Goal: Task Accomplishment & Management: Complete application form

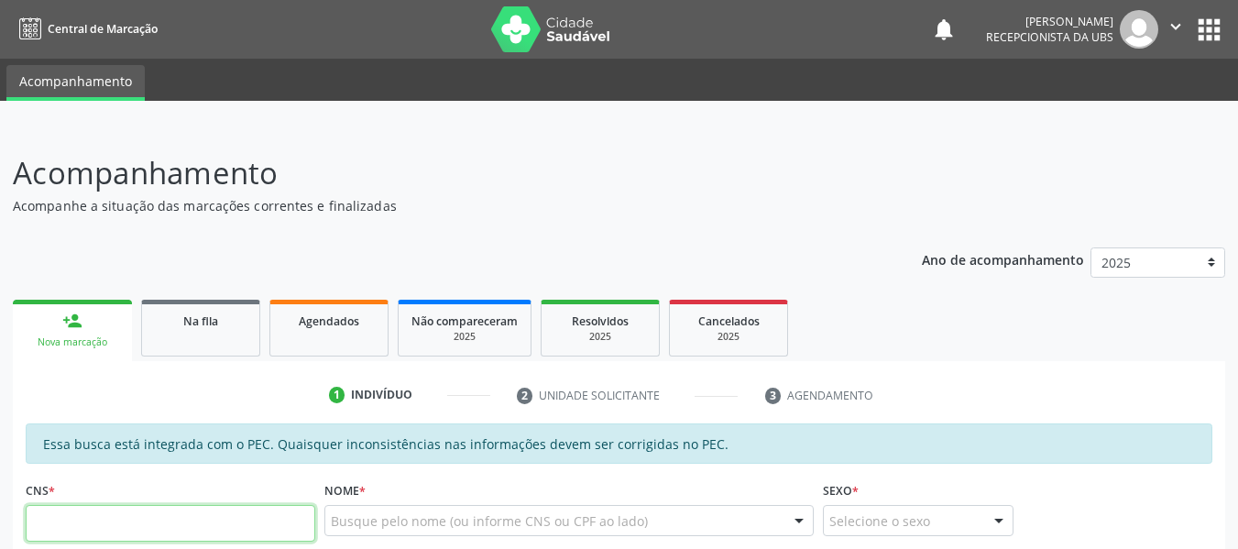
click at [159, 526] on input "text" at bounding box center [171, 523] width 290 height 37
click at [88, 523] on input "text" at bounding box center [171, 523] width 290 height 37
type input "707 4060 6343 7175"
type input "084.808.464-02"
type input "2[DATE]"
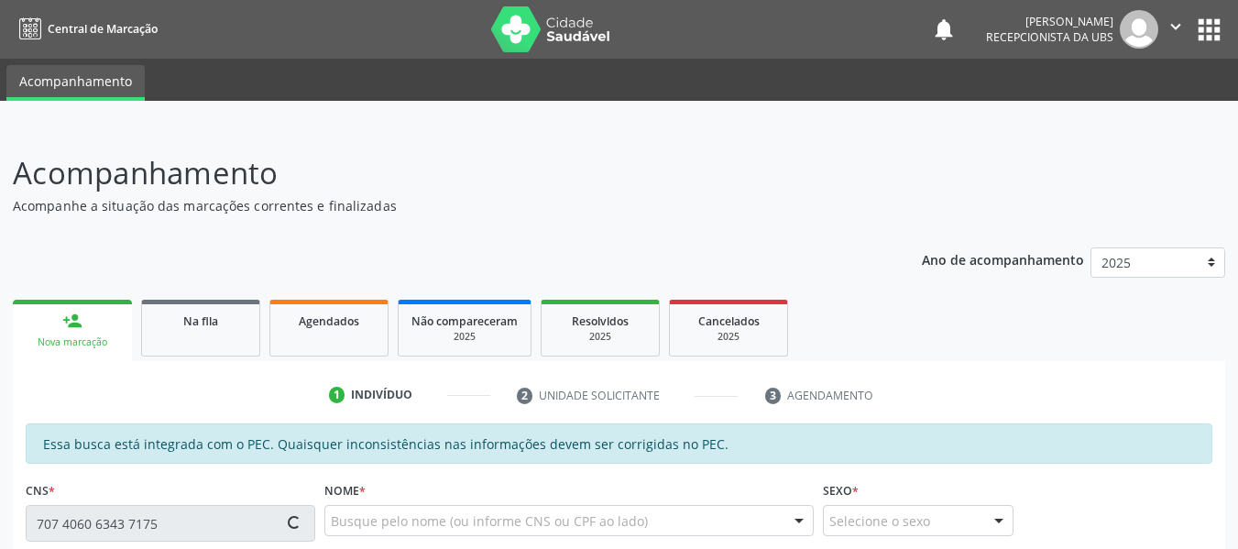
type input "[PERSON_NAME]"
type input "[PHONE_NUMBER]"
type input "S/N"
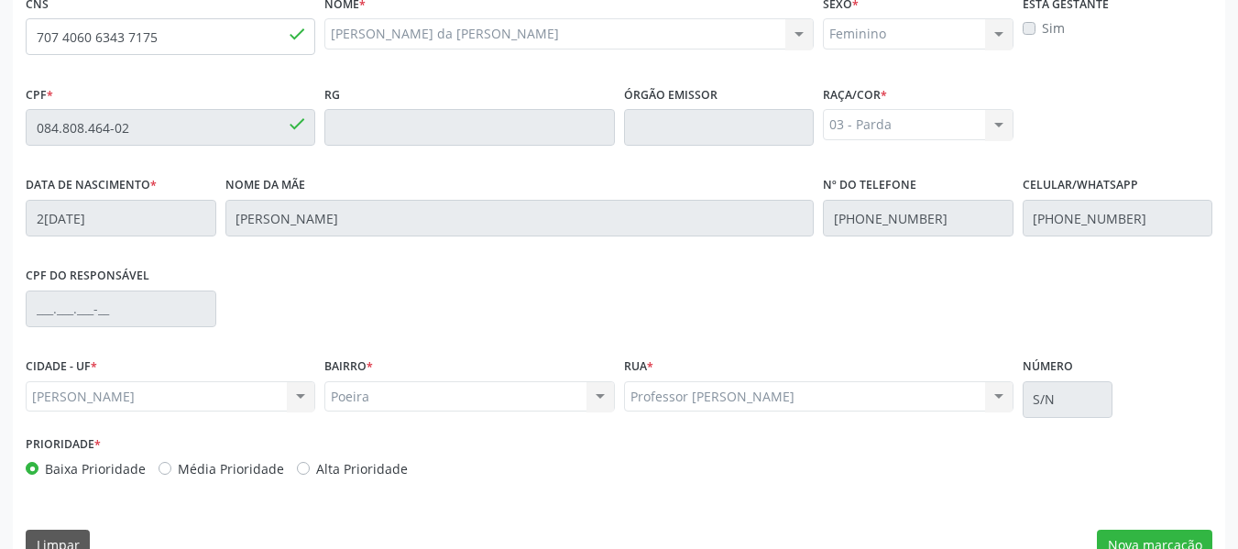
scroll to position [523, 0]
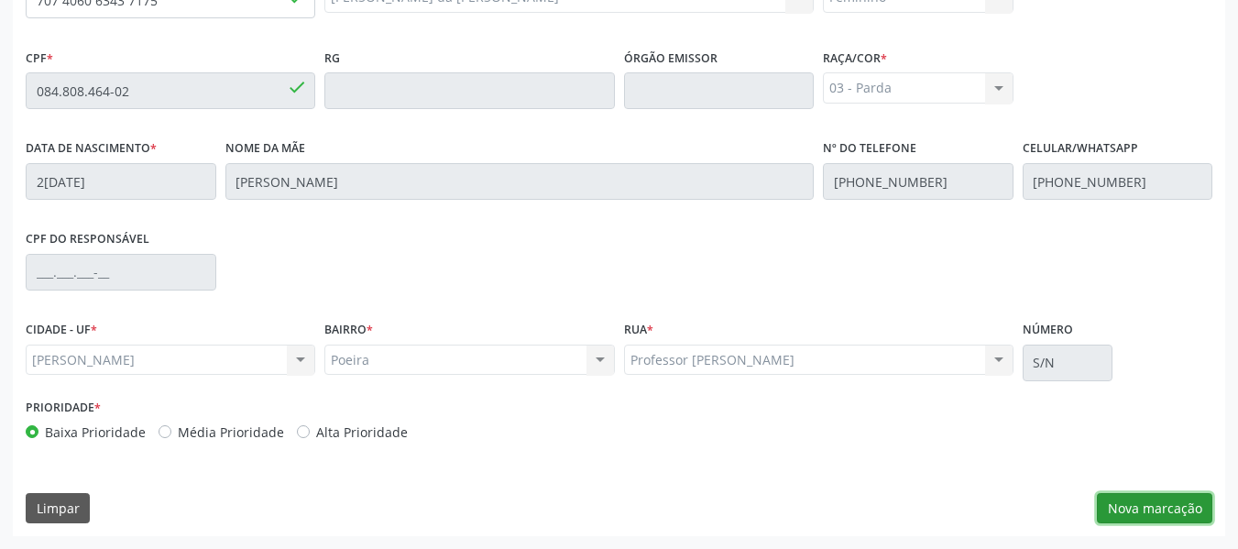
click at [1161, 511] on button "Nova marcação" at bounding box center [1154, 508] width 115 height 31
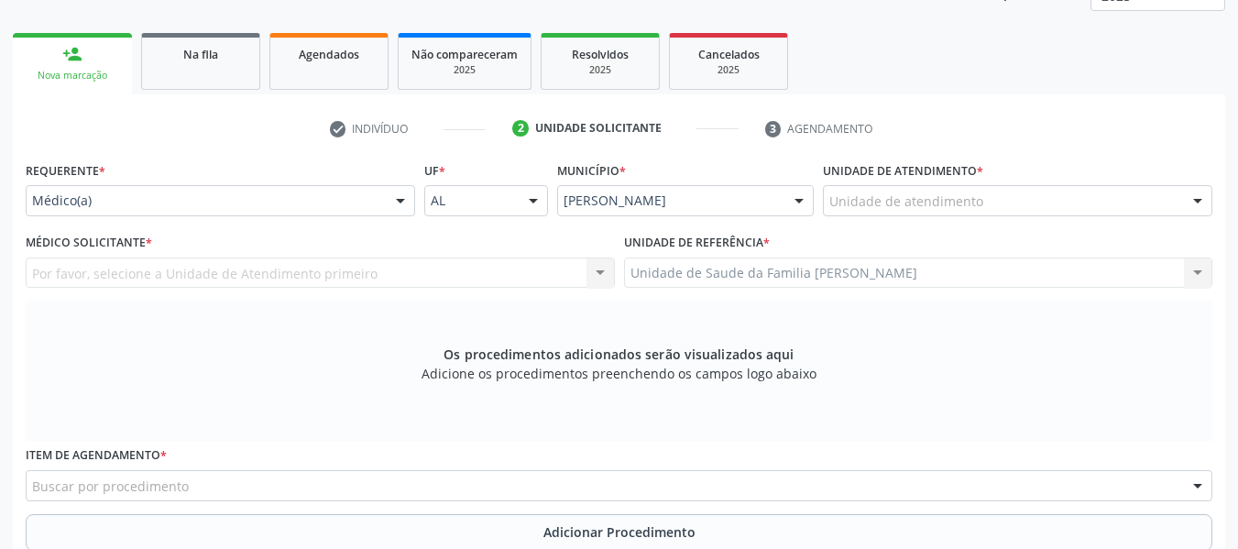
scroll to position [205, 0]
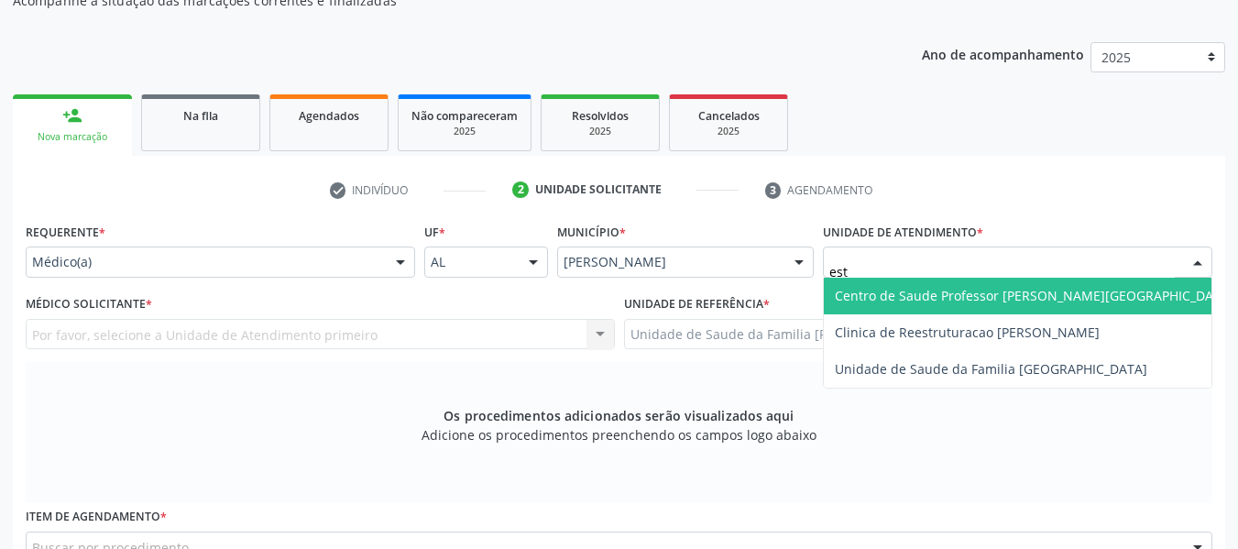
type input "esta"
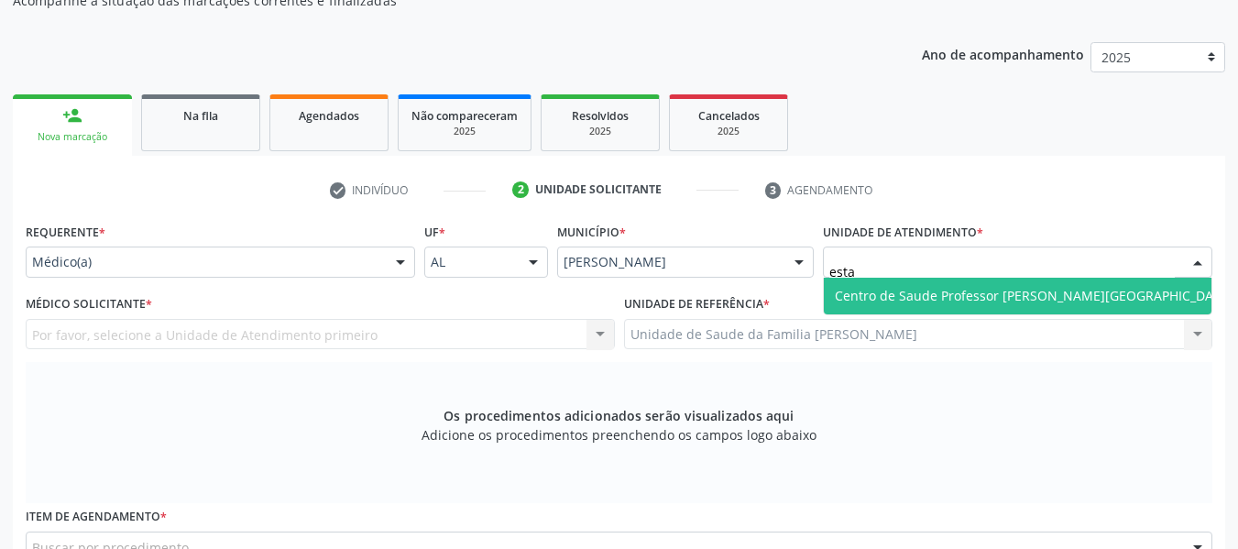
click at [894, 301] on span "Centro de Saude Professor [PERSON_NAME][GEOGRAPHIC_DATA]" at bounding box center [1034, 295] width 399 height 17
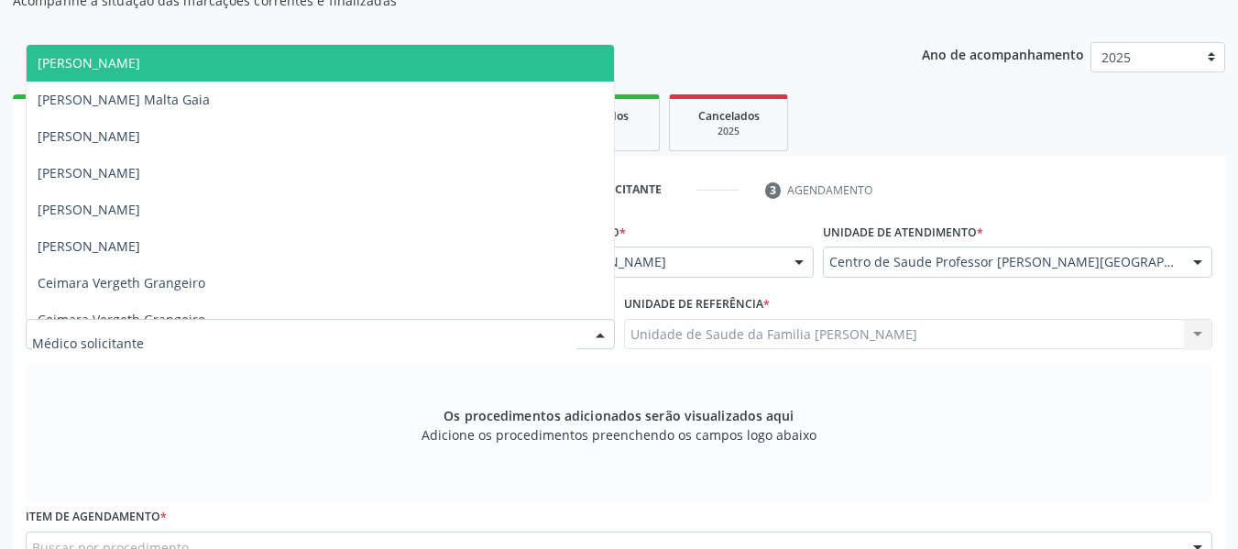
click at [602, 330] on div at bounding box center [600, 335] width 27 height 31
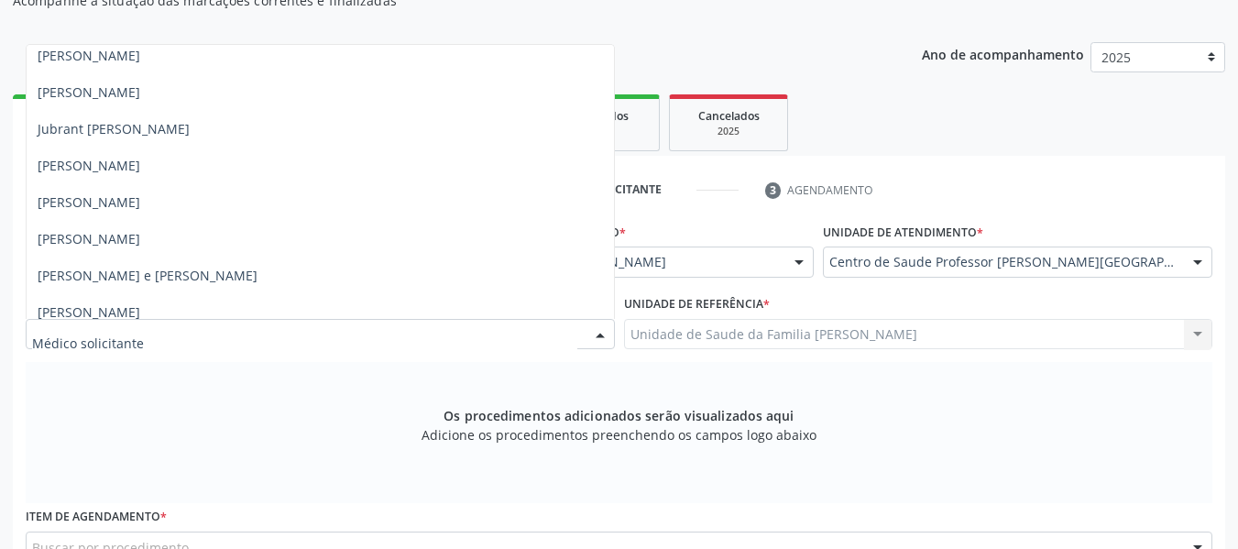
scroll to position [965, 0]
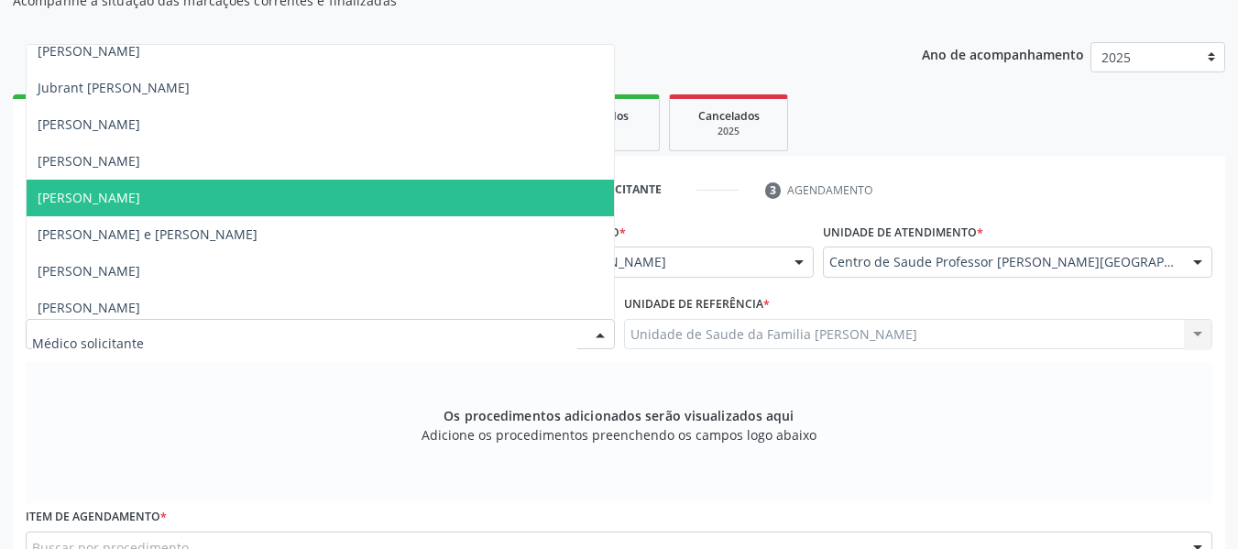
click at [75, 192] on span "[PERSON_NAME]" at bounding box center [89, 197] width 103 height 17
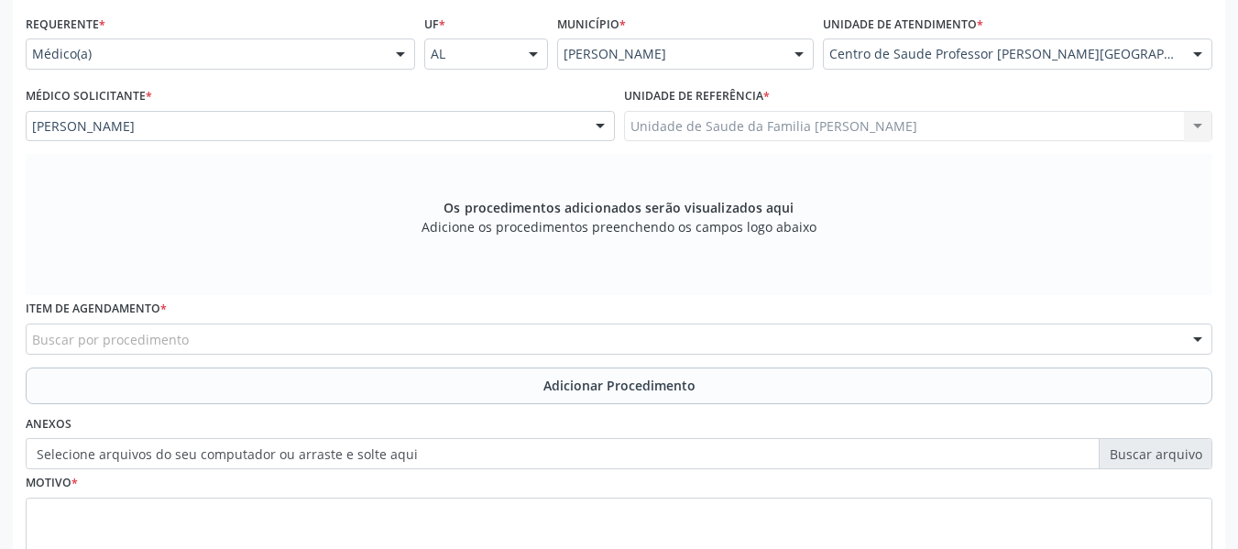
scroll to position [511, 0]
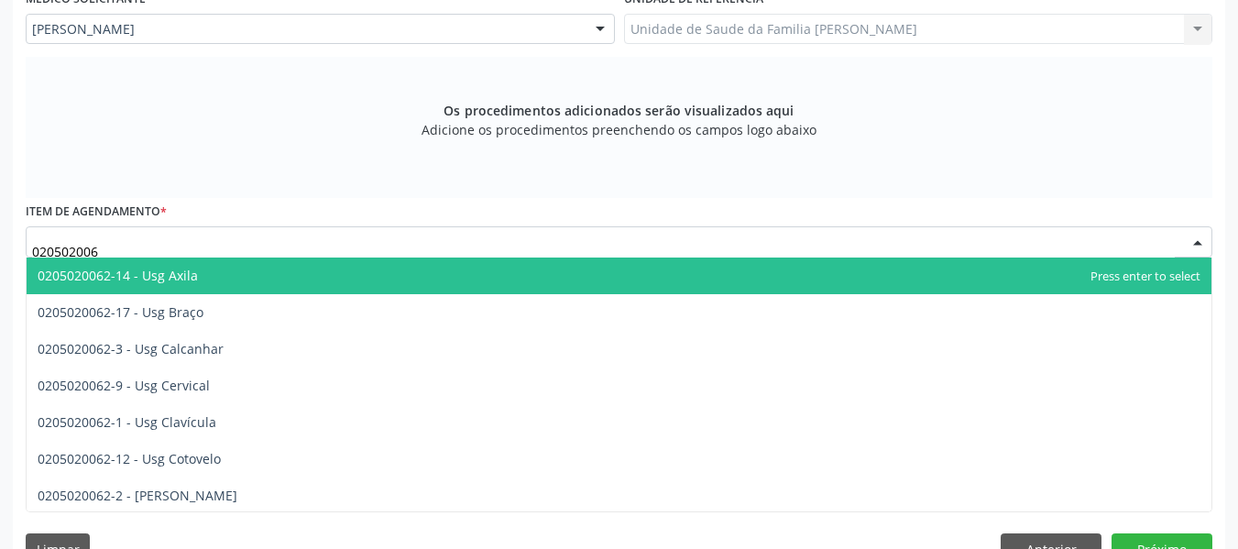
type input "0205020062"
click at [181, 279] on span "0205020062-14 - Usg Axila" at bounding box center [118, 275] width 160 height 17
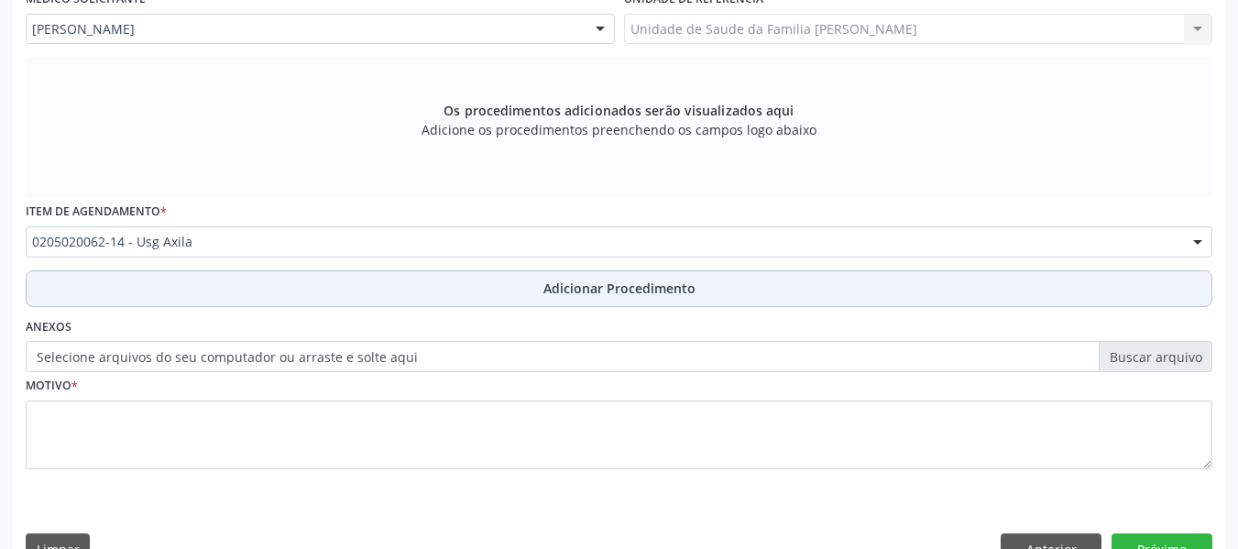
click at [585, 292] on span "Adicionar Procedimento" at bounding box center [620, 288] width 152 height 19
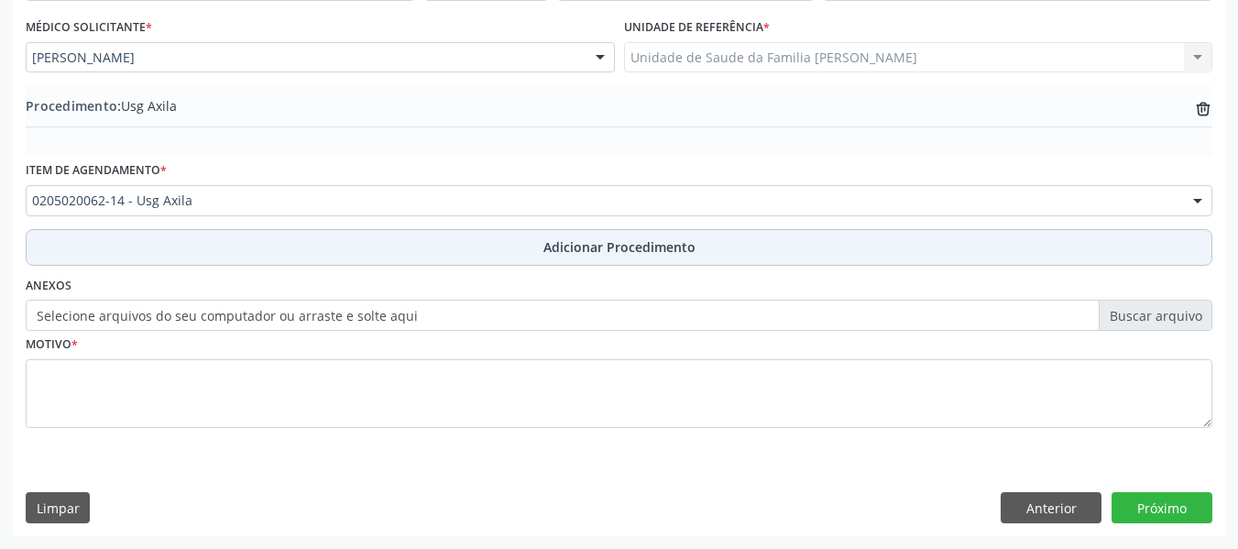
scroll to position [482, 0]
click at [124, 250] on button "Adicionar Procedimento" at bounding box center [619, 247] width 1187 height 37
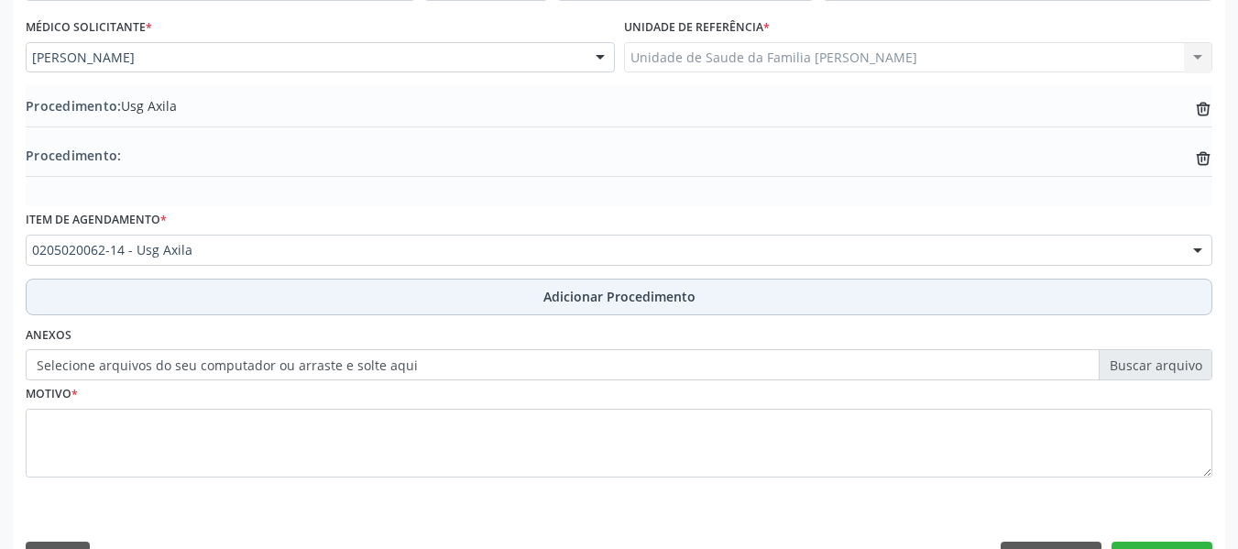
scroll to position [511, 0]
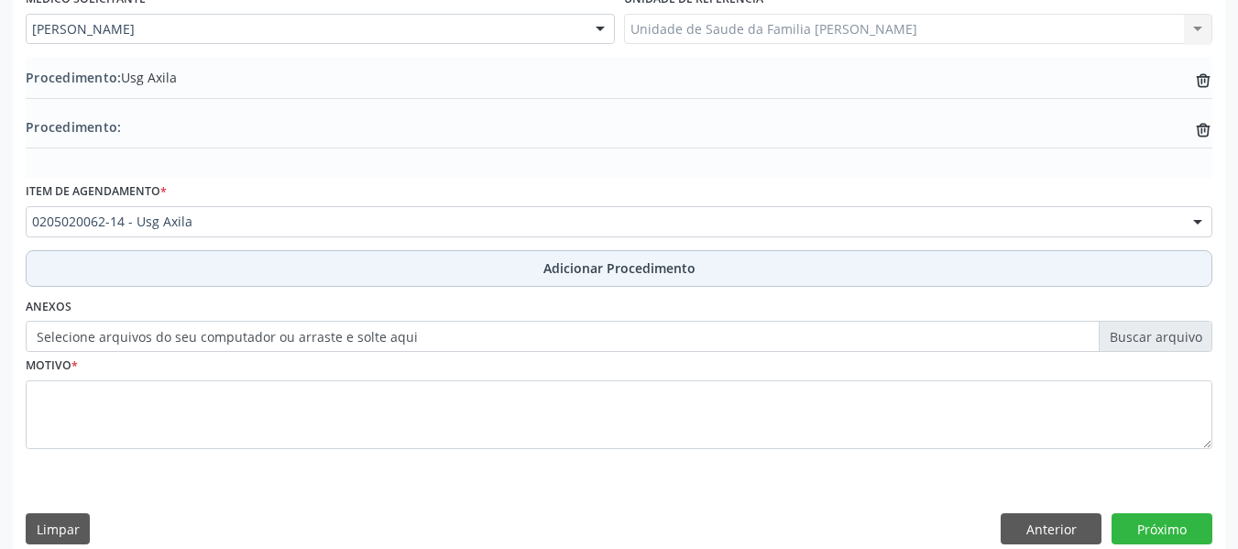
click at [102, 268] on button "Adicionar Procedimento" at bounding box center [619, 268] width 1187 height 37
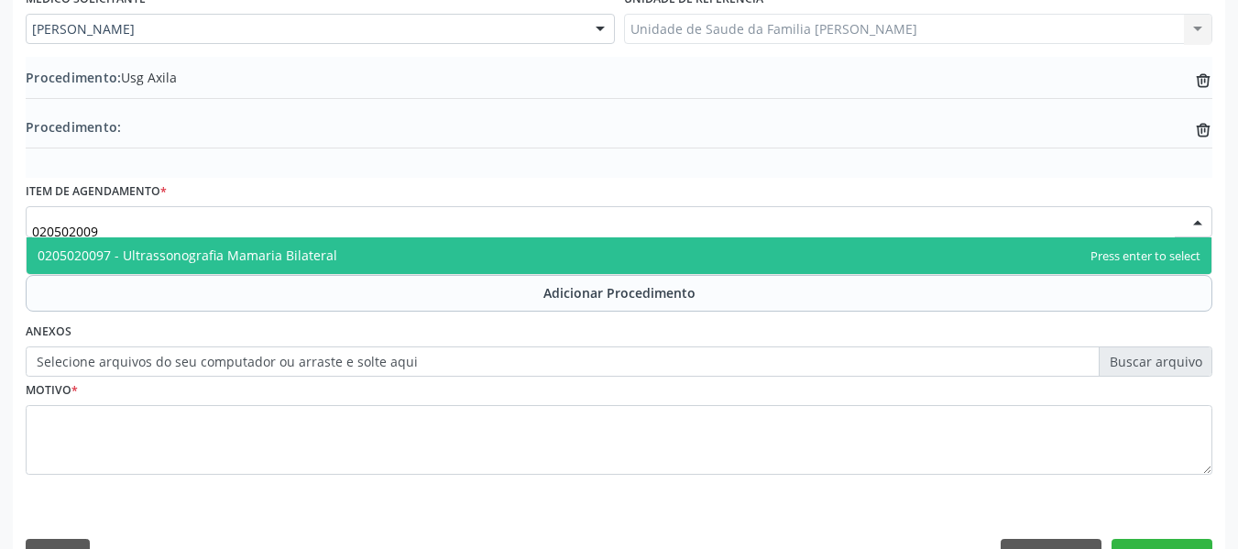
type input "0205020097"
click at [241, 256] on span "0205020097 - Ultrassonografia Mamaria Bilateral" at bounding box center [188, 255] width 300 height 17
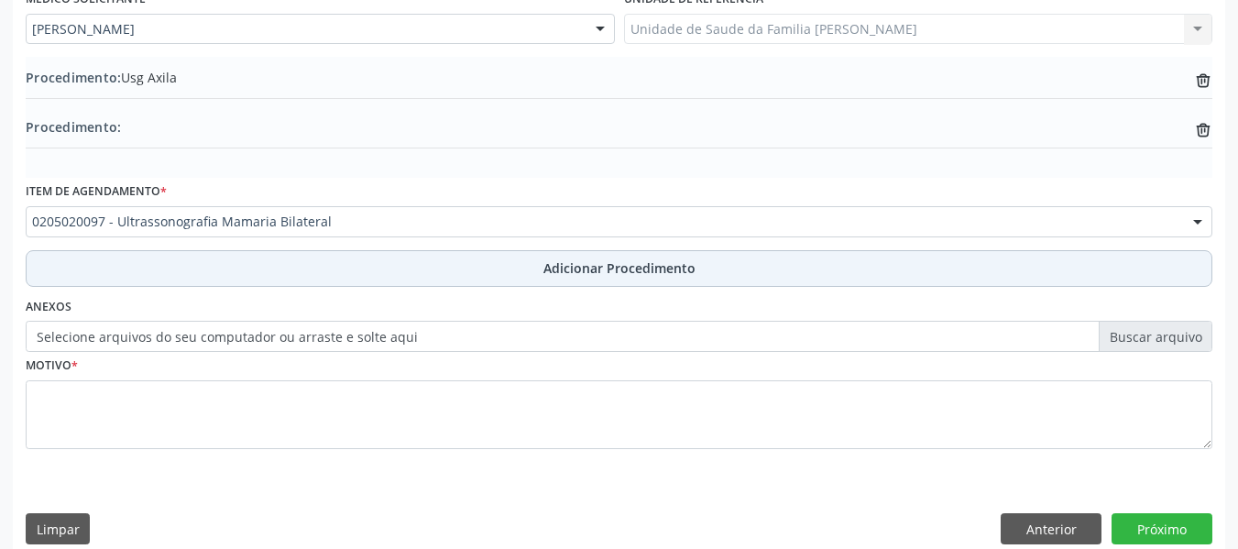
click at [571, 263] on span "Adicionar Procedimento" at bounding box center [620, 267] width 152 height 19
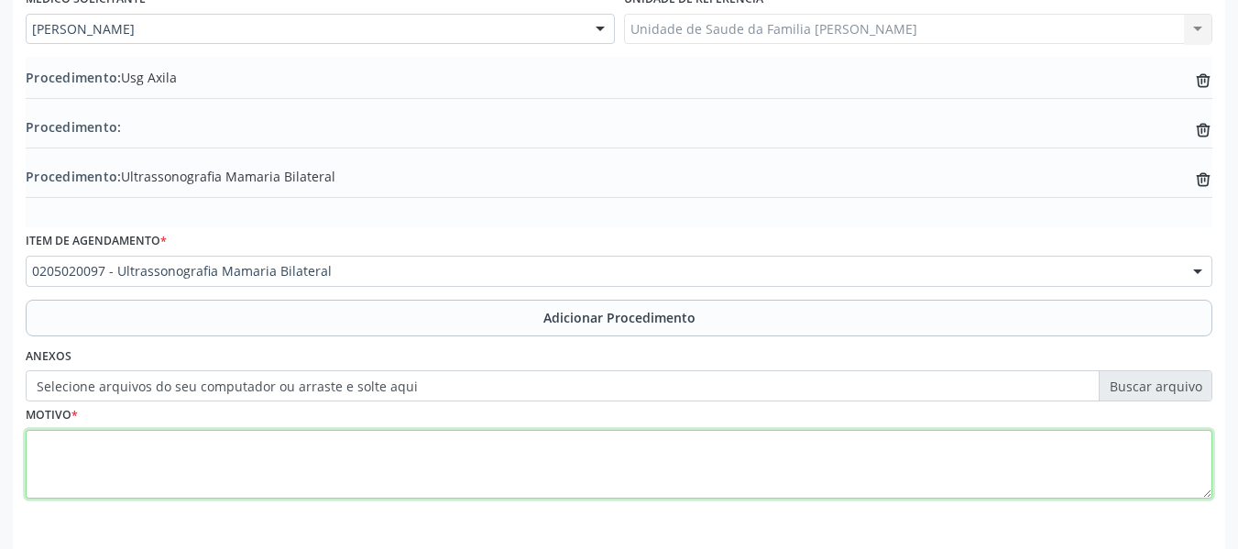
click at [111, 475] on textarea at bounding box center [619, 465] width 1187 height 70
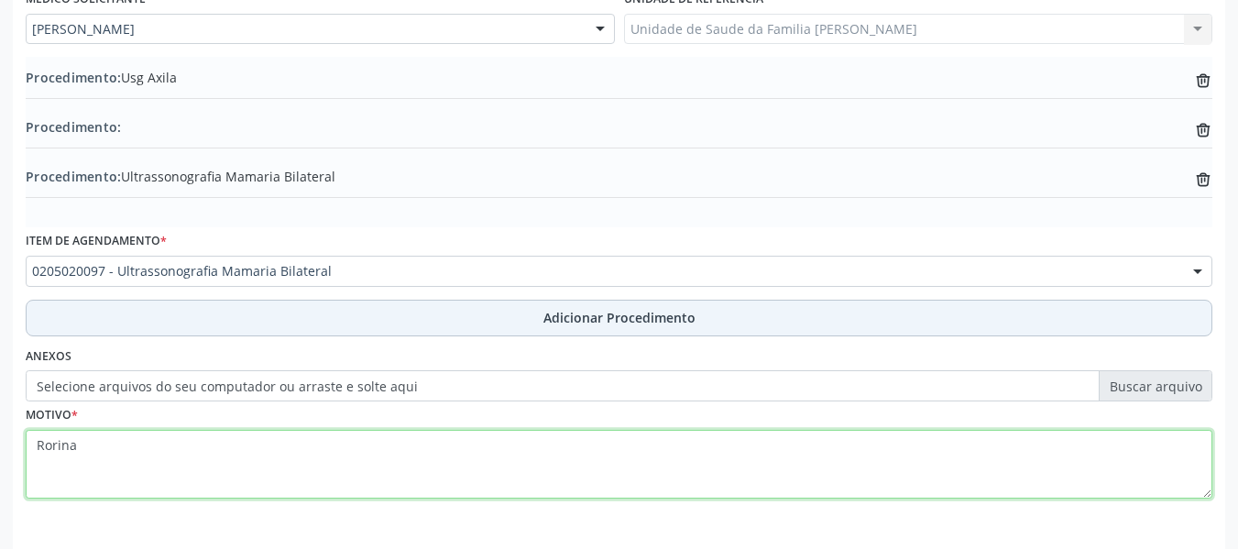
type textarea "Rorina"
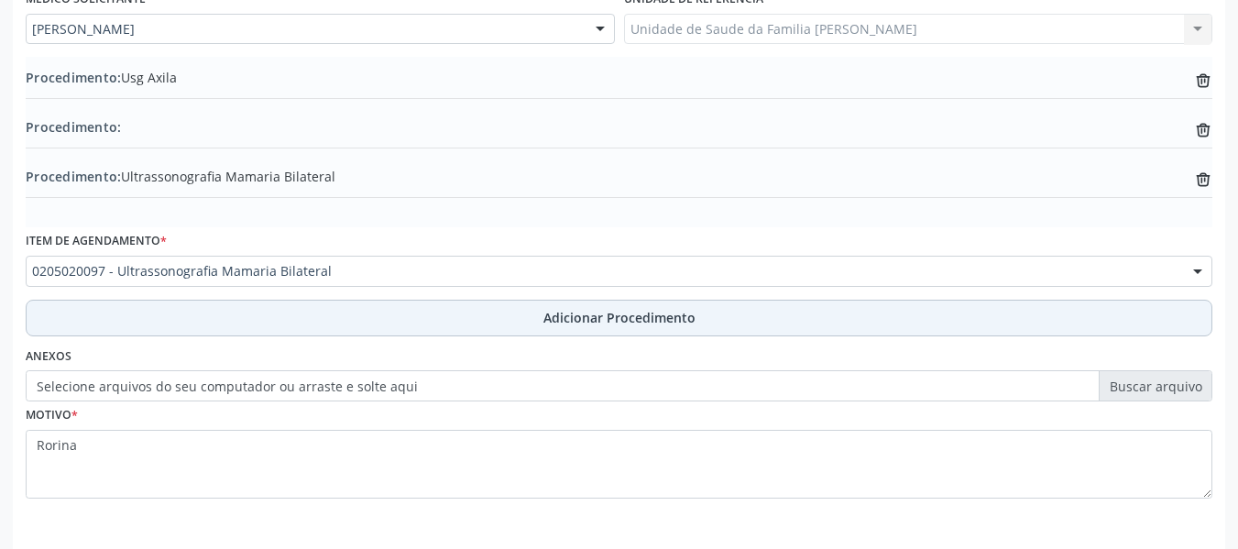
click at [604, 316] on span "Adicionar Procedimento" at bounding box center [620, 317] width 152 height 19
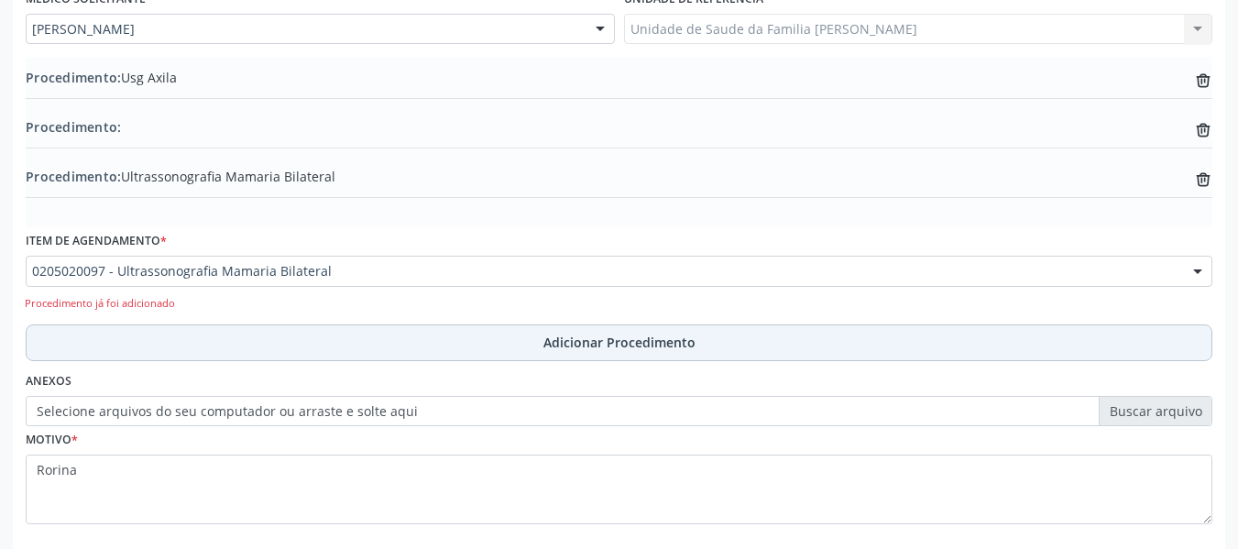
click at [594, 341] on span "Adicionar Procedimento" at bounding box center [620, 342] width 152 height 19
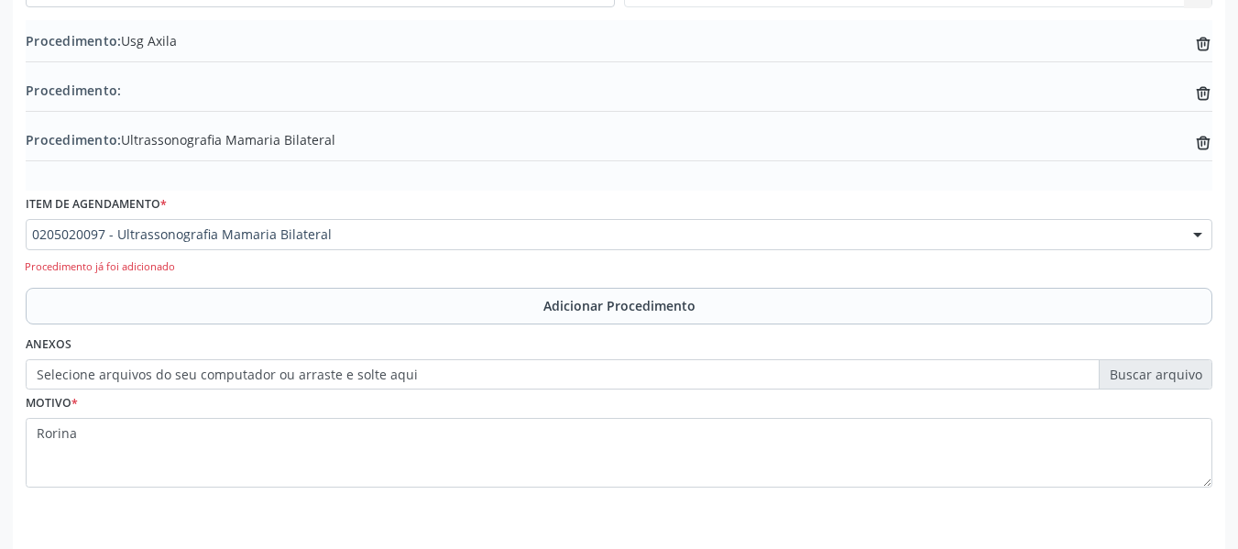
scroll to position [606, 0]
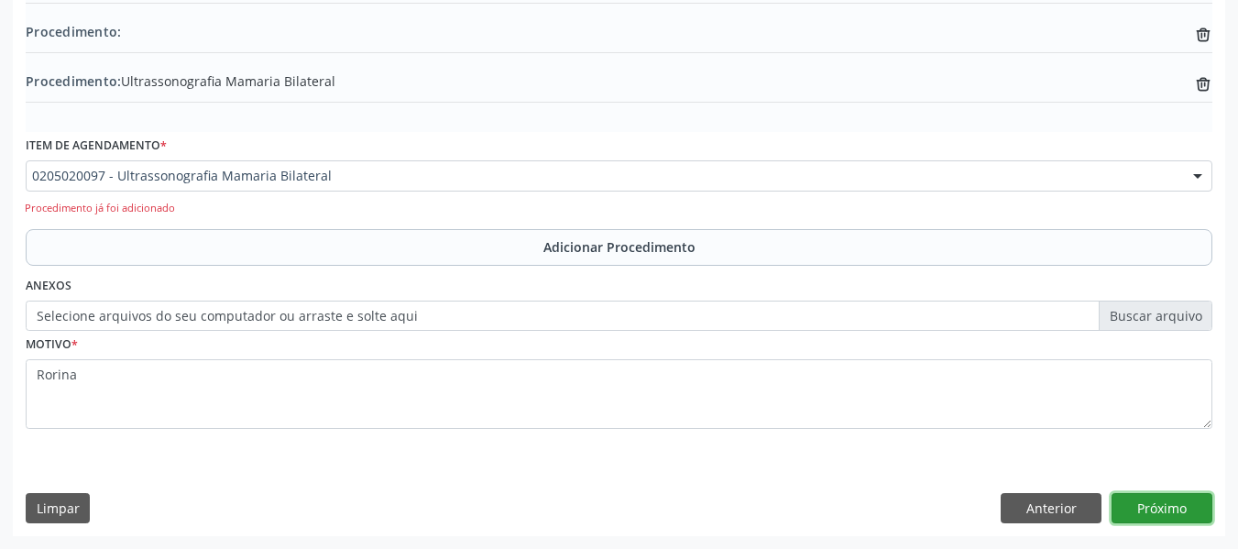
click at [1159, 510] on button "Próximo" at bounding box center [1162, 508] width 101 height 31
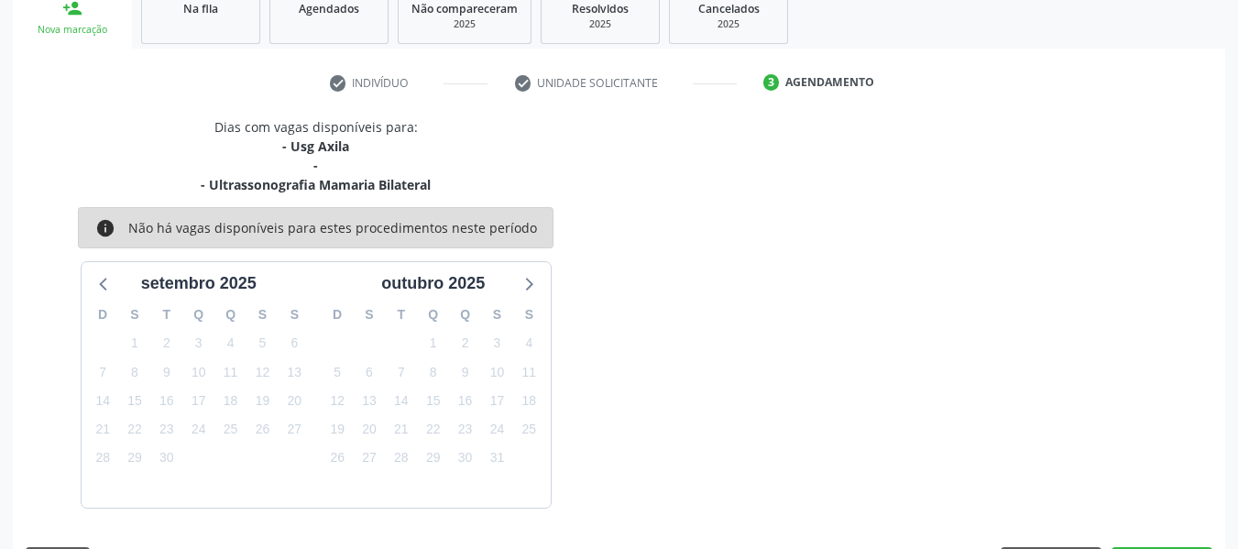
scroll to position [367, 0]
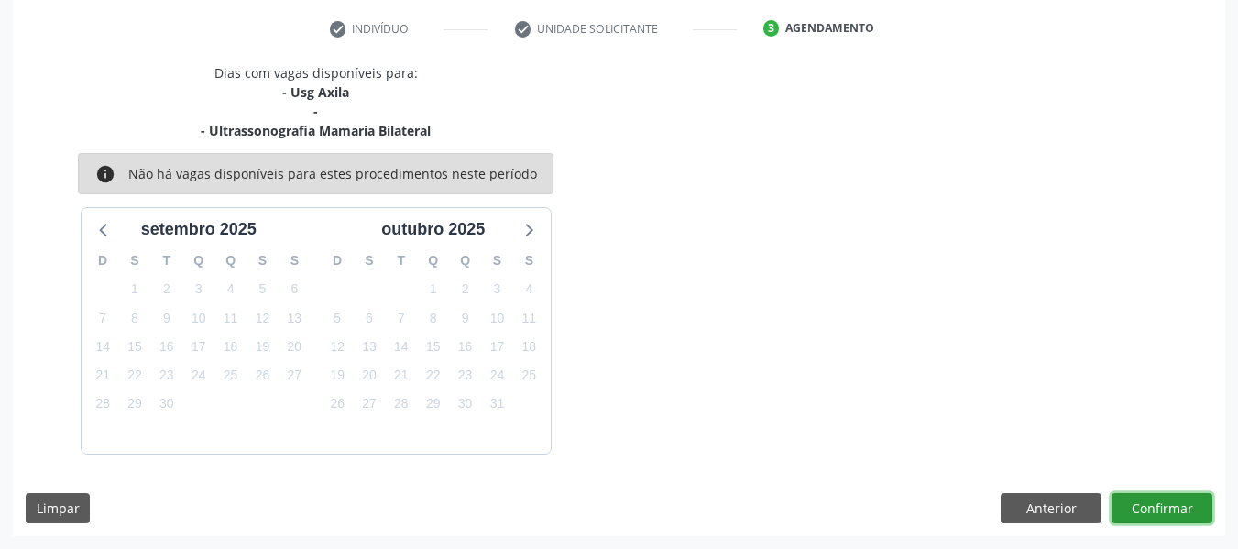
click at [1149, 507] on button "Confirmar" at bounding box center [1162, 508] width 101 height 31
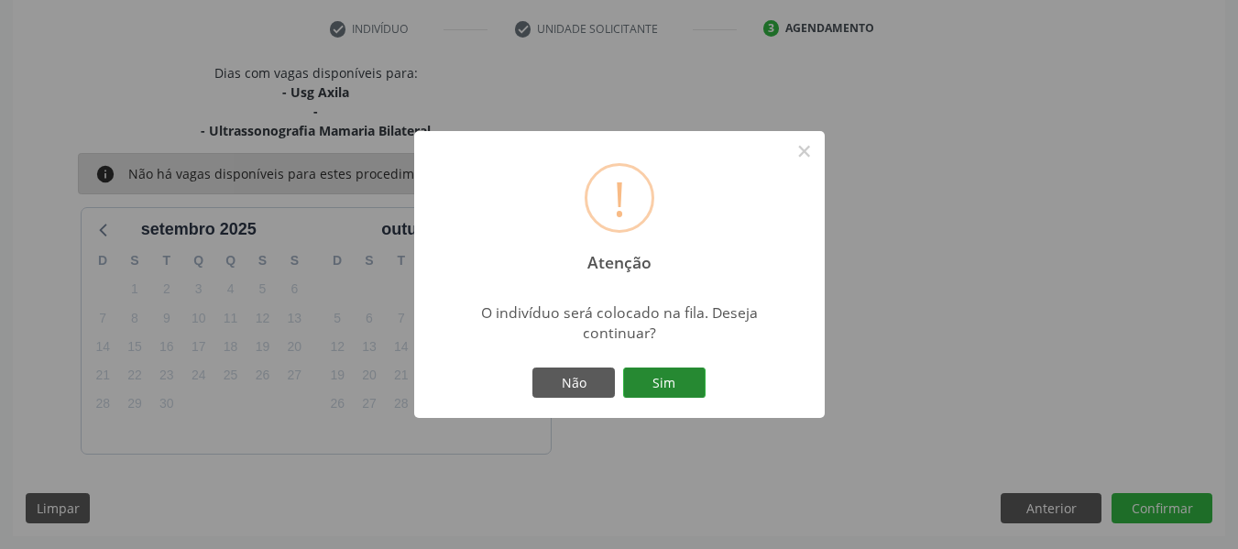
click at [672, 377] on button "Sim" at bounding box center [664, 383] width 82 height 31
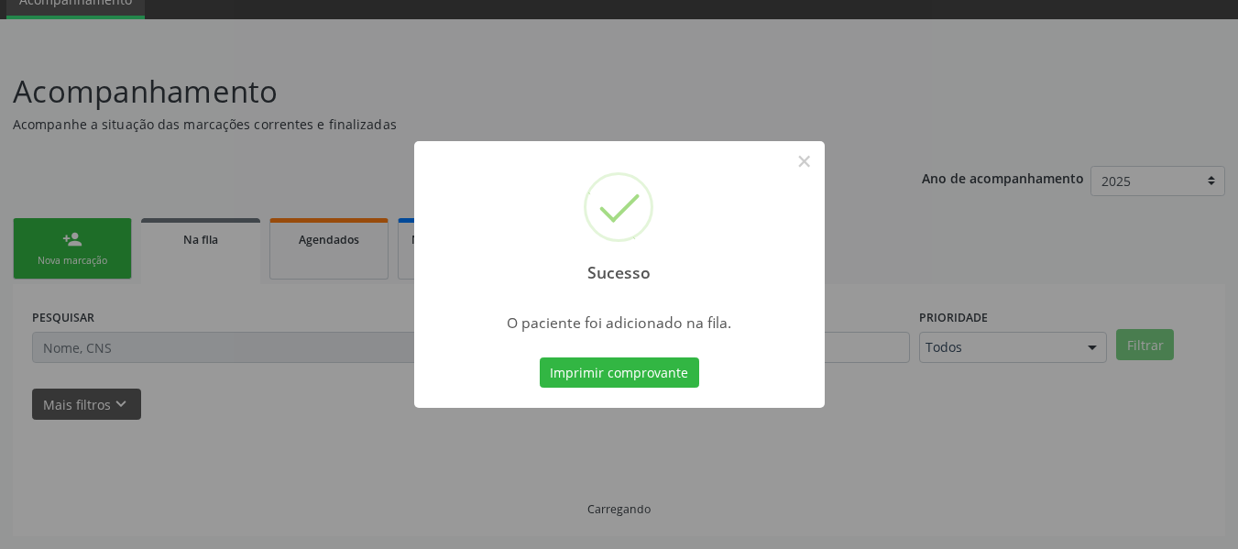
scroll to position [82, 0]
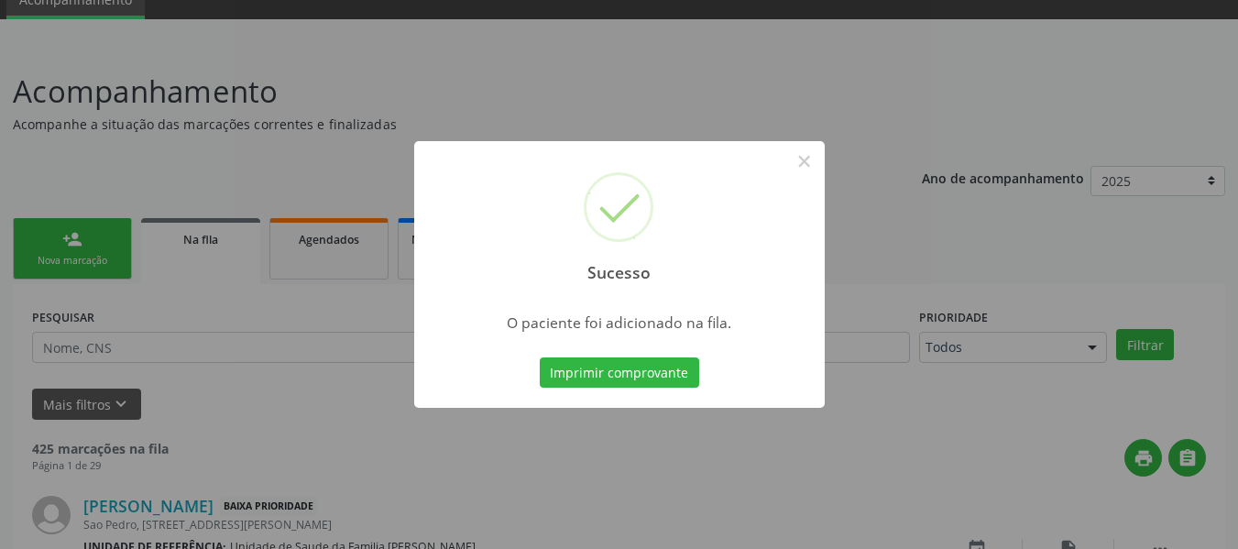
click at [48, 245] on div "Sucesso × O paciente foi adicionado na fila. Imprimir comprovante Cancel" at bounding box center [619, 274] width 1238 height 549
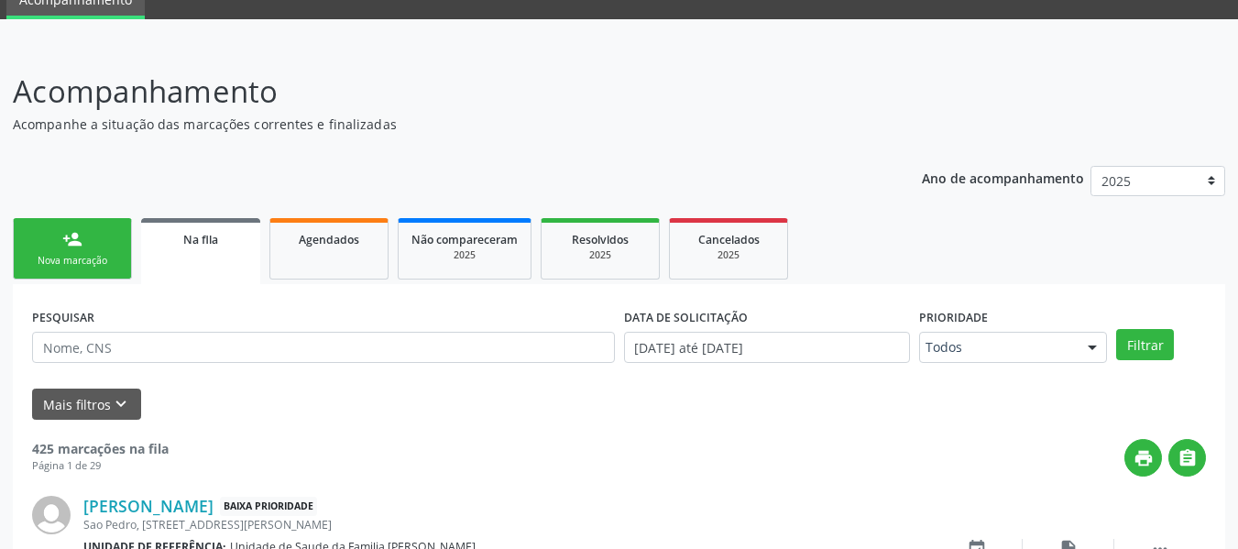
click at [48, 245] on link "person_add Nova marcação" at bounding box center [72, 248] width 119 height 61
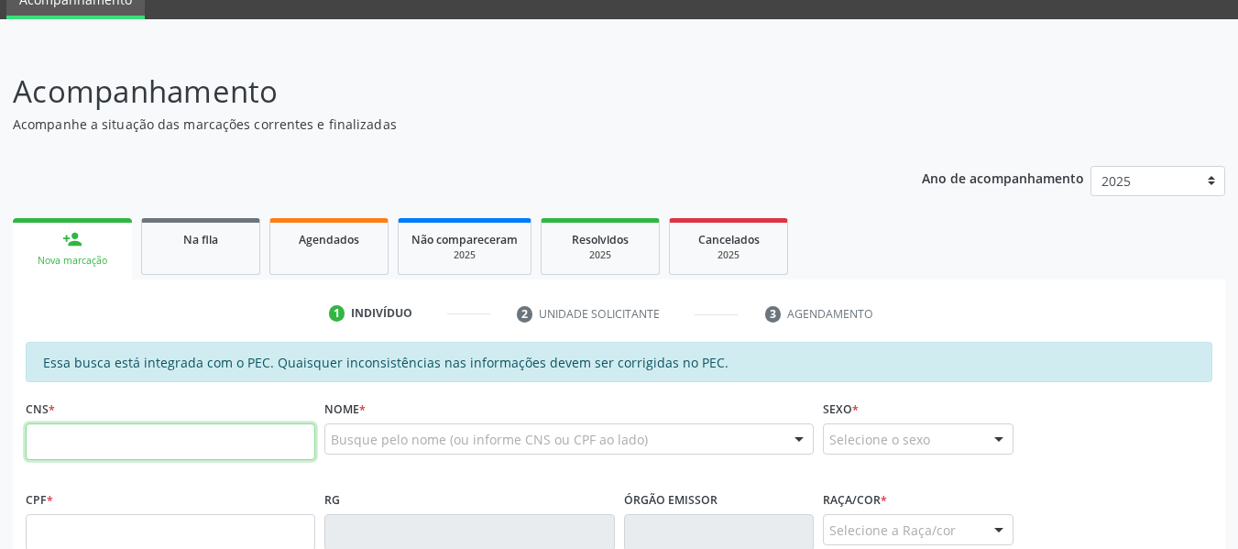
click at [87, 429] on input "text" at bounding box center [171, 441] width 290 height 37
type input "708 0063 5536 5222"
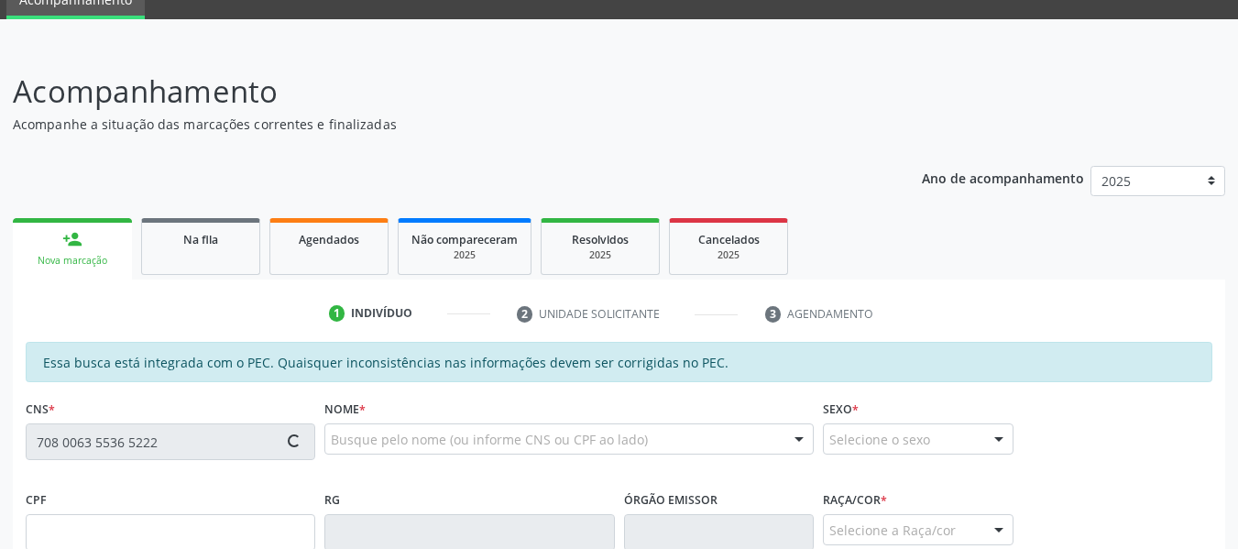
type input "662.646.934-72"
type input "15/05/1969"
type input "Darcí Eugênio da Silva"
type input "(82) 99370-1143"
type input "S/N"
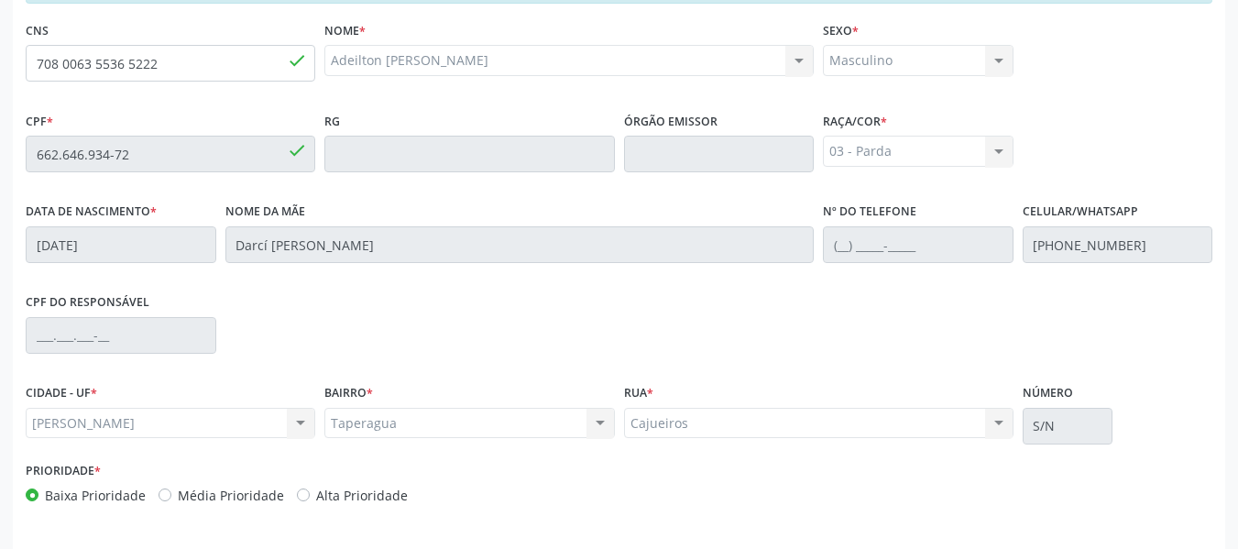
scroll to position [523, 0]
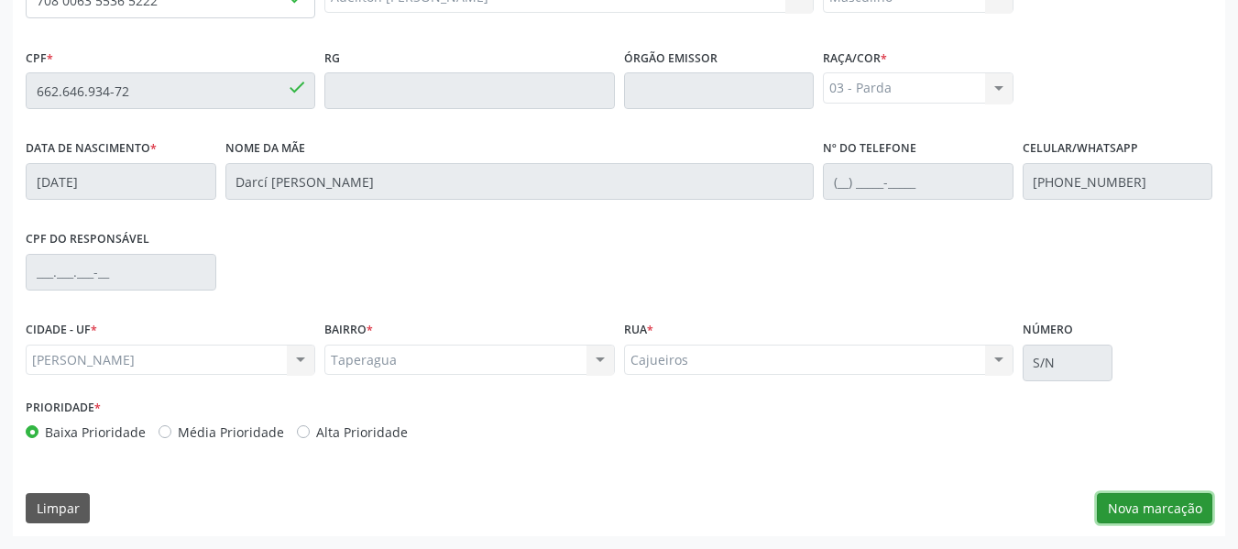
click at [1149, 498] on button "Nova marcação" at bounding box center [1154, 508] width 115 height 31
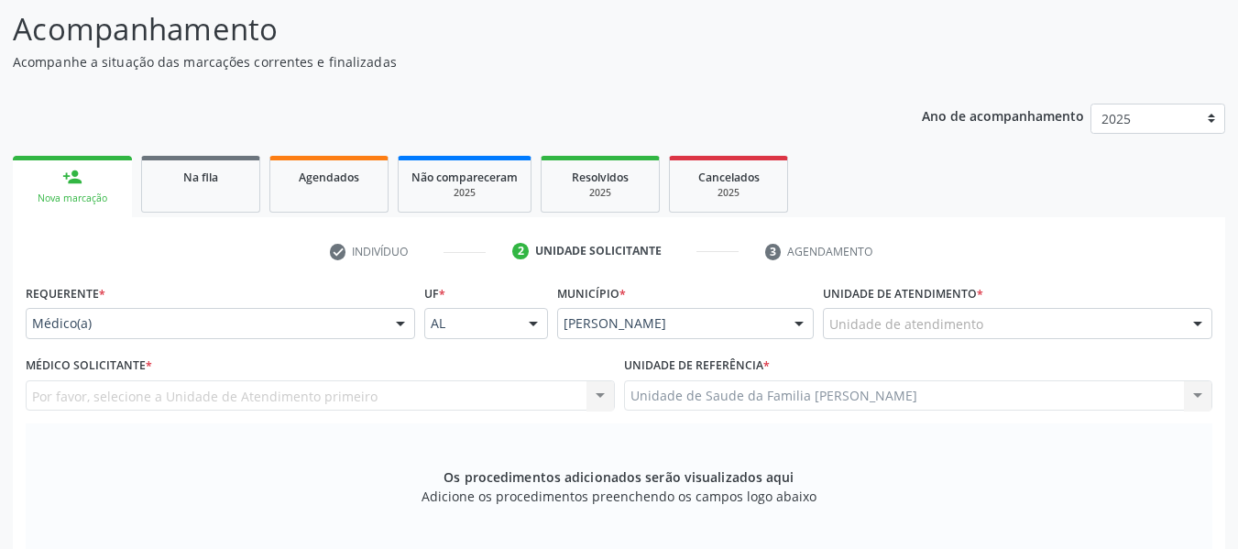
scroll to position [71, 0]
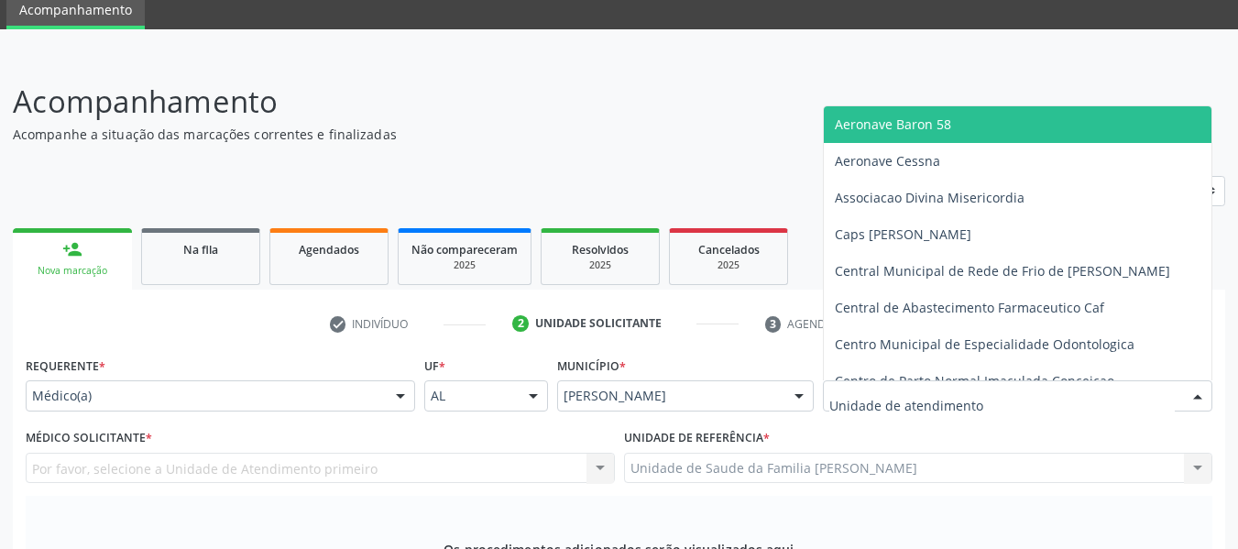
click at [1197, 394] on div at bounding box center [1197, 396] width 27 height 31
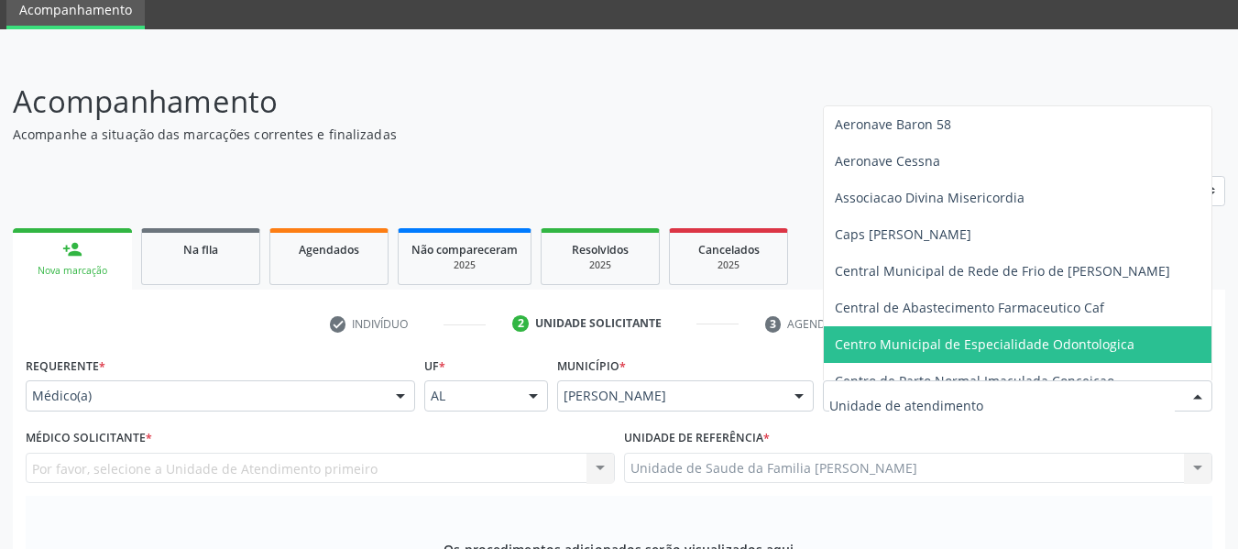
drag, startPoint x: 1113, startPoint y: 318, endPoint x: 1103, endPoint y: 346, distance: 30.2
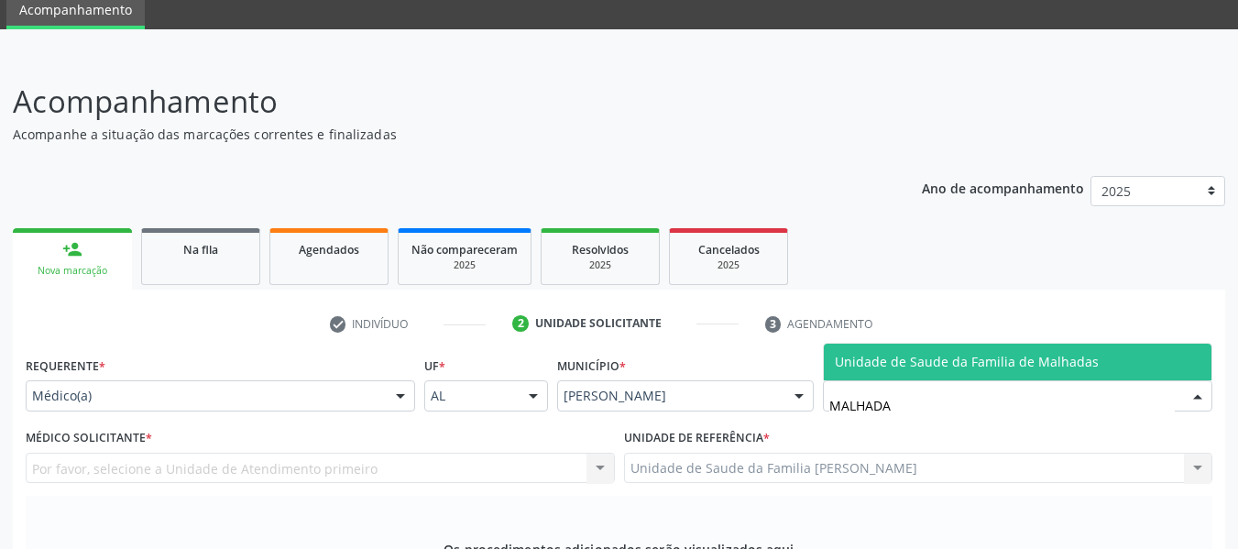
type input "MALHADAS"
click at [903, 360] on span "Unidade de Saude da Familia de Malhadas" at bounding box center [967, 361] width 264 height 17
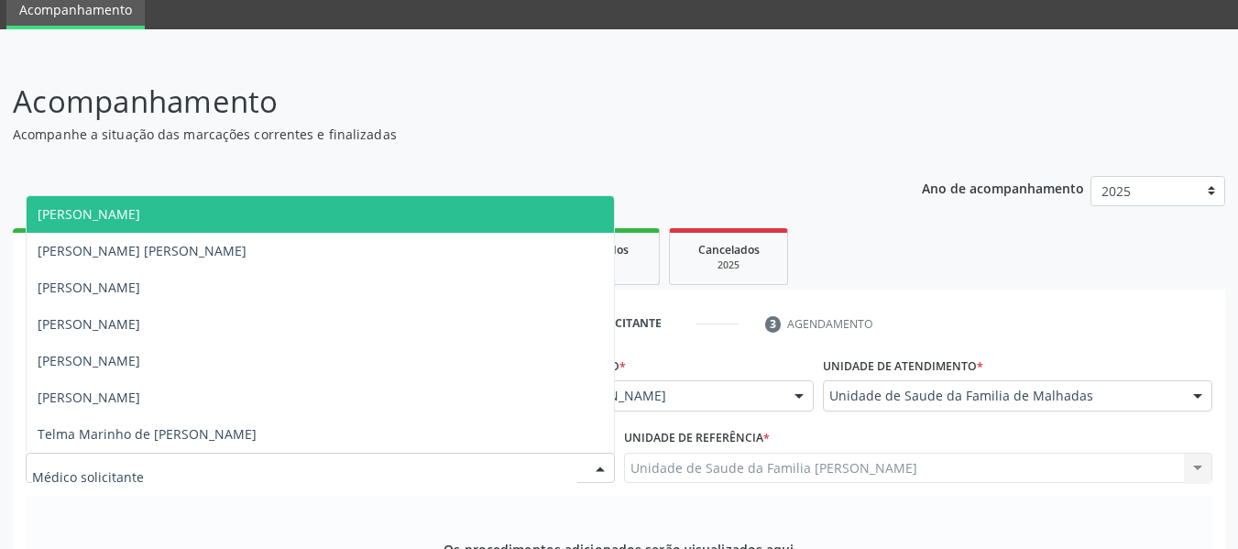
click at [601, 462] on div at bounding box center [600, 469] width 27 height 31
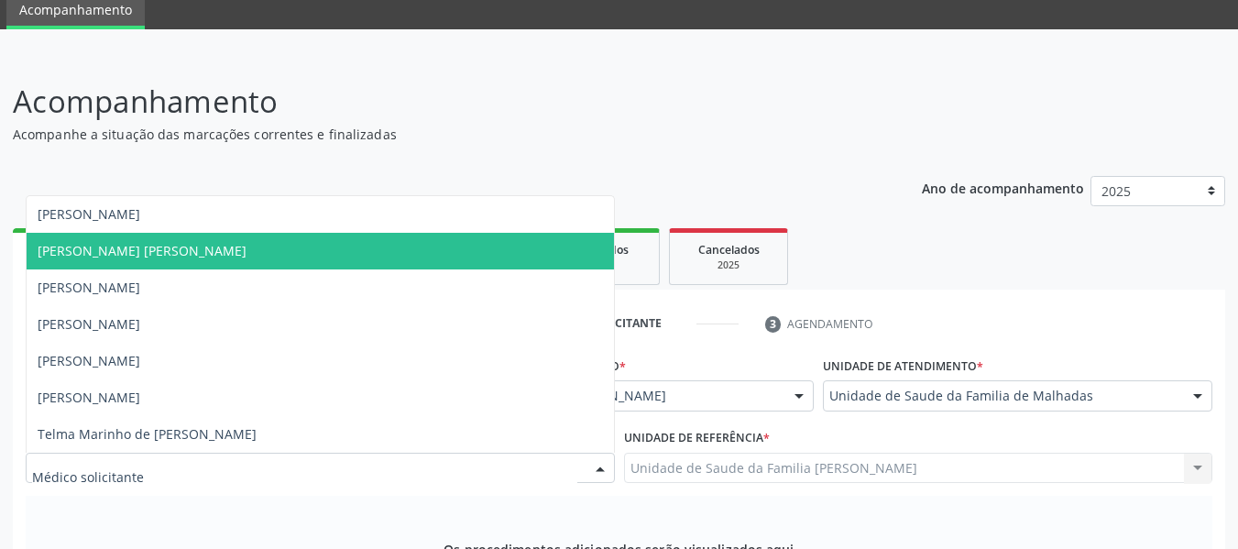
click at [190, 249] on span "[PERSON_NAME] [PERSON_NAME]" at bounding box center [142, 250] width 209 height 17
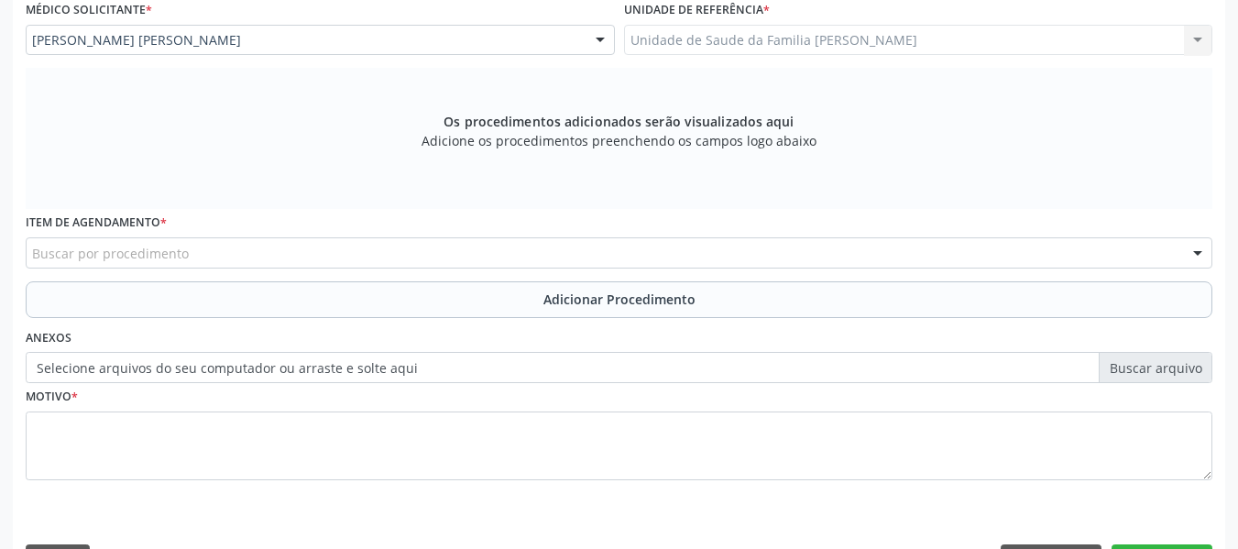
scroll to position [552, 0]
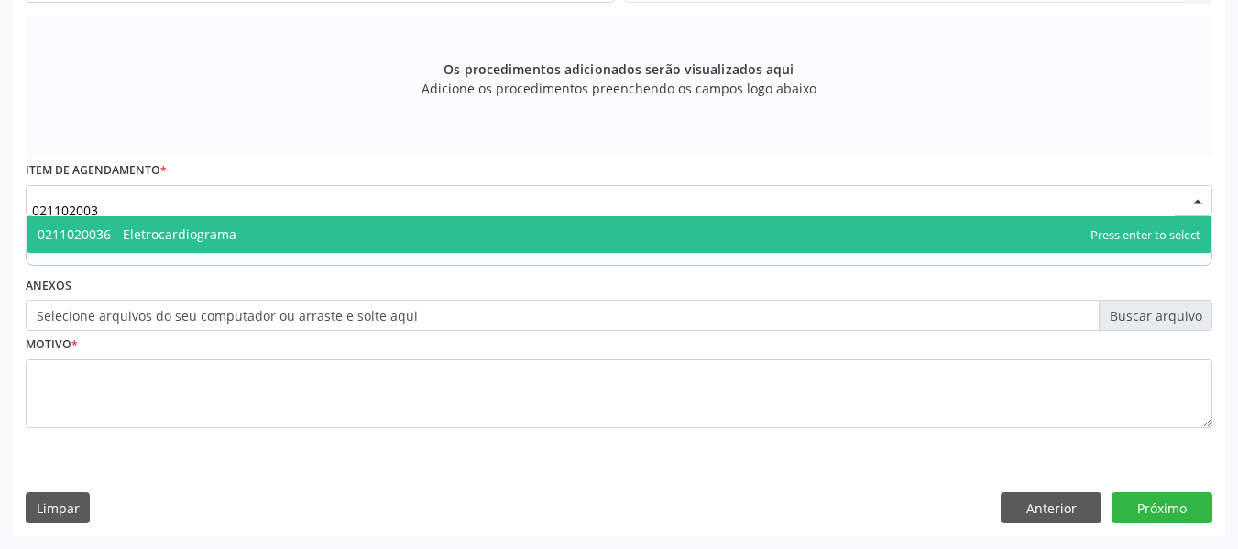
type input "0211020036"
click at [193, 230] on span "0211020036 - Eletrocardiograma" at bounding box center [137, 233] width 199 height 17
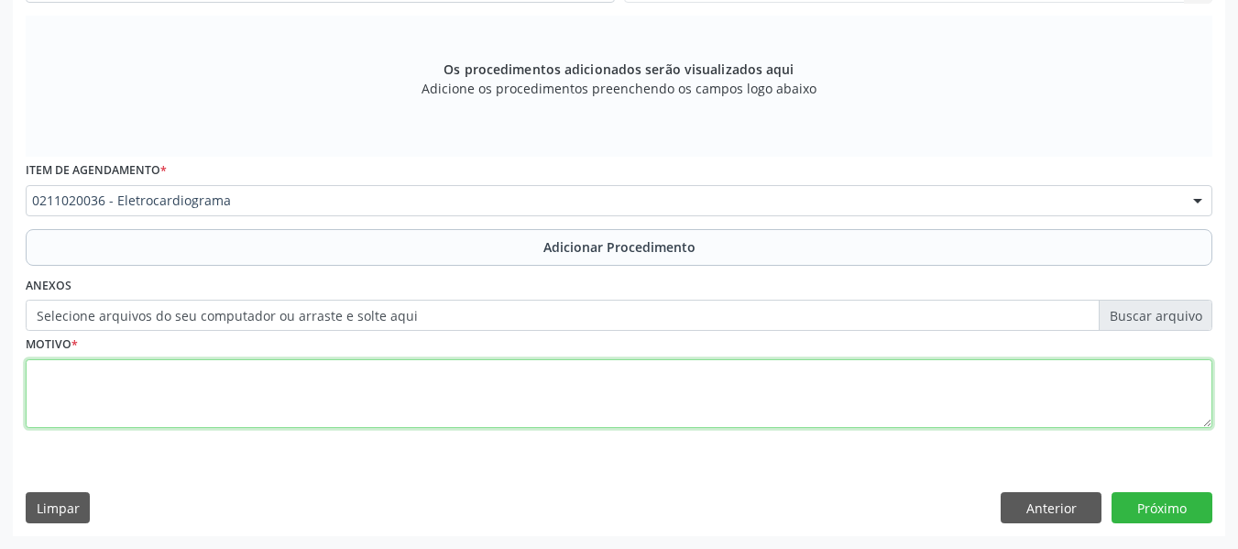
click at [97, 387] on textarea at bounding box center [619, 394] width 1187 height 70
type textarea "h"
type textarea "HAS"
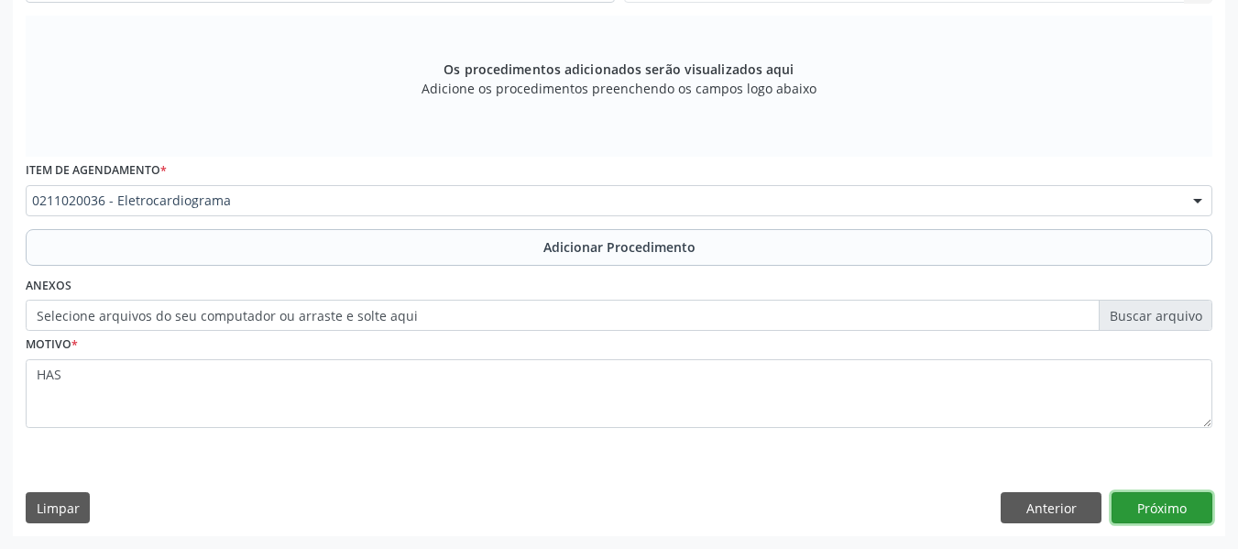
click at [1156, 516] on button "Próximo" at bounding box center [1162, 507] width 101 height 31
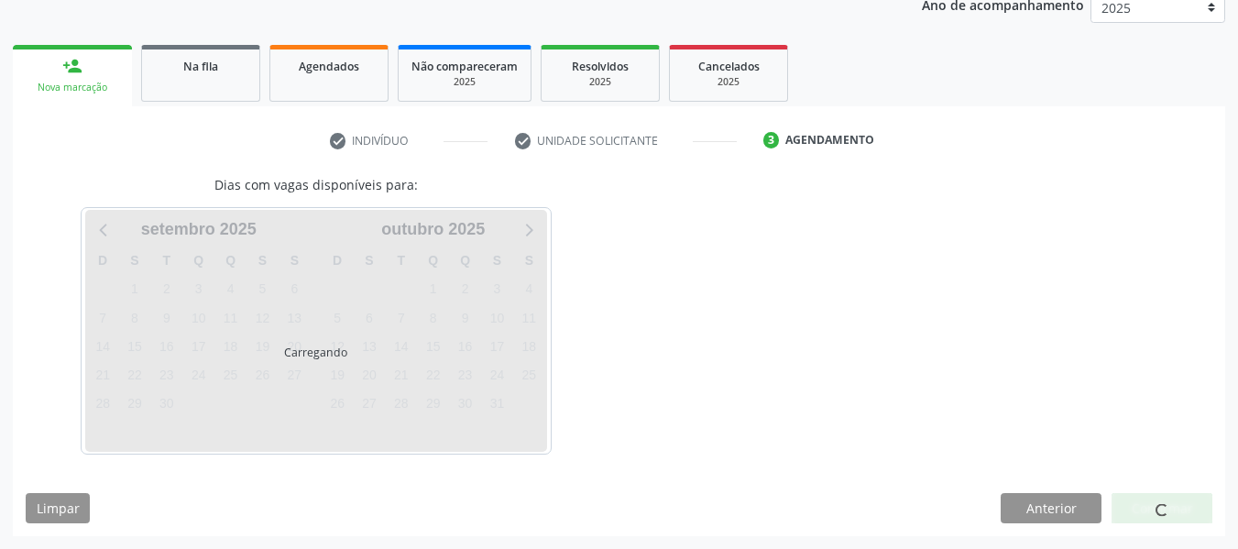
scroll to position [309, 0]
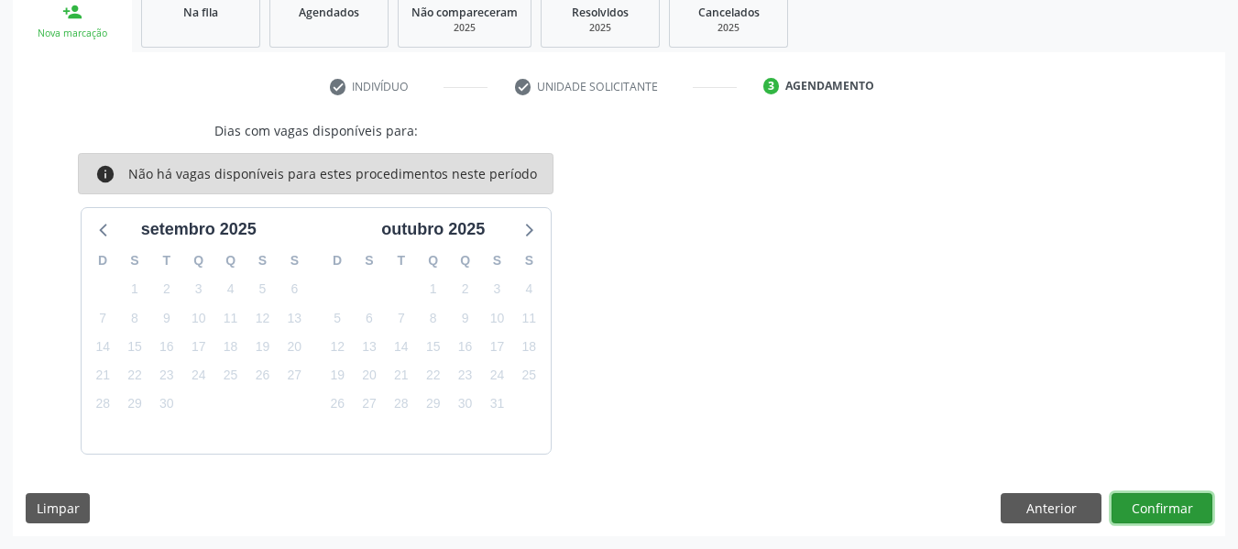
click at [1188, 506] on button "Confirmar" at bounding box center [1162, 508] width 101 height 31
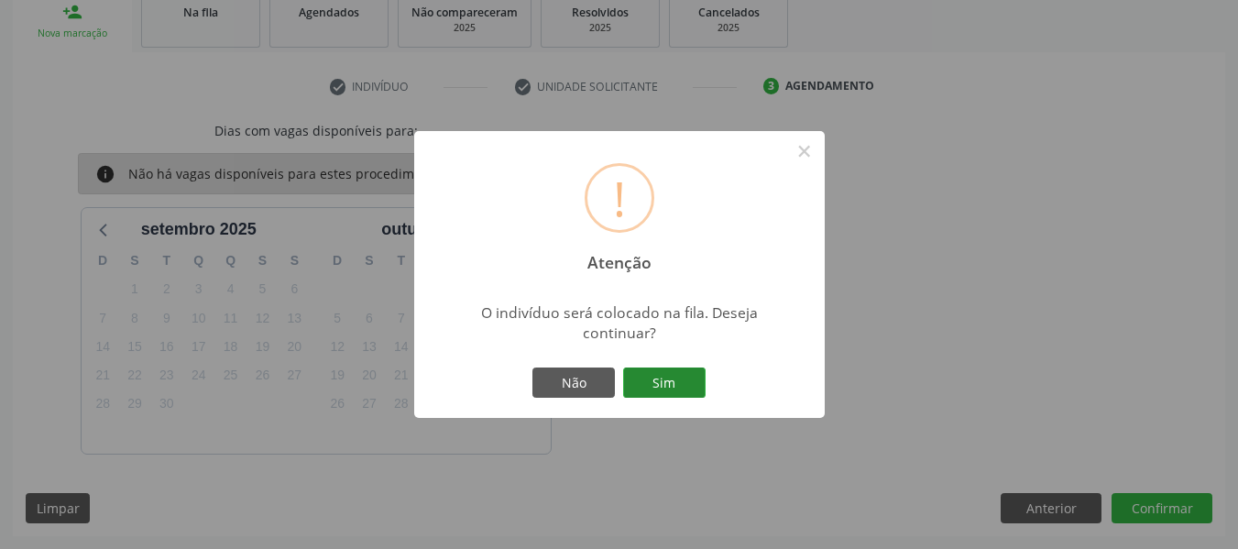
click at [664, 383] on button "Sim" at bounding box center [664, 383] width 82 height 31
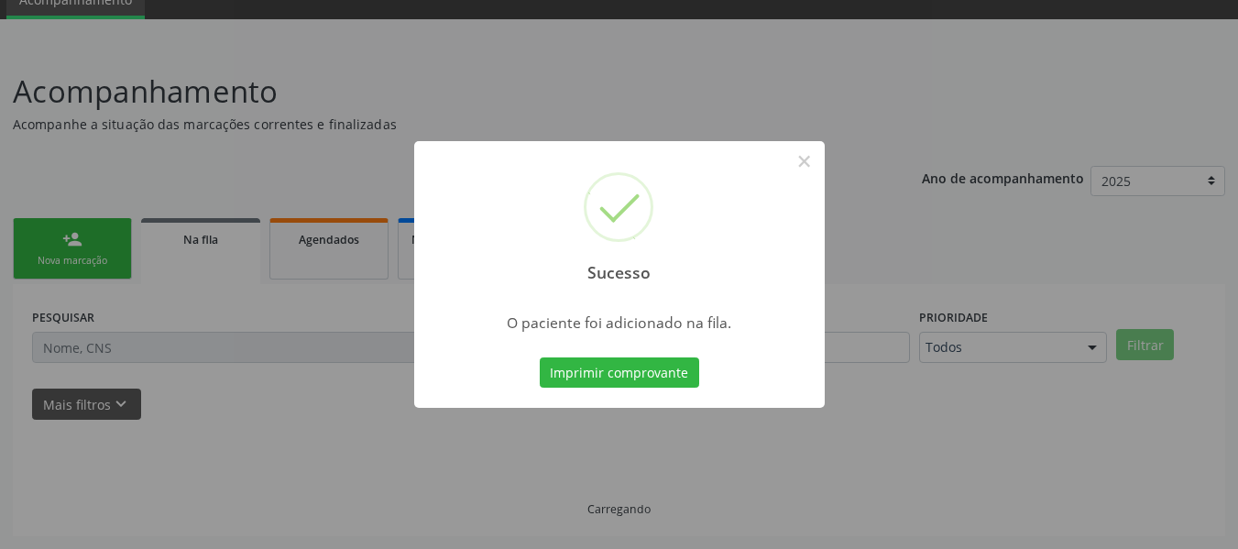
scroll to position [82, 0]
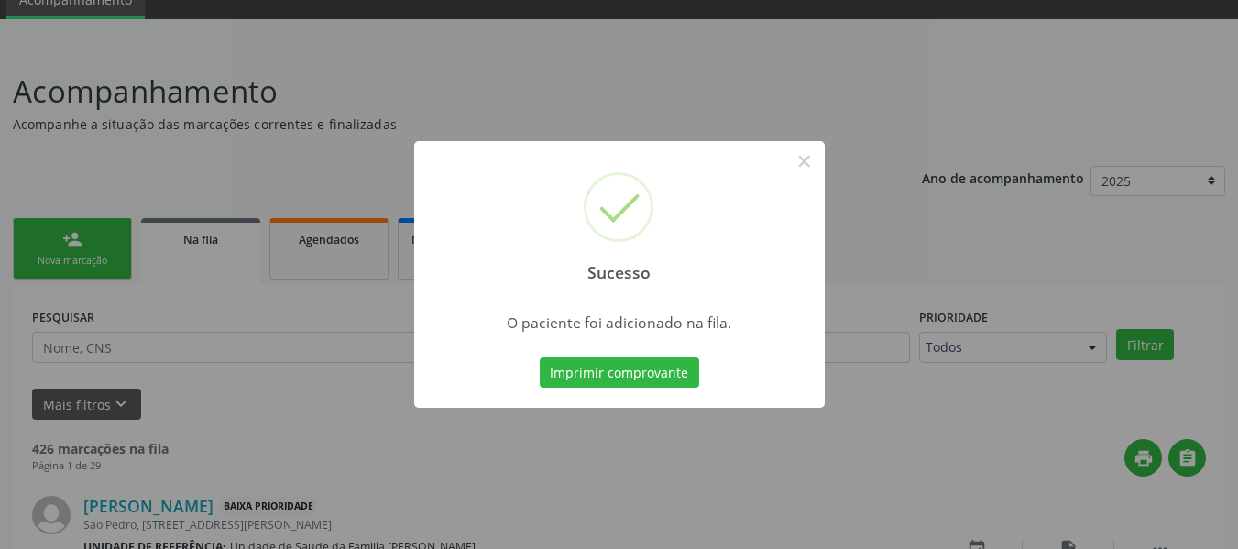
click at [68, 241] on div "Sucesso × O paciente foi adicionado na fila. Imprimir comprovante Cancel" at bounding box center [619, 274] width 1238 height 549
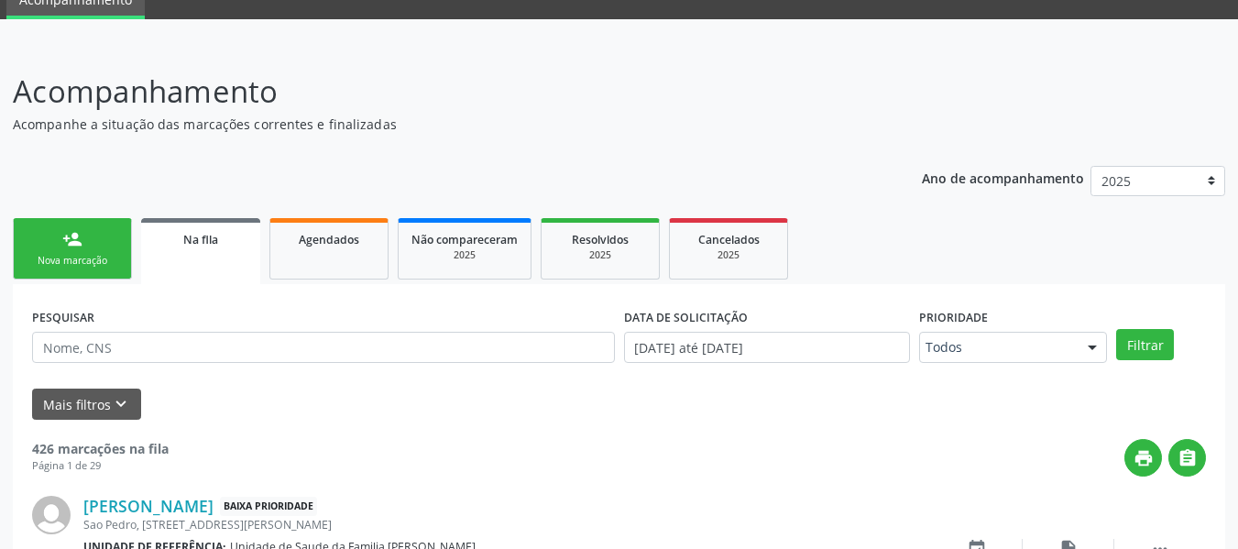
click at [68, 231] on div "person_add" at bounding box center [72, 239] width 20 height 20
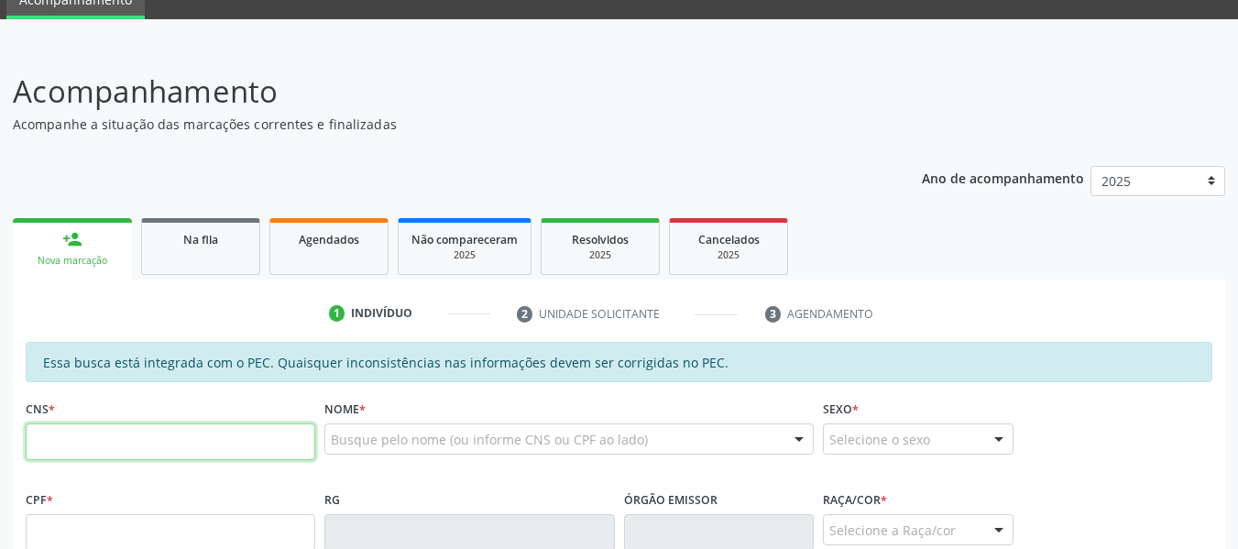
click at [46, 448] on input "text" at bounding box center [171, 441] width 290 height 37
type input "706 4006 1309 7386"
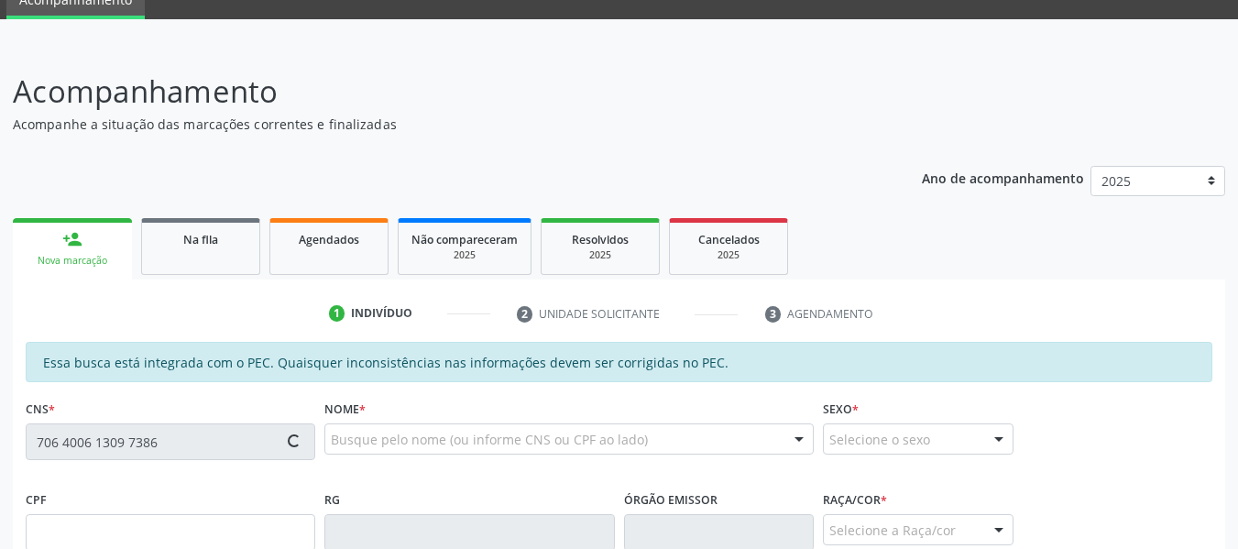
type input "342.577.994-04"
type input "18/11/1954"
type input "Cicera Maria dos Santos"
type input "(82) 99113-0113"
type input "100"
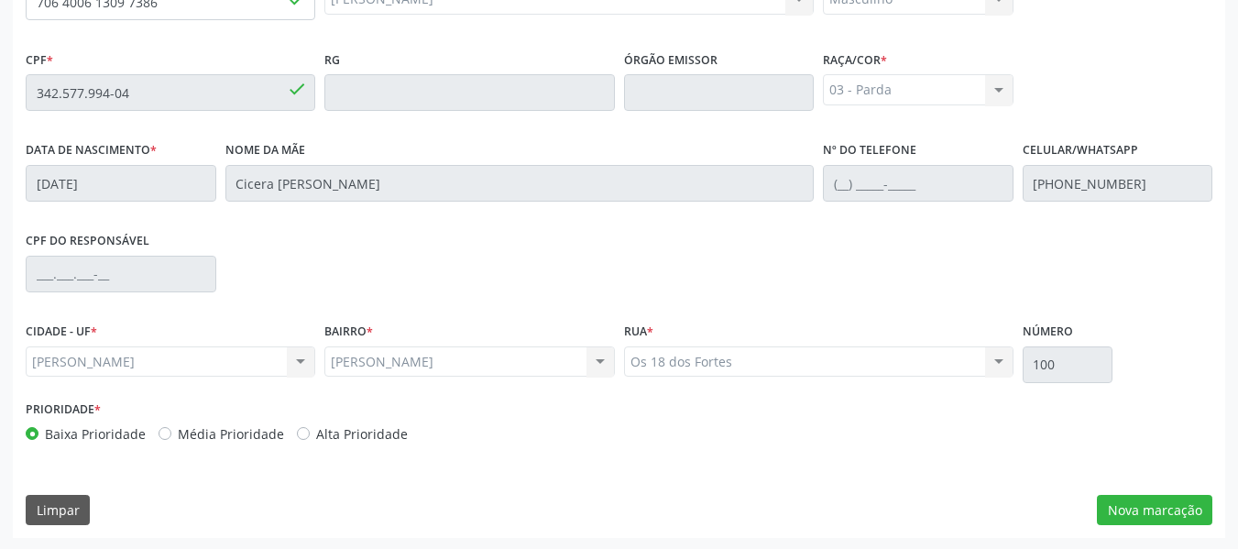
scroll to position [523, 0]
click at [1151, 504] on button "Nova marcação" at bounding box center [1154, 508] width 115 height 31
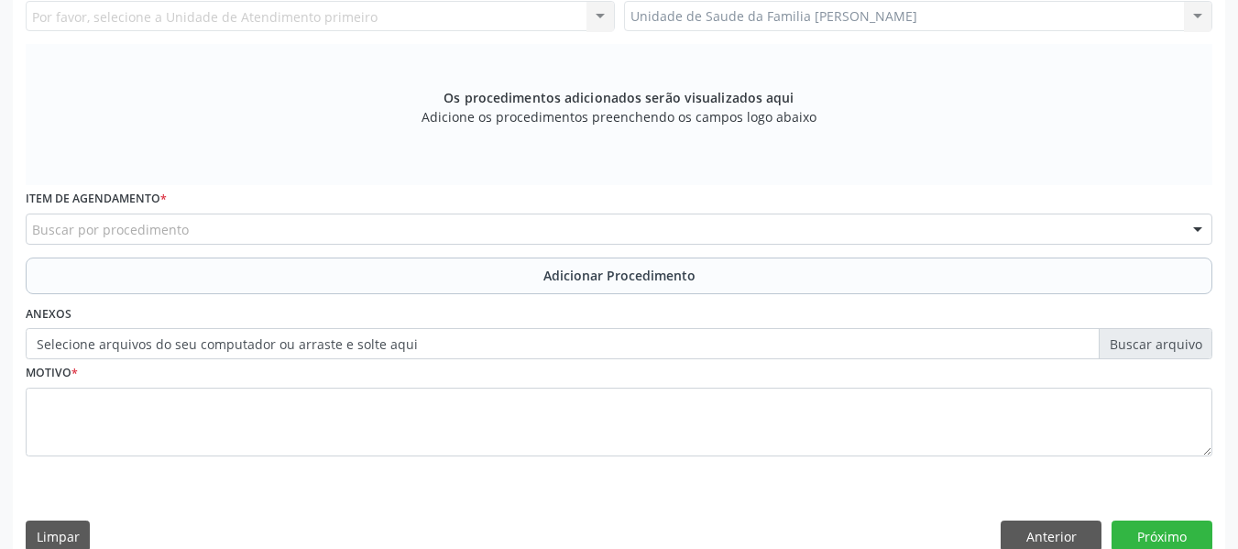
click at [1196, 16] on div "Unidade de Saude da Familia Barro Vermelho Unidade de Saude da Familia Barro Ve…" at bounding box center [918, 16] width 589 height 31
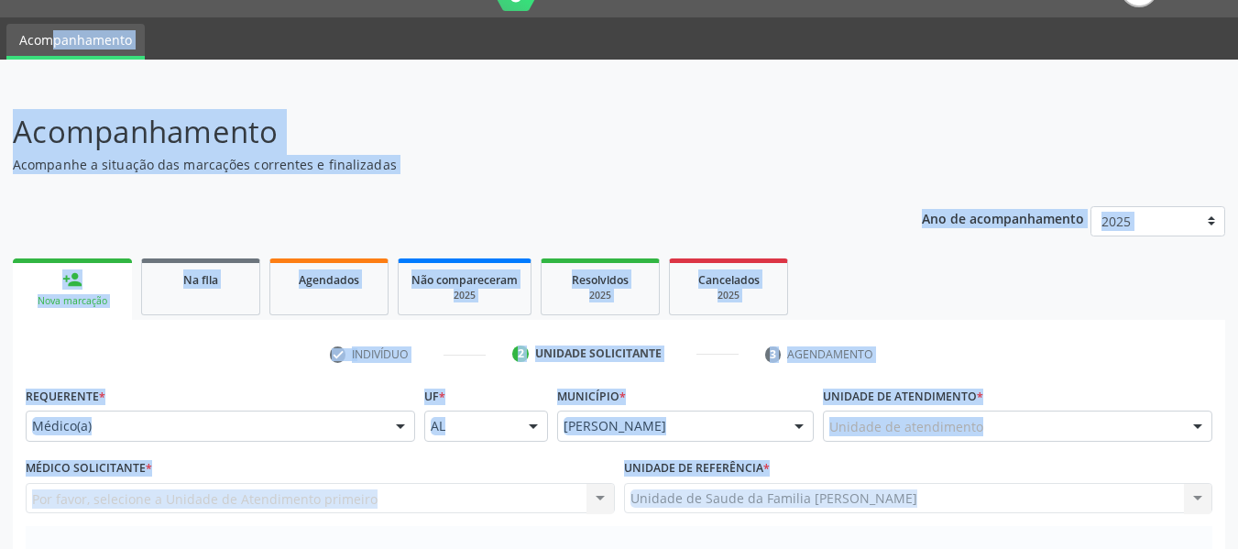
scroll to position [27, 0]
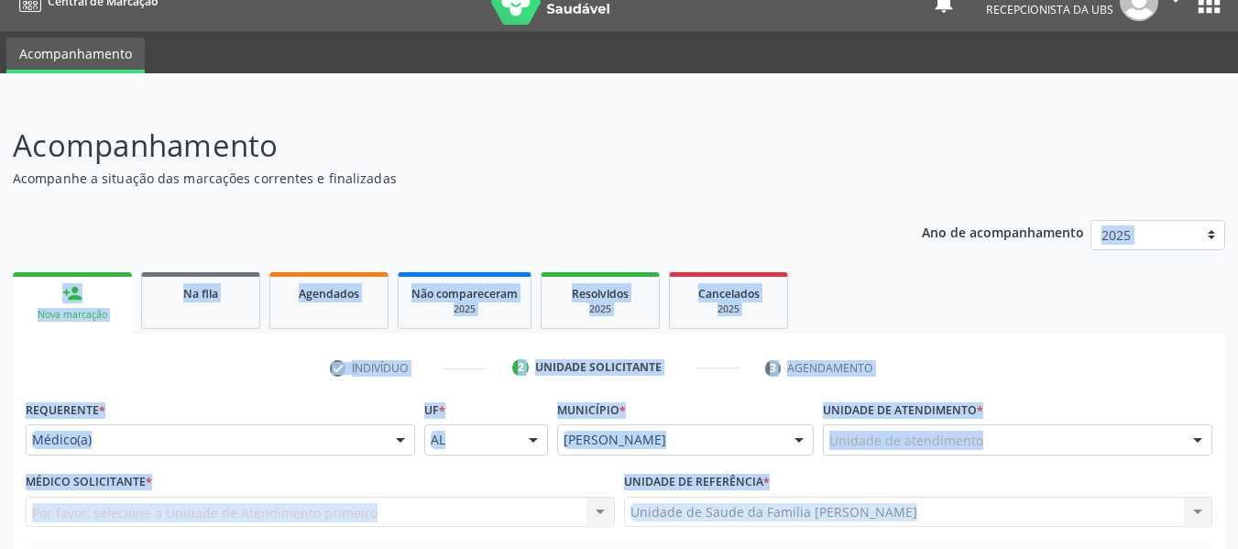
drag, startPoint x: 1196, startPoint y: 16, endPoint x: 1083, endPoint y: 277, distance: 284.5
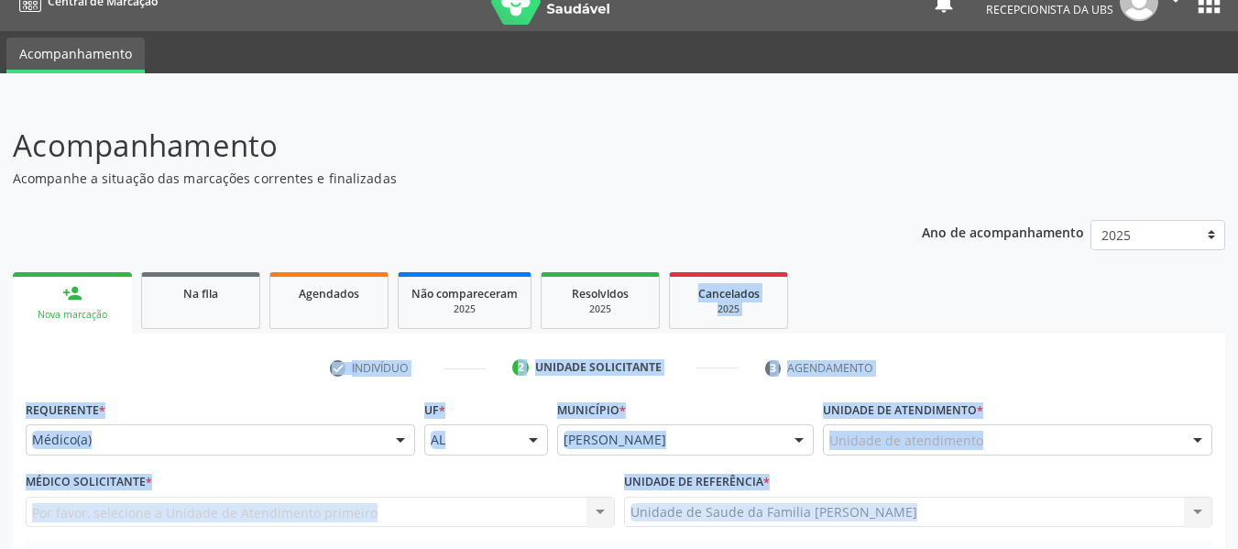
click at [1083, 277] on ul "person_add Nova marcação Na fila Agendados Não compareceram 2025 Resolvidos 202…" at bounding box center [619, 301] width 1213 height 66
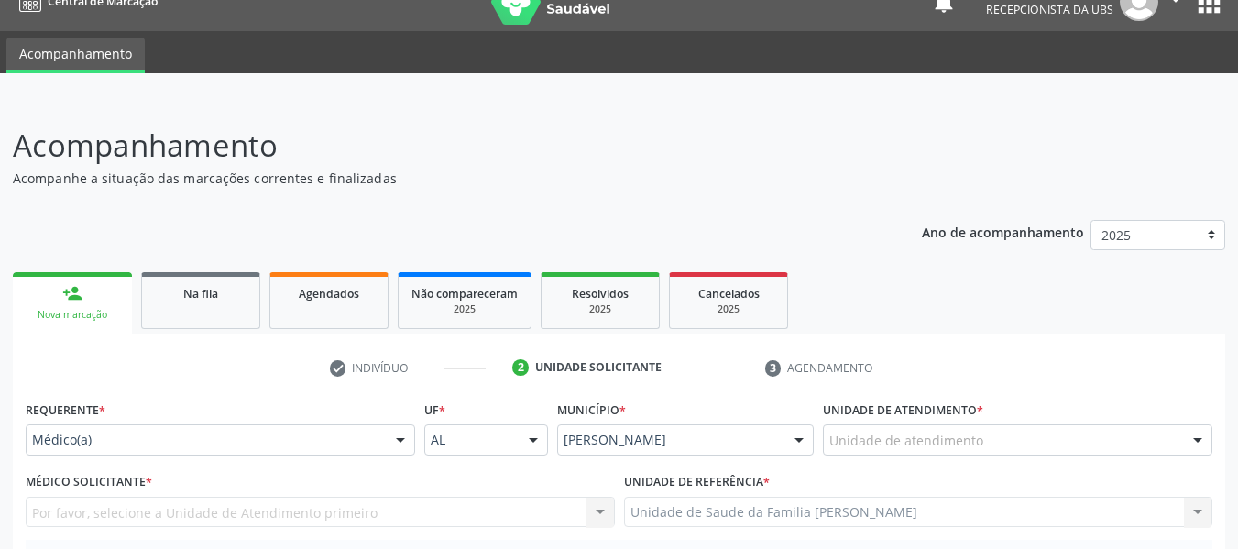
click at [1196, 444] on div at bounding box center [1197, 440] width 27 height 31
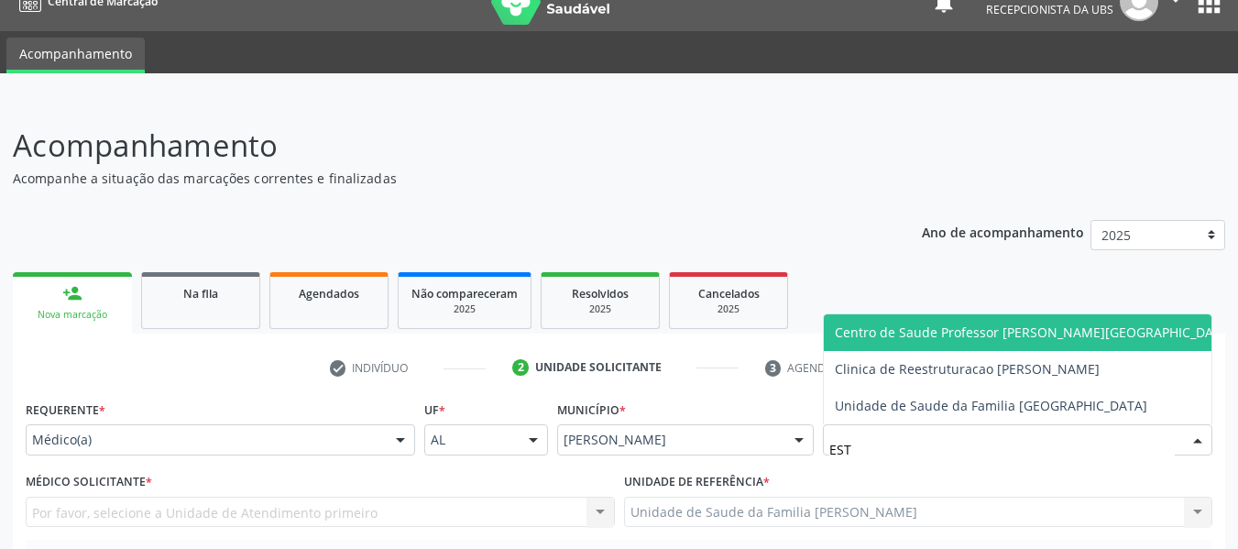
type input "ESTA"
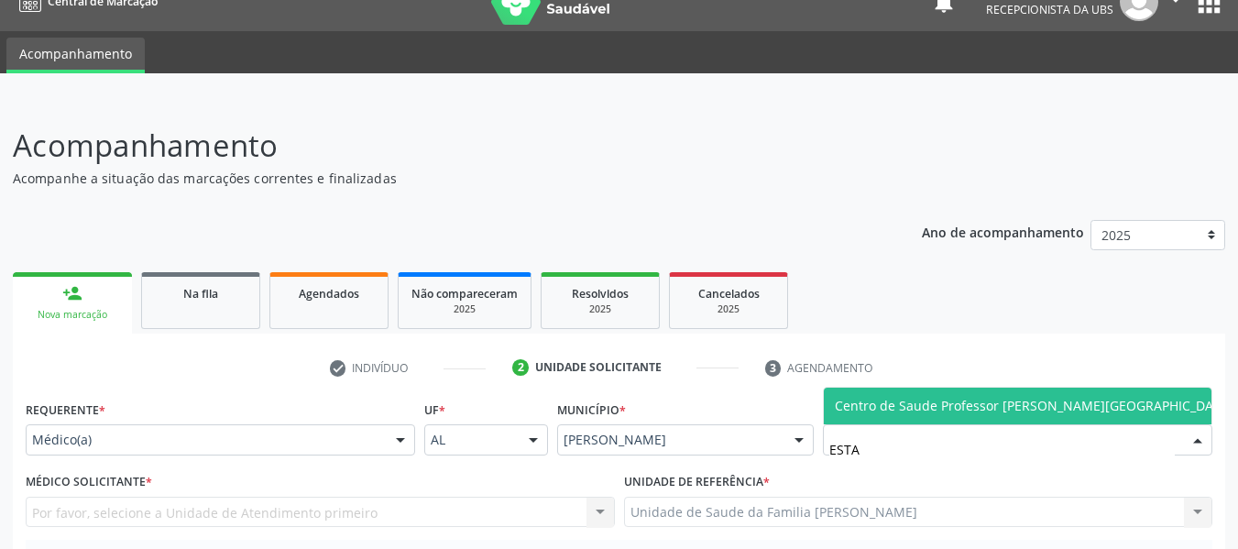
click at [1077, 401] on span "Centro de Saude Professor [PERSON_NAME][GEOGRAPHIC_DATA]" at bounding box center [1034, 405] width 399 height 17
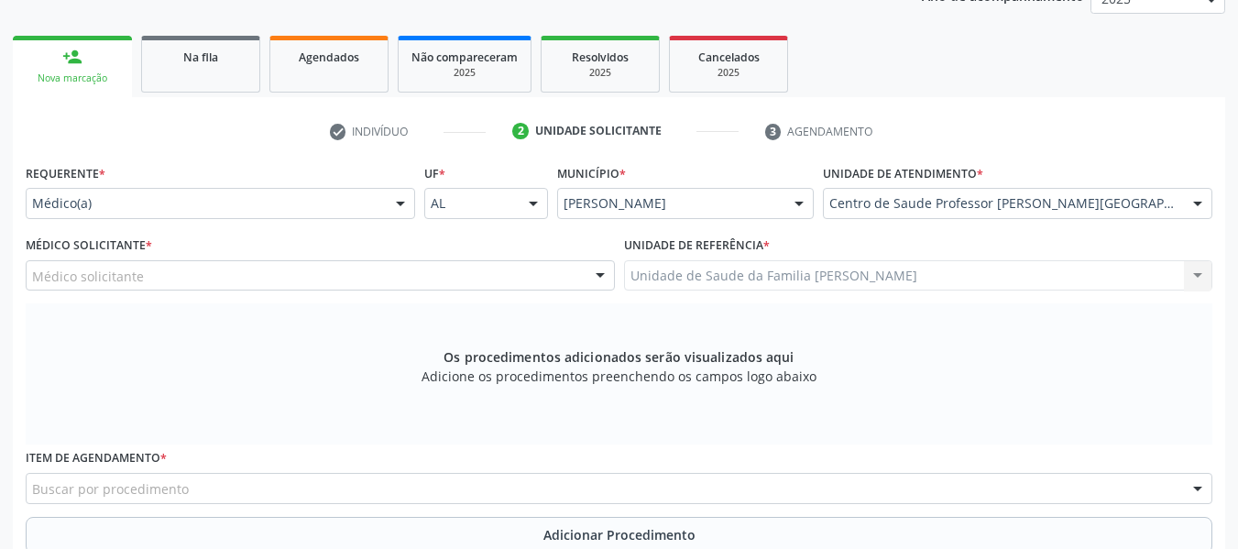
scroll to position [272, 0]
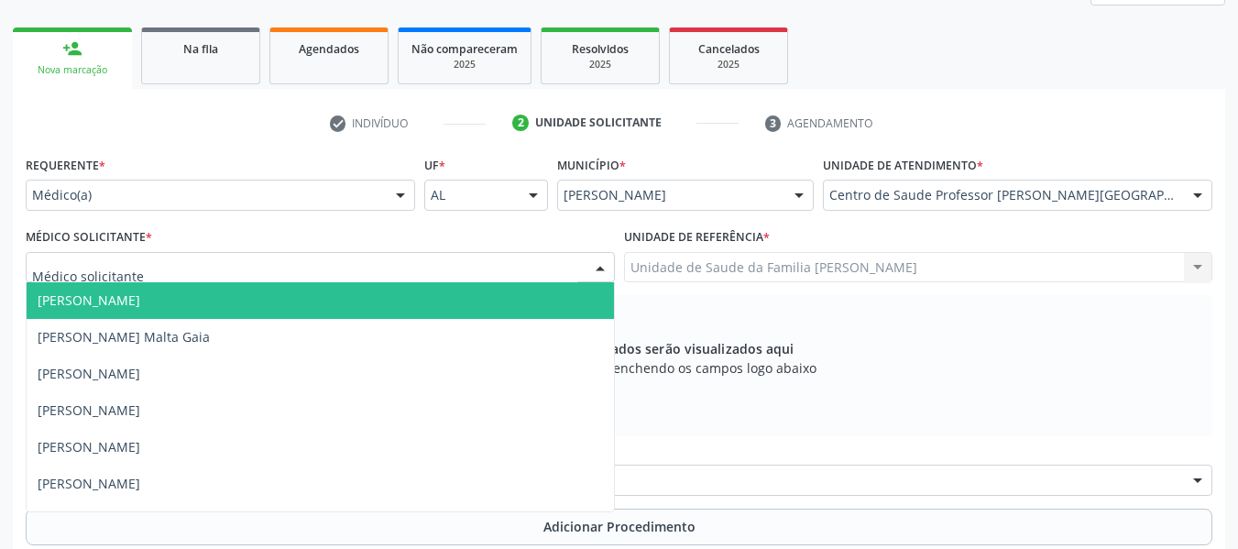
click at [599, 267] on div at bounding box center [600, 268] width 27 height 31
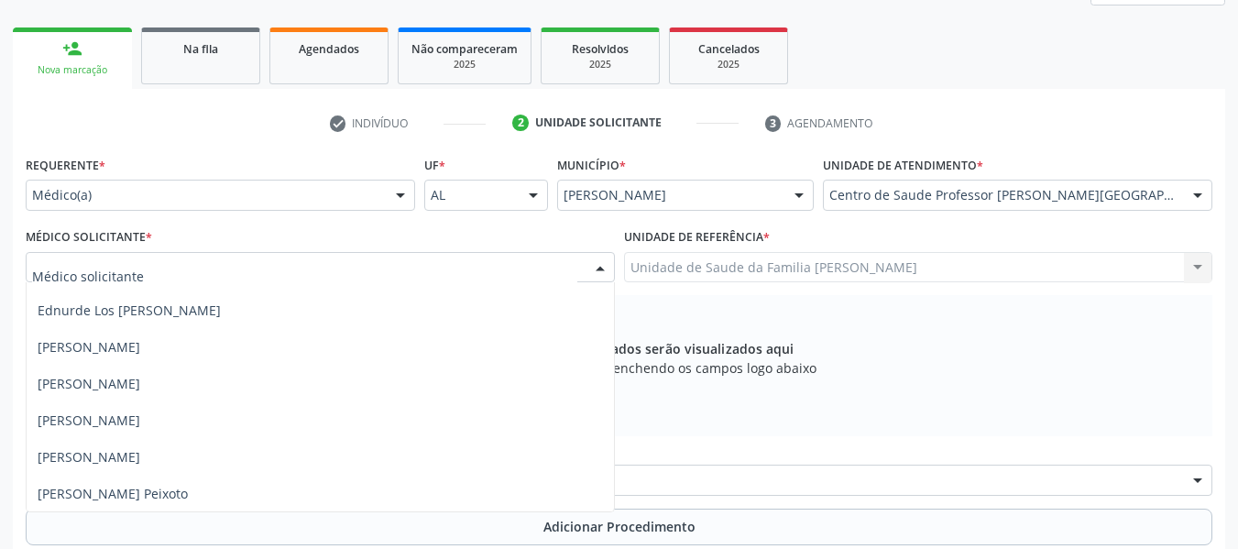
scroll to position [513, 0]
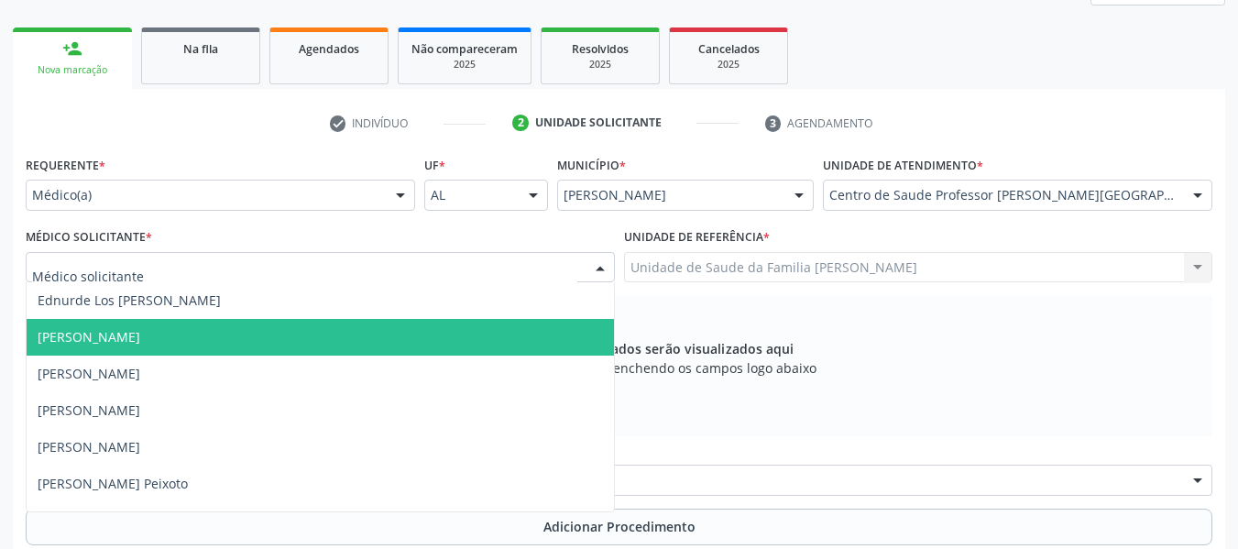
click at [54, 337] on span "[PERSON_NAME]" at bounding box center [89, 336] width 103 height 17
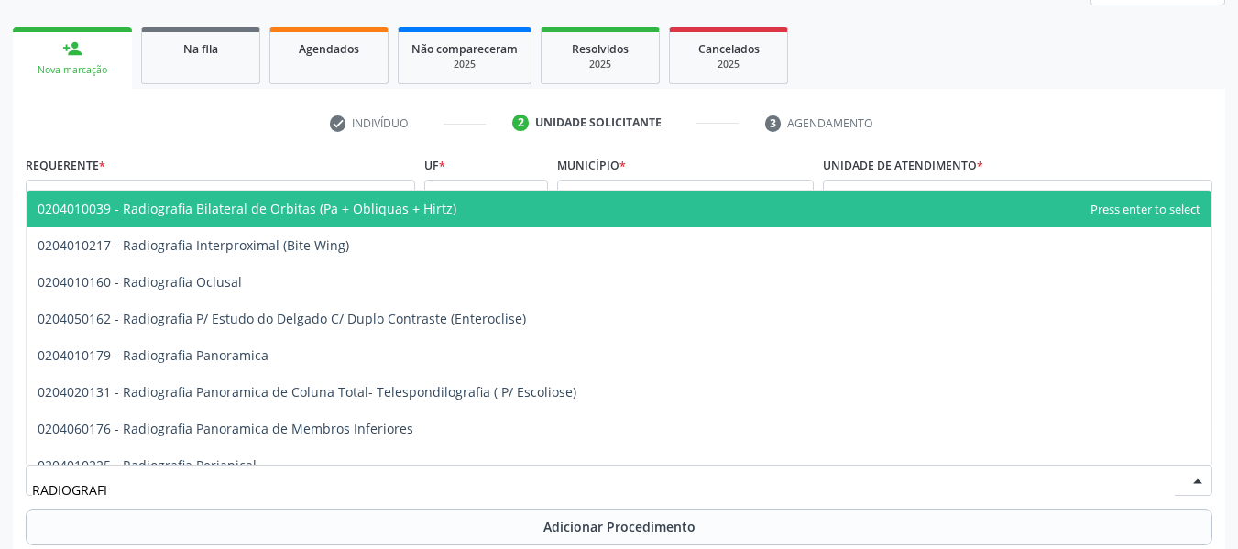
type input "RADIOGRAFIA"
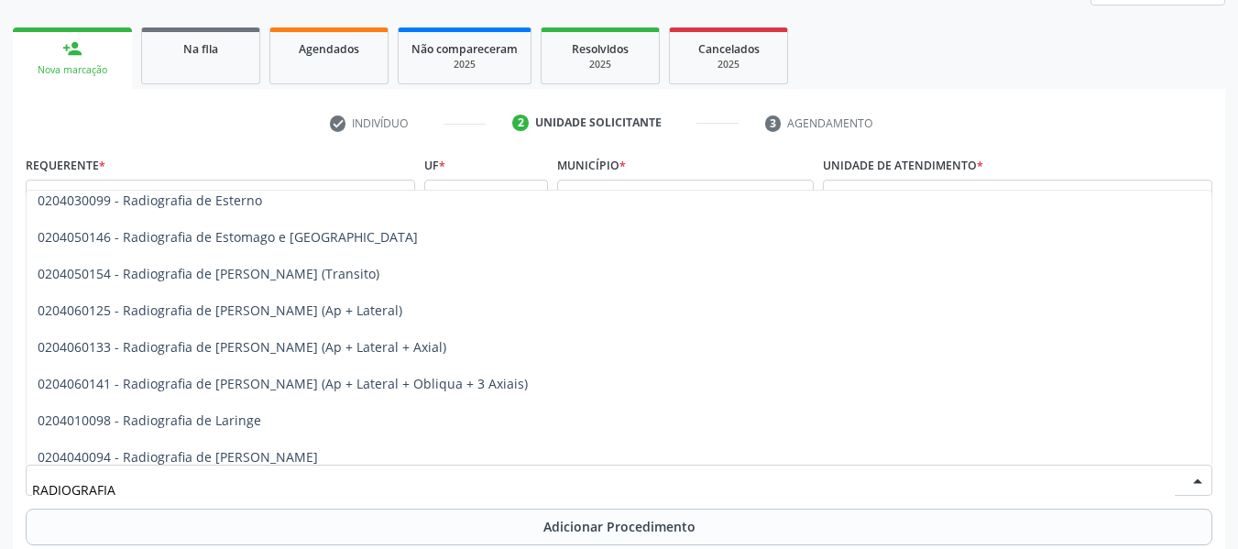
scroll to position [1626, 0]
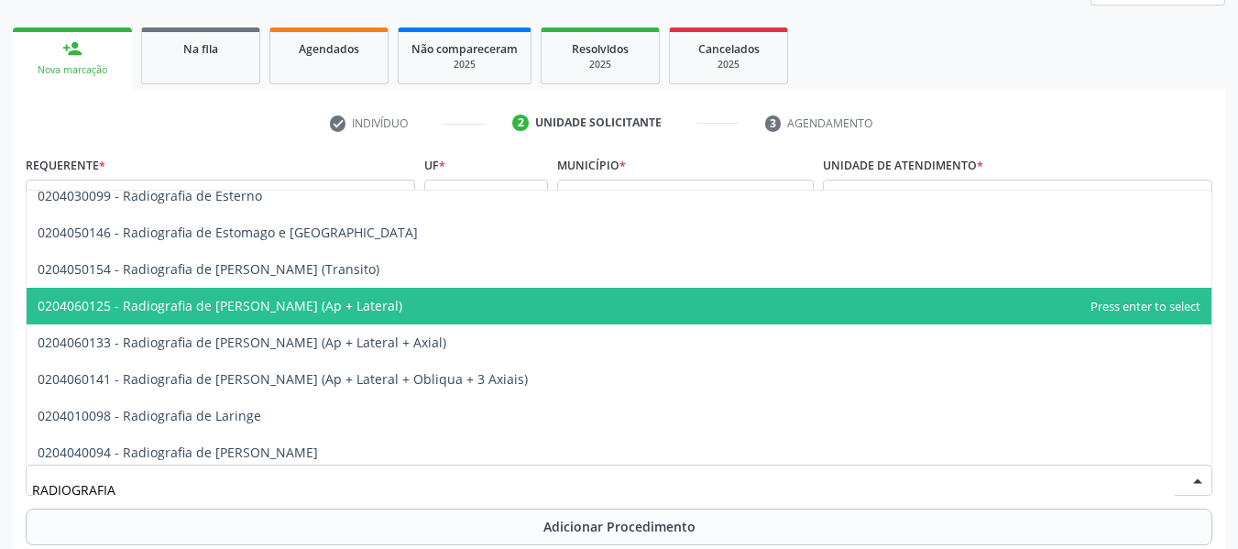
click at [354, 300] on span "0204060125 - Radiografia de [PERSON_NAME] (Ap + Lateral)" at bounding box center [619, 306] width 1185 height 37
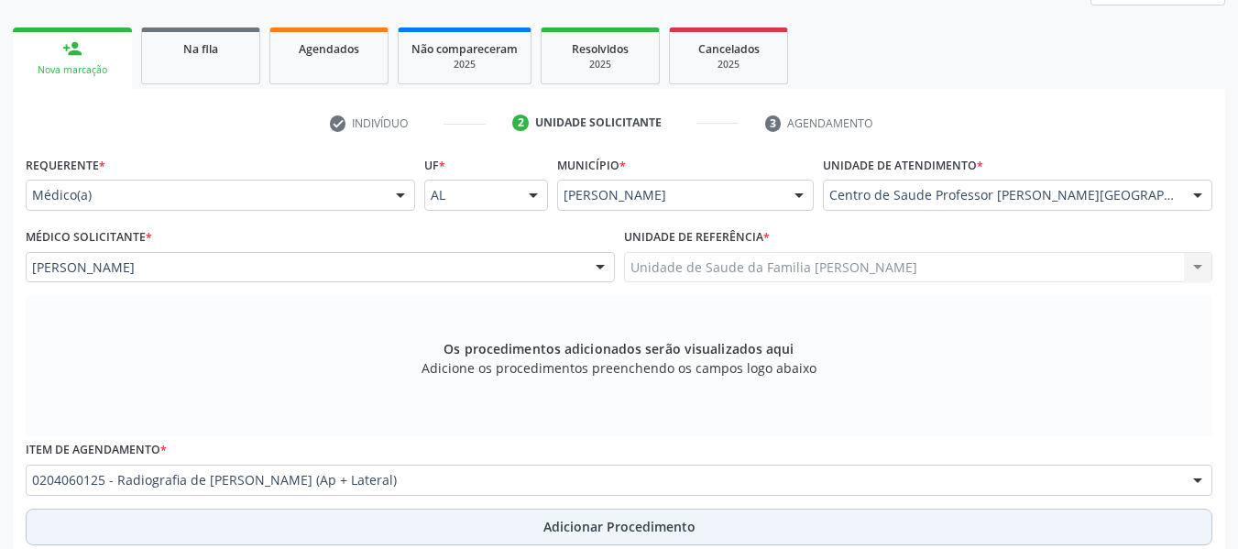
click at [569, 525] on span "Adicionar Procedimento" at bounding box center [620, 526] width 152 height 19
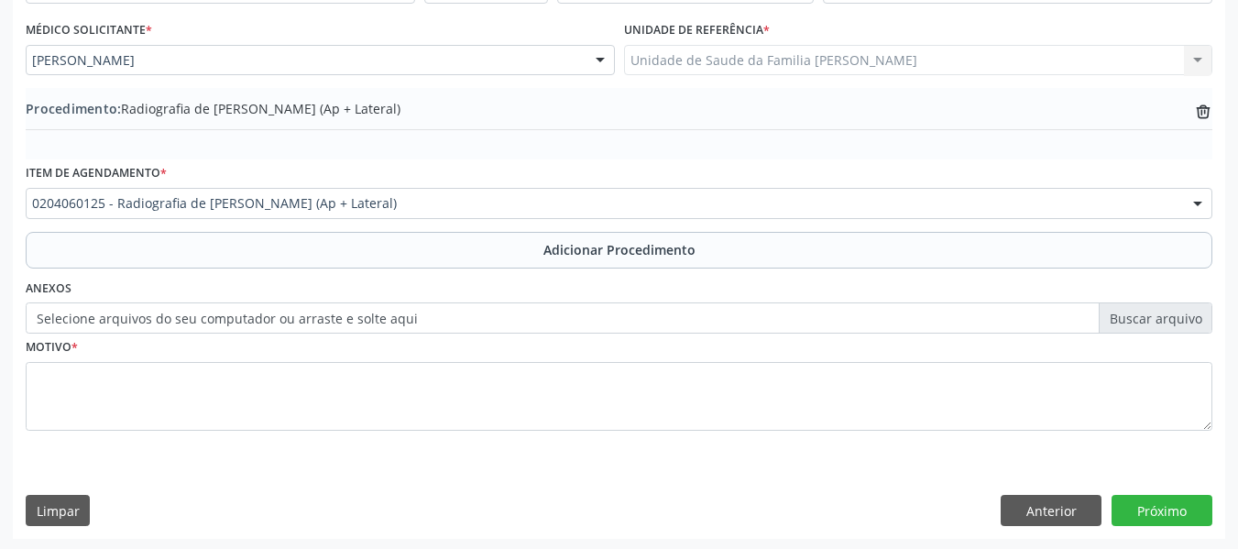
scroll to position [482, 0]
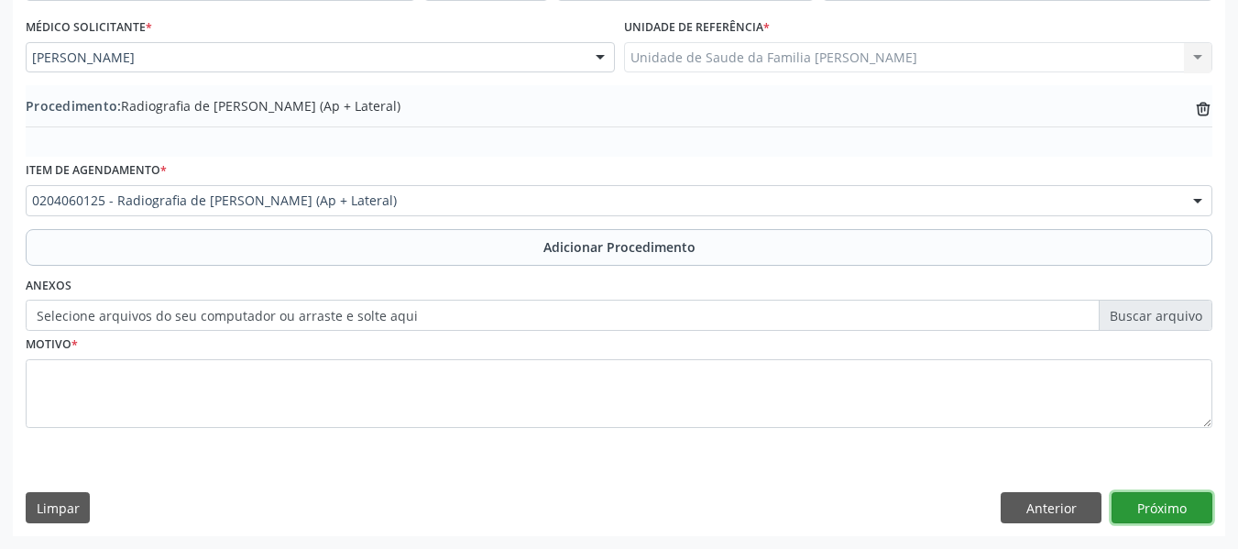
click at [1179, 509] on button "Próximo" at bounding box center [1162, 507] width 101 height 31
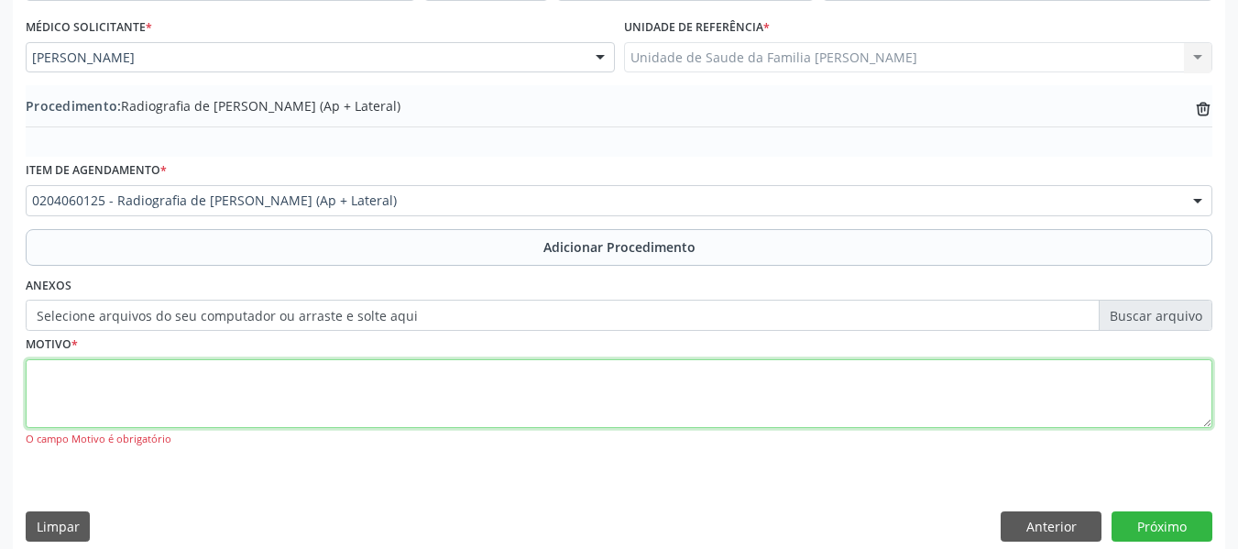
click at [115, 405] on textarea at bounding box center [619, 394] width 1187 height 70
click at [214, 375] on textarea "GONERTROSE" at bounding box center [619, 394] width 1187 height 70
click at [71, 374] on textarea "GONERTROSE" at bounding box center [619, 394] width 1187 height 70
type textarea "GONARTROSE"
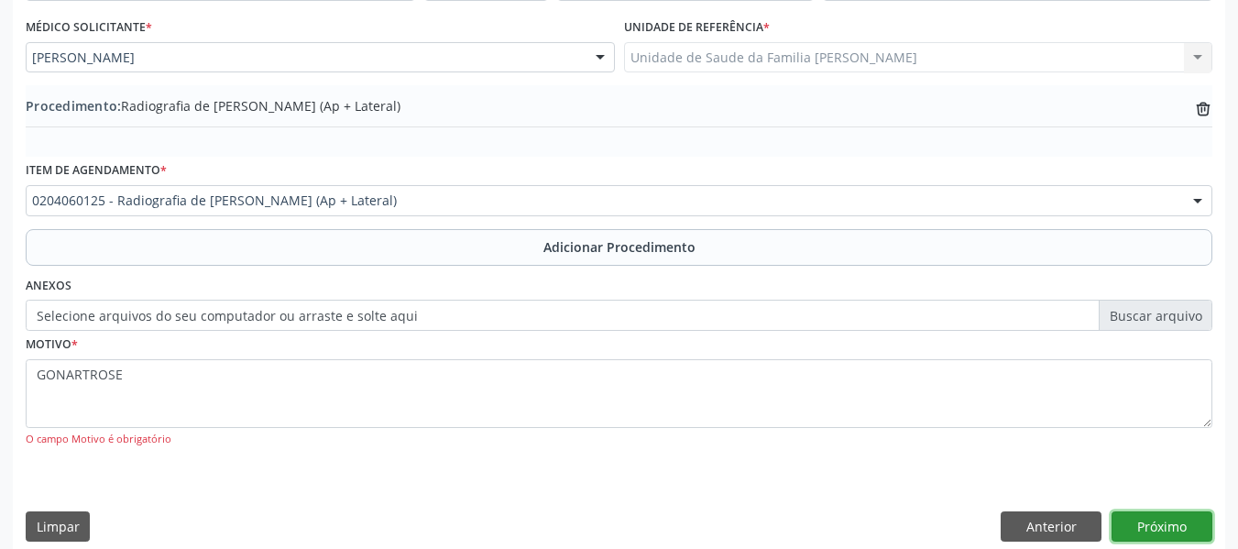
click at [1148, 523] on button "Próximo" at bounding box center [1162, 526] width 101 height 31
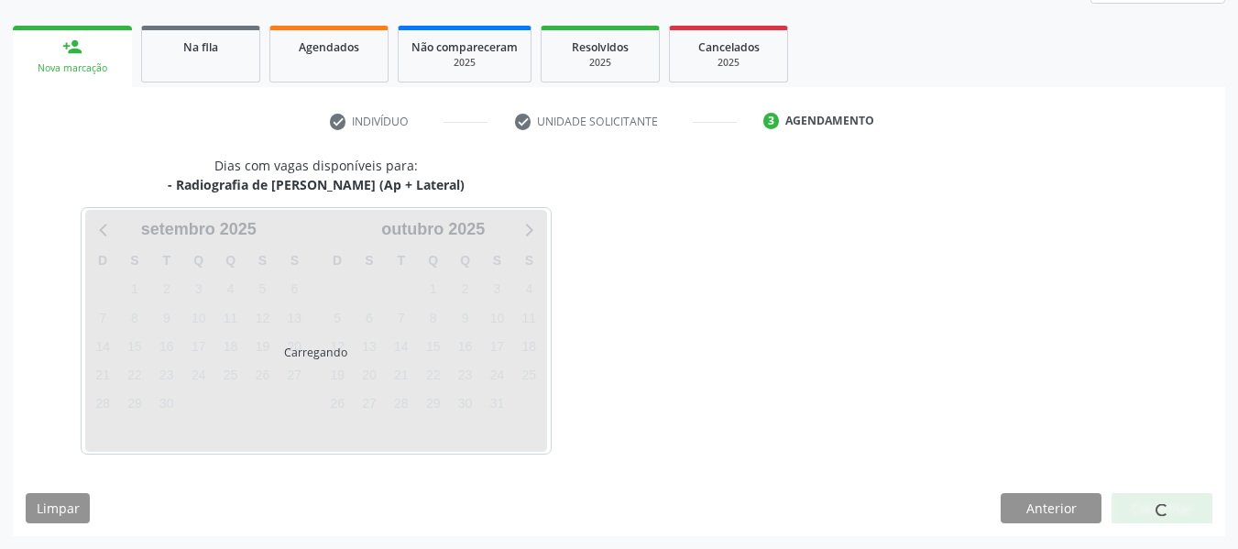
scroll to position [328, 0]
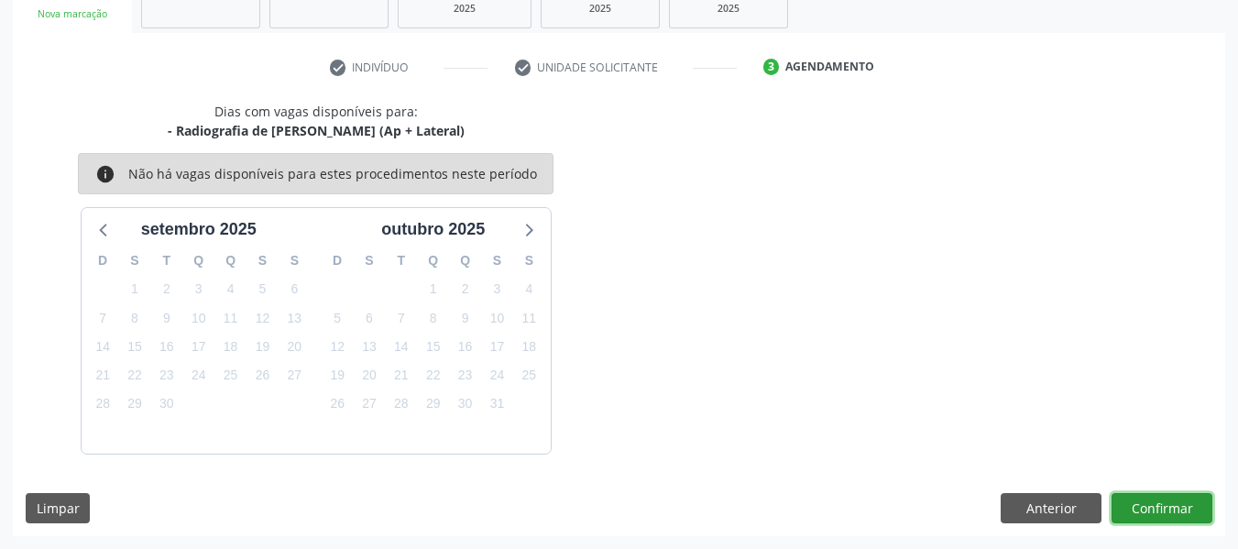
click at [1155, 507] on button "Confirmar" at bounding box center [1162, 508] width 101 height 31
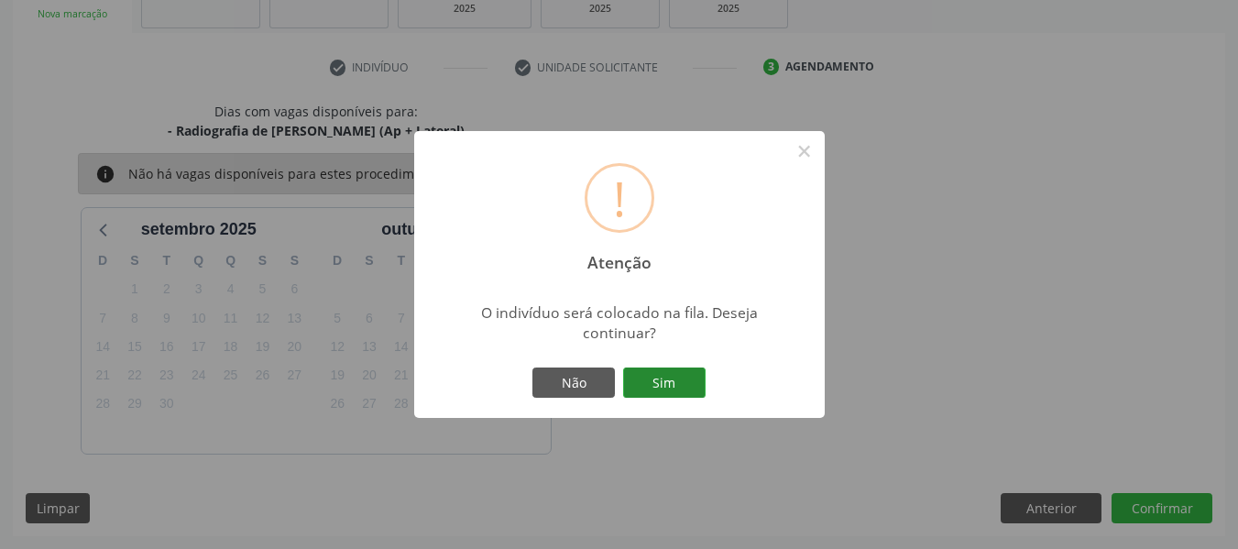
click at [672, 377] on button "Sim" at bounding box center [664, 383] width 82 height 31
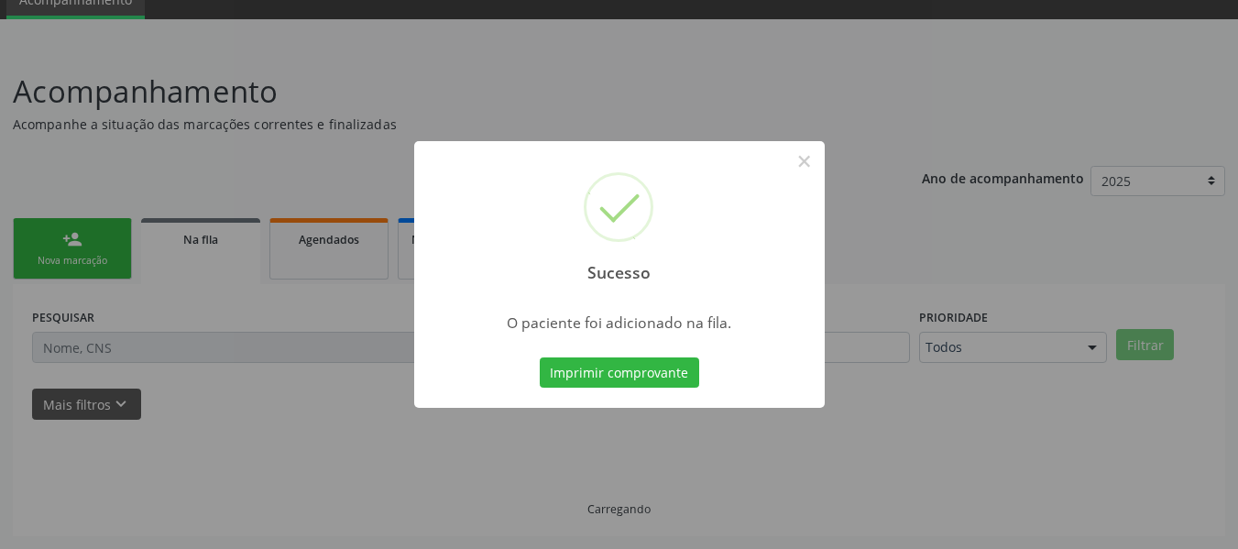
scroll to position [82, 0]
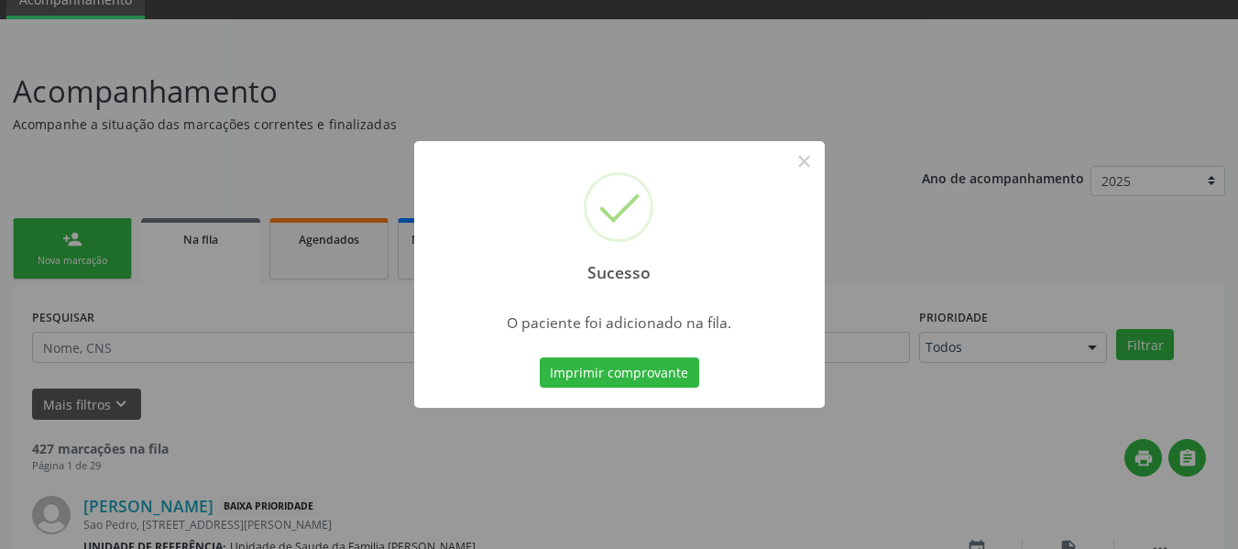
click at [61, 233] on div "Sucesso × O paciente foi adicionado na fila. Imprimir comprovante Cancel" at bounding box center [619, 274] width 1238 height 549
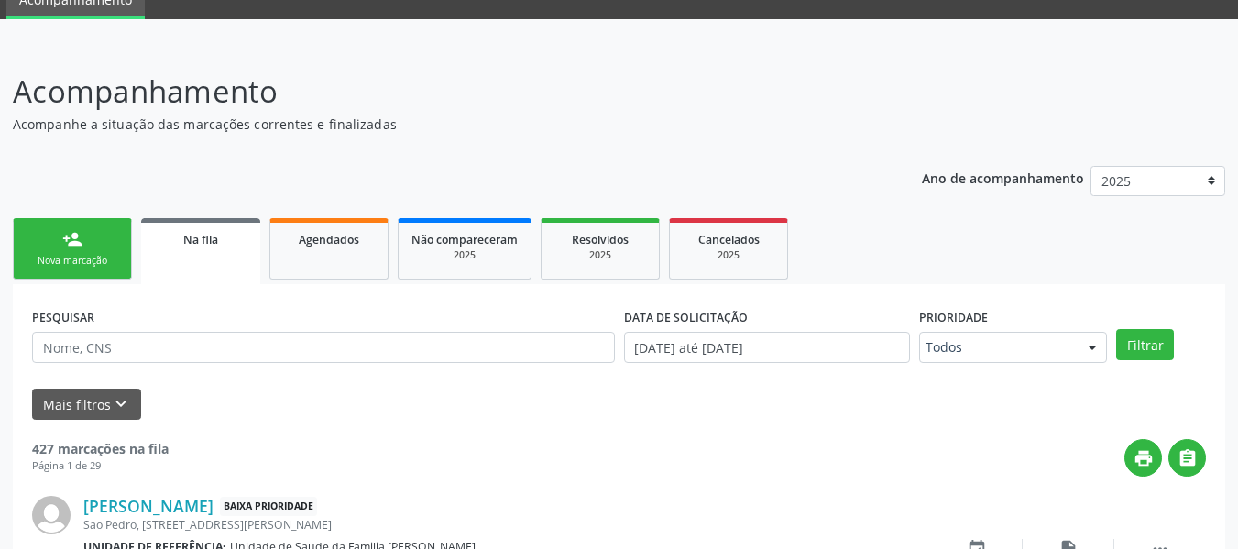
click at [61, 233] on link "person_add Nova marcação" at bounding box center [72, 248] width 119 height 61
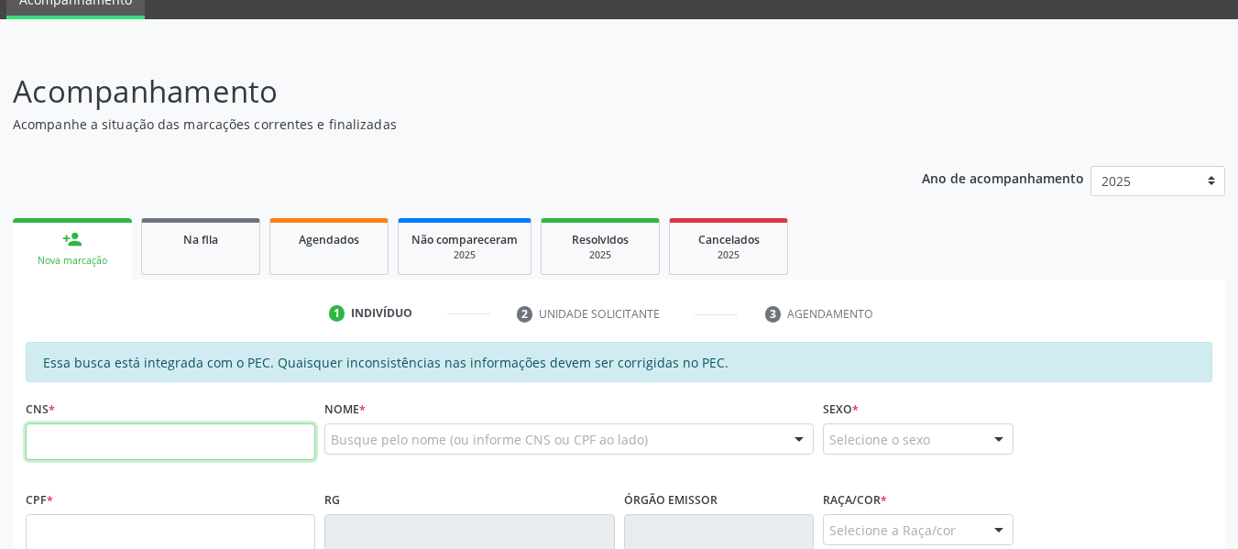
click at [129, 445] on input "text" at bounding box center [171, 441] width 290 height 37
type input "706 4006 1309 7386"
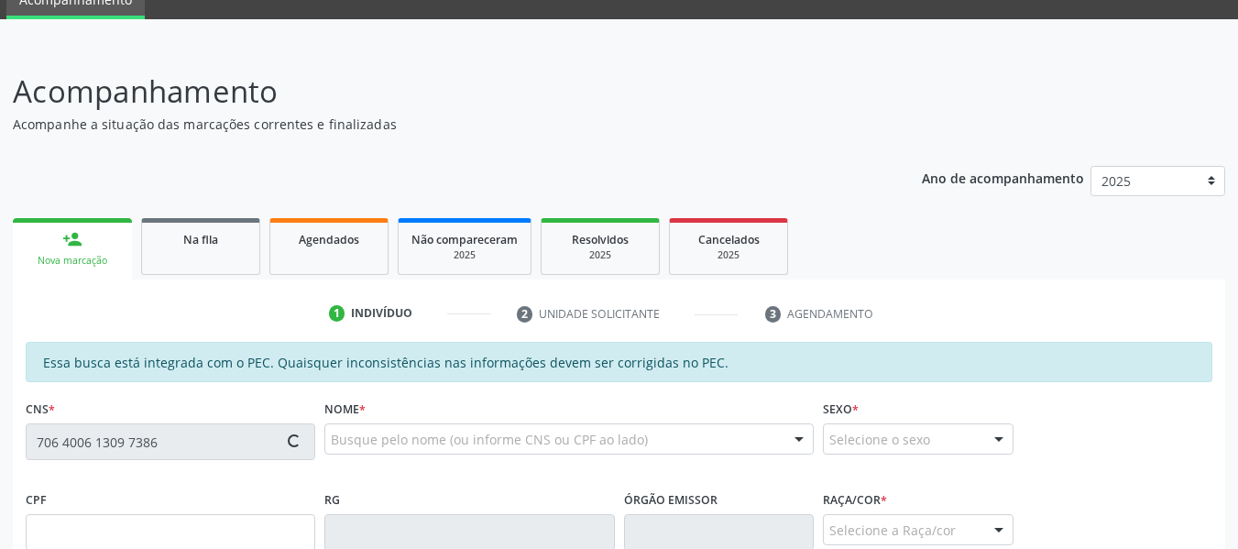
type input "342.577.994-04"
type input "18/11/1954"
type input "Cicera Maria dos Santos"
type input "(82) 99113-0113"
type input "100"
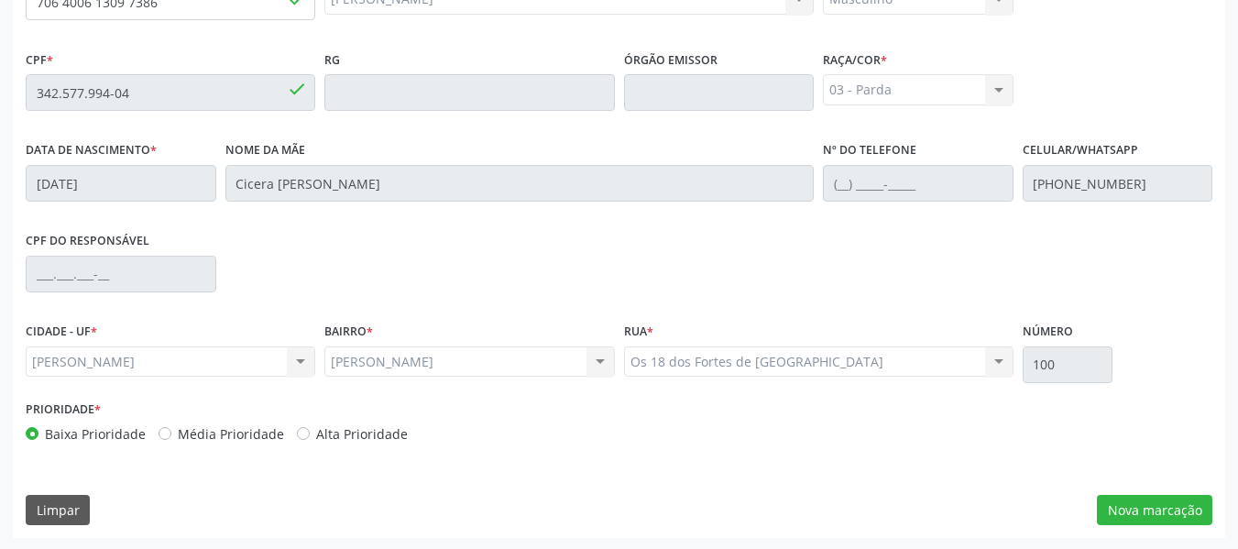
scroll to position [523, 0]
click at [1169, 505] on button "Nova marcação" at bounding box center [1154, 508] width 115 height 31
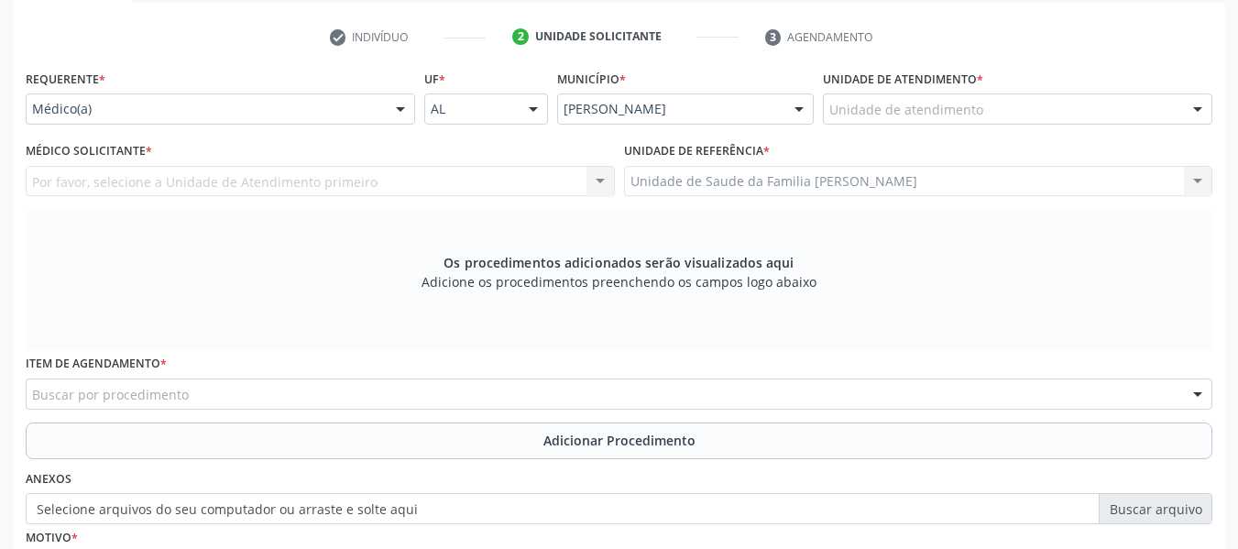
scroll to position [340, 0]
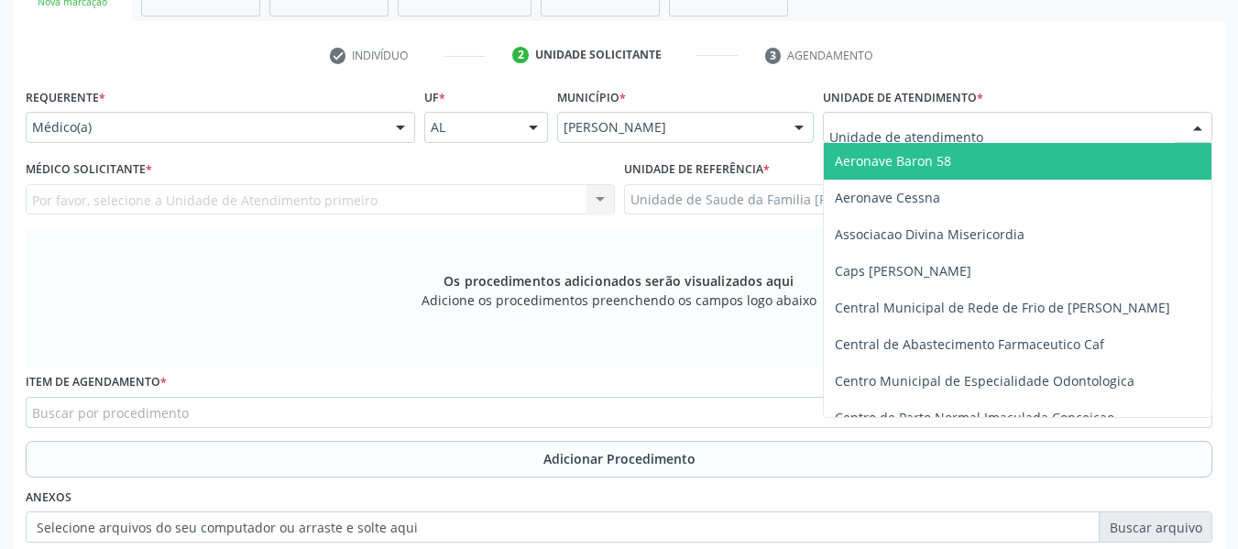
click at [1199, 118] on div at bounding box center [1197, 128] width 27 height 31
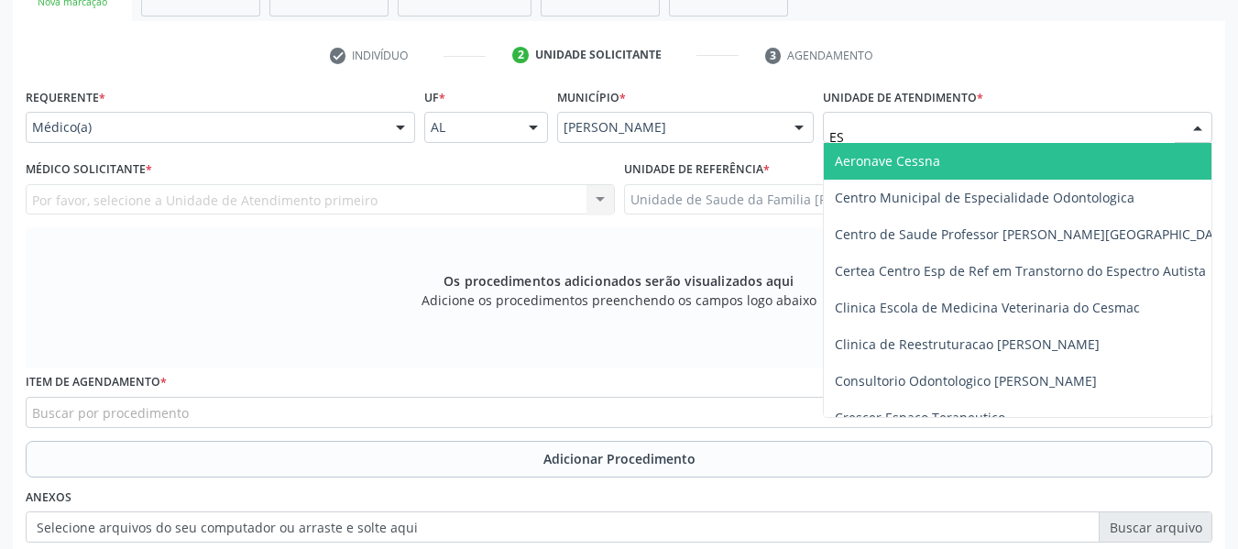
type input "EST"
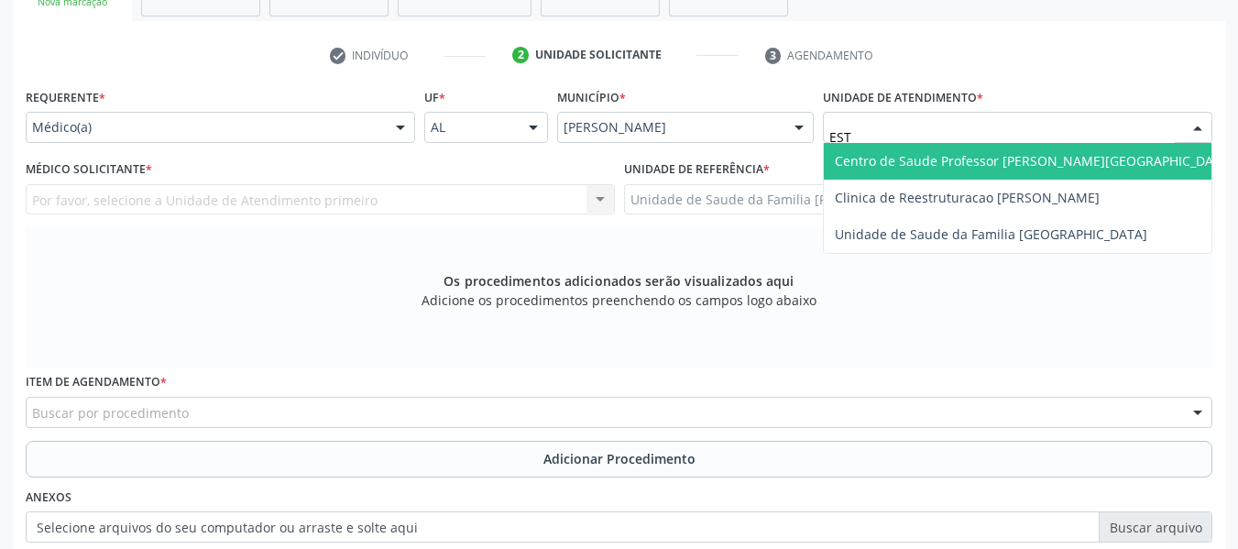
click at [1058, 161] on span "Centro de Saude Professor [PERSON_NAME][GEOGRAPHIC_DATA]" at bounding box center [1034, 160] width 399 height 17
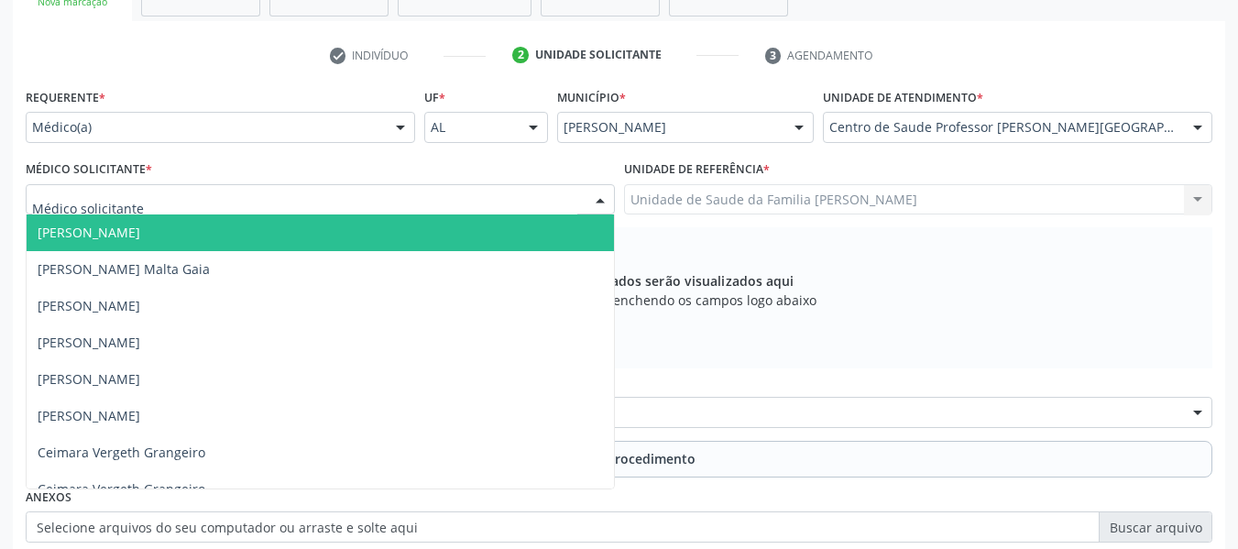
click at [595, 194] on div at bounding box center [600, 200] width 27 height 31
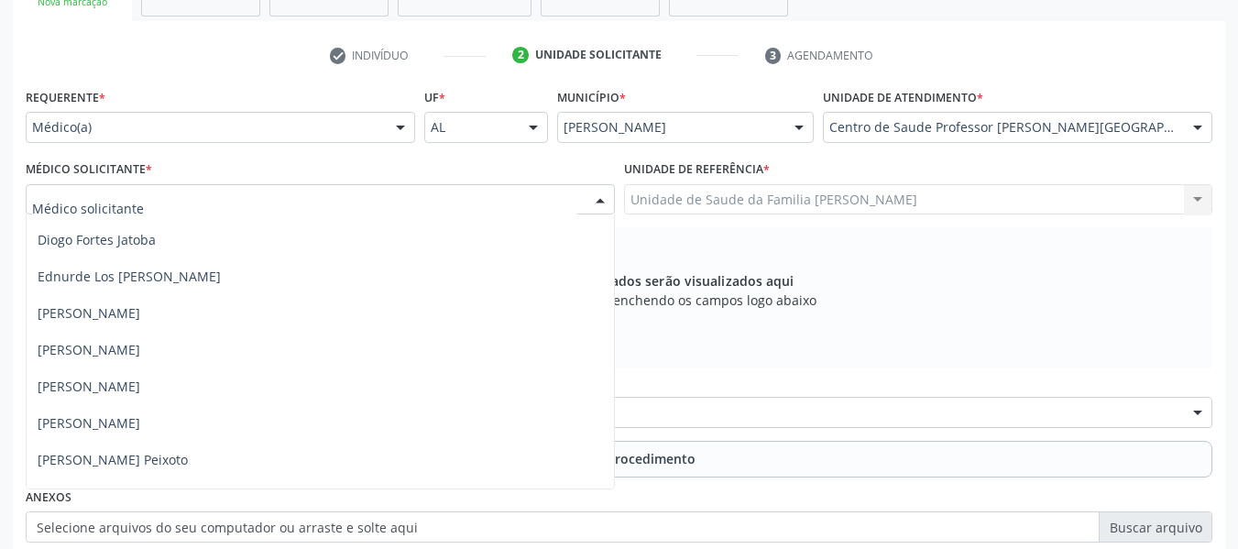
scroll to position [477, 0]
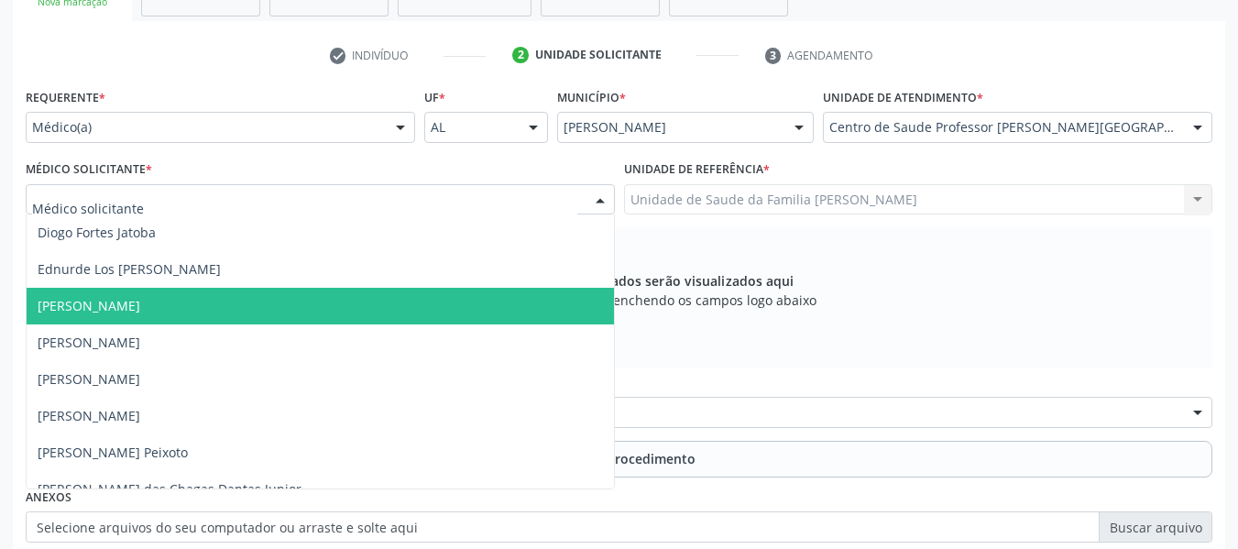
click at [71, 300] on span "[PERSON_NAME]" at bounding box center [89, 305] width 103 height 17
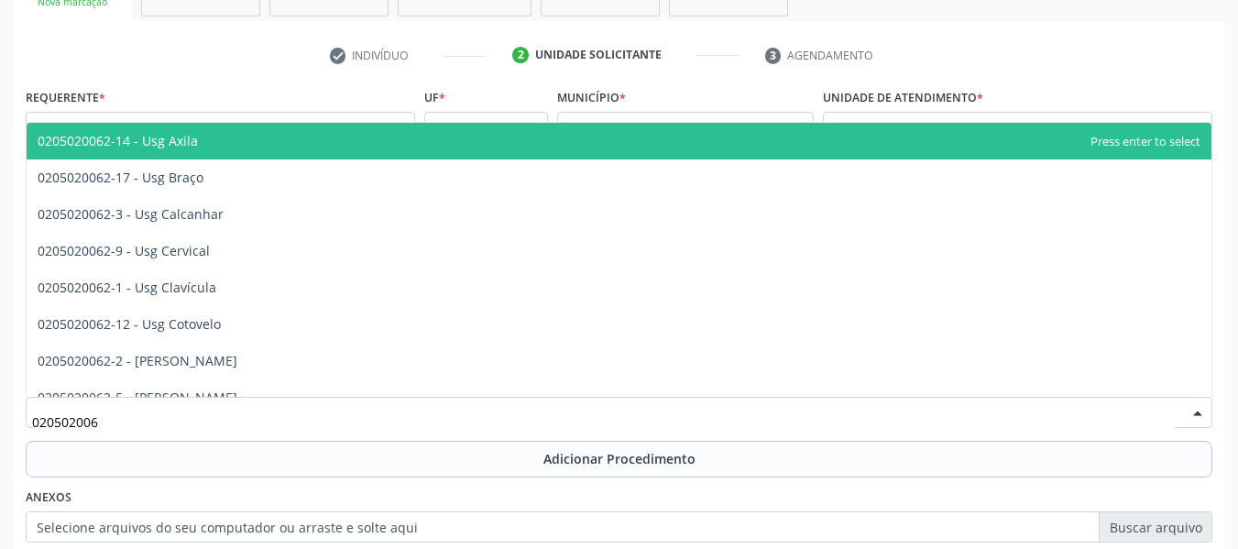
type input "0205020062"
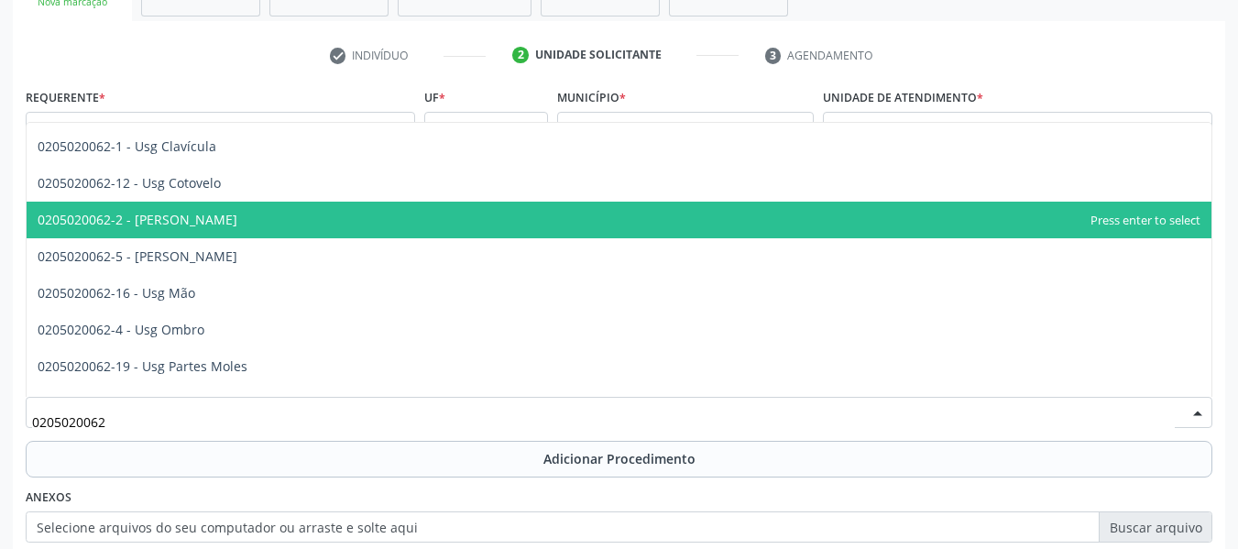
scroll to position [147, 0]
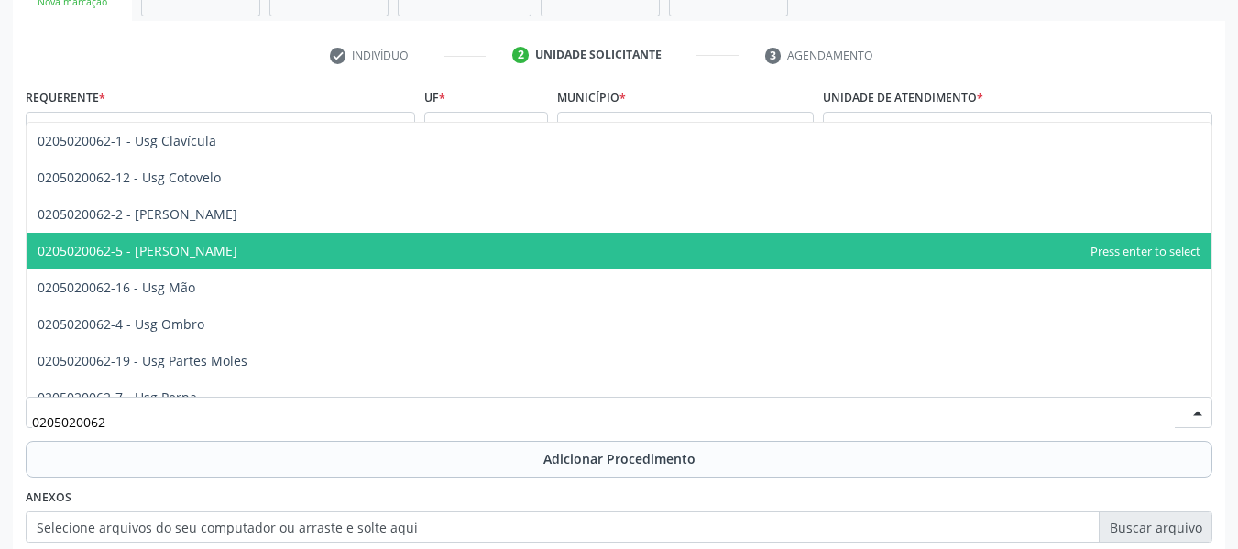
click at [191, 253] on span "0205020062-5 - [PERSON_NAME]" at bounding box center [138, 250] width 200 height 17
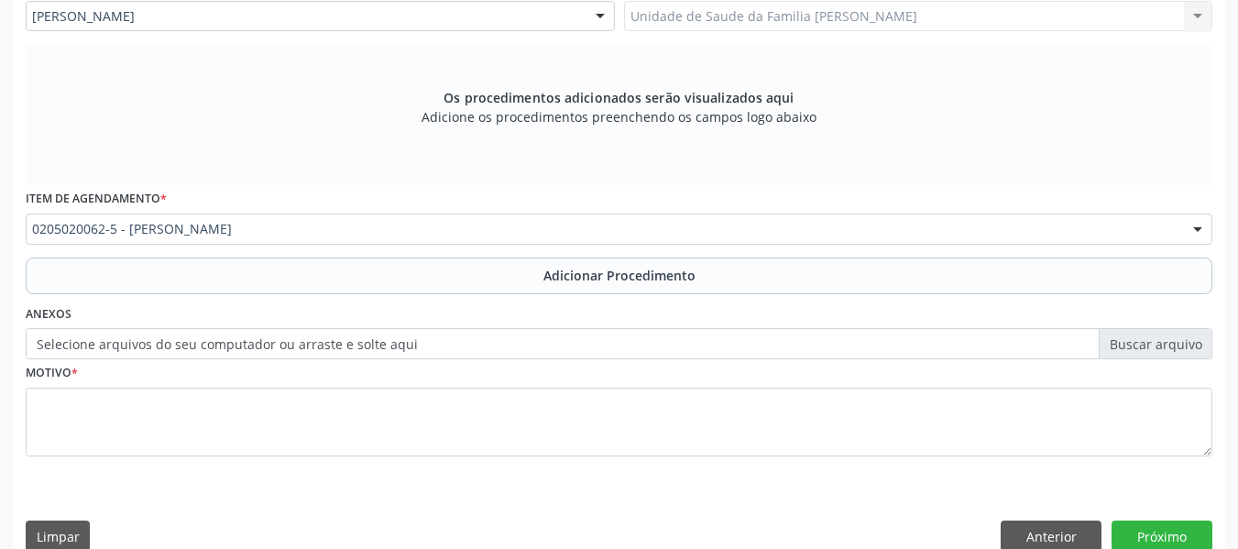
scroll to position [552, 0]
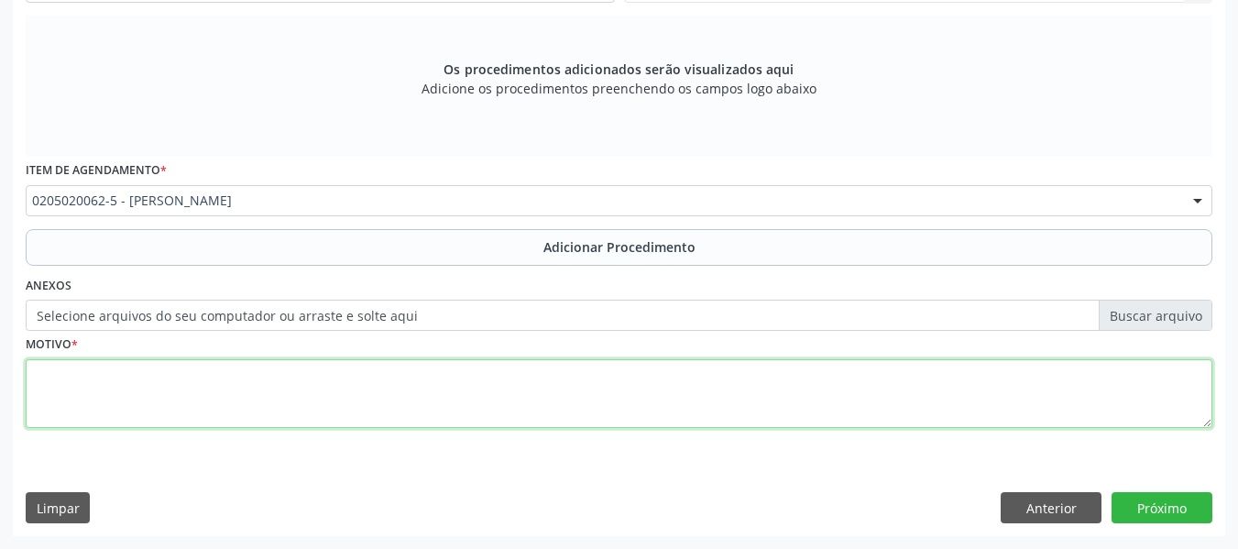
click at [111, 398] on textarea at bounding box center [619, 394] width 1187 height 70
click at [42, 374] on textarea "tENDINOPATIA" at bounding box center [619, 394] width 1187 height 70
type textarea "TENDINOPATIA"
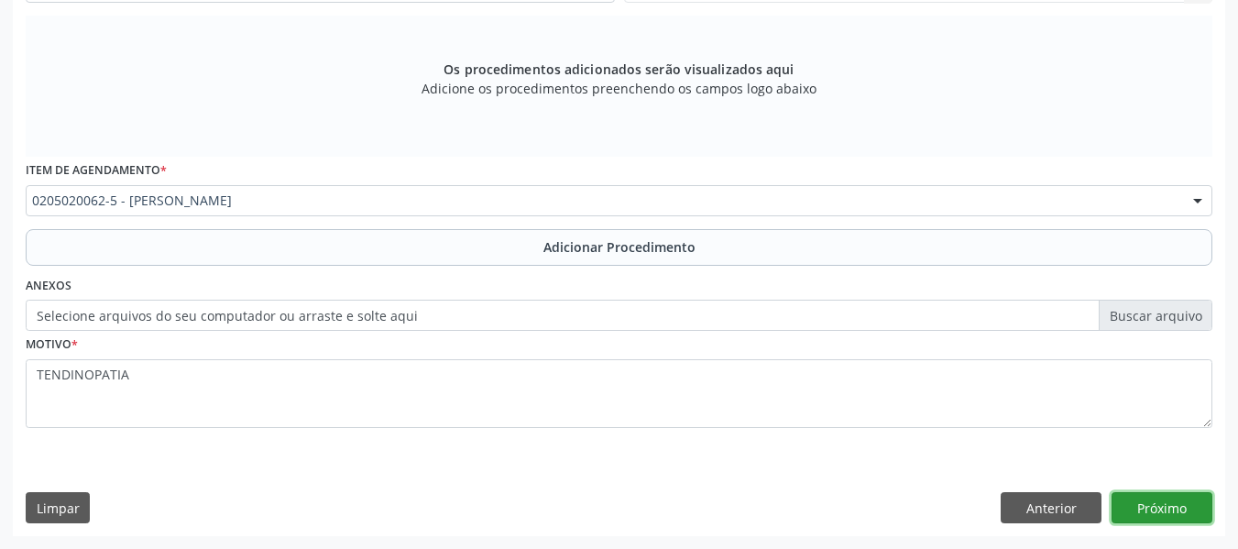
click at [1160, 508] on button "Próximo" at bounding box center [1162, 507] width 101 height 31
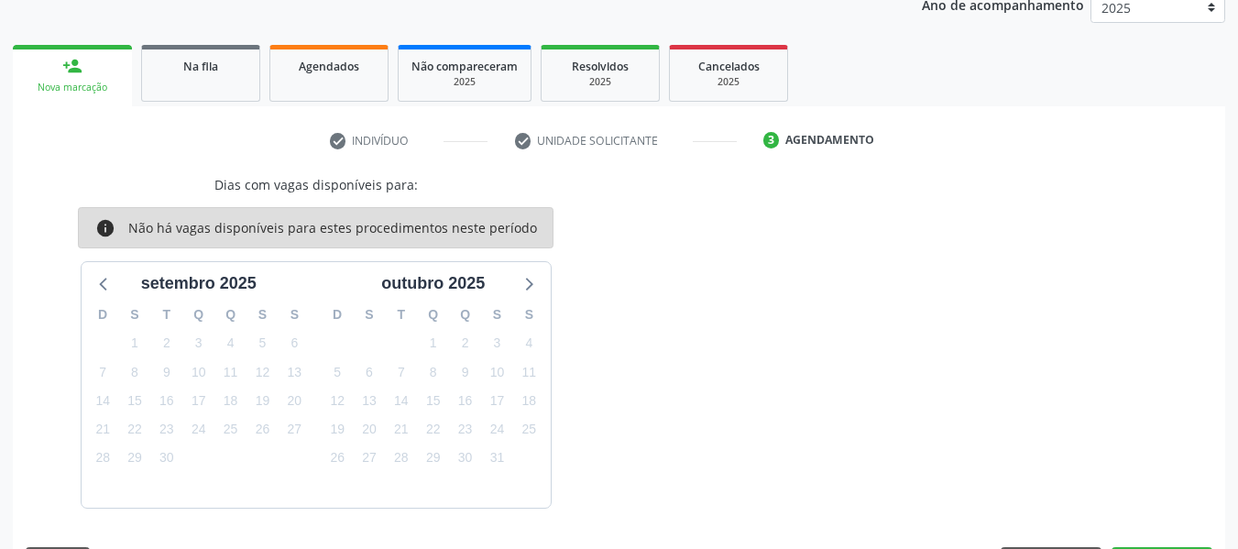
scroll to position [309, 0]
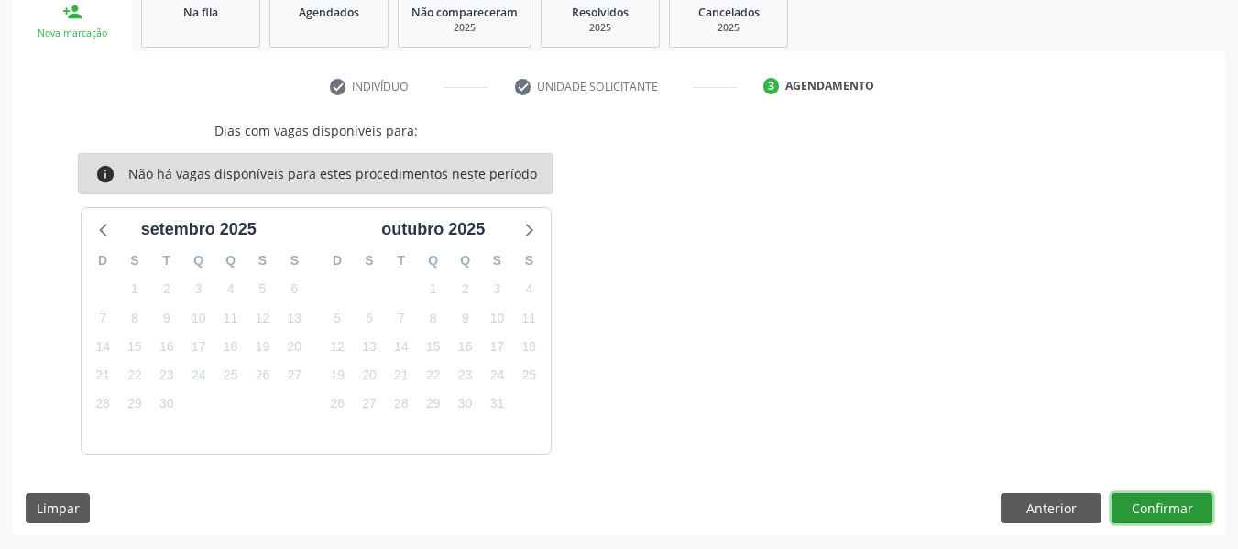
click at [1173, 504] on button "Confirmar" at bounding box center [1162, 508] width 101 height 31
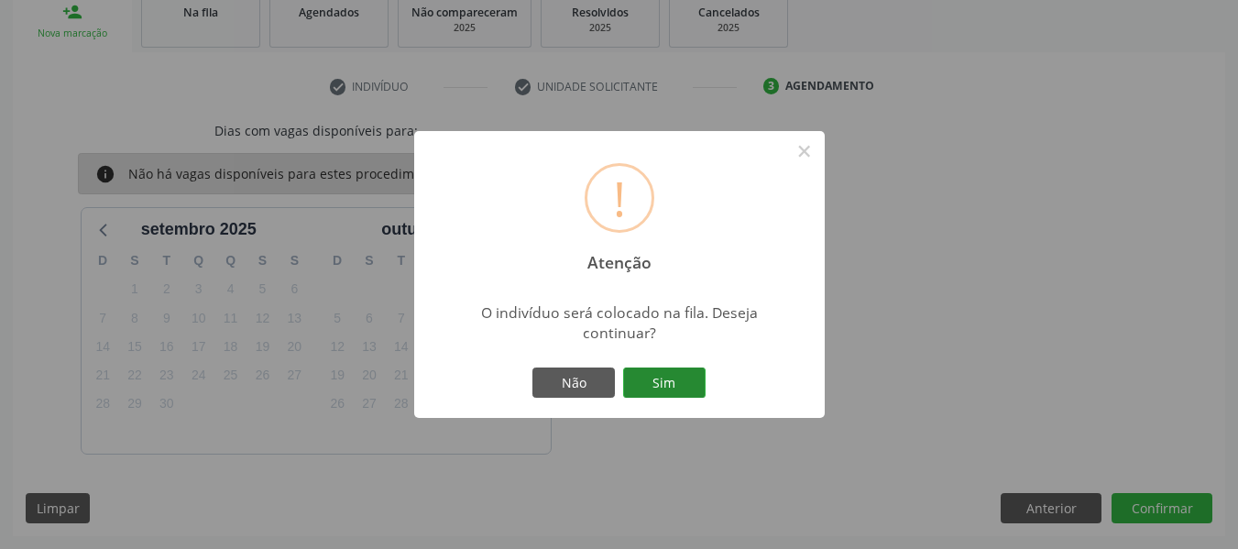
click at [670, 379] on button "Sim" at bounding box center [664, 383] width 82 height 31
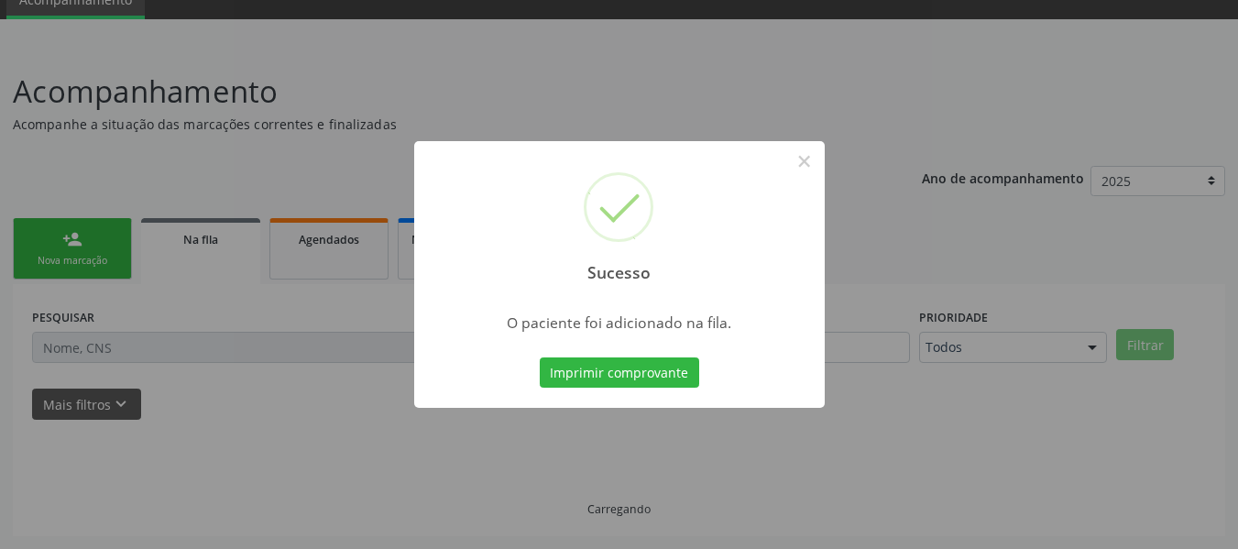
scroll to position [82, 0]
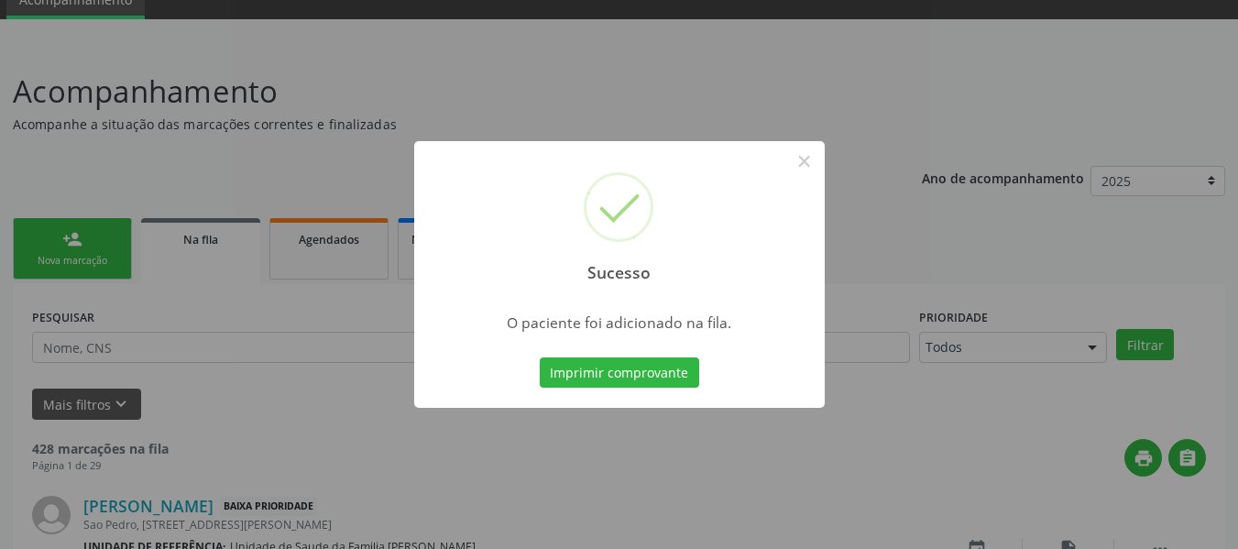
click at [38, 238] on div "Sucesso × O paciente foi adicionado na fila. Imprimir comprovante Cancel" at bounding box center [619, 274] width 1238 height 549
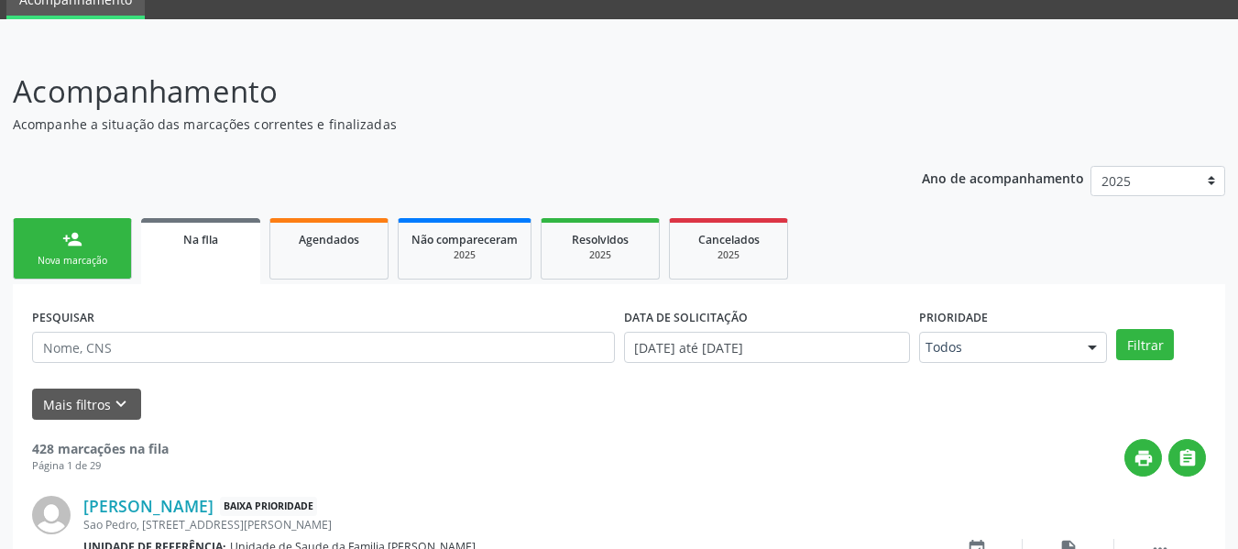
click at [38, 238] on link "person_add Nova marcação" at bounding box center [72, 248] width 119 height 61
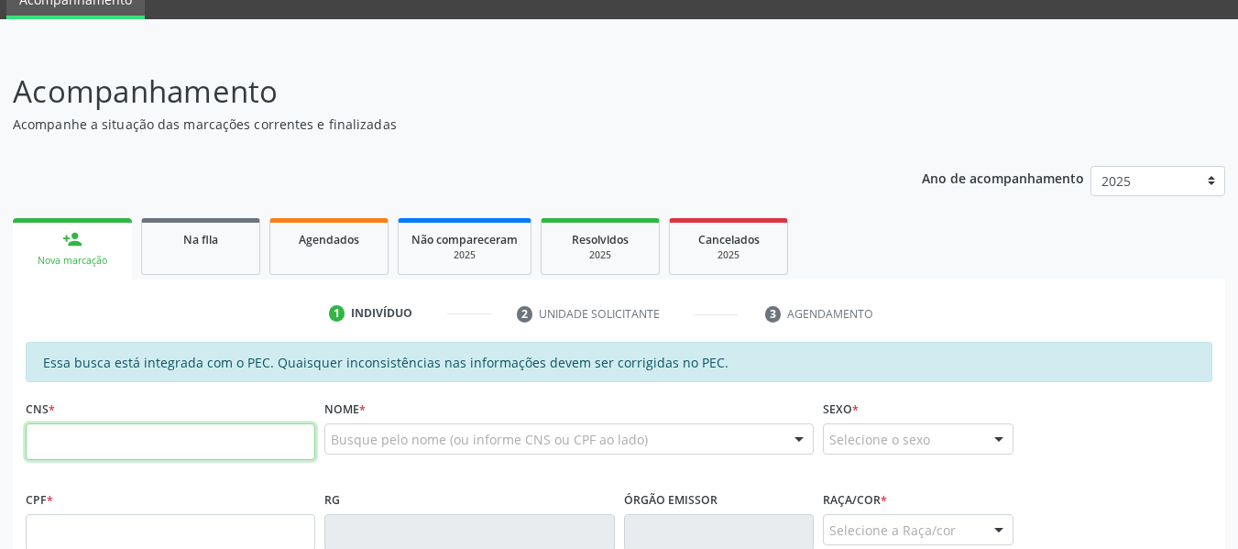
click at [81, 442] on input "text" at bounding box center [171, 441] width 290 height 37
type input "706 0043 1864 9044"
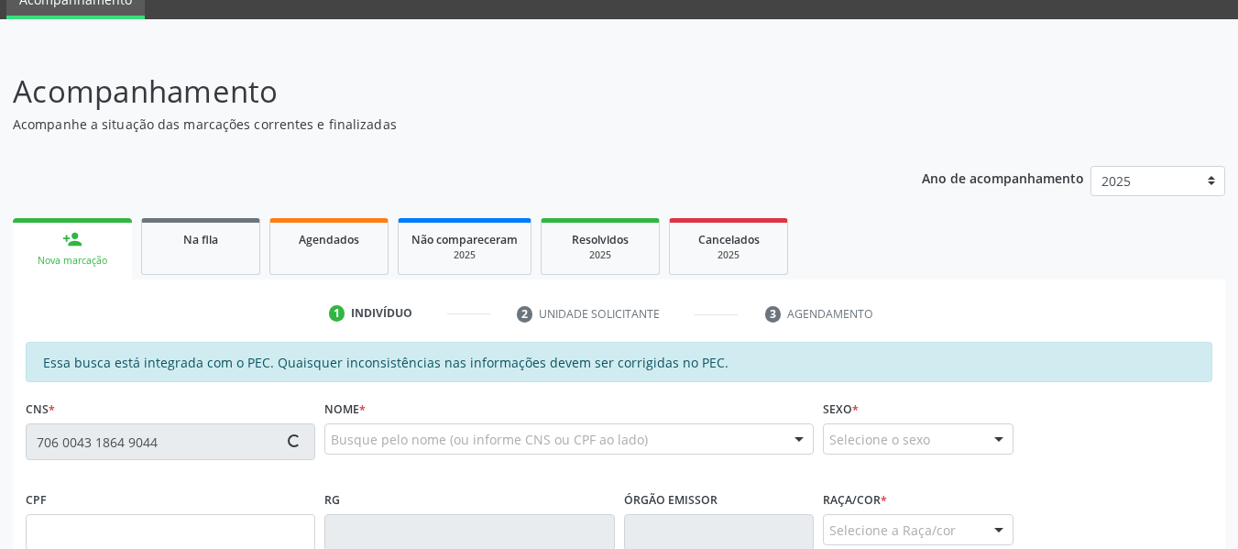
type input "112.839.564-97"
type input "24/04/1993"
type input "Maria Socorro de Souza"
type input "(82) 99131-7818"
type input "171"
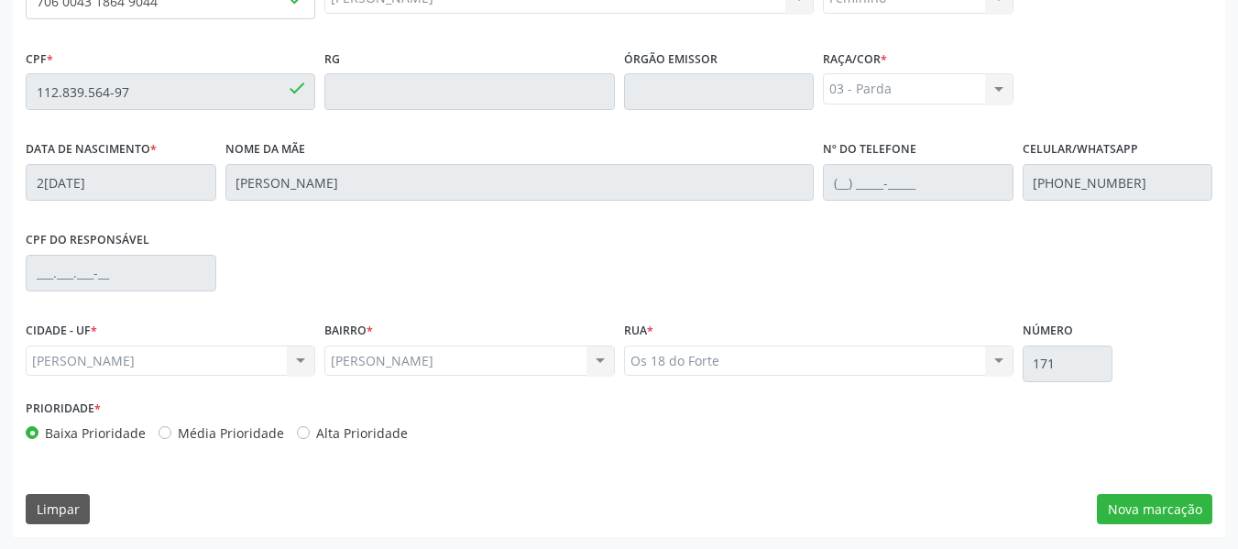
scroll to position [523, 0]
click at [1140, 503] on button "Nova marcação" at bounding box center [1154, 508] width 115 height 31
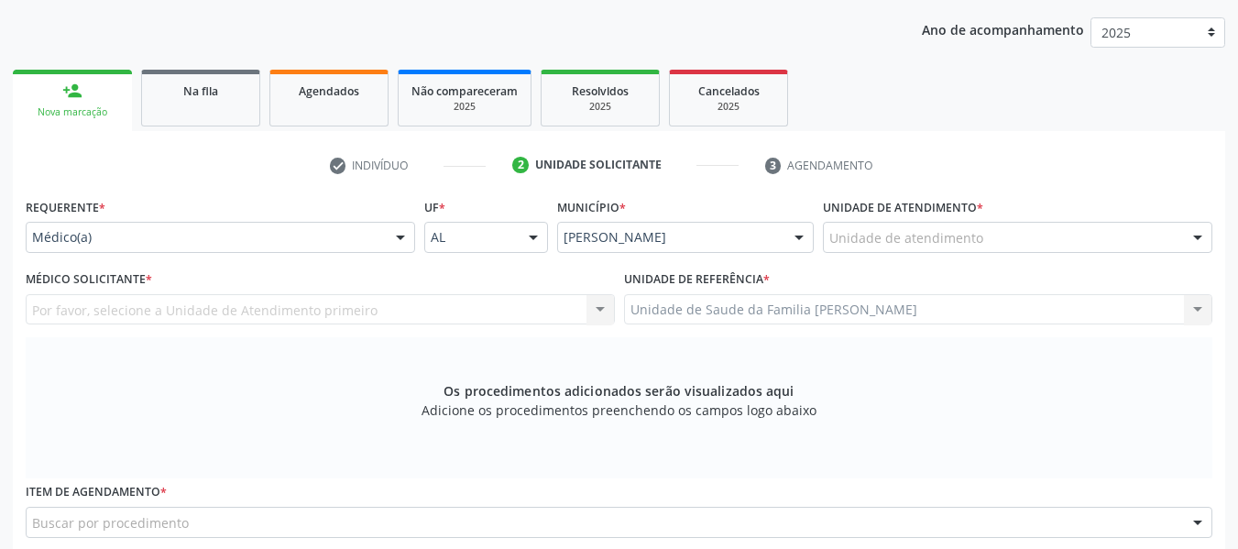
scroll to position [181, 0]
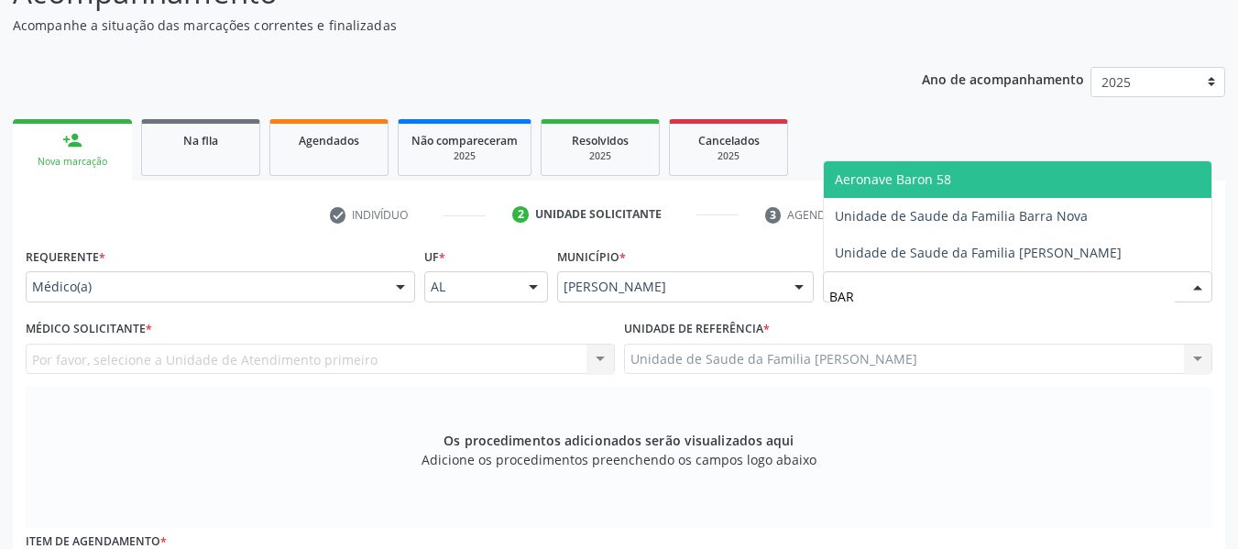
type input "BARR"
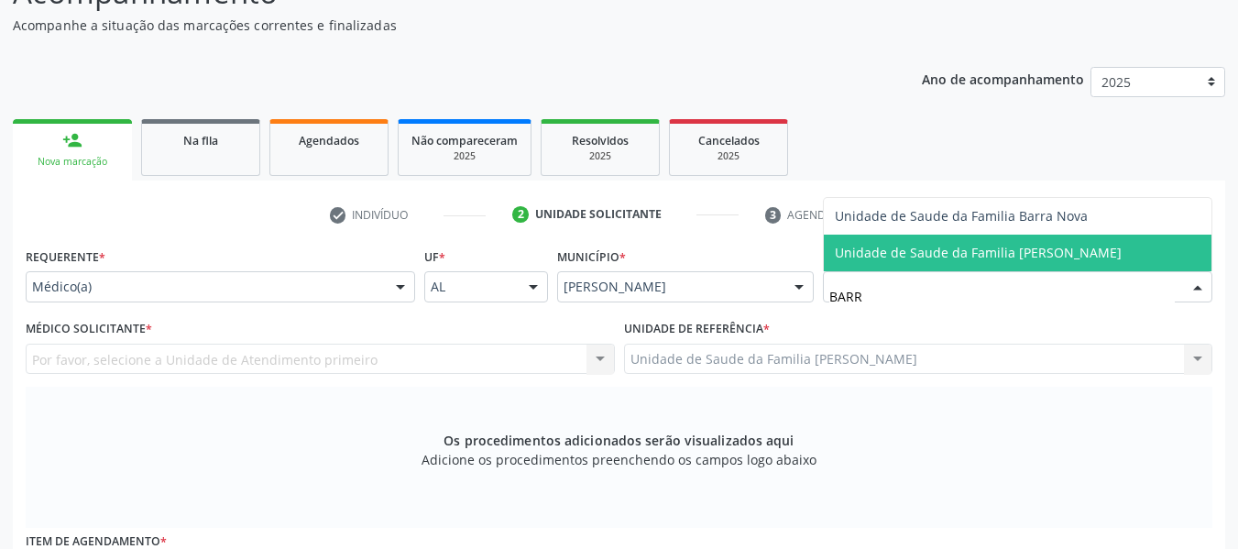
click at [874, 255] on span "Unidade de Saude da Familia [PERSON_NAME]" at bounding box center [978, 252] width 287 height 17
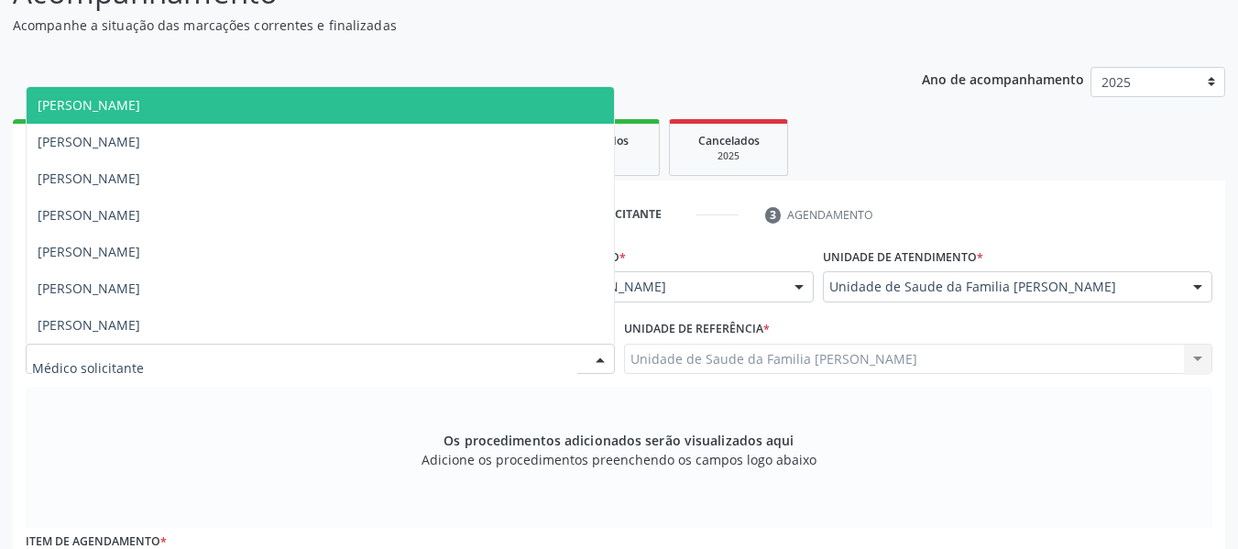
click at [594, 351] on div at bounding box center [600, 360] width 27 height 31
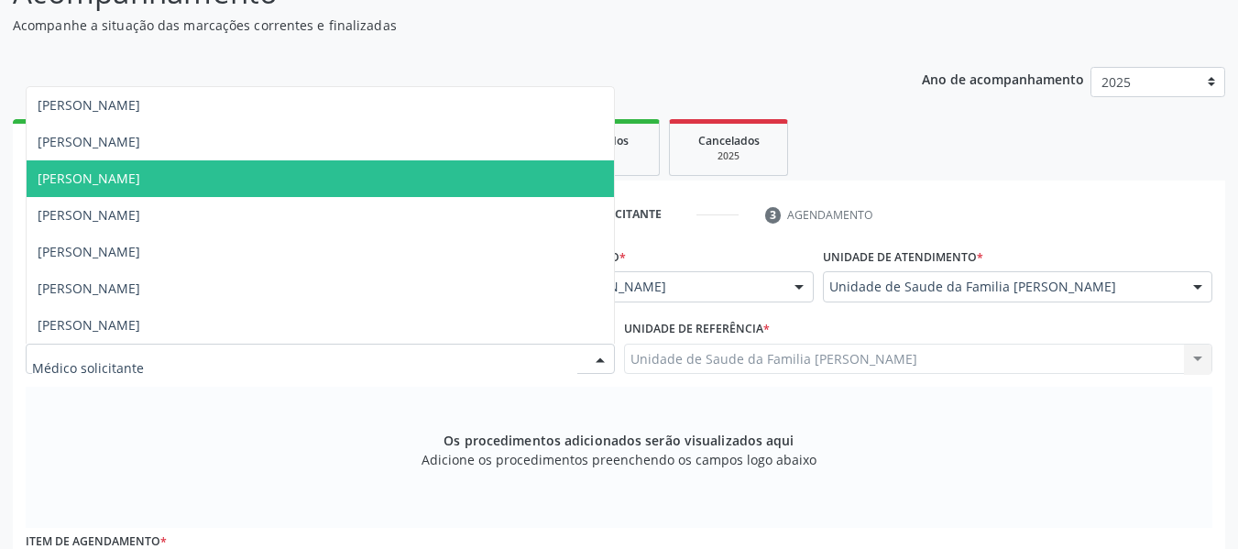
click at [140, 181] on span "[PERSON_NAME]" at bounding box center [89, 178] width 103 height 17
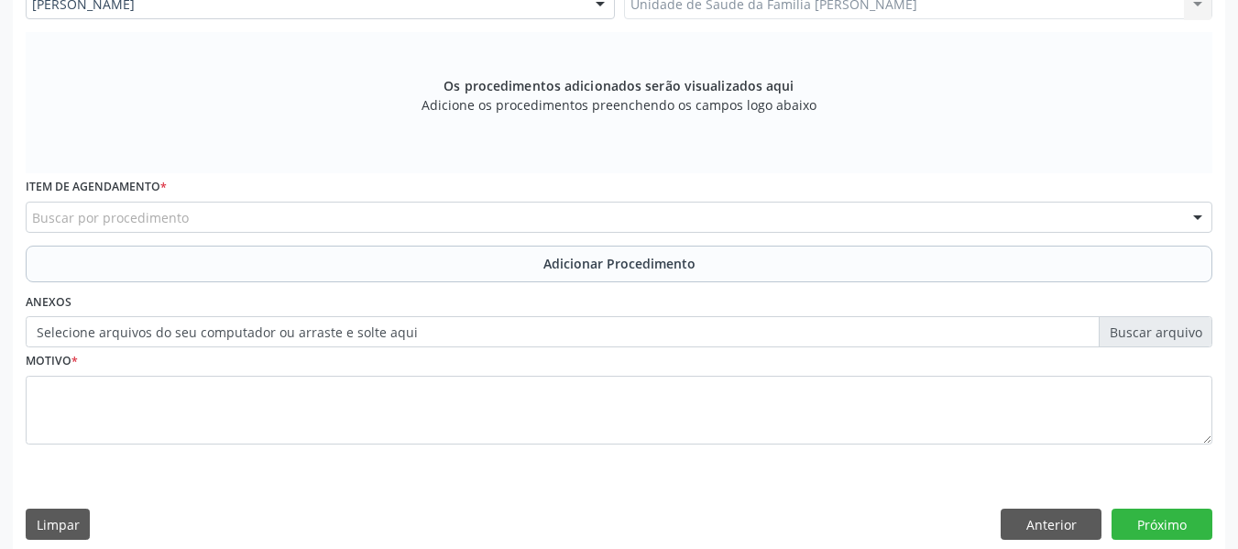
scroll to position [552, 0]
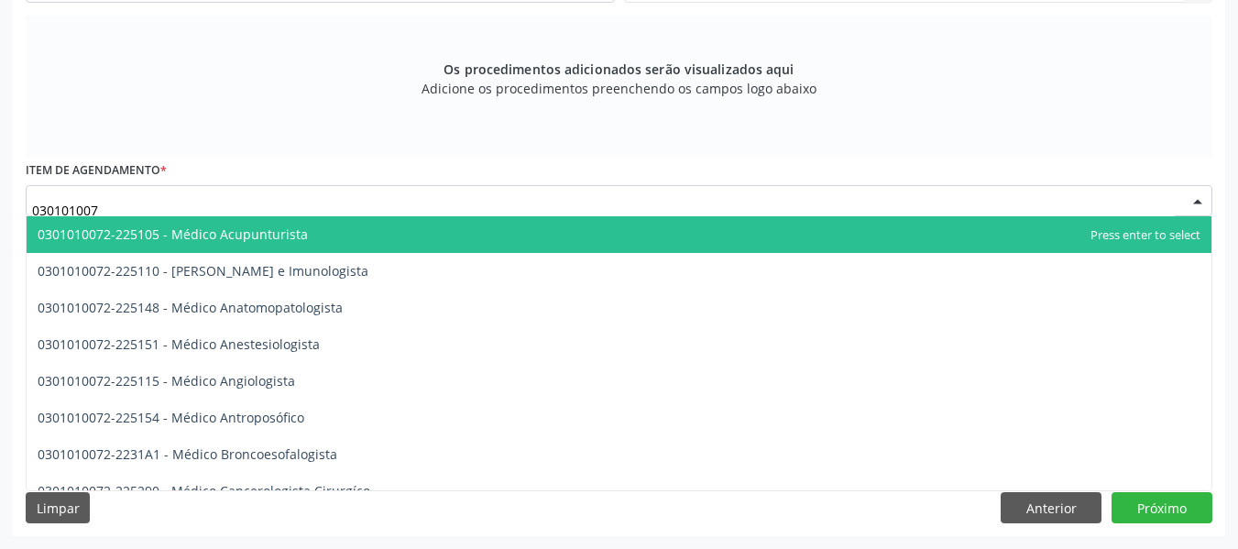
type input "0301010072"
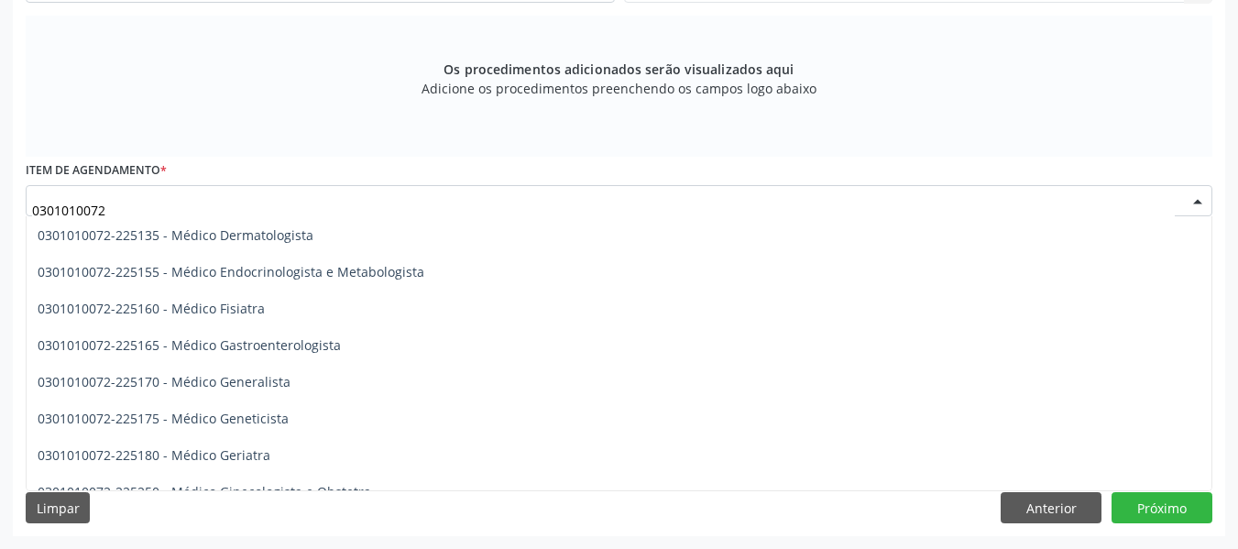
scroll to position [807, 0]
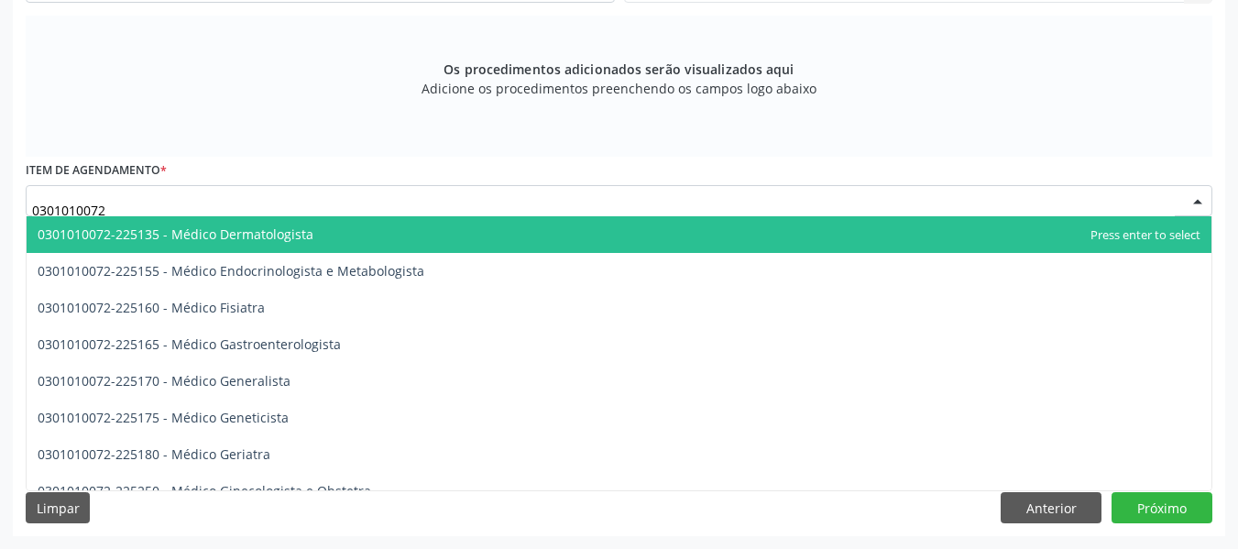
click at [299, 226] on span "0301010072-225135 - Médico Dermatologista" at bounding box center [176, 233] width 276 height 17
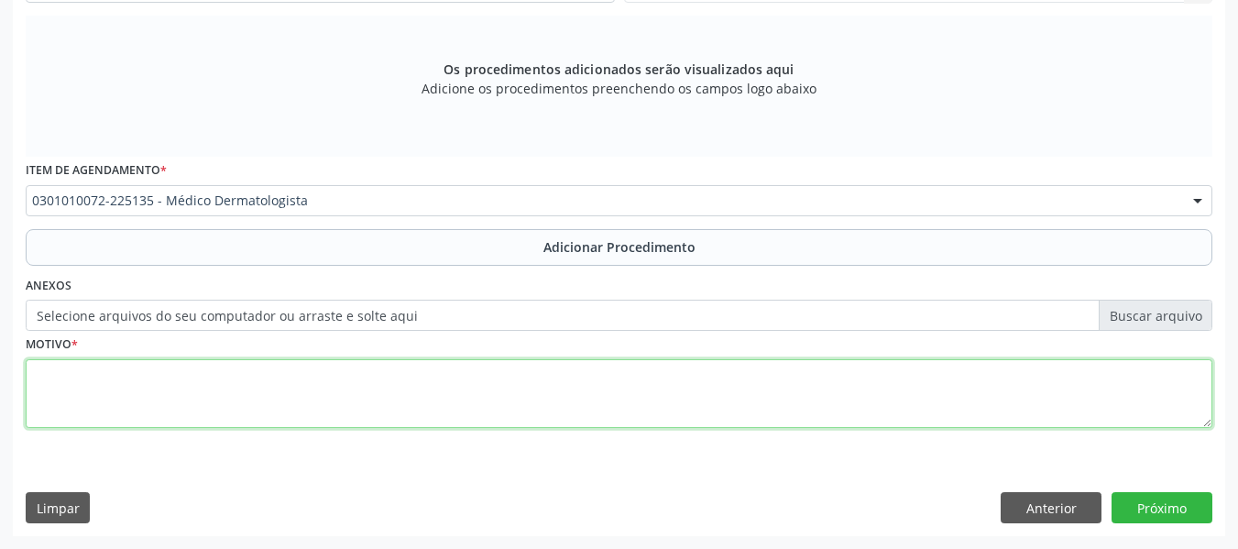
click at [116, 400] on textarea at bounding box center [619, 394] width 1187 height 70
type textarea "ALTERAÇÃO NA TEXTURA DA PELE"
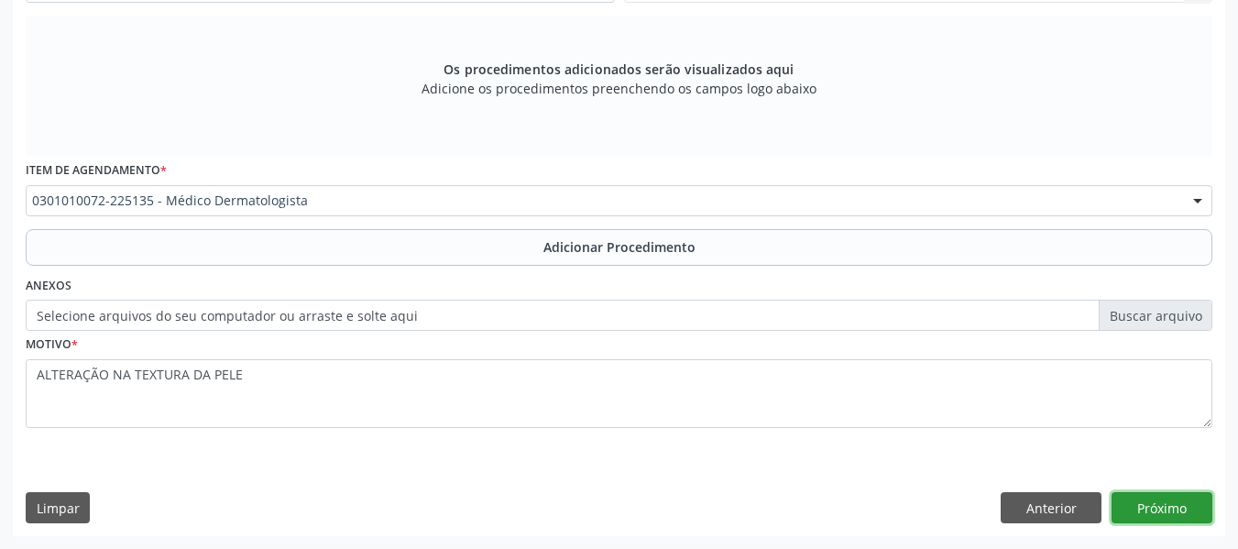
click at [1159, 503] on button "Próximo" at bounding box center [1162, 507] width 101 height 31
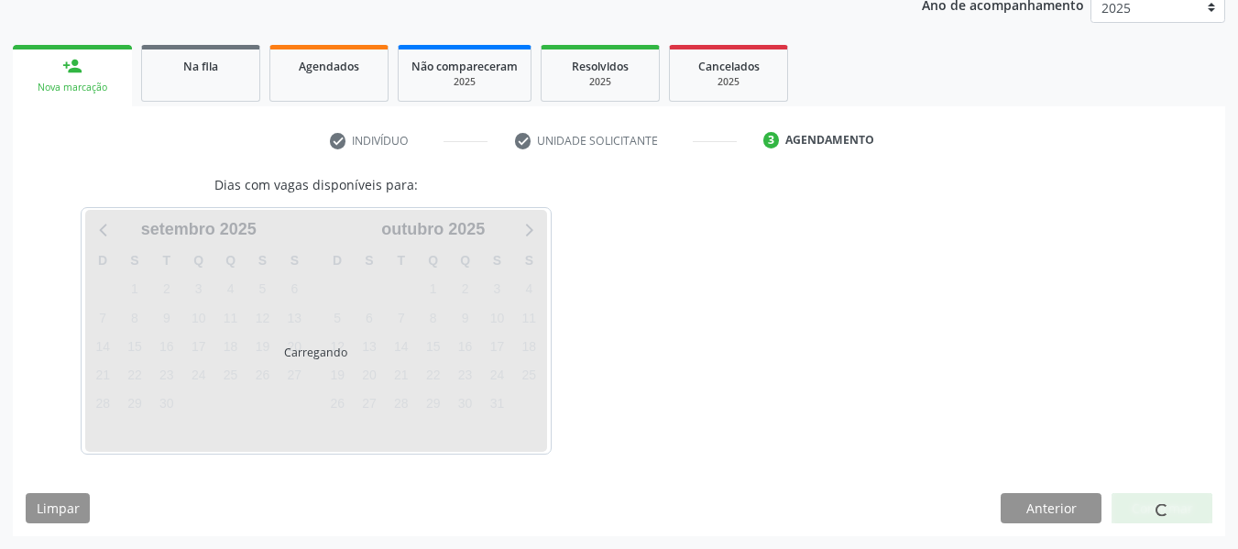
scroll to position [309, 0]
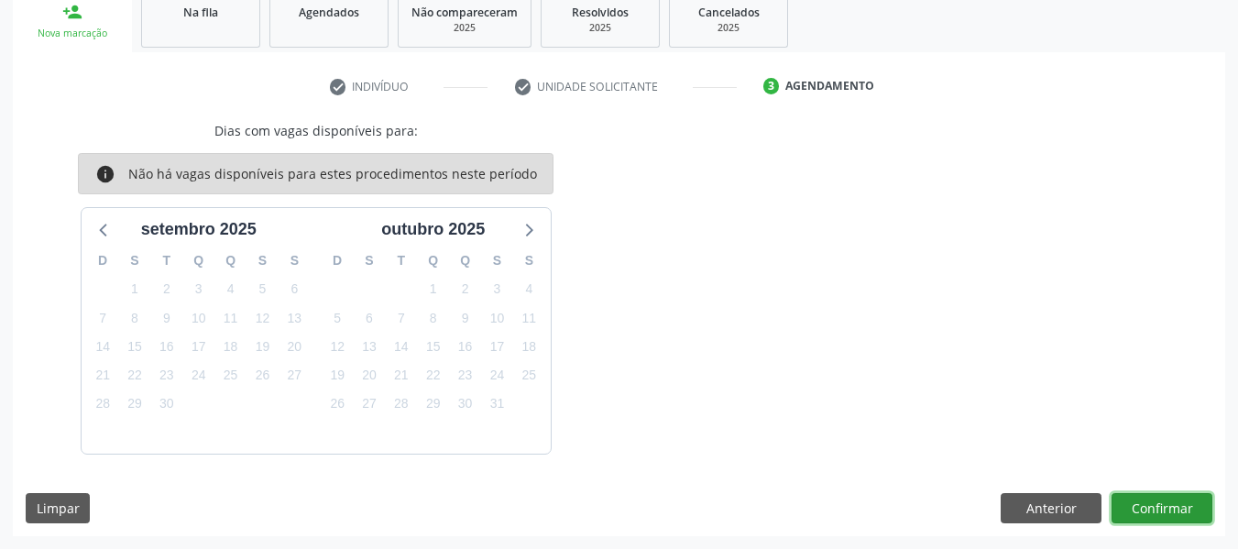
click at [1159, 503] on button "Confirmar" at bounding box center [1162, 508] width 101 height 31
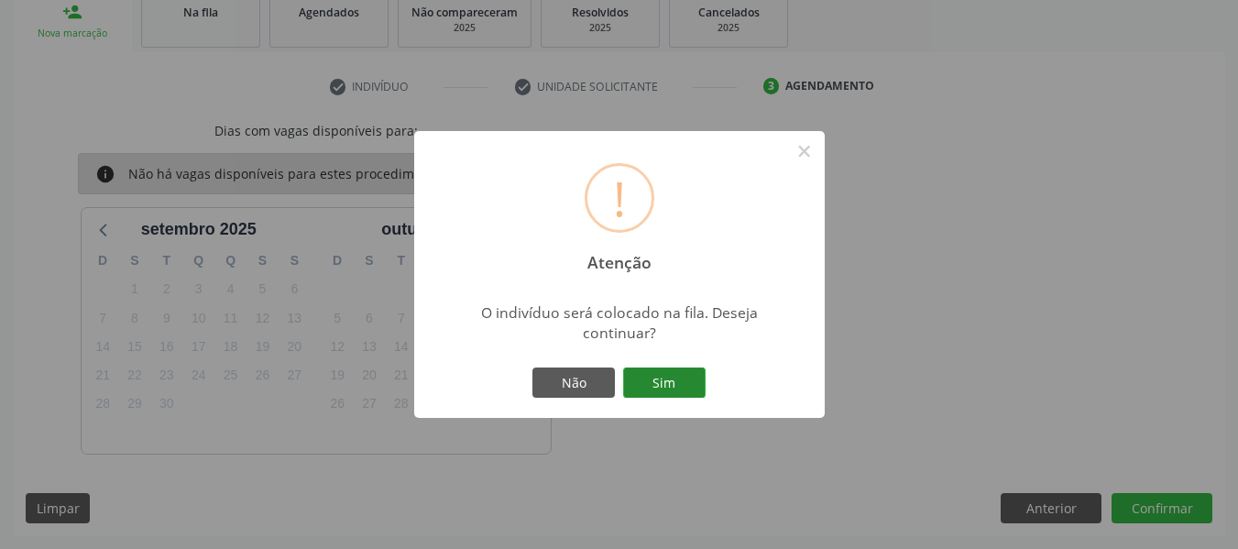
click at [666, 373] on button "Sim" at bounding box center [664, 383] width 82 height 31
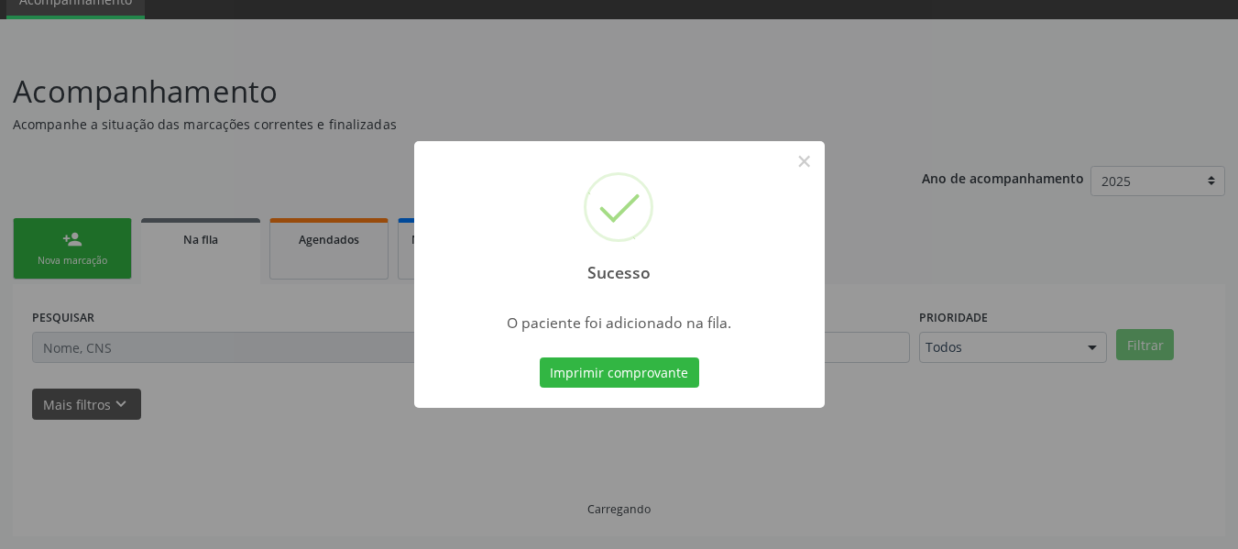
scroll to position [82, 0]
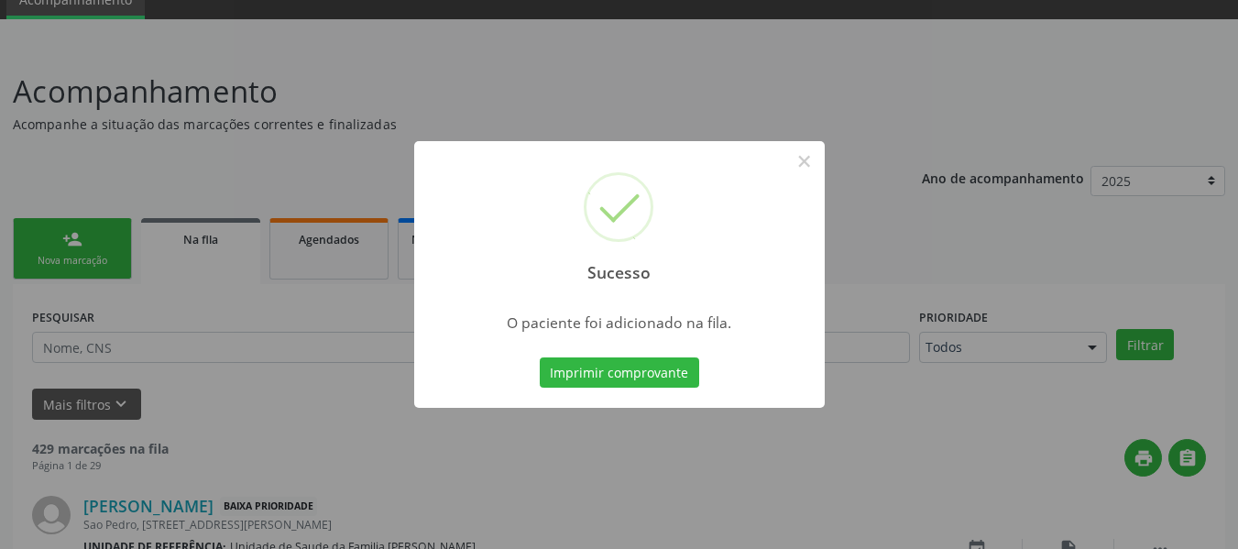
click at [44, 236] on div "Sucesso × O paciente foi adicionado na fila. Imprimir comprovante Cancel" at bounding box center [619, 274] width 1238 height 549
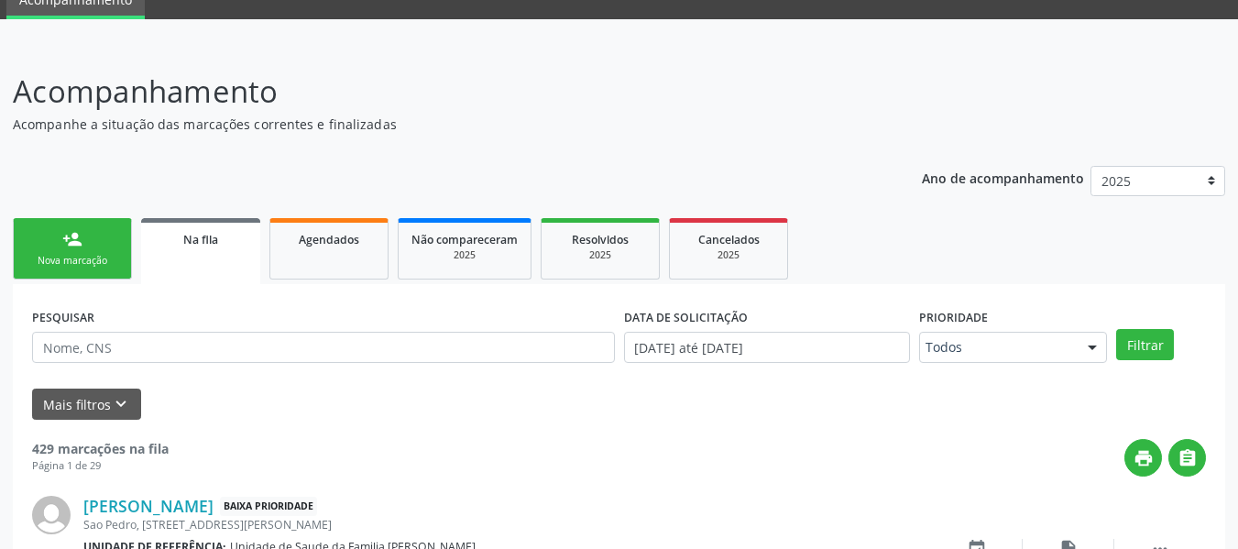
click at [44, 236] on link "person_add Nova marcação" at bounding box center [72, 248] width 119 height 61
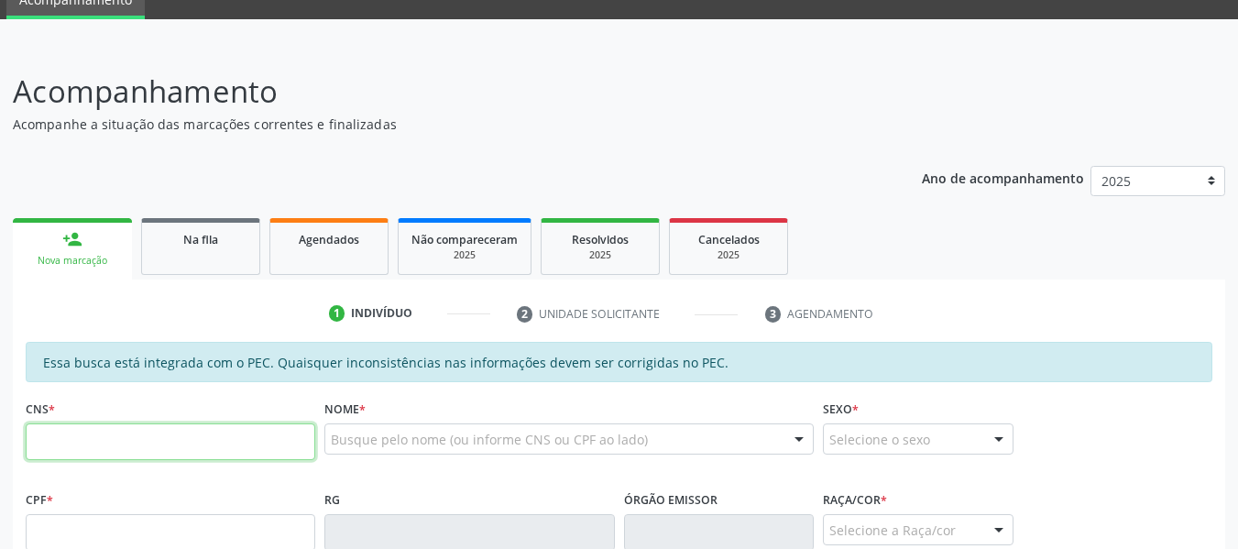
click at [92, 448] on input "text" at bounding box center [171, 441] width 290 height 37
type input "708 0073 7039 5626"
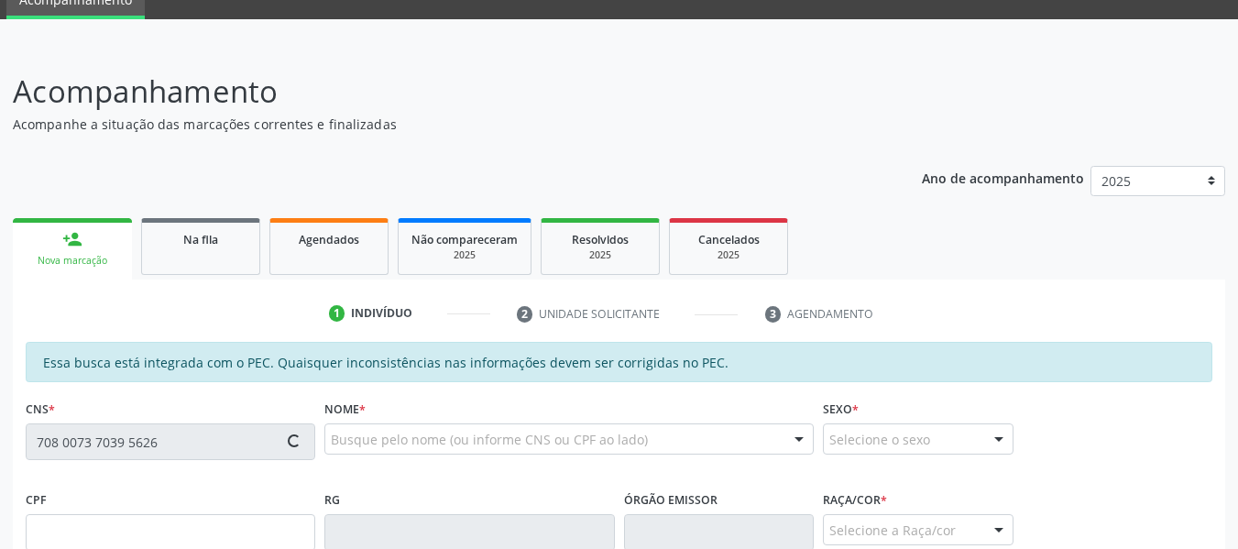
type input "647.005.004-25"
type input "07/04/1964"
type input "Tereza Nascimento dos Santos"
type input "(82) 99374-2242"
type input "686"
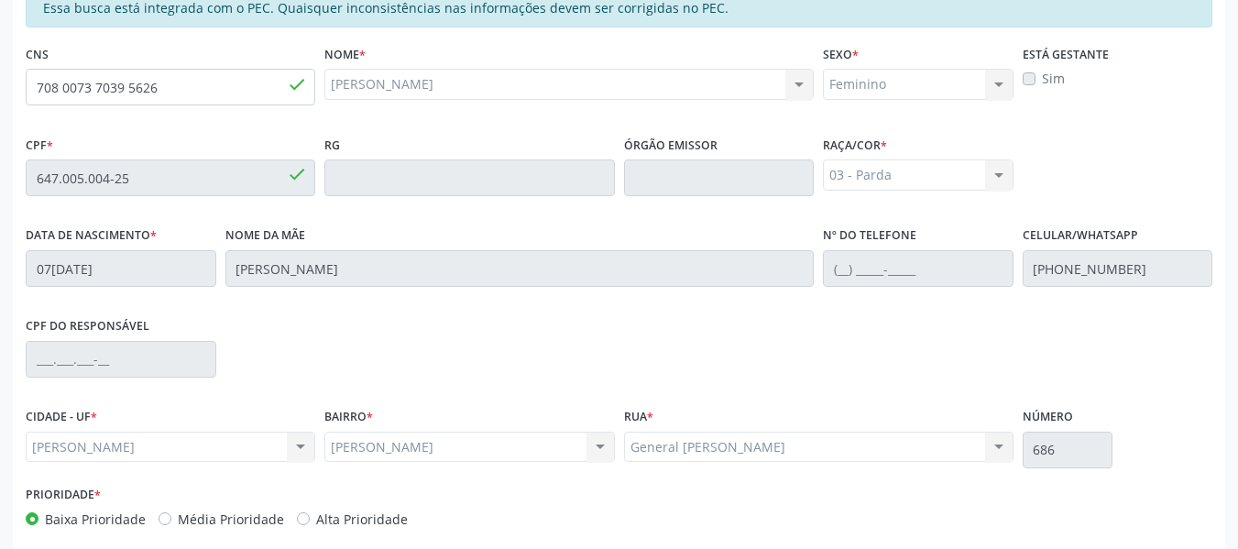
scroll to position [523, 0]
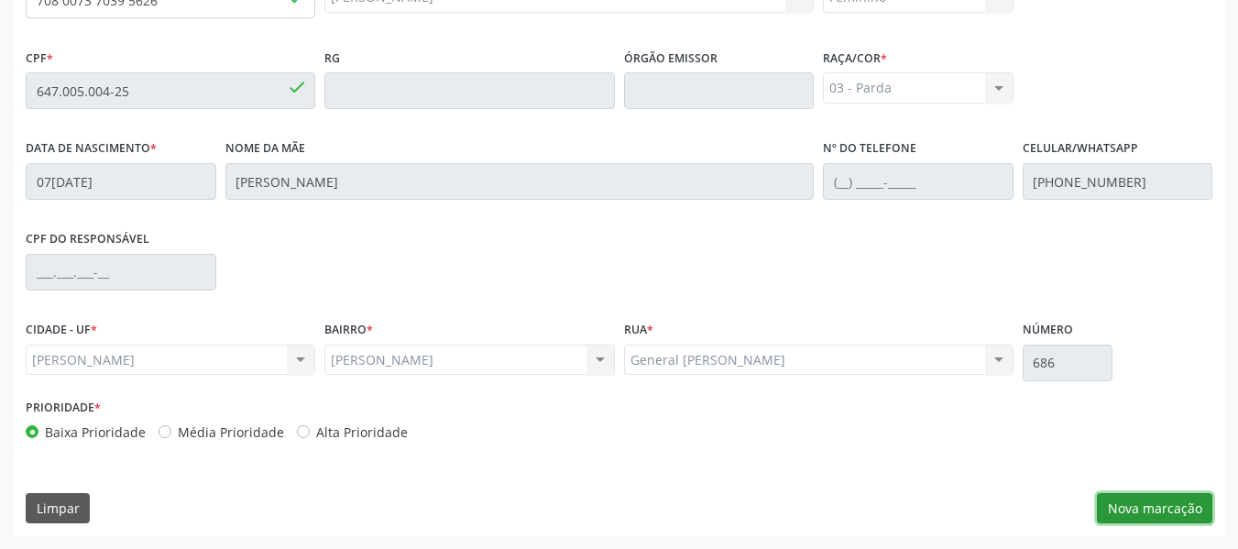
click at [1154, 509] on button "Nova marcação" at bounding box center [1154, 508] width 115 height 31
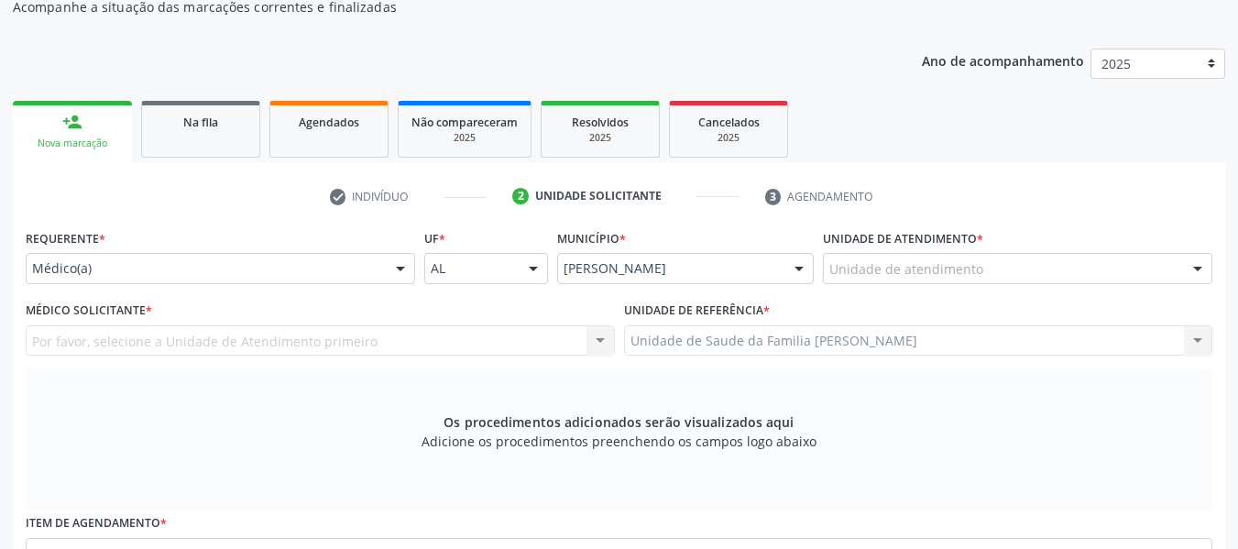
scroll to position [193, 0]
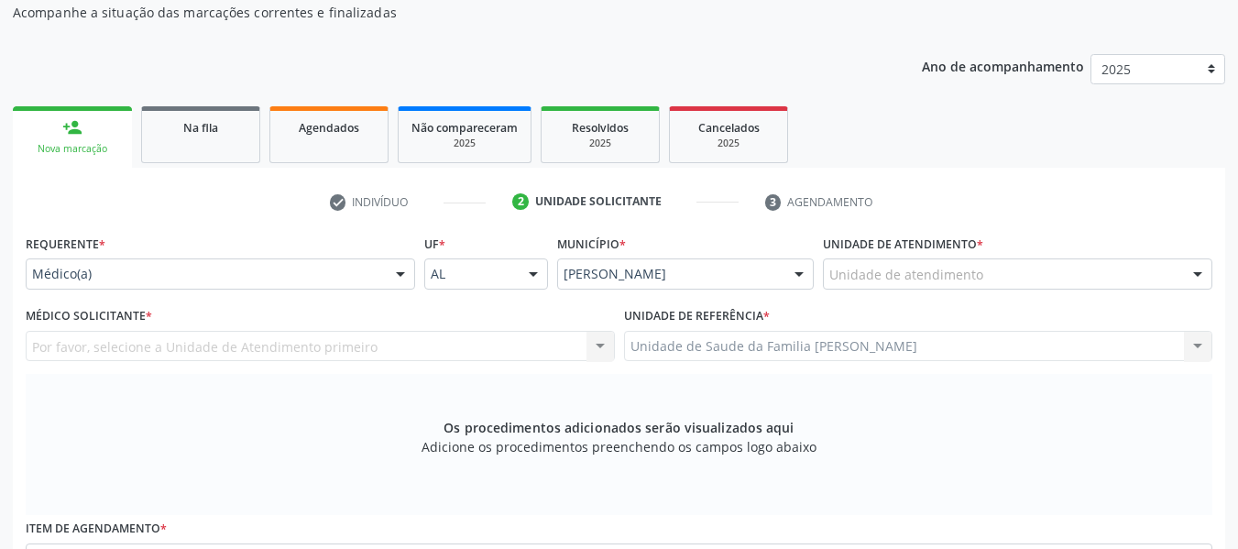
click at [999, 272] on div "Unidade de atendimento" at bounding box center [1018, 273] width 390 height 31
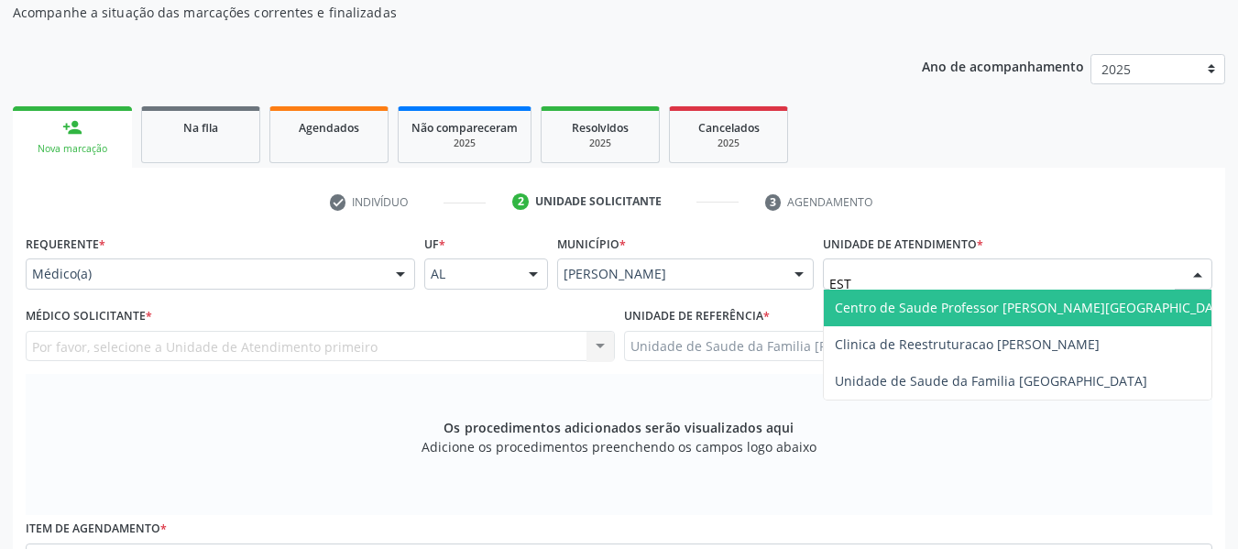
type input "ESTA"
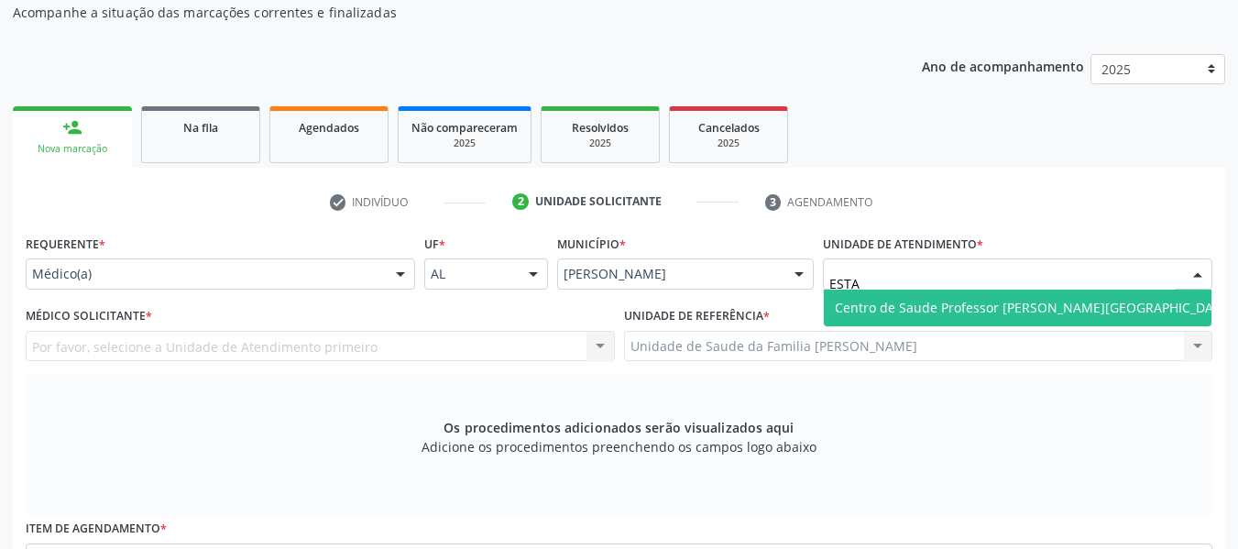
click at [992, 313] on span "Centro de Saude Professor [PERSON_NAME][GEOGRAPHIC_DATA]" at bounding box center [1034, 307] width 399 height 17
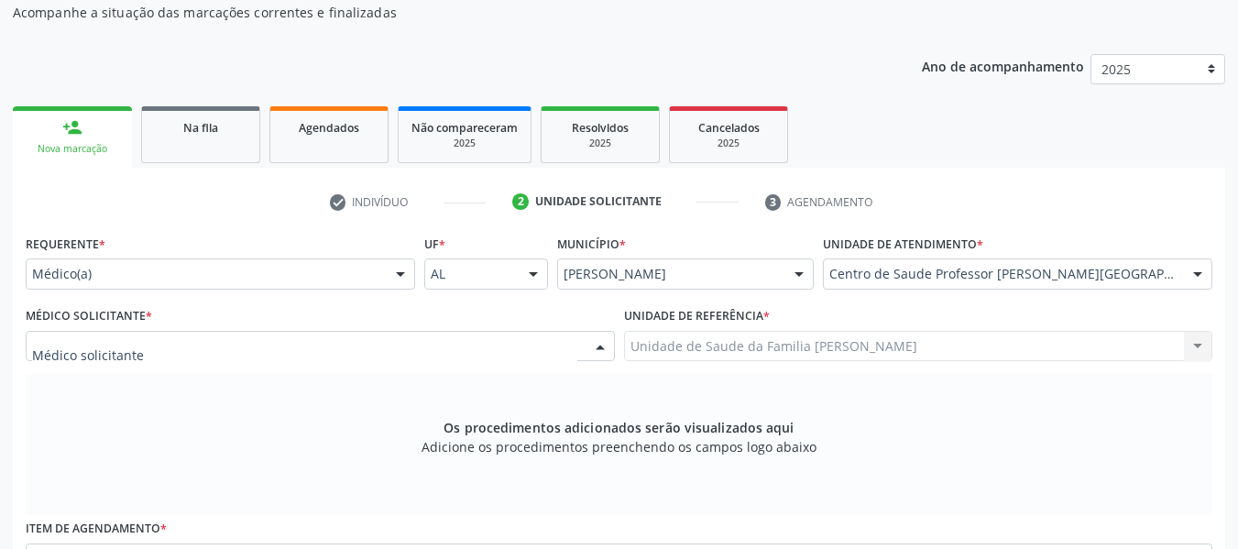
click at [600, 347] on div at bounding box center [600, 347] width 27 height 31
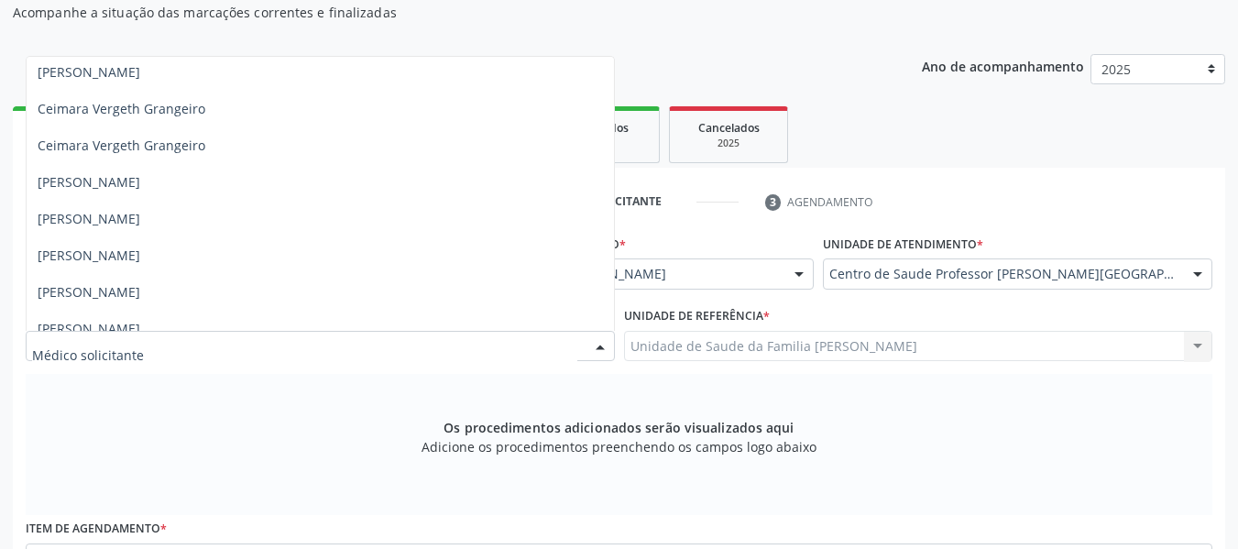
scroll to position [220, 0]
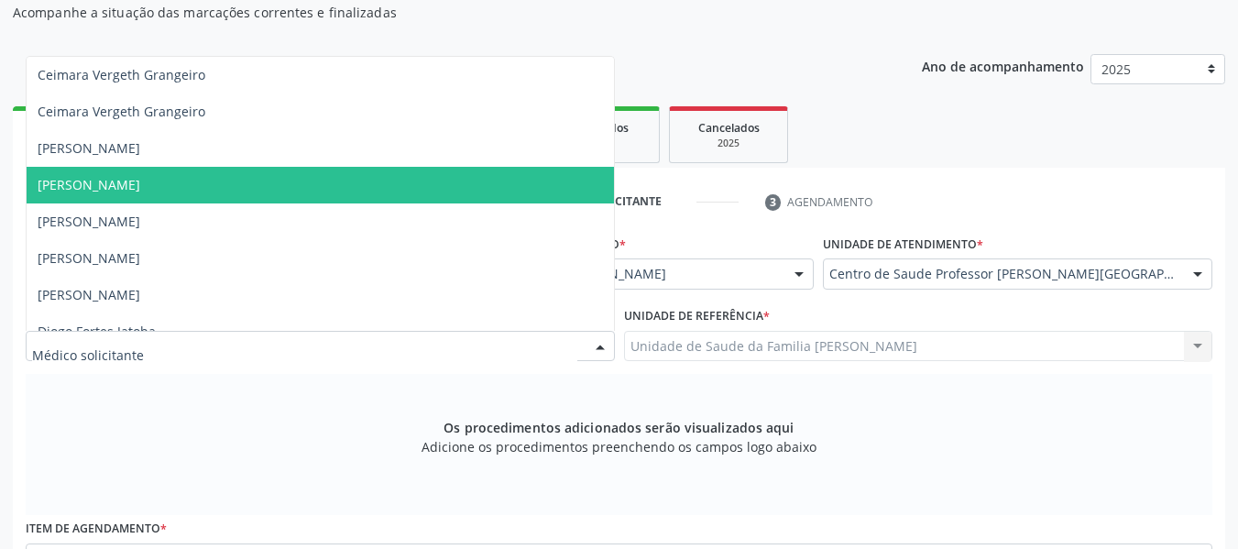
click at [140, 185] on span "[PERSON_NAME]" at bounding box center [89, 184] width 103 height 17
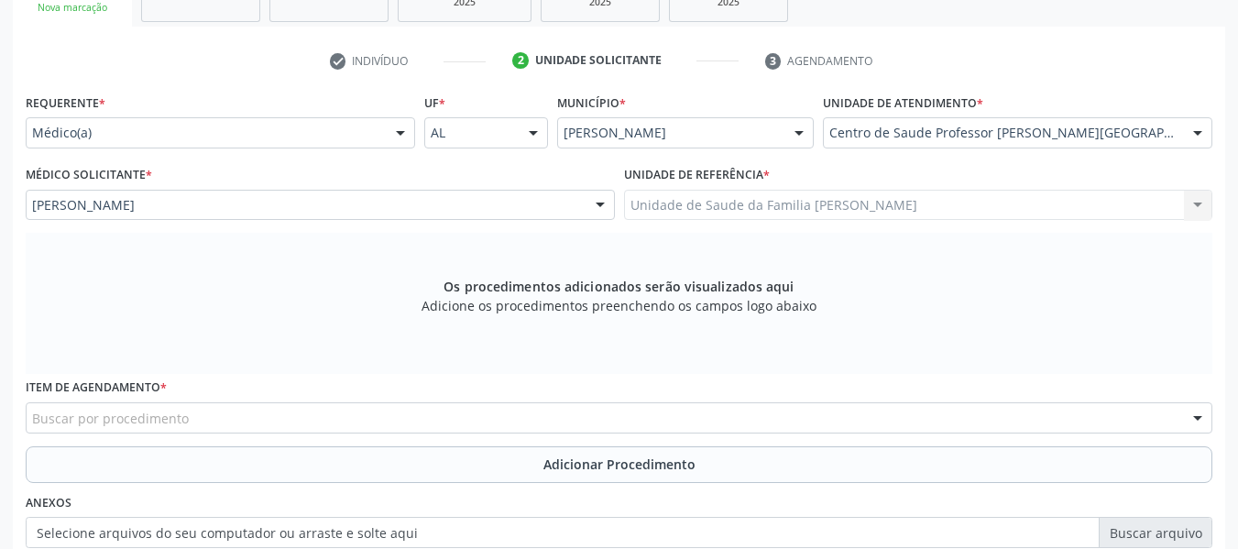
scroll to position [340, 0]
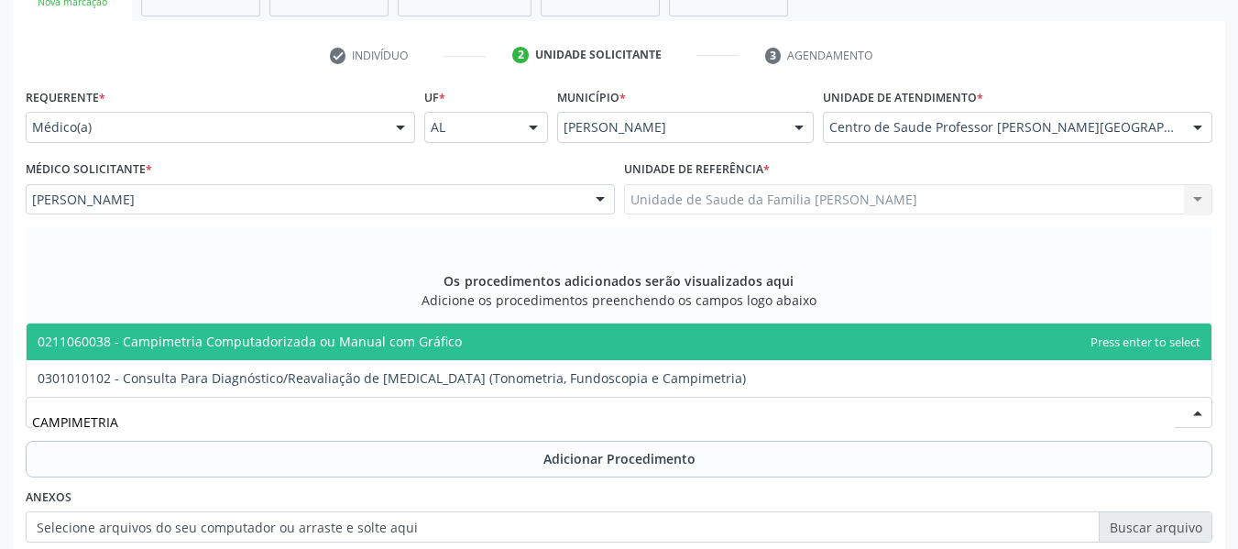
click at [190, 342] on span "0211060038 - Campimetria Computadorizada ou Manual com Gráfico" at bounding box center [250, 341] width 424 height 17
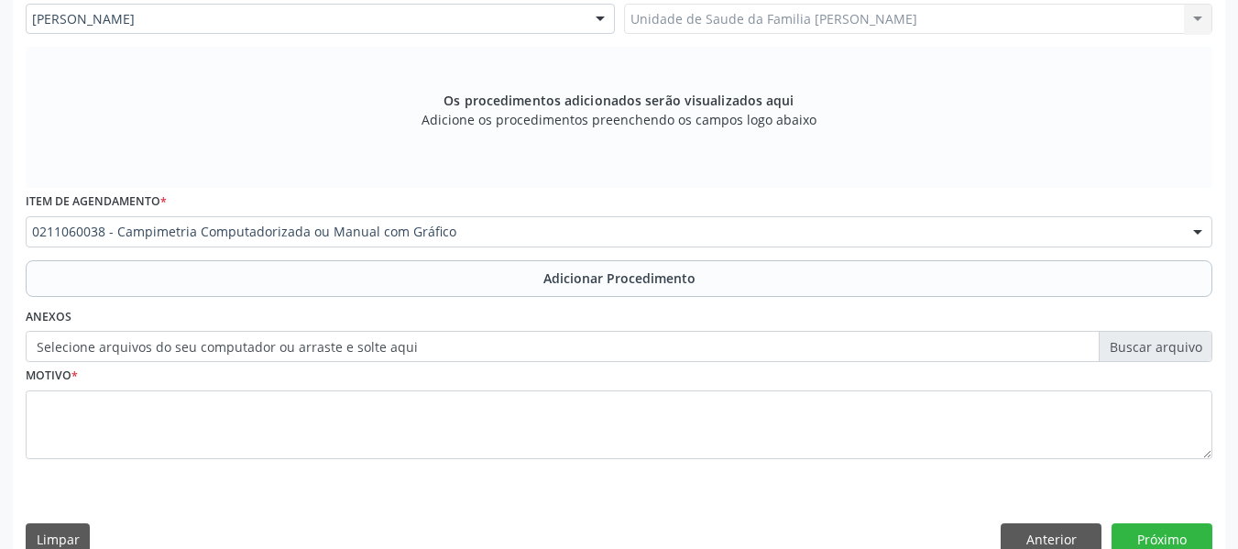
scroll to position [523, 0]
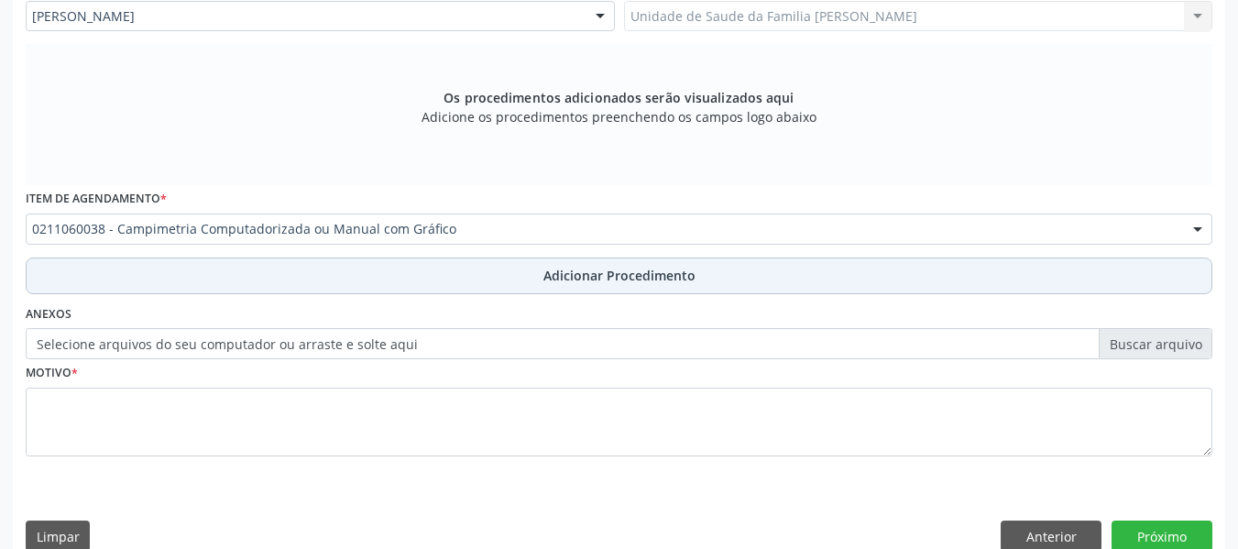
click at [617, 272] on span "Adicionar Procedimento" at bounding box center [620, 275] width 152 height 19
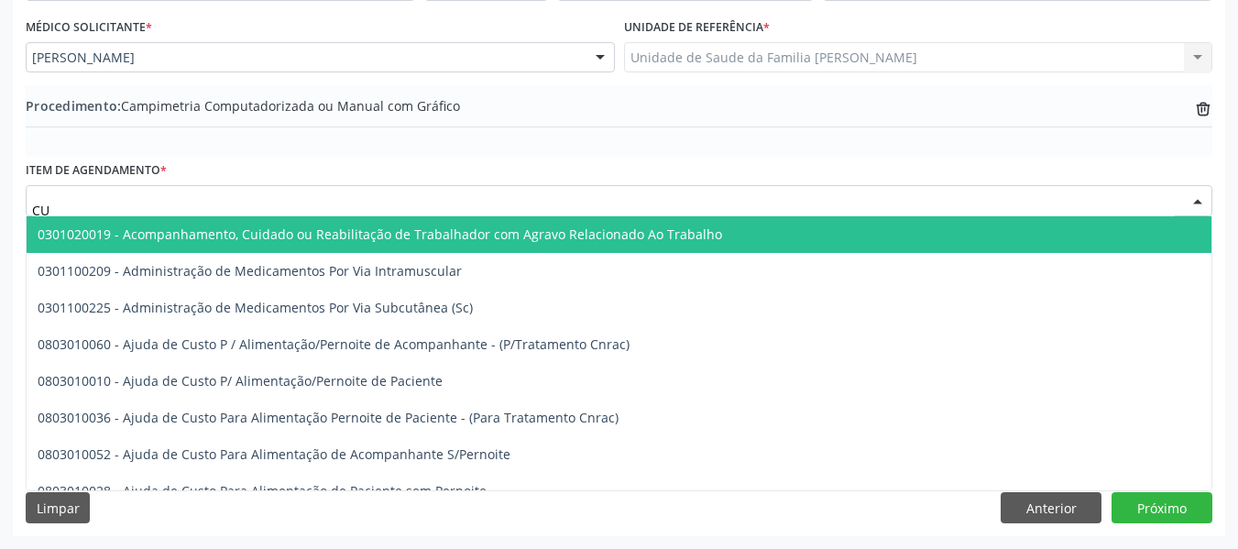
type input "C"
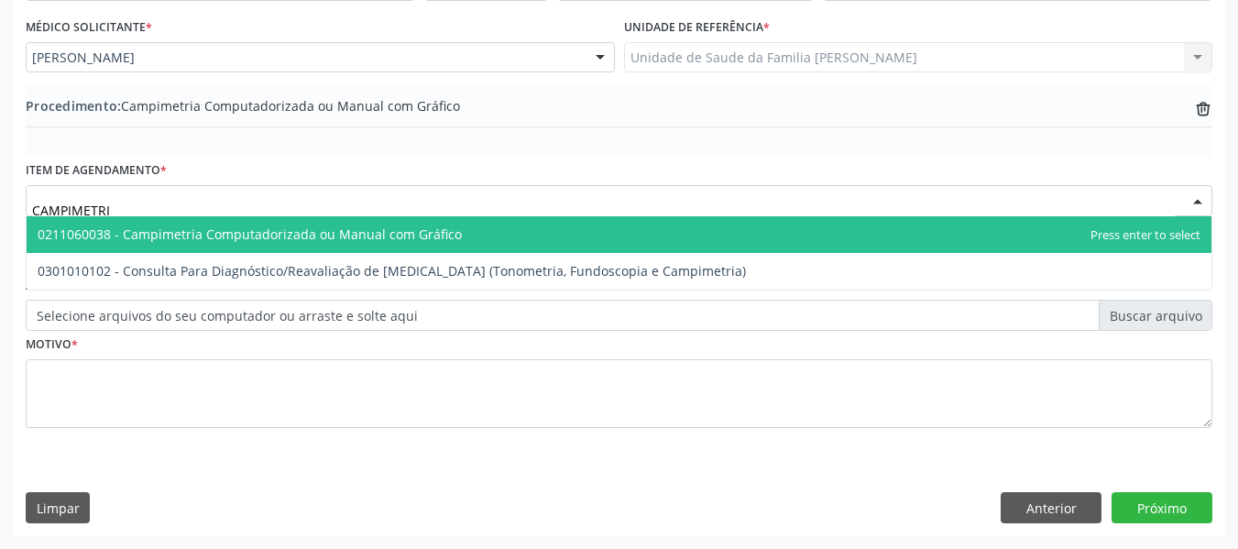
type input "CAMPIMETRIA"
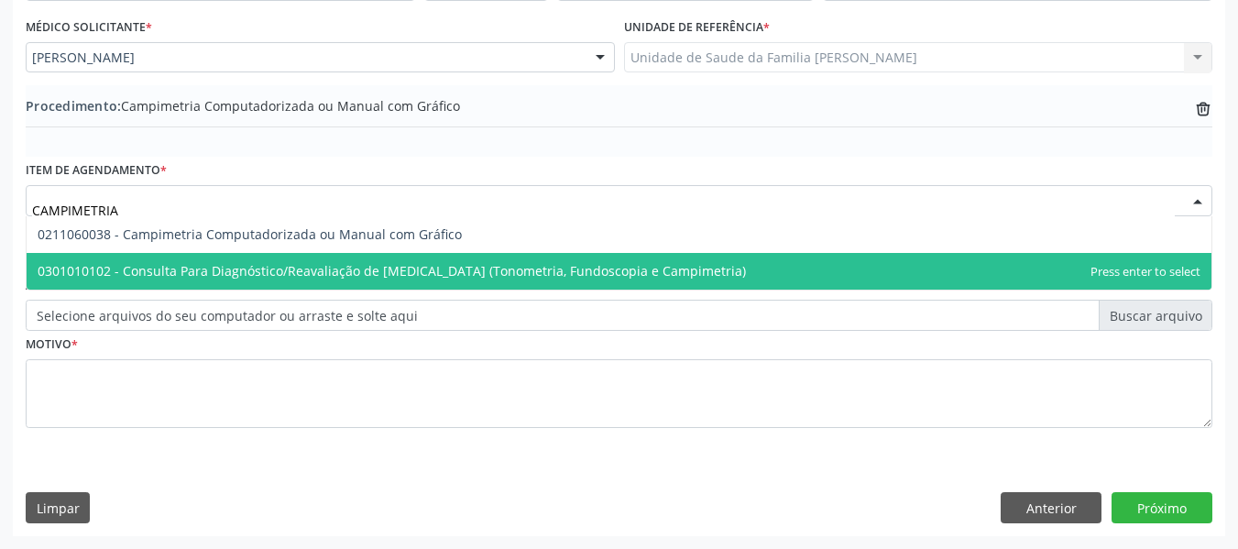
click at [181, 270] on span "0301010102 - Consulta Para Diagnóstico/Reavaliação de [MEDICAL_DATA] (Tonometri…" at bounding box center [392, 270] width 709 height 17
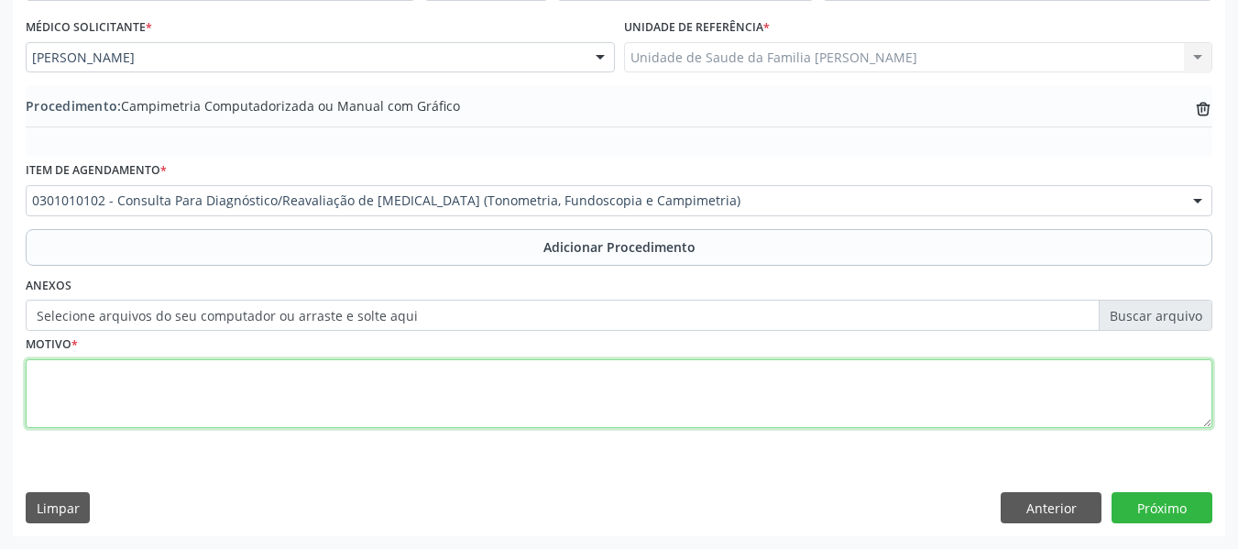
click at [93, 390] on textarea at bounding box center [619, 394] width 1187 height 70
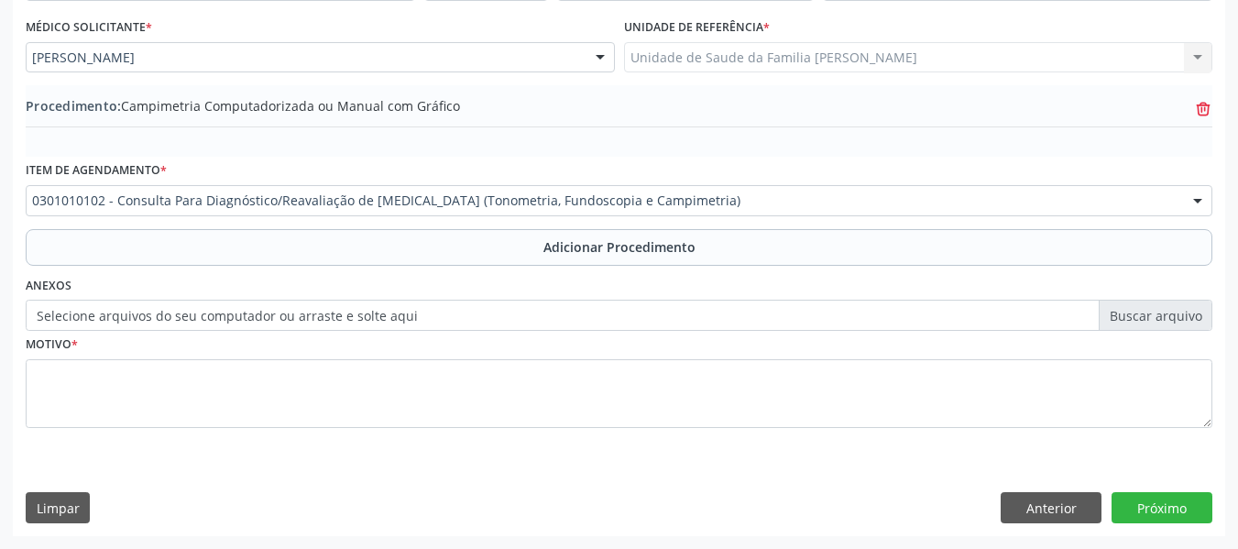
click at [1198, 110] on icon at bounding box center [1203, 110] width 12 height 12
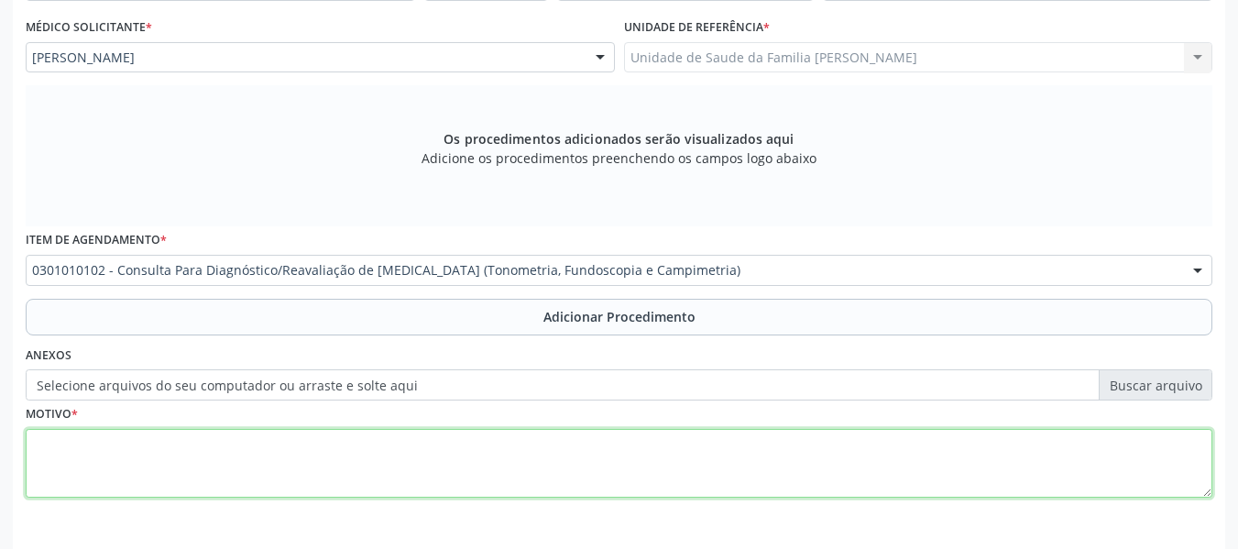
click at [72, 445] on textarea at bounding box center [619, 464] width 1187 height 70
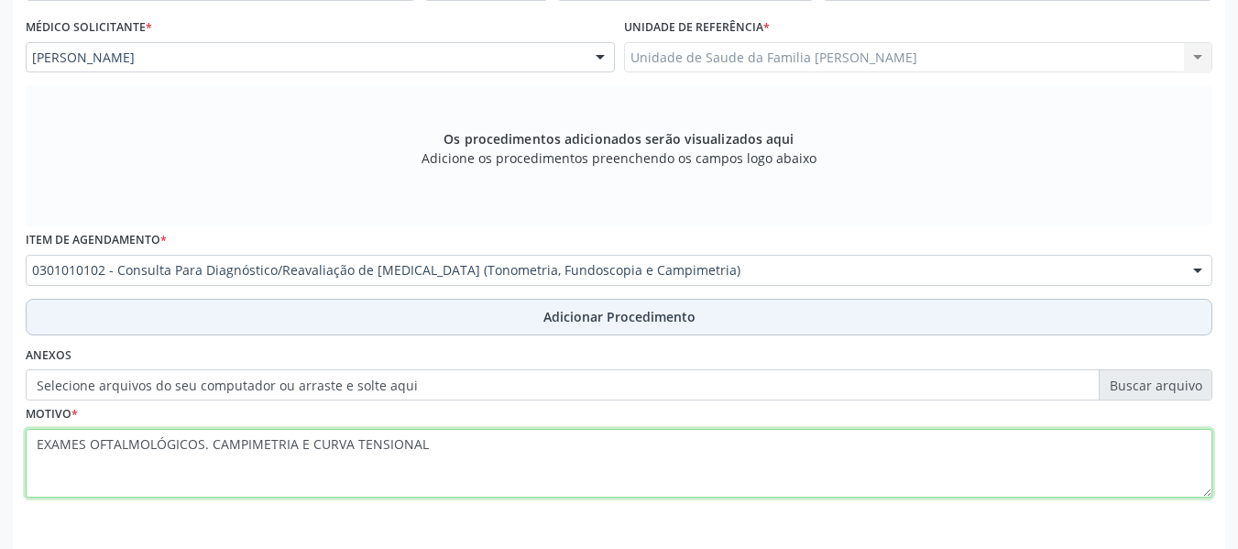
type textarea "EXAMES OFTALMOLÓGICOS. CAMPIMETRIA E CURVA TENSIONAL"
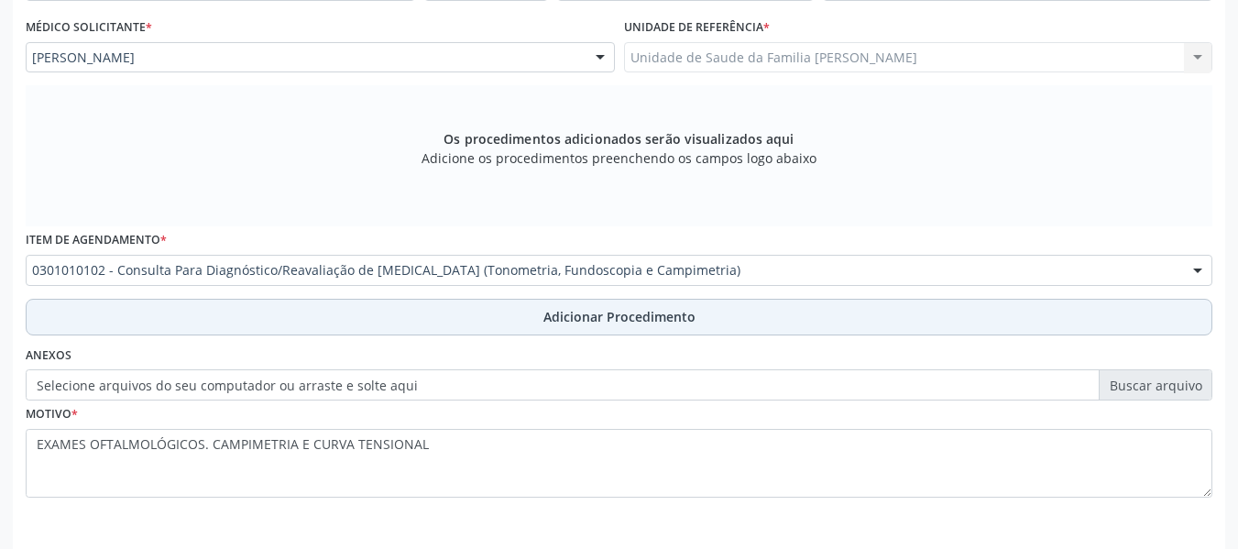
click at [640, 319] on span "Adicionar Procedimento" at bounding box center [620, 316] width 152 height 19
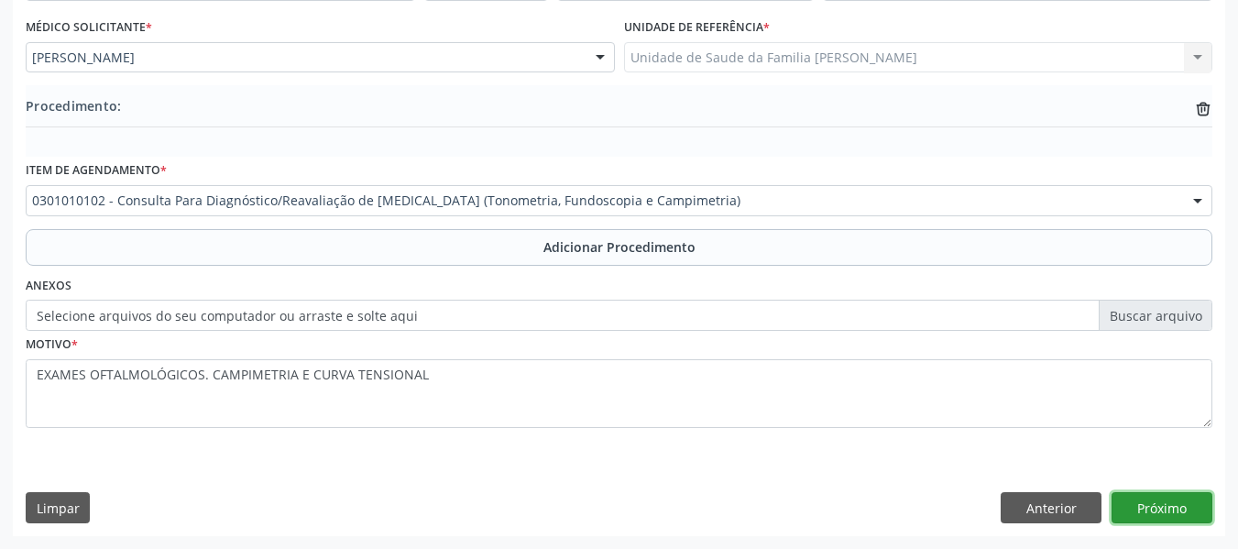
click at [1160, 510] on button "Próximo" at bounding box center [1162, 507] width 101 height 31
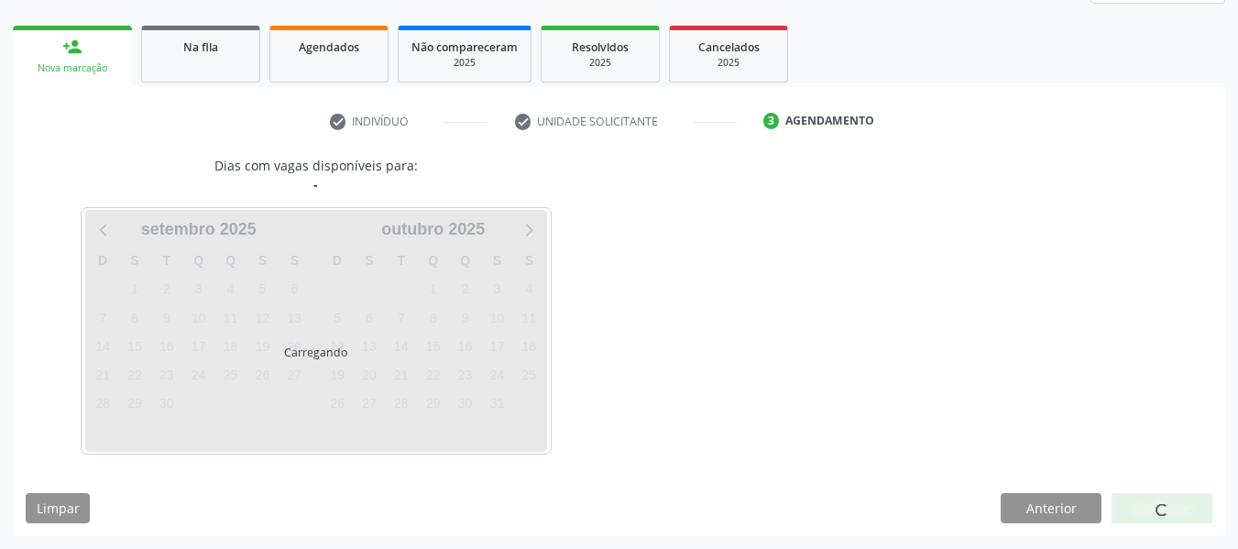
scroll to position [328, 0]
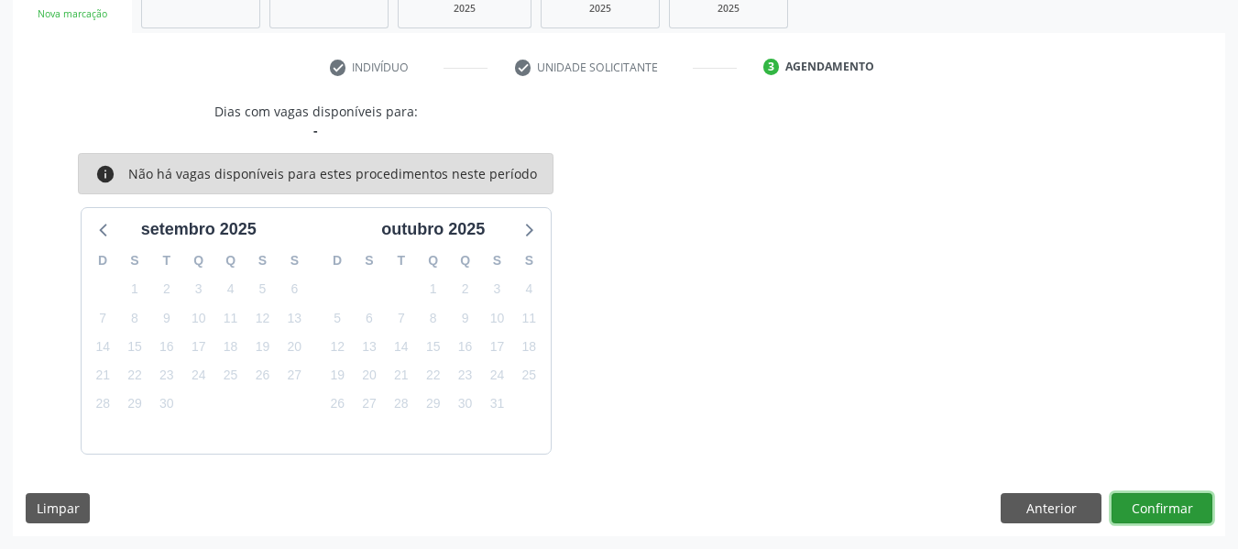
click at [1160, 510] on button "Confirmar" at bounding box center [1162, 508] width 101 height 31
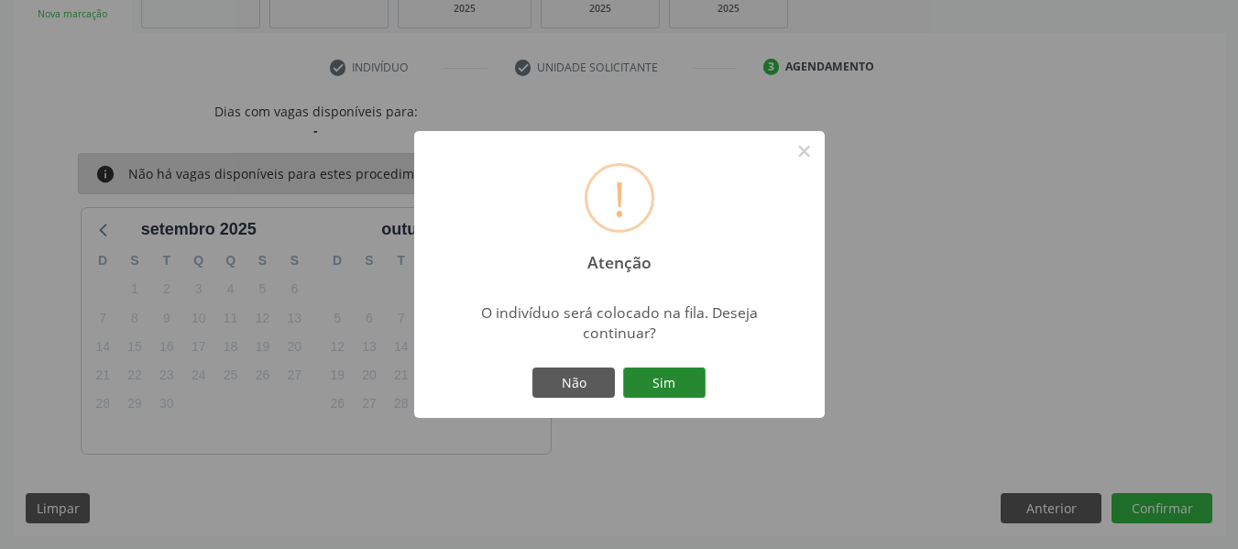
click at [657, 377] on button "Sim" at bounding box center [664, 383] width 82 height 31
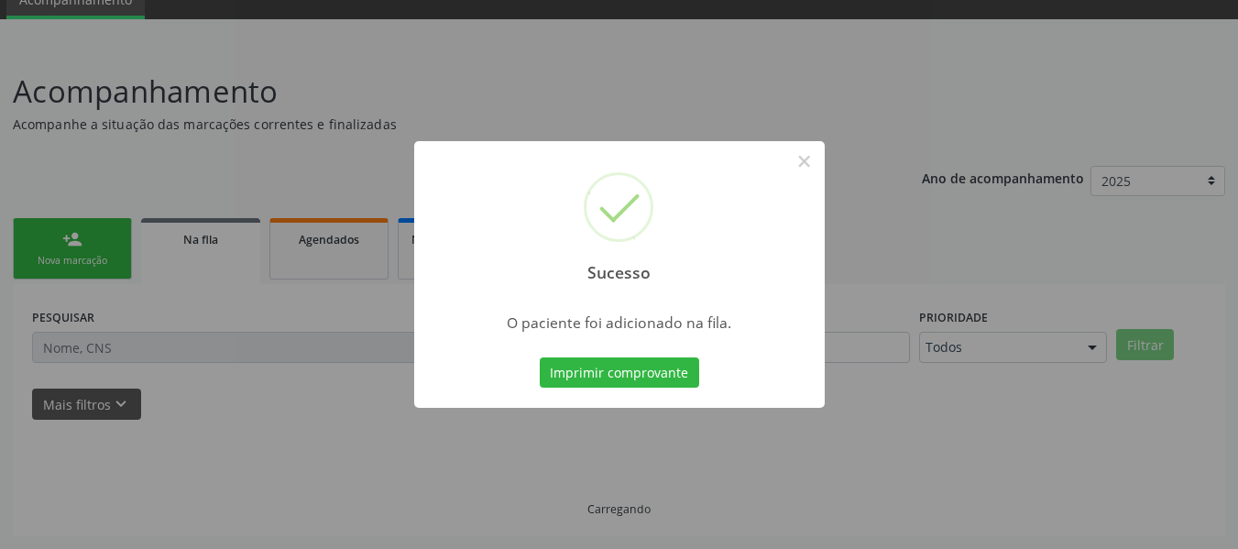
scroll to position [82, 0]
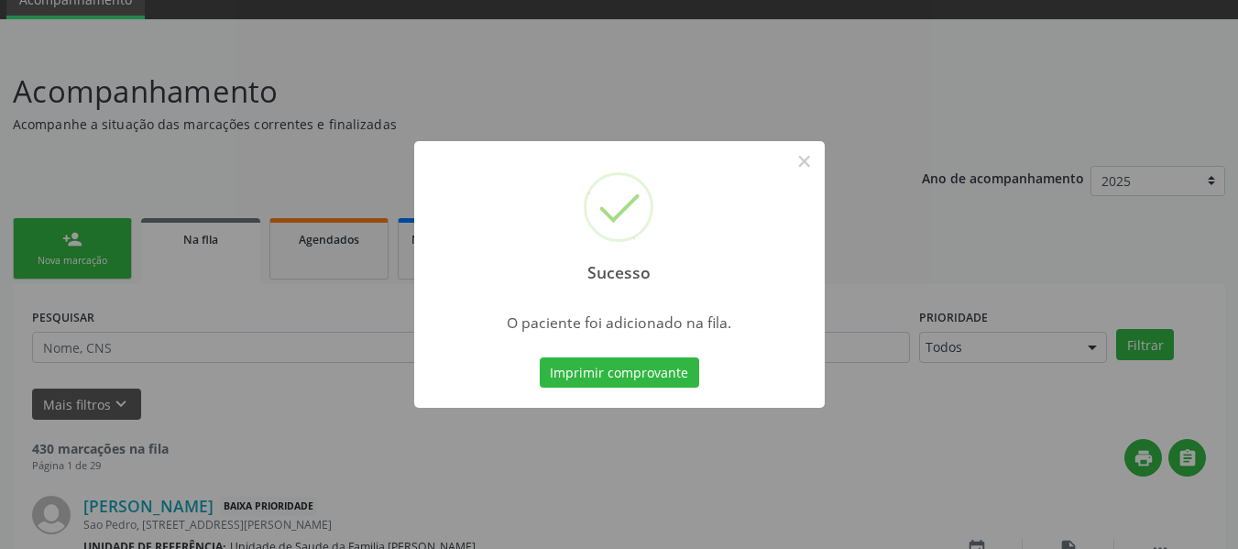
click at [540, 357] on button "Imprimir comprovante" at bounding box center [619, 372] width 159 height 31
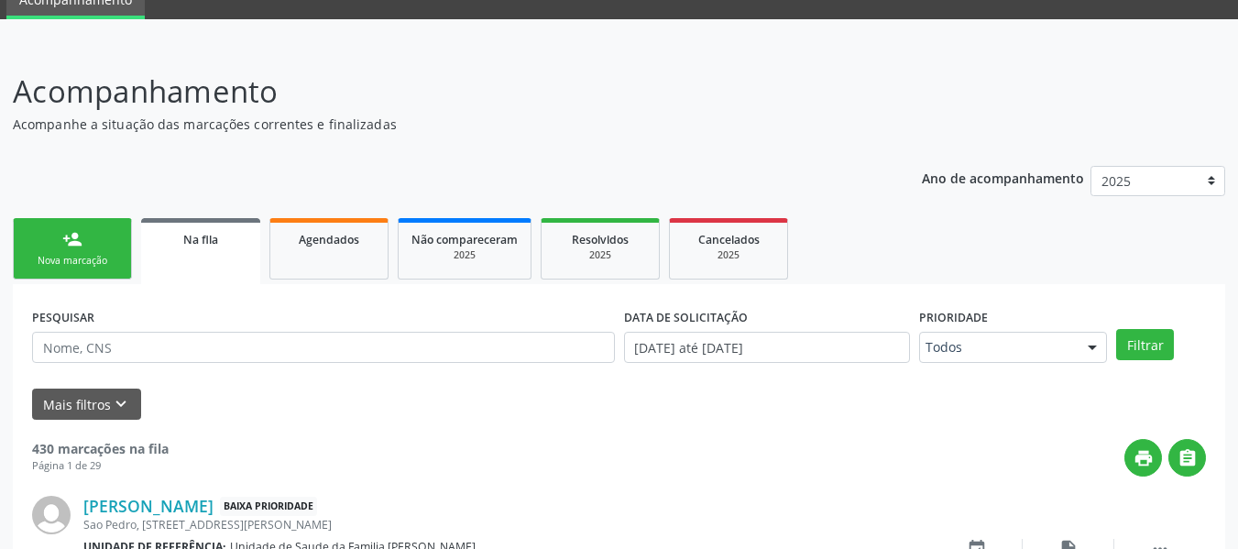
click at [54, 235] on link "person_add Nova marcação" at bounding box center [72, 248] width 119 height 61
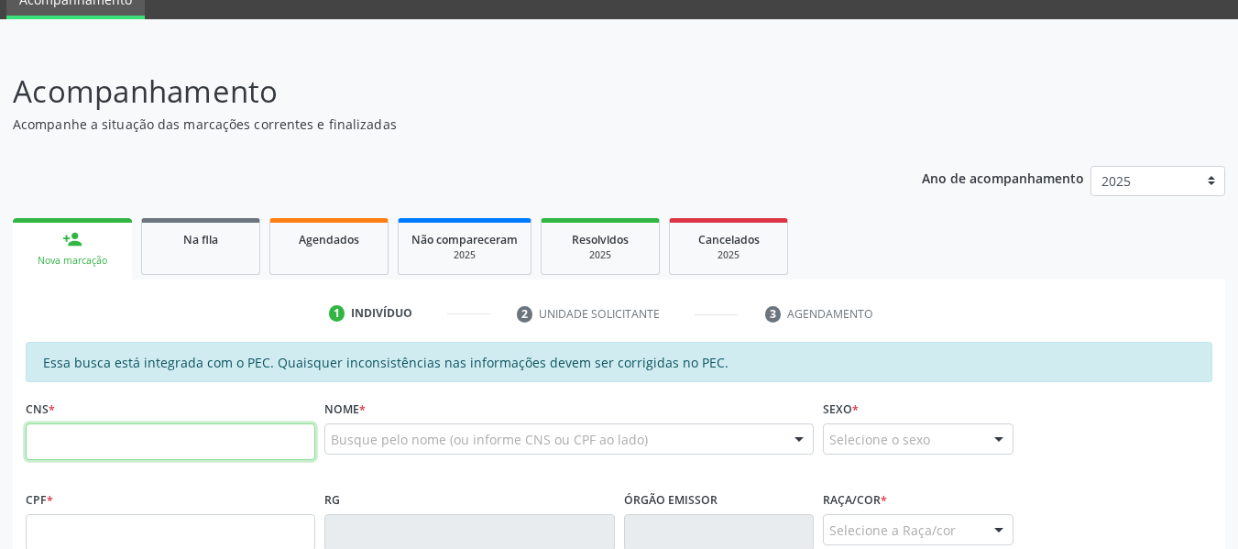
click at [86, 447] on input "text" at bounding box center [171, 441] width 290 height 37
type input "898 0063 1901 2066"
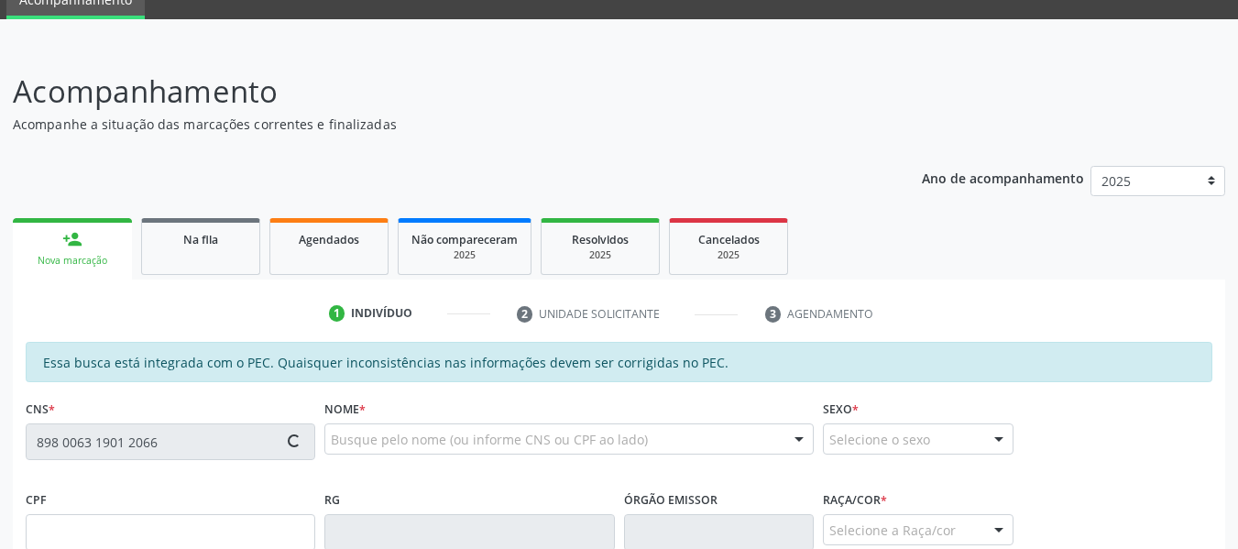
type input "184.290.944-40"
type input "30/01/2023"
type input "Maria Clara dos Santos Gomes"
type input "(82) 99311-6656"
type input "435"
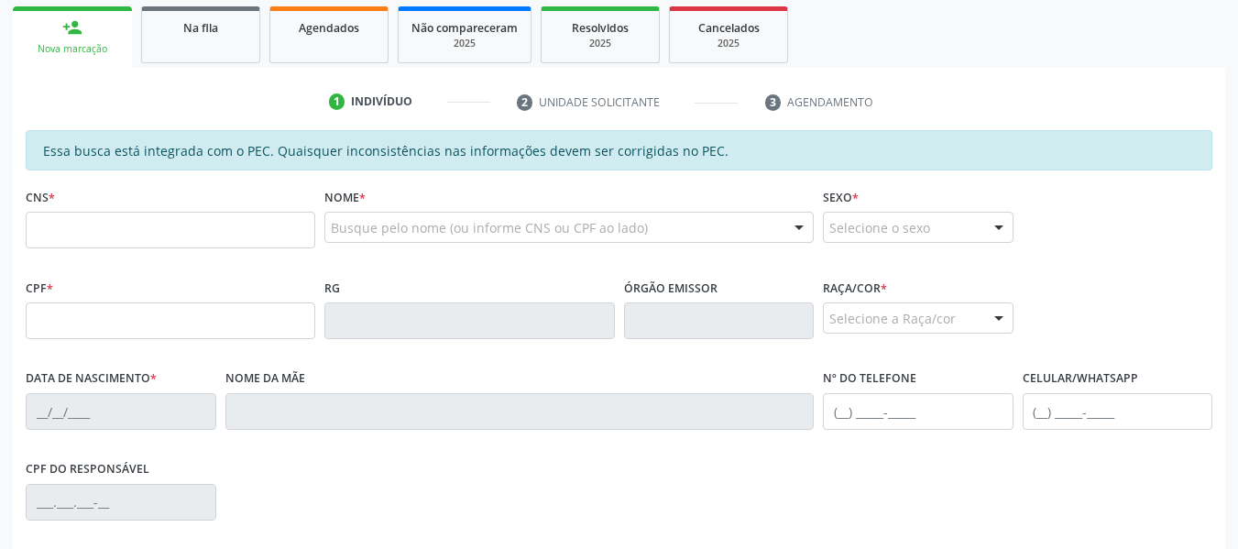
scroll to position [305, 0]
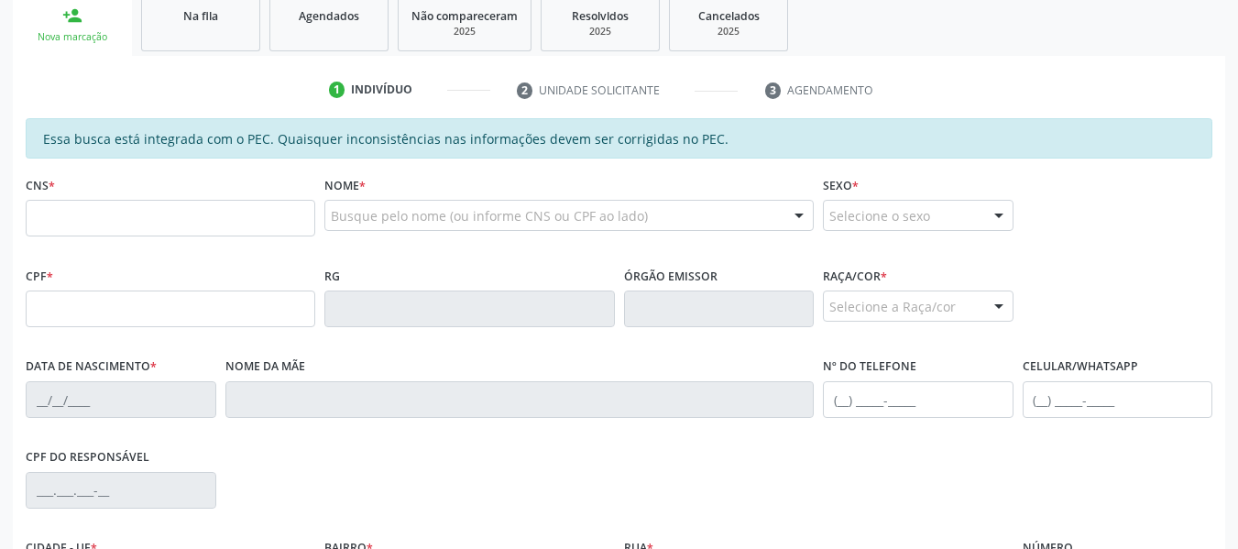
click at [82, 223] on input "text" at bounding box center [171, 218] width 290 height 37
click at [123, 222] on input "text" at bounding box center [171, 218] width 290 height 37
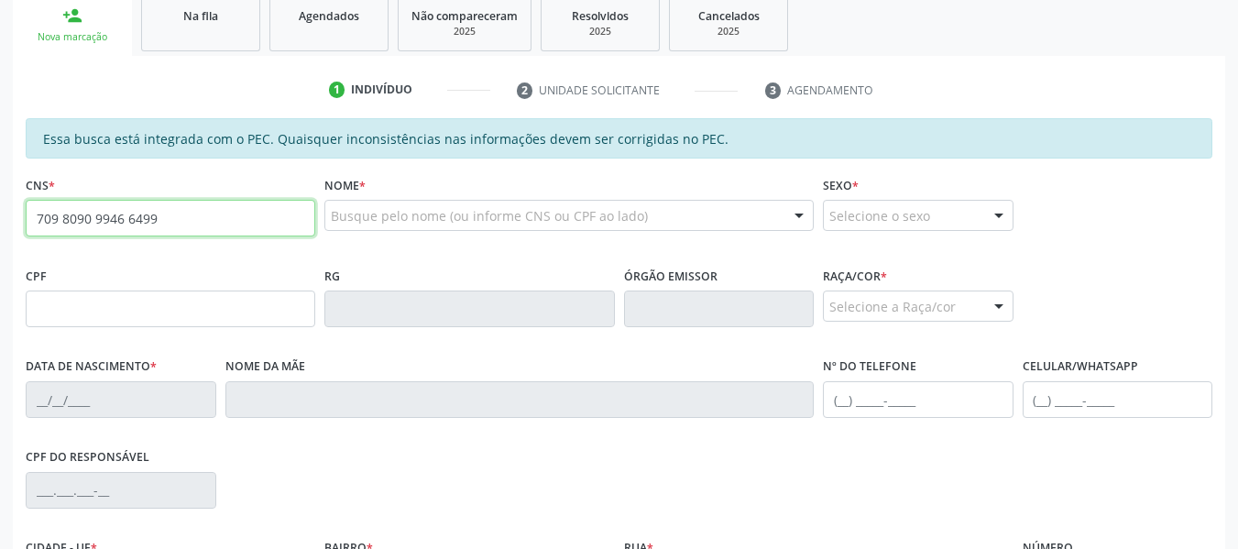
type input "709 8090 9946 6499"
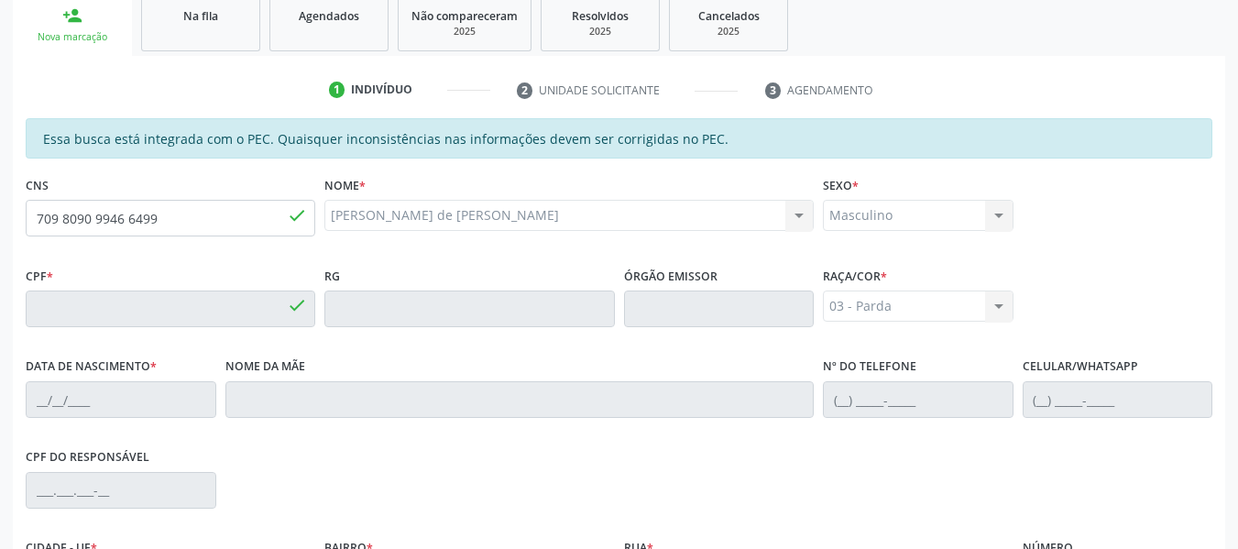
type input "662.137.704-53"
type input "15/03/1969"
type input "Maria Augusta Lira Albuquerque"
type input "(82) 99383-6962"
type input "280"
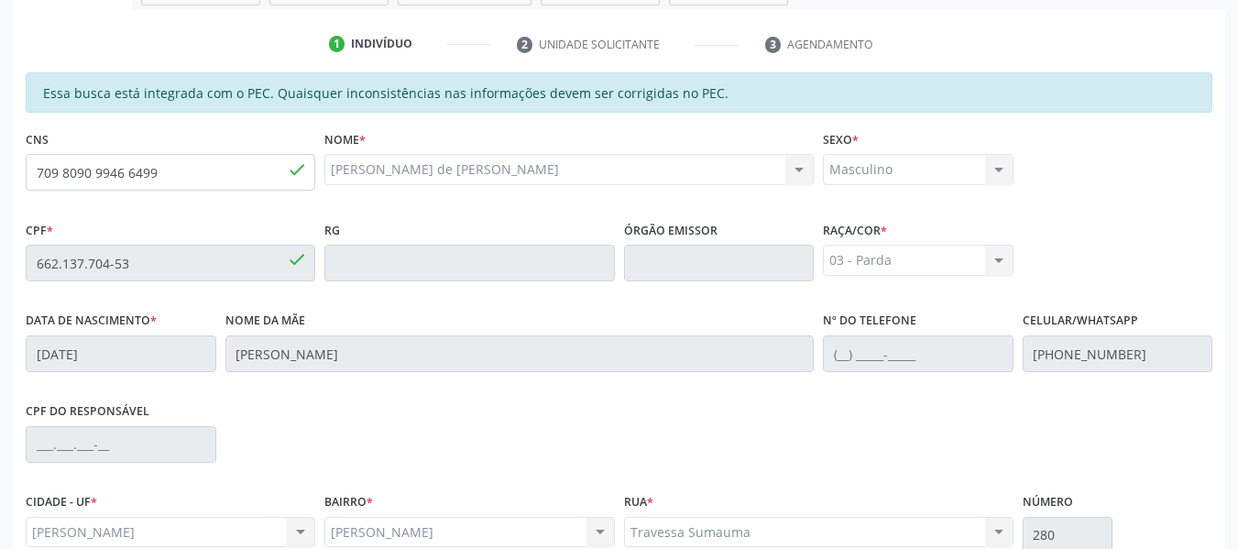
scroll to position [523, 0]
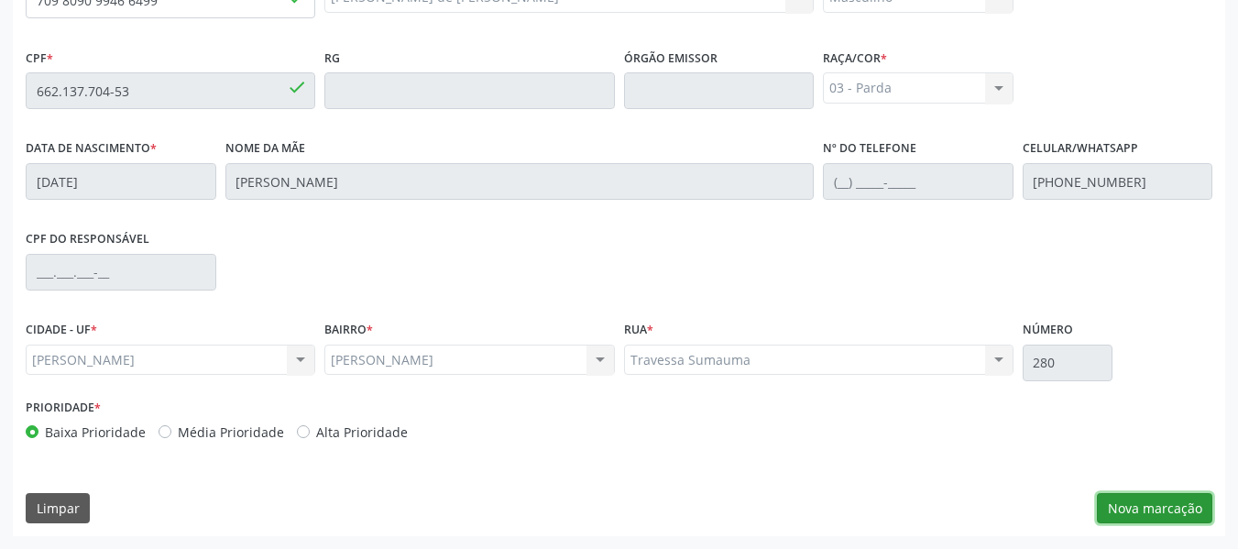
click at [1160, 508] on button "Nova marcação" at bounding box center [1154, 508] width 115 height 31
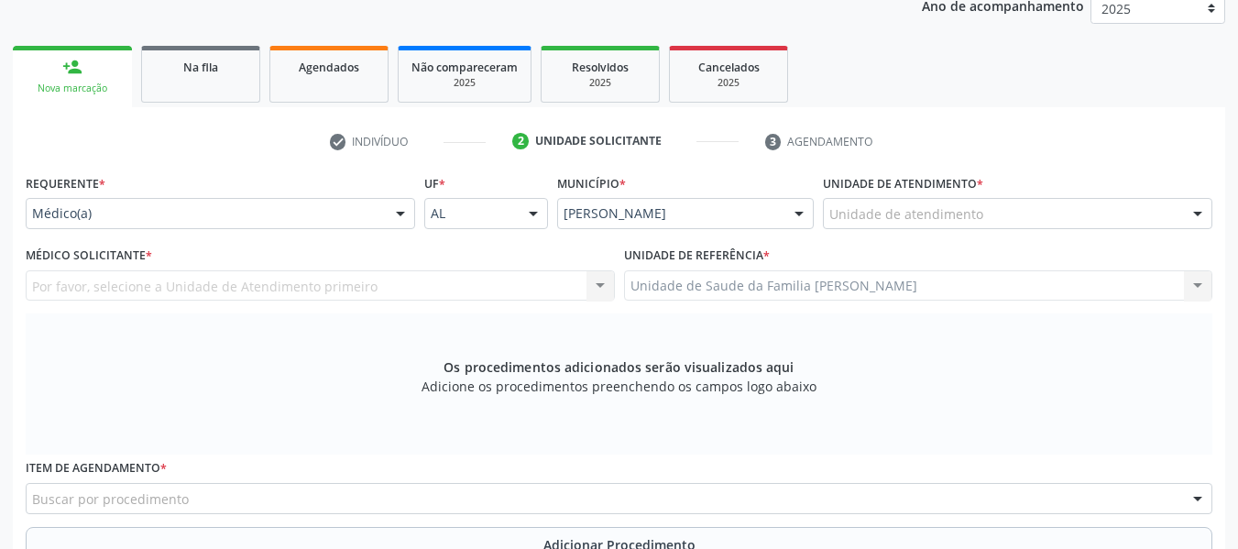
scroll to position [217, 0]
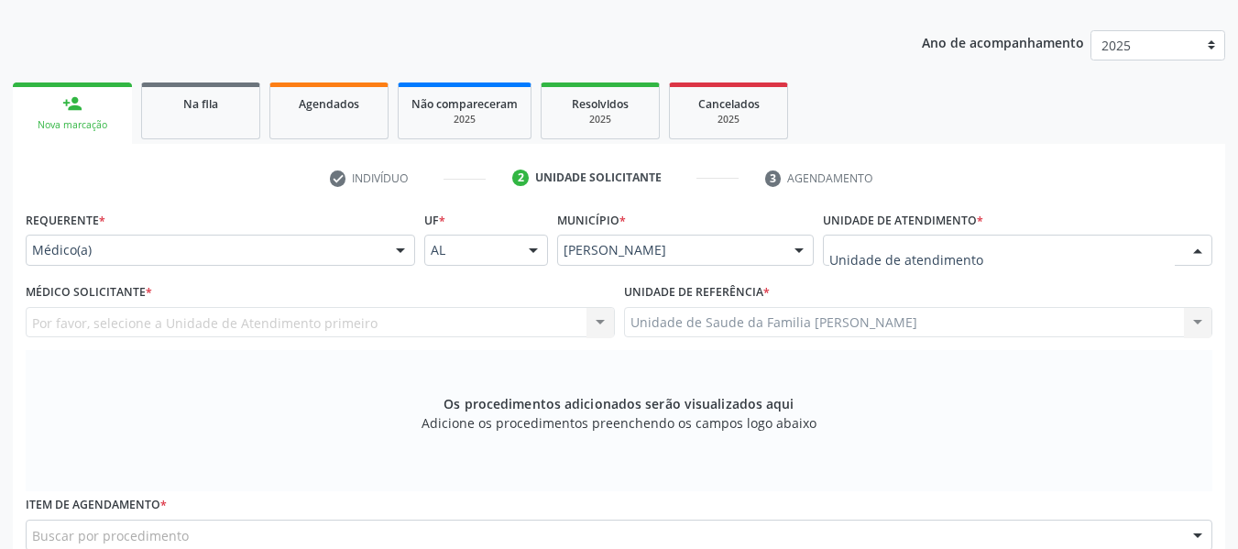
click at [1204, 247] on div at bounding box center [1197, 251] width 27 height 31
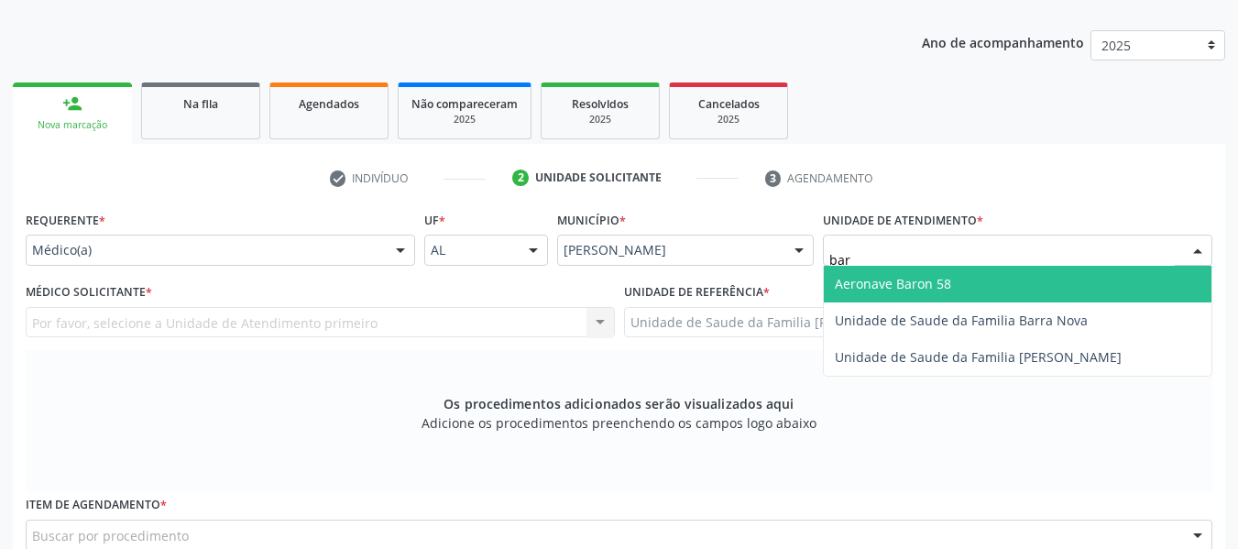
type input "barr"
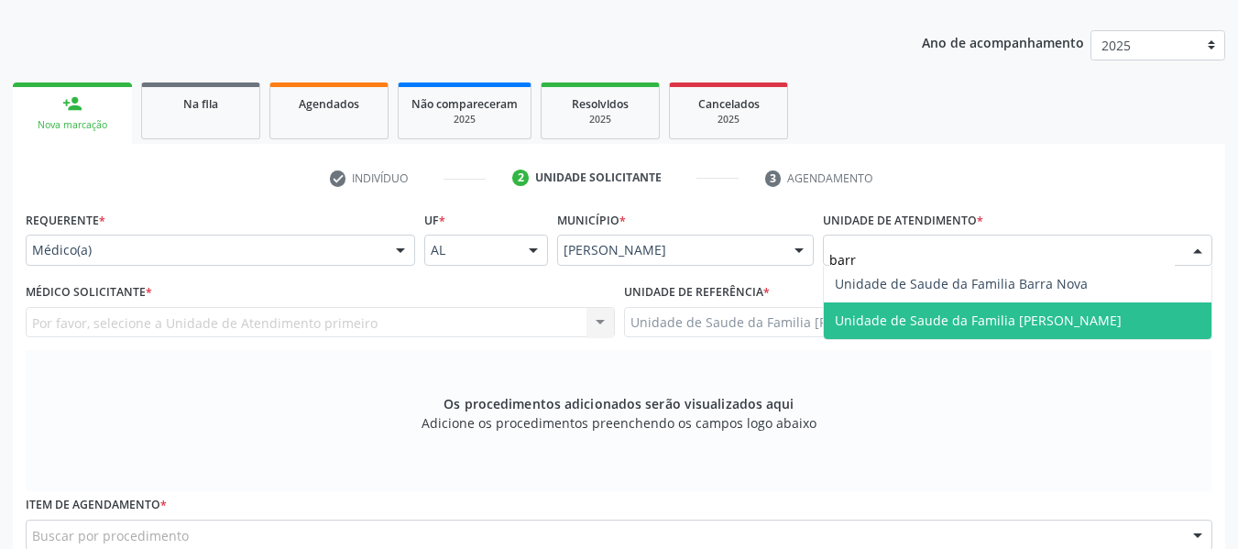
click at [986, 313] on span "Unidade de Saude da Familia [PERSON_NAME]" at bounding box center [978, 320] width 287 height 17
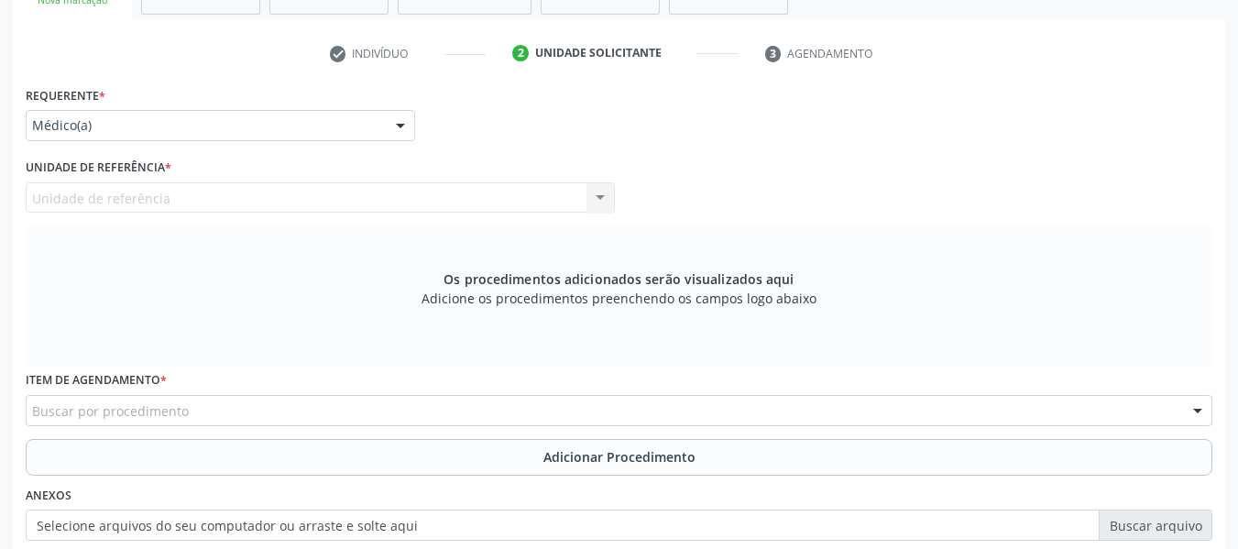
scroll to position [416, 0]
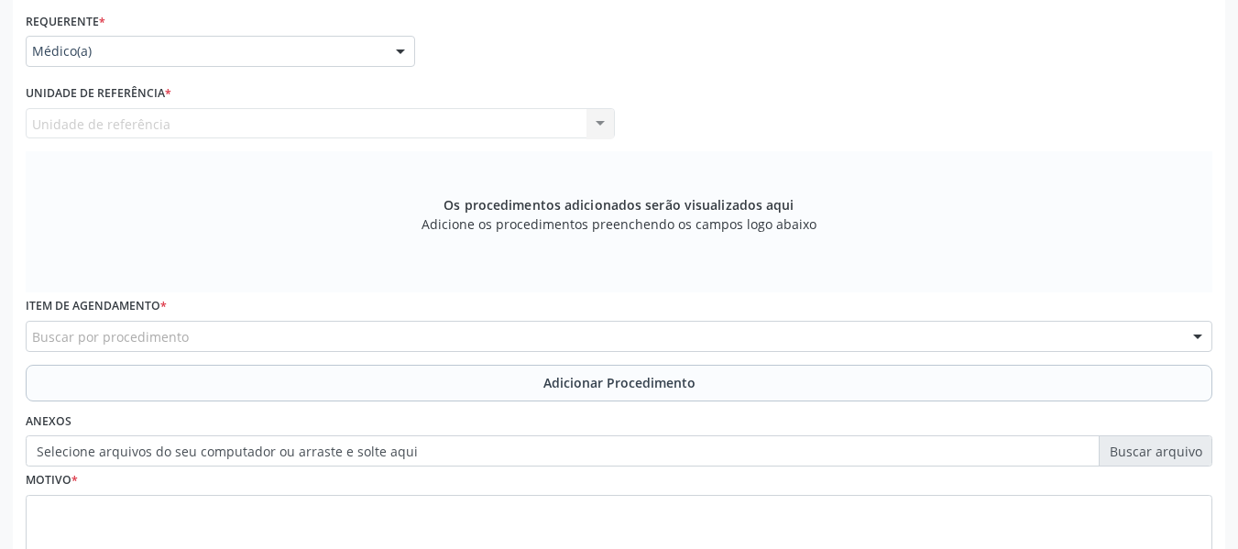
click at [606, 134] on div "Unidade de referência Unidade de Saude da Familia Barro Vermelho Nenhum resulta…" at bounding box center [320, 123] width 589 height 31
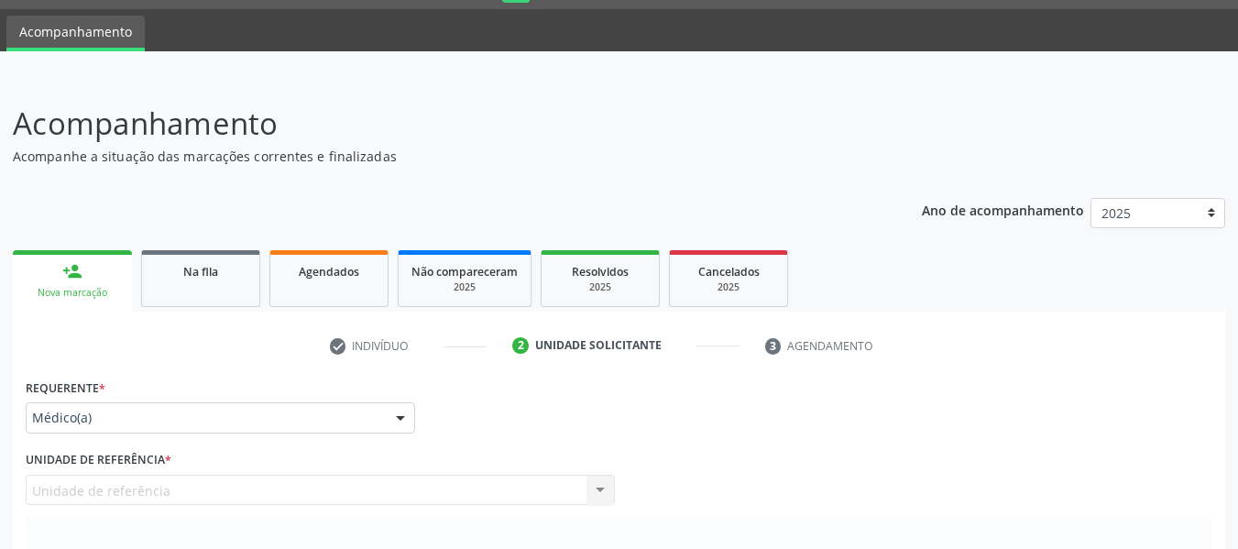
scroll to position [0, 0]
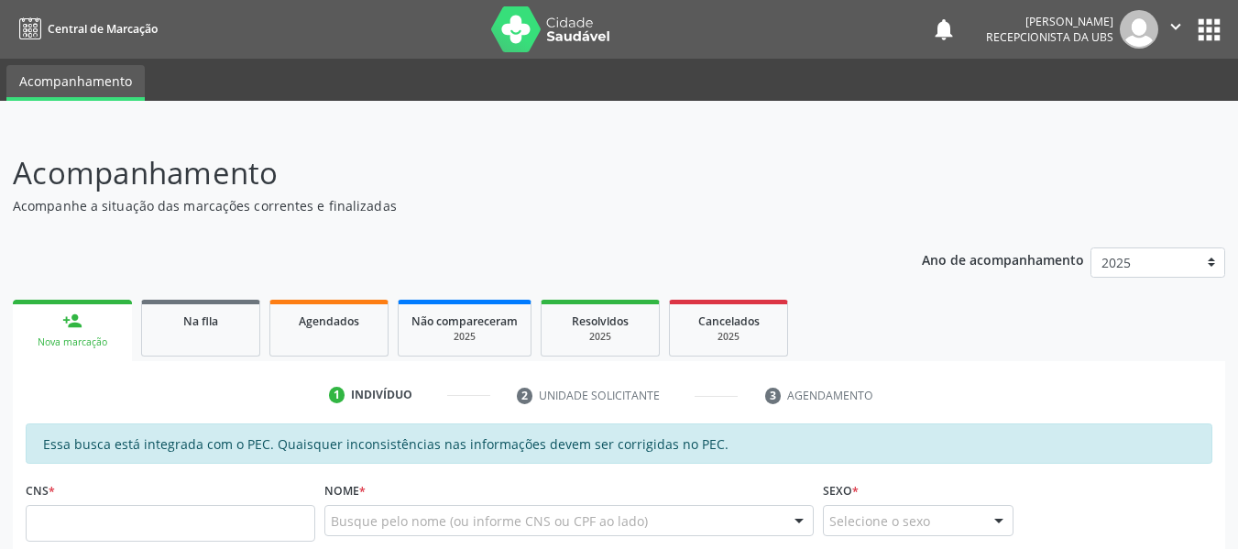
click at [96, 528] on input "text" at bounding box center [171, 523] width 290 height 37
type input "709 8090 9946 6499"
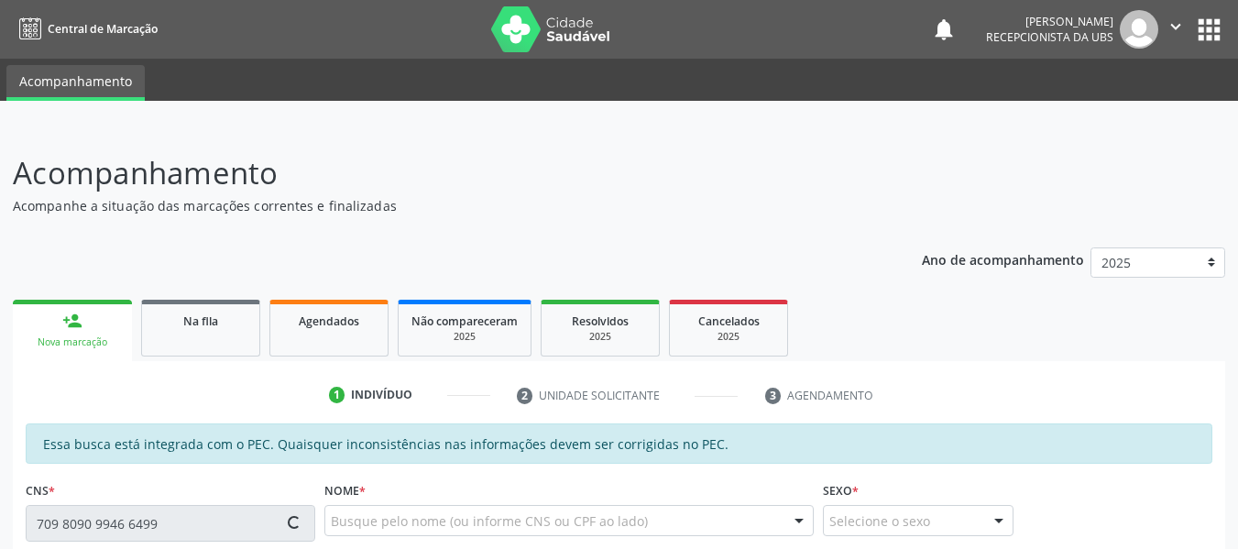
type input "662.137.704-53"
type input "15/03/1969"
type input "Maria Augusta Lira Albuquerque"
type input "(82) 99383-6962"
type input "280"
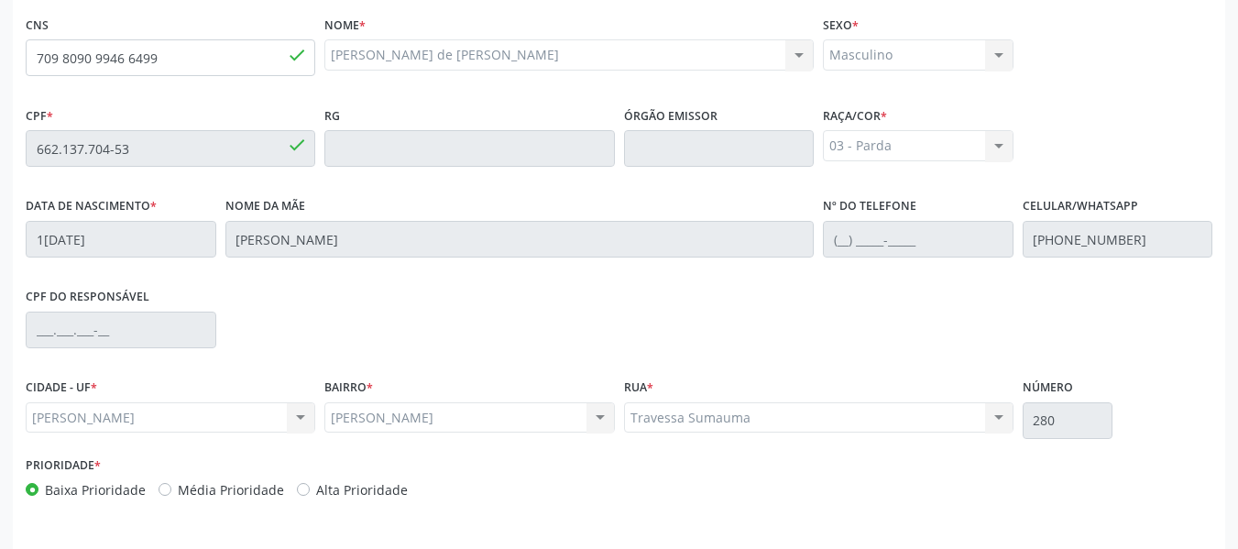
scroll to position [523, 0]
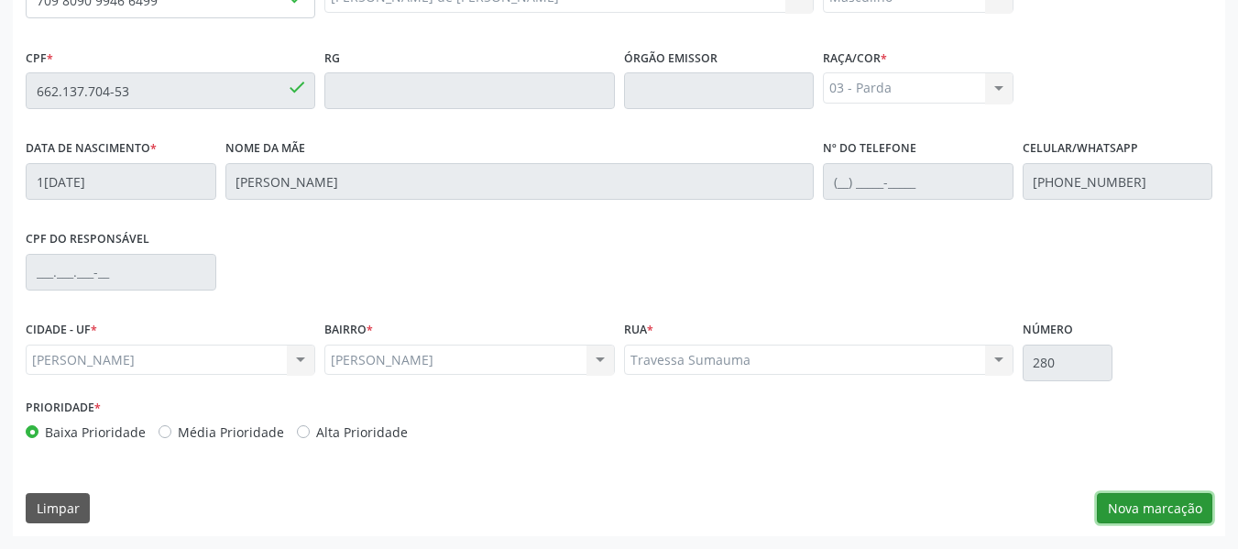
click at [1187, 513] on button "Nova marcação" at bounding box center [1154, 508] width 115 height 31
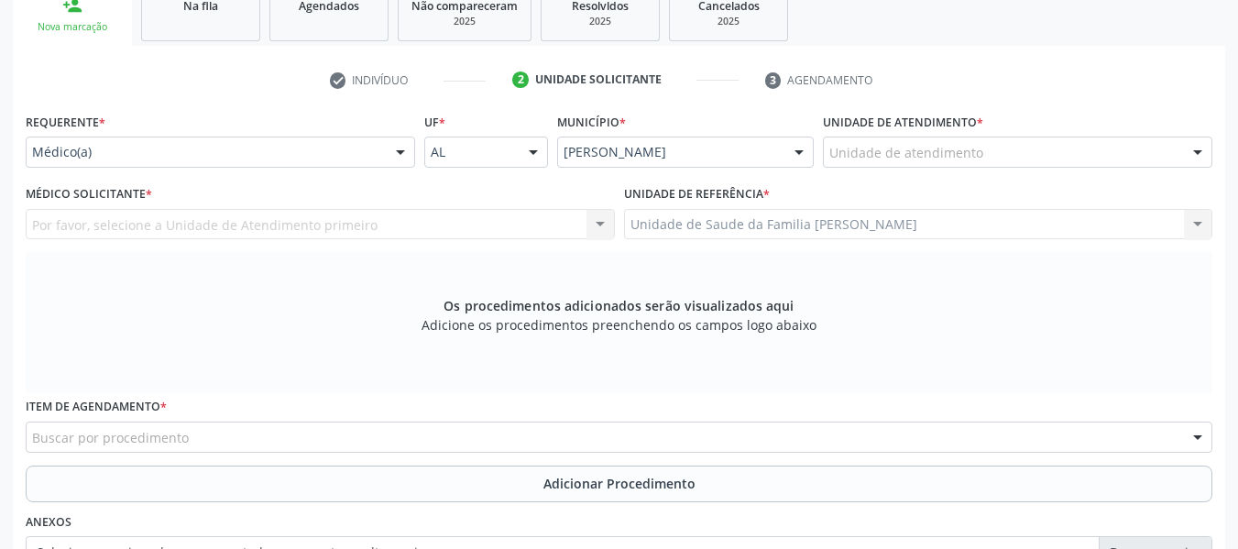
scroll to position [181, 0]
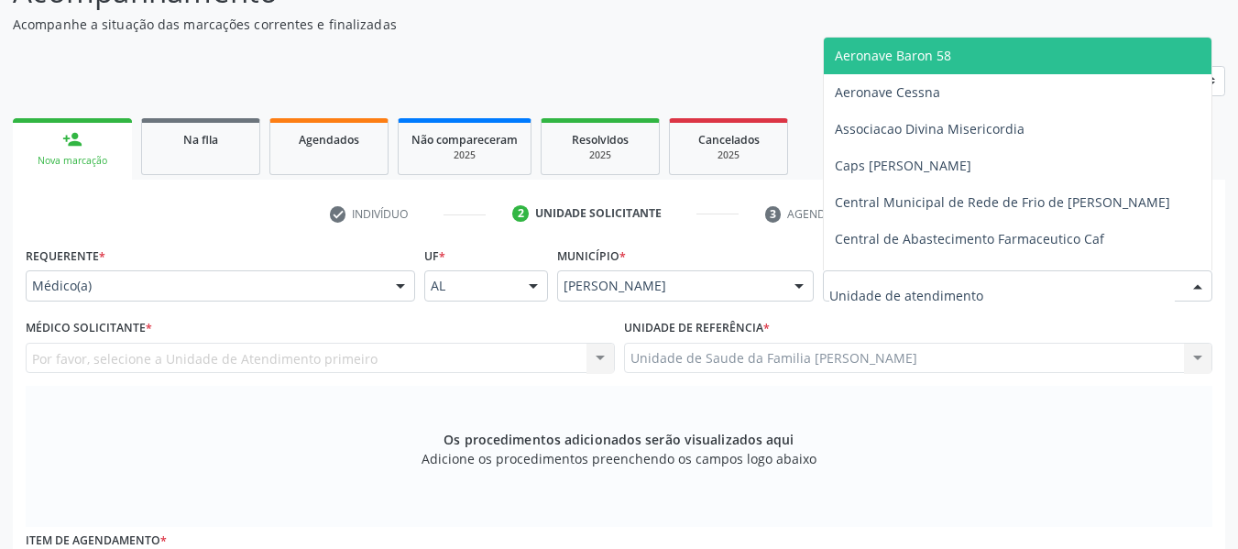
click at [1195, 283] on div at bounding box center [1197, 286] width 27 height 31
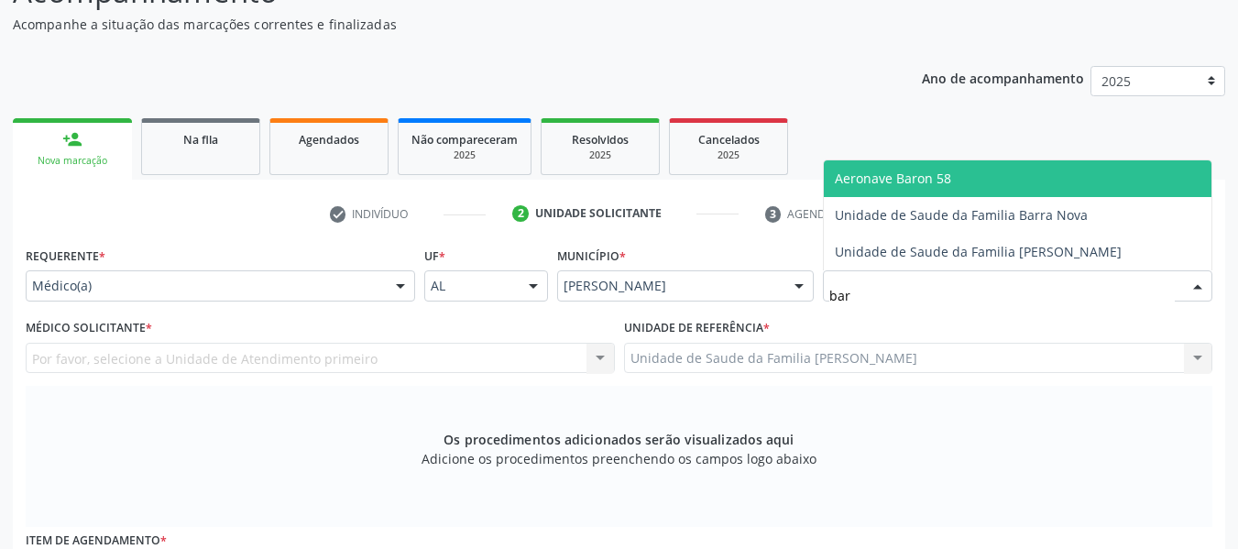
type input "barr"
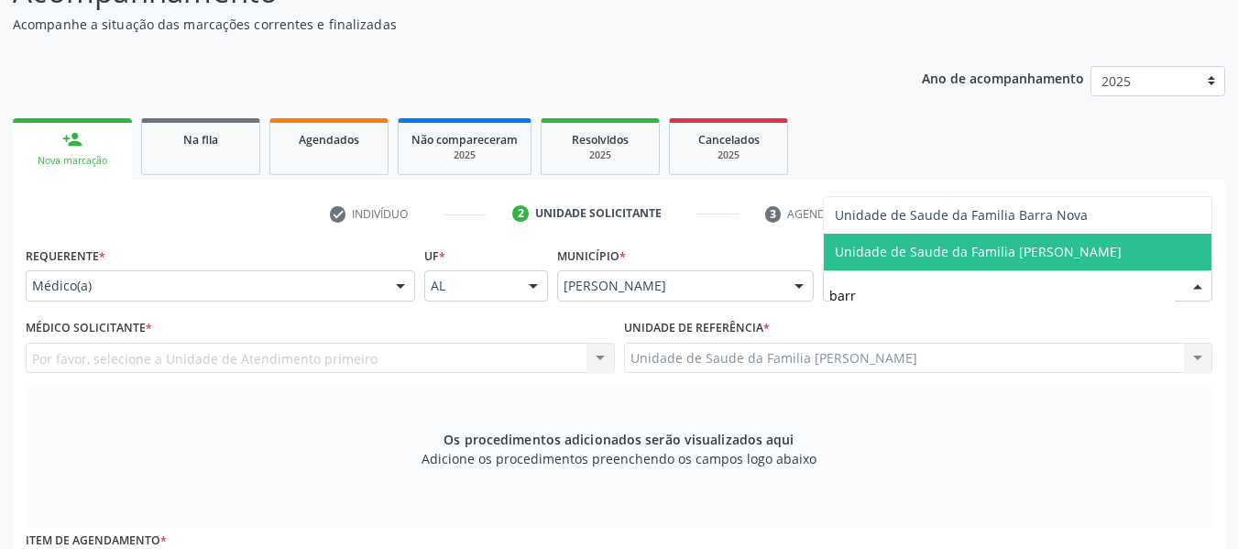
click at [1110, 252] on span "Unidade de Saude da Familia [PERSON_NAME]" at bounding box center [1018, 252] width 388 height 37
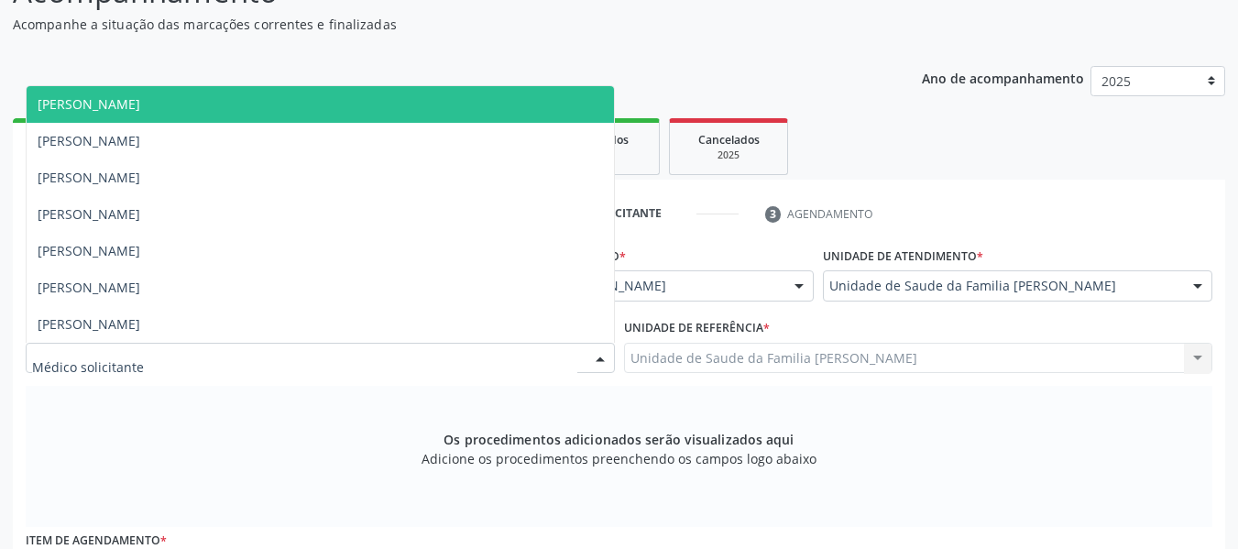
click at [604, 354] on div at bounding box center [600, 359] width 27 height 31
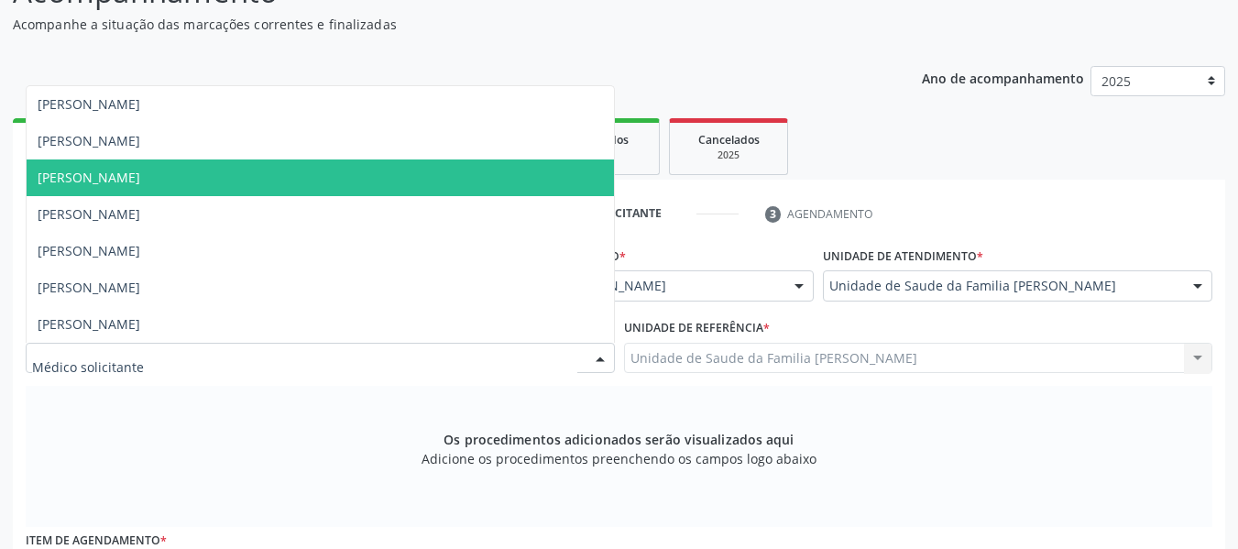
click at [140, 181] on span "[PERSON_NAME]" at bounding box center [89, 177] width 103 height 17
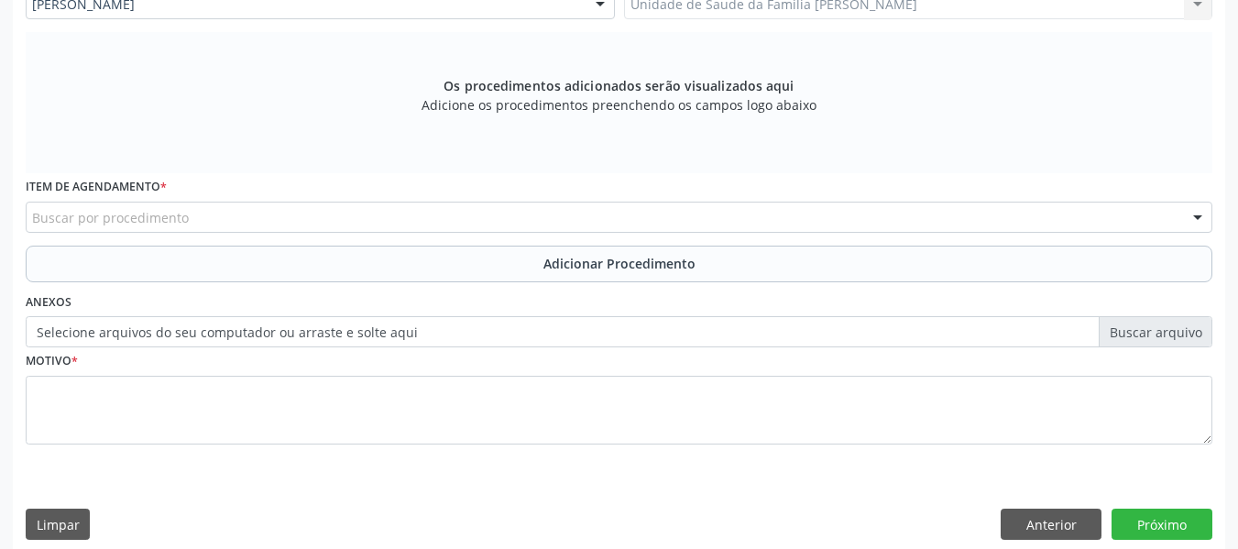
scroll to position [552, 0]
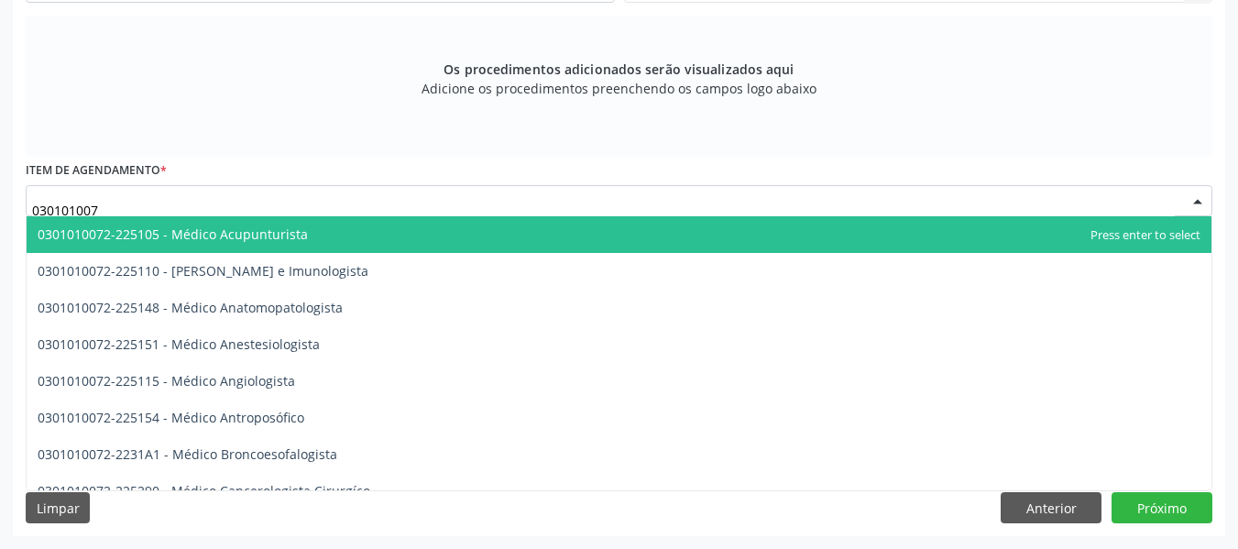
type input "0301010072"
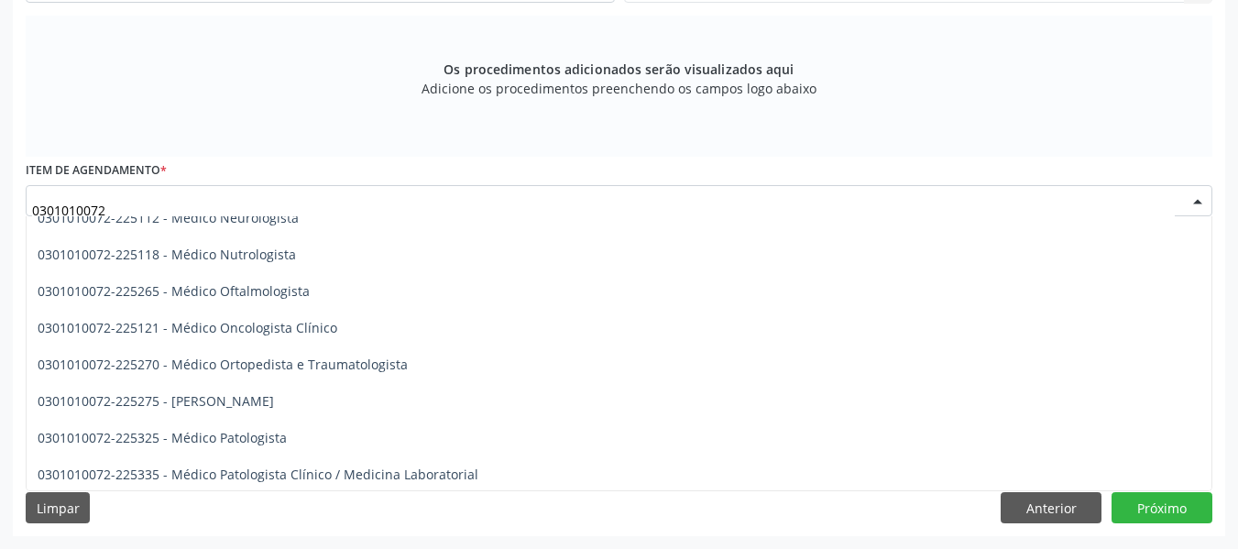
scroll to position [1491, 0]
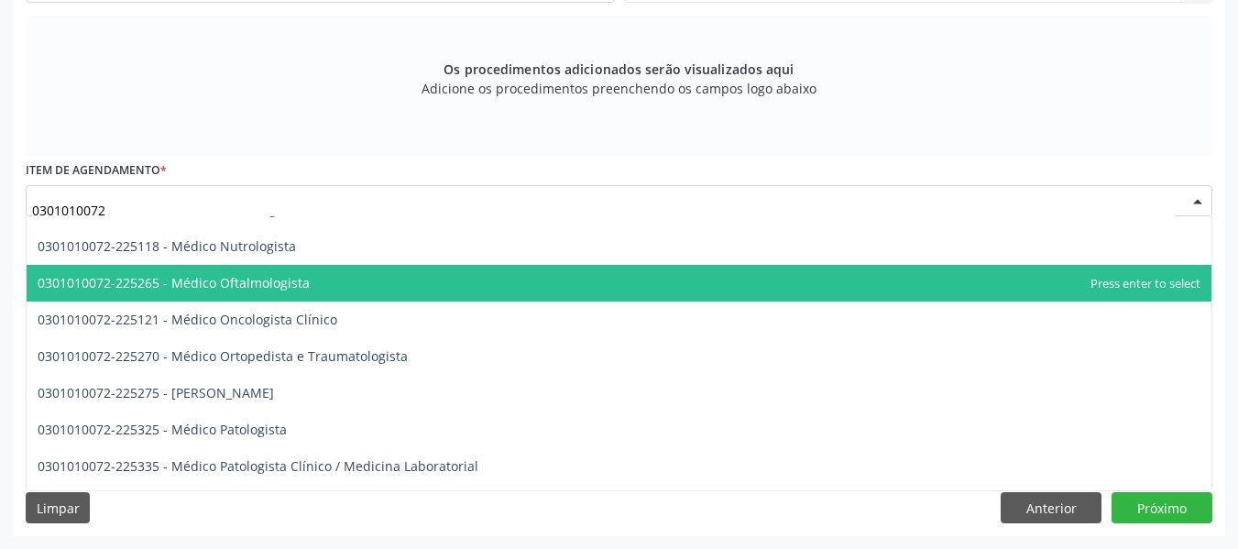
click at [328, 277] on span "0301010072-225265 - Médico Oftalmologista" at bounding box center [619, 283] width 1185 height 37
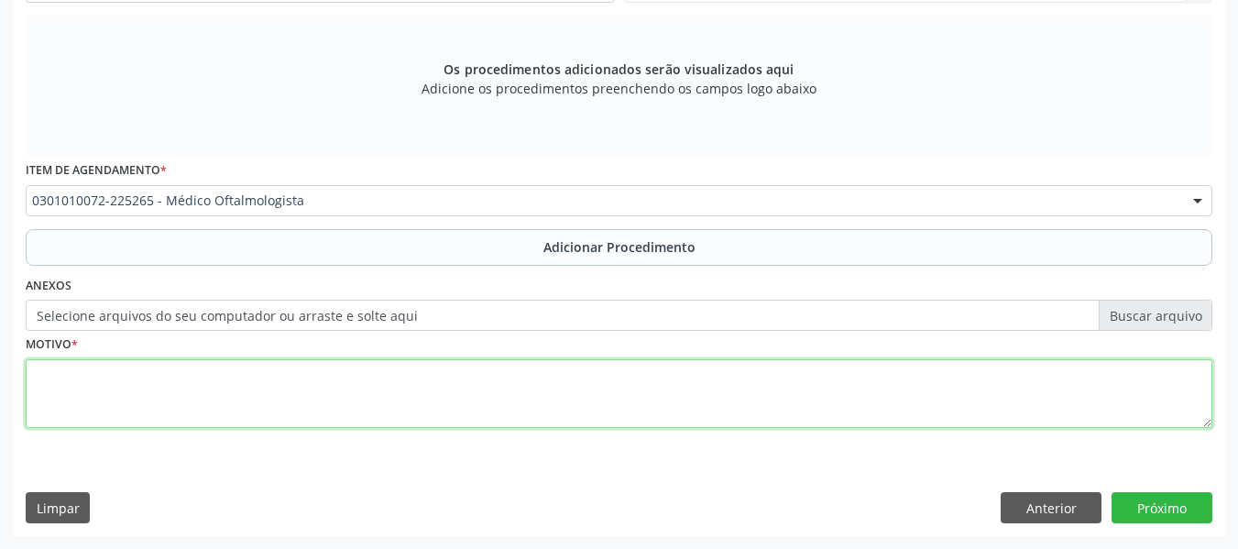
click at [60, 379] on textarea at bounding box center [619, 394] width 1187 height 70
type textarea "dor ocular"
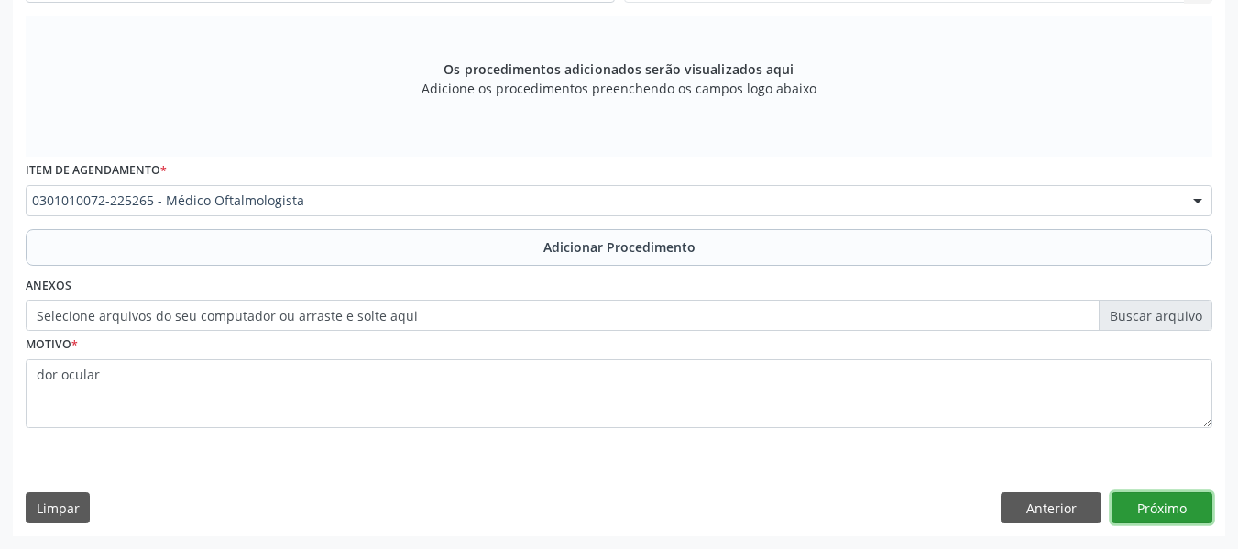
click at [1156, 508] on button "Próximo" at bounding box center [1162, 507] width 101 height 31
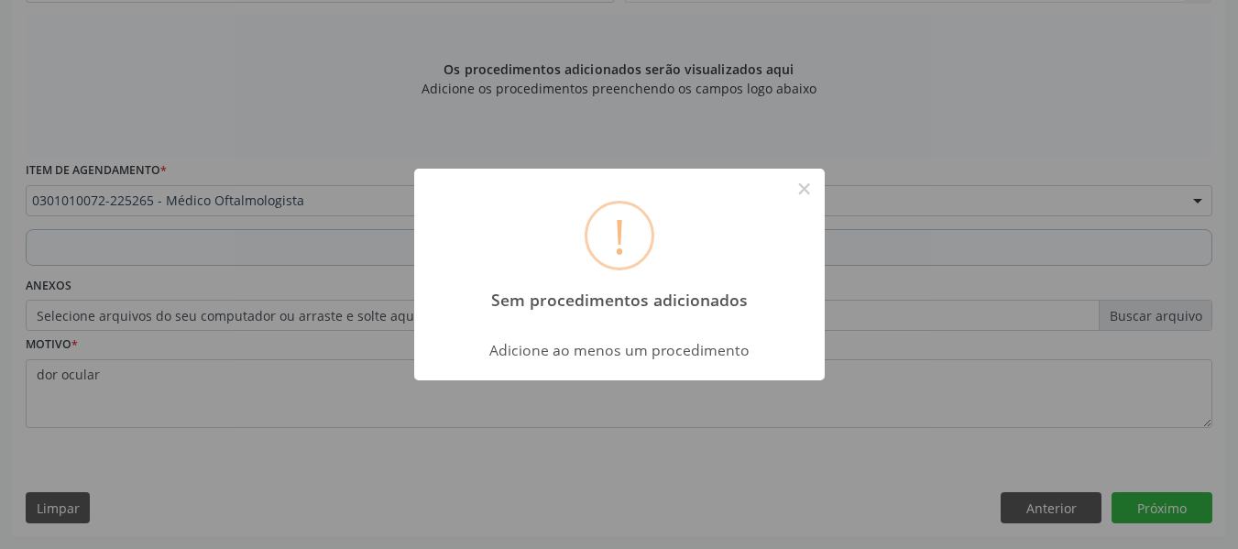
click at [695, 429] on div "! Sem procedimentos adicionados × Adicione ao menos um procedimento OK Cancel" at bounding box center [619, 274] width 1238 height 549
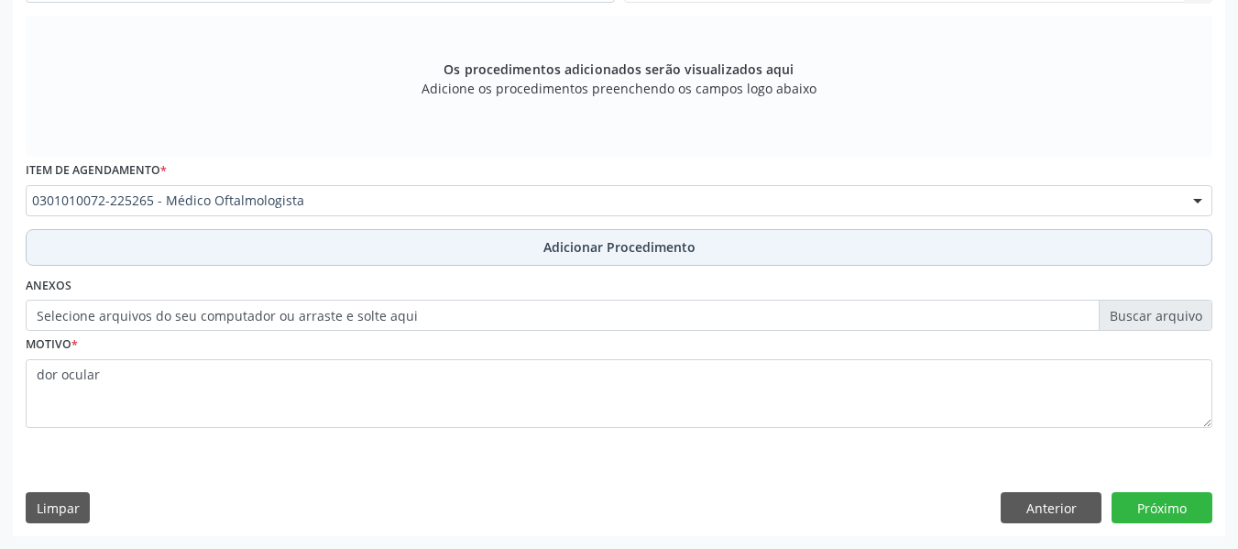
click at [623, 245] on span "Adicionar Procedimento" at bounding box center [620, 246] width 152 height 19
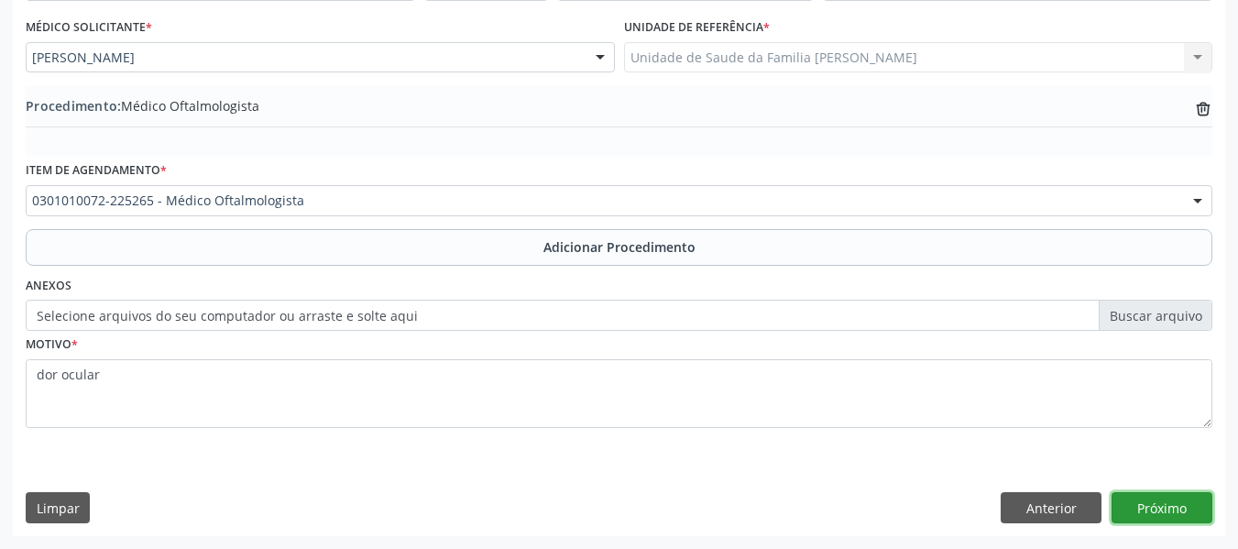
click at [1163, 502] on button "Próximo" at bounding box center [1162, 507] width 101 height 31
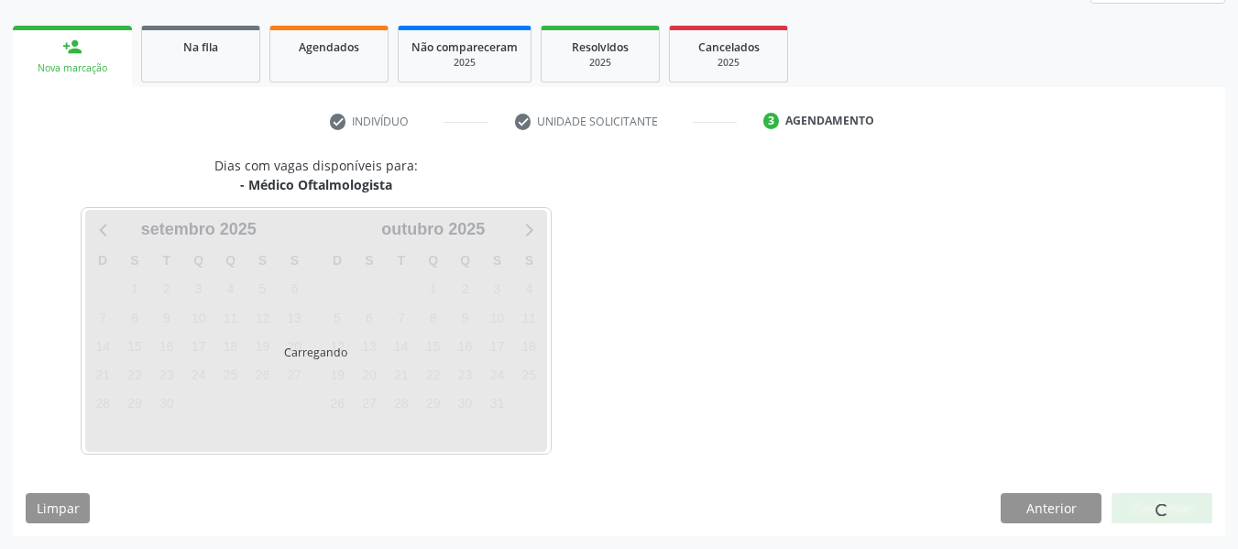
scroll to position [328, 0]
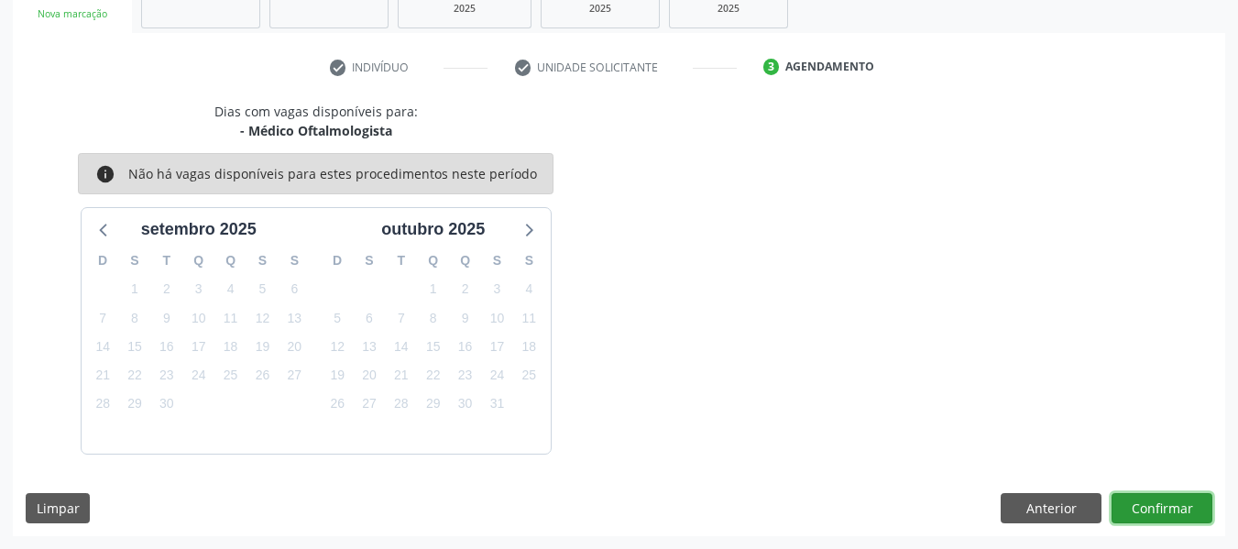
click at [1163, 502] on button "Confirmar" at bounding box center [1162, 508] width 101 height 31
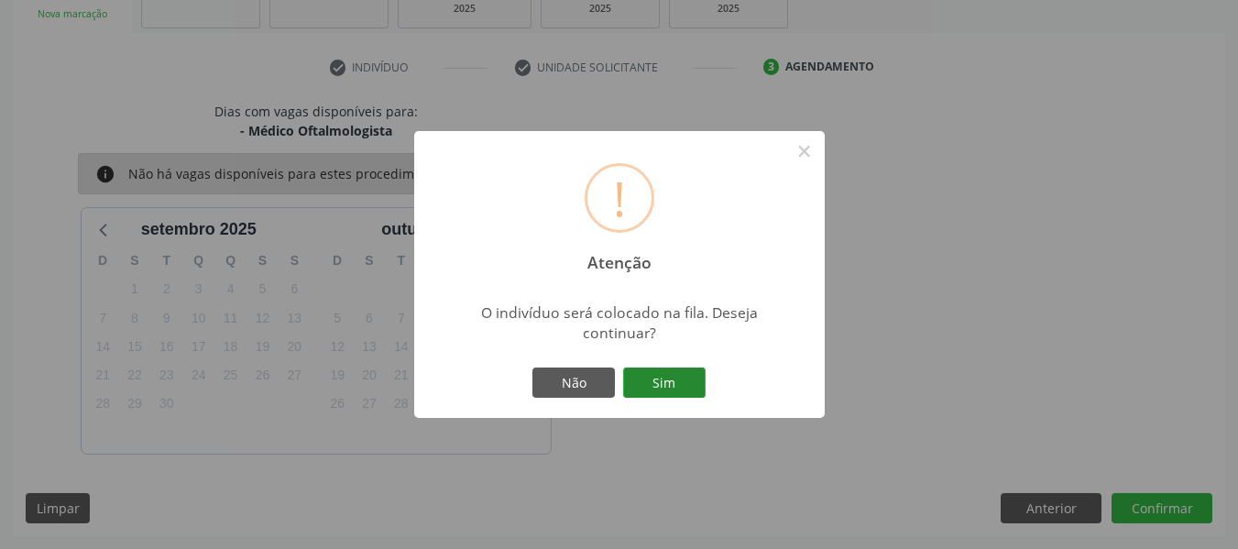
click at [685, 382] on button "Sim" at bounding box center [664, 383] width 82 height 31
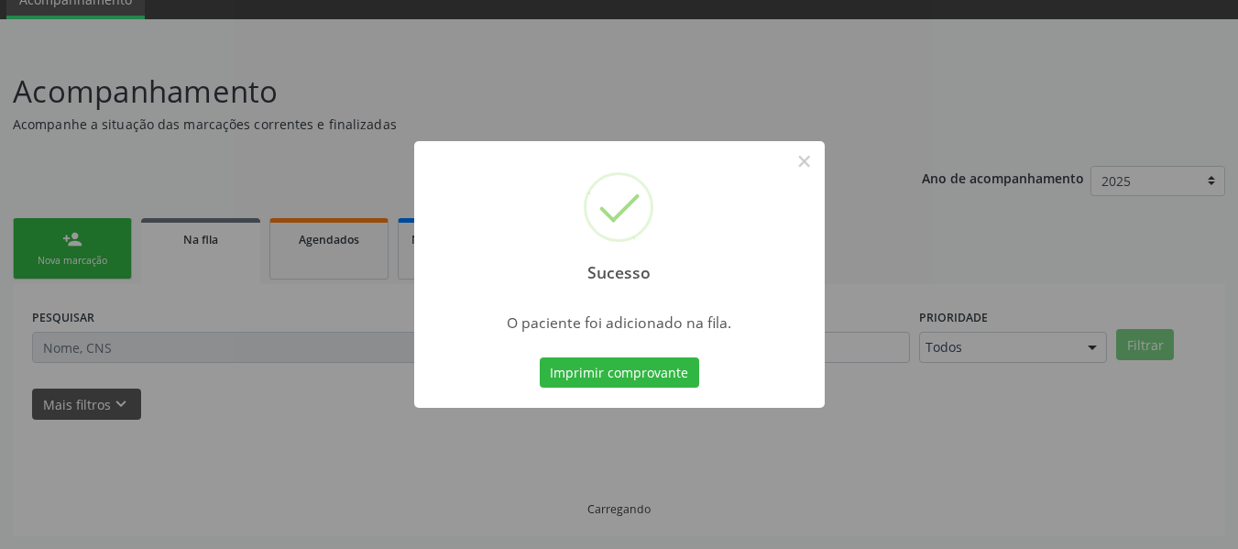
scroll to position [82, 0]
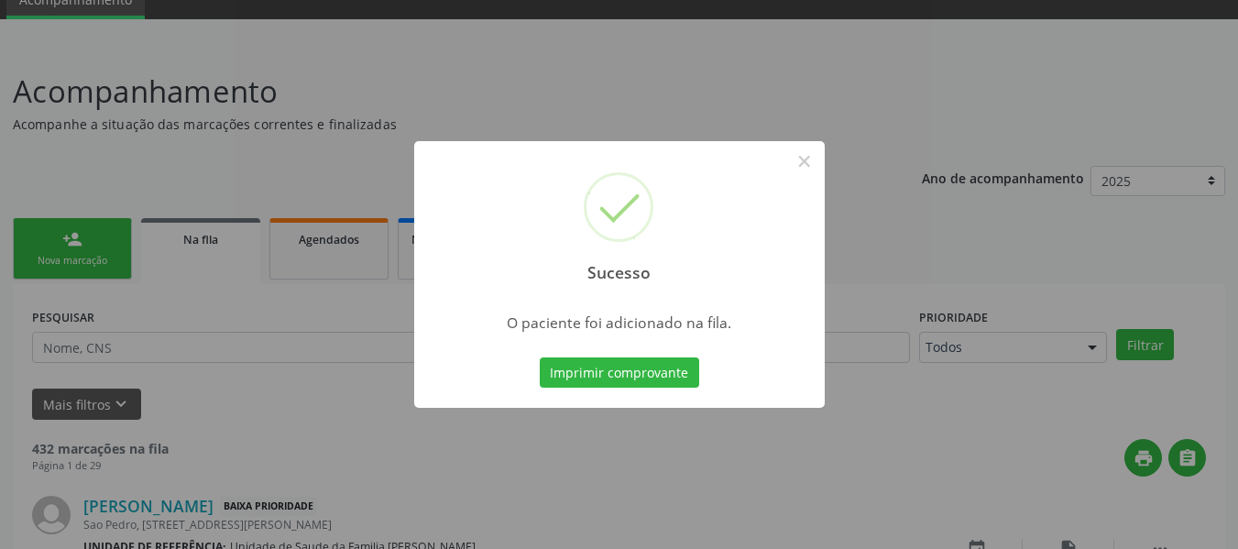
click at [56, 241] on div "Sucesso × O paciente foi adicionado na fila. Imprimir comprovante Cancel" at bounding box center [619, 274] width 1238 height 549
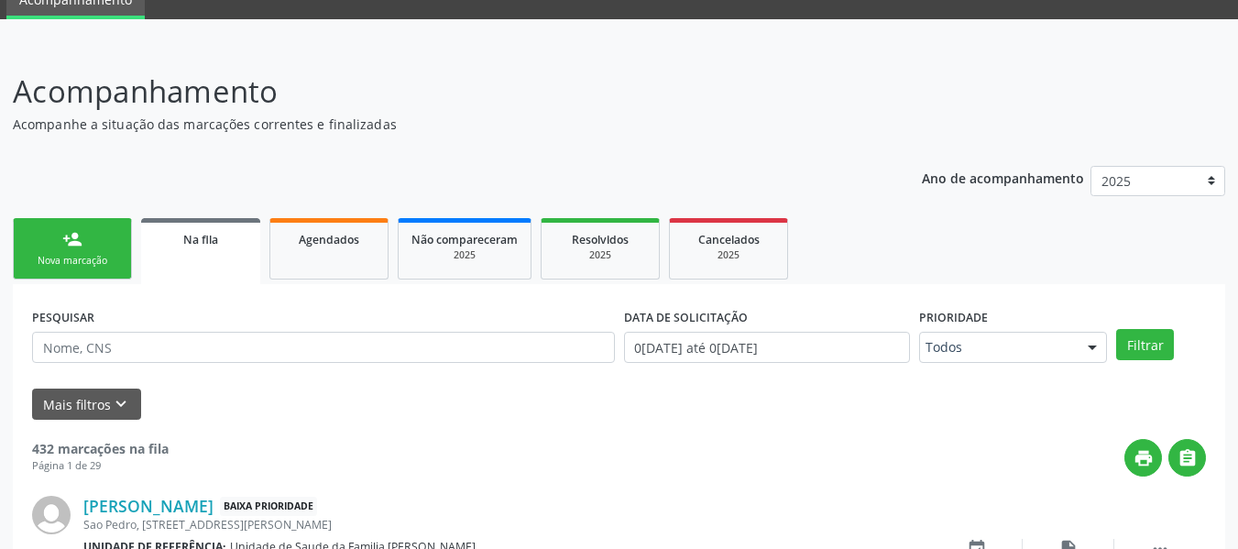
click at [59, 229] on link "person_add Nova marcação" at bounding box center [72, 248] width 119 height 61
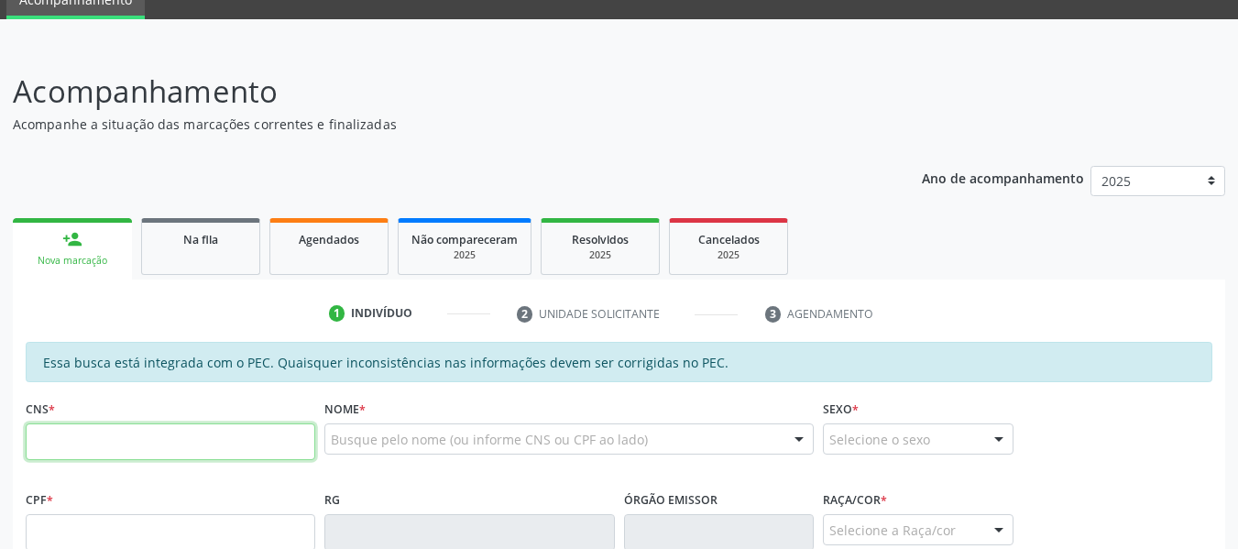
click at [81, 429] on input "text" at bounding box center [171, 441] width 290 height 37
type input "708 1095 3888 4832"
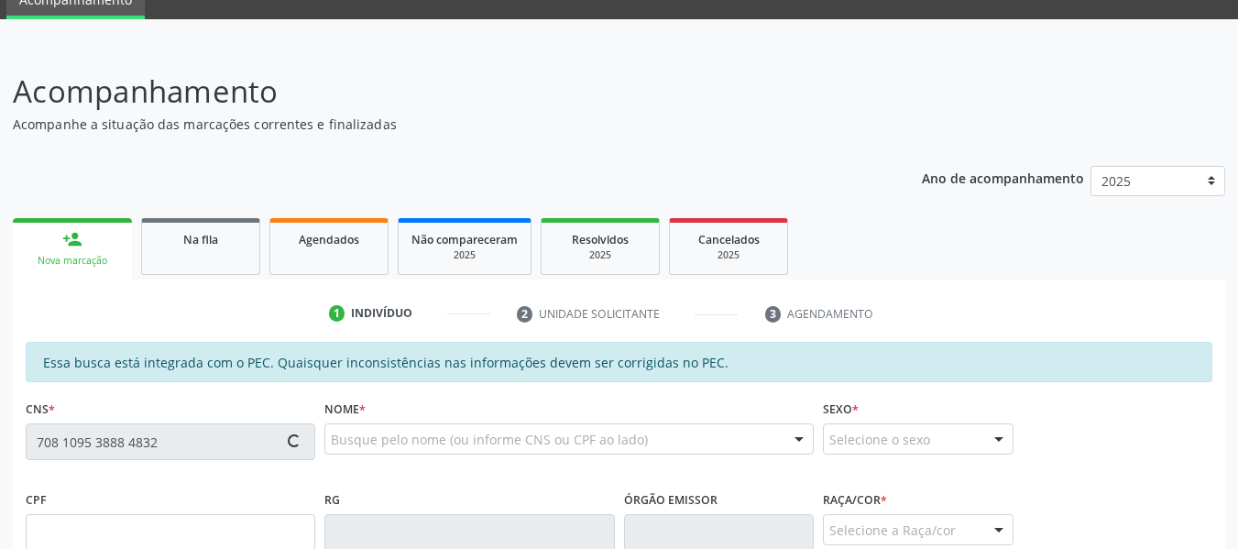
type input "051.226.574-75"
type input "07/04/1979"
type input "América de Moura Freitas"
type input "(82) 98701-5184"
type input "165"
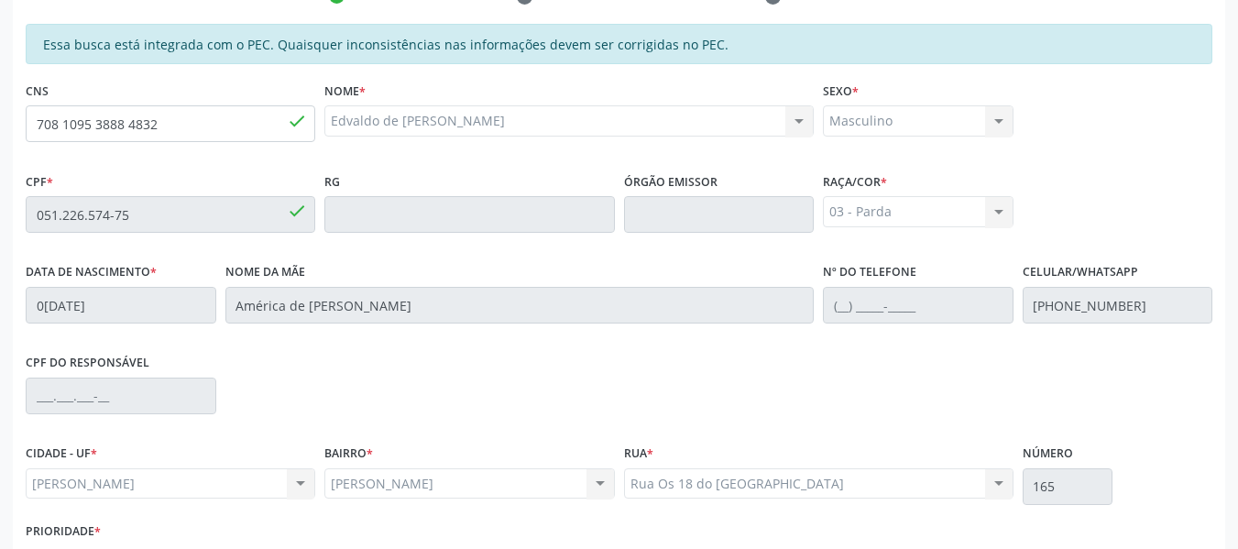
scroll to position [486, 0]
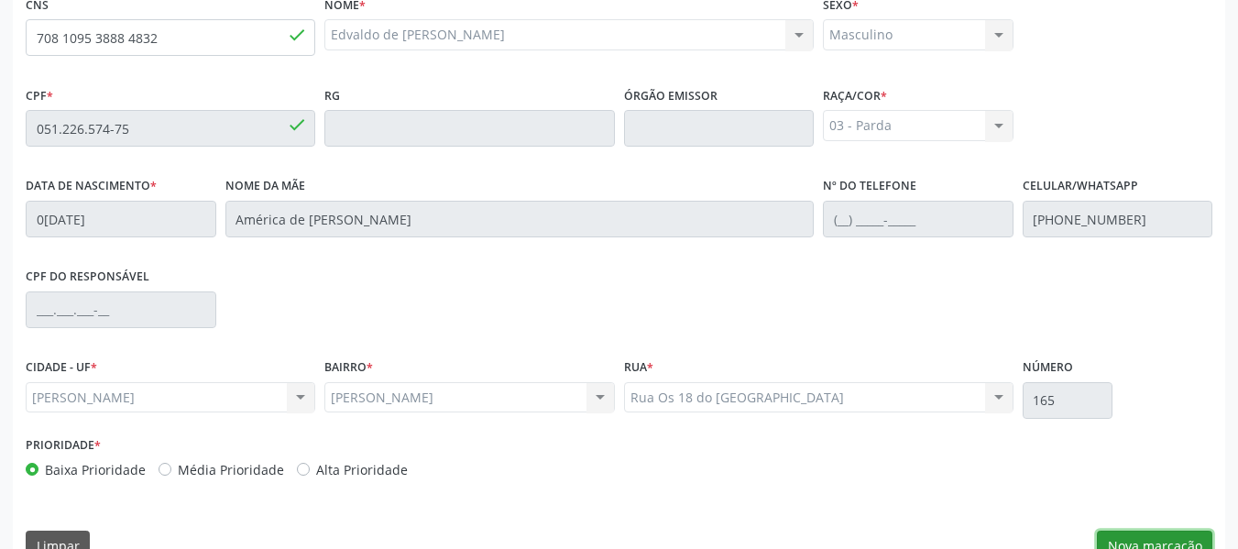
click at [1160, 540] on button "Nova marcação" at bounding box center [1154, 546] width 115 height 31
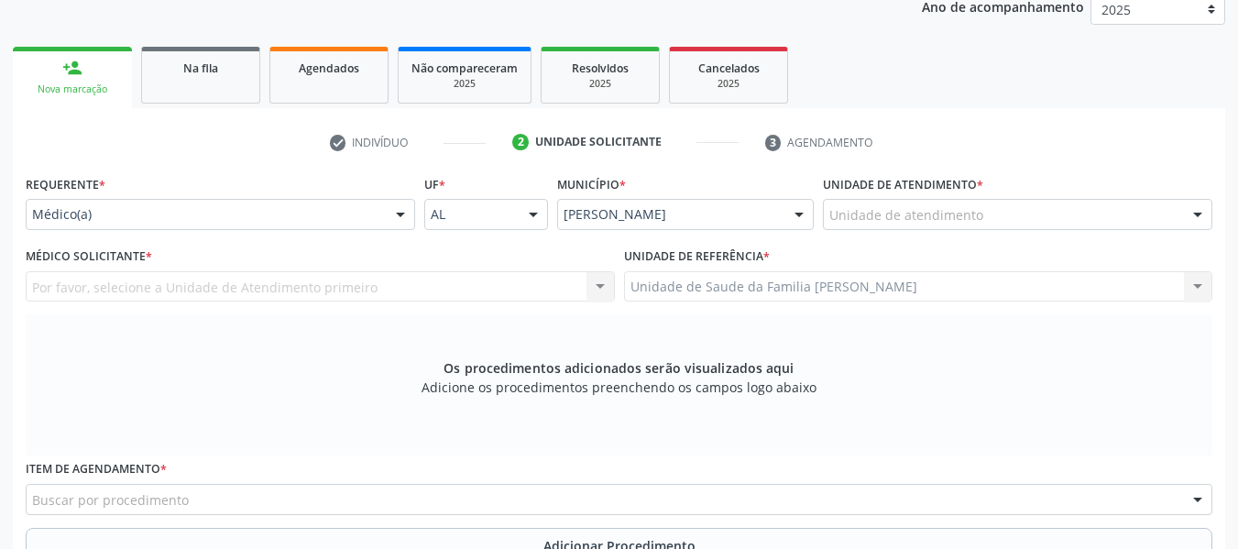
scroll to position [216, 0]
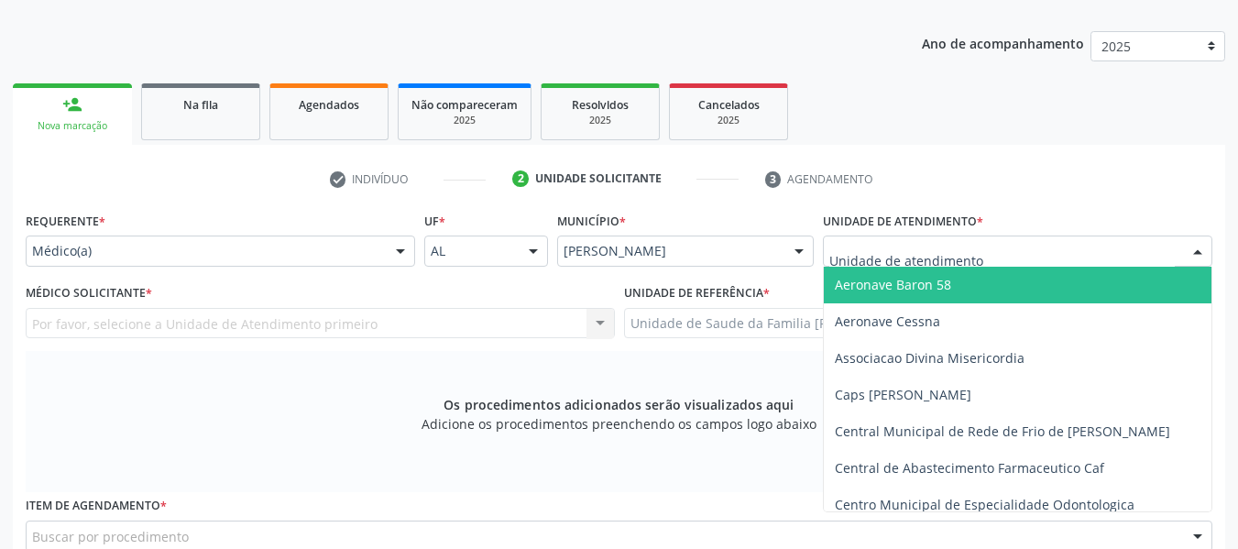
click at [1201, 247] on div at bounding box center [1197, 251] width 27 height 31
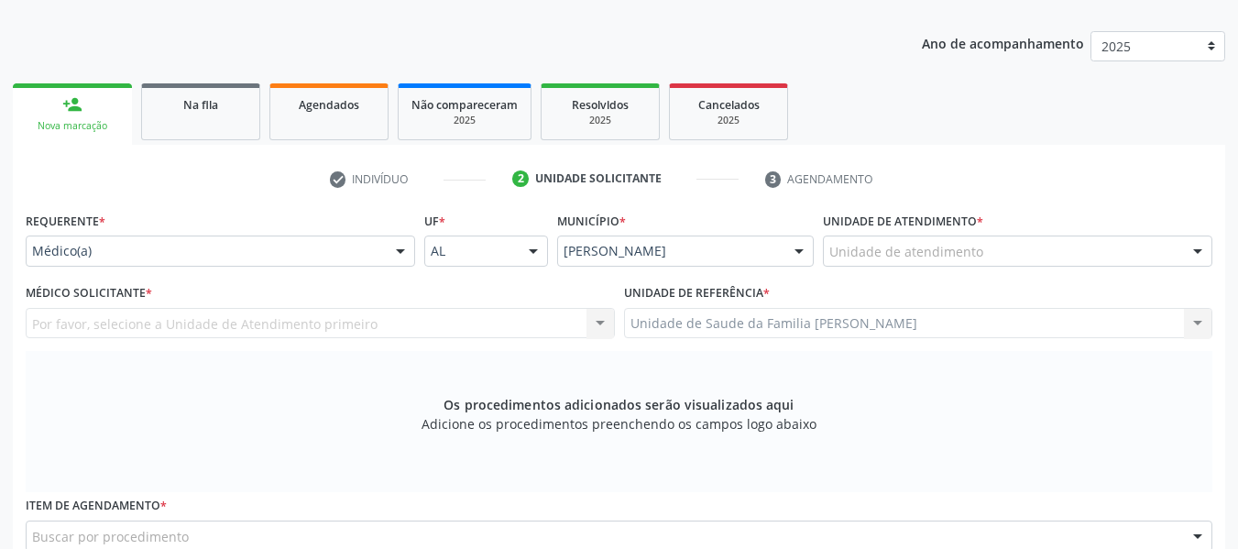
click at [1201, 247] on div at bounding box center [1197, 251] width 27 height 31
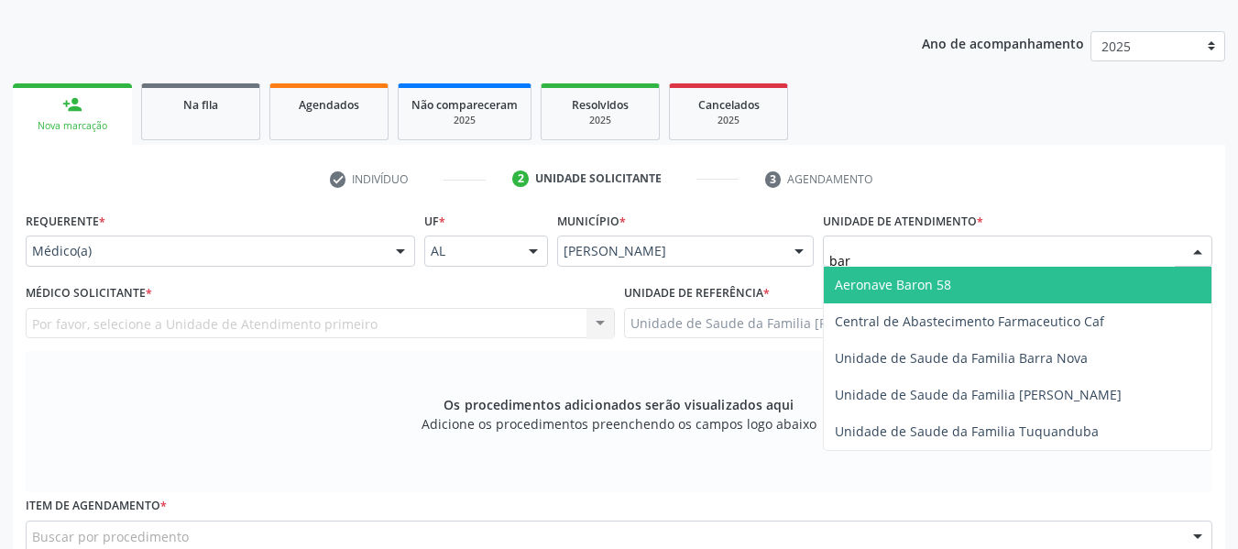
type input "barr"
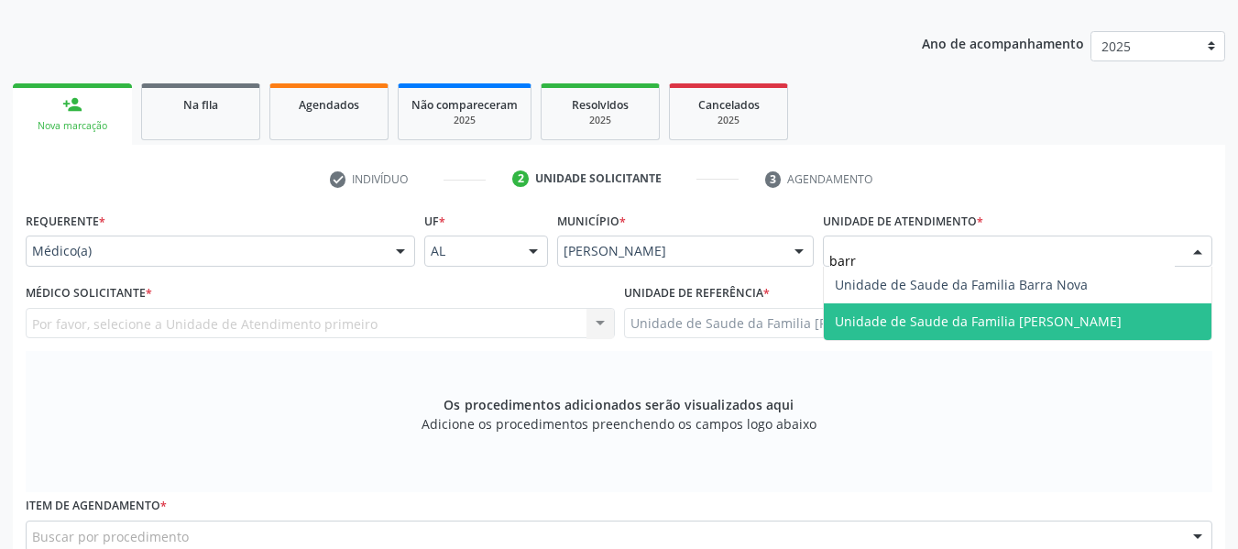
click at [914, 313] on span "Unidade de Saude da Familia [PERSON_NAME]" at bounding box center [978, 321] width 287 height 17
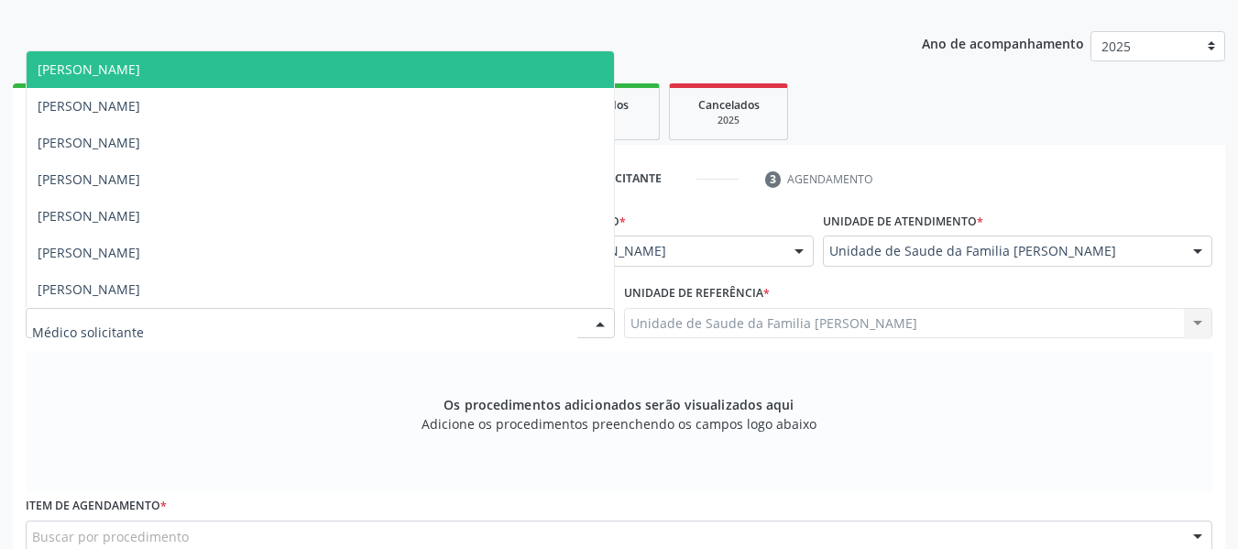
click at [488, 313] on div at bounding box center [320, 323] width 589 height 31
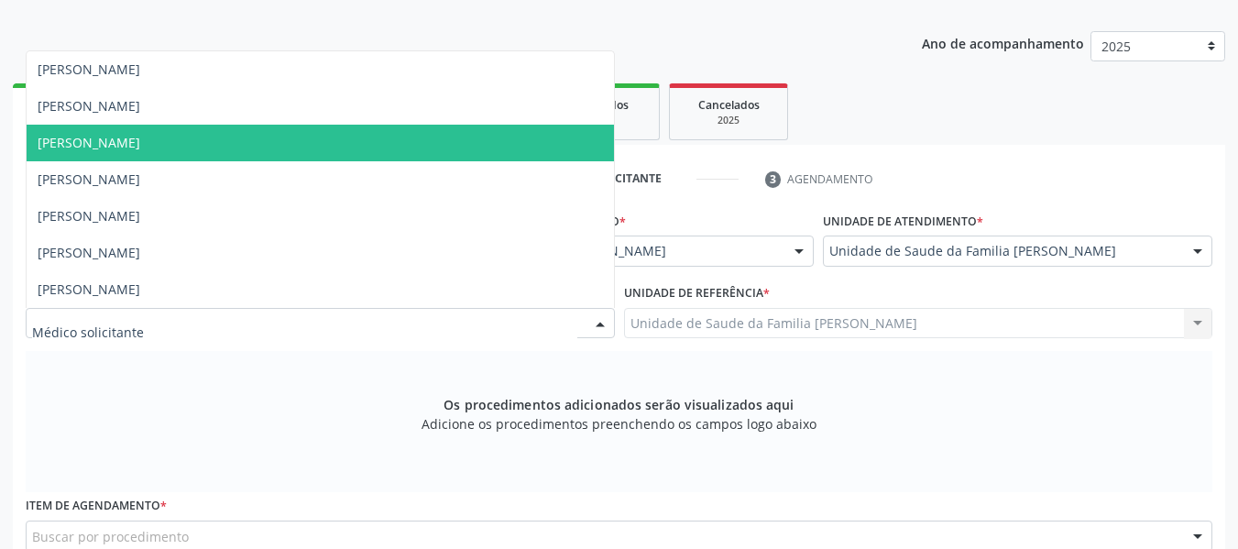
click at [140, 145] on span "[PERSON_NAME]" at bounding box center [89, 142] width 103 height 17
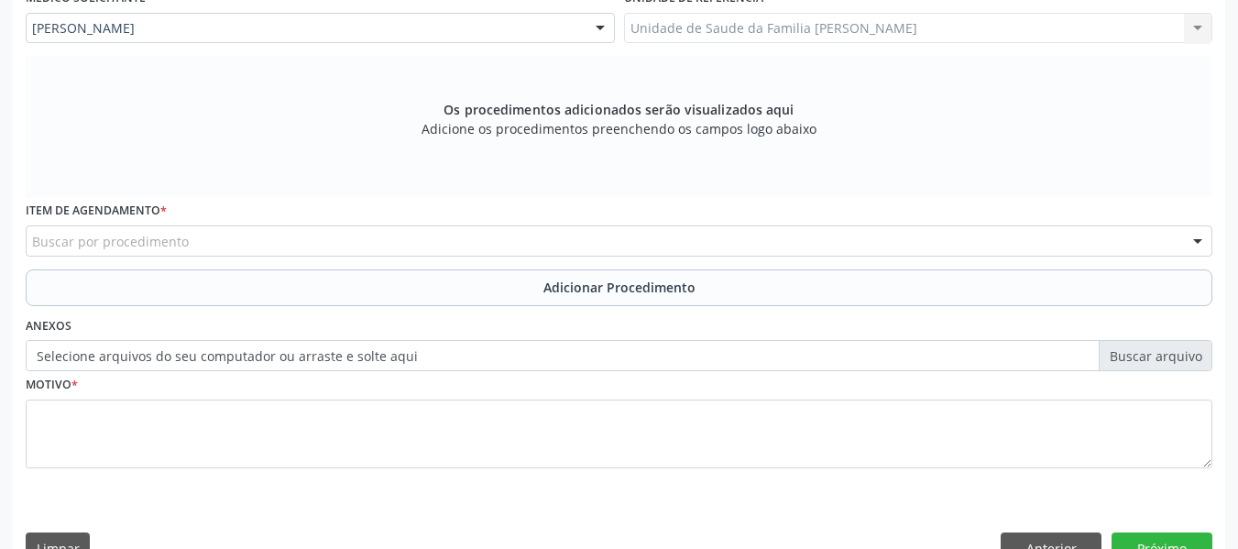
scroll to position [522, 0]
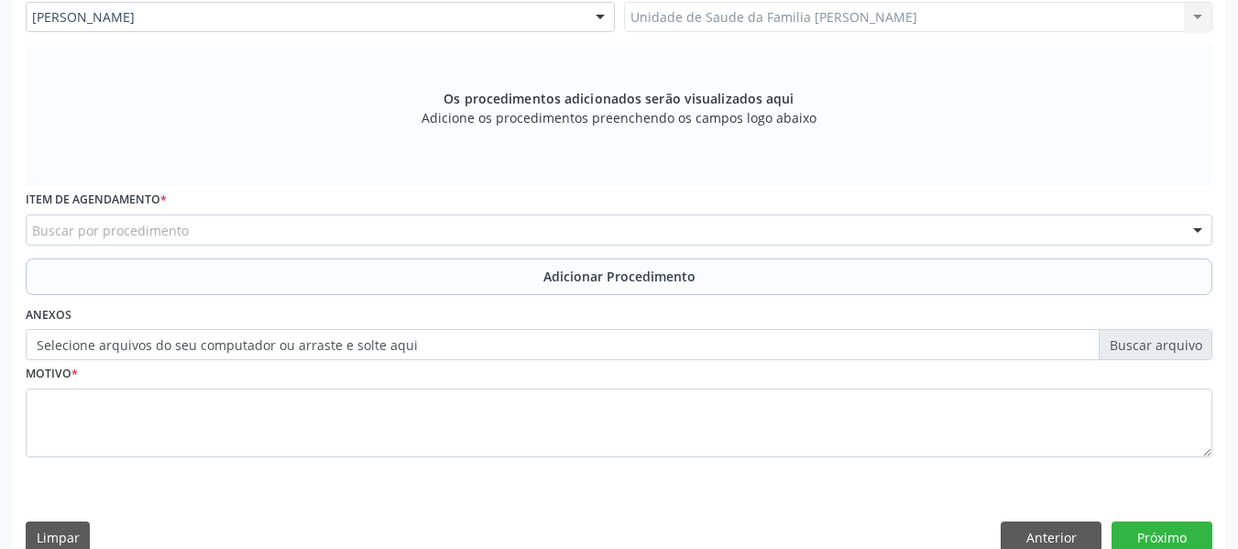
click at [277, 63] on div "Os procedimentos adicionados serão visualizados aqui Adicione os procedimentos …" at bounding box center [619, 115] width 1187 height 141
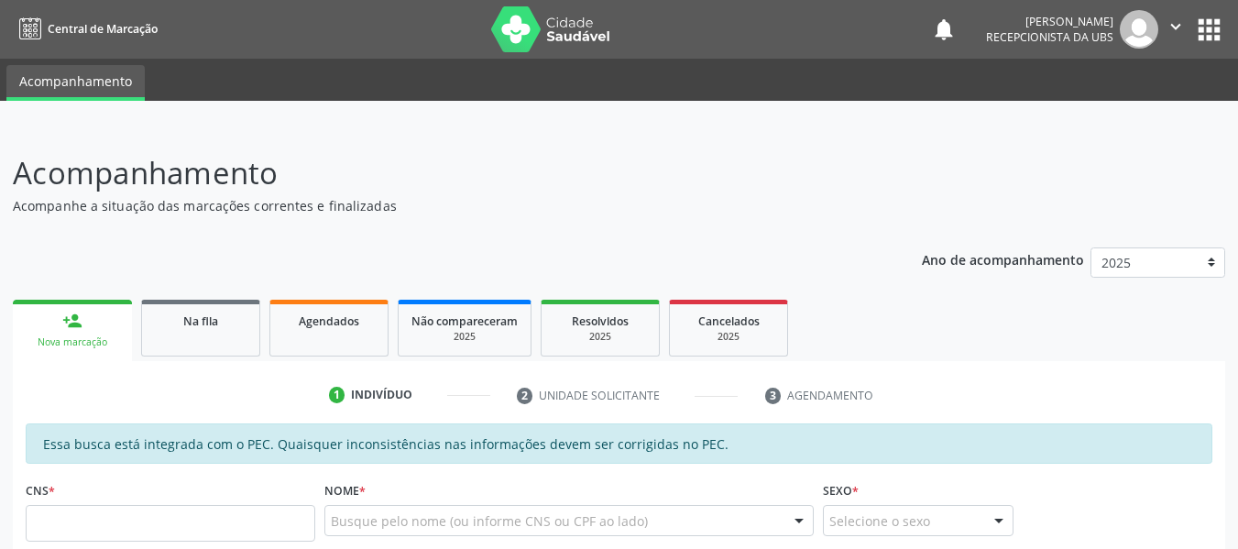
click at [171, 522] on input "text" at bounding box center [171, 523] width 290 height 37
type input "705 0032 9753 7650"
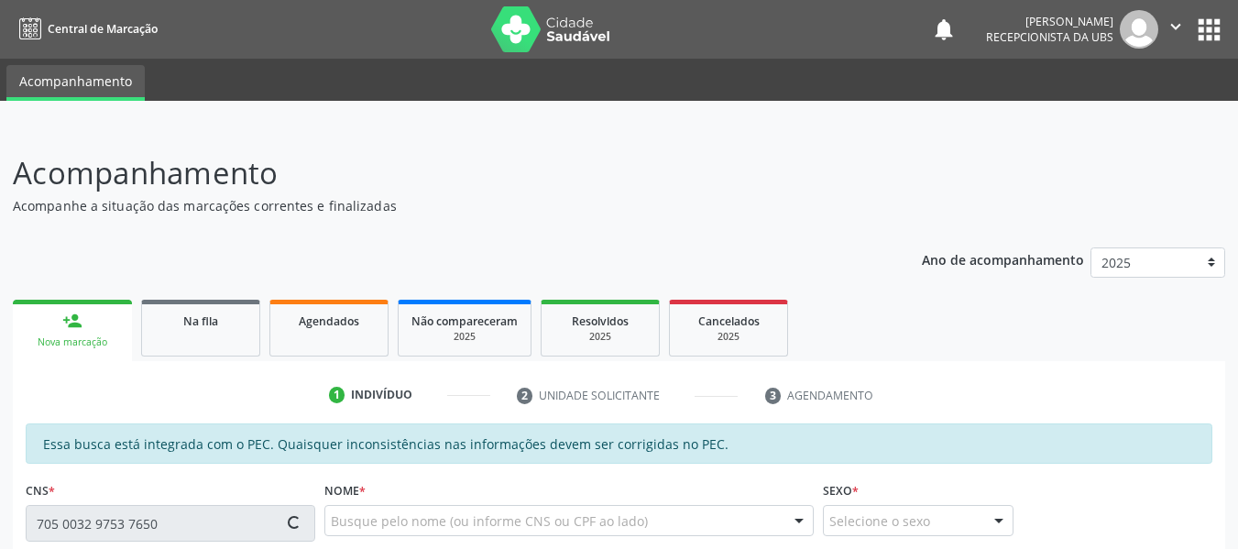
type input "134.112.504-10"
type input "31/07/1953"
type input "Maria Luiza Costa"
type input "(82) 99131-0914"
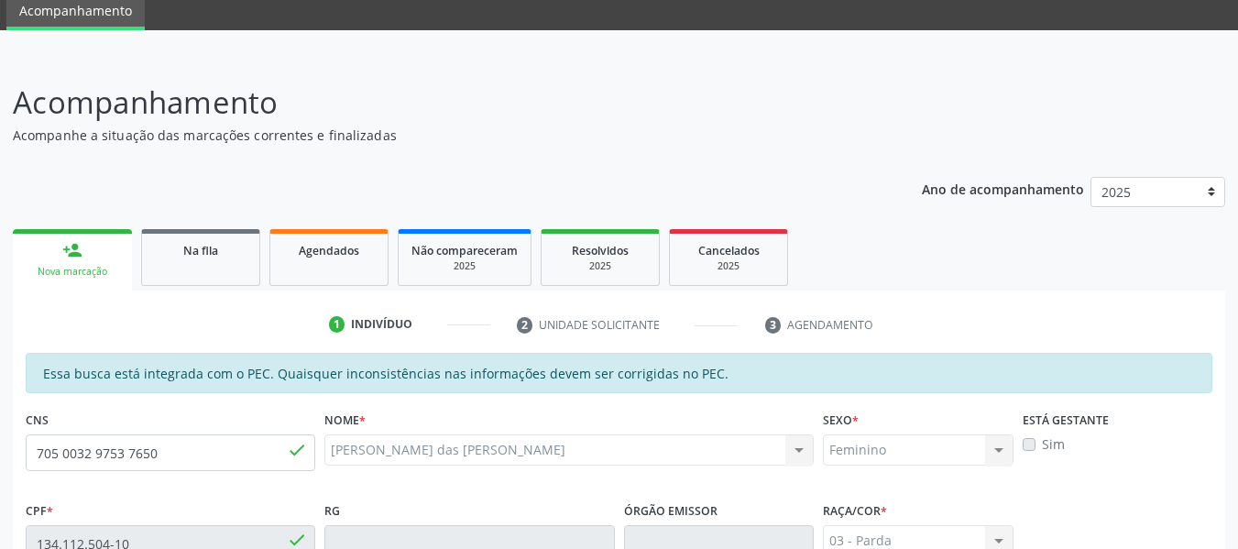
scroll to position [9, 0]
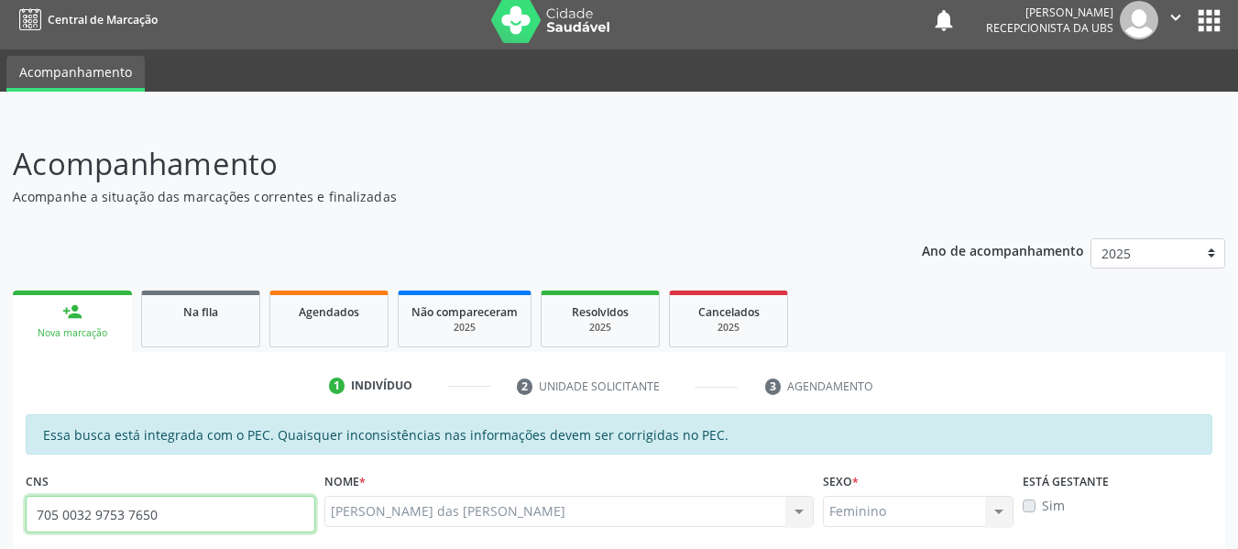
click at [169, 511] on input "705 0032 9753 7650" at bounding box center [171, 514] width 290 height 37
type input "7"
type input "898 0063 1901 2066"
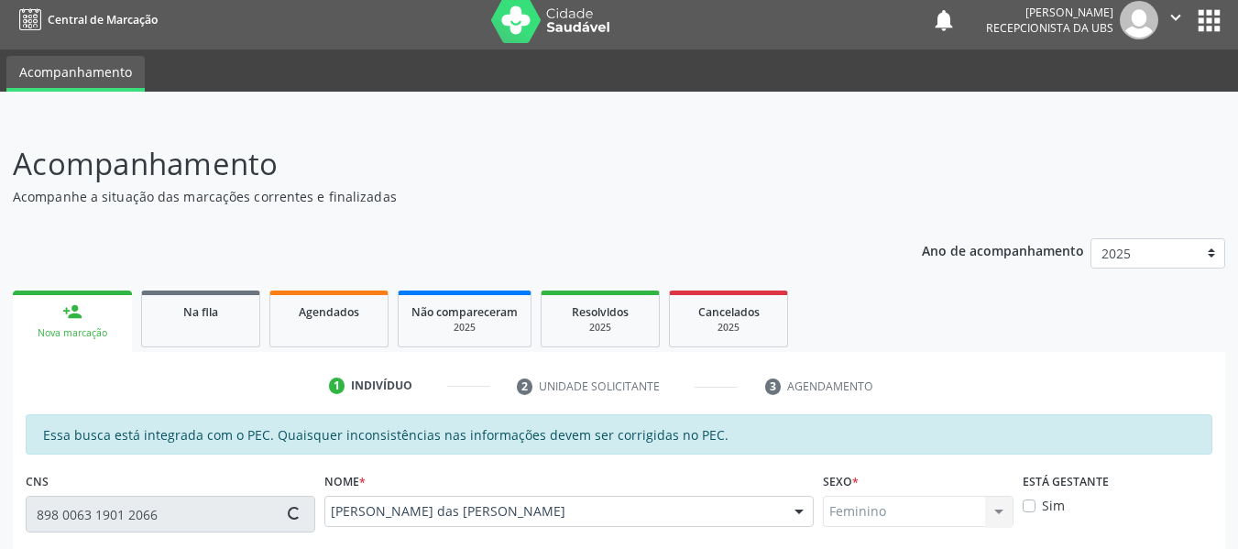
type input "184.290.944-40"
type input "3[DATE]"
type input "[PERSON_NAME]"
type input "[PHONE_NUMBER]"
type input "435"
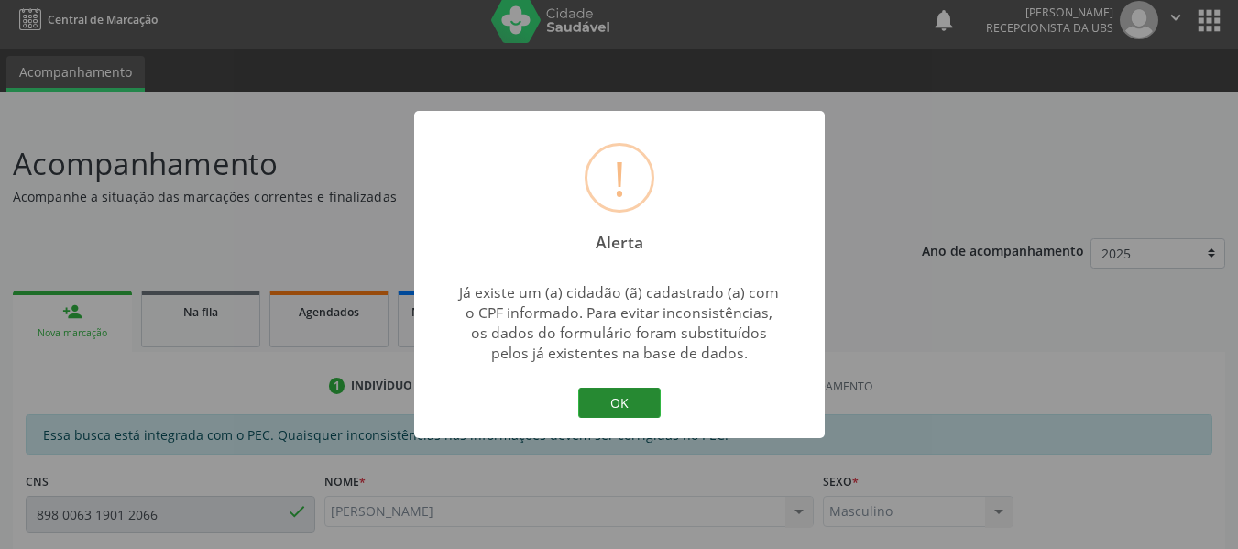
click at [623, 398] on button "OK" at bounding box center [619, 403] width 82 height 31
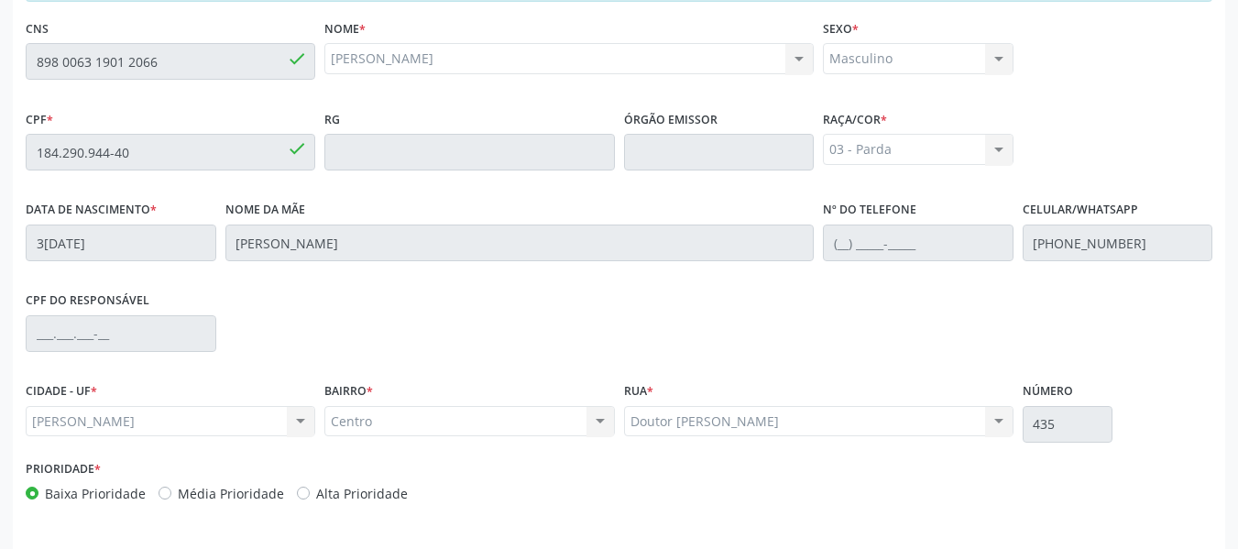
scroll to position [523, 0]
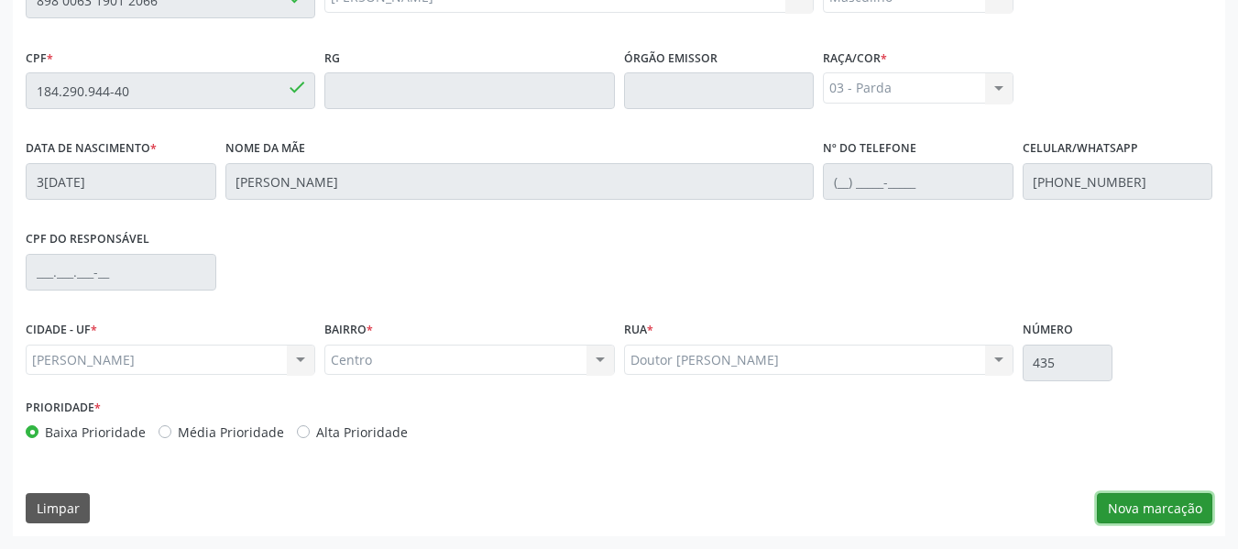
click at [1159, 506] on button "Nova marcação" at bounding box center [1154, 508] width 115 height 31
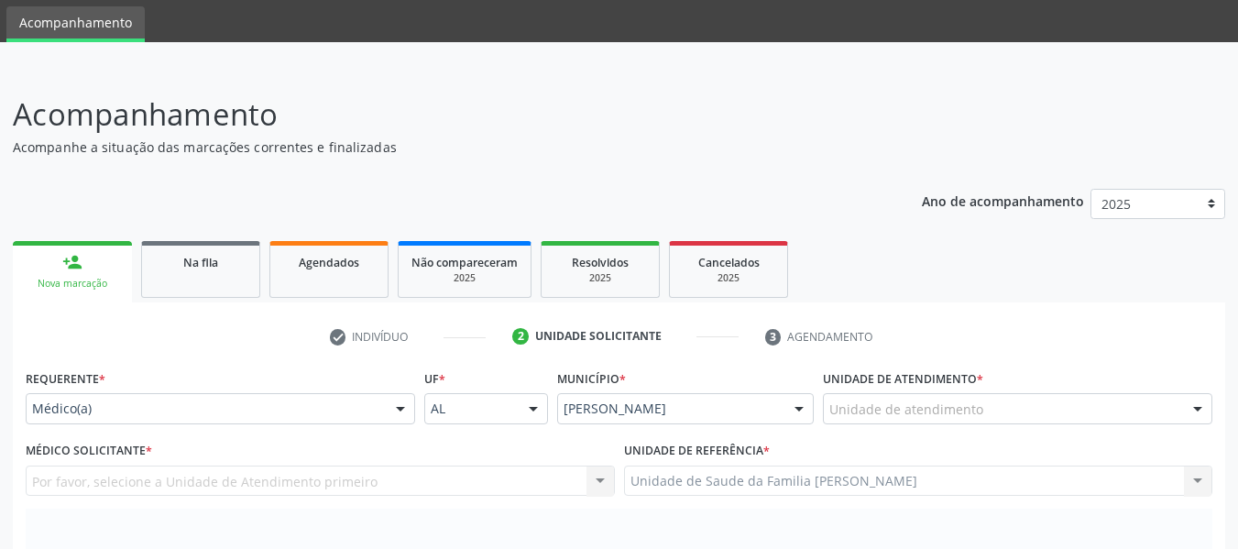
scroll to position [35, 0]
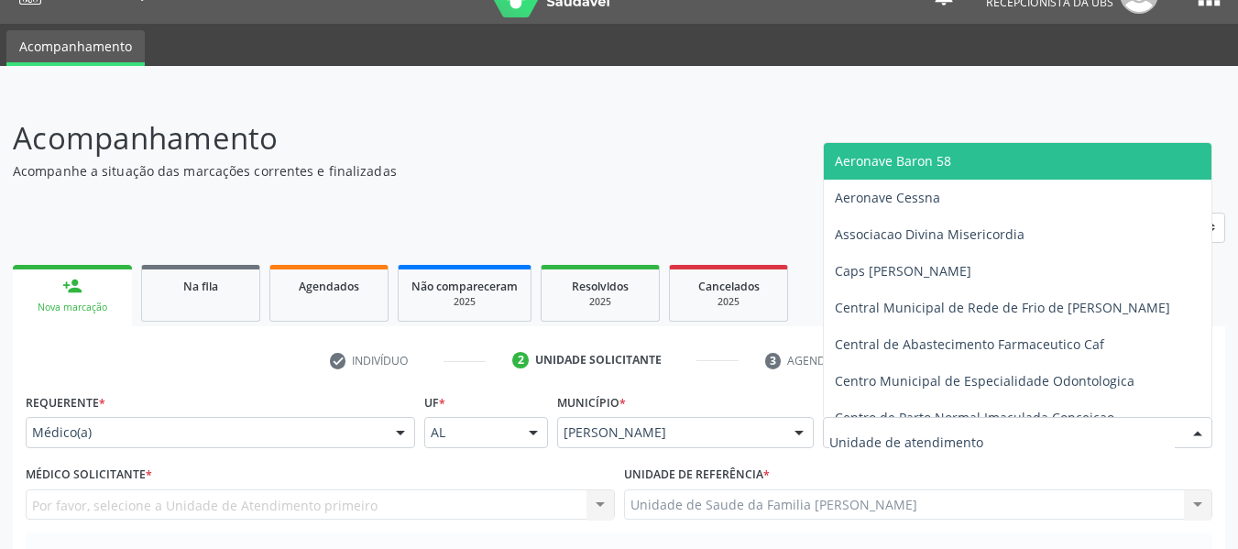
click at [1197, 425] on div at bounding box center [1197, 433] width 27 height 31
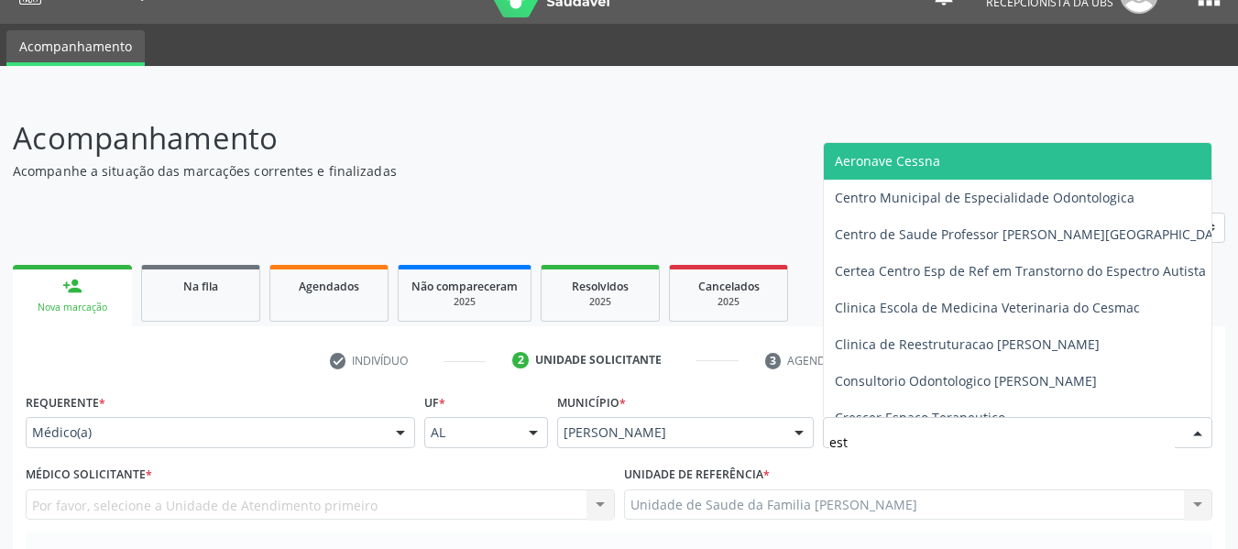
type input "esta"
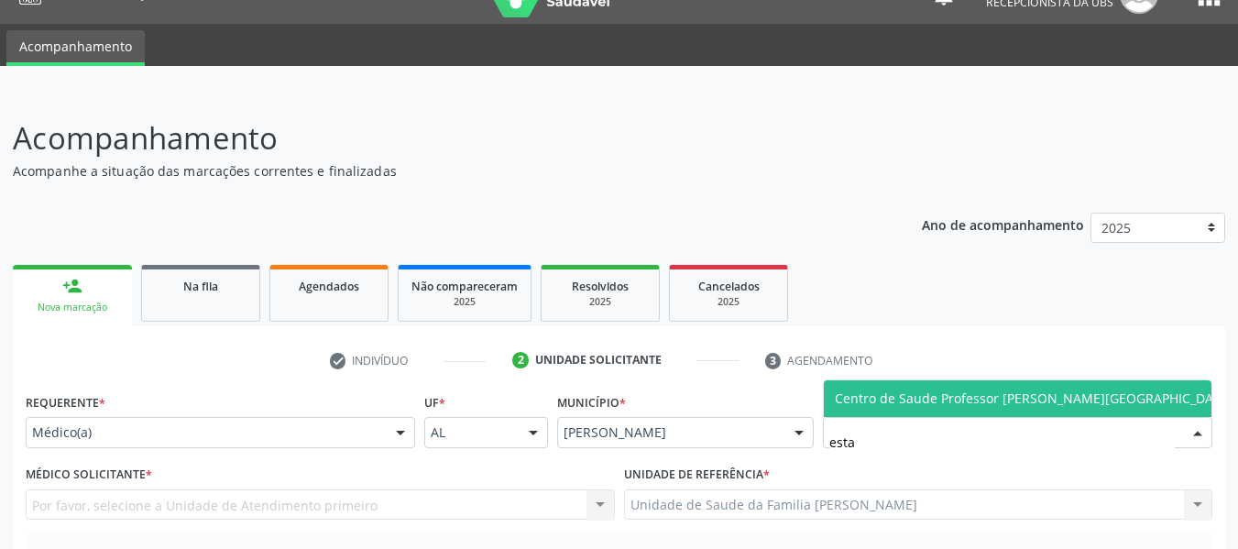
click at [951, 401] on span "Centro de Saude Professor [PERSON_NAME][GEOGRAPHIC_DATA]" at bounding box center [1034, 398] width 399 height 17
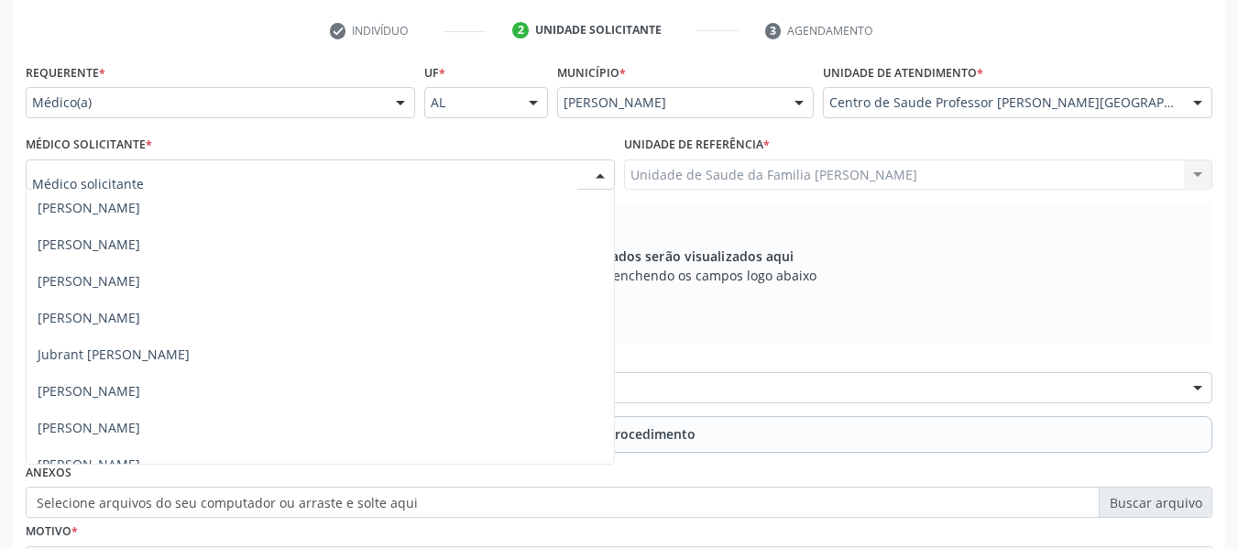
scroll to position [795, 0]
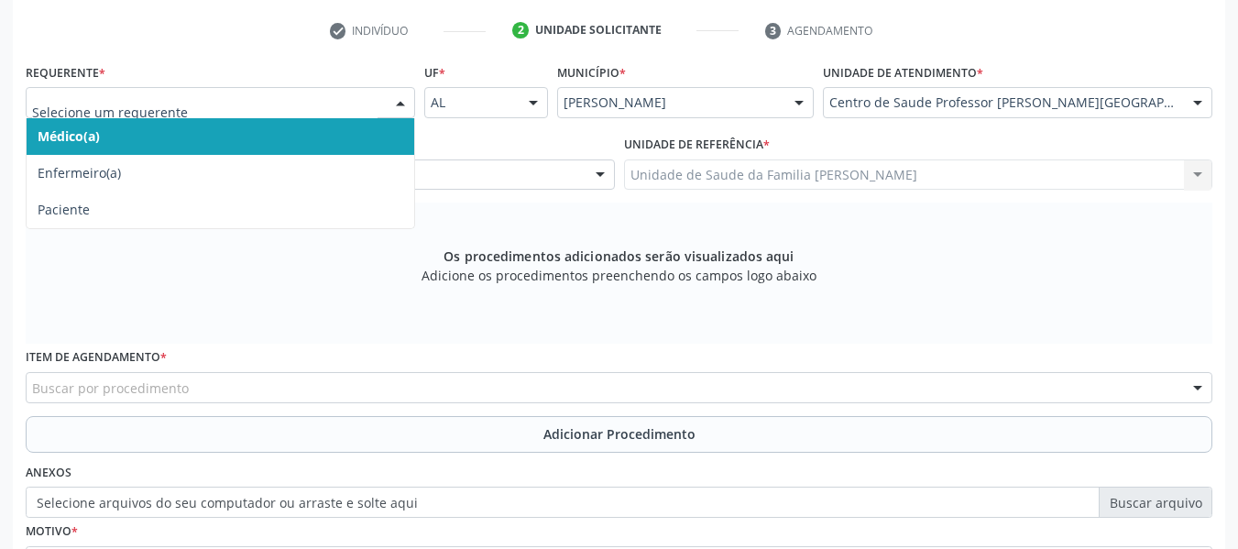
click at [403, 100] on div at bounding box center [400, 103] width 27 height 31
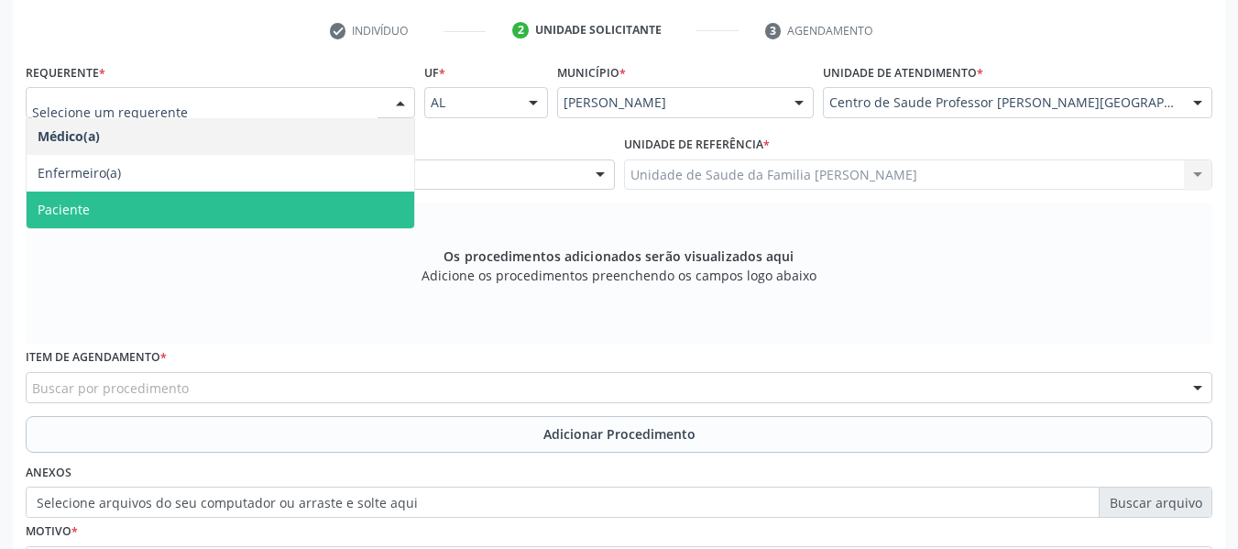
click at [93, 212] on span "Paciente" at bounding box center [221, 210] width 388 height 37
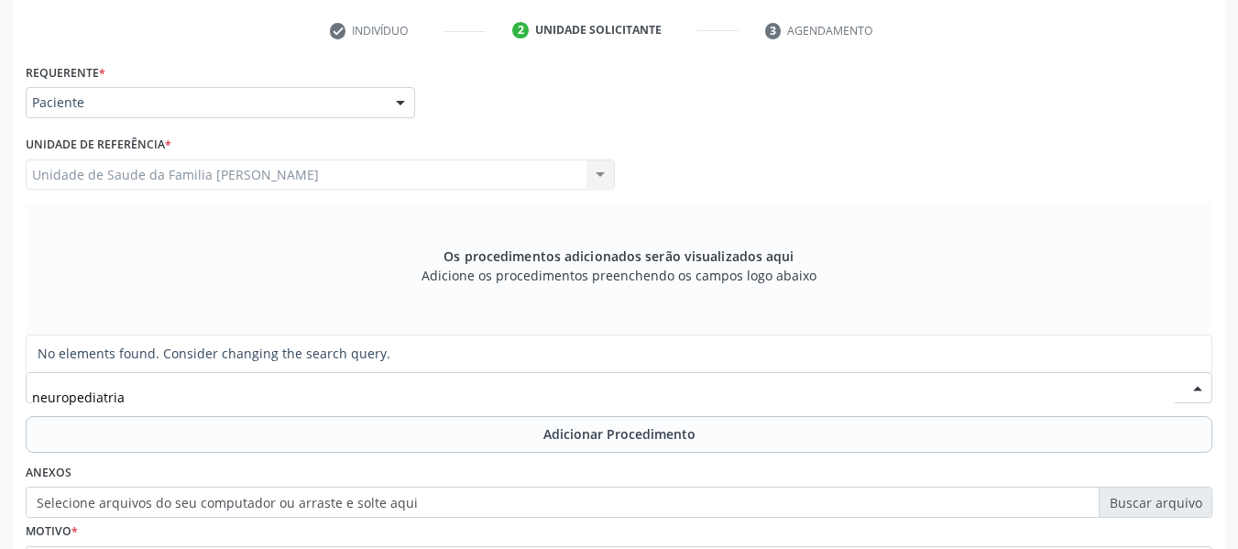
click at [154, 394] on input "neuropediatria" at bounding box center [603, 397] width 1143 height 37
type input "n"
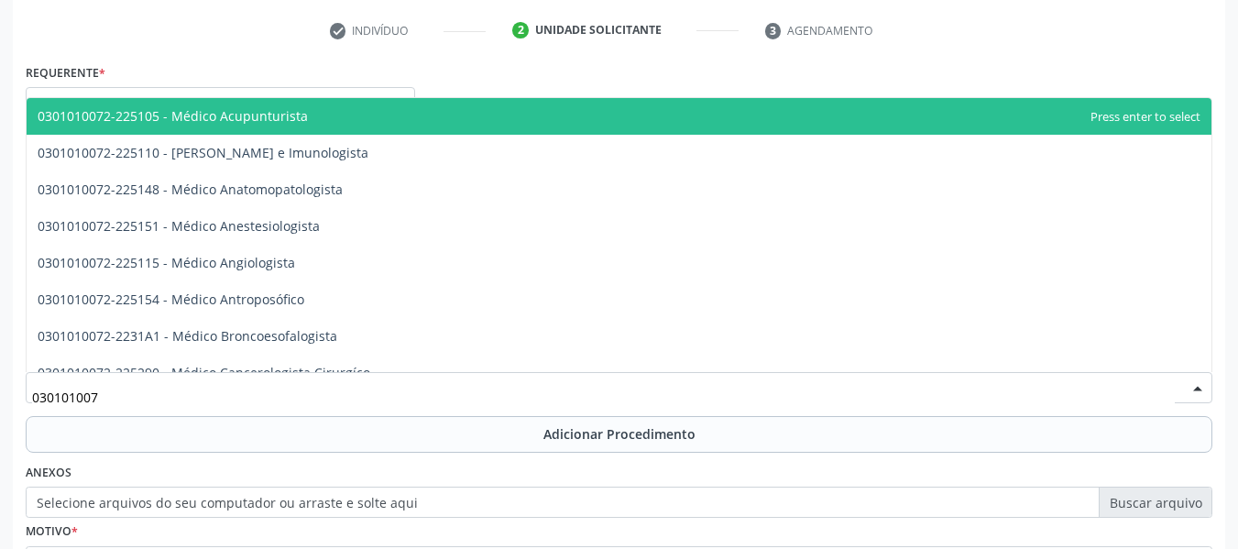
type input "0301010072"
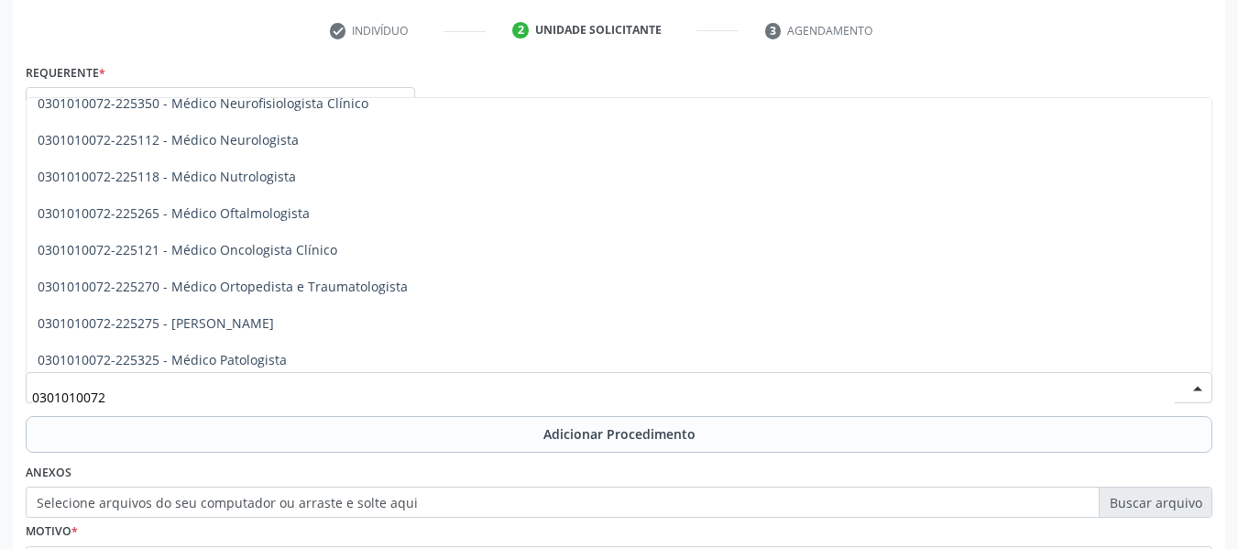
scroll to position [1424, 0]
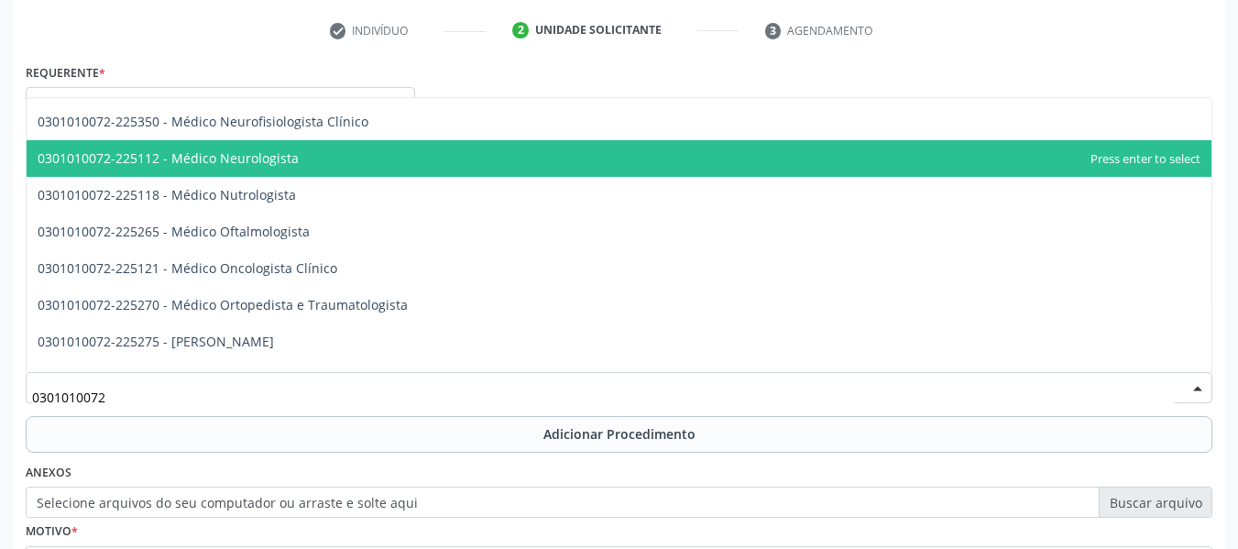
click at [314, 160] on span "0301010072-225112 - Médico Neurologista" at bounding box center [619, 158] width 1185 height 37
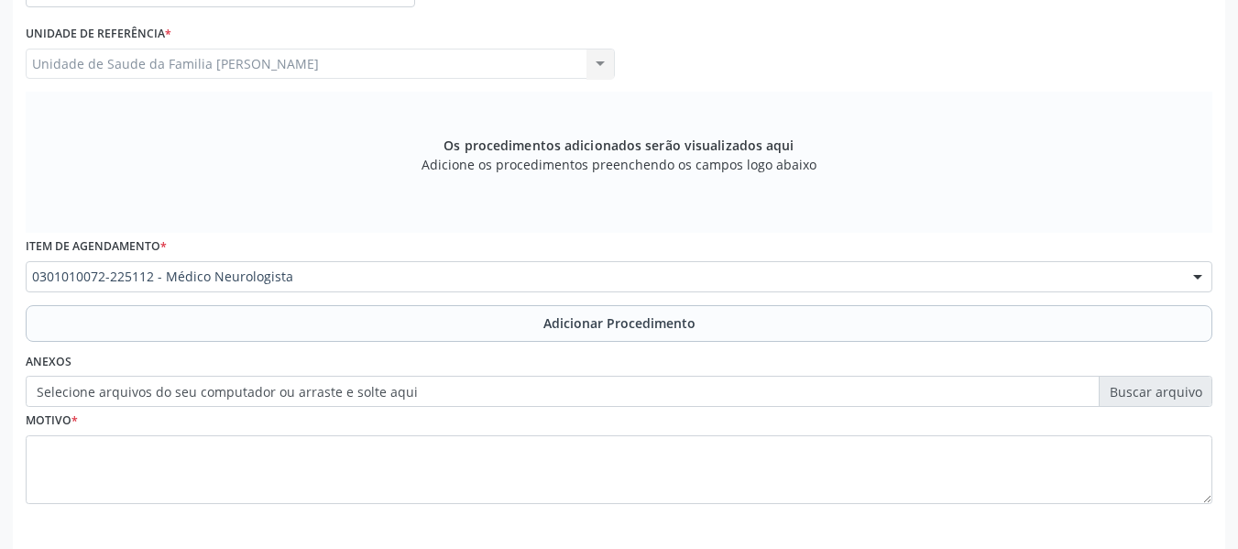
scroll to position [511, 0]
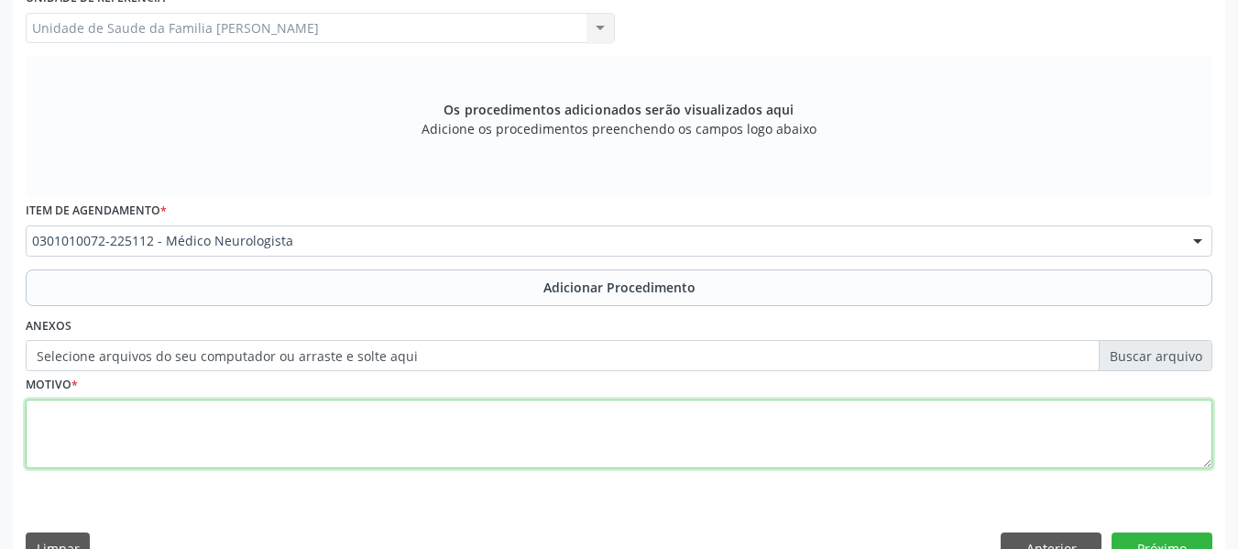
click at [135, 440] on textarea at bounding box center [619, 435] width 1187 height 70
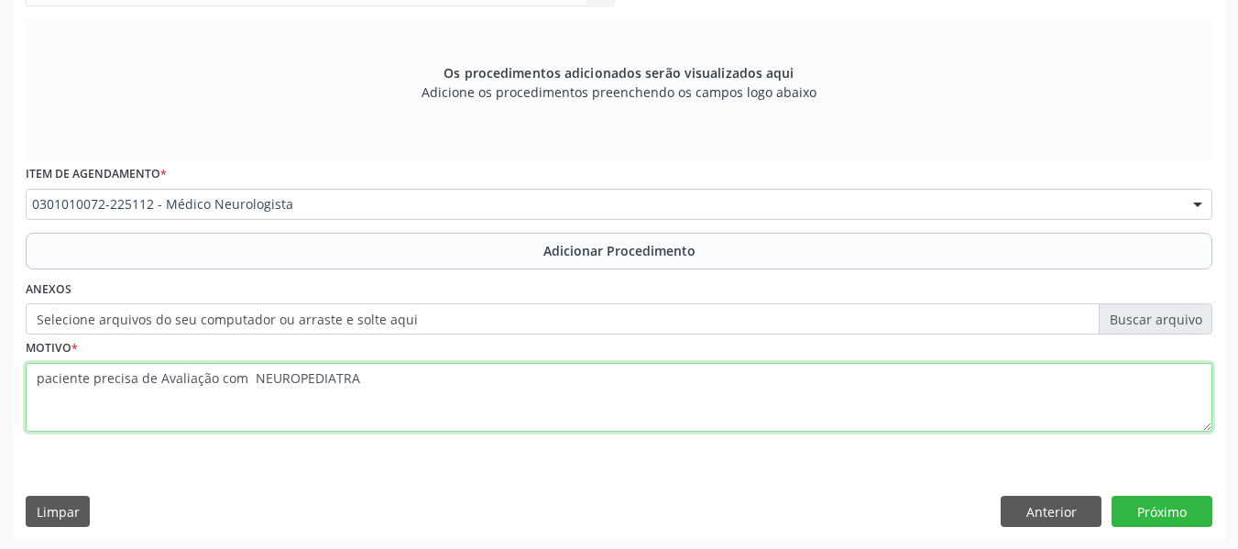
scroll to position [552, 0]
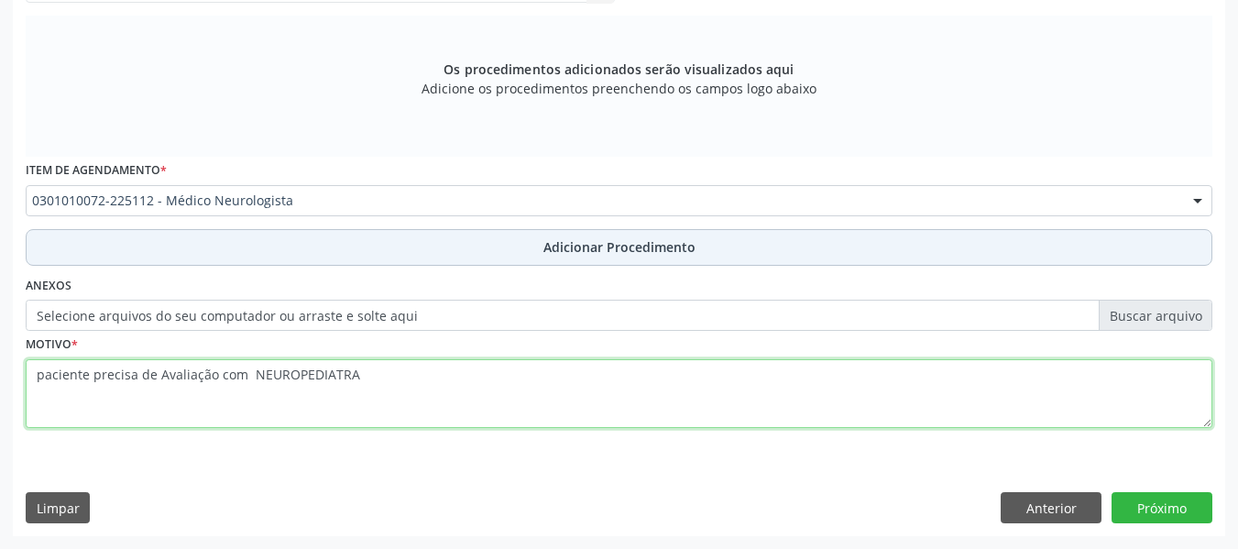
type textarea "paciente precisa de Avaliação com NEUROPEDIATRA"
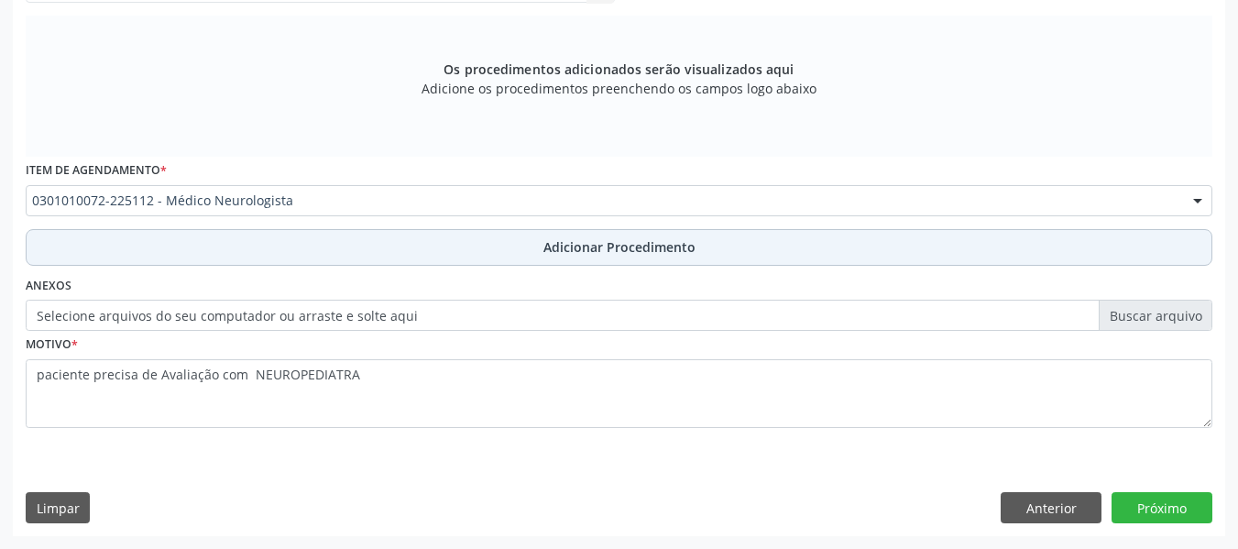
click at [648, 240] on span "Adicionar Procedimento" at bounding box center [620, 246] width 152 height 19
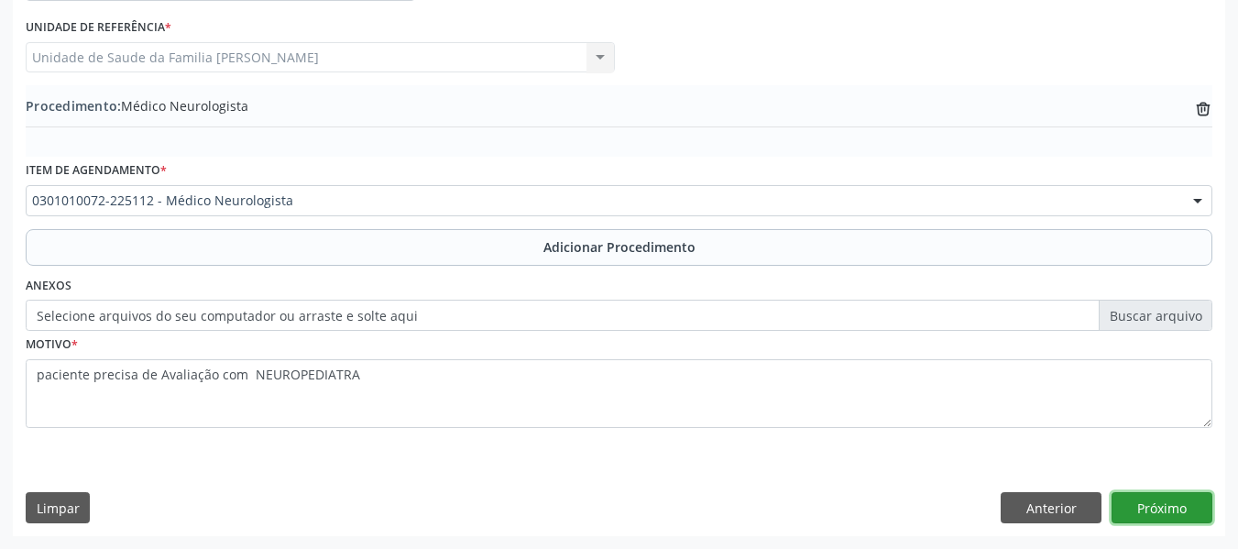
click at [1156, 511] on button "Próximo" at bounding box center [1162, 507] width 101 height 31
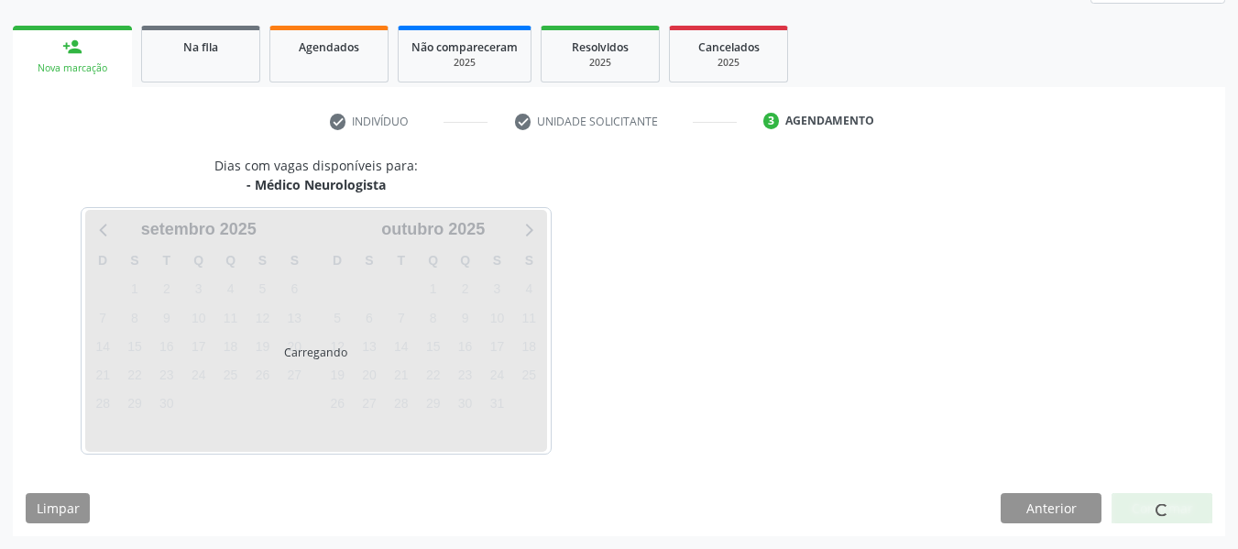
scroll to position [328, 0]
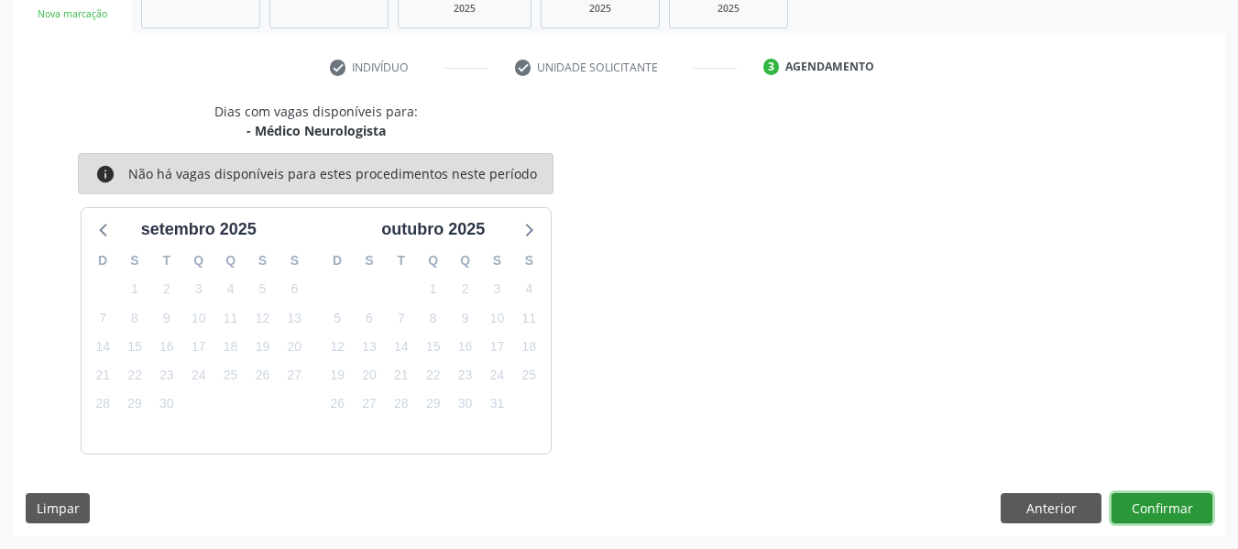
click at [1156, 511] on button "Confirmar" at bounding box center [1162, 508] width 101 height 31
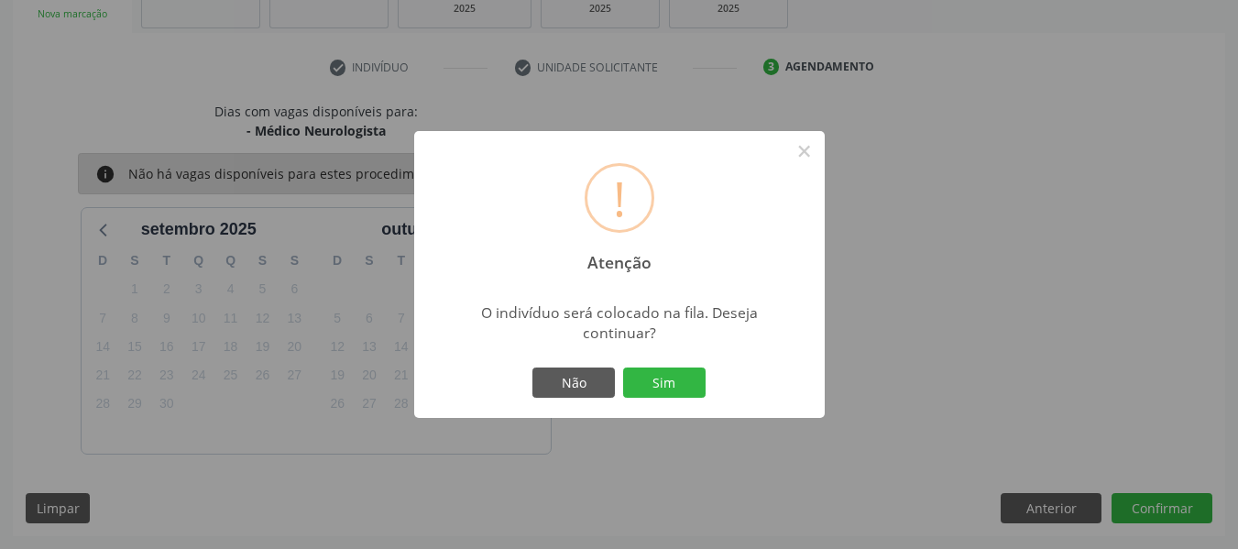
drag, startPoint x: 674, startPoint y: 382, endPoint x: 1106, endPoint y: 313, distance: 438.1
click at [1106, 313] on div "! Atenção × O indivíduo será colocado na fila. Deseja continuar? Não Sim" at bounding box center [619, 274] width 1238 height 549
click at [674, 377] on button "Sim" at bounding box center [664, 383] width 82 height 31
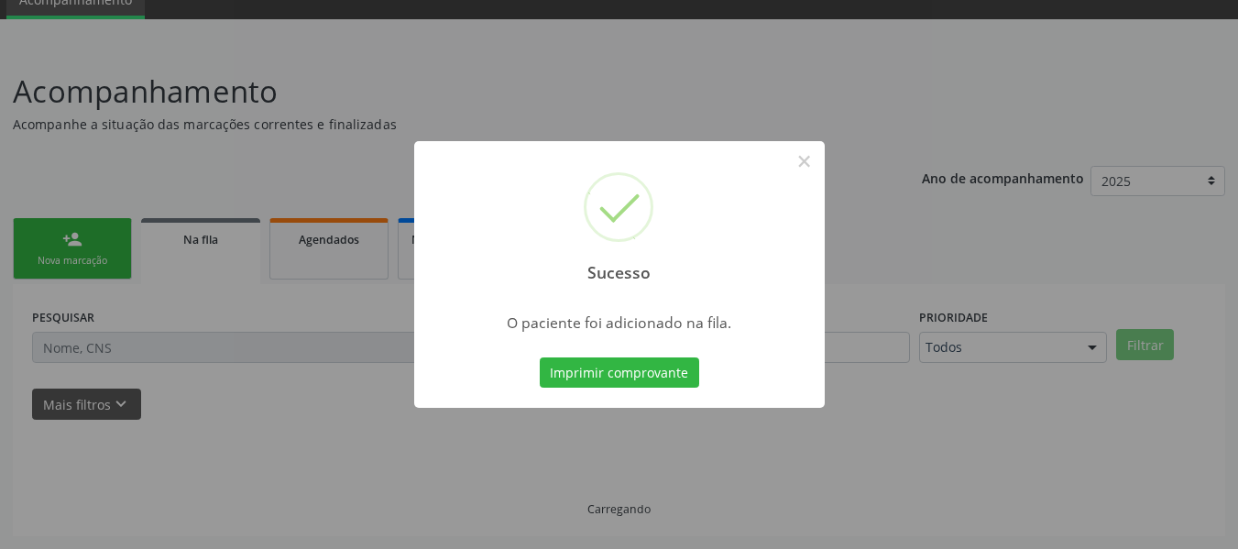
scroll to position [82, 0]
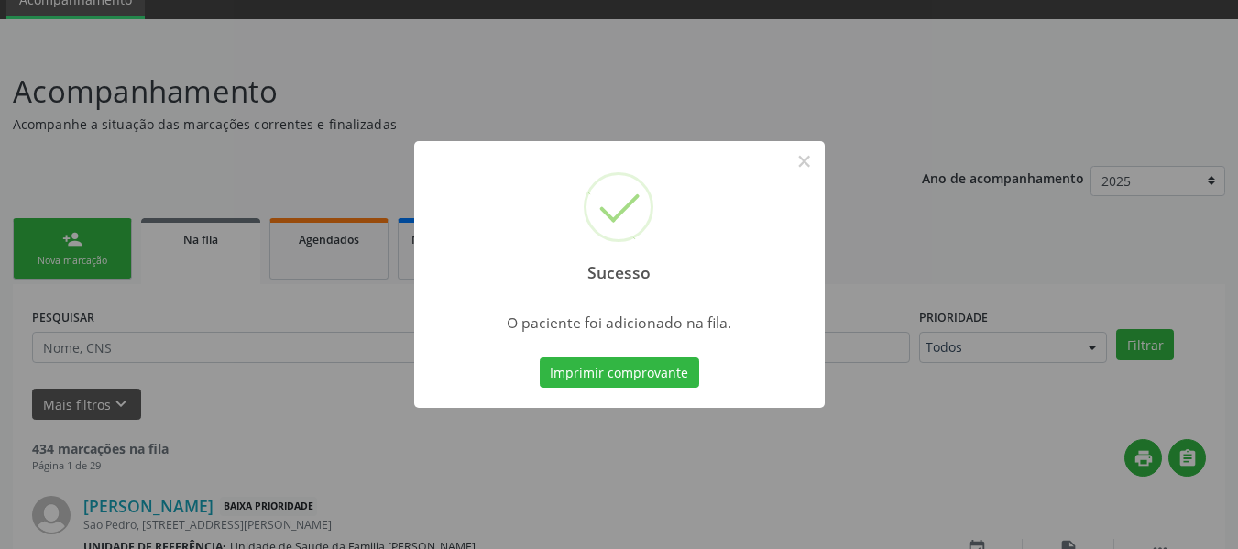
click at [64, 237] on div "Sucesso × O paciente foi adicionado na fila. Imprimir comprovante Cancel" at bounding box center [619, 274] width 1238 height 549
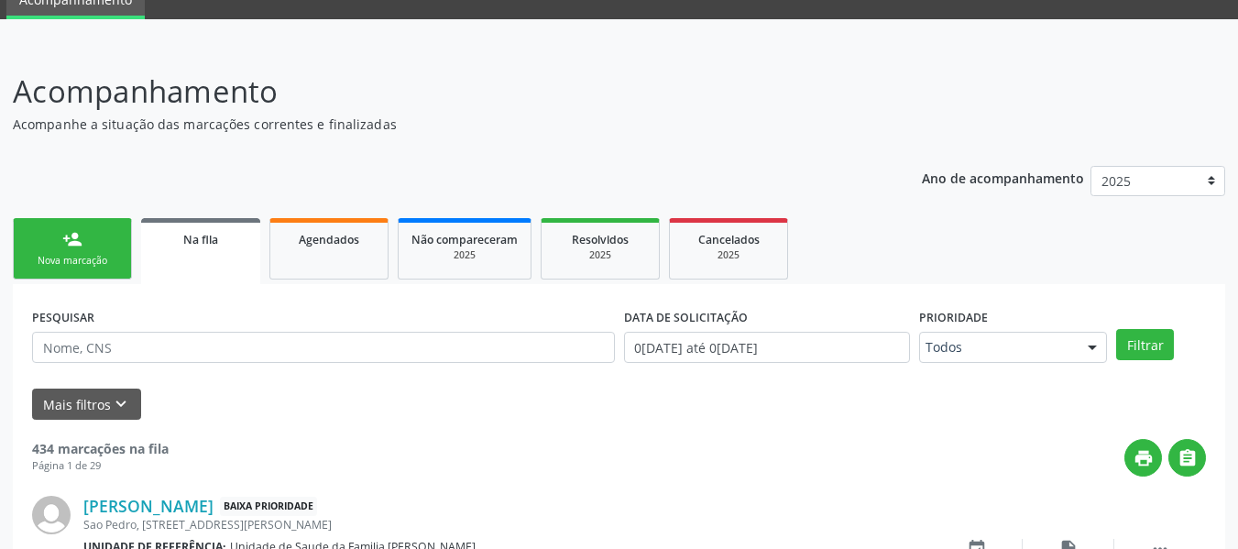
click at [63, 231] on div "person_add" at bounding box center [72, 239] width 20 height 20
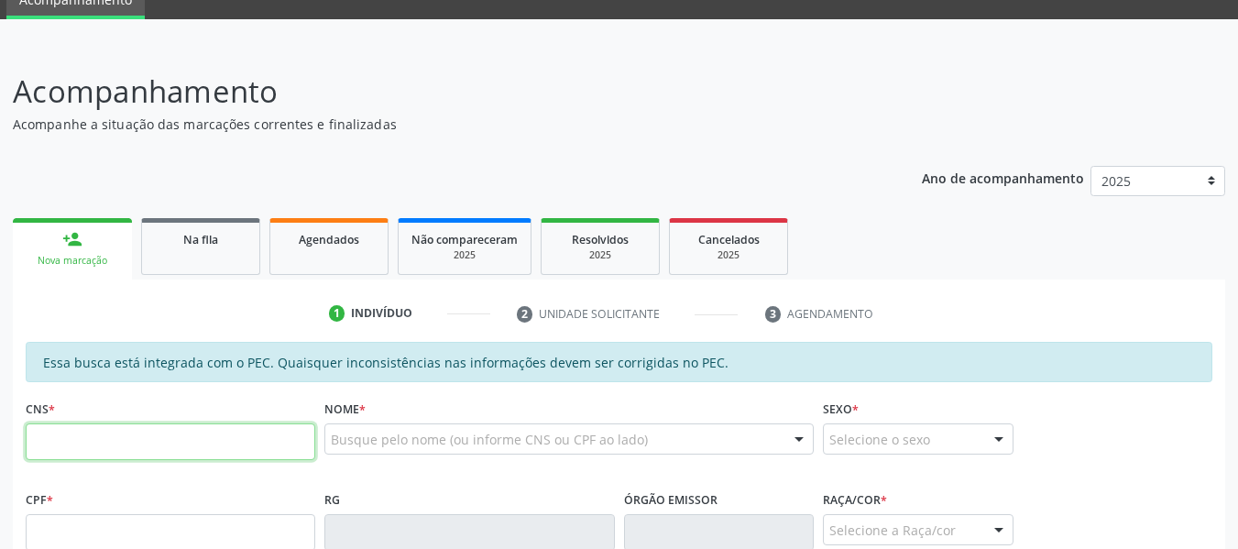
click at [75, 441] on input "text" at bounding box center [171, 441] width 290 height 37
type input "705 0032 9753 7650"
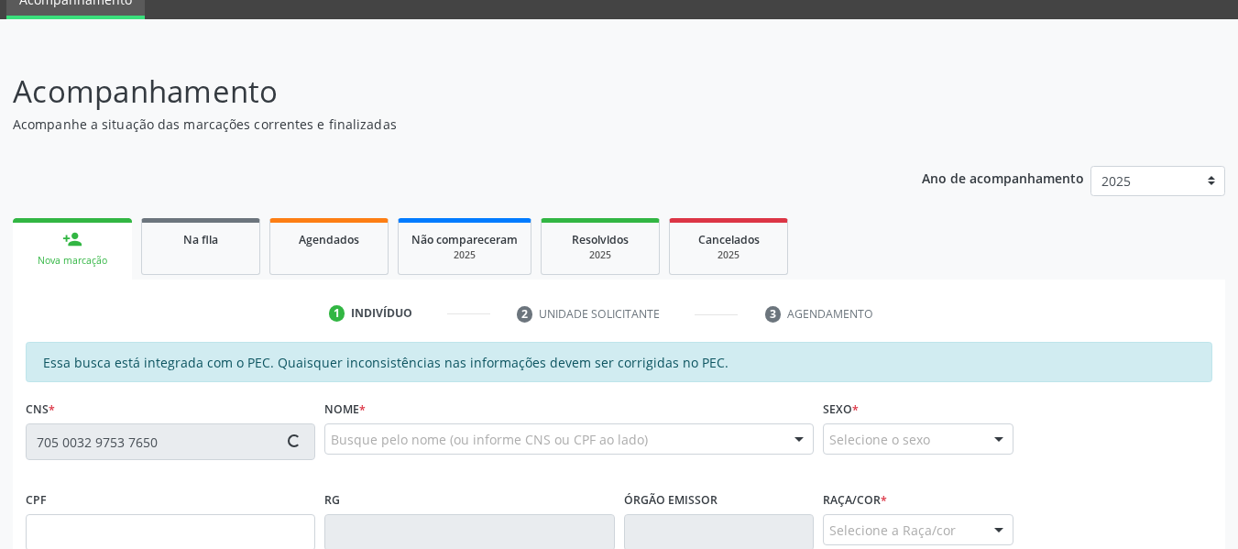
type input "134.112.504-10"
type input "31/07/1953"
type input "Maria Luiza Costa"
type input "(82) 99131-0914"
type input "S/N"
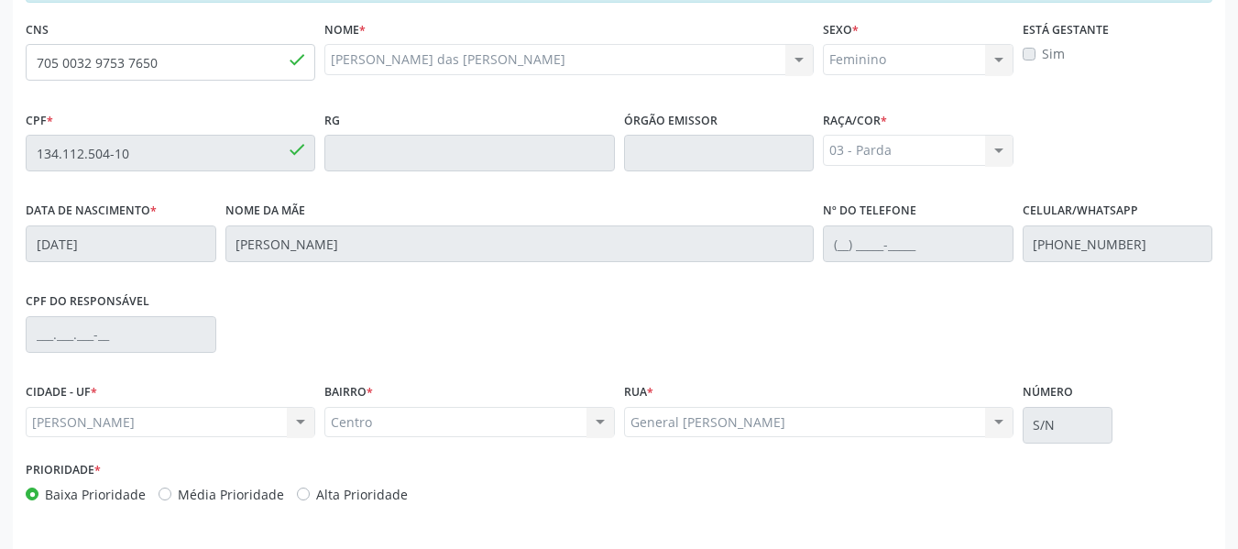
scroll to position [523, 0]
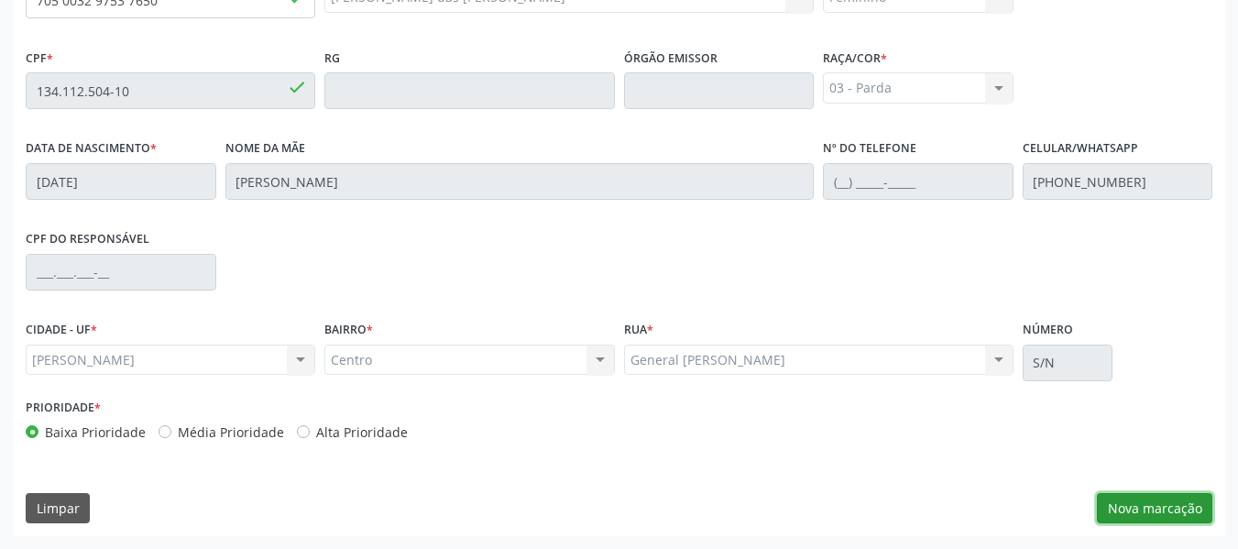
click at [1170, 509] on button "Nova marcação" at bounding box center [1154, 508] width 115 height 31
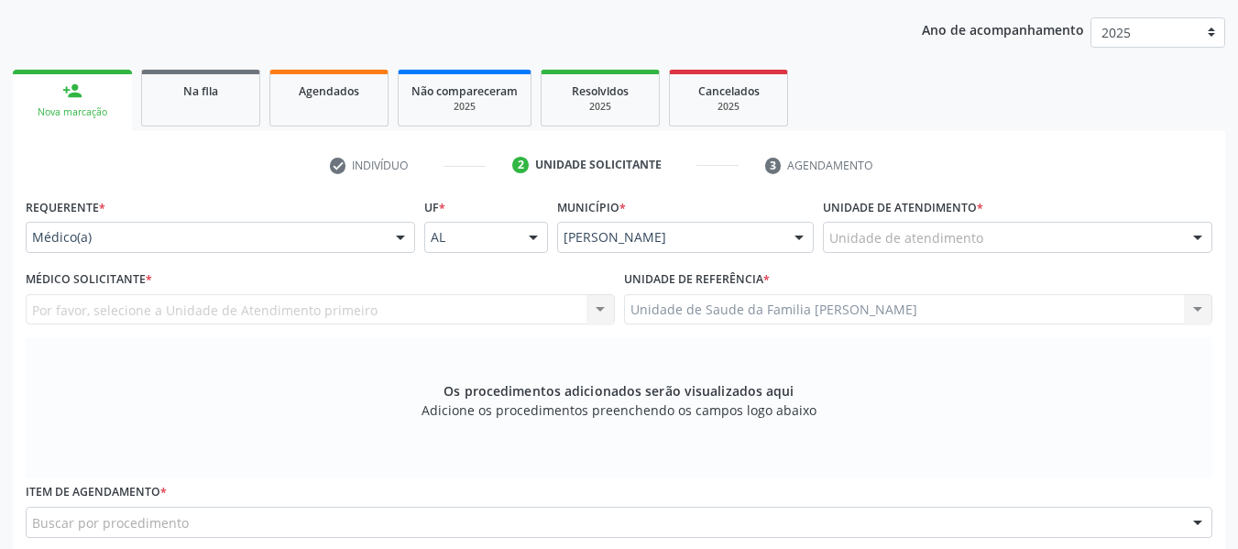
scroll to position [144, 0]
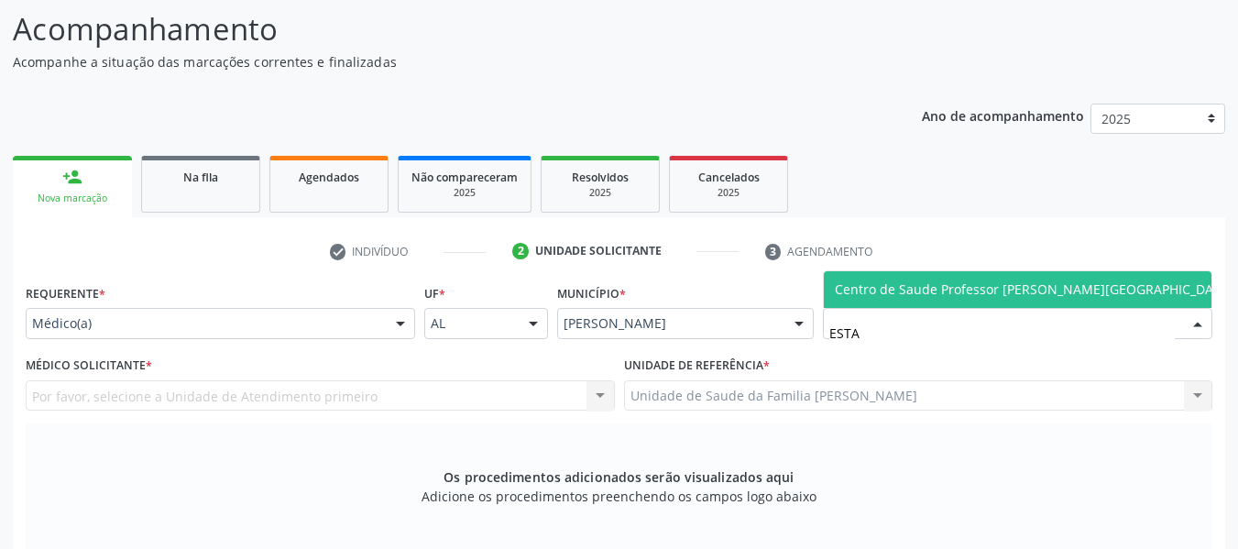
type input "ESTAC"
click at [951, 288] on span "Centro de Saude Professor [PERSON_NAME][GEOGRAPHIC_DATA]" at bounding box center [1034, 288] width 399 height 17
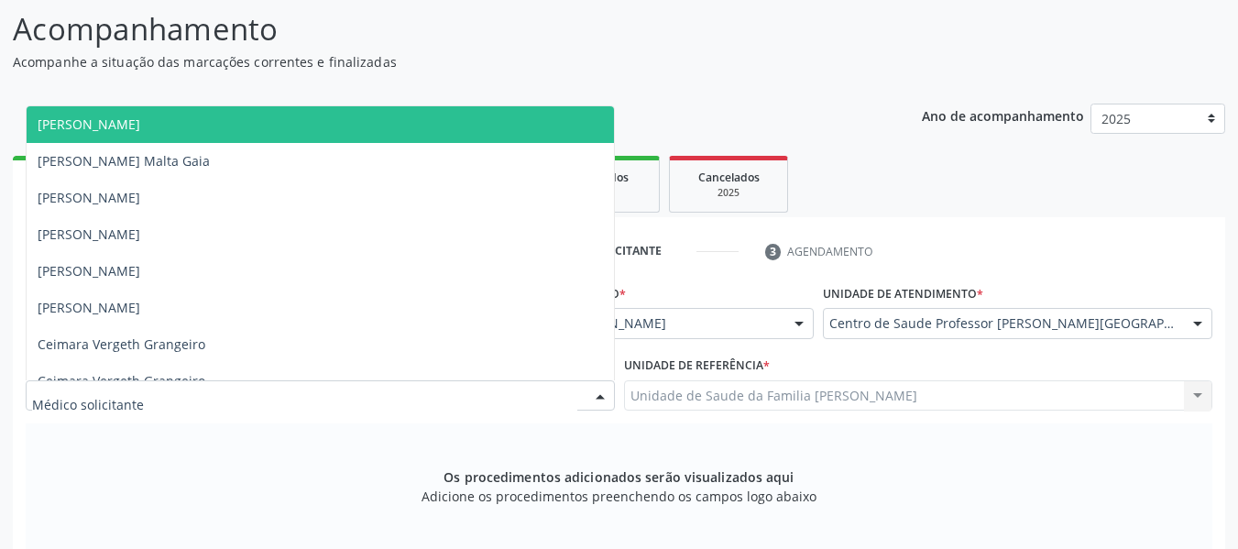
click at [599, 393] on div at bounding box center [600, 396] width 27 height 31
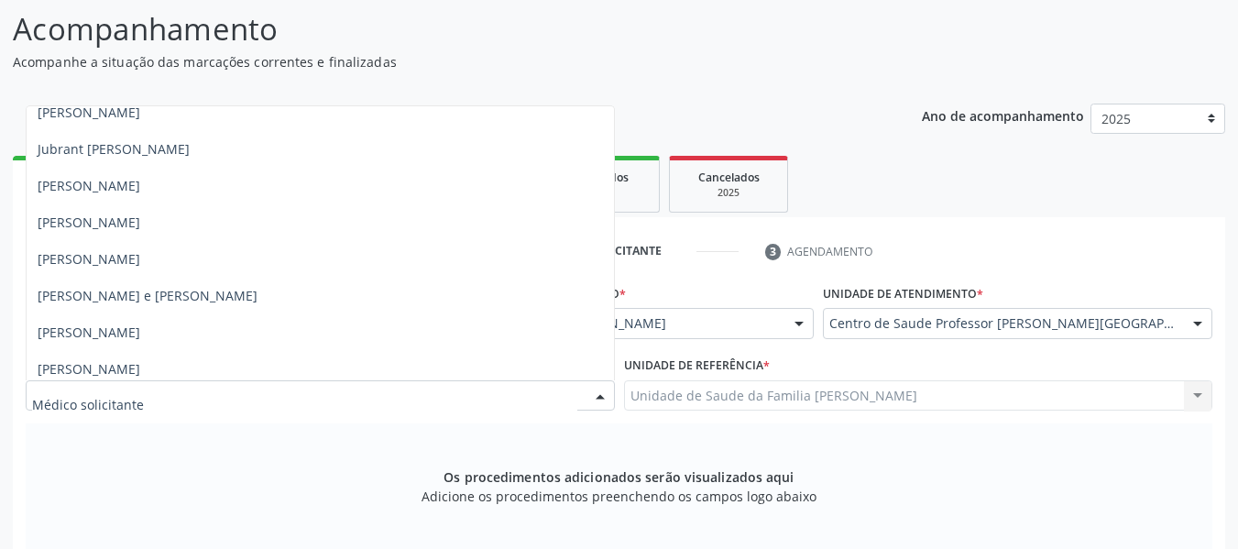
scroll to position [1002, 0]
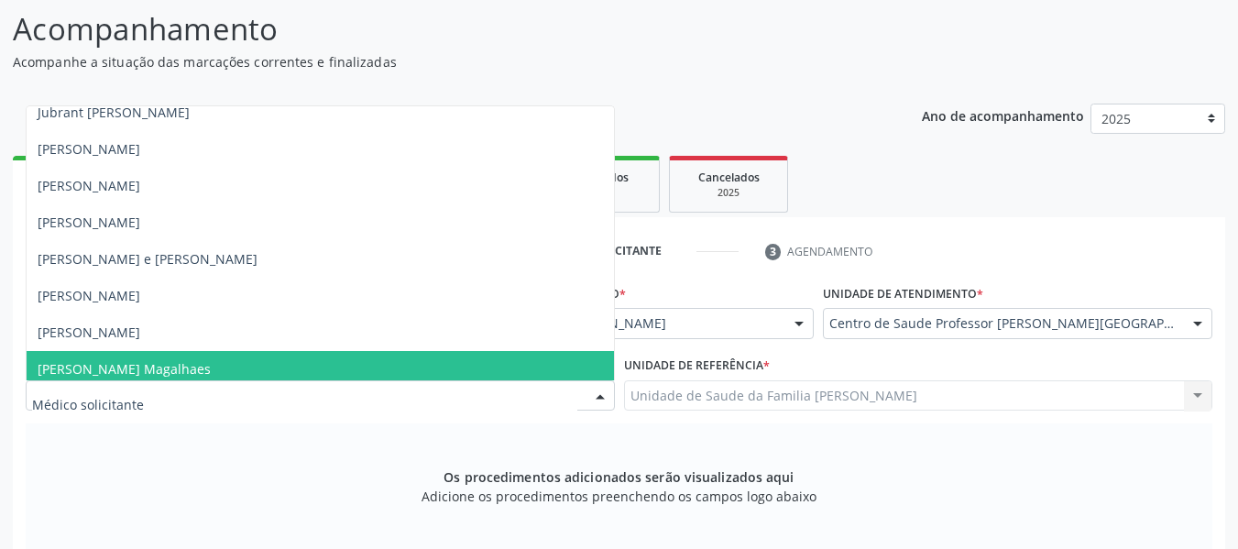
click at [211, 371] on span "[PERSON_NAME] Magalhaes" at bounding box center [124, 368] width 173 height 17
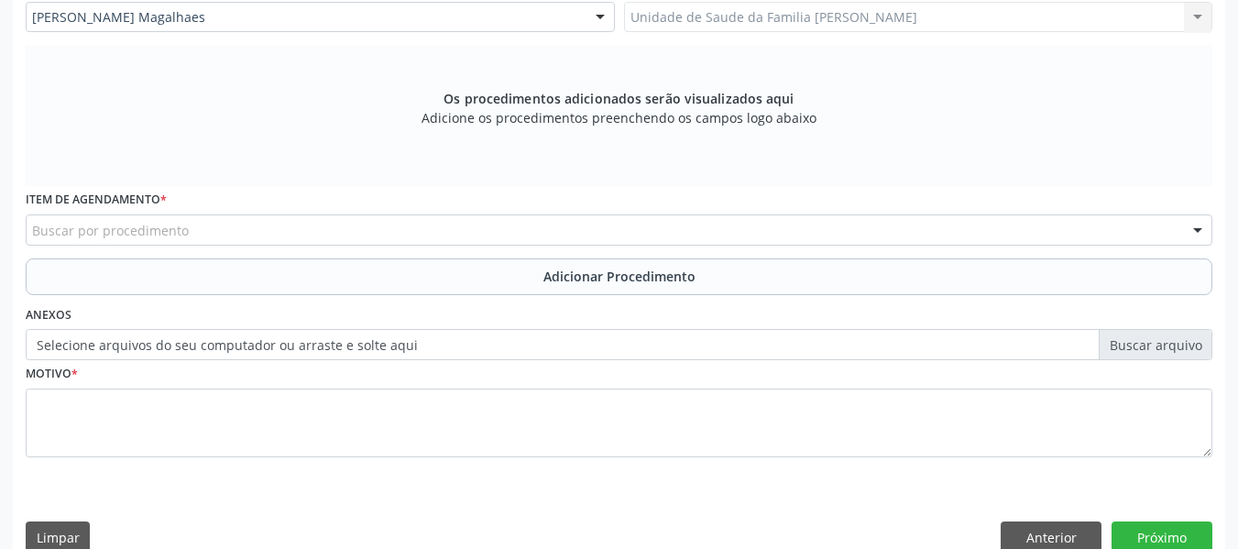
scroll to position [552, 0]
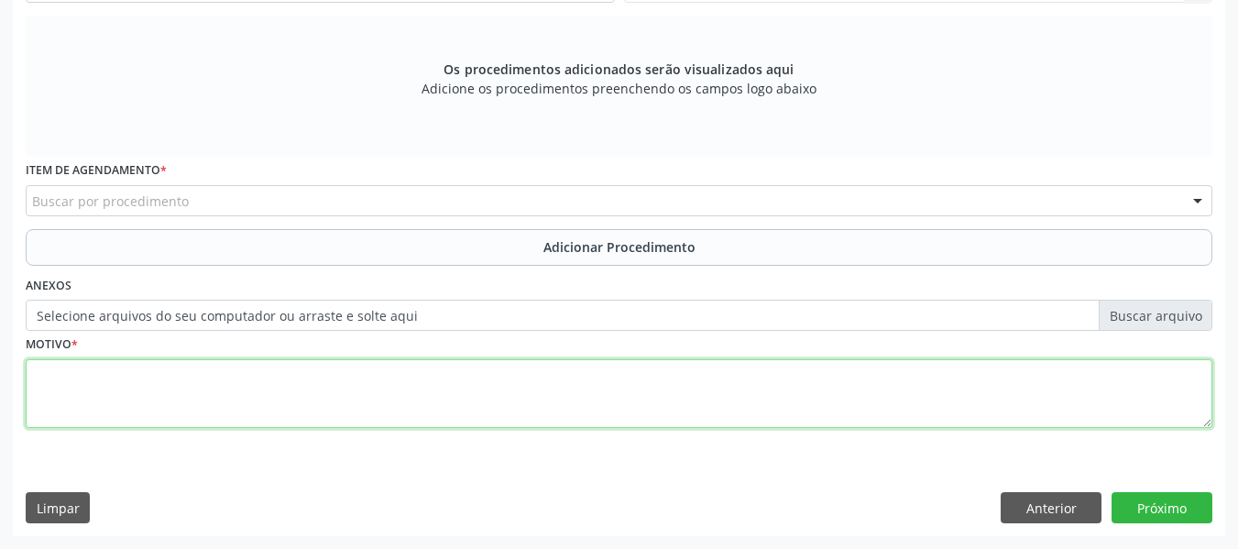
click at [68, 392] on textarea at bounding box center [619, 394] width 1187 height 70
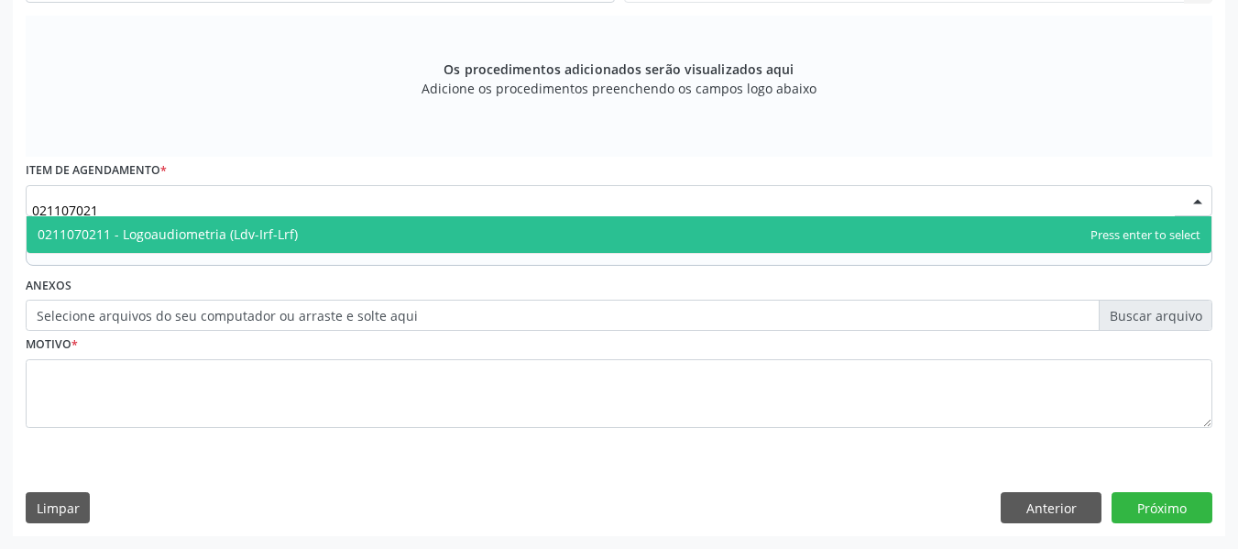
type input "0211070211"
click at [317, 231] on span "0211070211 - Logoaudiometria (Ldv-Irf-Lrf)" at bounding box center [619, 234] width 1185 height 37
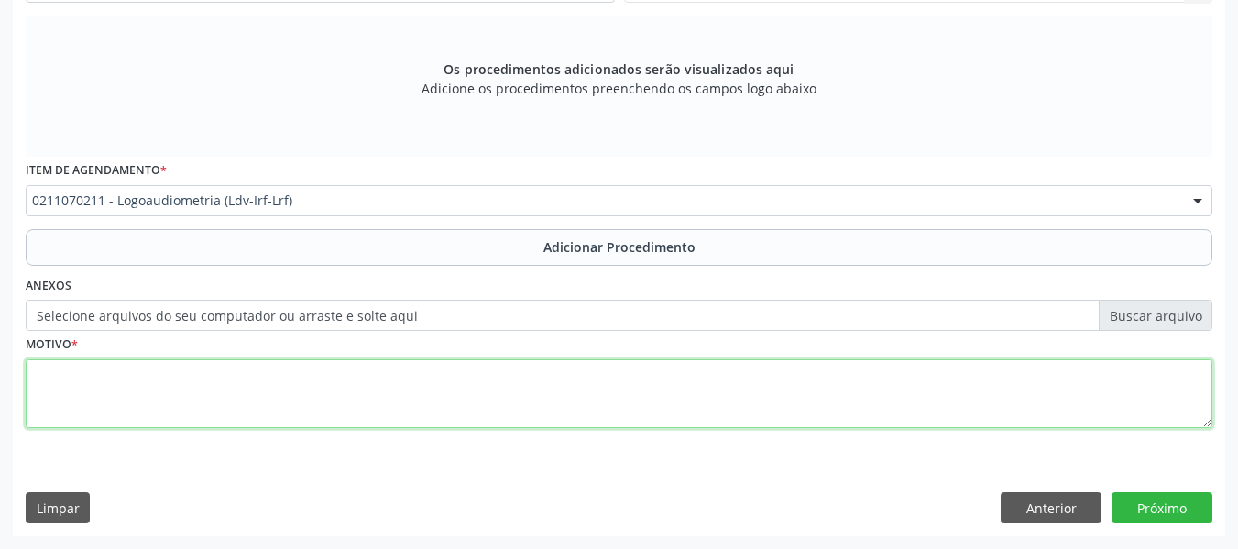
click at [106, 385] on textarea at bounding box center [619, 394] width 1187 height 70
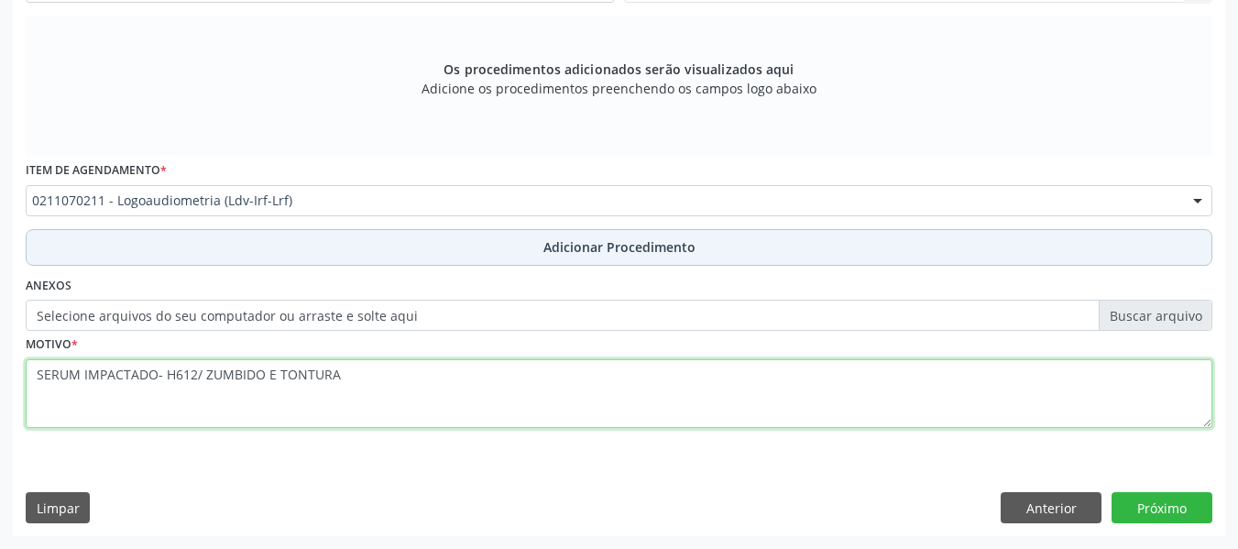
type textarea "SERUM IMPACTADO- H612/ ZUMBIDO E TONTURA"
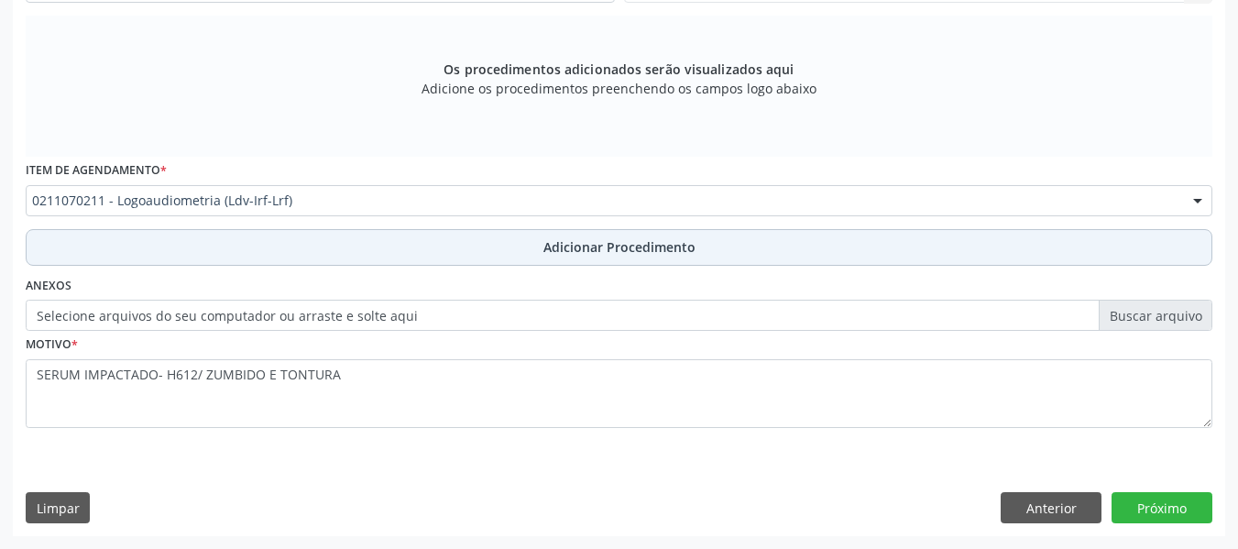
click at [602, 249] on span "Adicionar Procedimento" at bounding box center [620, 246] width 152 height 19
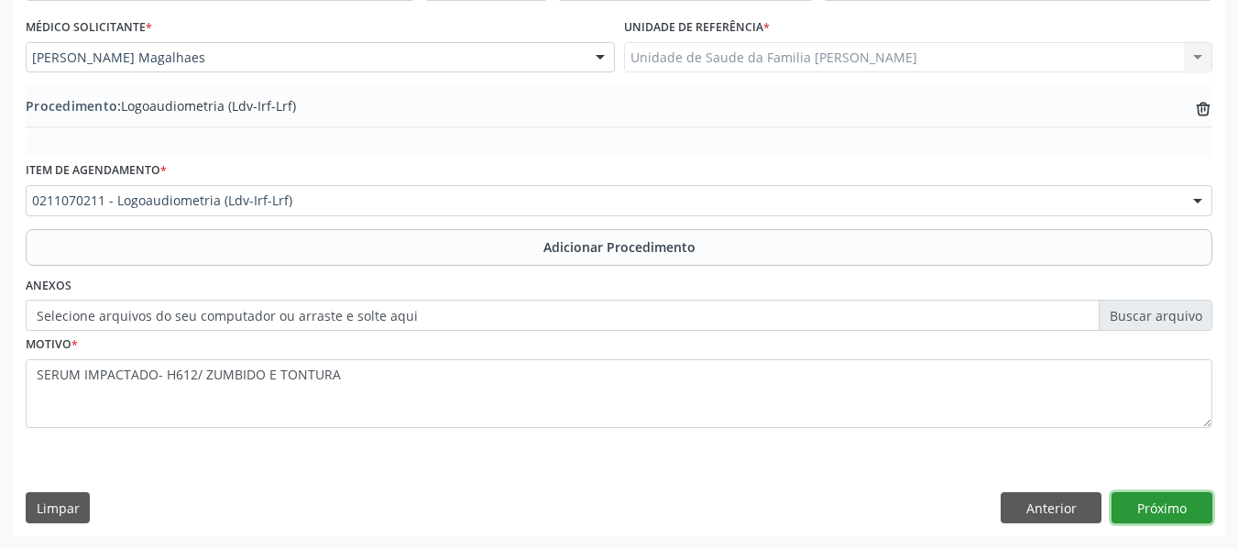
click at [1178, 504] on button "Próximo" at bounding box center [1162, 507] width 101 height 31
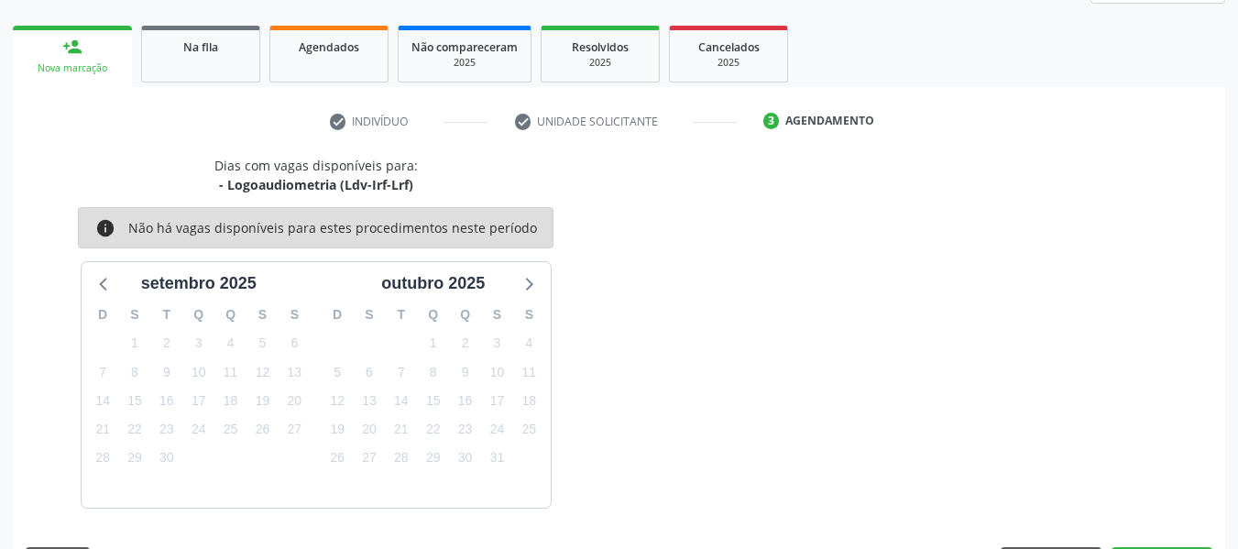
scroll to position [328, 0]
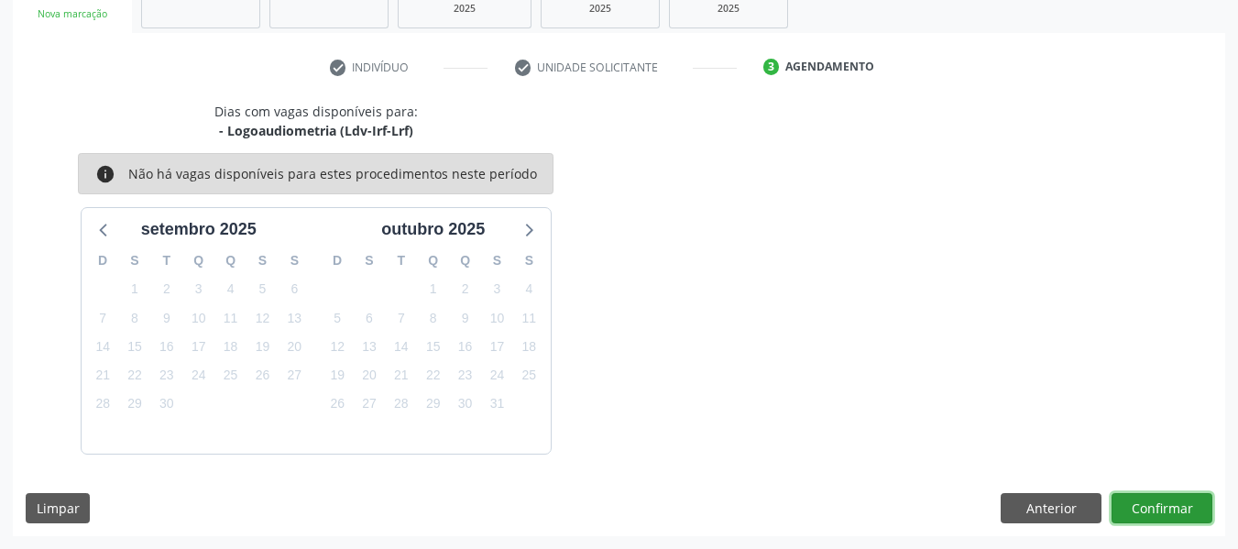
click at [1158, 511] on button "Confirmar" at bounding box center [1162, 508] width 101 height 31
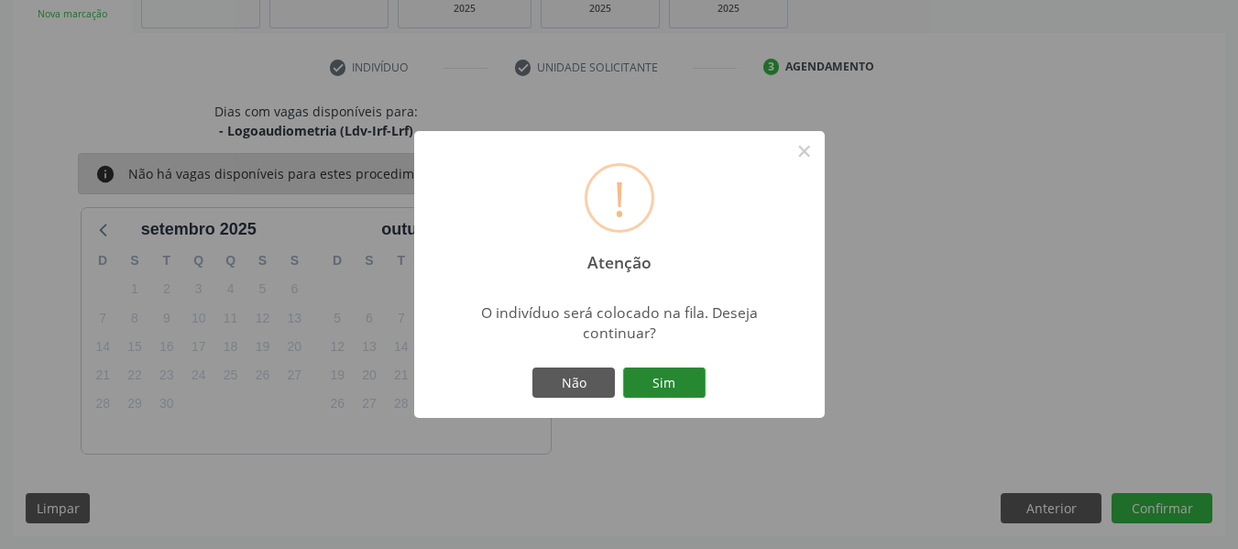
click at [657, 384] on button "Sim" at bounding box center [664, 383] width 82 height 31
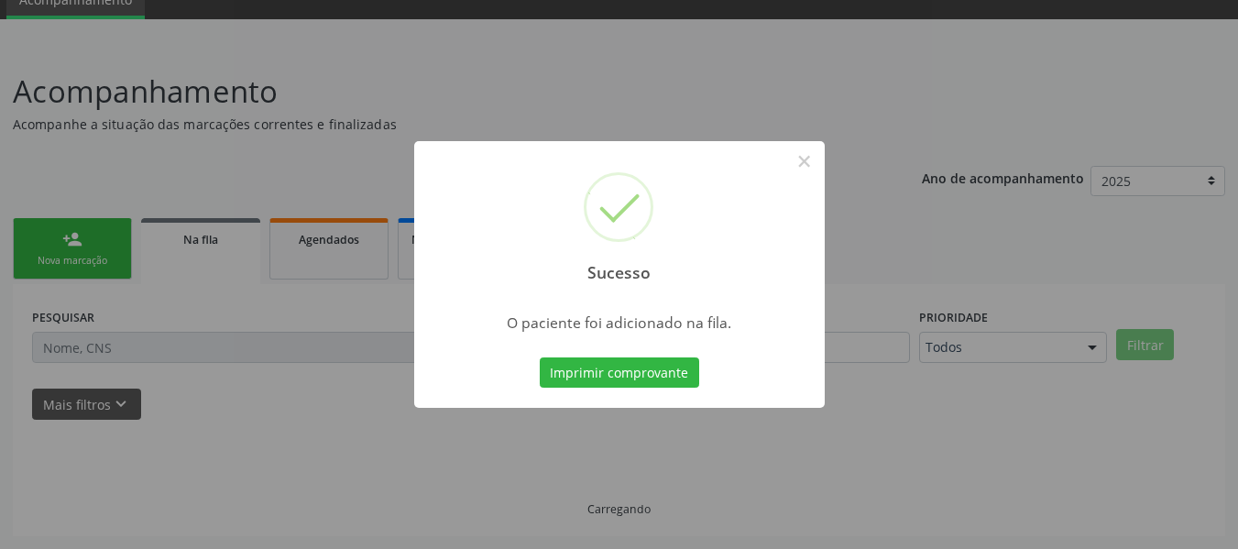
scroll to position [82, 0]
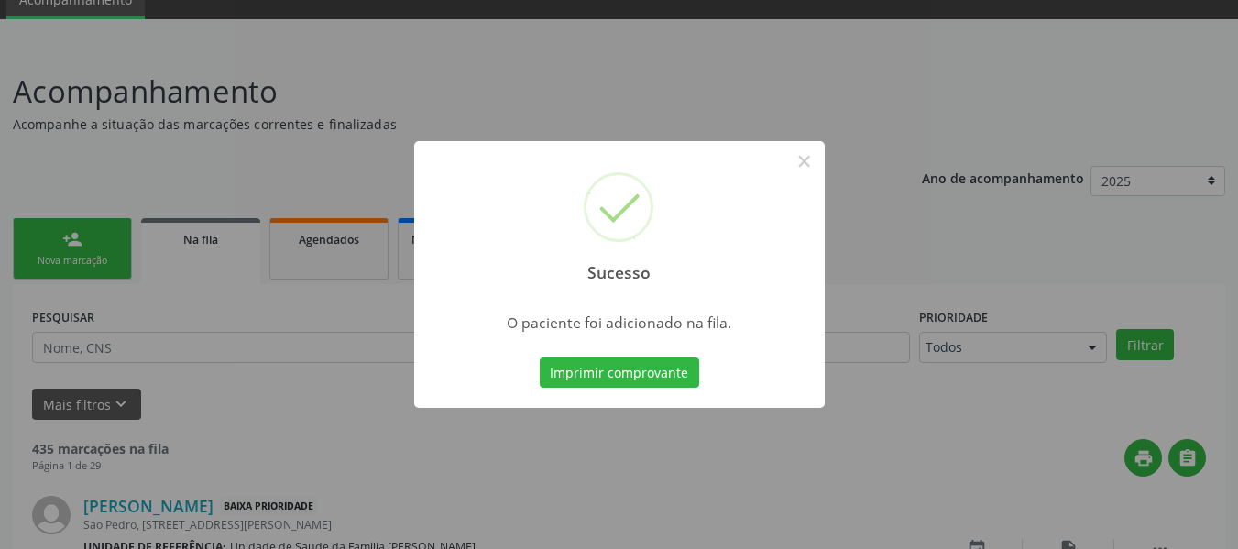
click at [67, 233] on div "Sucesso × O paciente foi adicionado na fila. Imprimir comprovante Cancel" at bounding box center [619, 274] width 1238 height 549
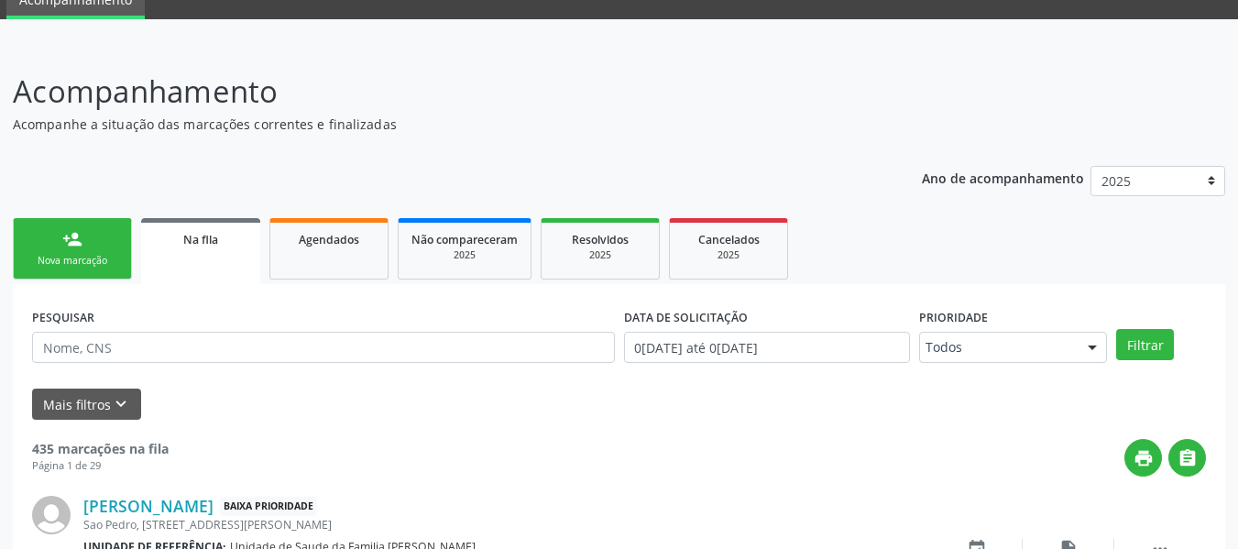
click at [67, 233] on div "person_add" at bounding box center [72, 239] width 20 height 20
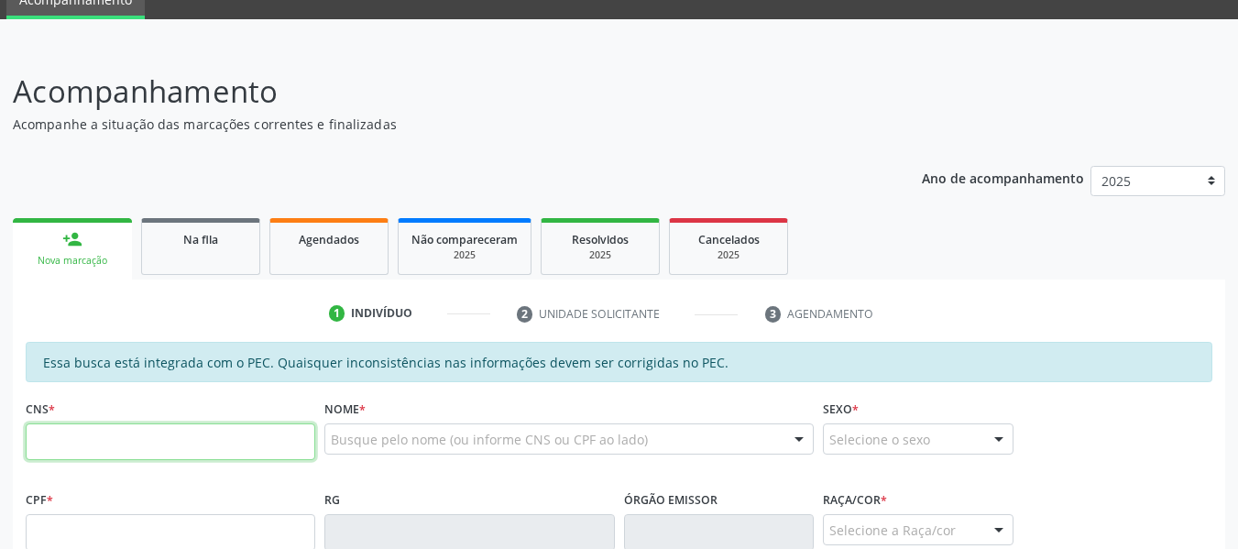
click at [84, 447] on input "text" at bounding box center [171, 441] width 290 height 37
type input "705 0032 9753 7650"
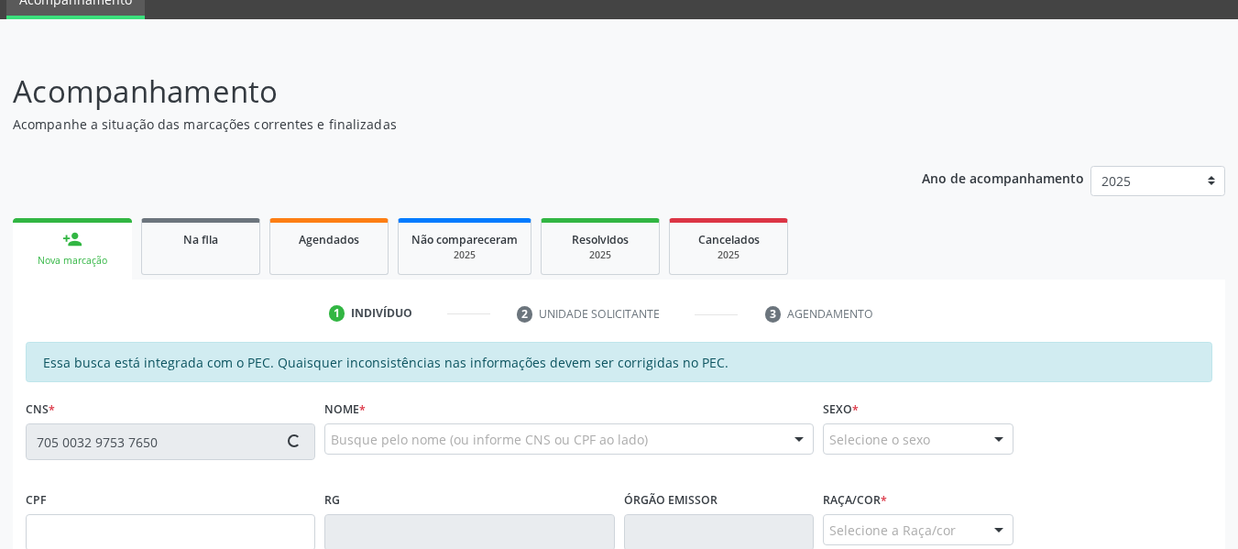
type input "134.112.504-10"
type input "31/07/1953"
type input "Maria Luiza Costa"
type input "(82) 99131-0914"
type input "S/N"
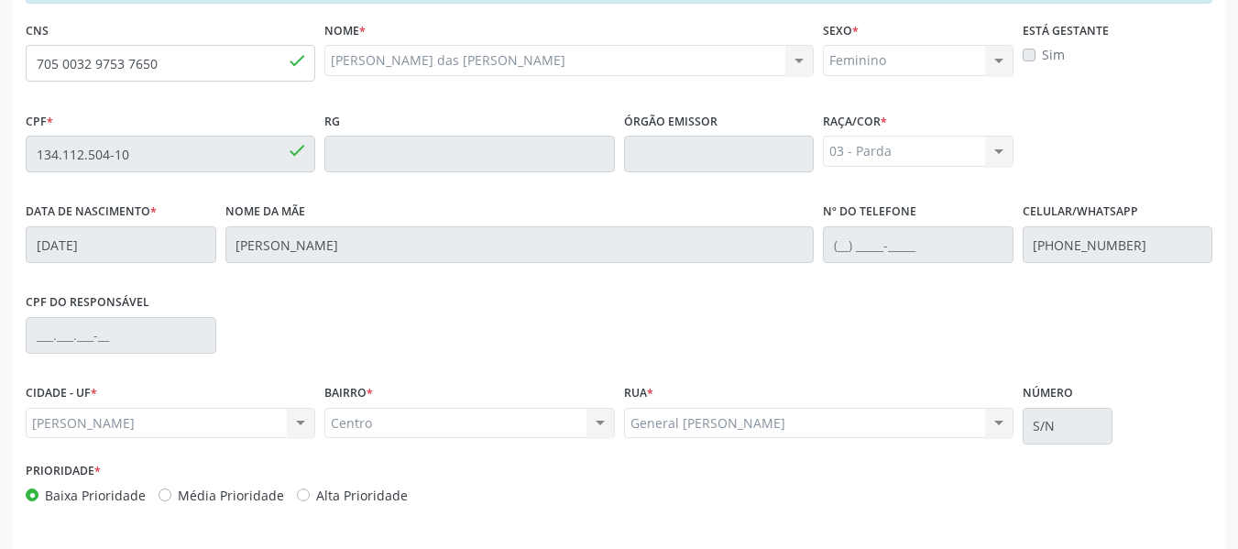
scroll to position [523, 0]
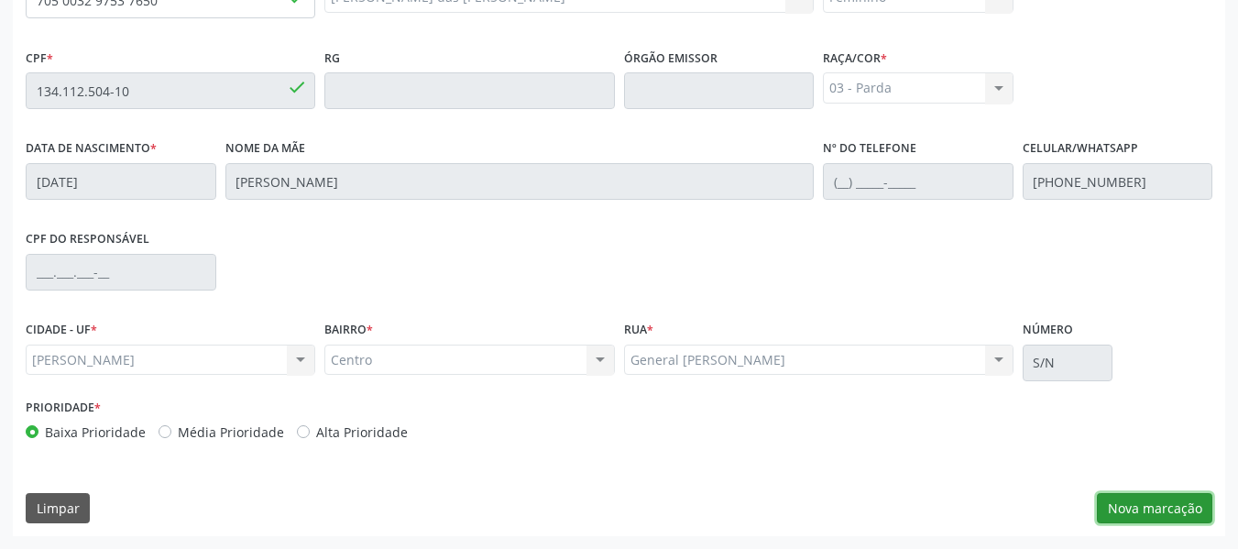
click at [1171, 503] on button "Nova marcação" at bounding box center [1154, 508] width 115 height 31
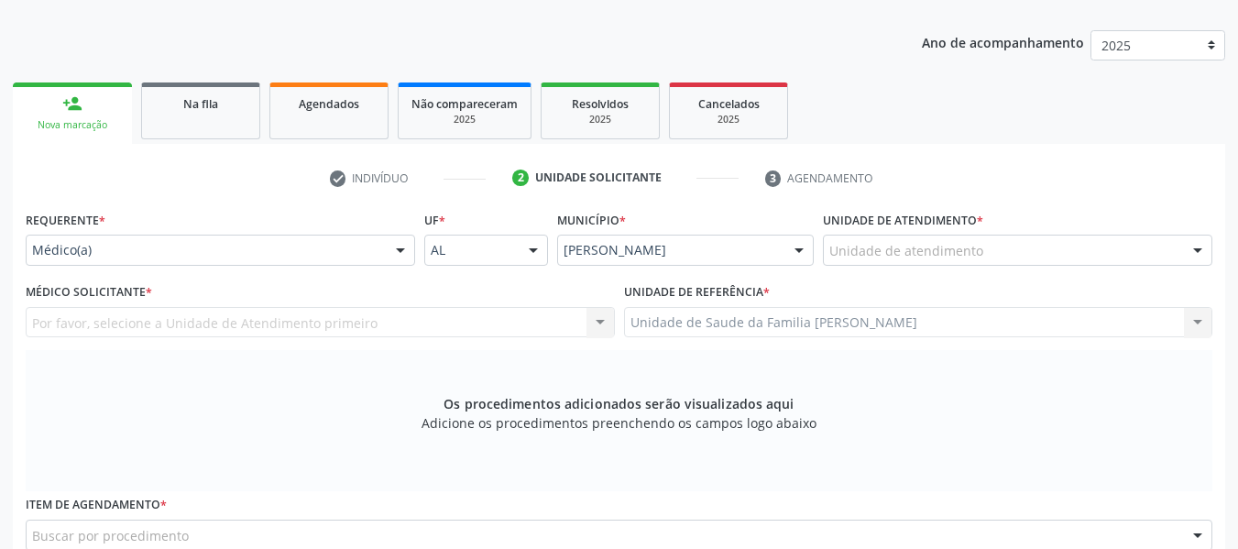
scroll to position [205, 0]
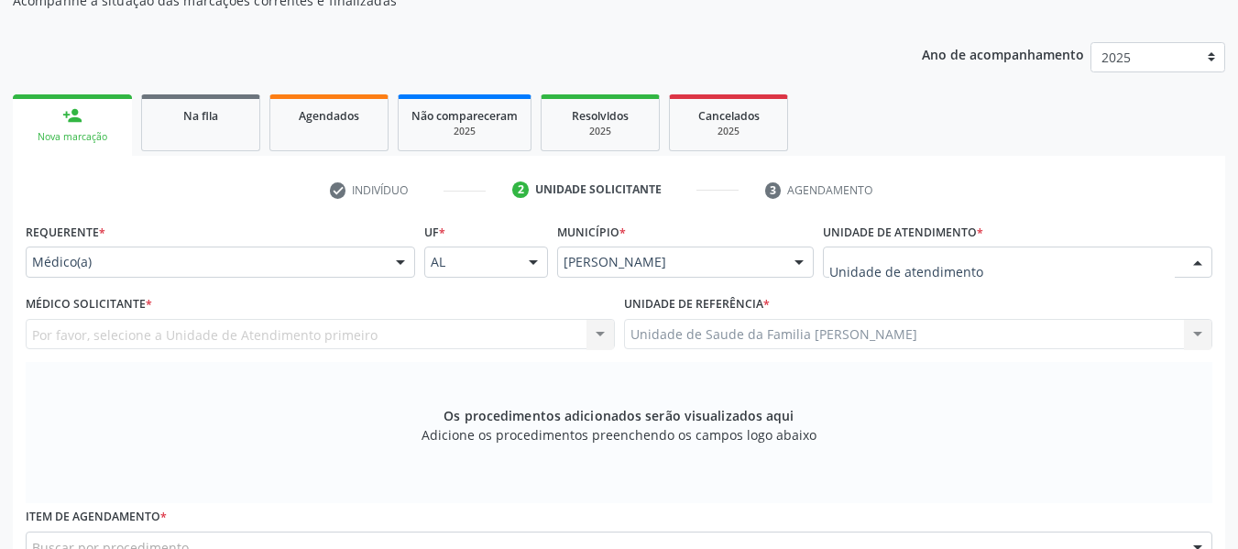
click at [1196, 261] on div at bounding box center [1197, 262] width 27 height 31
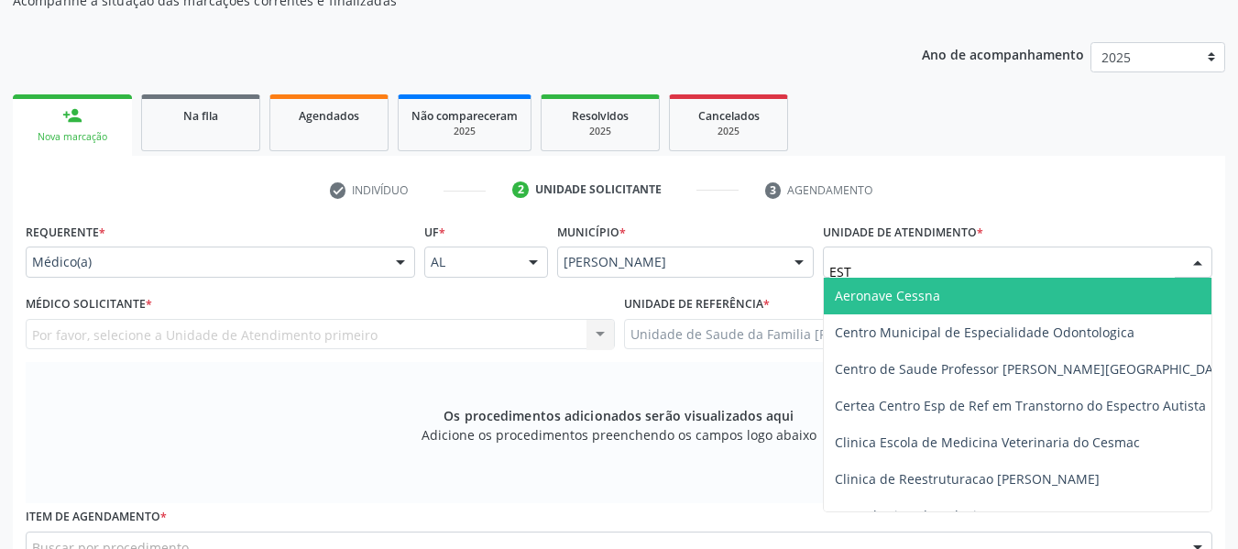
type input "ESTA"
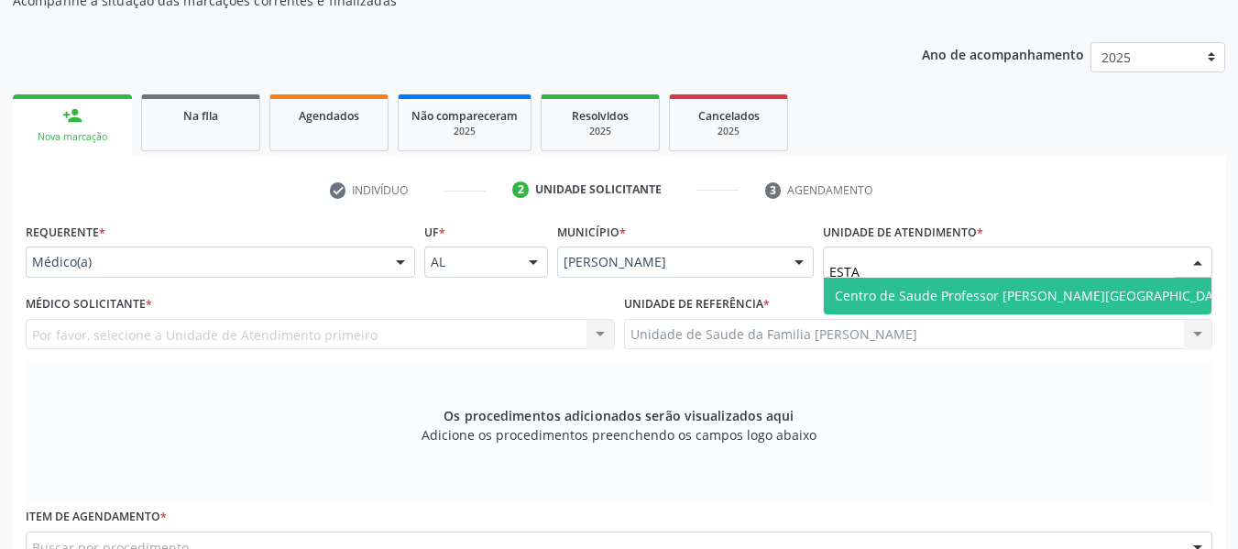
click at [1010, 295] on span "Centro de Saude Professor [PERSON_NAME][GEOGRAPHIC_DATA]" at bounding box center [1034, 295] width 399 height 17
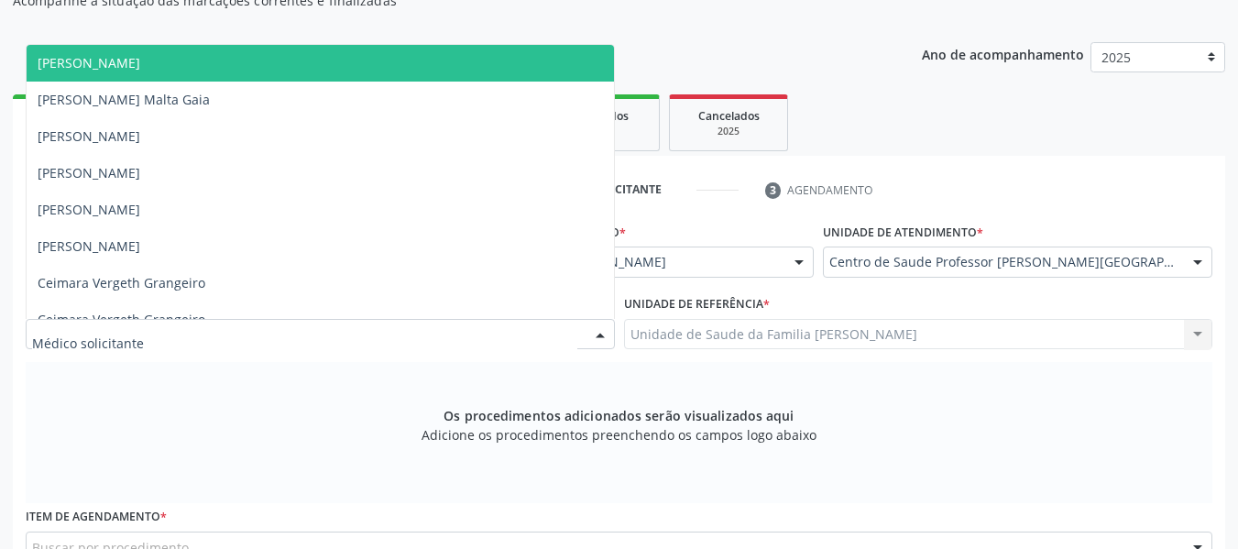
click at [600, 330] on div at bounding box center [600, 335] width 27 height 31
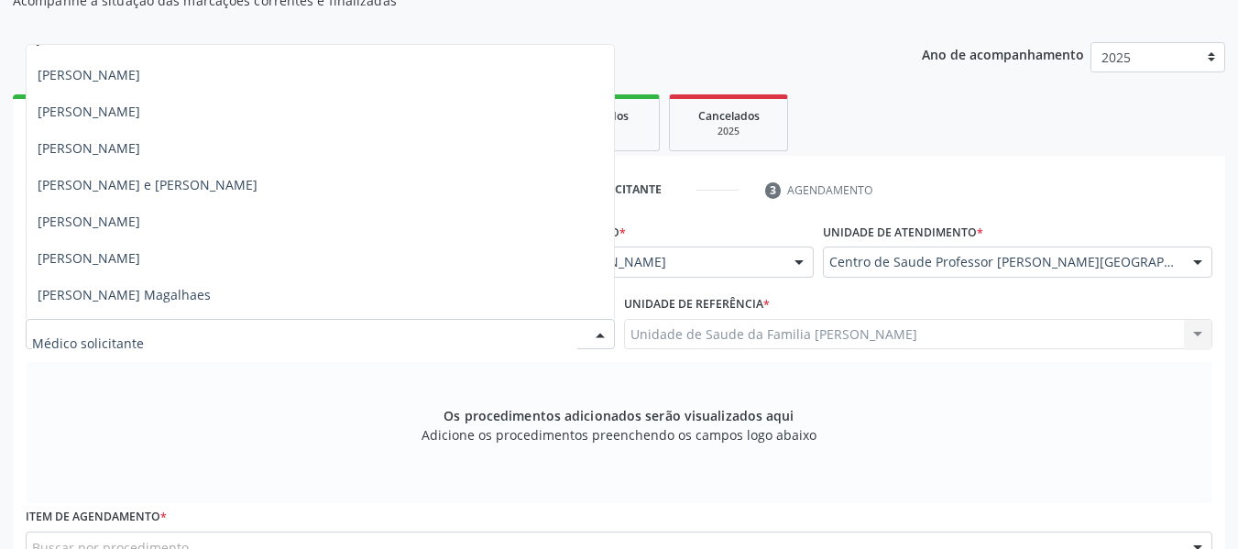
scroll to position [1051, 0]
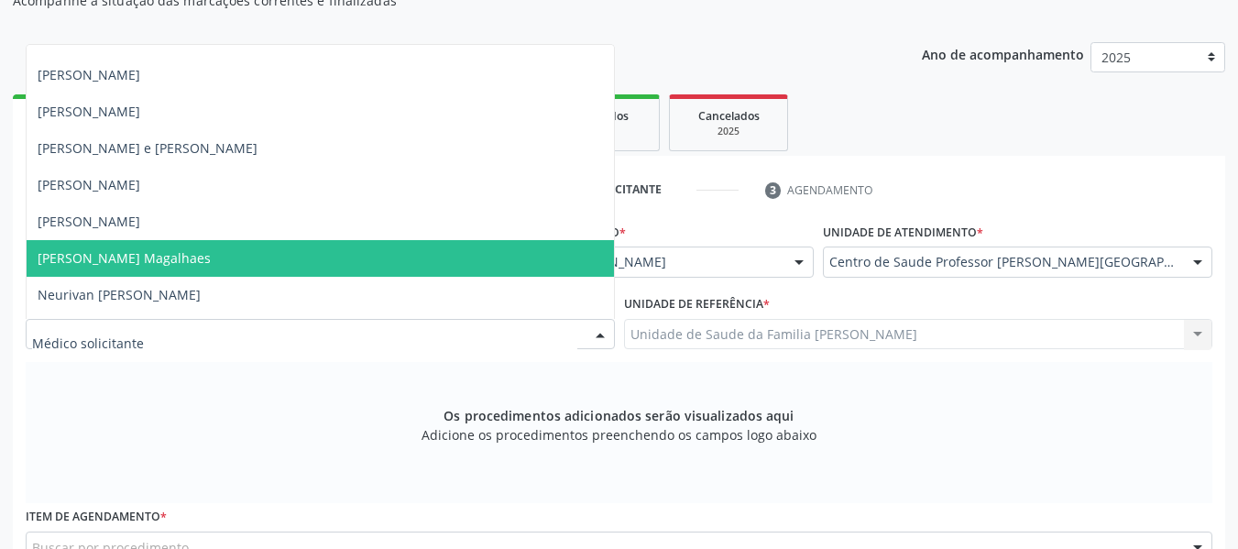
click at [147, 258] on span "[PERSON_NAME] Magalhaes" at bounding box center [124, 257] width 173 height 17
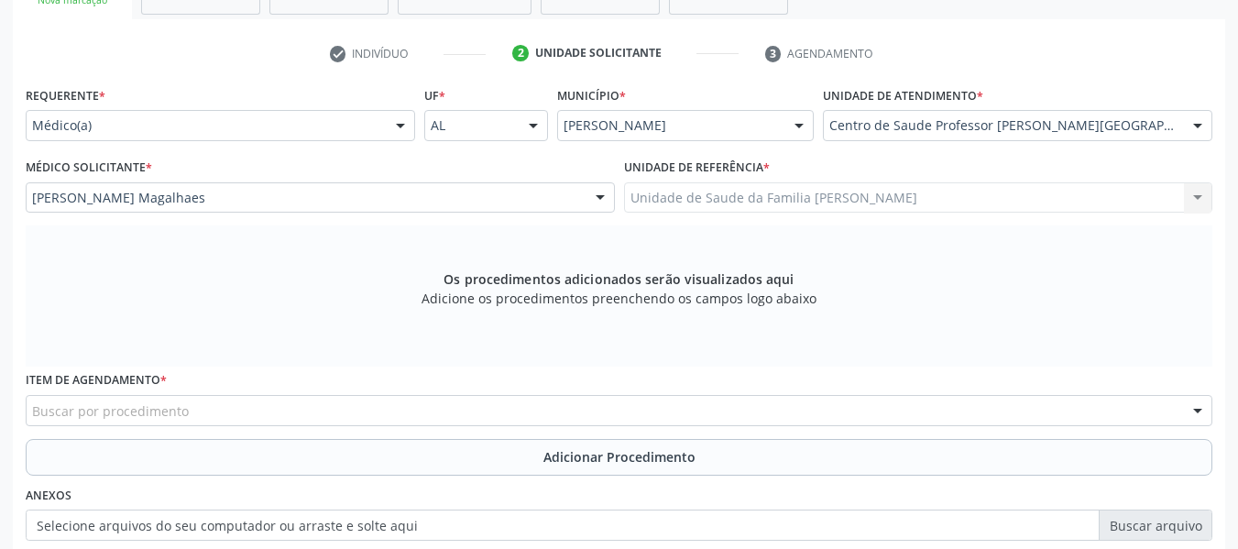
scroll to position [352, 0]
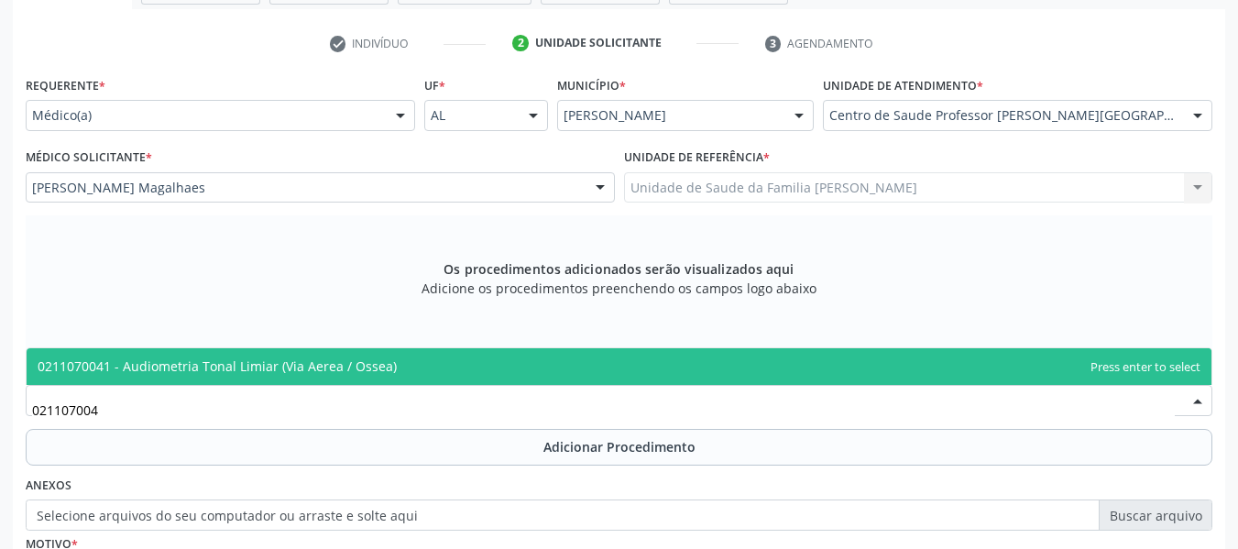
type input "0211070041"
click at [192, 365] on span "0211070041 - Audiometria Tonal Limiar (Via Aerea / Ossea)" at bounding box center [217, 365] width 359 height 17
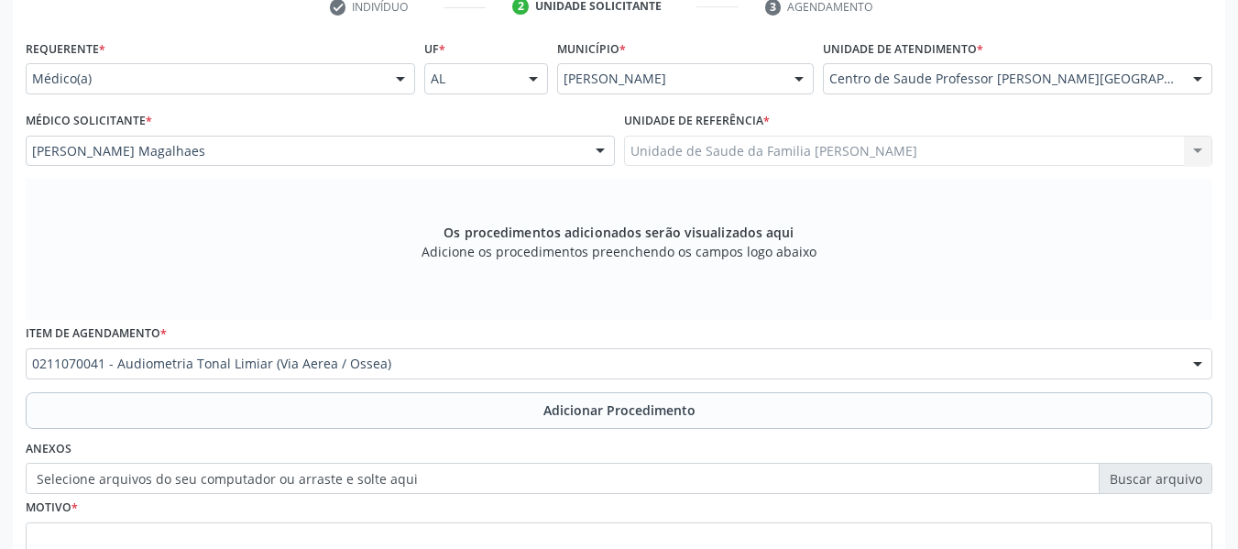
scroll to position [552, 0]
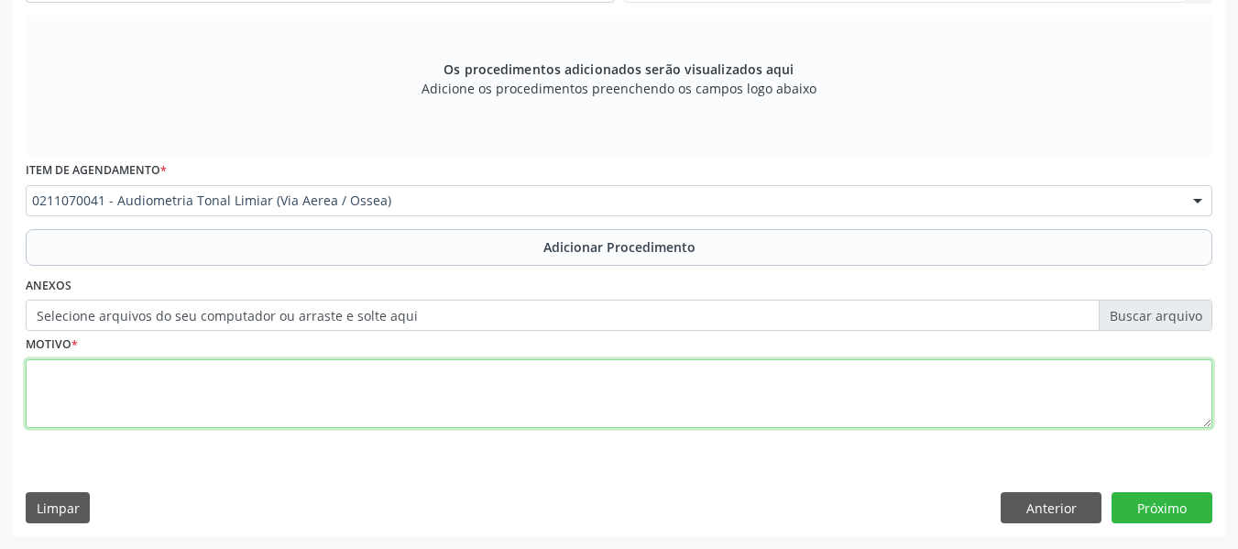
click at [148, 380] on textarea at bounding box center [619, 394] width 1187 height 70
type textarea "ZUMBIDO E TONTURA"
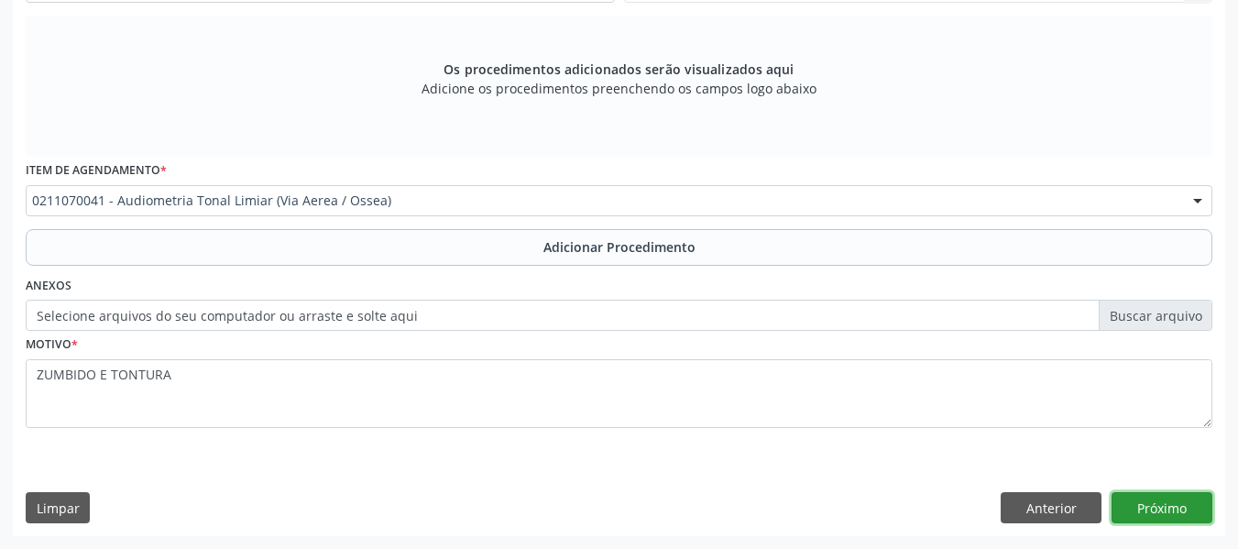
click at [1170, 511] on button "Próximo" at bounding box center [1162, 507] width 101 height 31
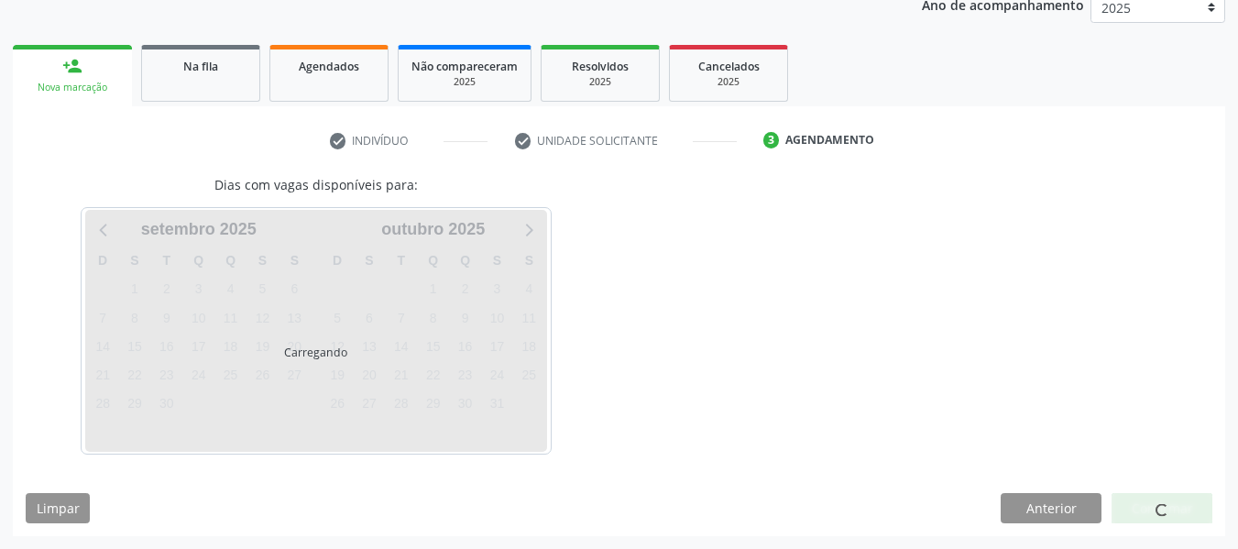
scroll to position [309, 0]
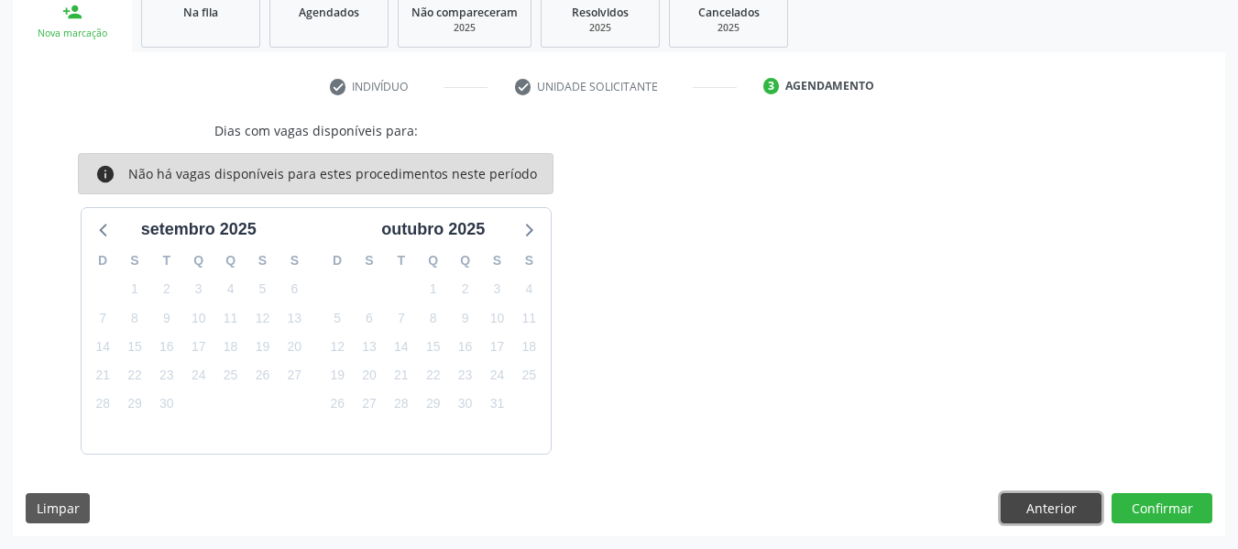
click at [1041, 505] on button "Anterior" at bounding box center [1051, 508] width 101 height 31
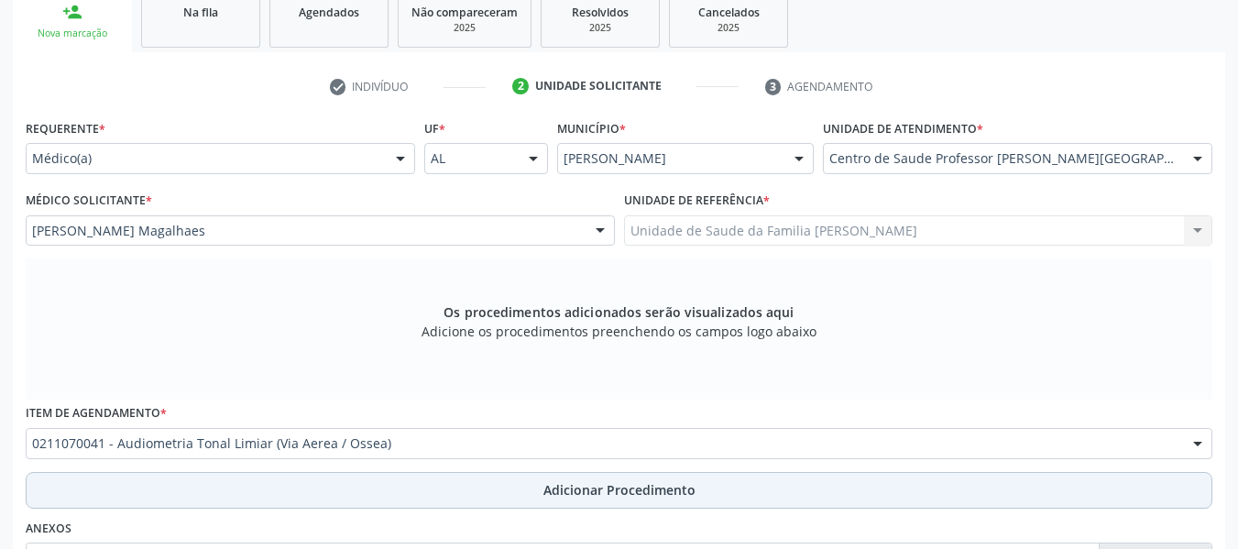
click at [623, 490] on span "Adicionar Procedimento" at bounding box center [620, 489] width 152 height 19
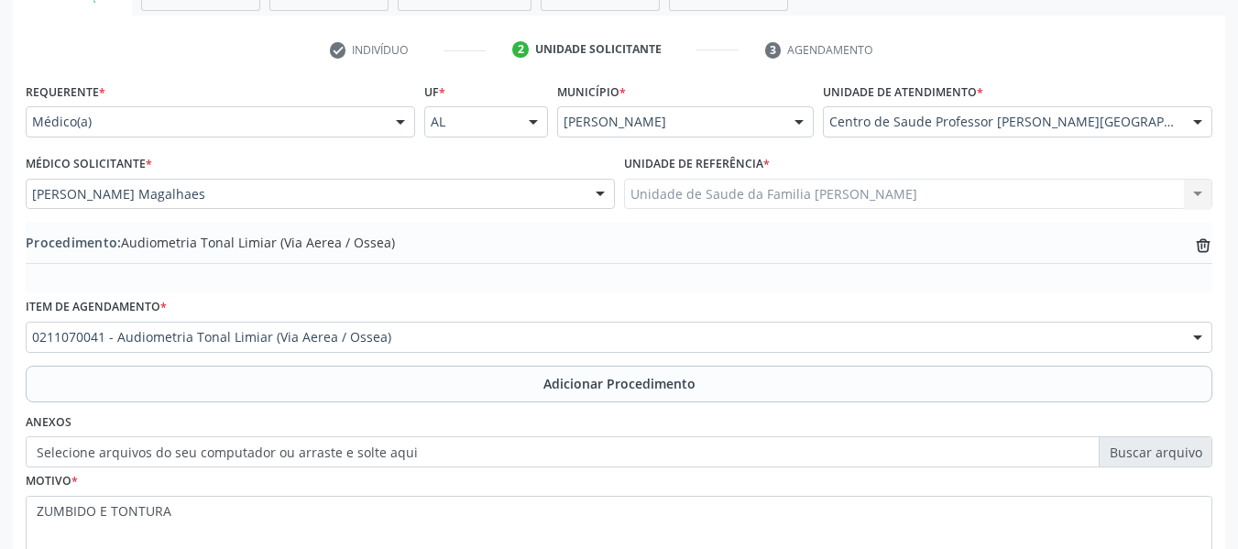
scroll to position [482, 0]
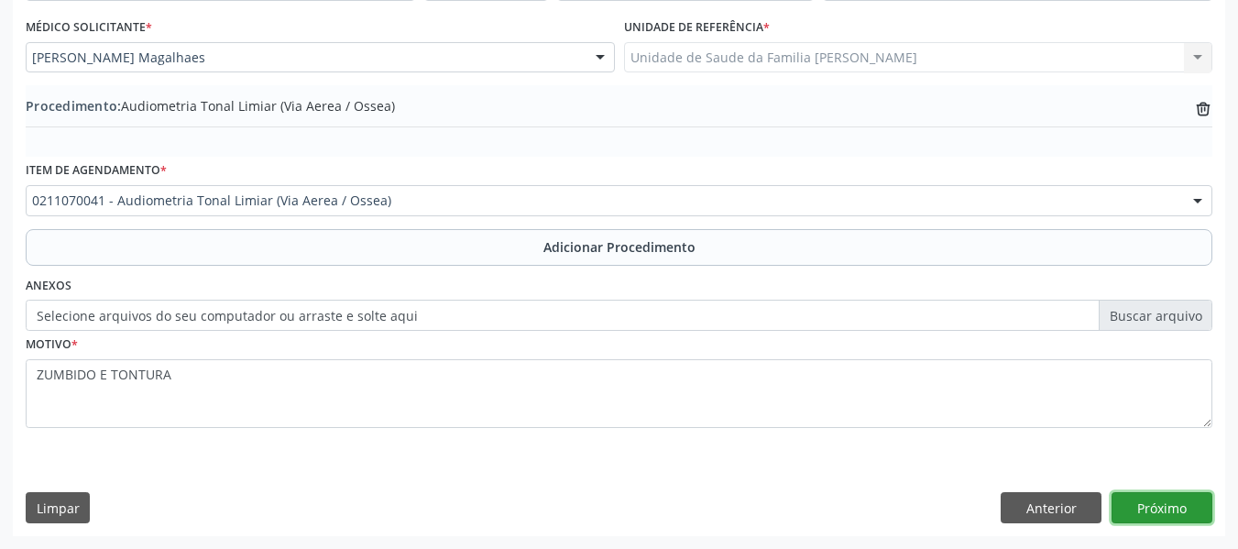
click at [1170, 507] on button "Próximo" at bounding box center [1162, 507] width 101 height 31
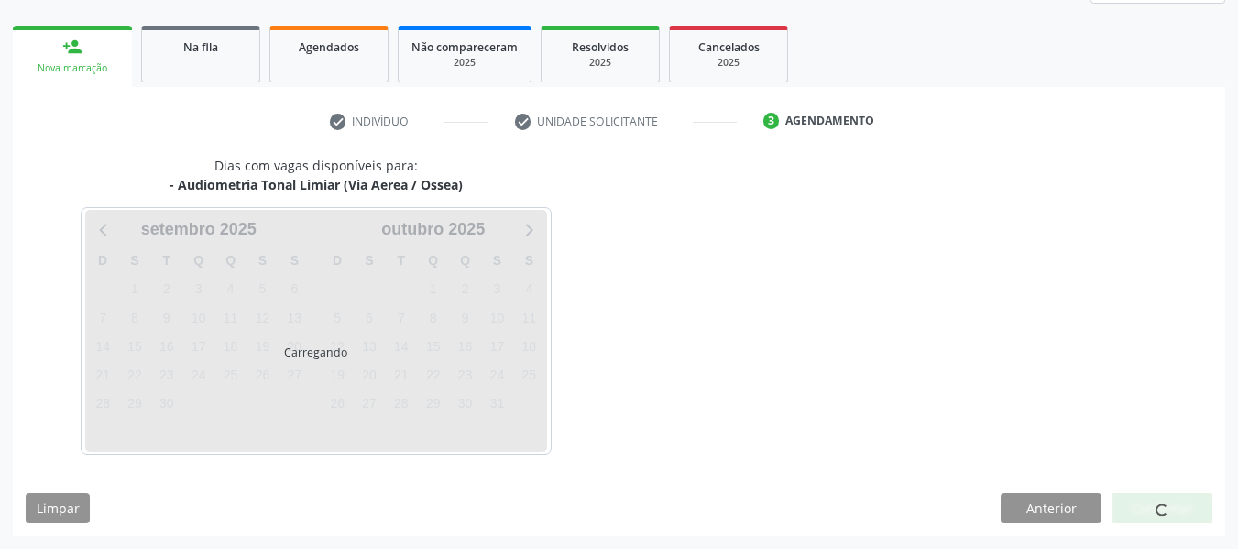
scroll to position [328, 0]
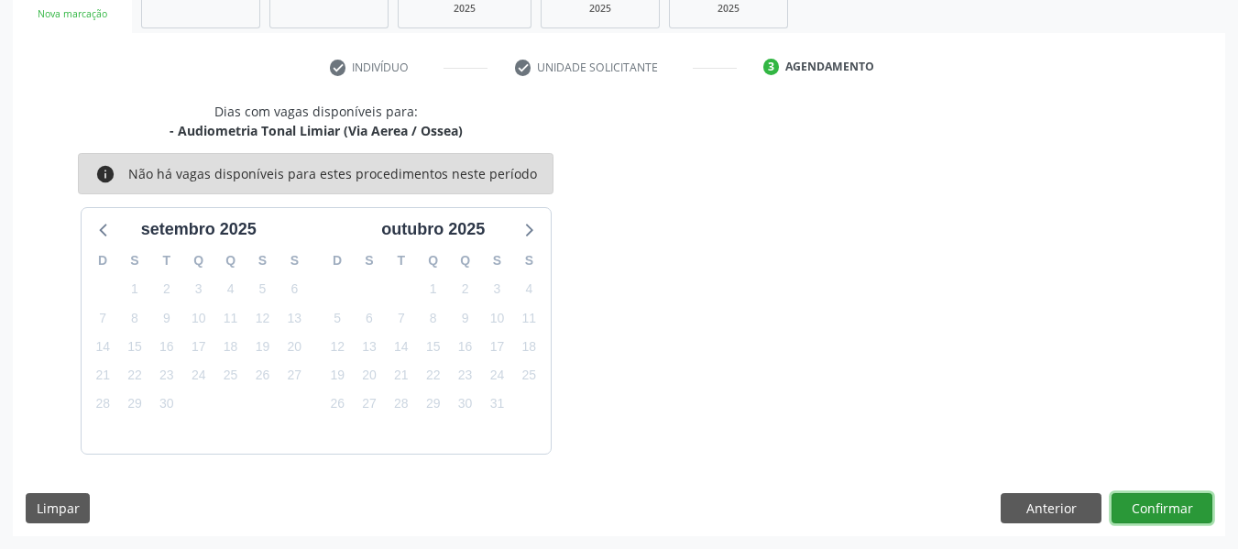
click at [1170, 507] on button "Confirmar" at bounding box center [1162, 508] width 101 height 31
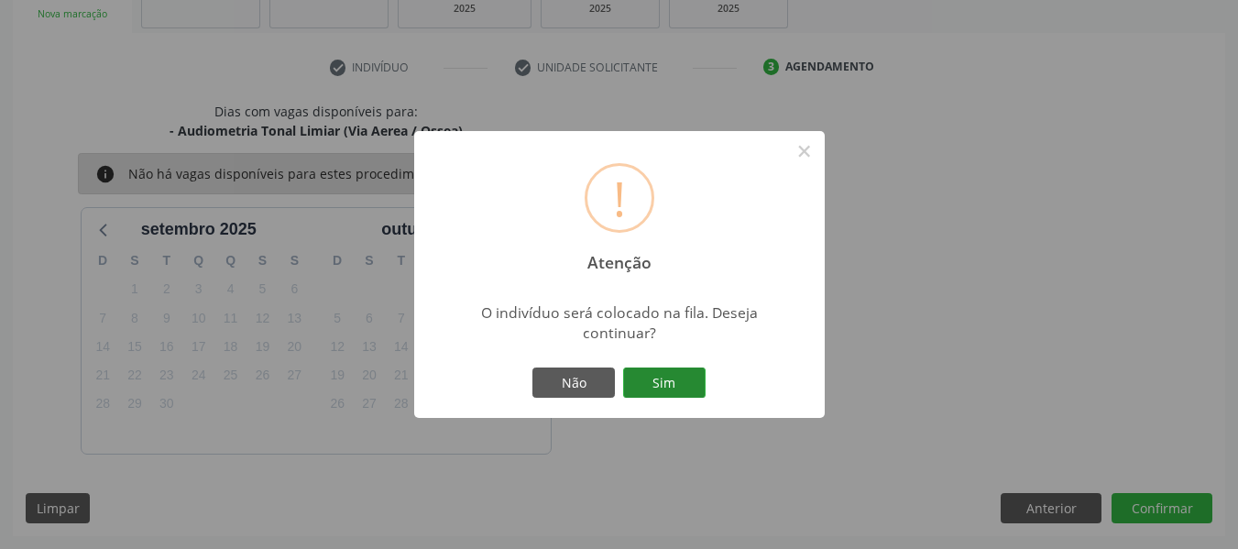
click at [672, 381] on button "Sim" at bounding box center [664, 383] width 82 height 31
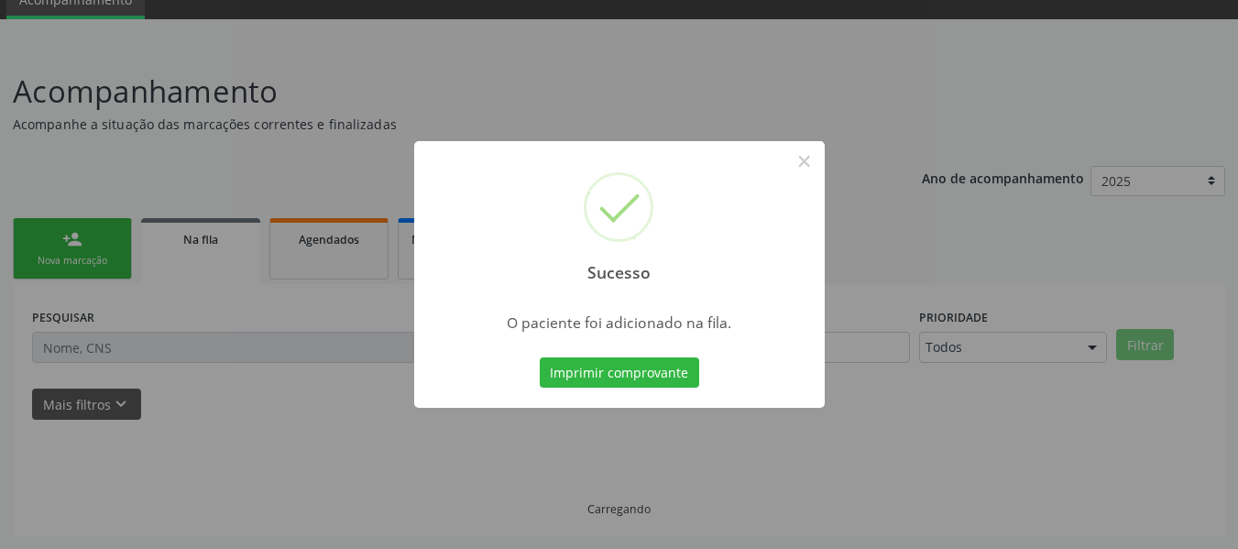
scroll to position [82, 0]
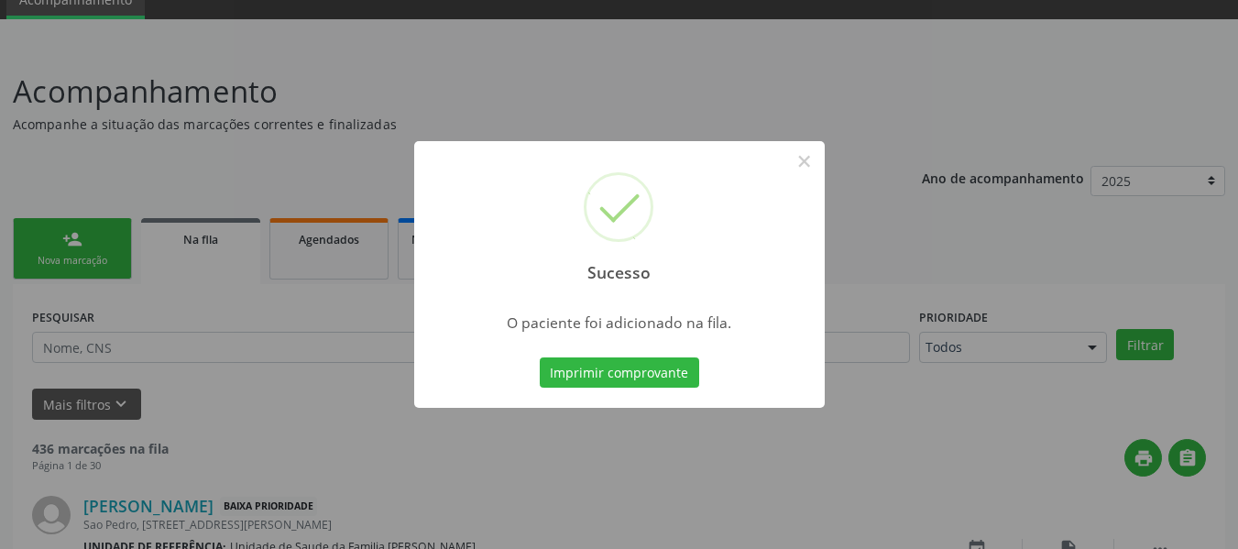
click at [53, 235] on div "Sucesso × O paciente foi adicionado na fila. Imprimir comprovante Cancel" at bounding box center [619, 274] width 1238 height 549
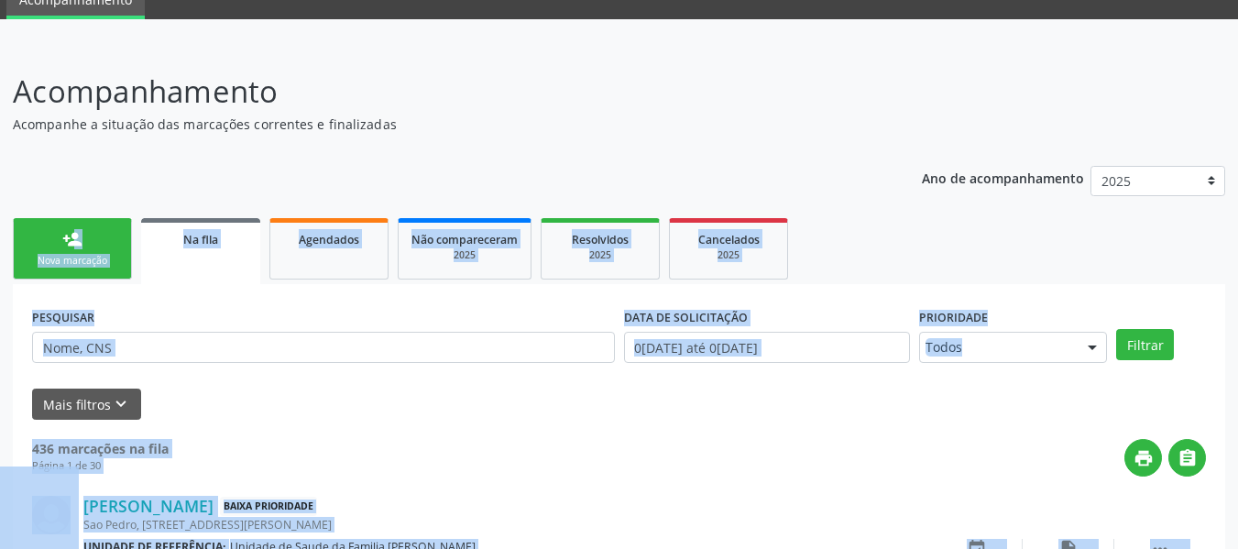
click at [53, 235] on link "person_add Nova marcação" at bounding box center [72, 248] width 119 height 61
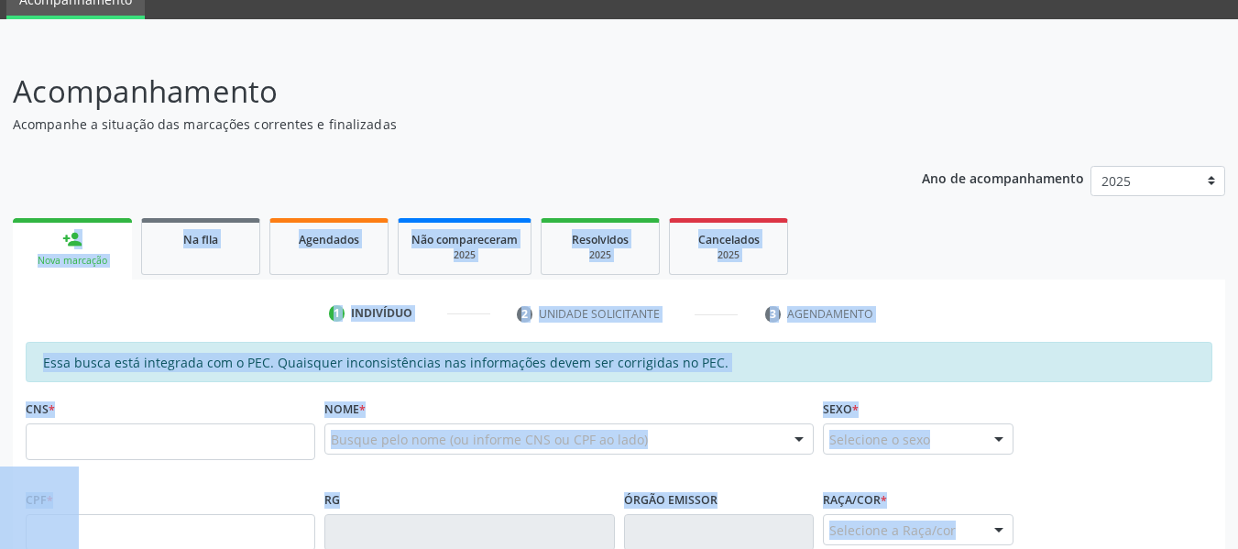
click at [141, 395] on div "CNS *" at bounding box center [171, 427] width 290 height 65
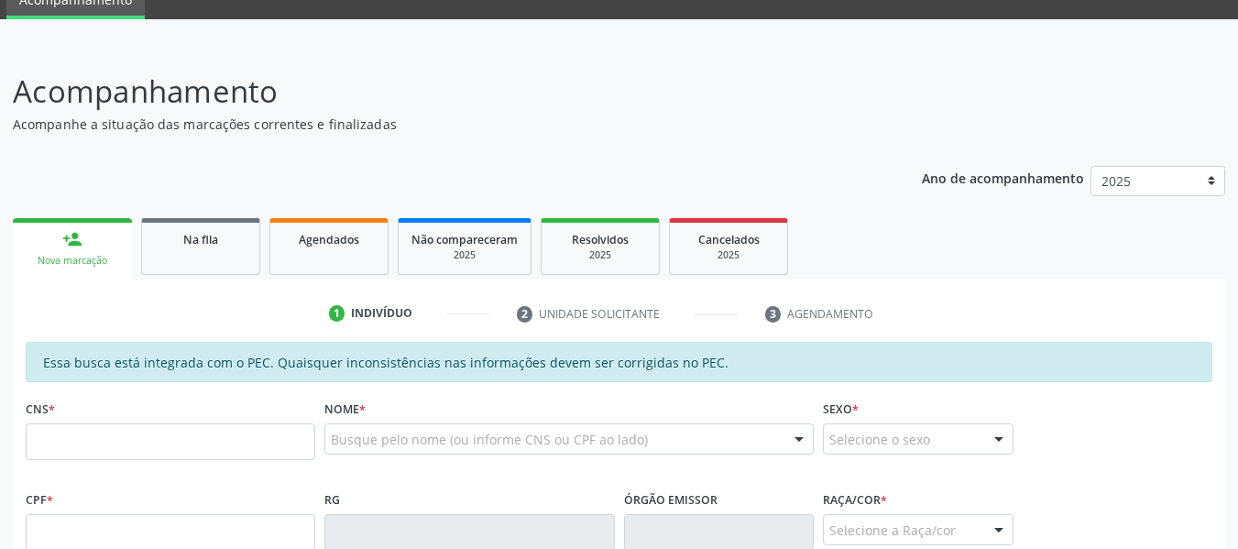
click at [71, 236] on div "person_add" at bounding box center [72, 239] width 20 height 20
click at [81, 451] on input "text" at bounding box center [171, 441] width 290 height 37
type input "705 0032 9753 7650"
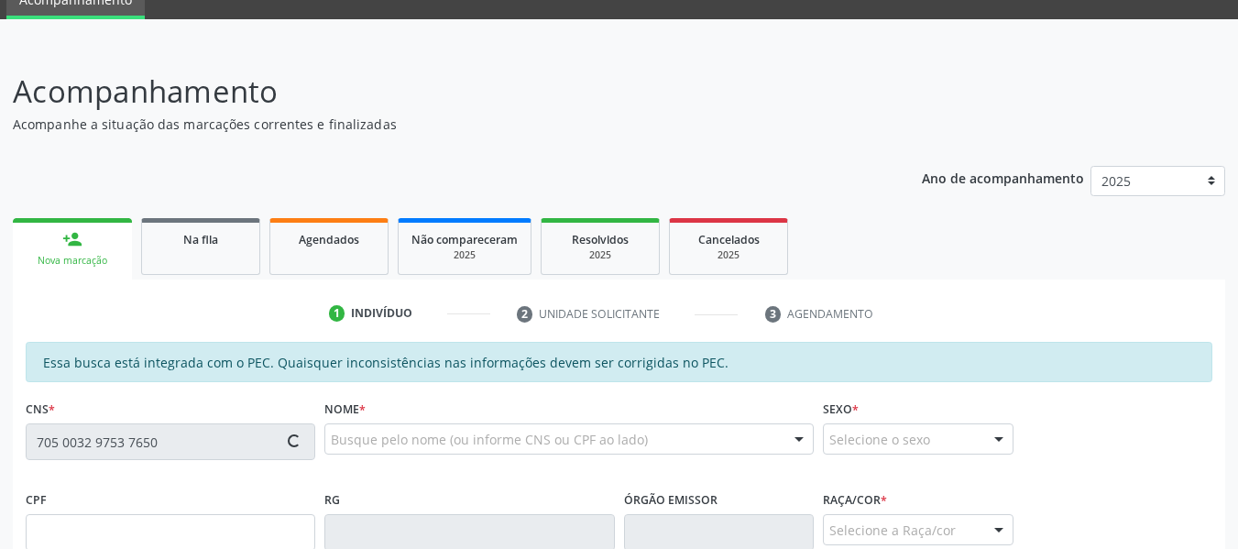
type input "134.112.504-10"
type input "31/07/1953"
type input "Maria Luiza Costa"
type input "(82) 99131-0914"
type input "S/N"
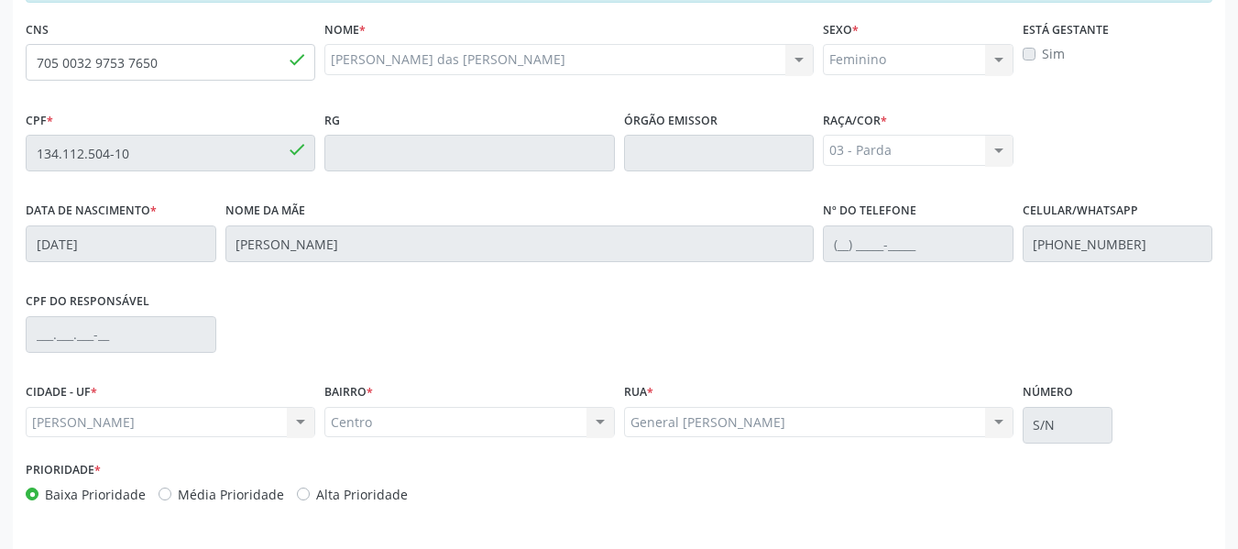
scroll to position [523, 0]
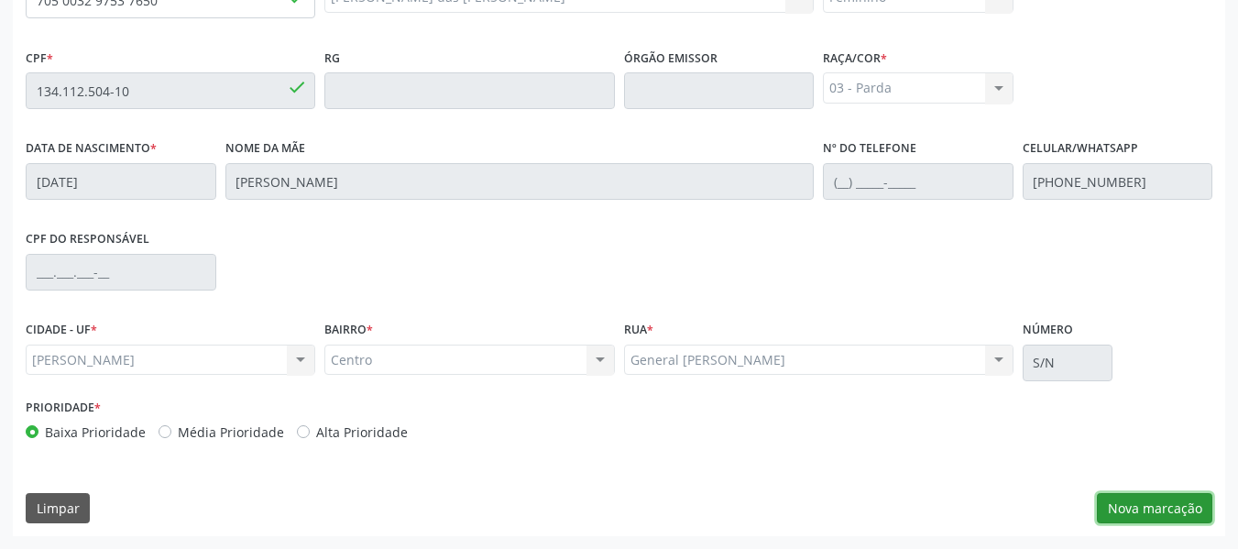
click at [1158, 509] on button "Nova marcação" at bounding box center [1154, 508] width 115 height 31
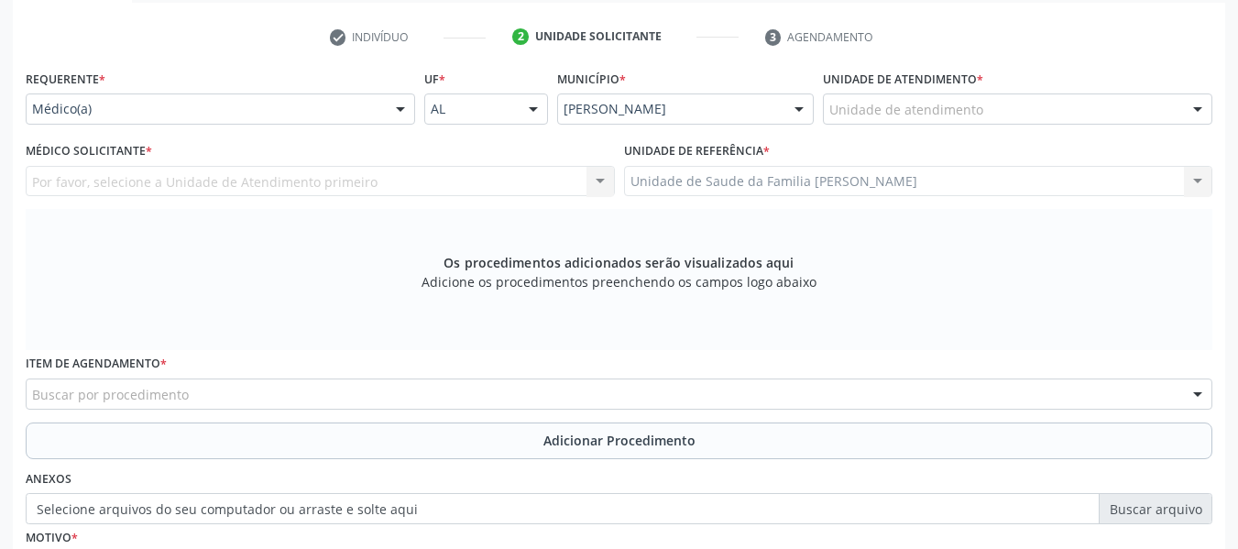
scroll to position [340, 0]
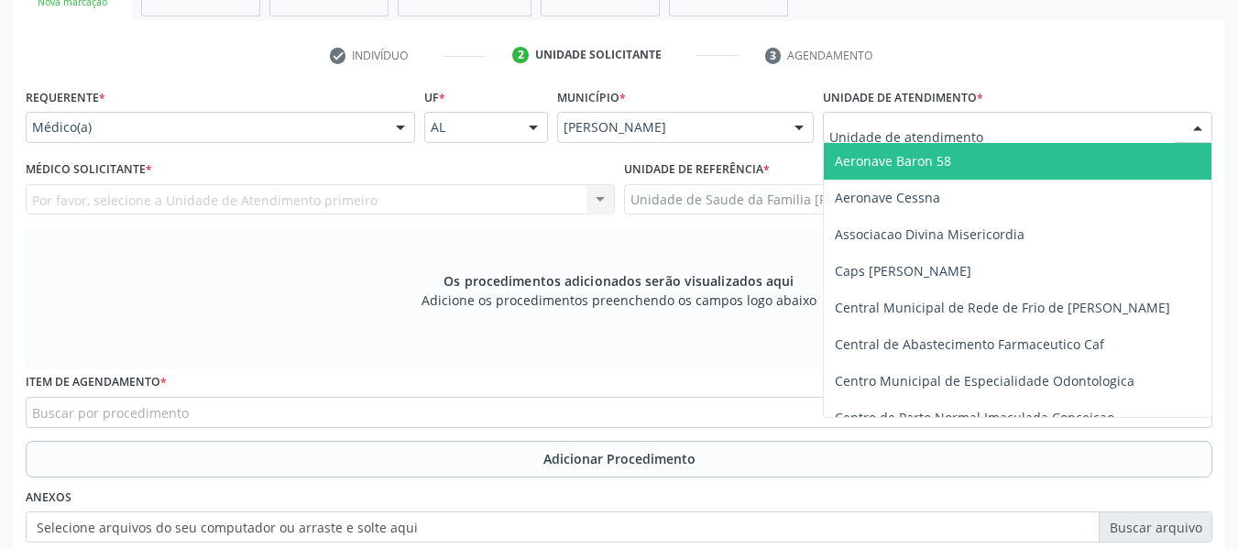
click at [1195, 127] on div at bounding box center [1197, 128] width 27 height 31
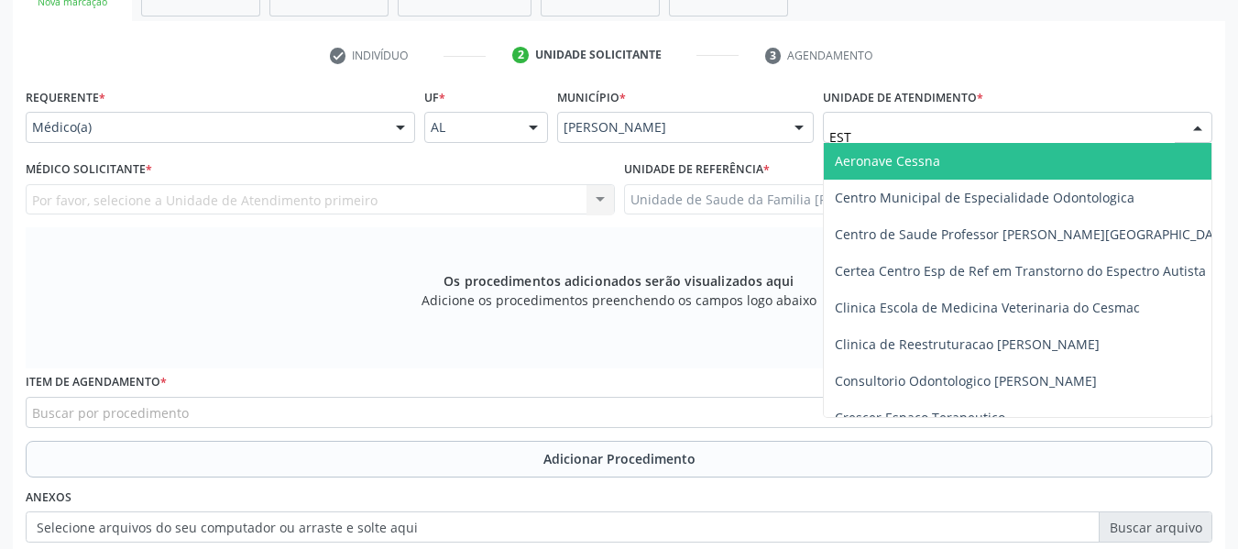
type input "ESTA"
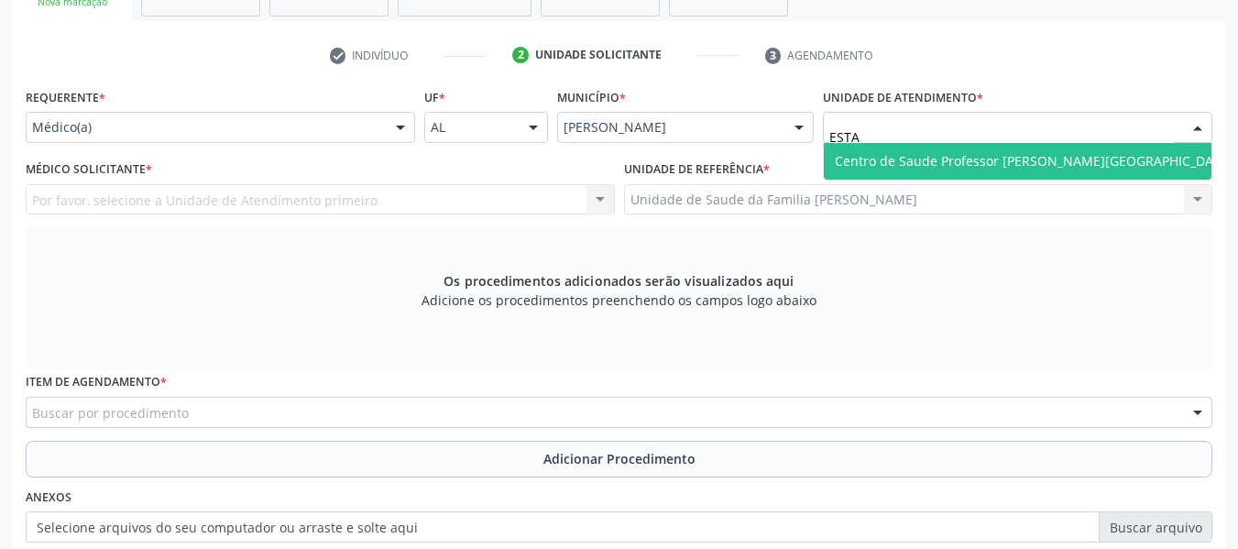
click at [1048, 157] on span "Centro de Saude Professor [PERSON_NAME][GEOGRAPHIC_DATA]" at bounding box center [1034, 160] width 399 height 17
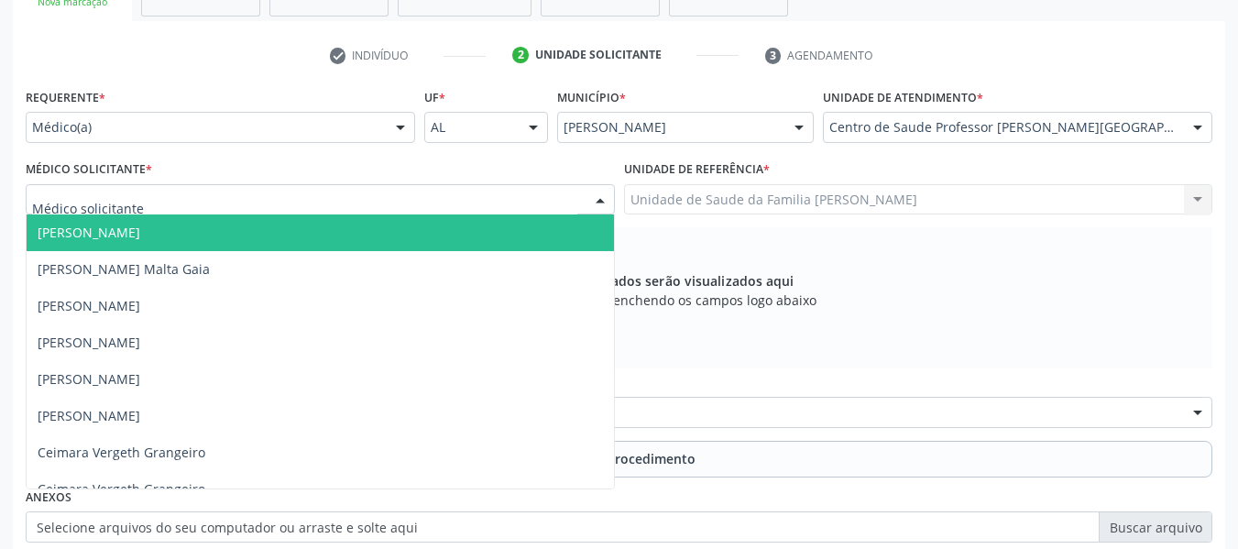
click at [602, 198] on div at bounding box center [600, 200] width 27 height 31
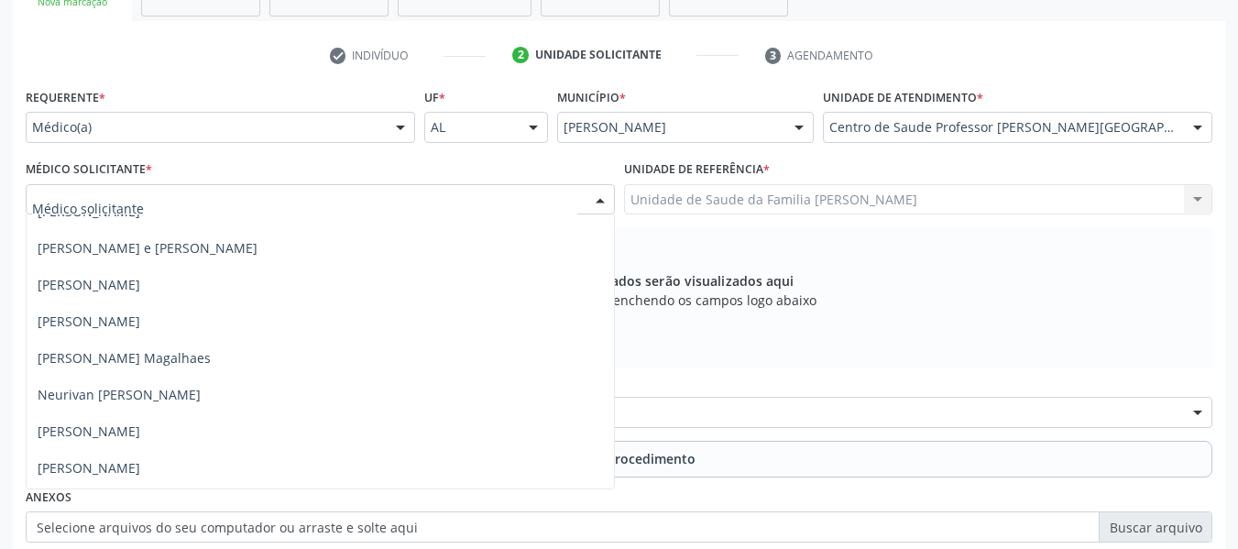
scroll to position [1137, 0]
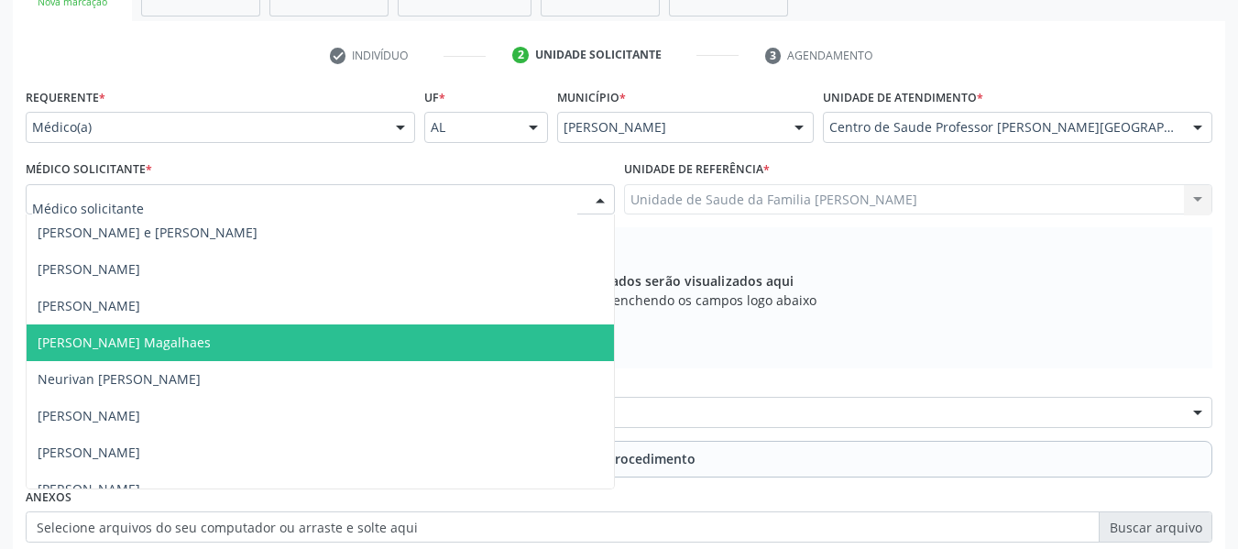
click at [266, 341] on span "[PERSON_NAME] Magalhaes" at bounding box center [321, 342] width 588 height 37
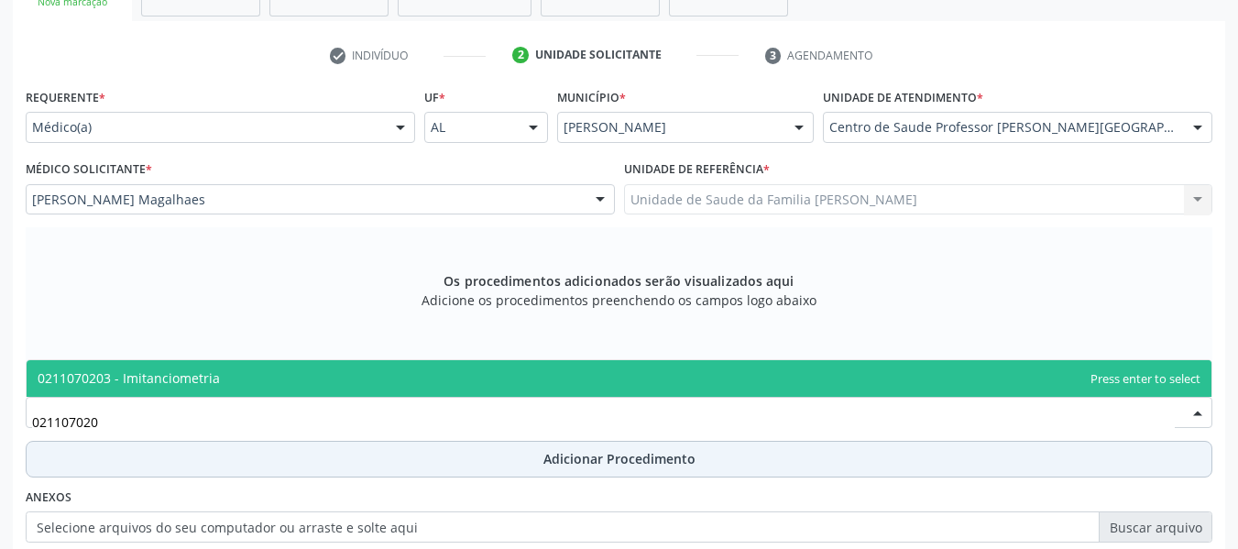
type input "0211070203"
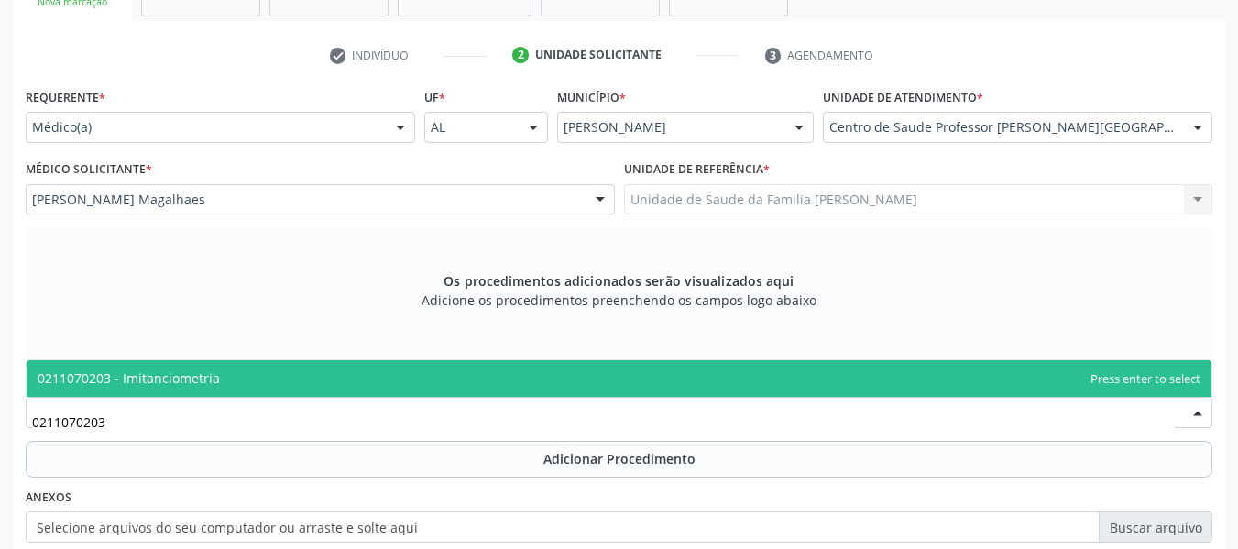
click at [147, 380] on span "0211070203 - Imitanciometria" at bounding box center [129, 377] width 182 height 17
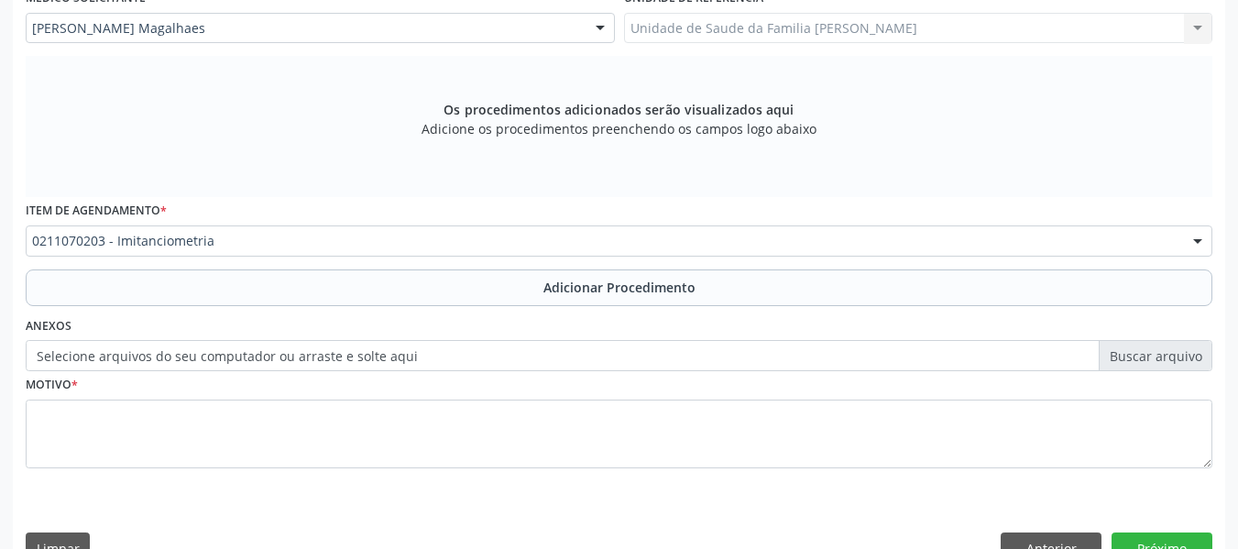
scroll to position [552, 0]
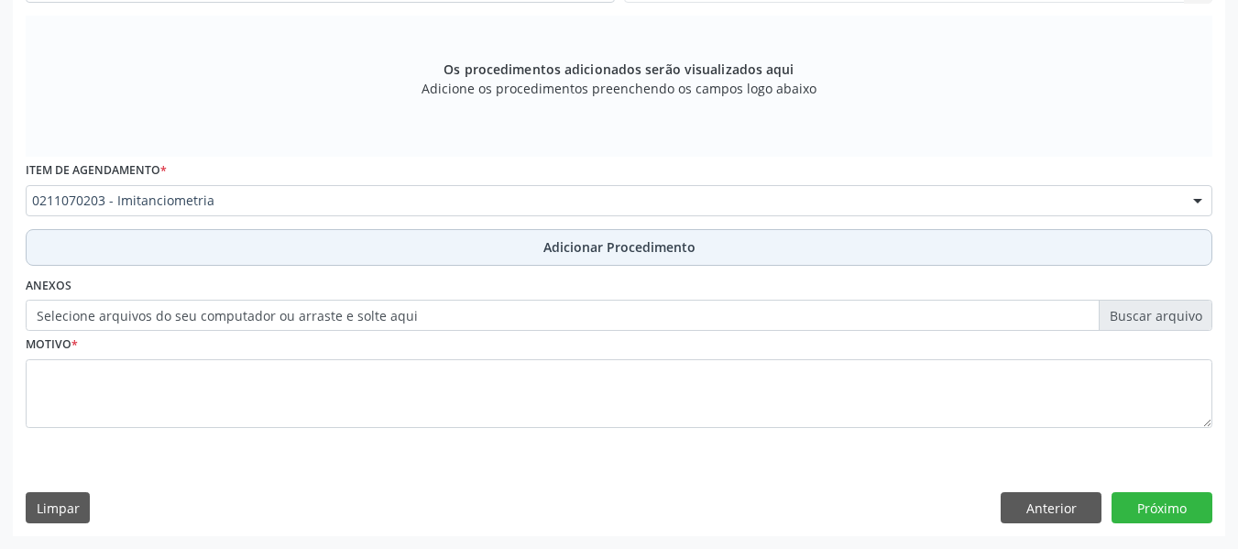
click at [631, 246] on span "Adicionar Procedimento" at bounding box center [620, 246] width 152 height 19
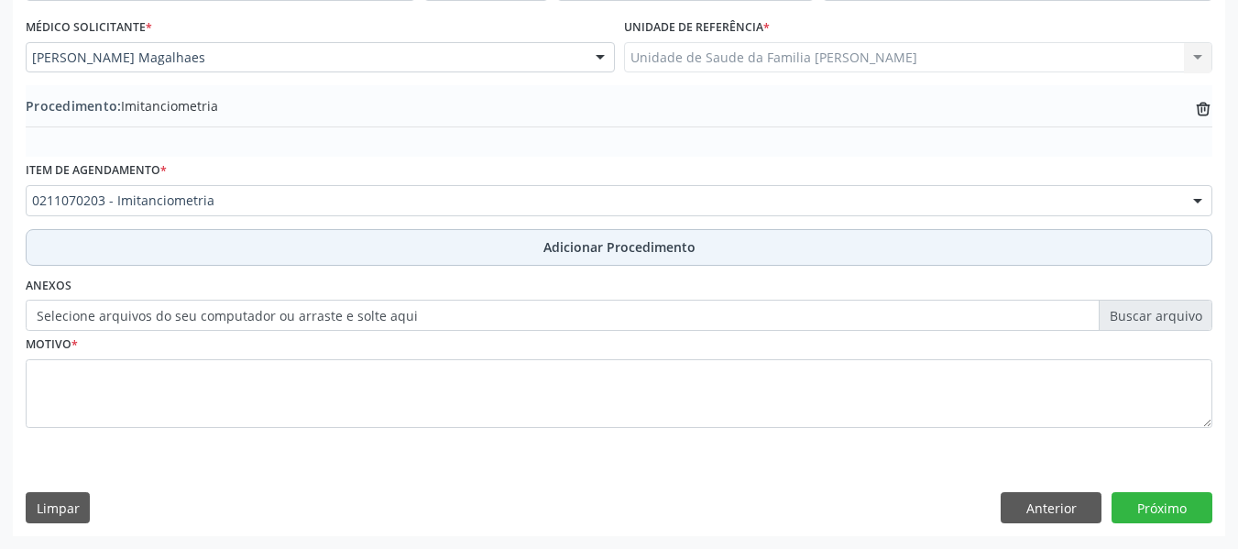
scroll to position [482, 0]
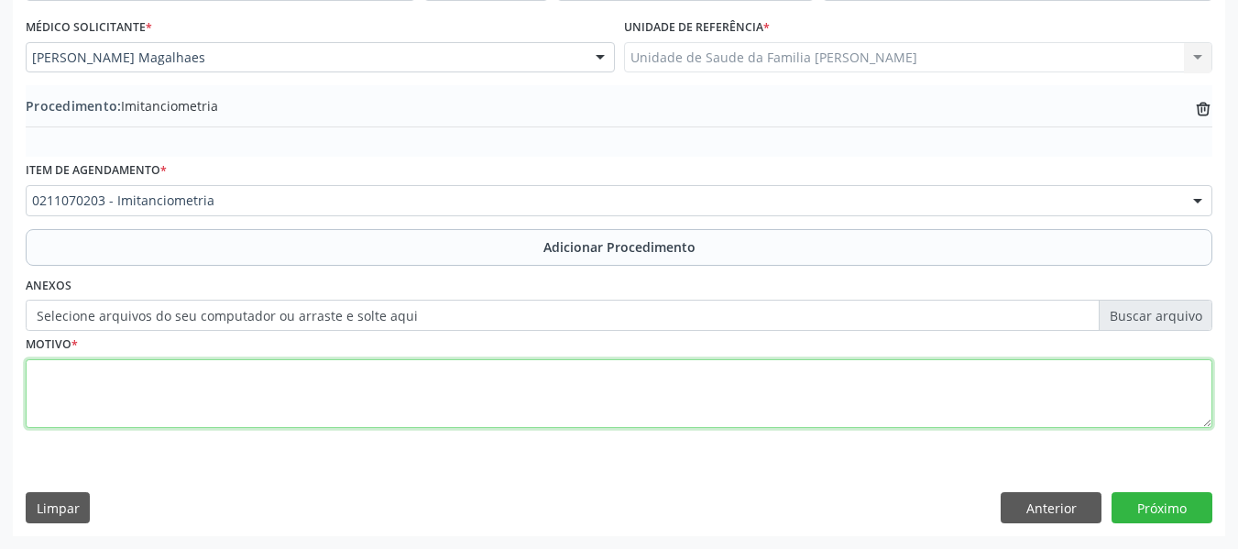
click at [143, 387] on textarea at bounding box center [619, 394] width 1187 height 70
type textarea "ZUMBIDO E TONTURA"
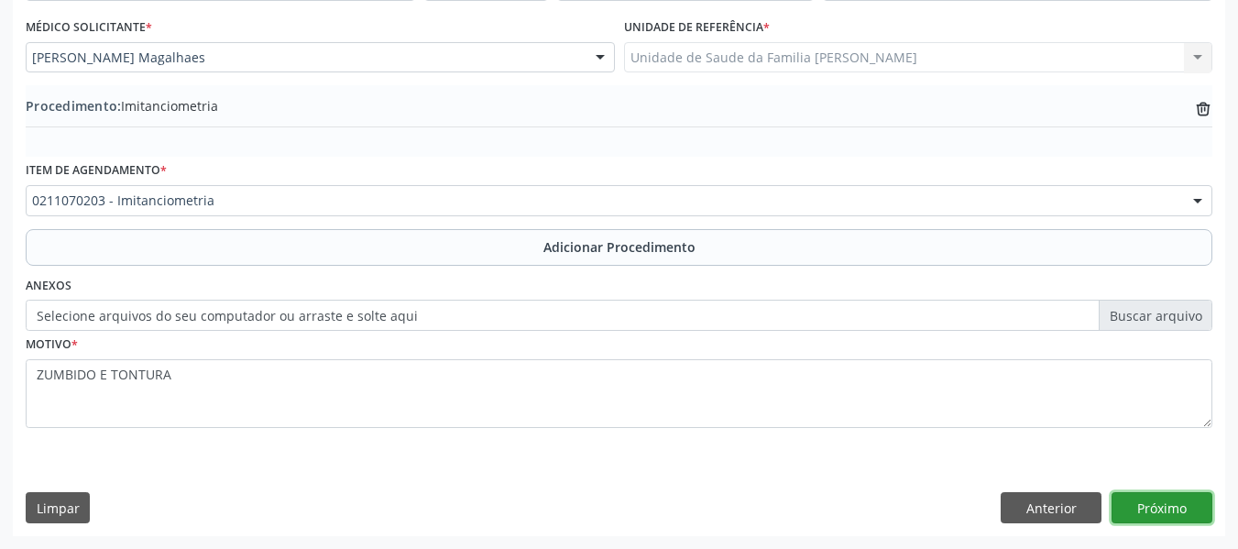
click at [1152, 500] on button "Próximo" at bounding box center [1162, 507] width 101 height 31
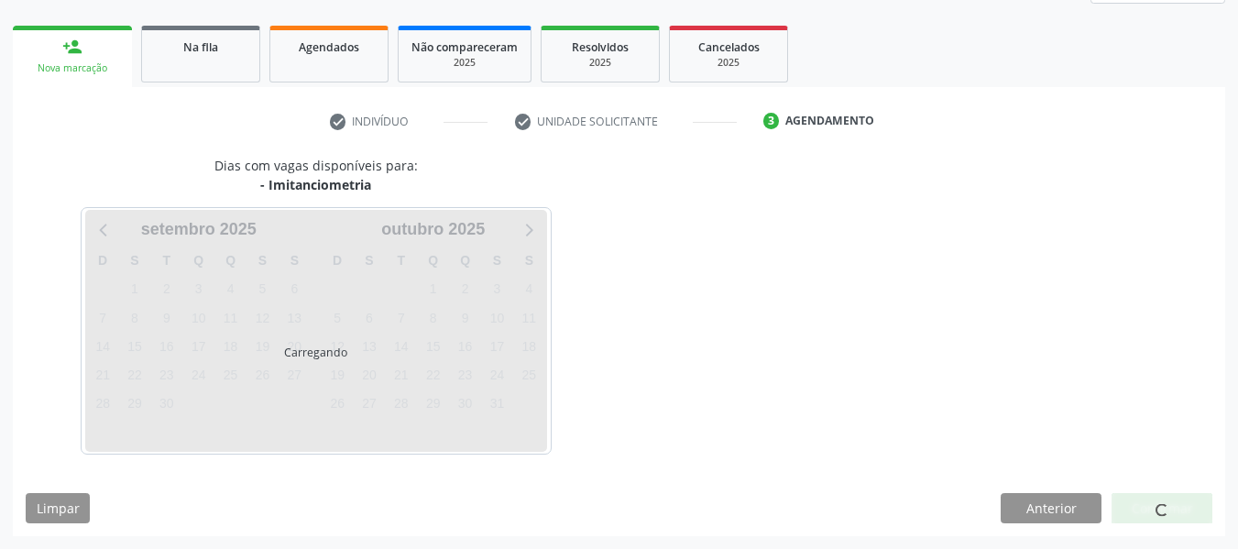
scroll to position [328, 0]
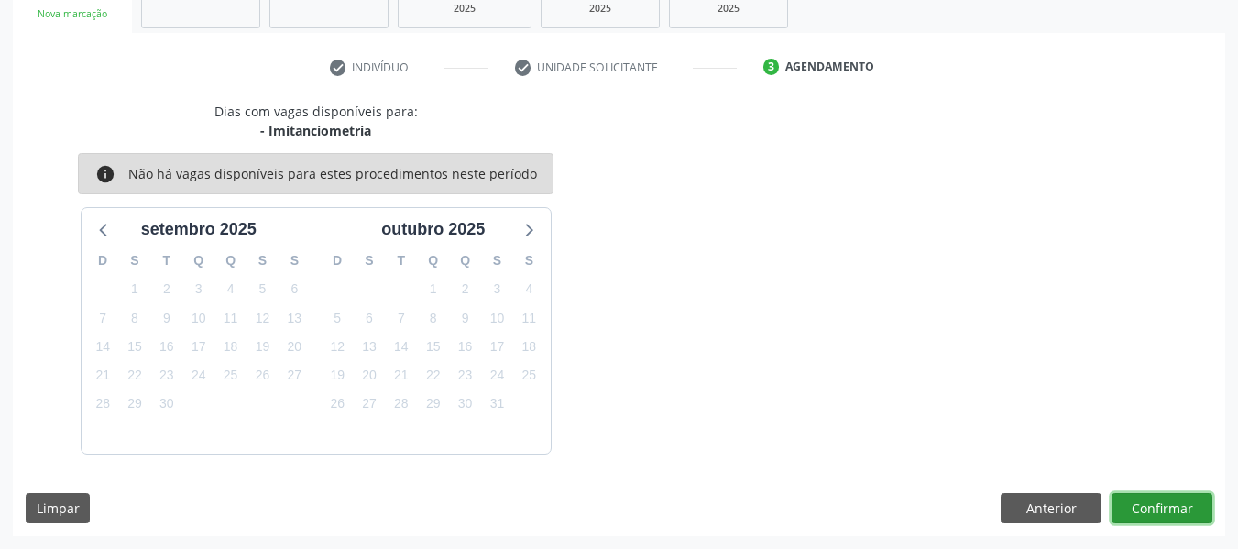
click at [1168, 503] on button "Confirmar" at bounding box center [1162, 508] width 101 height 31
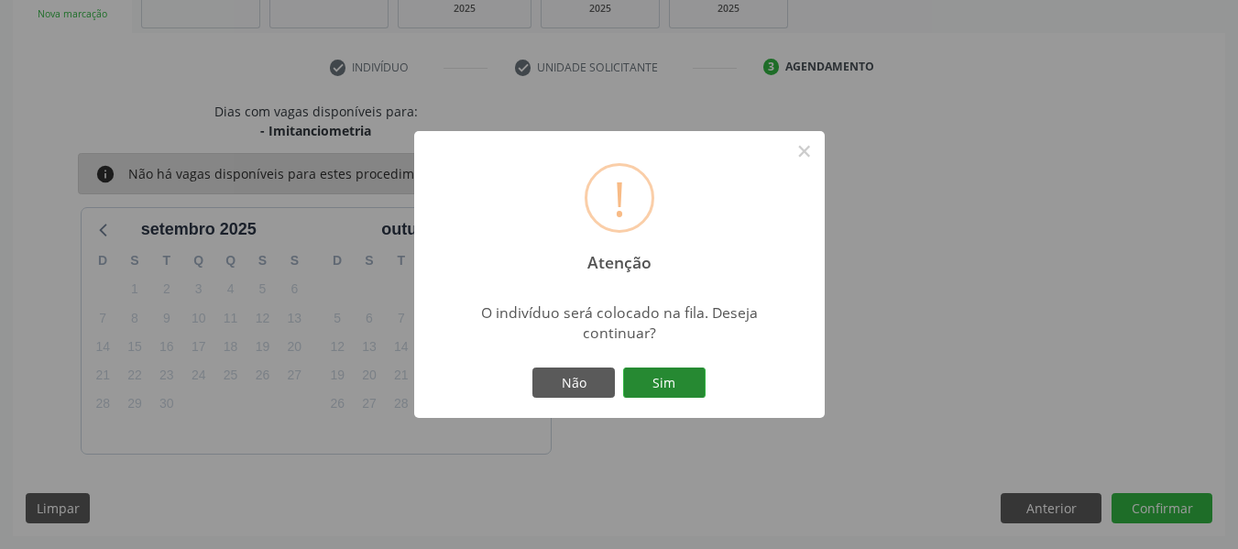
click at [664, 379] on button "Sim" at bounding box center [664, 383] width 82 height 31
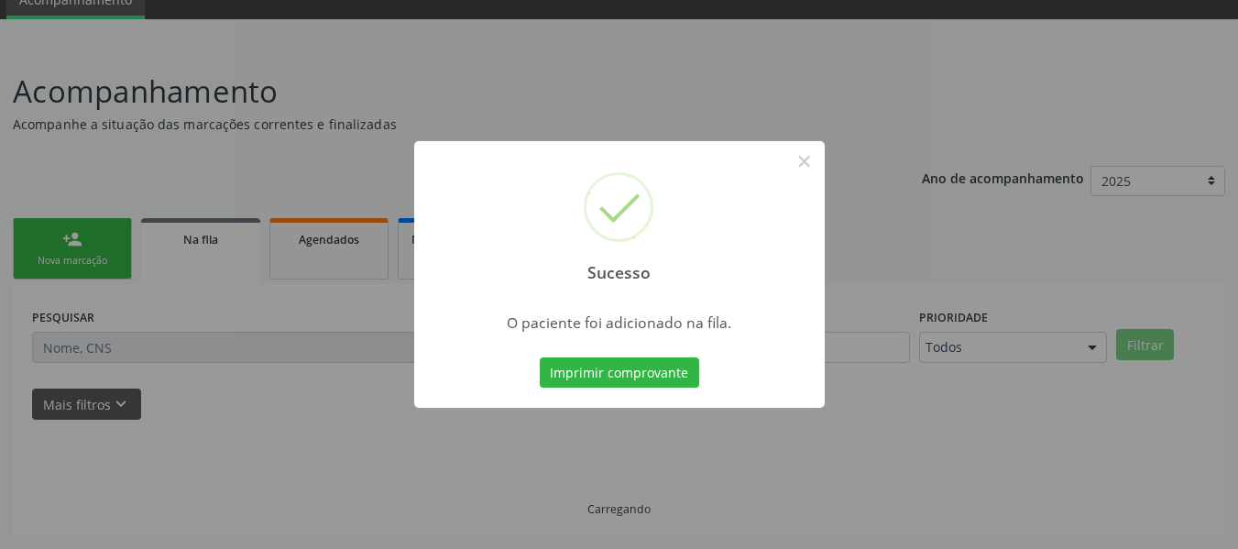
scroll to position [82, 0]
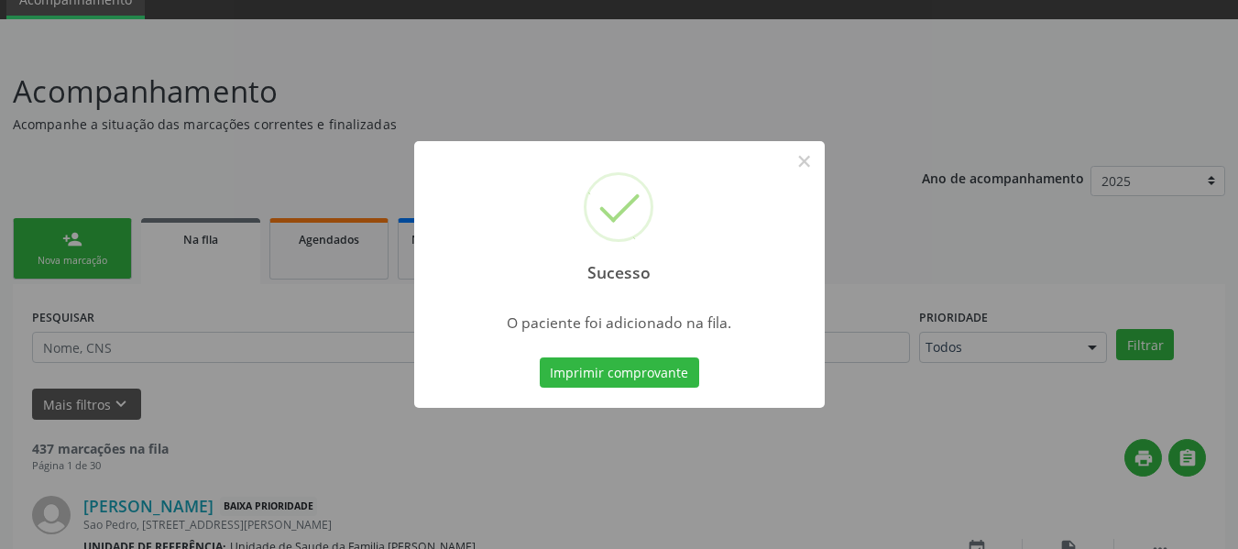
click at [664, 379] on button "Imprimir comprovante" at bounding box center [619, 372] width 159 height 31
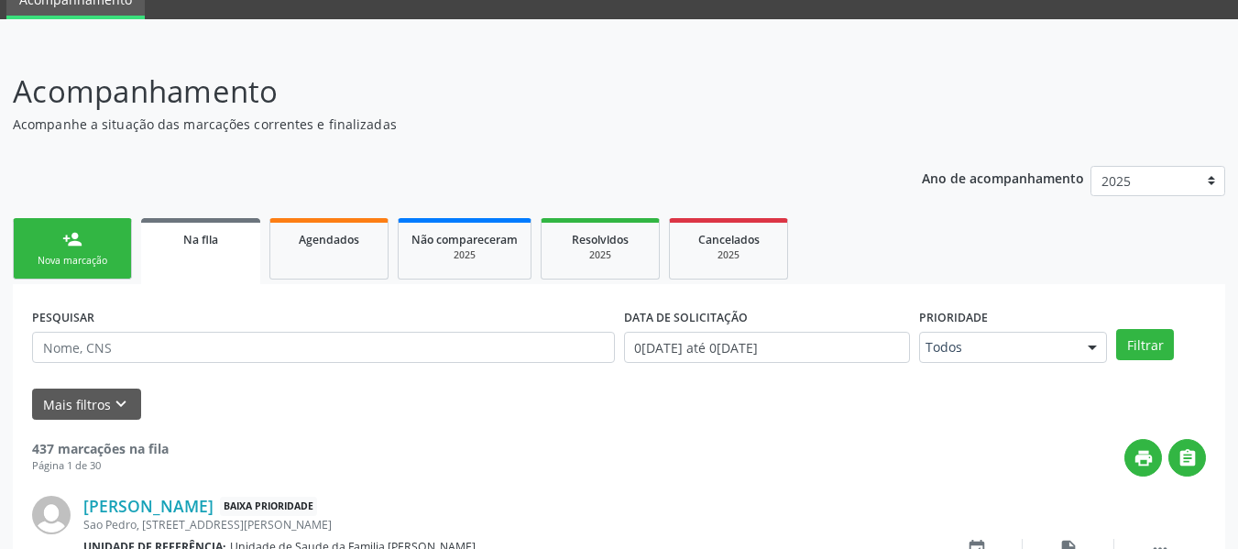
click at [64, 235] on div "person_add" at bounding box center [72, 239] width 20 height 20
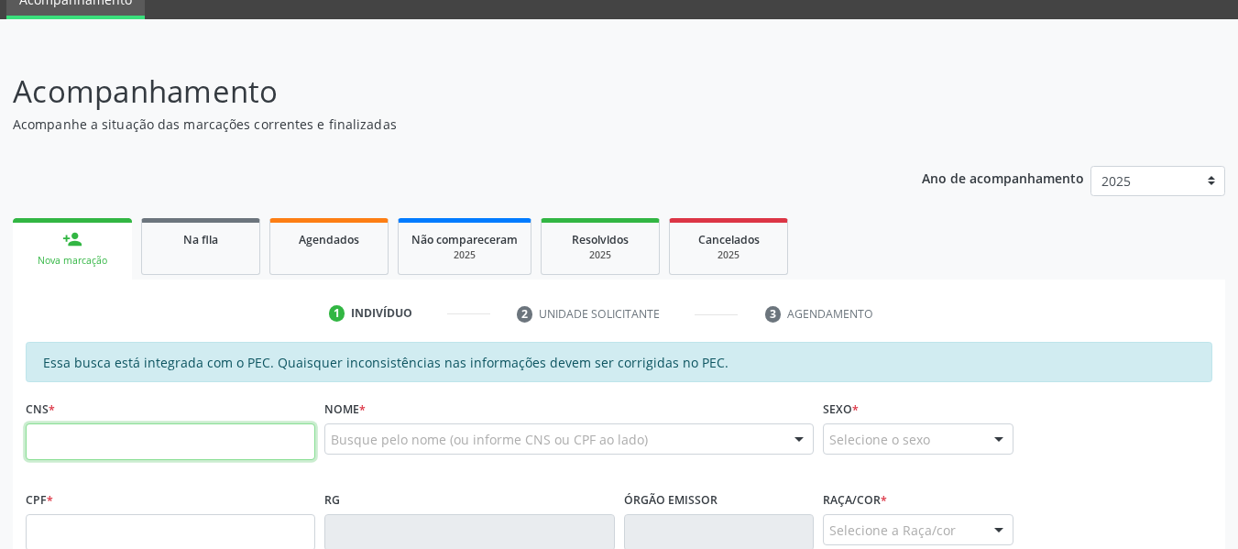
click at [73, 447] on input "text" at bounding box center [171, 441] width 290 height 37
type input "709 0008 9343 8713"
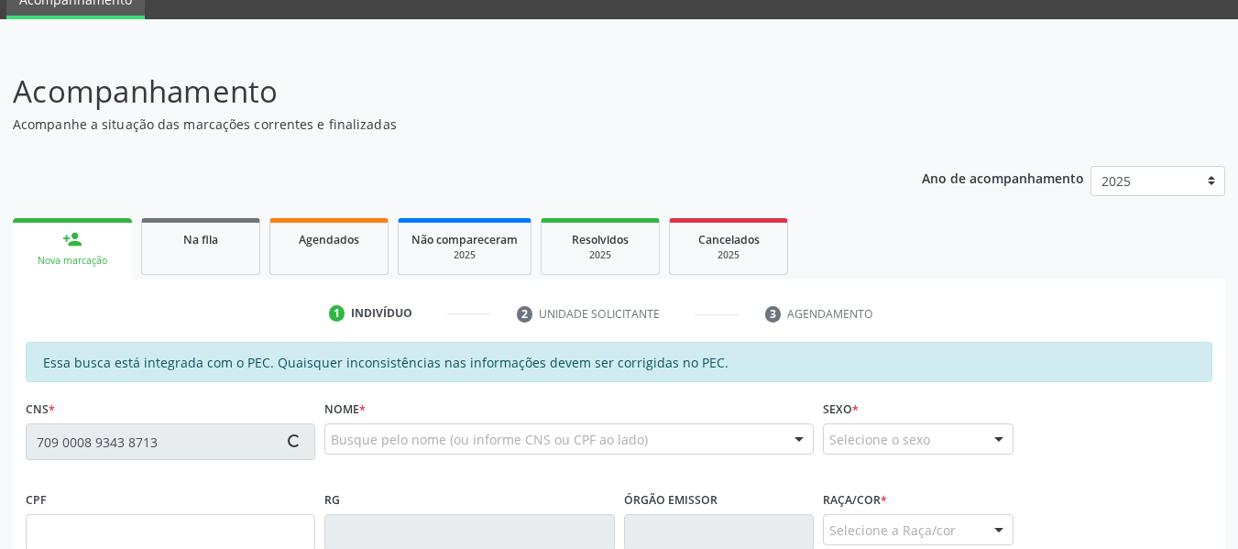
type input "047.765.314-61"
type input "15[DATE]"
type input "[PERSON_NAME]"
type input "[PHONE_NUMBER]"
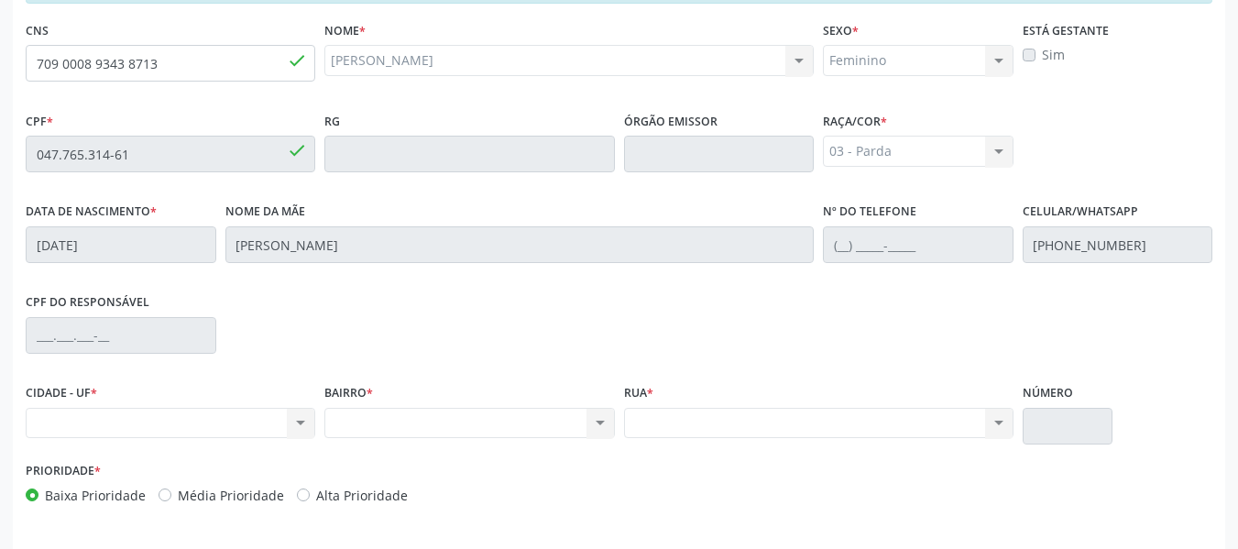
scroll to position [523, 0]
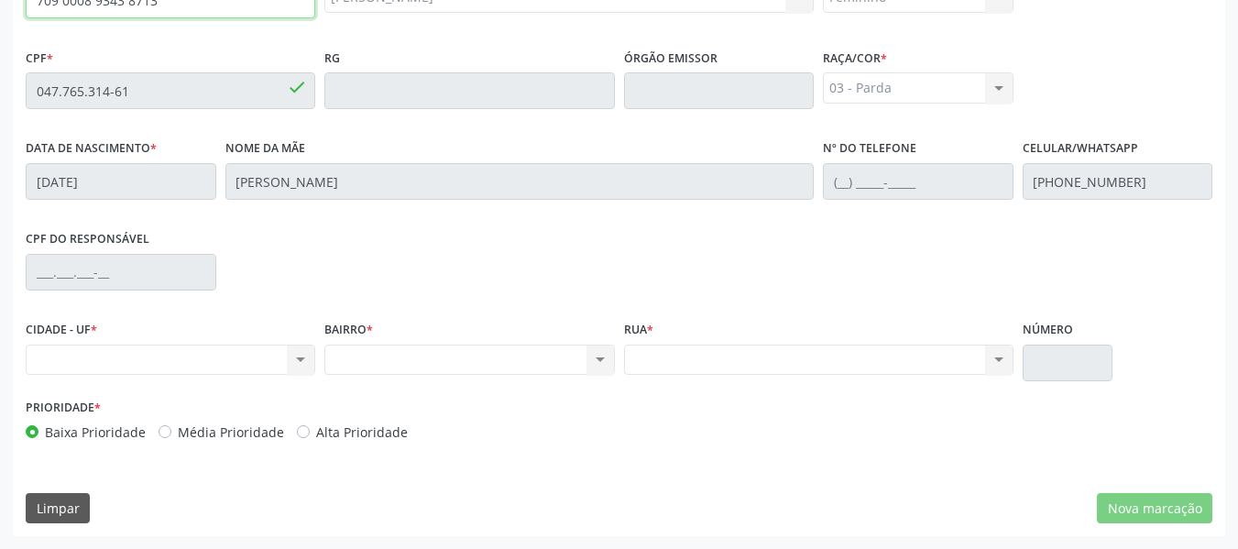
click at [212, 5] on input "709 0008 9343 8713" at bounding box center [171, 0] width 290 height 37
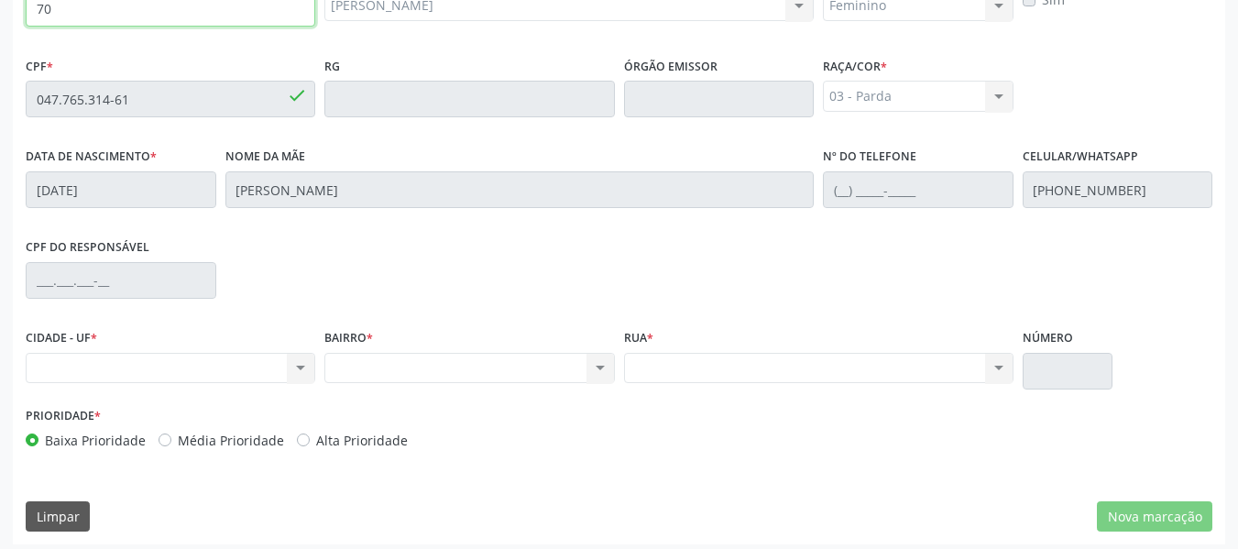
type input "7"
type input "704 0063 8557 5761"
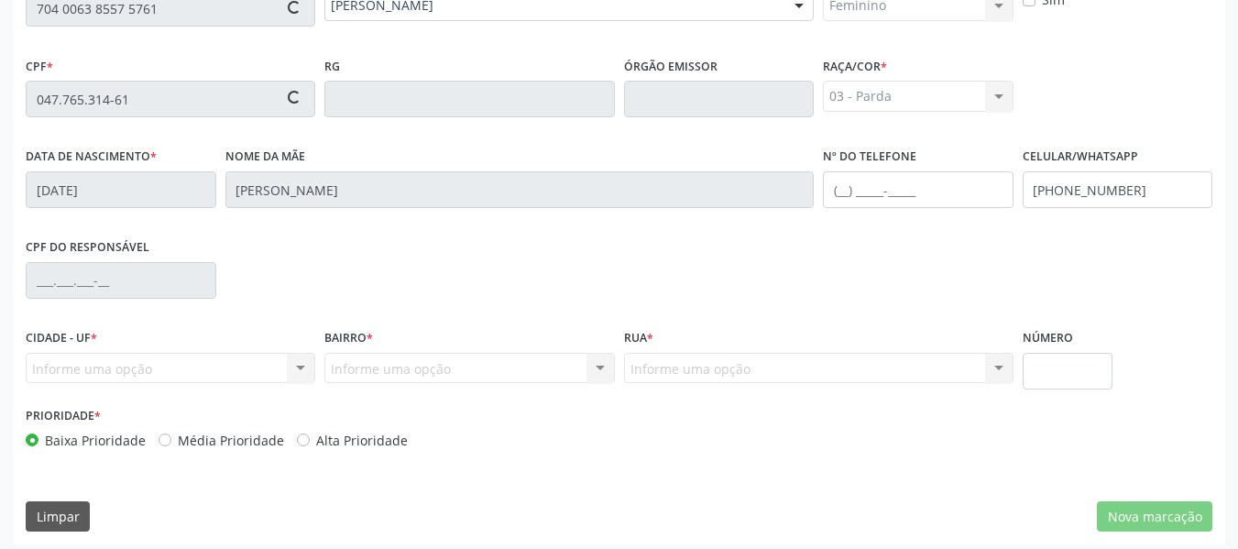
type input "662.653.804-78"
type input "[DATE]"
type input "[PERSON_NAME]"
type input "(82) 99992-2255"
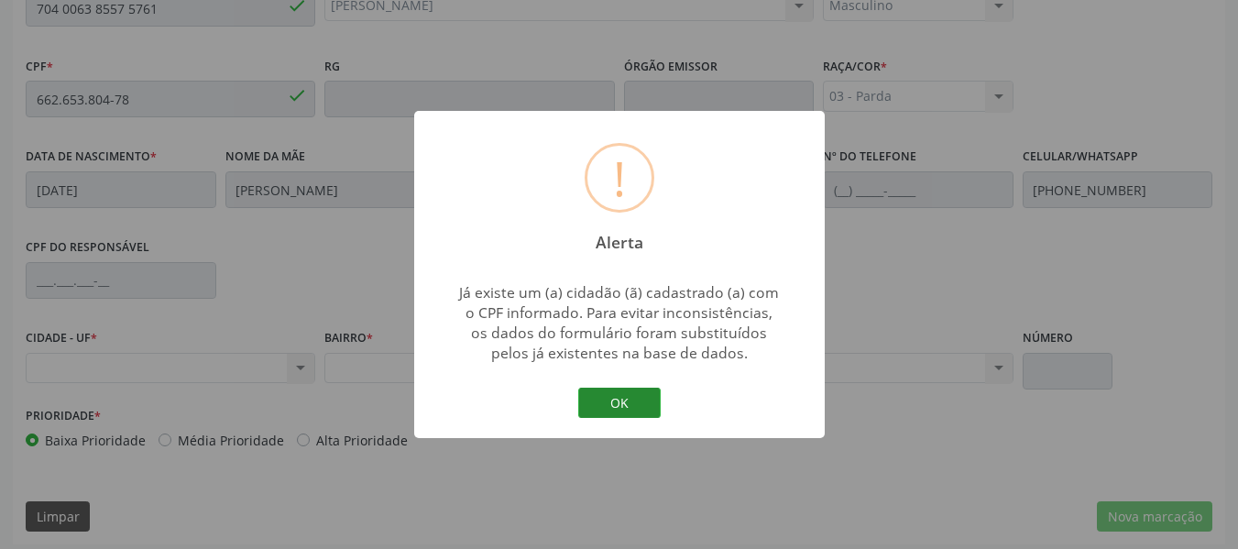
click at [636, 392] on button "OK" at bounding box center [619, 403] width 82 height 31
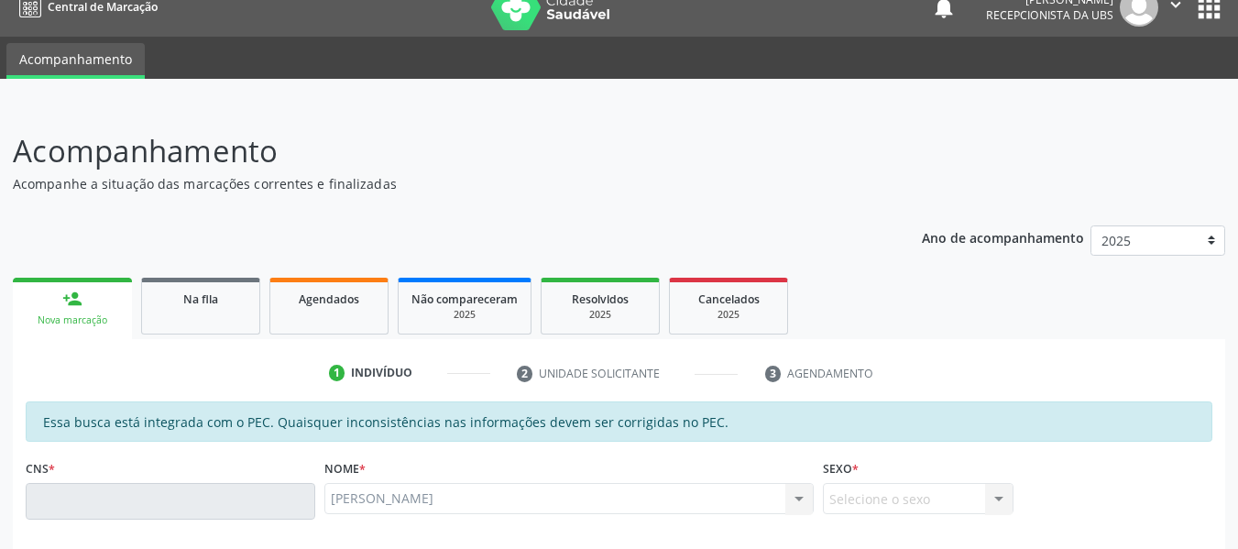
scroll to position [0, 0]
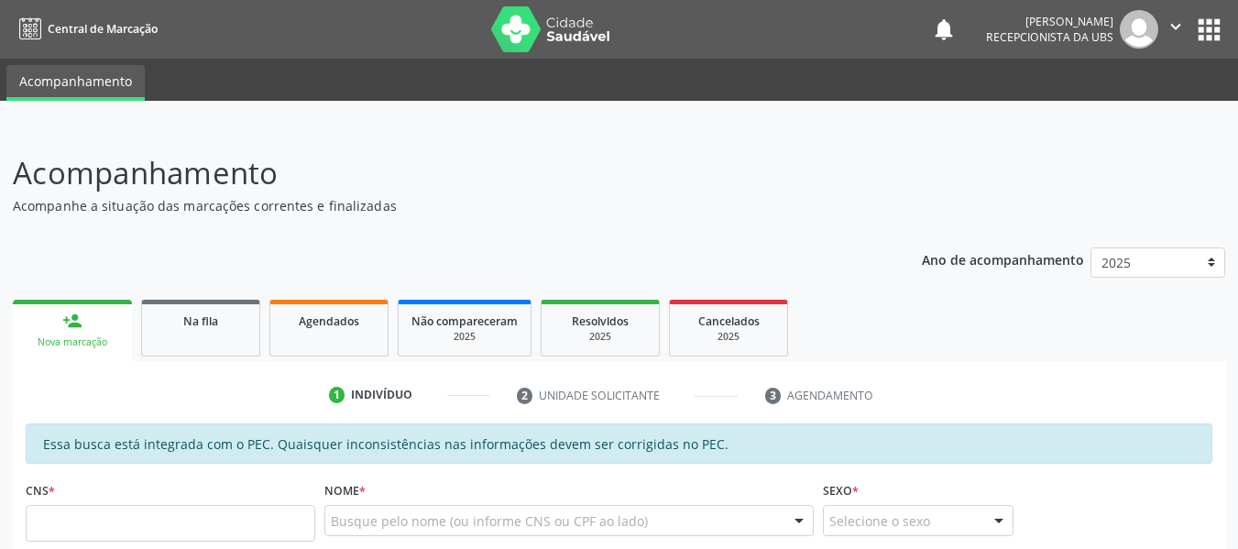
click at [112, 523] on input "text" at bounding box center [171, 523] width 290 height 37
type input "709 0008 9343 8713"
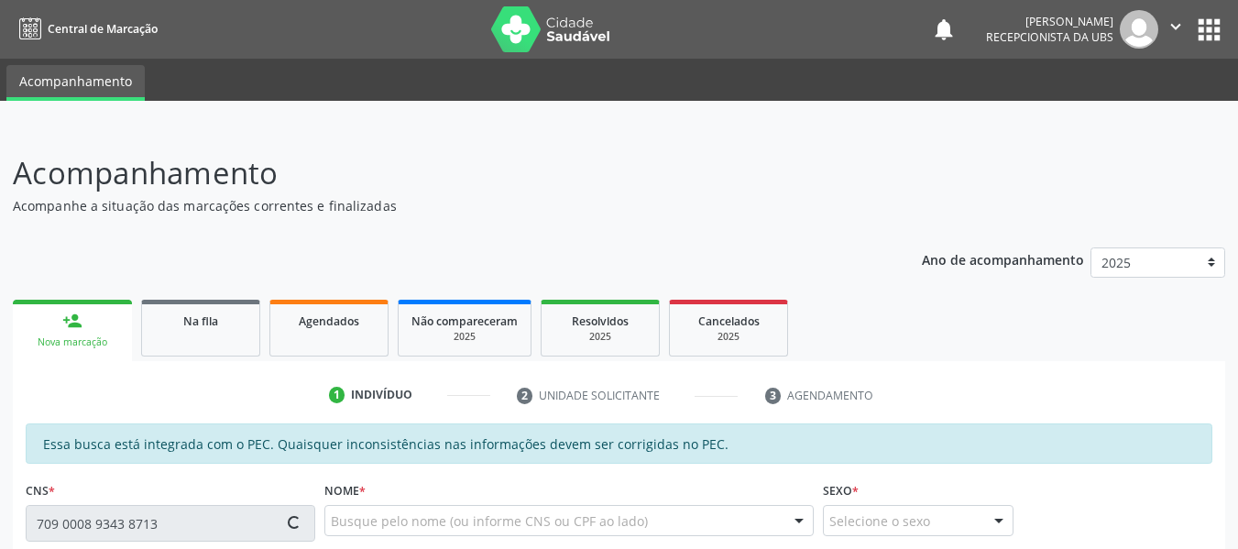
type input "047.765.314-61"
type input "15[DATE]"
type input "[PERSON_NAME]"
type input "[PHONE_NUMBER]"
type input "227"
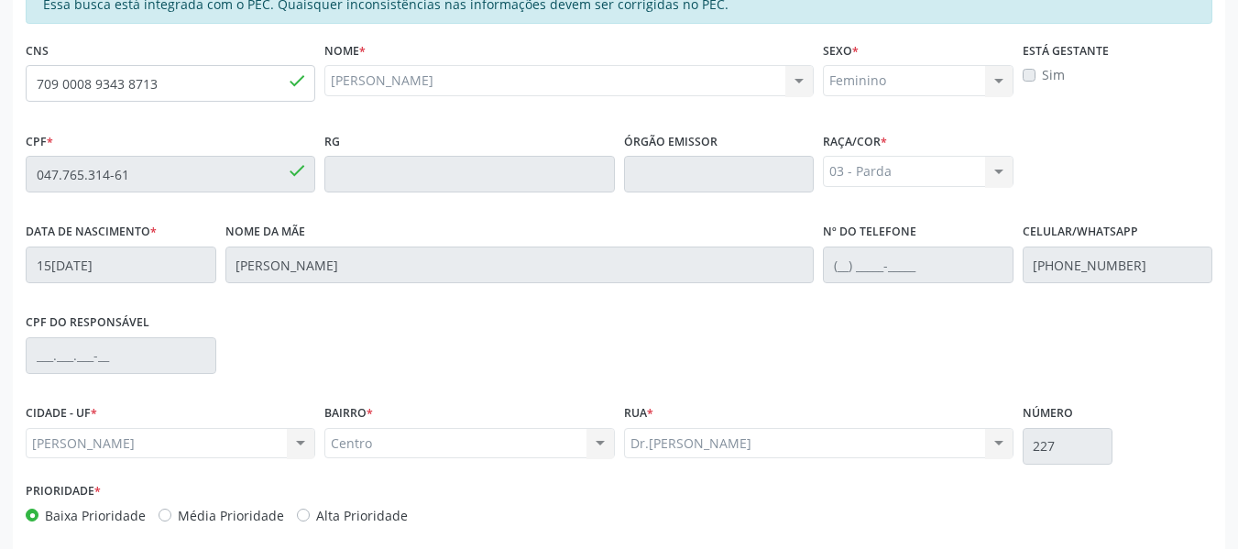
scroll to position [523, 0]
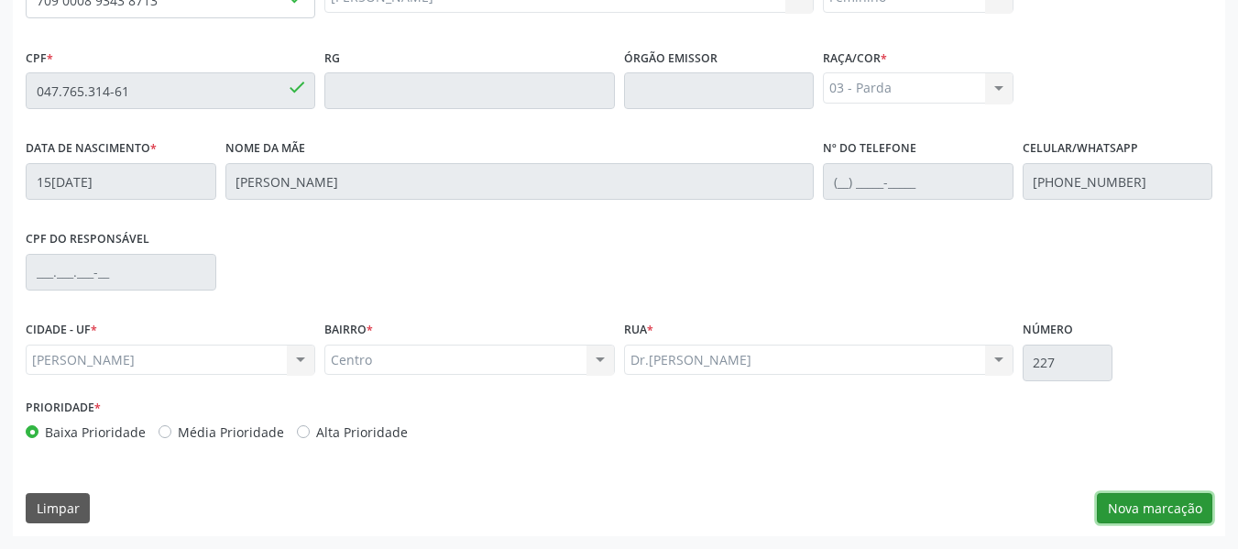
click at [1135, 510] on button "Nova marcação" at bounding box center [1154, 508] width 115 height 31
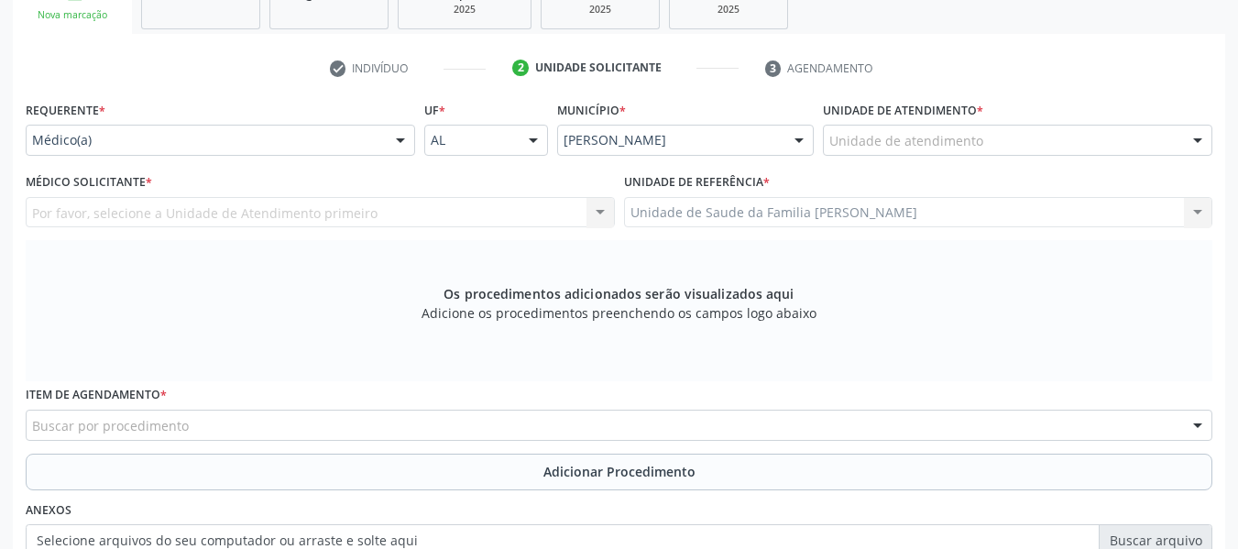
scroll to position [193, 0]
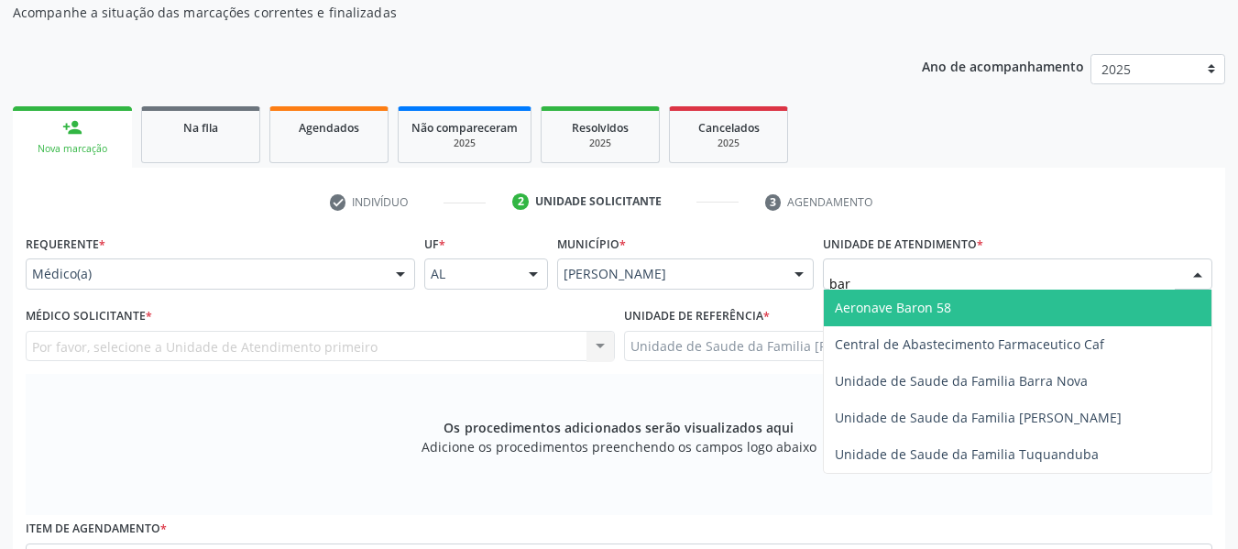
type input "barr"
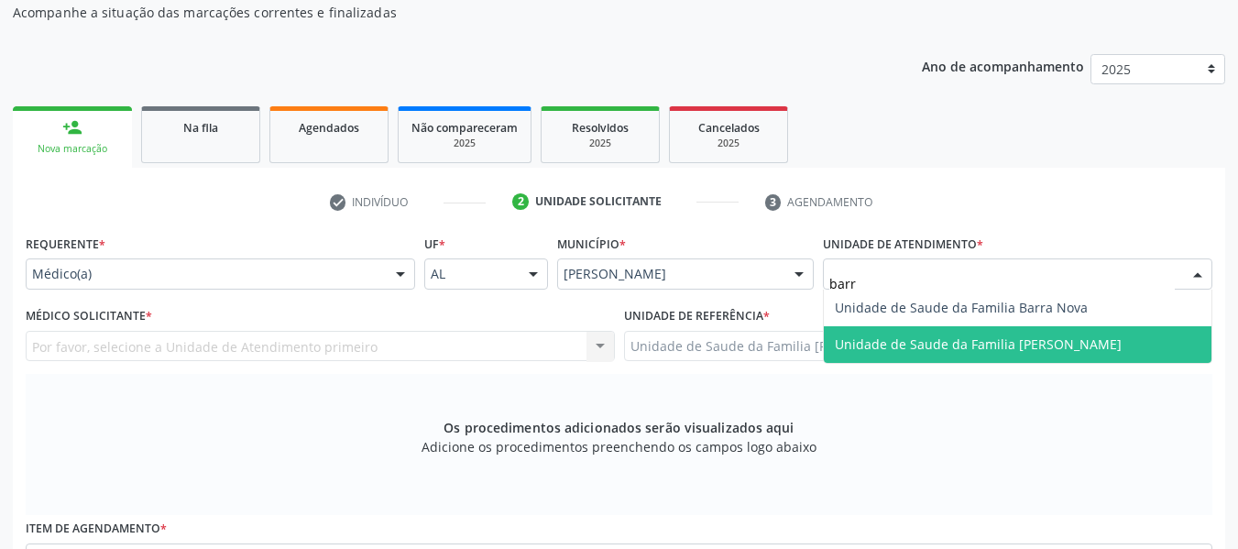
click at [941, 335] on span "Unidade de Saude da Familia [PERSON_NAME]" at bounding box center [978, 343] width 287 height 17
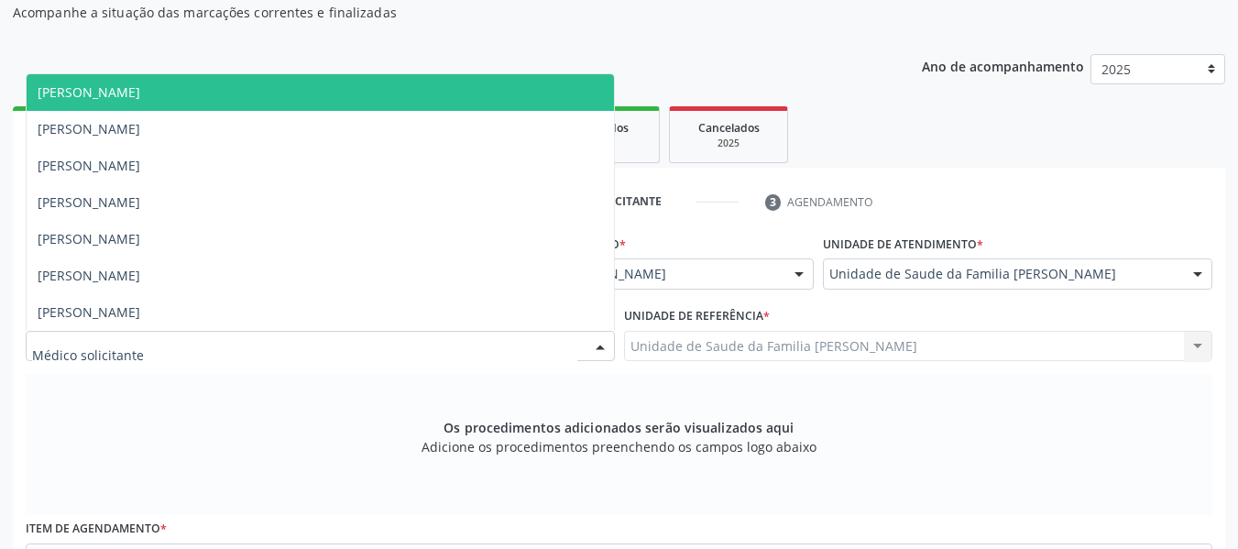
click at [599, 345] on div at bounding box center [600, 347] width 27 height 31
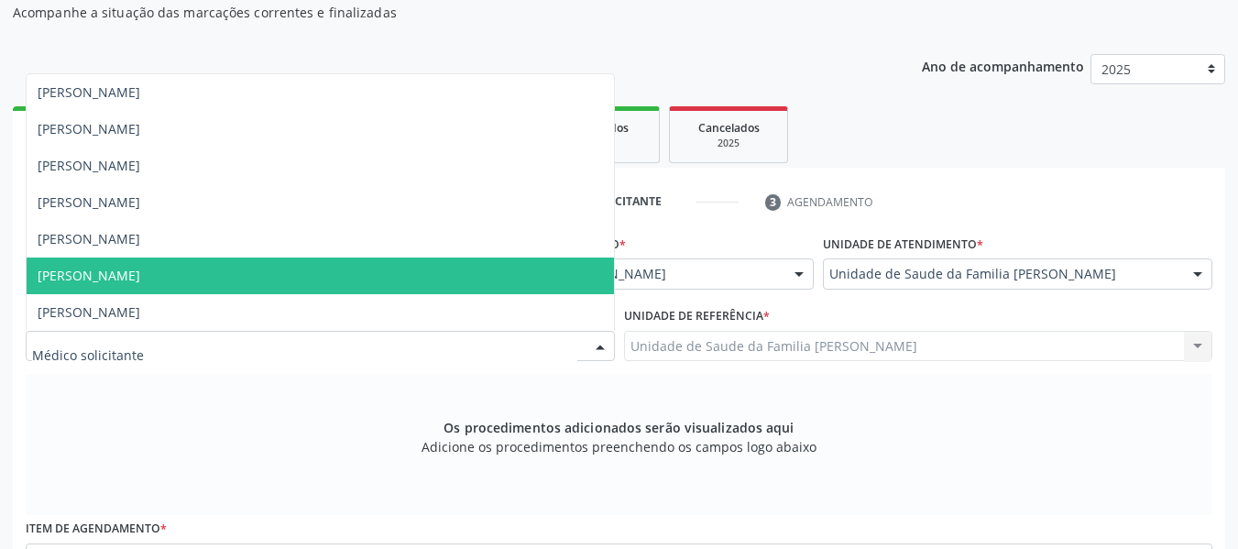
click at [140, 270] on span "[PERSON_NAME]" at bounding box center [89, 275] width 103 height 17
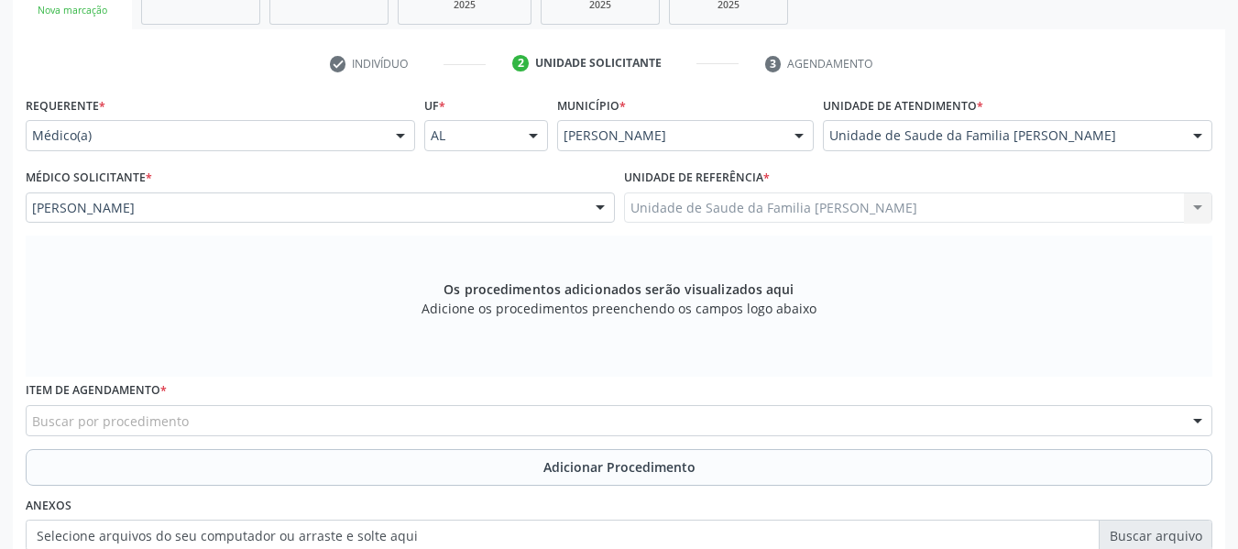
scroll to position [340, 0]
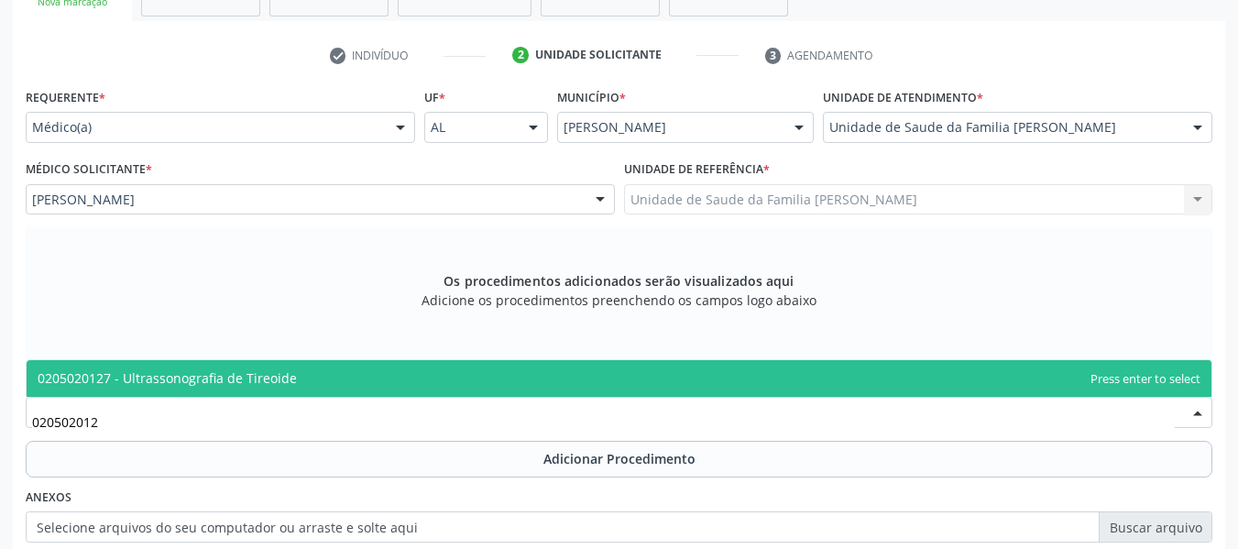
type input "0205020127"
click at [206, 370] on span "0205020127 - Ultrassonografia de Tireoide" at bounding box center [167, 377] width 259 height 17
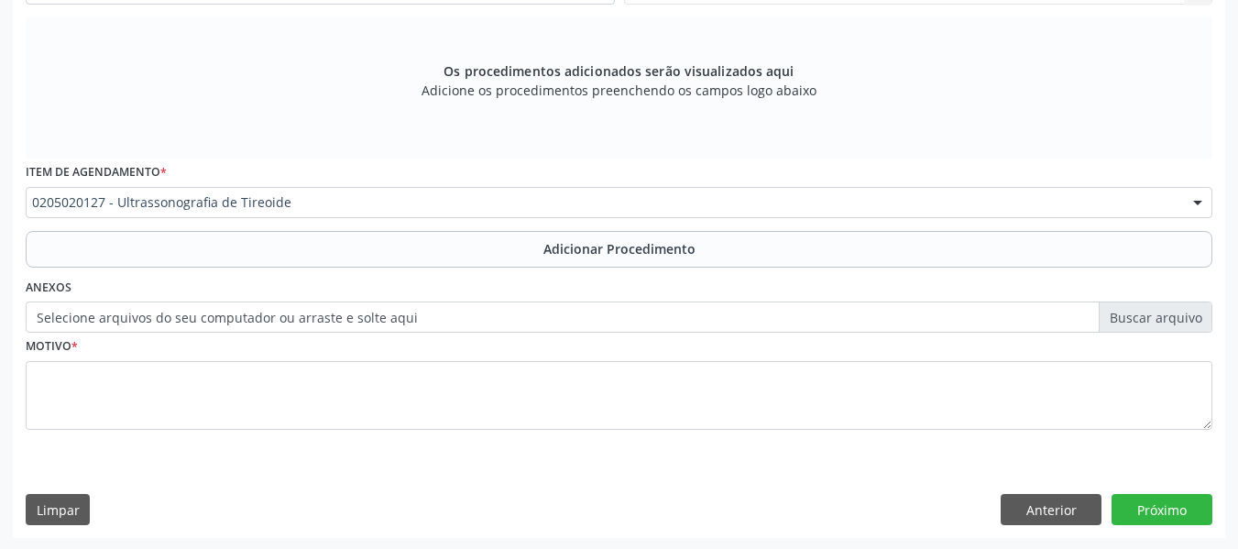
scroll to position [552, 0]
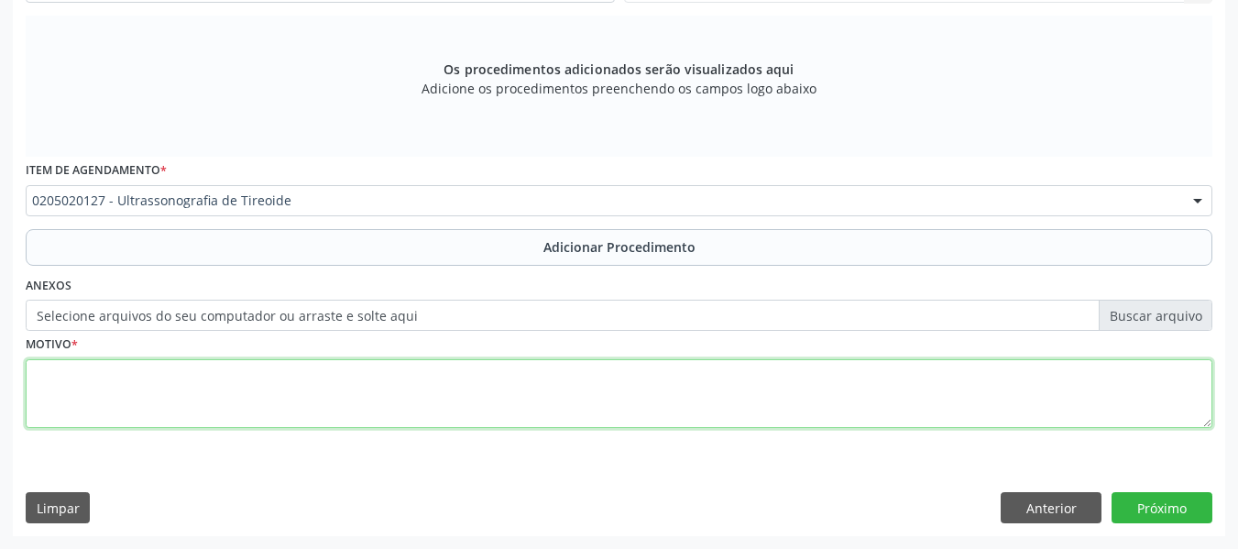
click at [59, 392] on textarea at bounding box center [619, 394] width 1187 height 70
type textarea "avaliação/ histórico de nódulos"
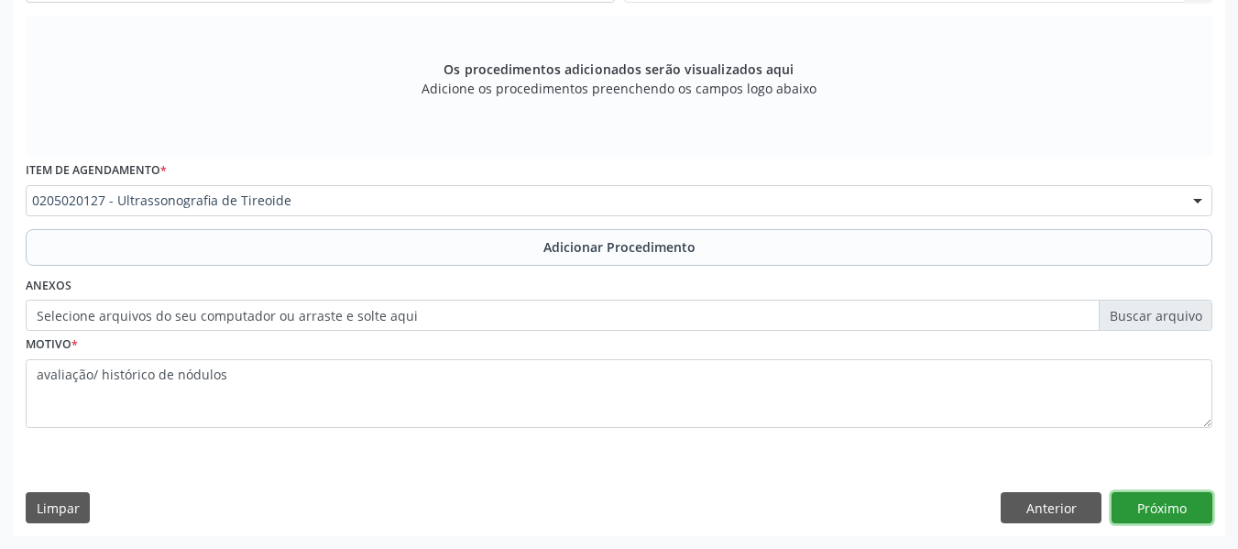
click at [1159, 506] on button "Próximo" at bounding box center [1162, 507] width 101 height 31
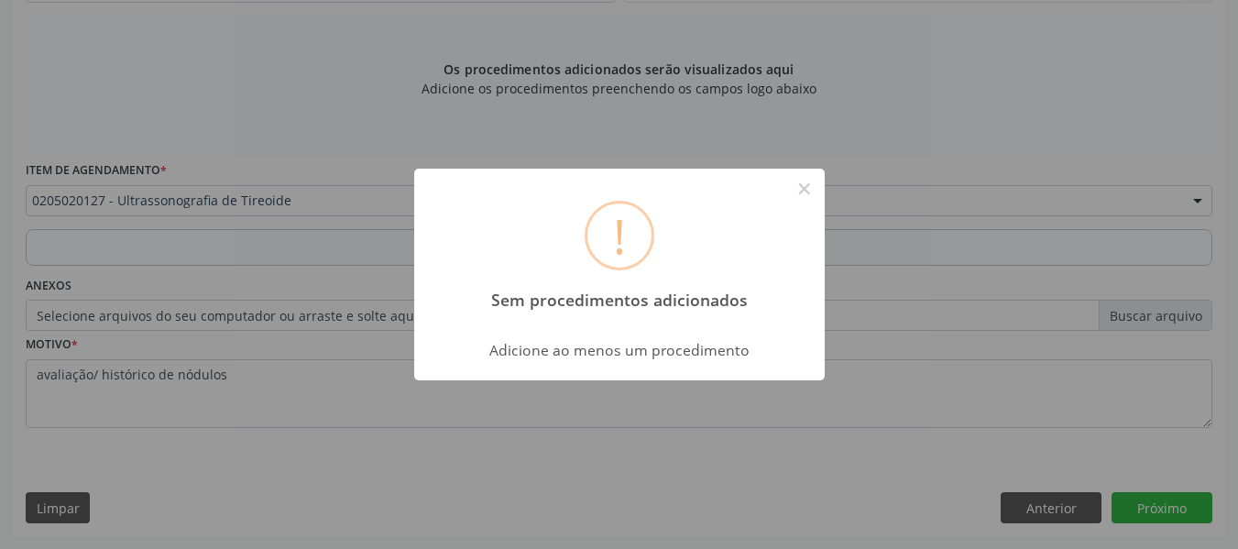
click at [932, 174] on div "! Sem procedimentos adicionados × Adicione ao menos um procedimento OK Cancel" at bounding box center [619, 274] width 1238 height 549
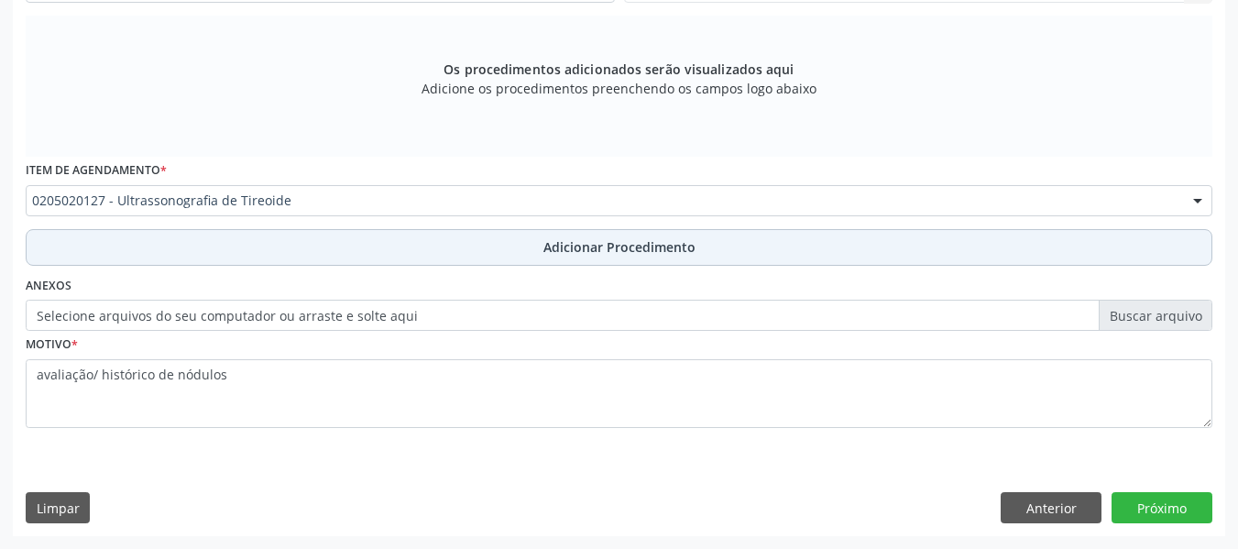
click at [560, 245] on span "Adicionar Procedimento" at bounding box center [620, 246] width 152 height 19
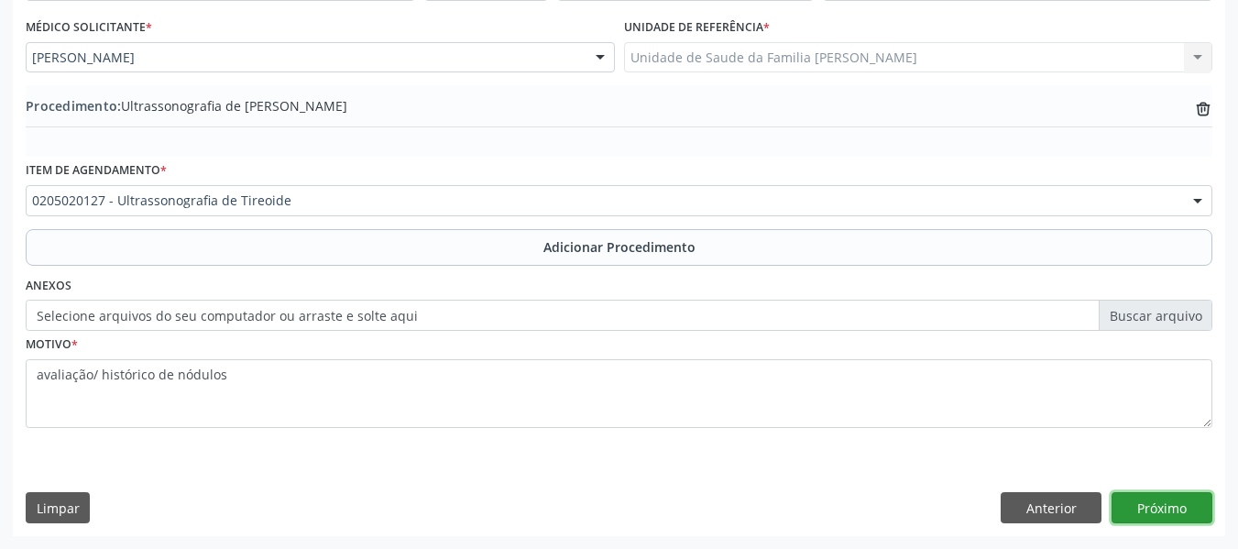
click at [1146, 500] on button "Próximo" at bounding box center [1162, 507] width 101 height 31
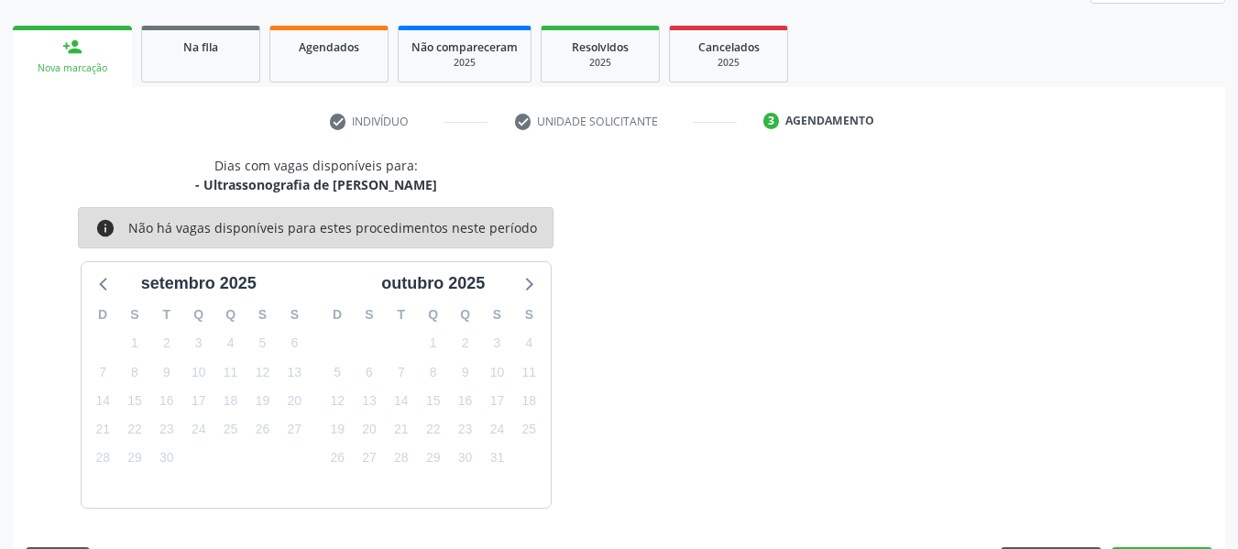
scroll to position [328, 0]
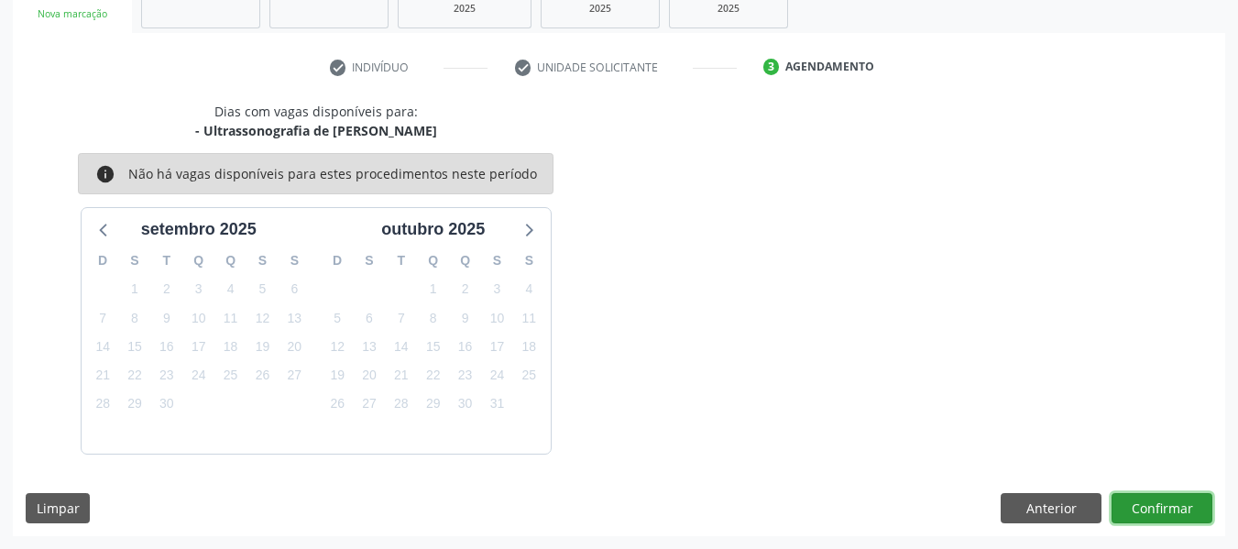
click at [1160, 503] on button "Confirmar" at bounding box center [1162, 508] width 101 height 31
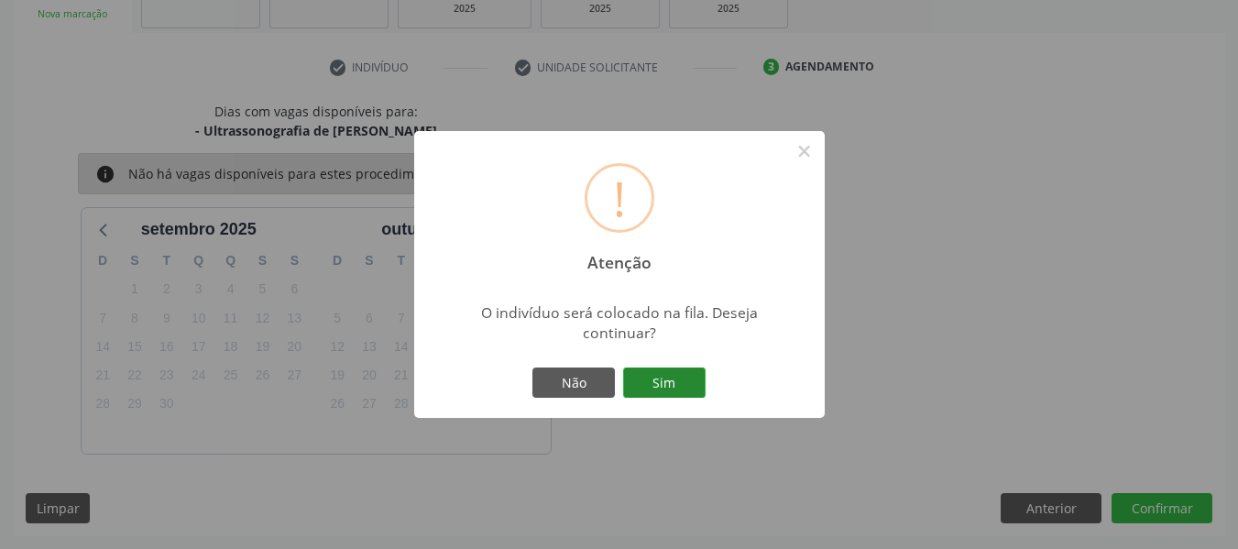
click at [679, 384] on button "Sim" at bounding box center [664, 383] width 82 height 31
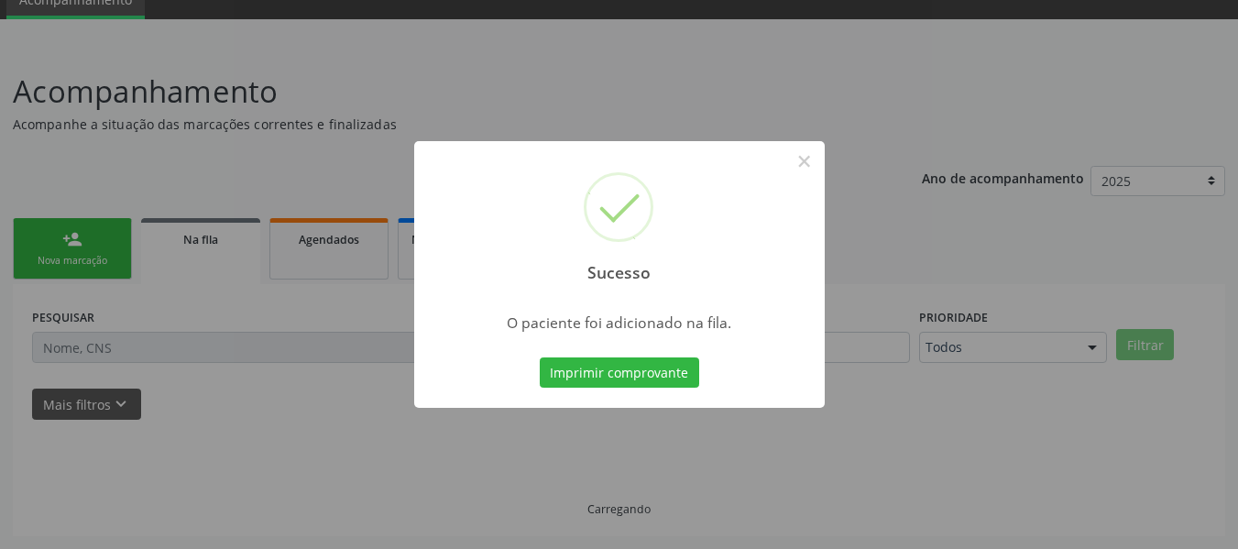
scroll to position [82, 0]
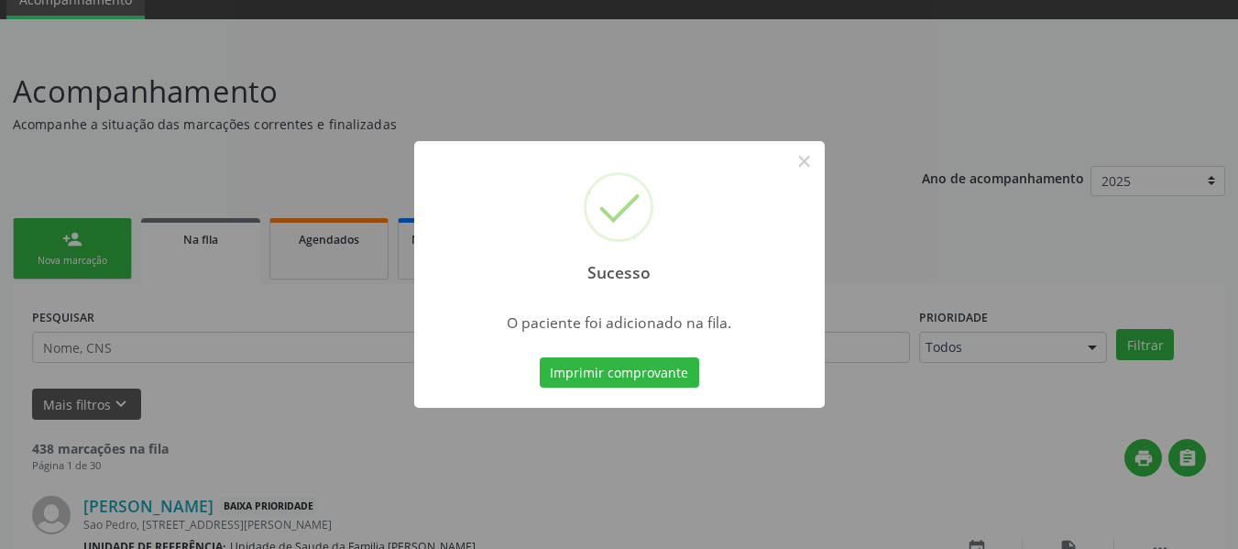
click at [67, 233] on div "Sucesso × O paciente foi adicionado na fila. Imprimir comprovante Cancel" at bounding box center [619, 274] width 1238 height 549
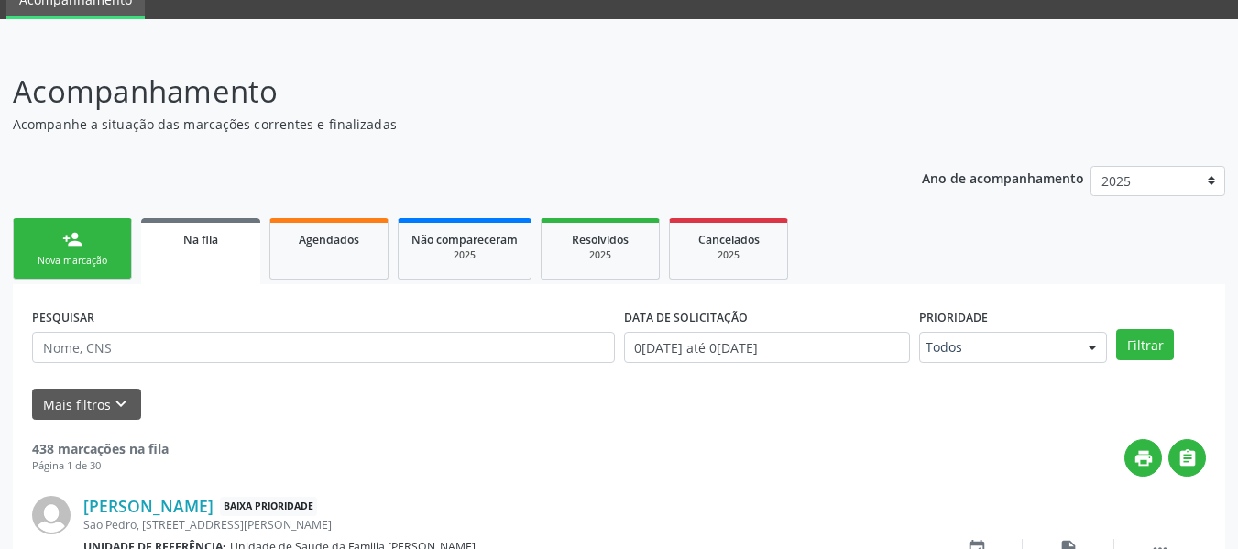
click at [67, 233] on div "person_add" at bounding box center [72, 239] width 20 height 20
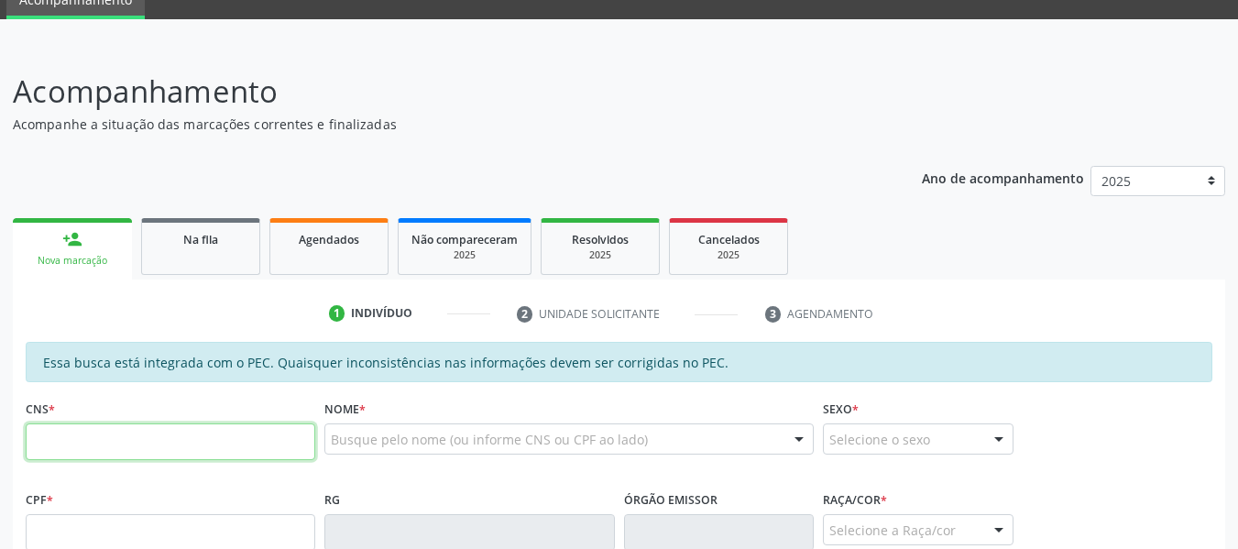
click at [60, 448] on input "text" at bounding box center [171, 441] width 290 height 37
type input "709 0008 9343 8713"
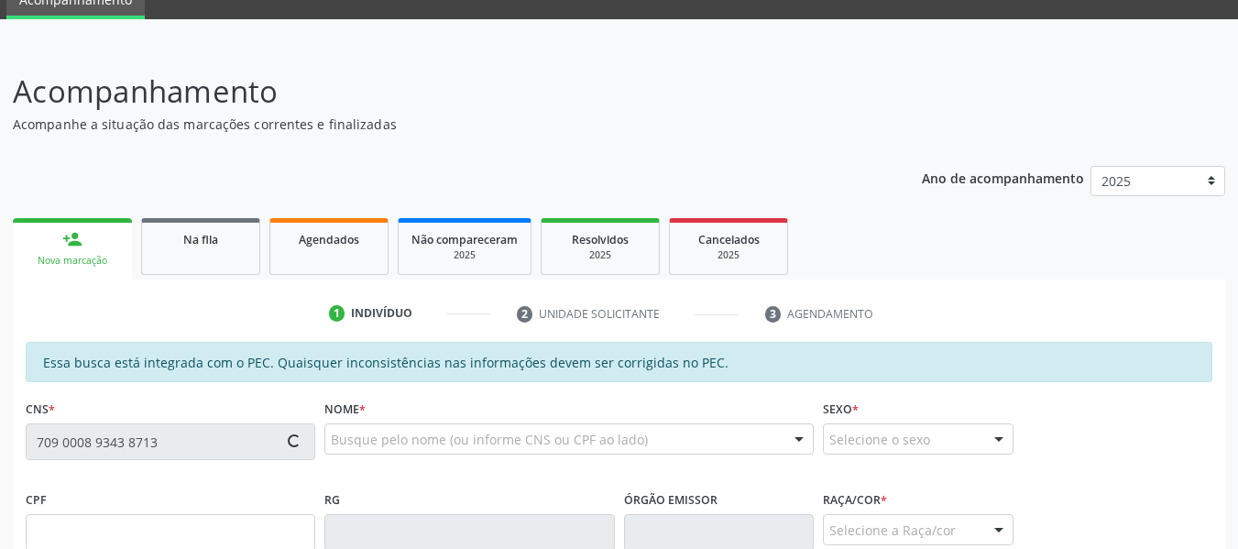
type input "047.765.314-61"
type input "15[DATE]"
type input "[PERSON_NAME]"
type input "[PHONE_NUMBER]"
type input "227"
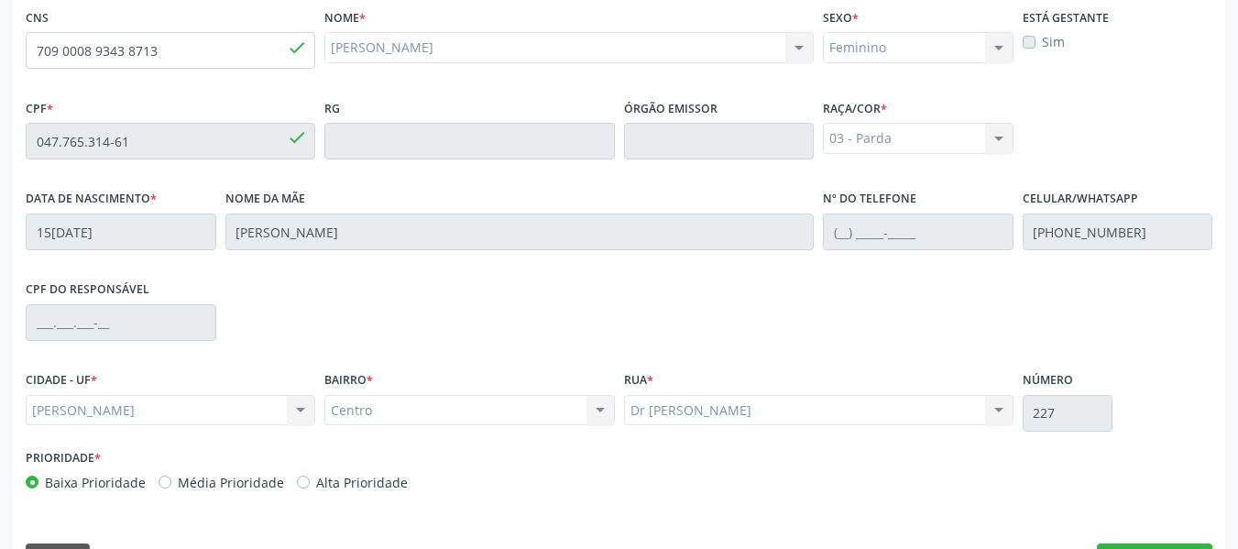
scroll to position [523, 0]
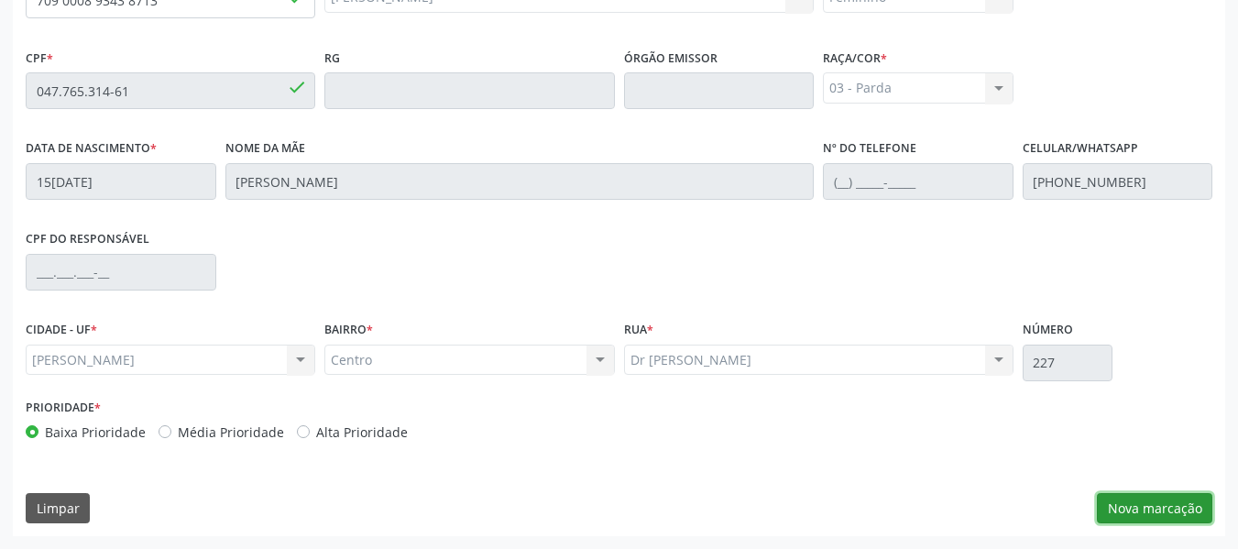
click at [1164, 511] on button "Nova marcação" at bounding box center [1154, 508] width 115 height 31
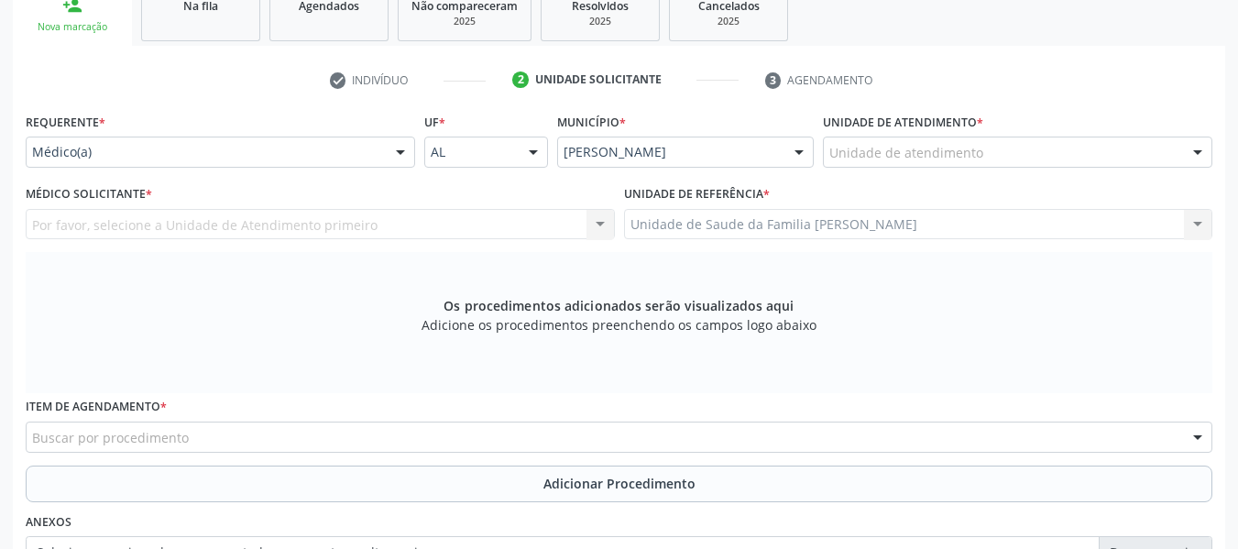
scroll to position [170, 0]
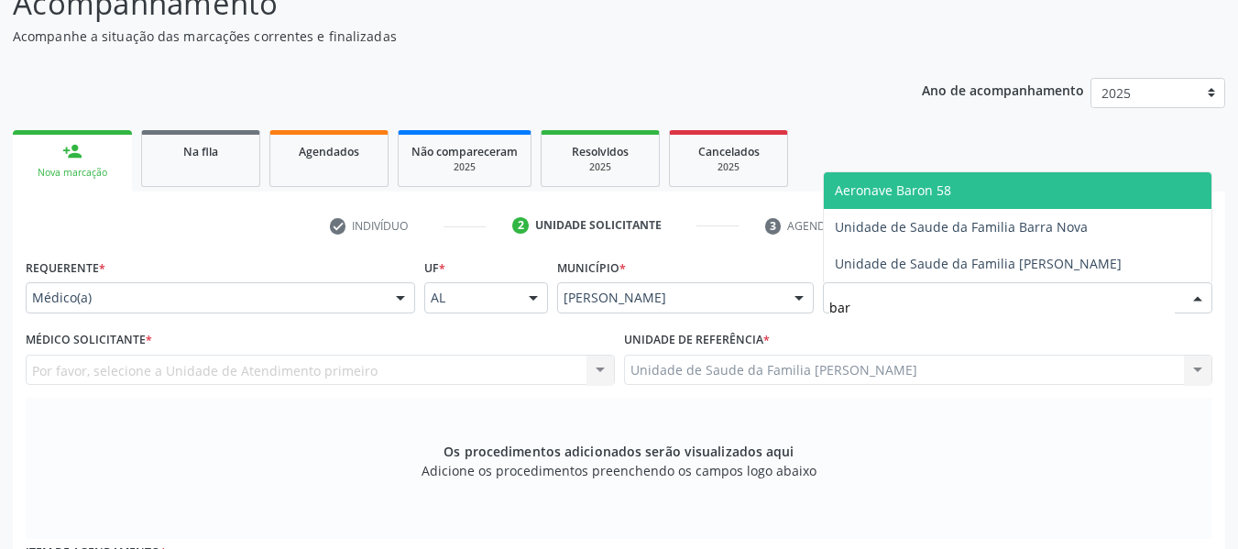
type input "barr"
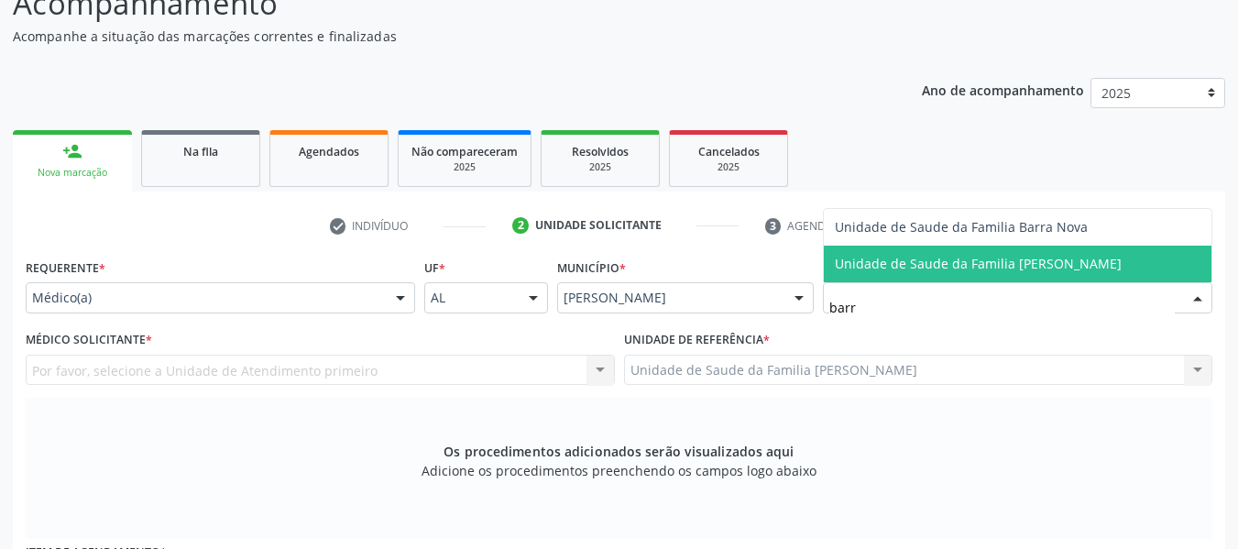
click at [863, 263] on span "Unidade de Saude da Familia [PERSON_NAME]" at bounding box center [978, 263] width 287 height 17
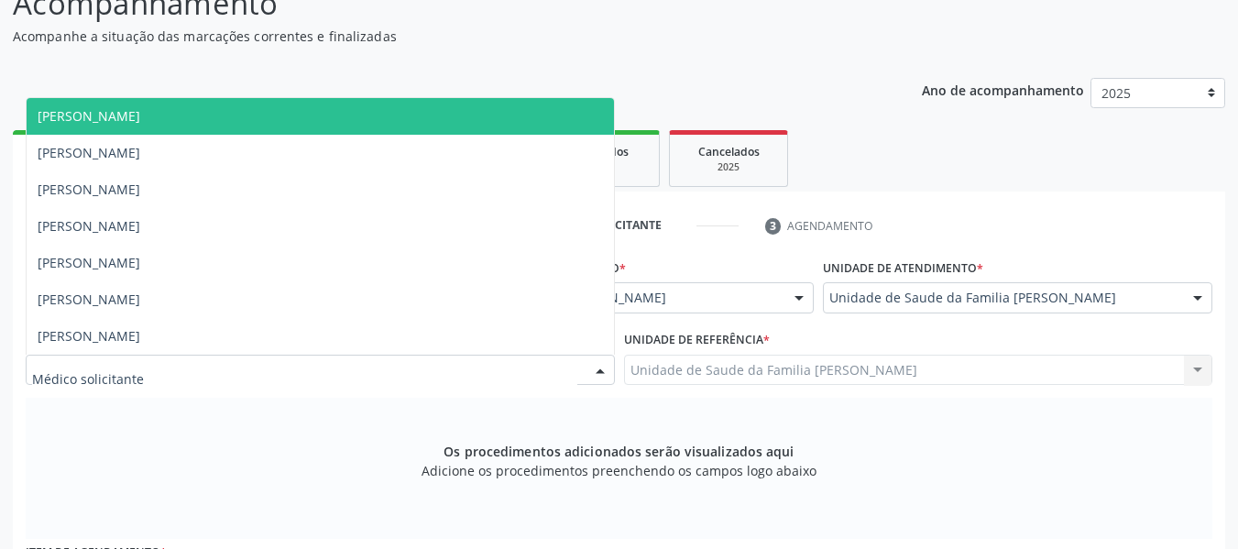
click at [594, 369] on div at bounding box center [600, 371] width 27 height 31
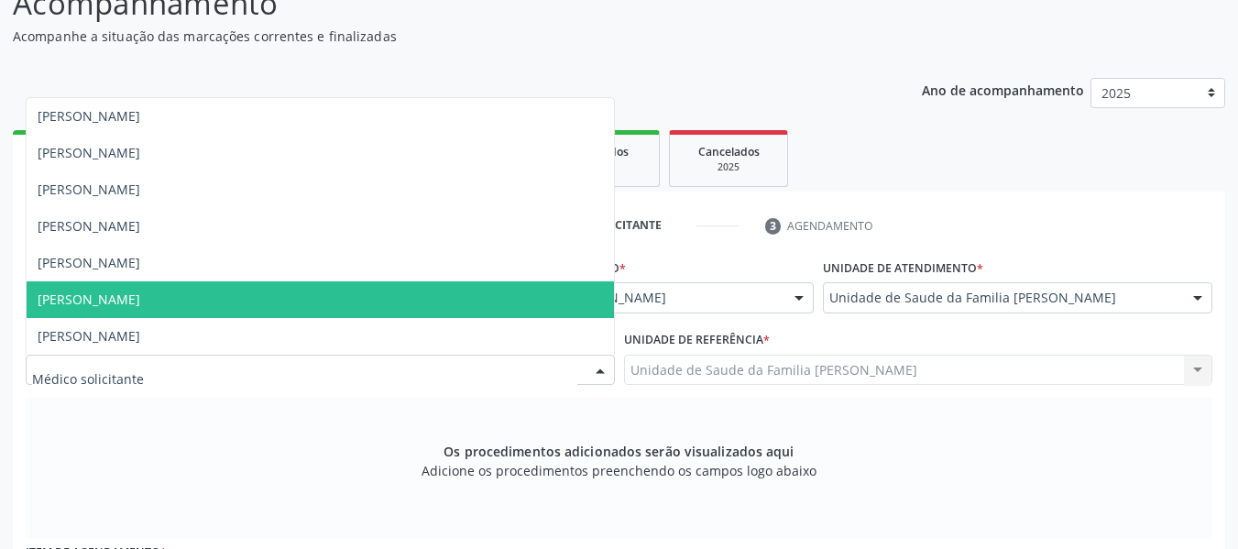
click at [220, 293] on span "[PERSON_NAME]" at bounding box center [321, 299] width 588 height 37
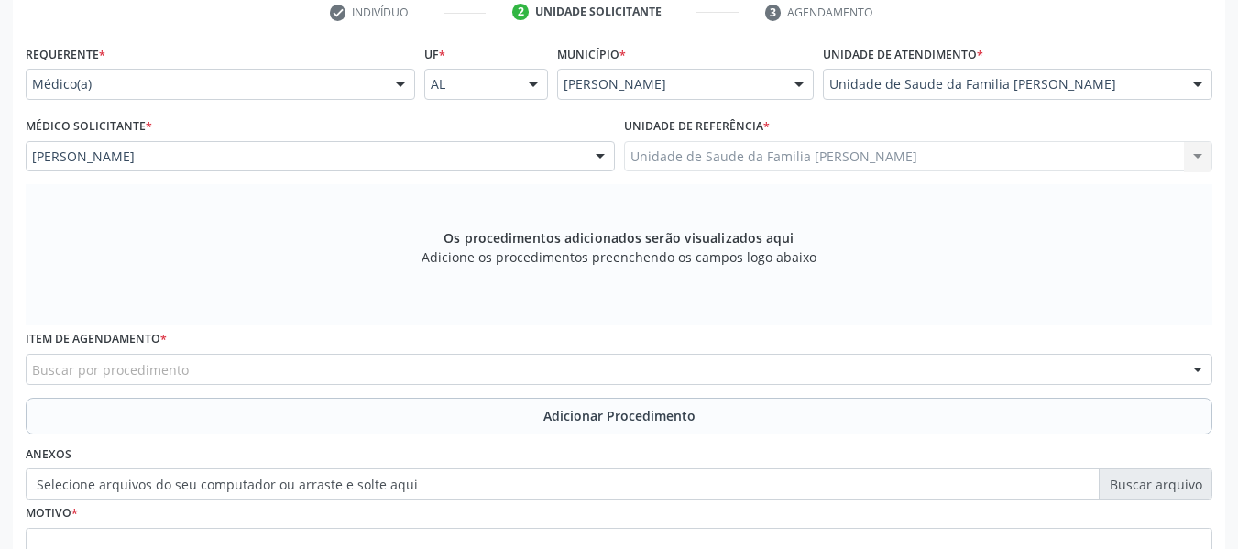
scroll to position [390, 0]
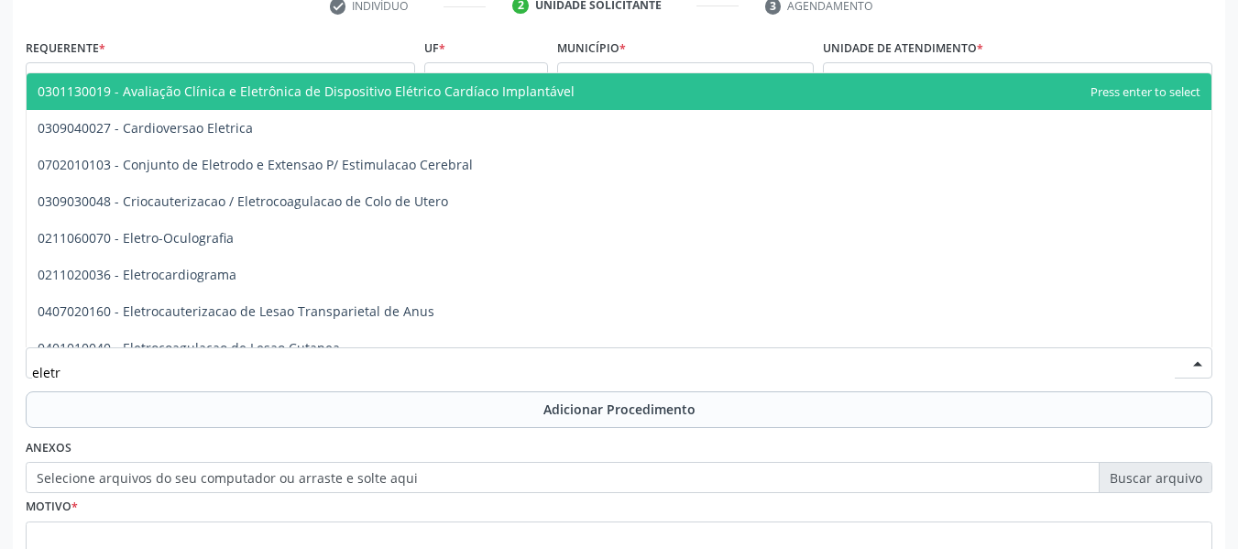
type input "eletro"
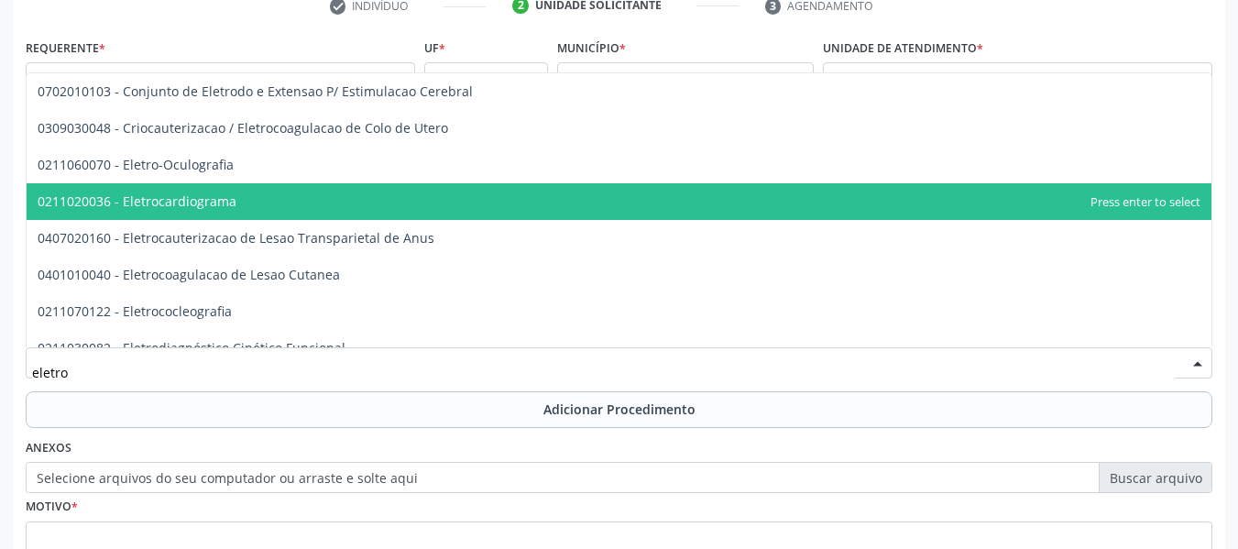
click at [163, 206] on span "0211020036 - Eletrocardiograma" at bounding box center [137, 200] width 199 height 17
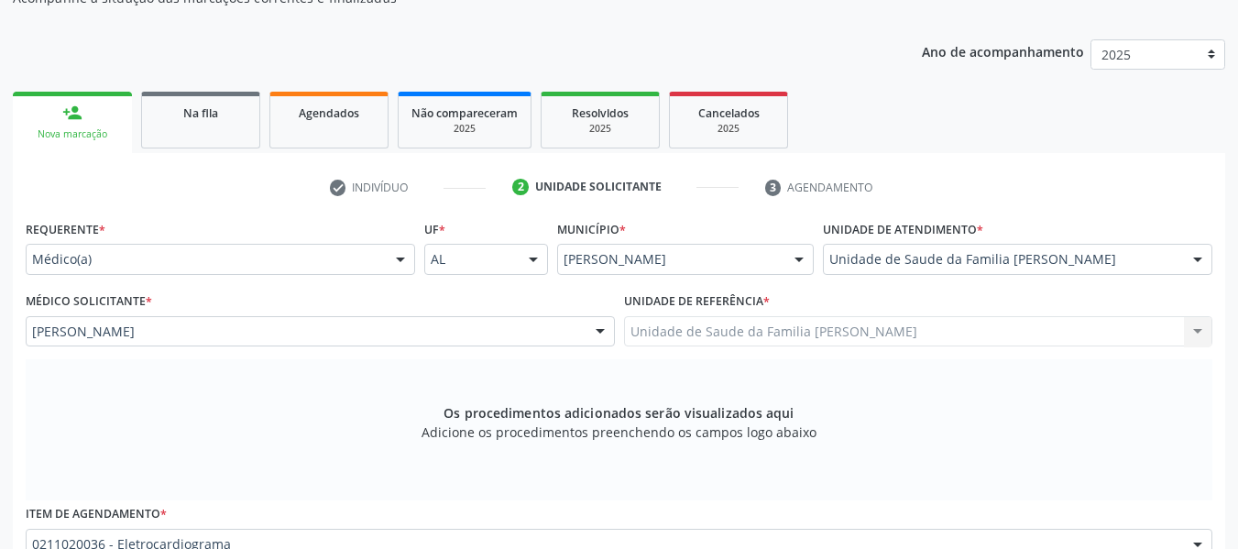
scroll to position [355, 0]
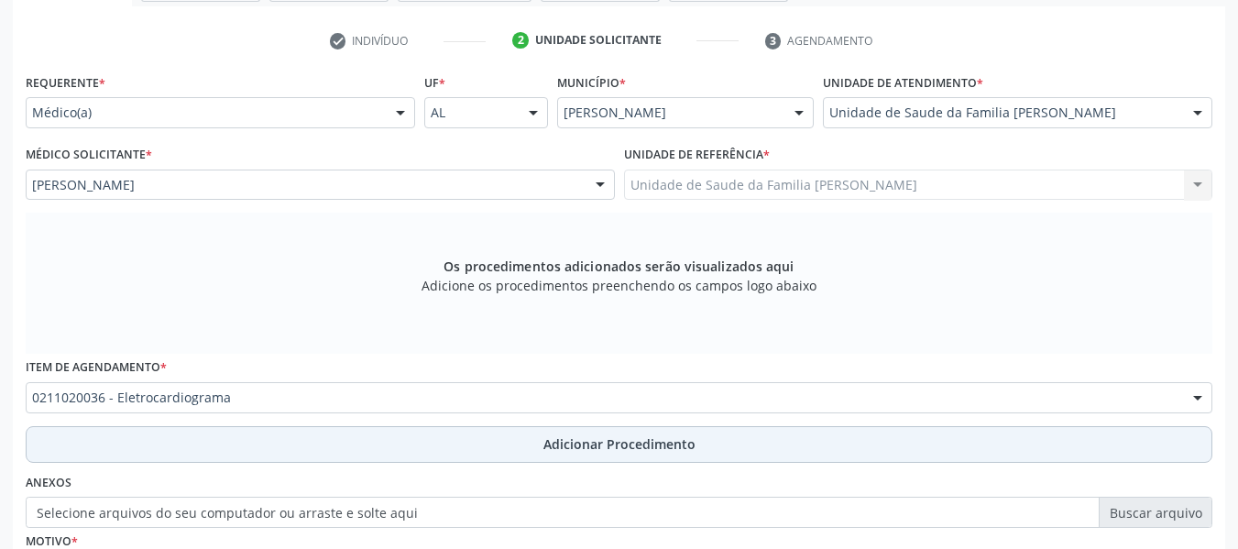
click at [665, 445] on span "Adicionar Procedimento" at bounding box center [620, 443] width 152 height 19
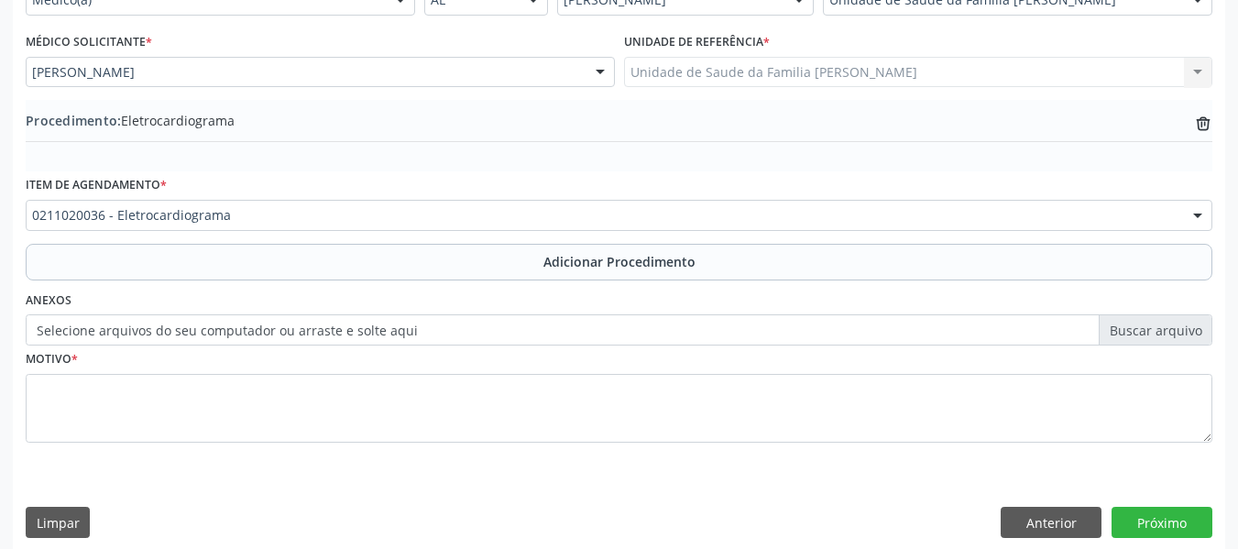
scroll to position [482, 0]
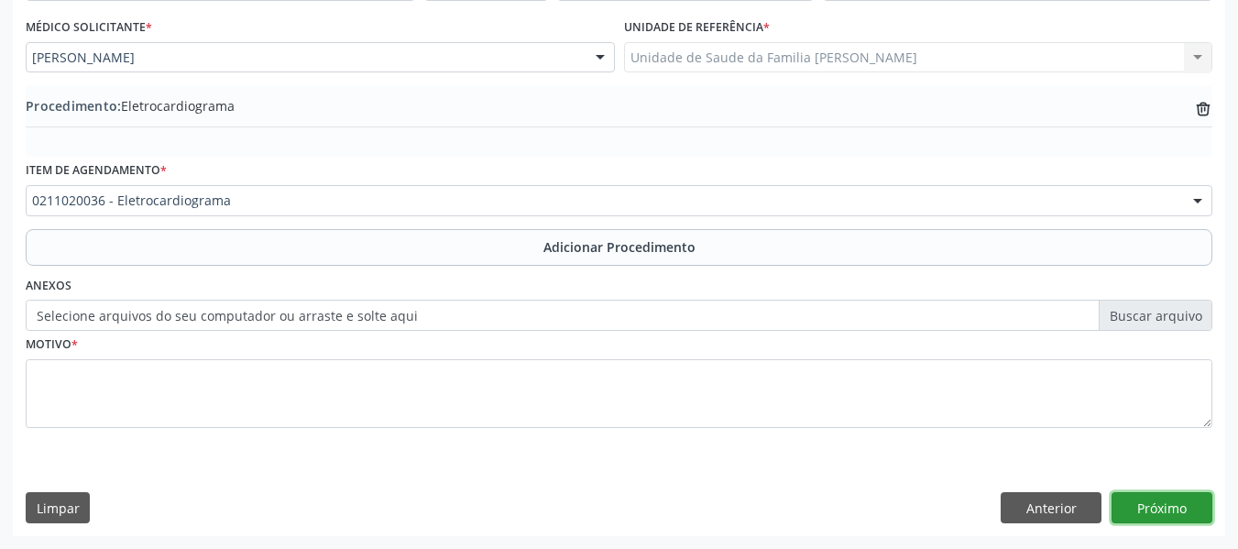
click at [1172, 510] on button "Próximo" at bounding box center [1162, 507] width 101 height 31
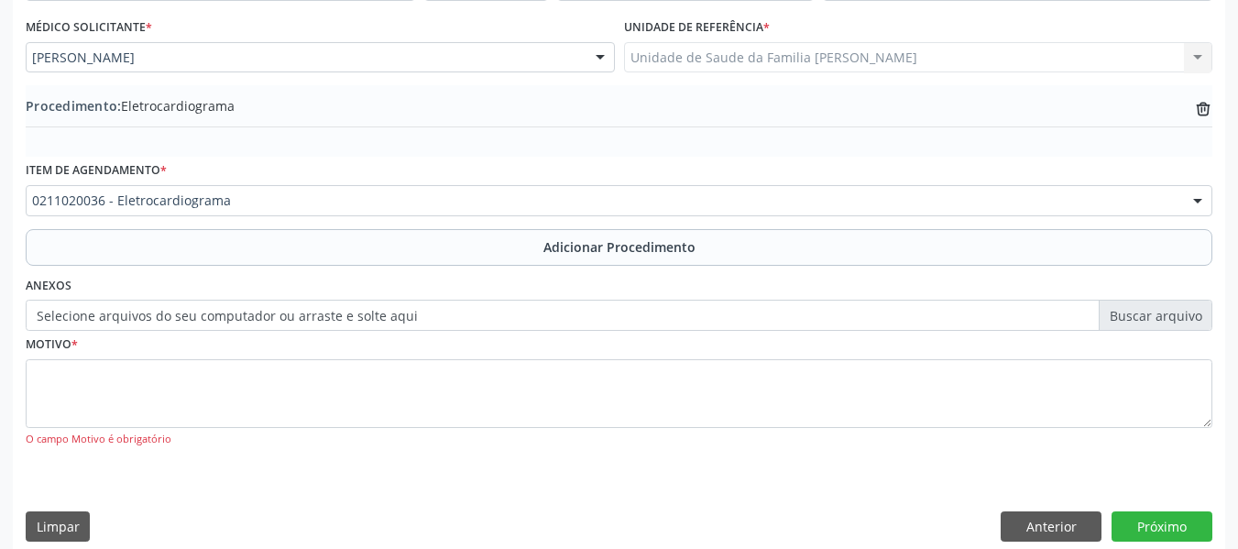
click at [511, 225] on div "Item de agendamento * 0211020036 - Eletrocardiograma 0304070076 - .Quimioterapi…" at bounding box center [619, 192] width 1196 height 71
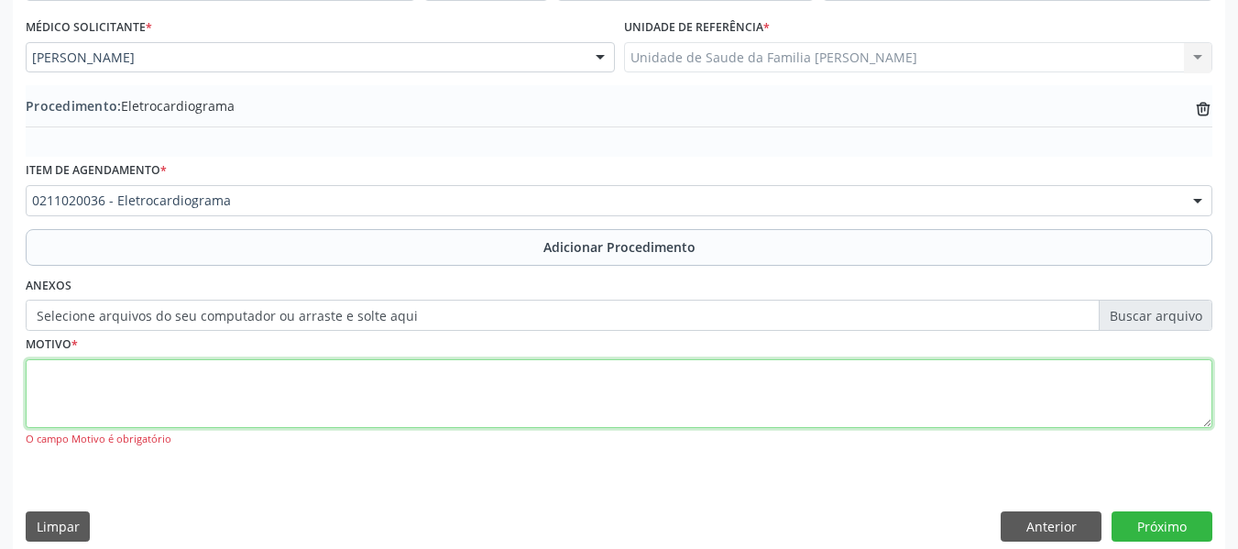
click at [170, 379] on textarea at bounding box center [619, 394] width 1187 height 70
type textarea "DIABETES/PALPITAÇÕES"
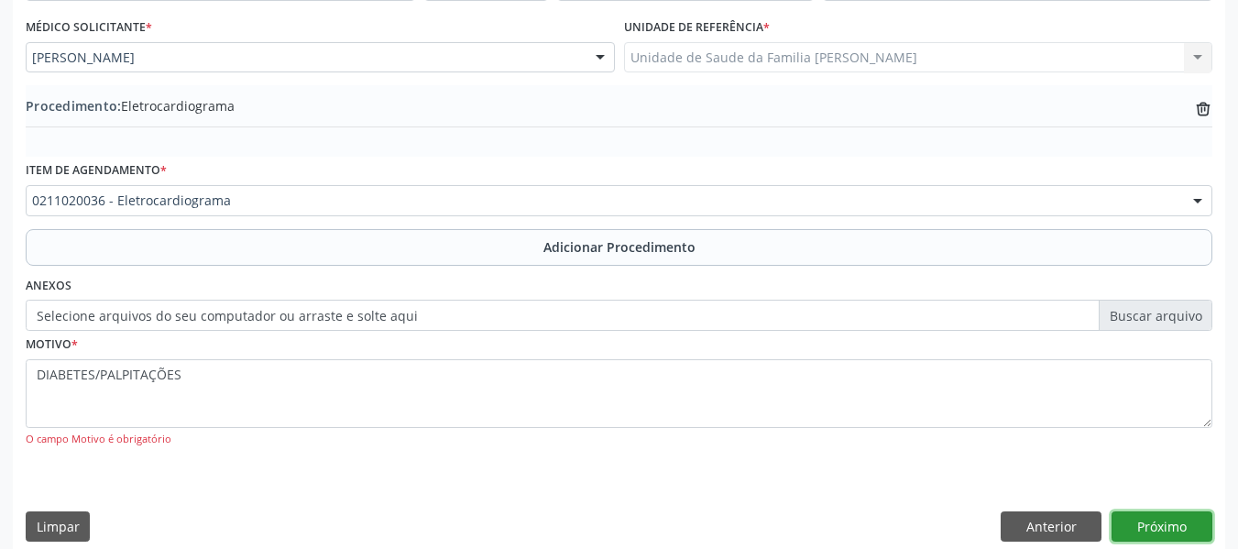
click at [1153, 530] on button "Próximo" at bounding box center [1162, 526] width 101 height 31
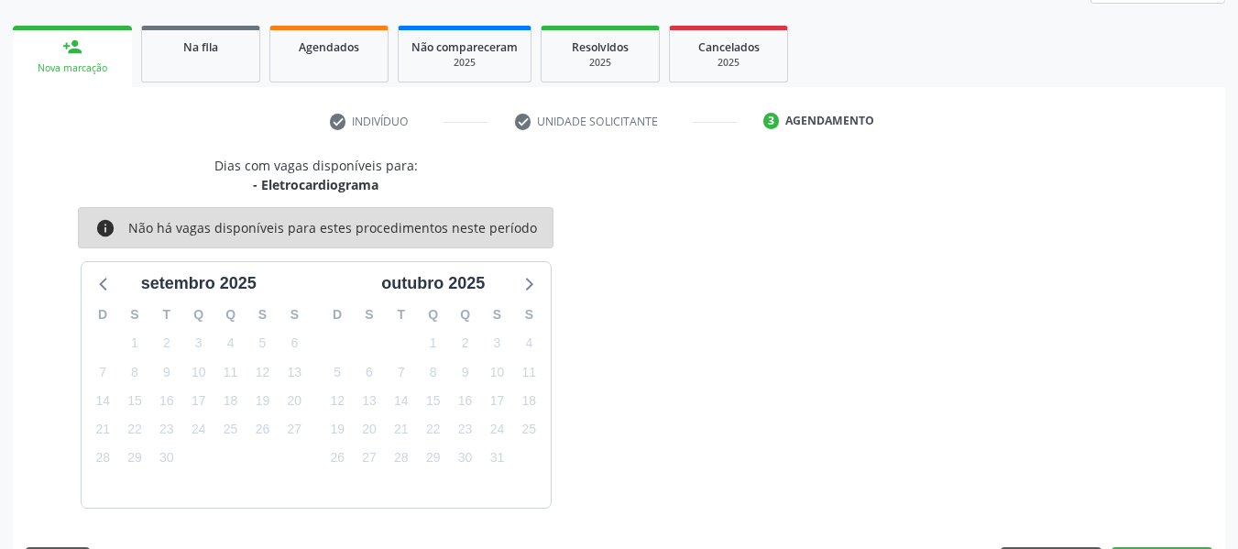
scroll to position [328, 0]
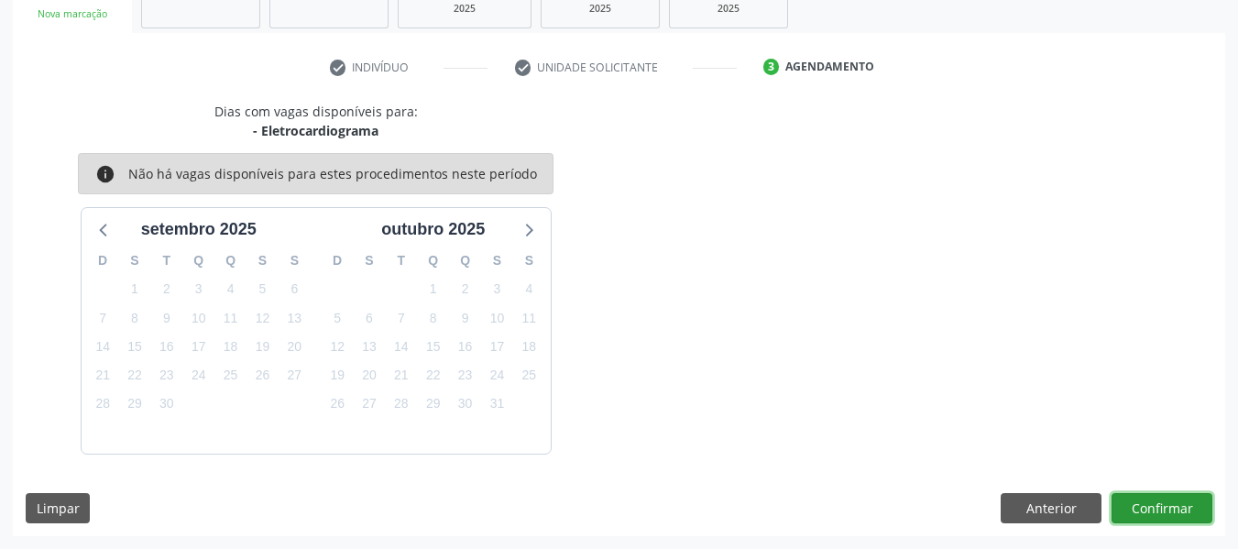
click at [1159, 500] on button "Confirmar" at bounding box center [1162, 508] width 101 height 31
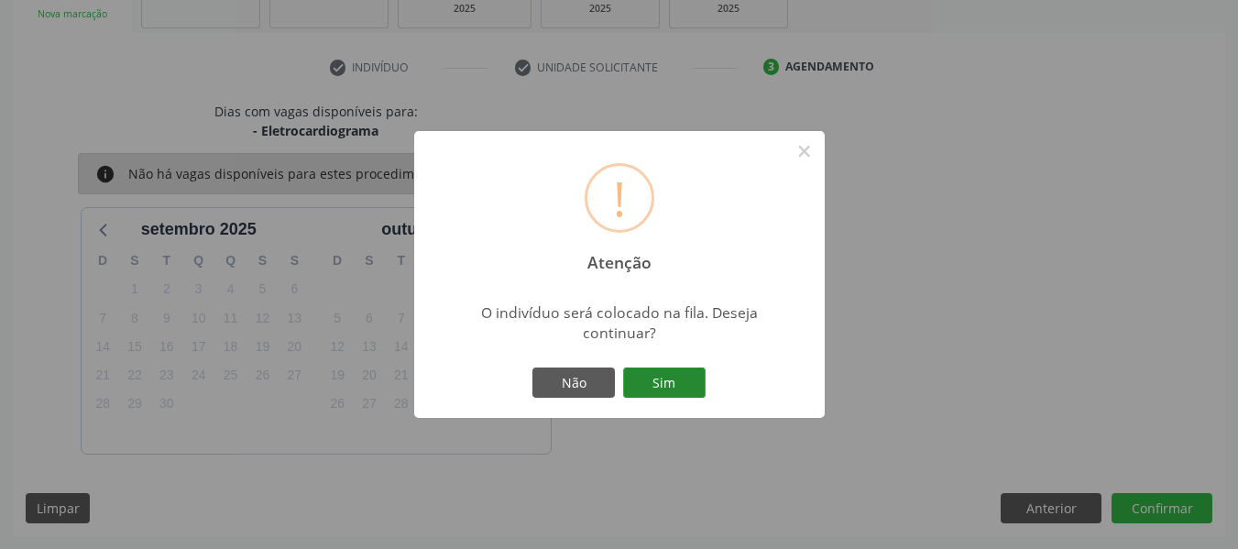
click at [678, 379] on button "Sim" at bounding box center [664, 383] width 82 height 31
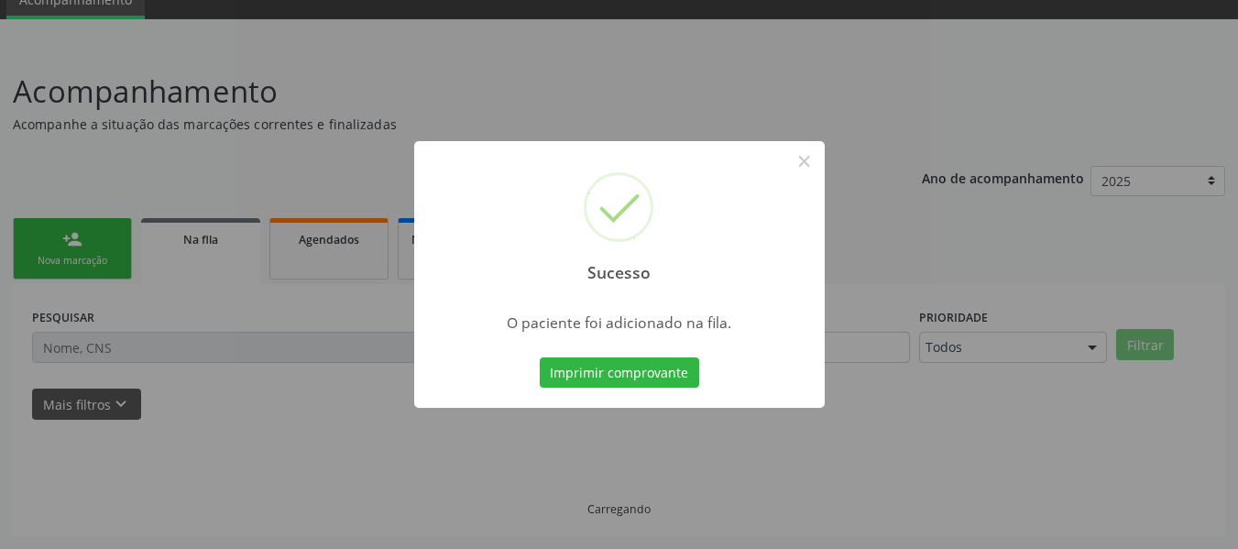
scroll to position [82, 0]
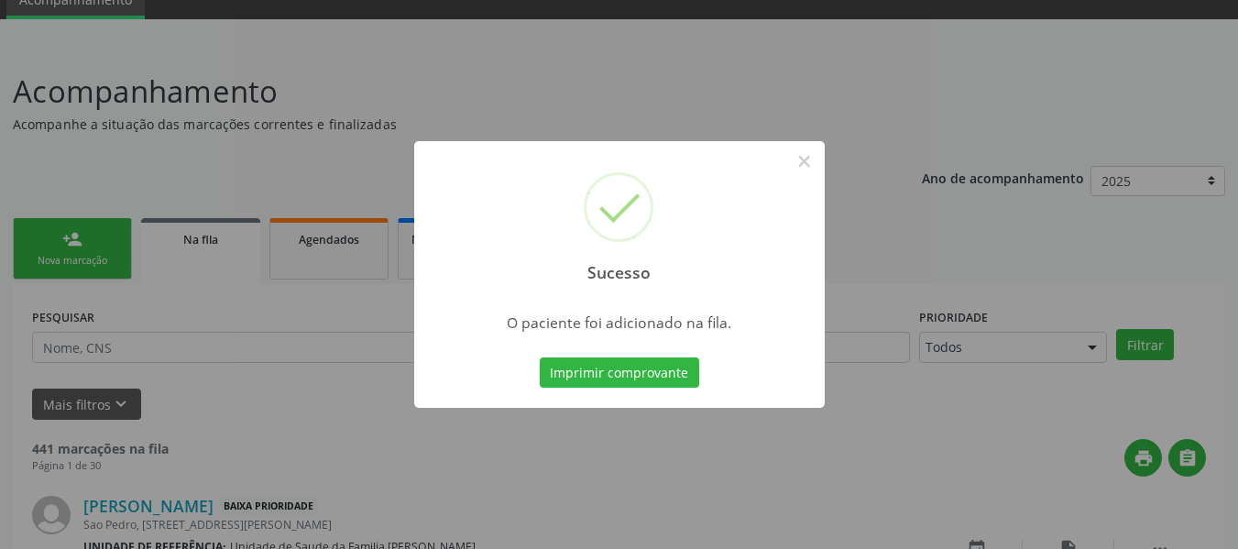
click at [44, 242] on div "Sucesso × O paciente foi adicionado na fila. Imprimir comprovante Cancel" at bounding box center [619, 274] width 1238 height 549
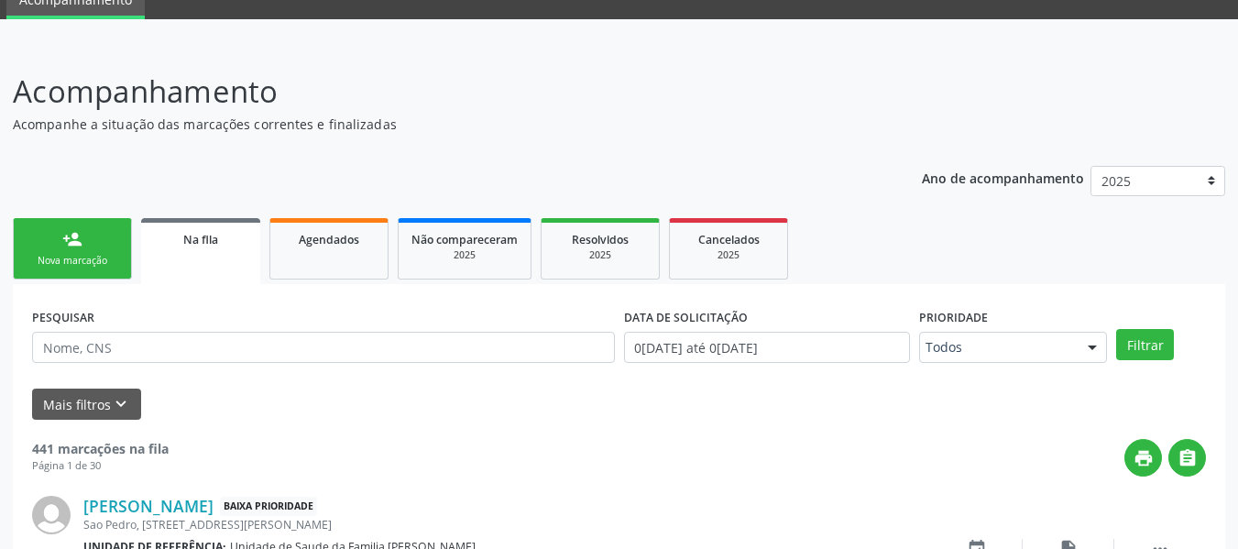
click at [44, 242] on link "person_add Nova marcação" at bounding box center [72, 248] width 119 height 61
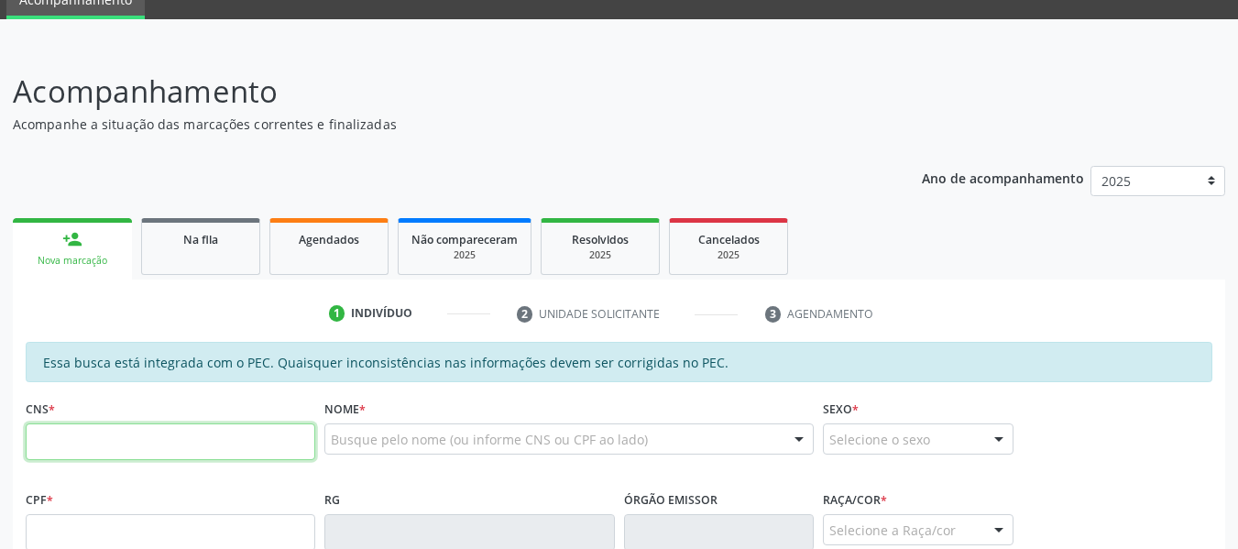
click at [93, 441] on input "text" at bounding box center [171, 441] width 290 height 37
type input "709 0008 9343 8713"
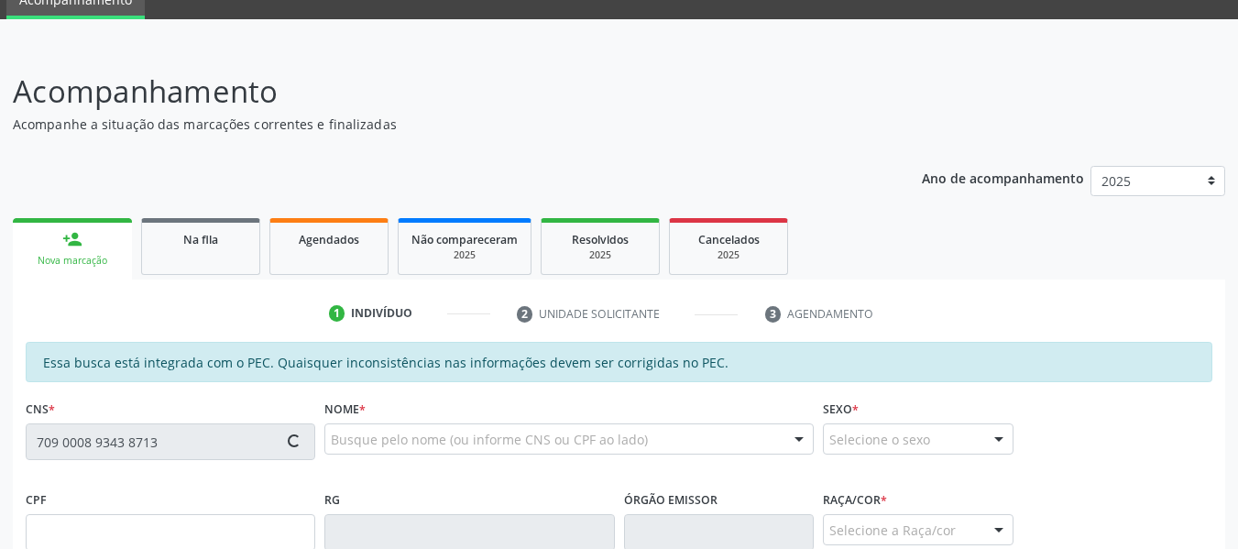
type input "047.765.314-61"
type input "15[DATE]"
type input "[PERSON_NAME]"
type input "[PHONE_NUMBER]"
type input "227"
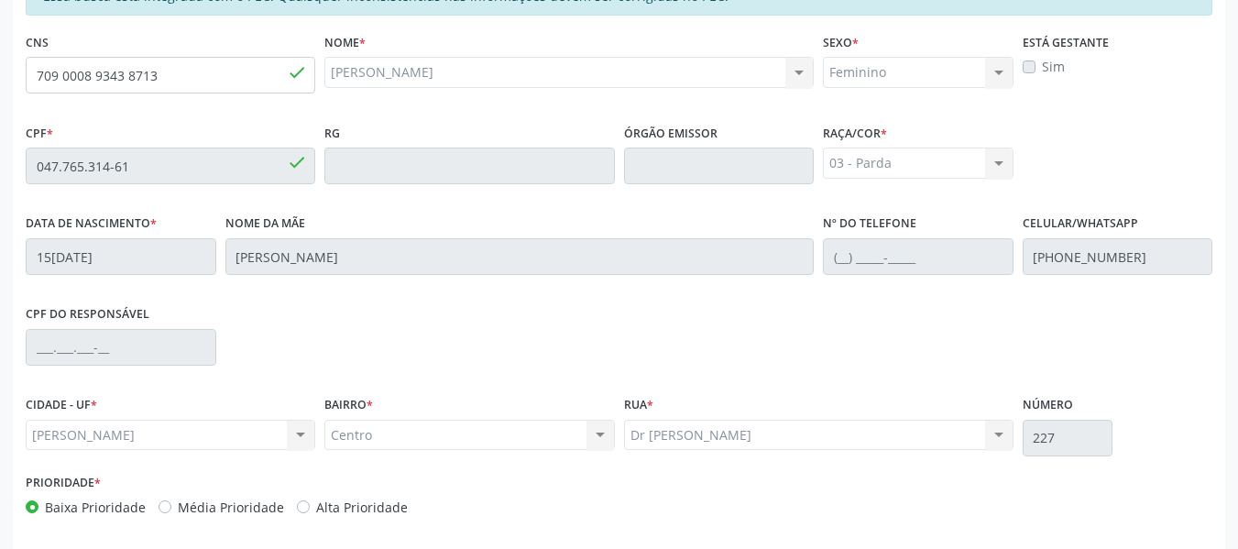
scroll to position [523, 0]
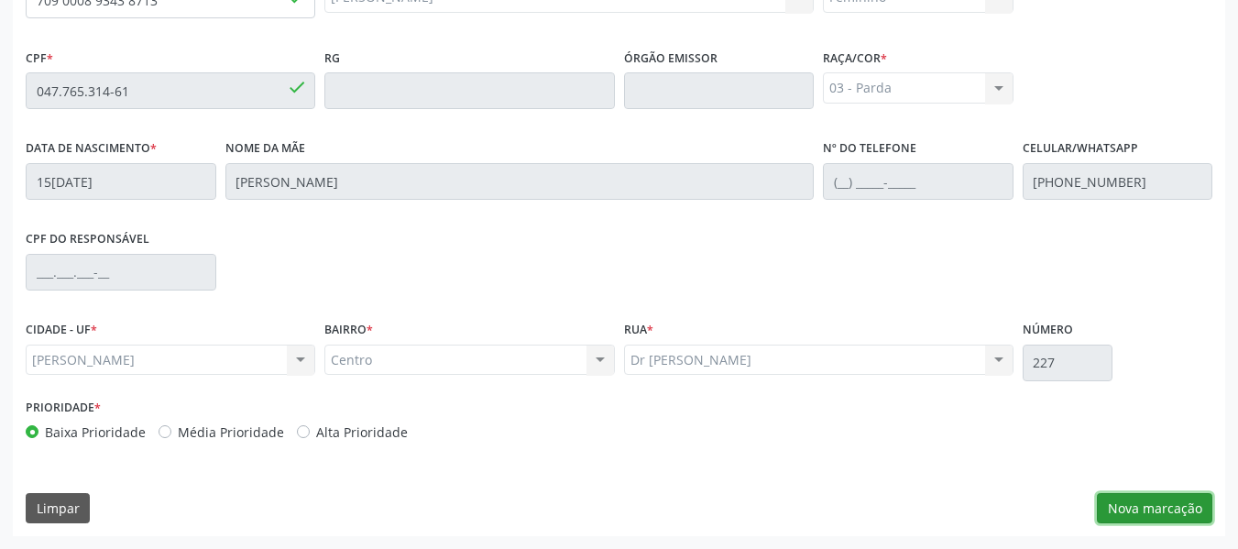
click at [1169, 512] on button "Nova marcação" at bounding box center [1154, 508] width 115 height 31
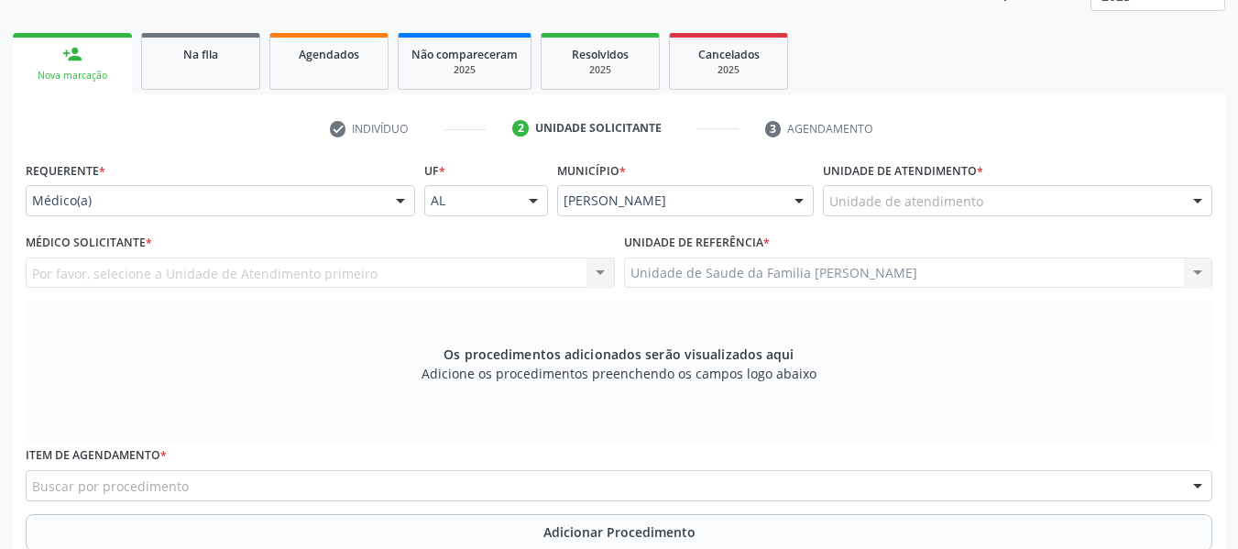
scroll to position [242, 0]
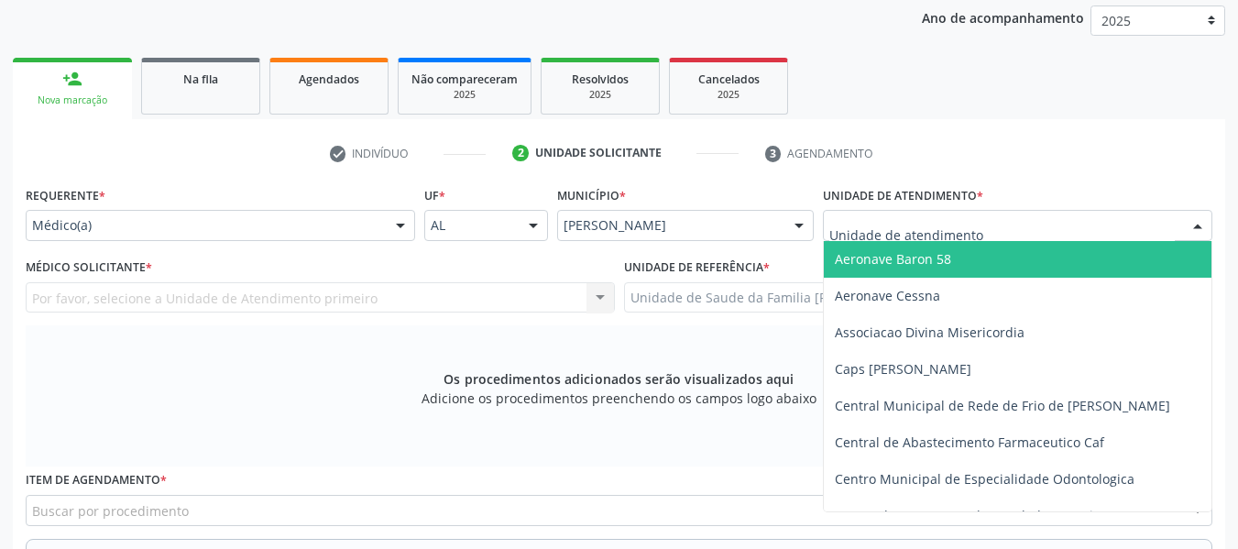
click at [982, 224] on div at bounding box center [1018, 225] width 390 height 31
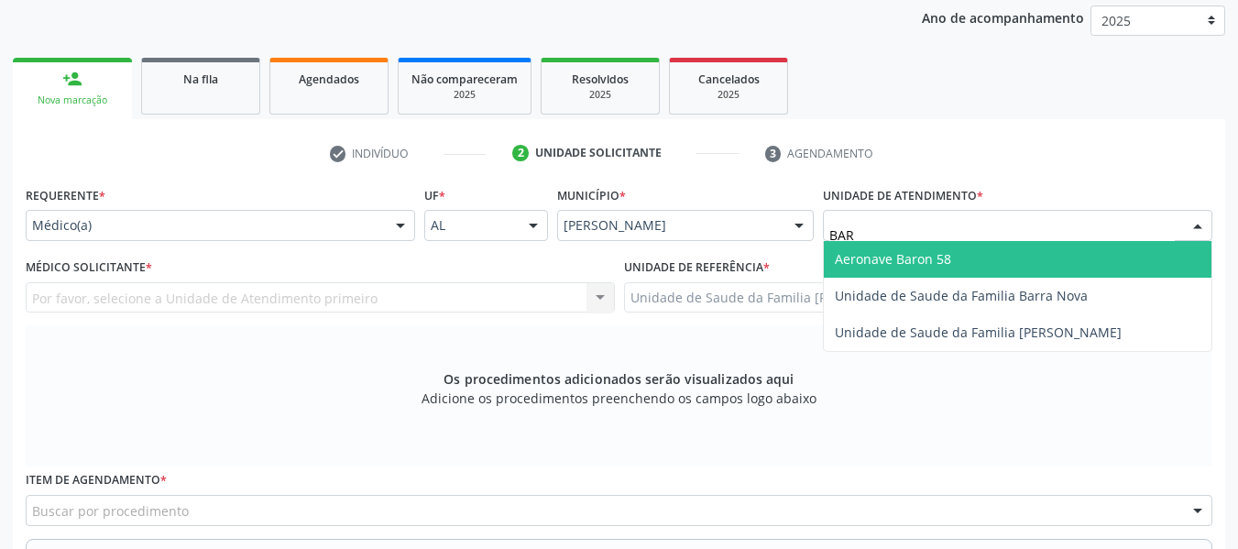
type input "BARR"
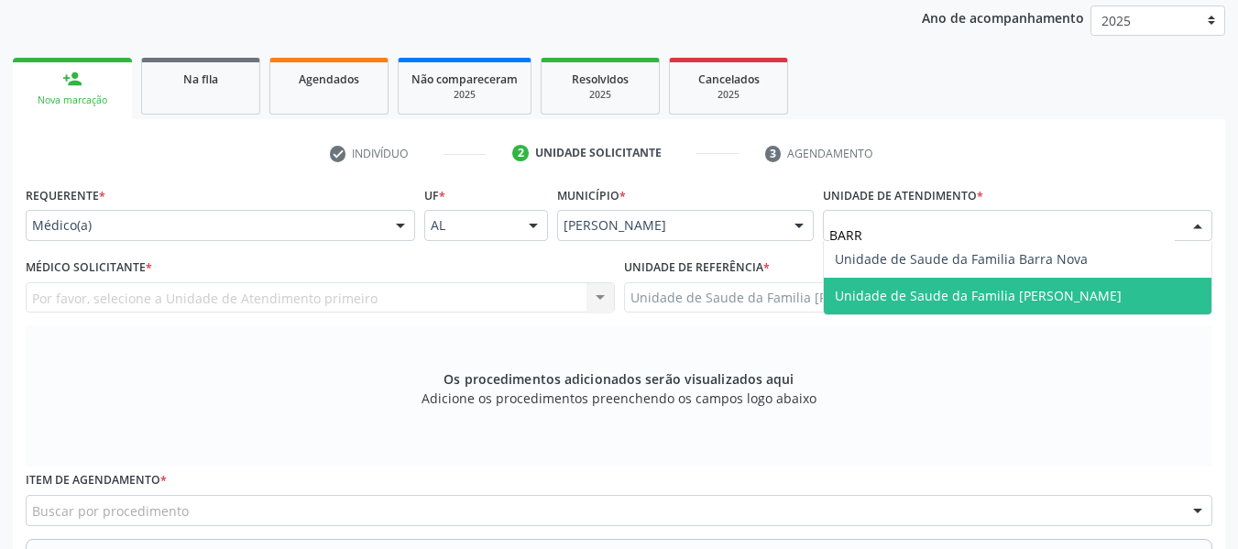
click at [965, 303] on span "Unidade de Saude da Familia [PERSON_NAME]" at bounding box center [978, 295] width 287 height 17
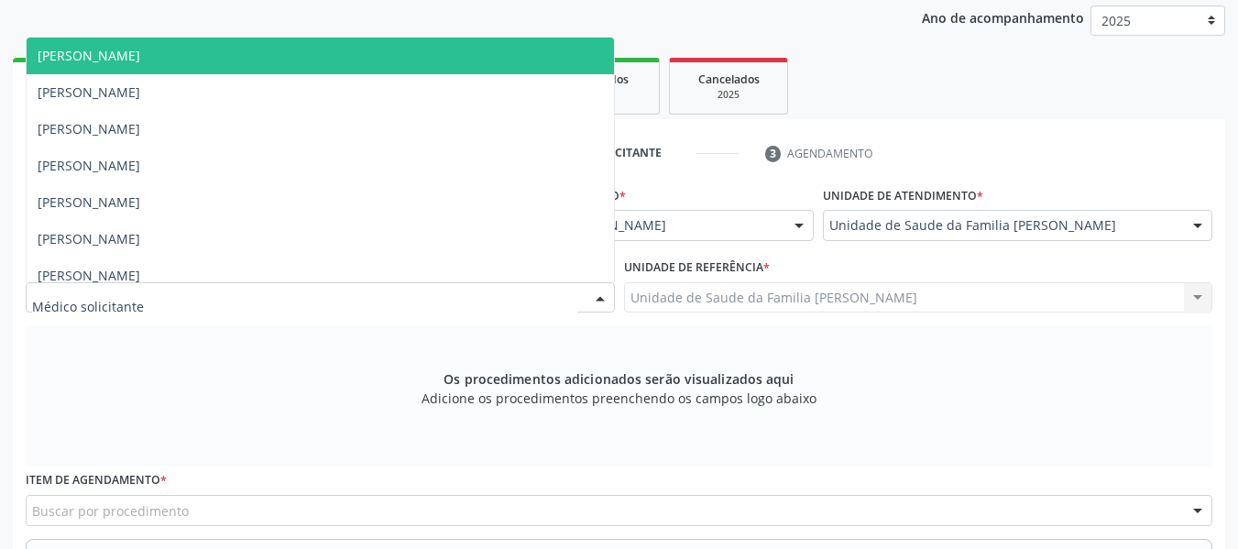
click at [599, 296] on div at bounding box center [600, 298] width 27 height 31
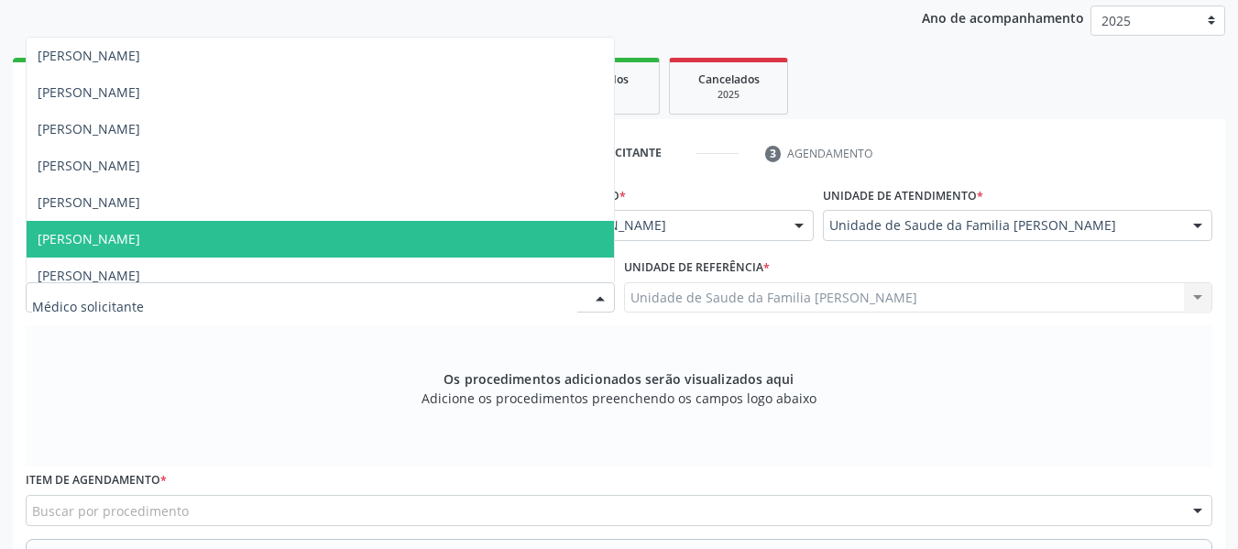
click at [251, 227] on span "[PERSON_NAME]" at bounding box center [321, 239] width 588 height 37
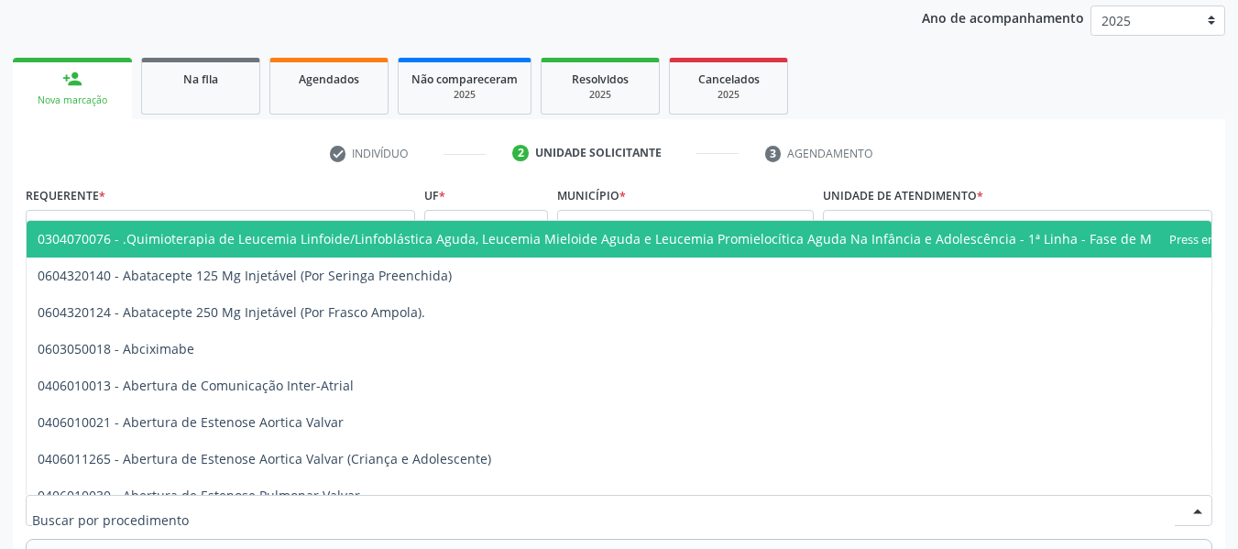
click at [1195, 511] on div at bounding box center [1197, 511] width 27 height 31
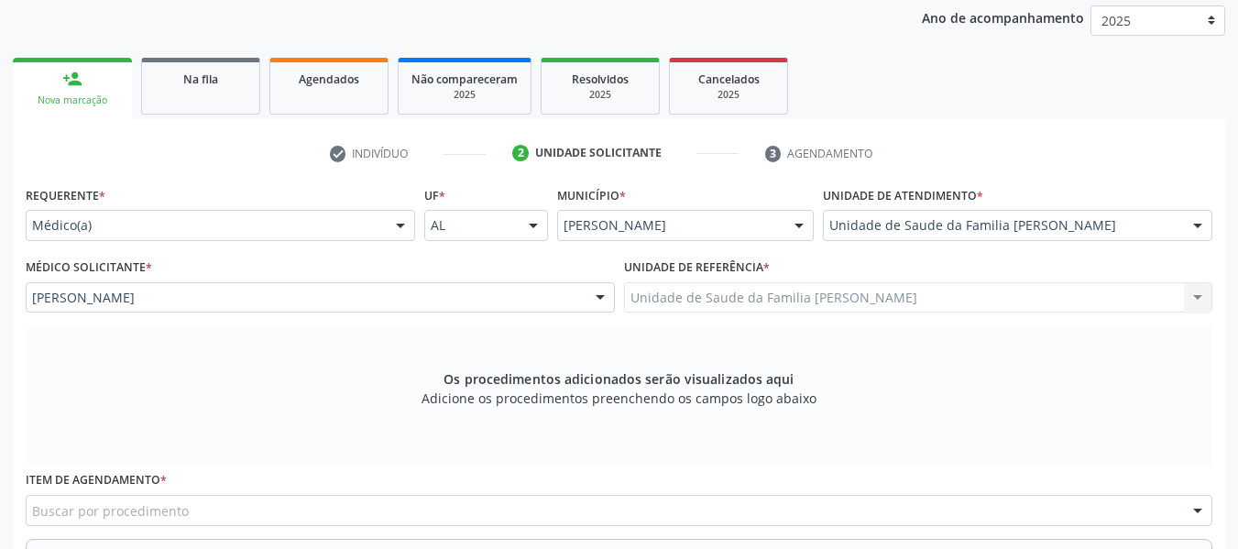
click at [1195, 511] on div at bounding box center [1197, 511] width 27 height 31
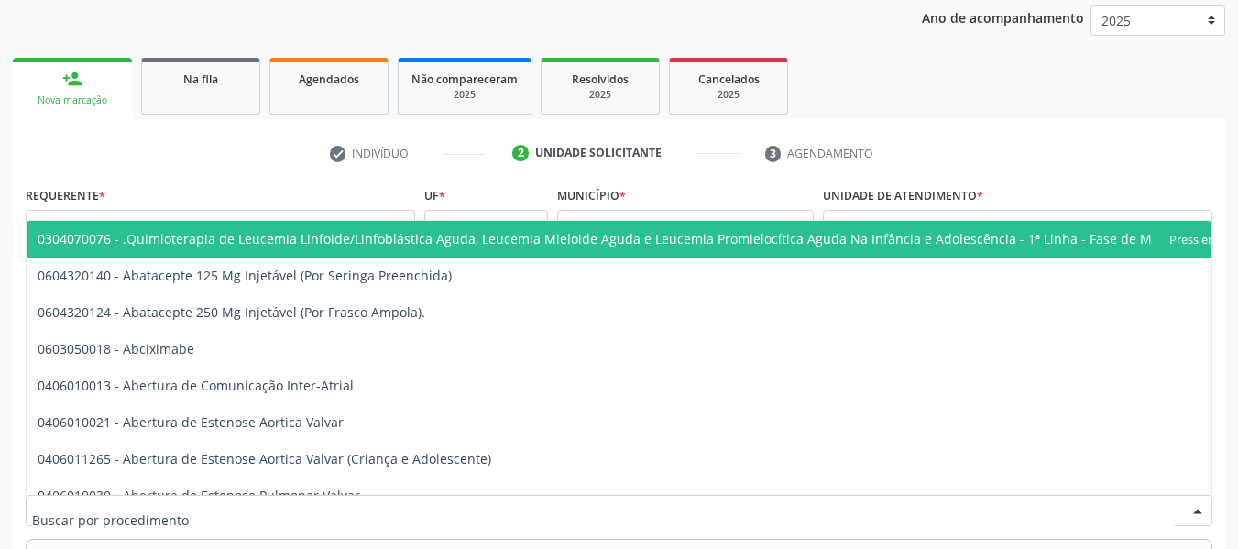
drag, startPoint x: 1195, startPoint y: 511, endPoint x: 1248, endPoint y: 537, distance: 58.2
click at [1237, 307] on html "Central de Marcação notifications [PERSON_NAME] Recepcionista da UBS  Configur…" at bounding box center [619, 32] width 1238 height 549
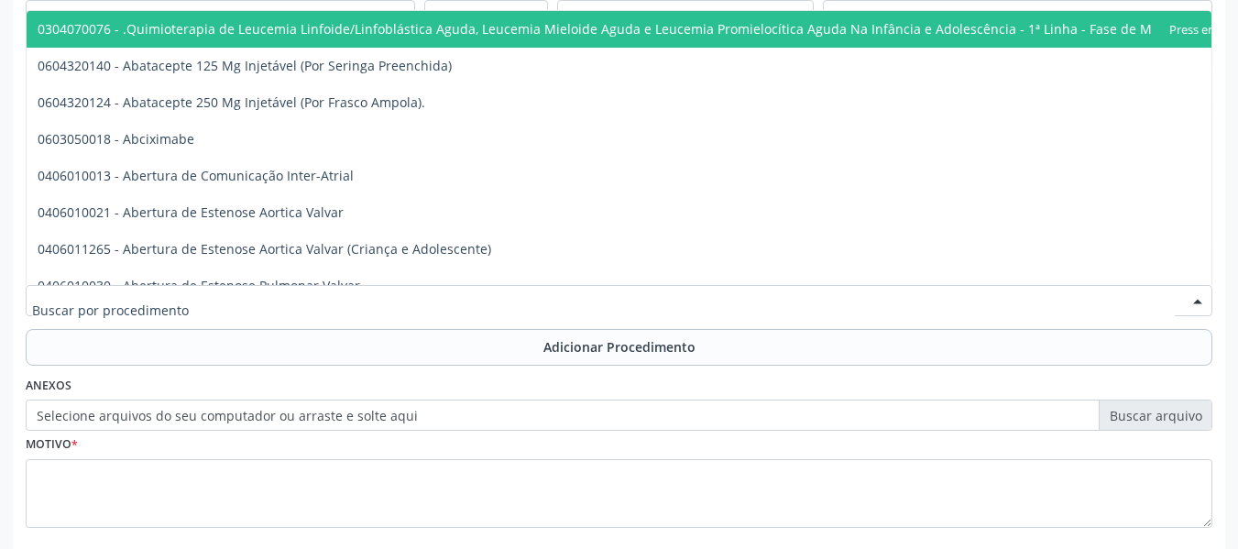
scroll to position [462, 0]
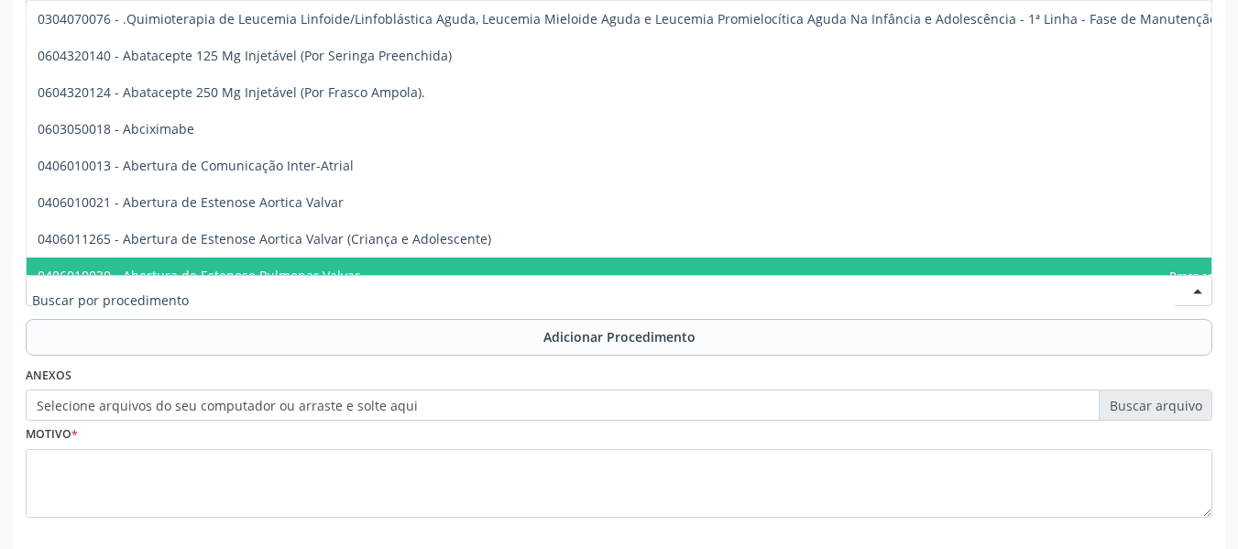
click at [64, 305] on input "text" at bounding box center [603, 299] width 1143 height 37
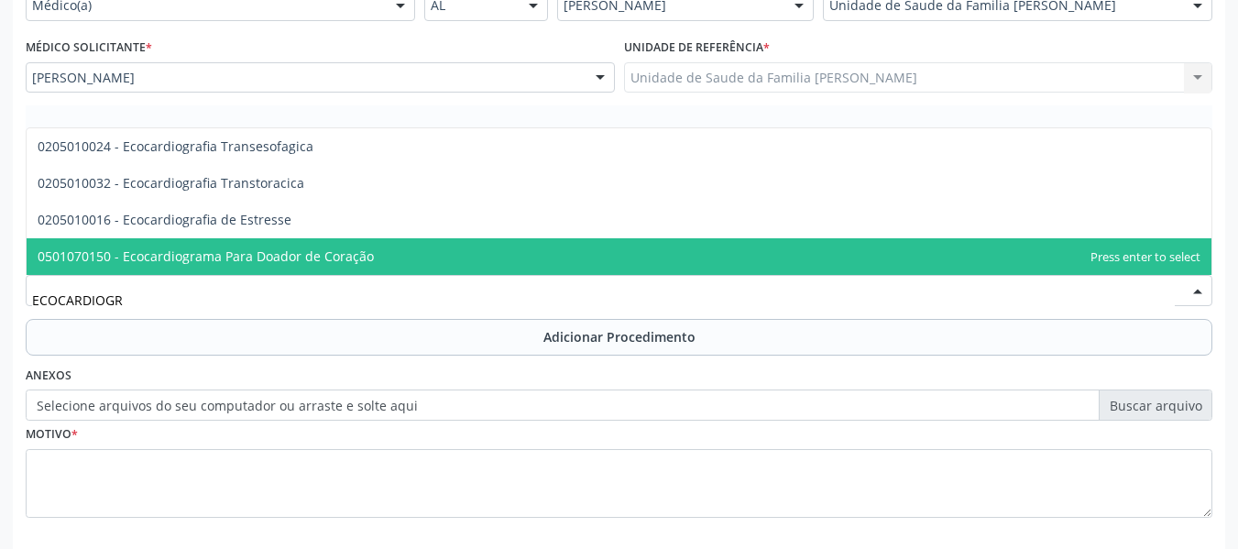
type input "ECOCARDIOGRA"
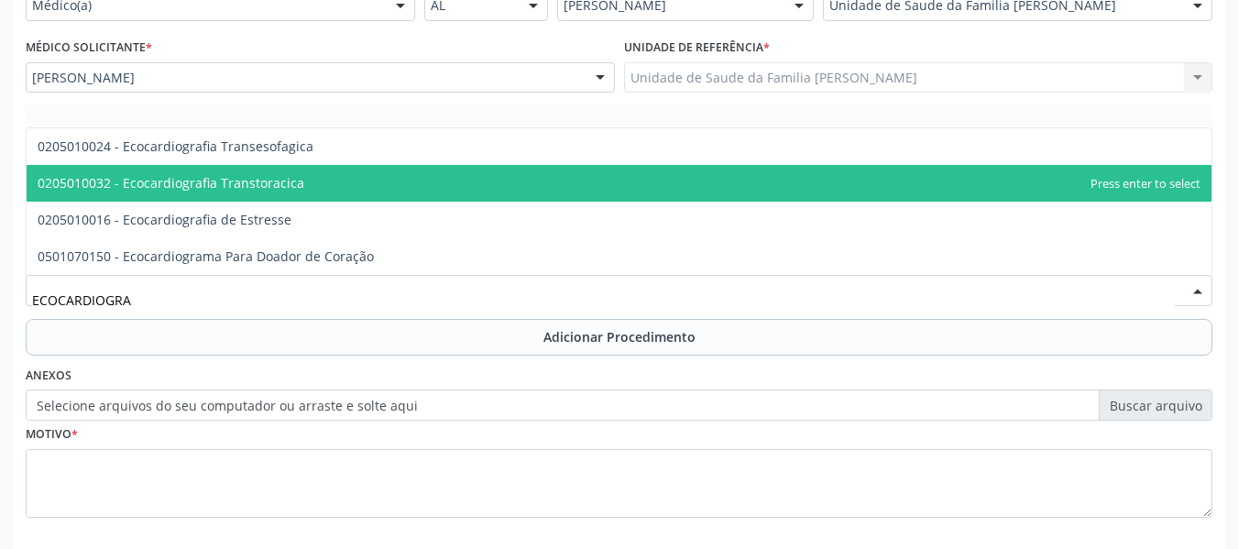
click at [214, 183] on span "0205010032 - Ecocardiografia Transtoracica" at bounding box center [171, 182] width 267 height 17
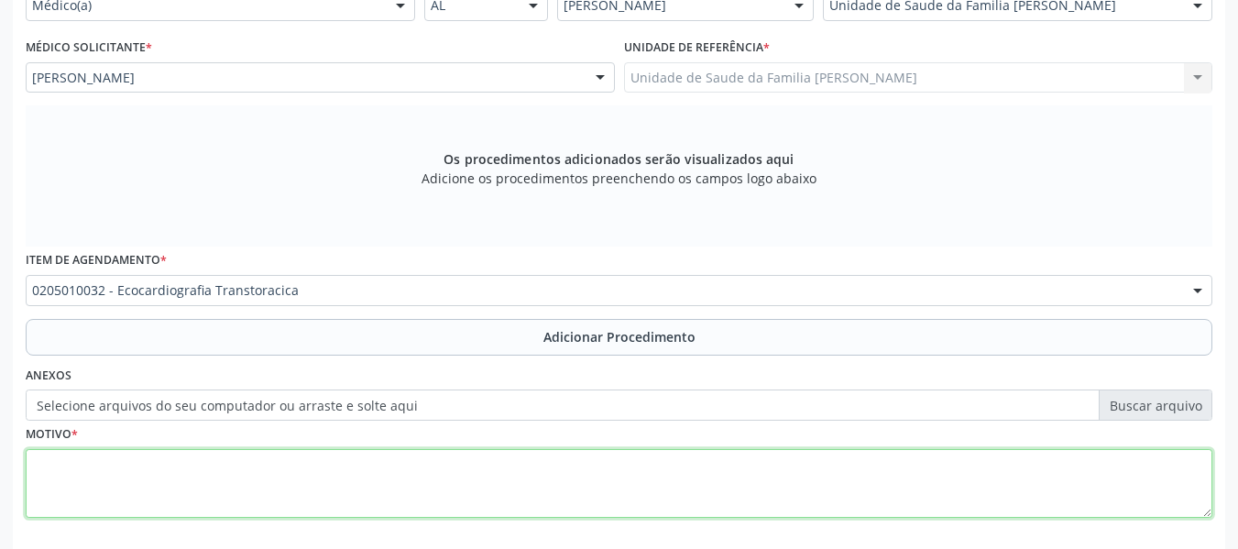
click at [93, 483] on textarea at bounding box center [619, 484] width 1187 height 70
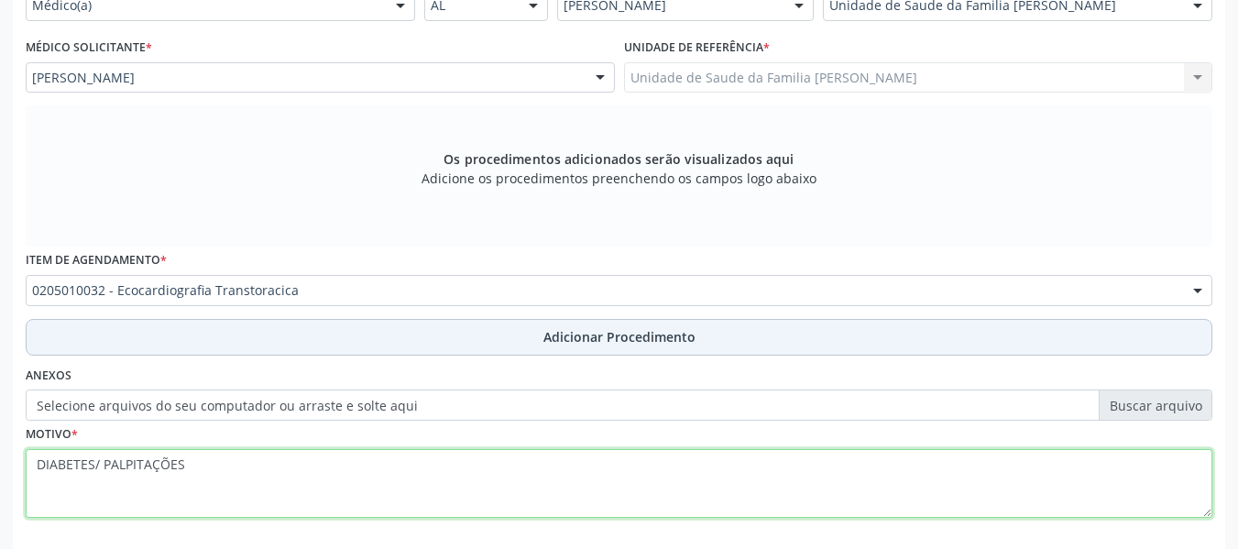
type textarea "DIABETES/ PALPITAÇÕES"
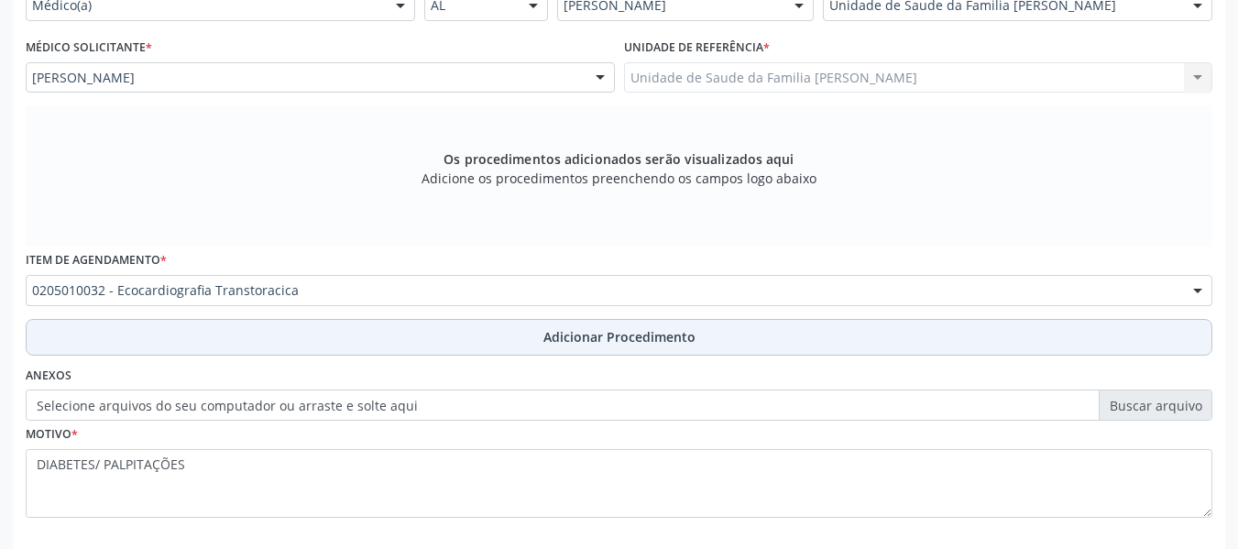
click at [634, 331] on span "Adicionar Procedimento" at bounding box center [620, 336] width 152 height 19
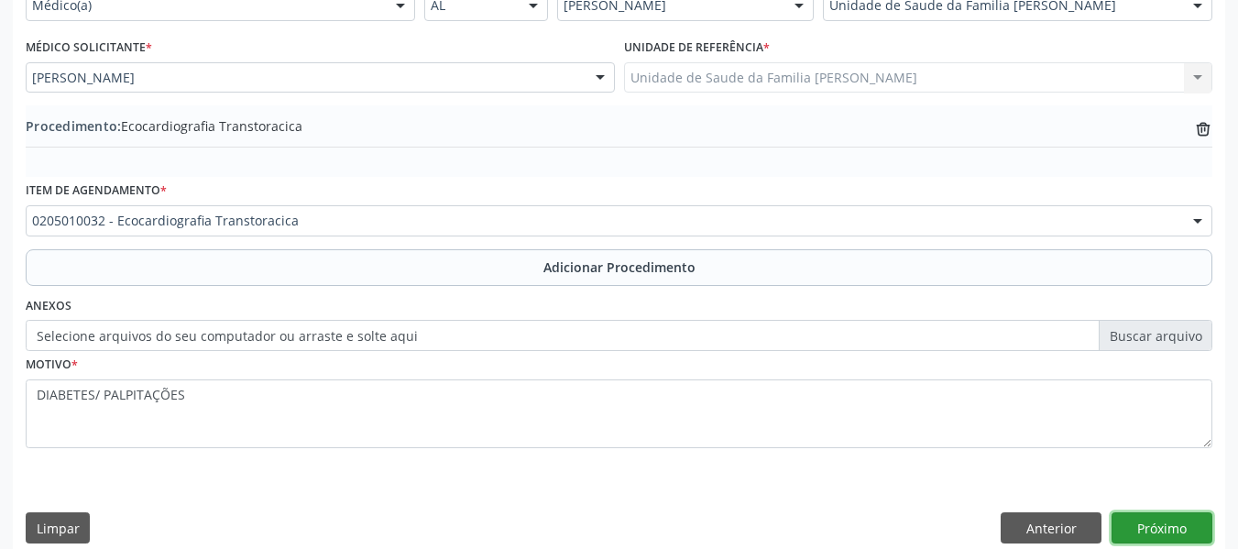
click at [1162, 525] on button "Próximo" at bounding box center [1162, 527] width 101 height 31
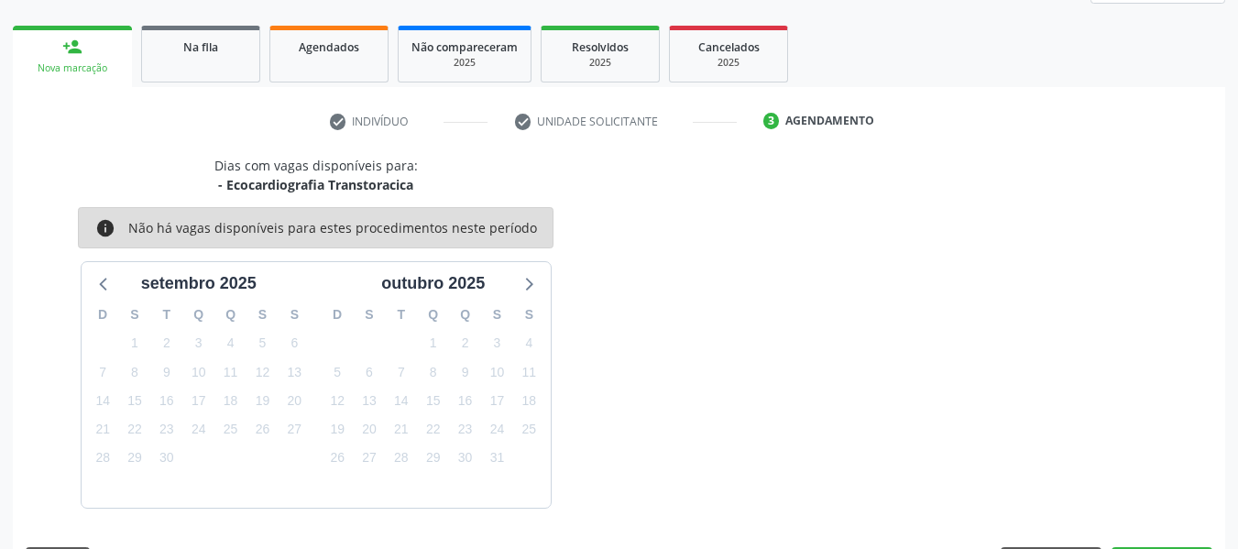
scroll to position [328, 0]
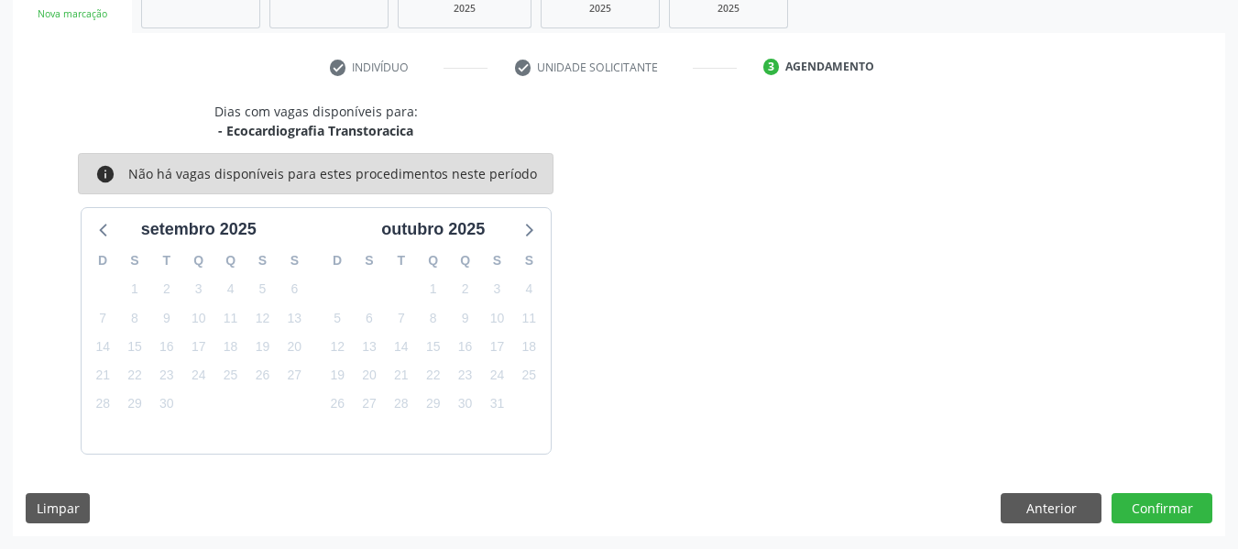
click at [1162, 525] on div "Dias com vagas disponíveis para: - Ecocardiografia Transtoracica info Não há va…" at bounding box center [619, 319] width 1213 height 434
click at [1163, 511] on button "Confirmar" at bounding box center [1162, 508] width 101 height 31
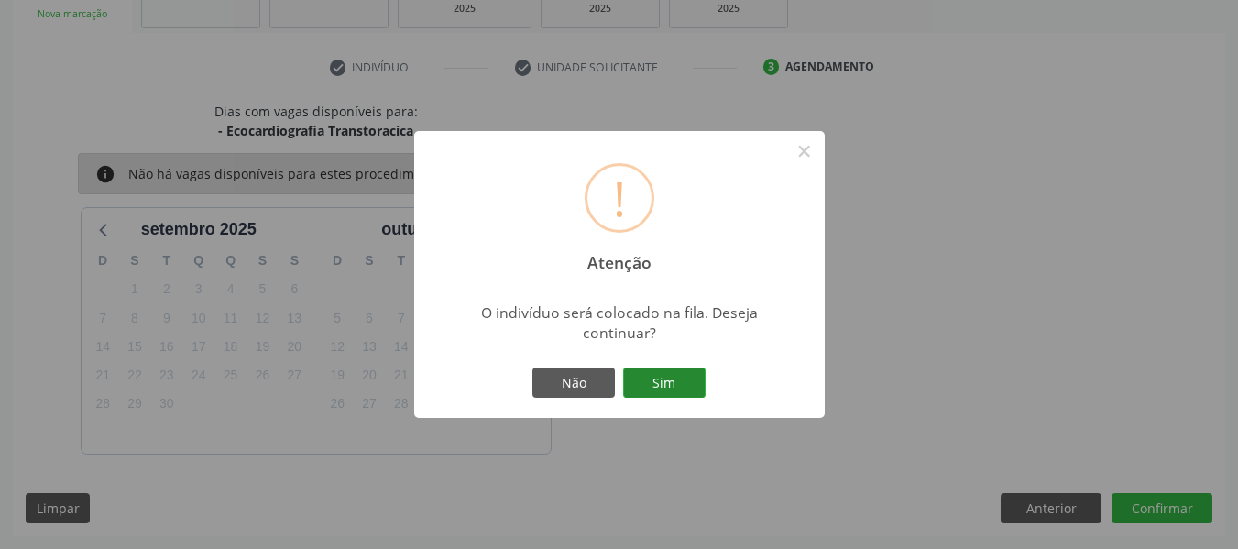
click at [690, 379] on button "Sim" at bounding box center [664, 383] width 82 height 31
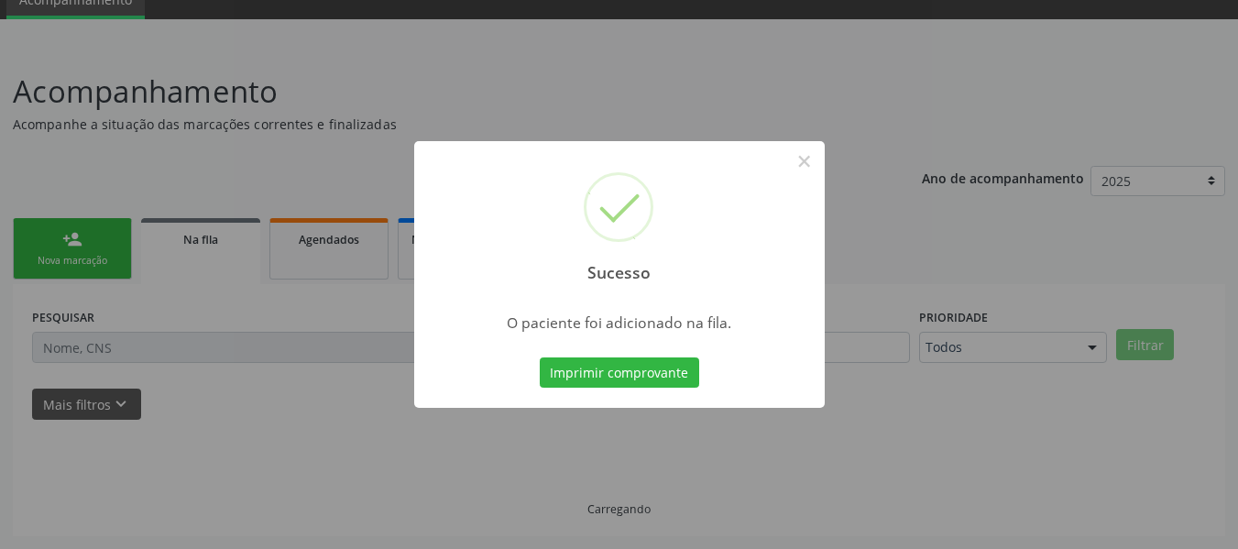
scroll to position [82, 0]
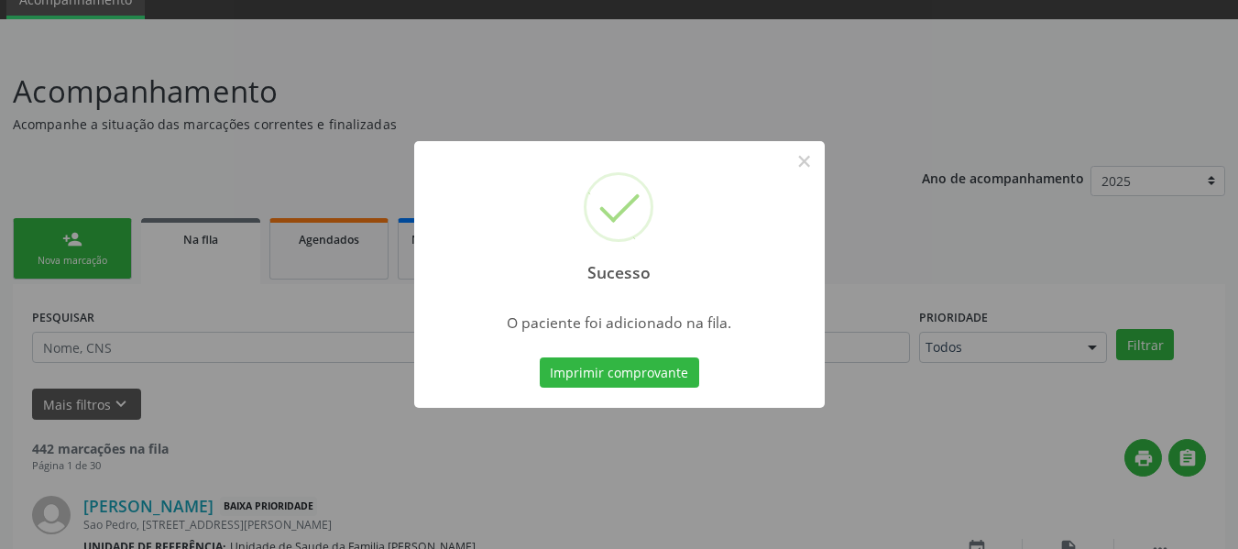
click at [62, 236] on div "Sucesso × O paciente foi adicionado na fila. Imprimir comprovante Cancel" at bounding box center [619, 274] width 1238 height 549
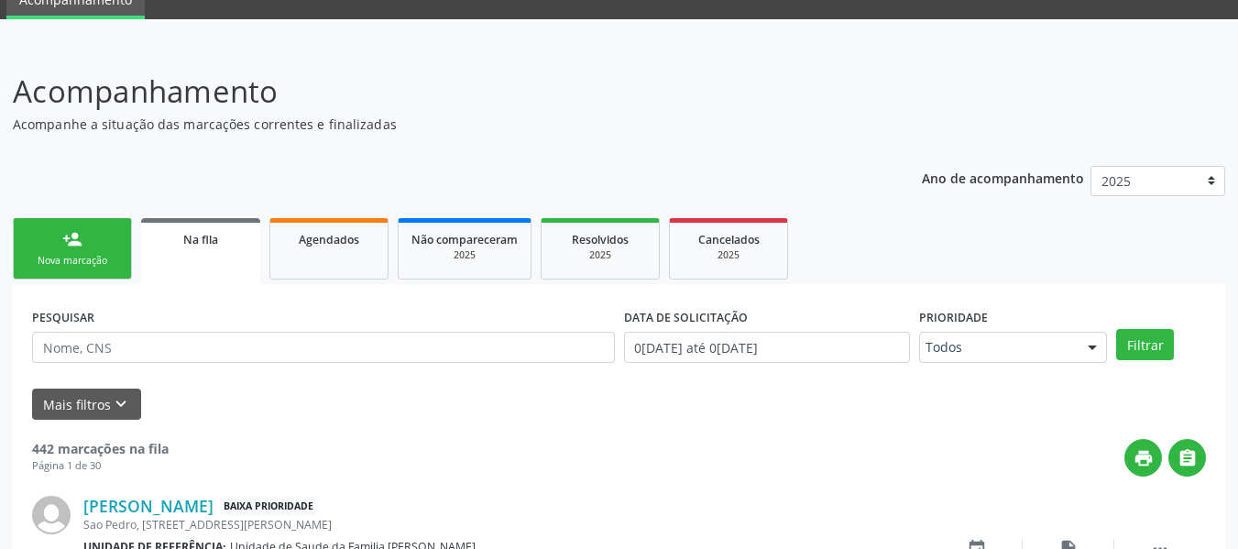
click at [63, 236] on div "person_add" at bounding box center [72, 239] width 20 height 20
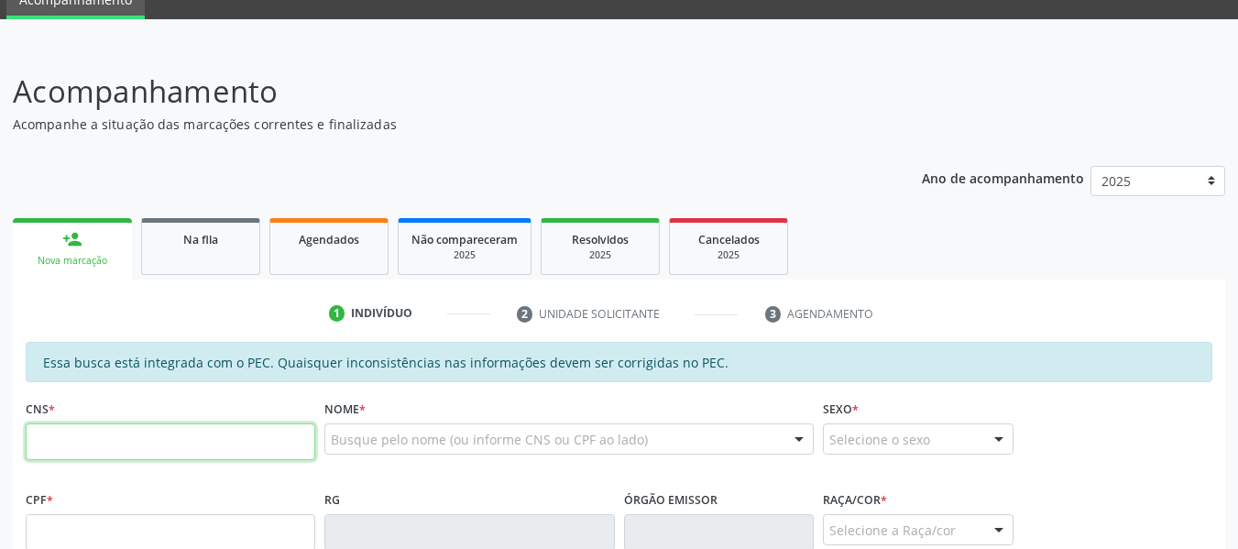
click at [72, 443] on input "text" at bounding box center [171, 441] width 290 height 37
type input "709 0008 9343 8713"
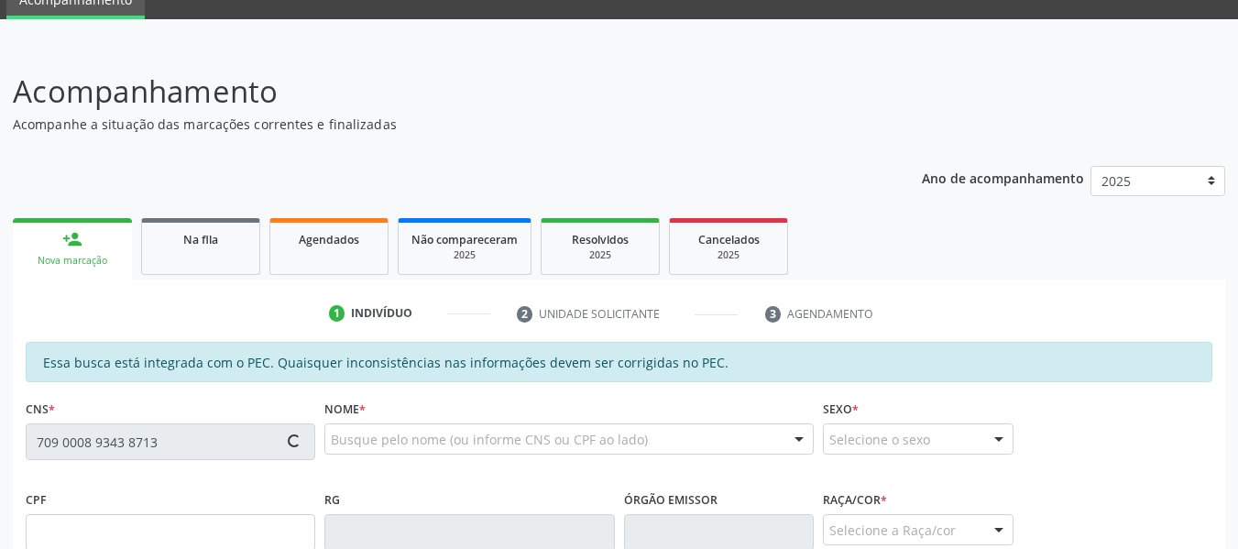
type input "047.765.314-61"
type input "15[DATE]"
type input "[PERSON_NAME]"
type input "[PHONE_NUMBER]"
type input "227"
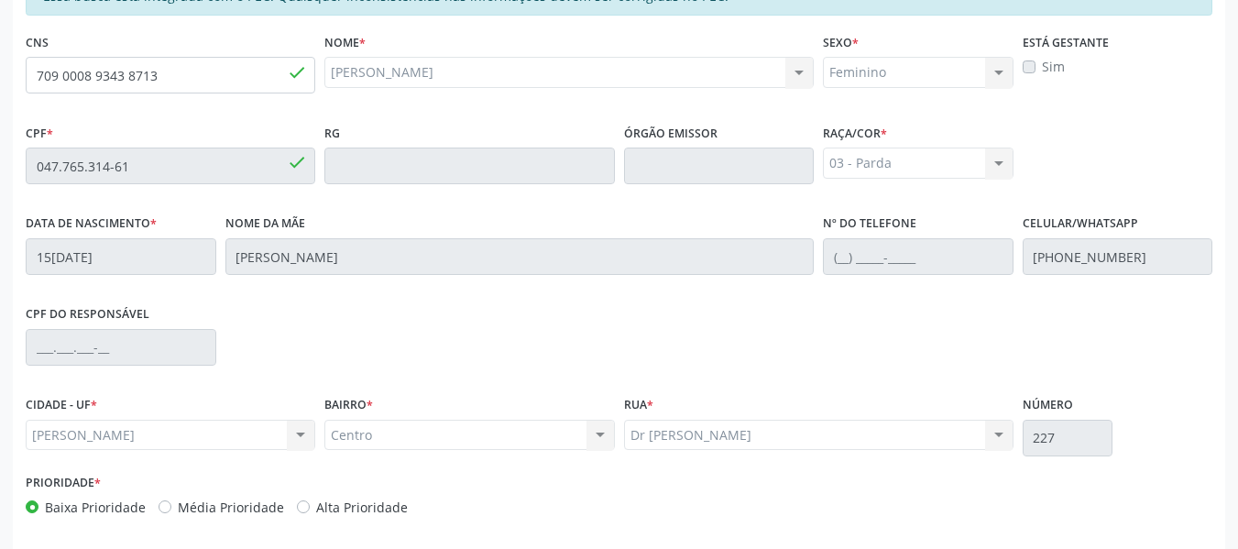
scroll to position [523, 0]
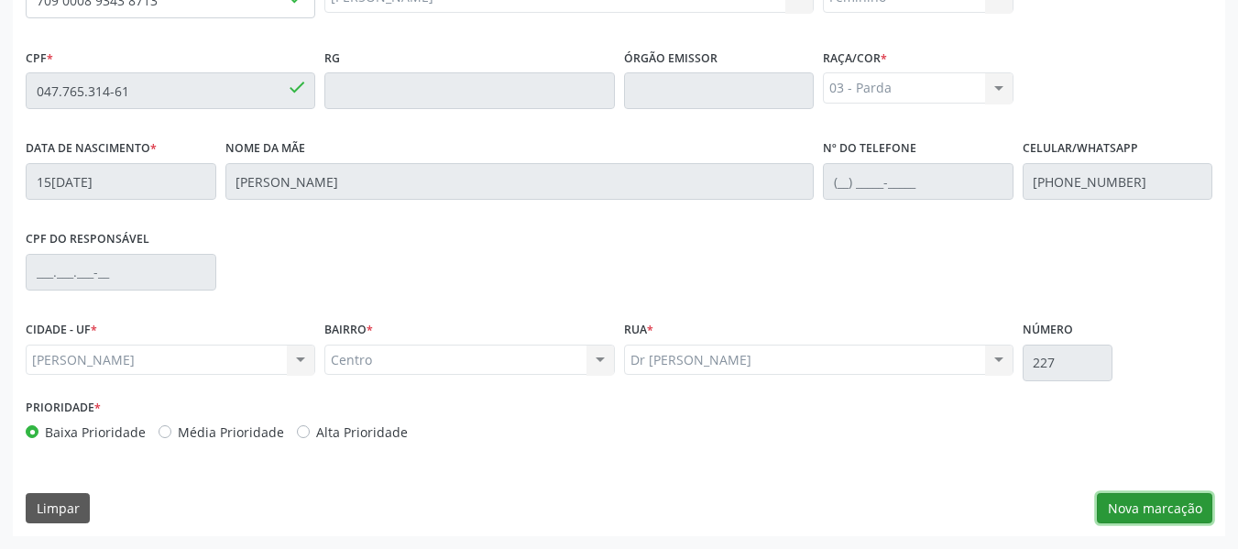
click at [1165, 500] on button "Nova marcação" at bounding box center [1154, 508] width 115 height 31
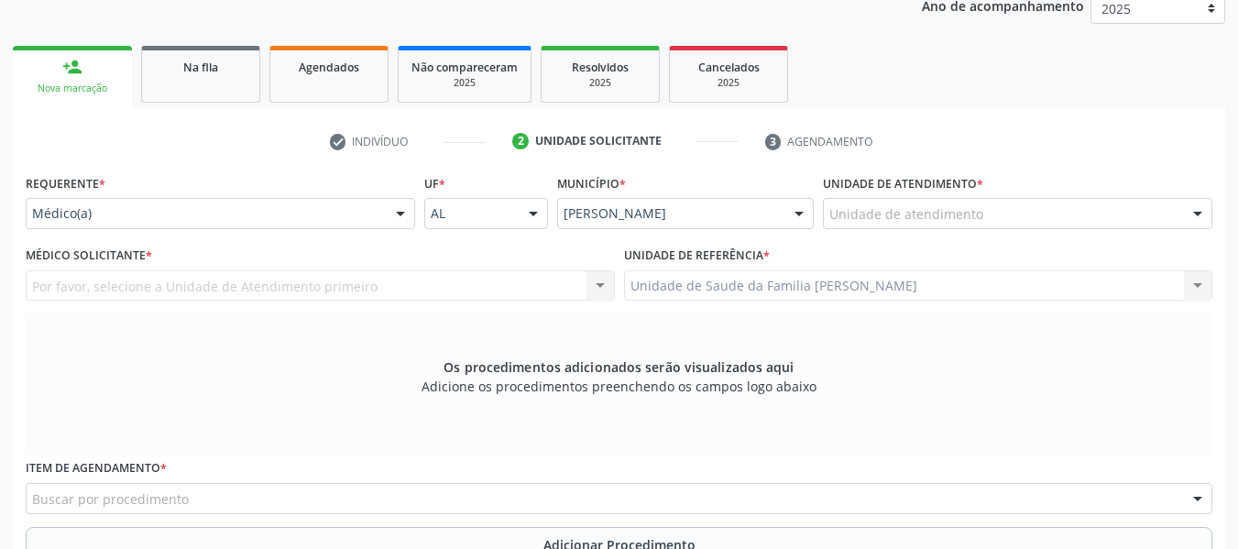
scroll to position [242, 0]
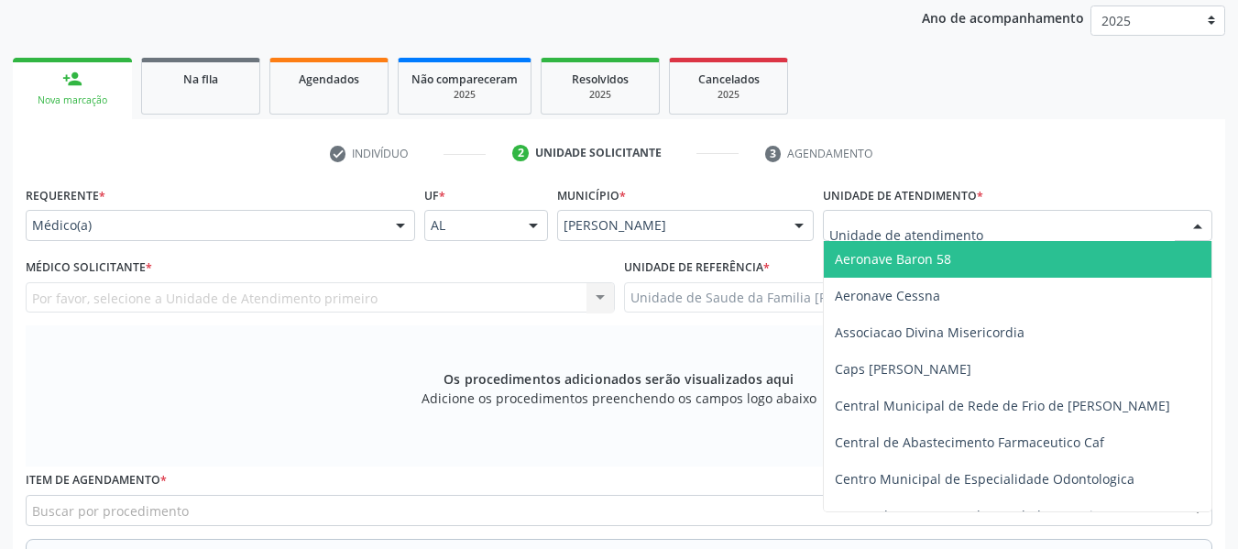
click at [1195, 221] on div at bounding box center [1197, 226] width 27 height 31
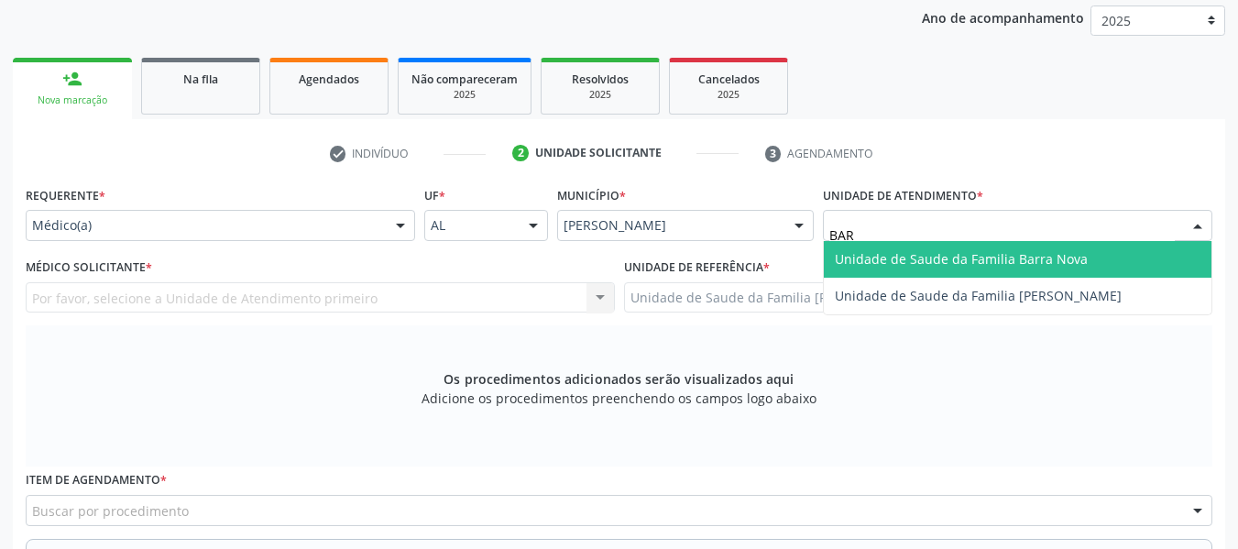
type input "BARR"
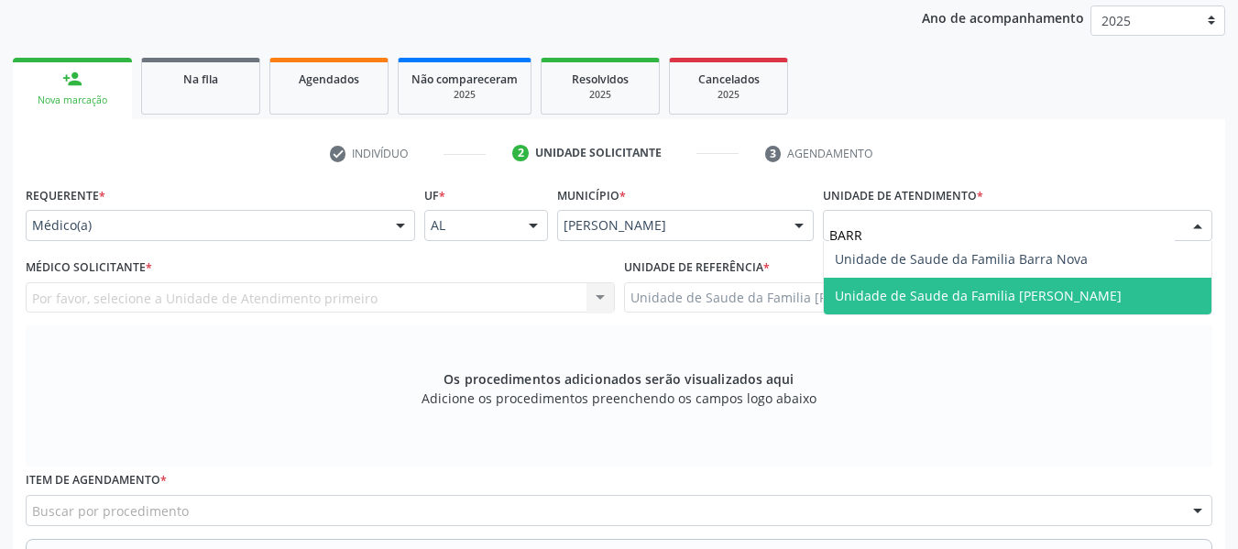
click at [1081, 307] on span "Unidade de Saude da Familia [PERSON_NAME]" at bounding box center [1018, 296] width 388 height 37
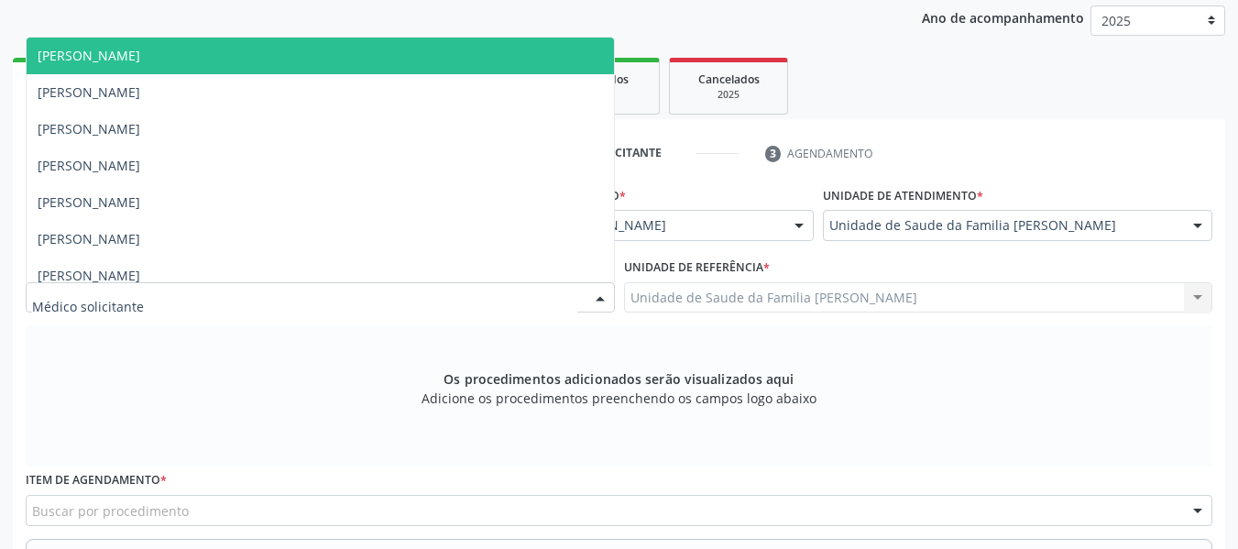
click at [595, 295] on div at bounding box center [600, 298] width 27 height 31
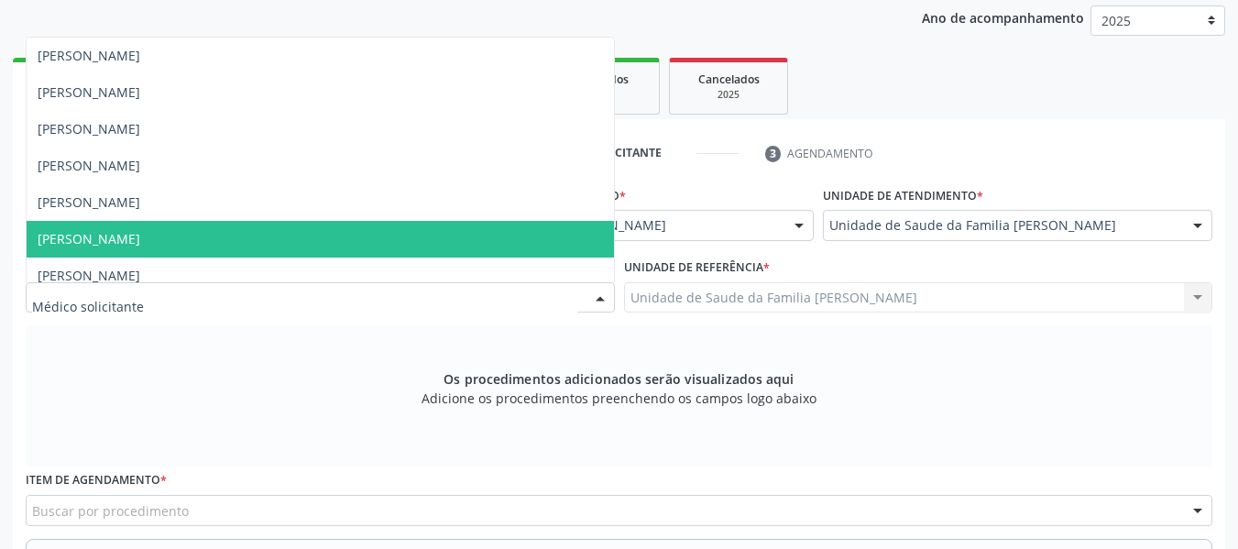
click at [258, 235] on span "[PERSON_NAME]" at bounding box center [321, 239] width 588 height 37
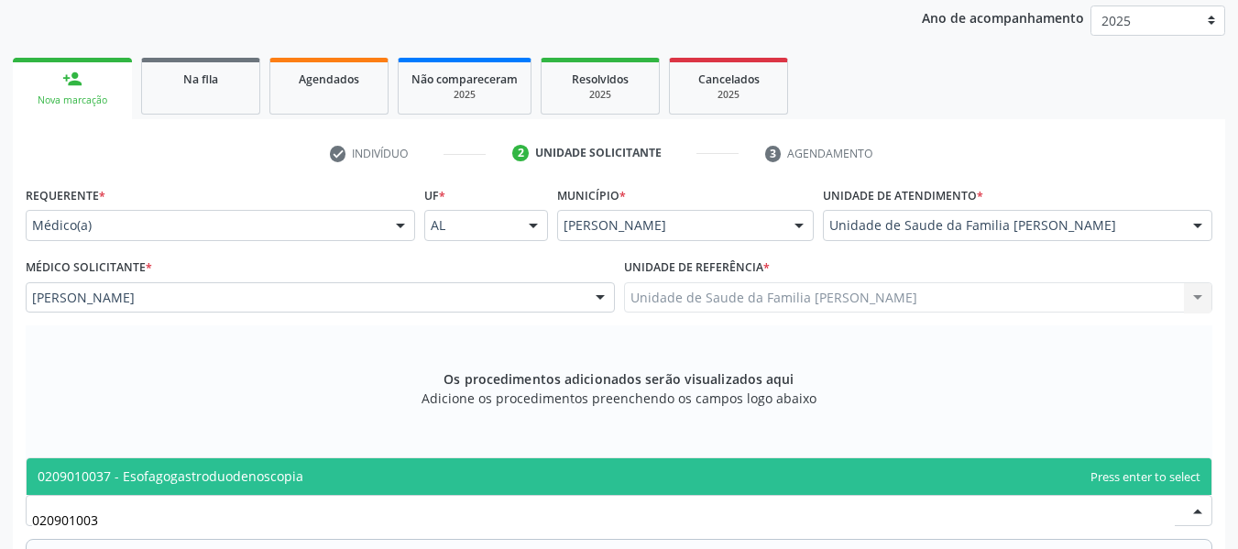
type input "0209010037"
click at [198, 465] on span "0209010037 - Esofagogastroduodenoscopia" at bounding box center [619, 476] width 1185 height 37
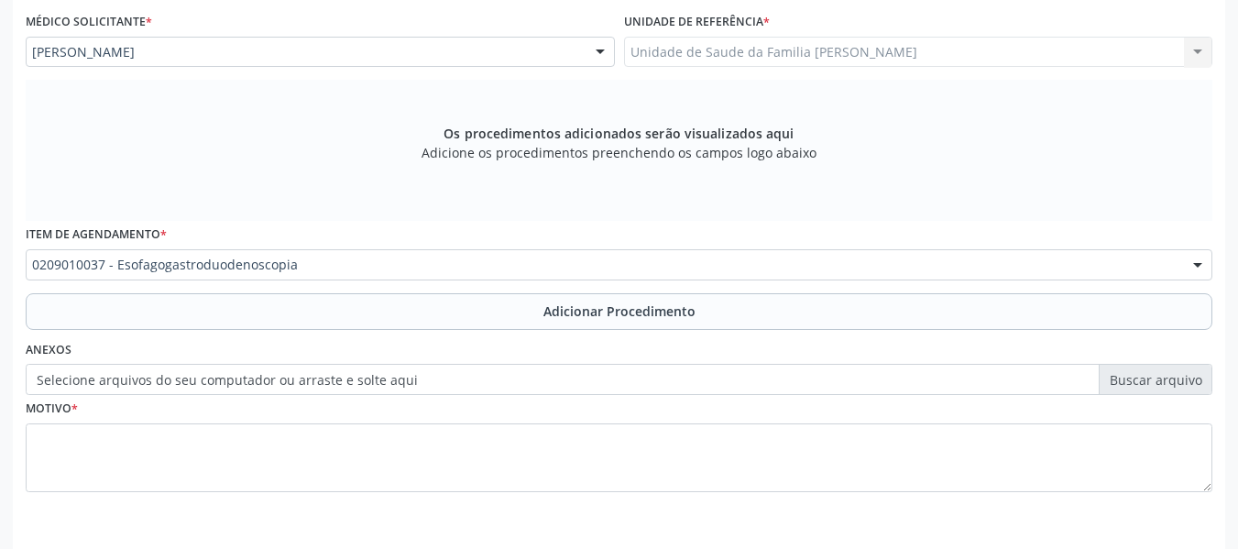
scroll to position [552, 0]
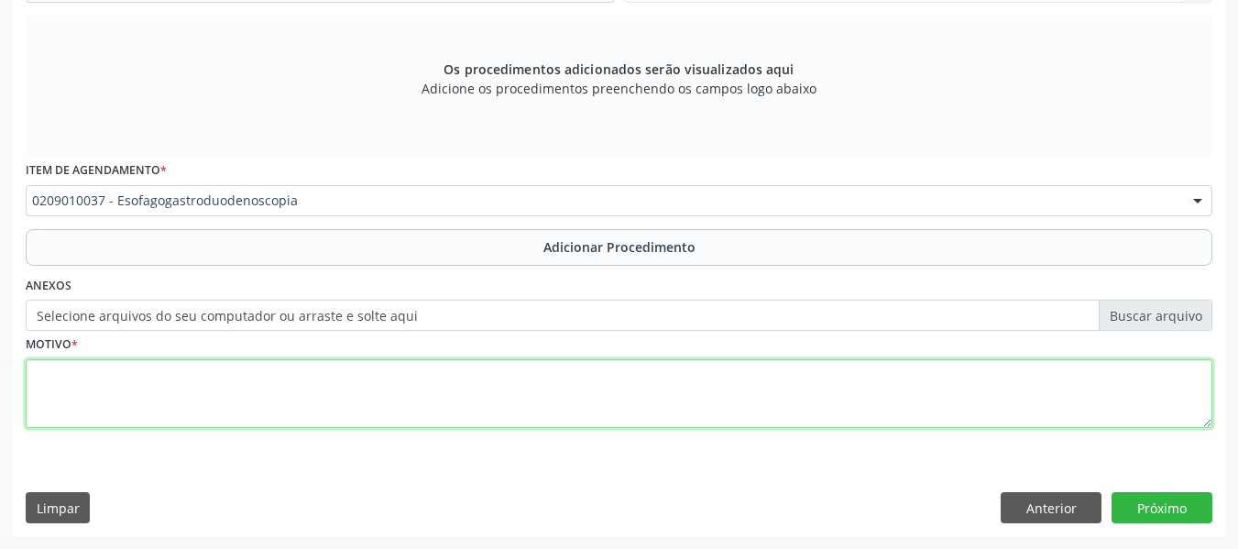
click at [77, 385] on textarea at bounding box center [619, 394] width 1187 height 70
click at [112, 366] on textarea "pLENITUDE GÁSTRICP" at bounding box center [619, 394] width 1187 height 70
click at [43, 377] on textarea "pLENITUDE GÁSTRICP" at bounding box center [619, 394] width 1187 height 70
click at [175, 370] on textarea "PLENITUDE GÁSTRICP" at bounding box center [619, 394] width 1187 height 70
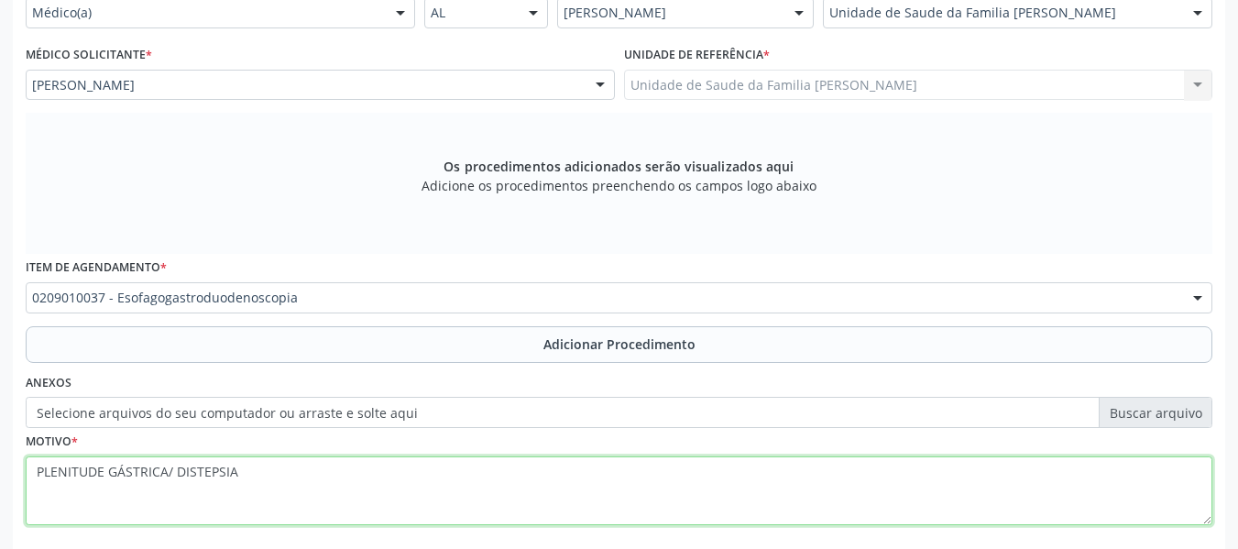
scroll to position [442, 0]
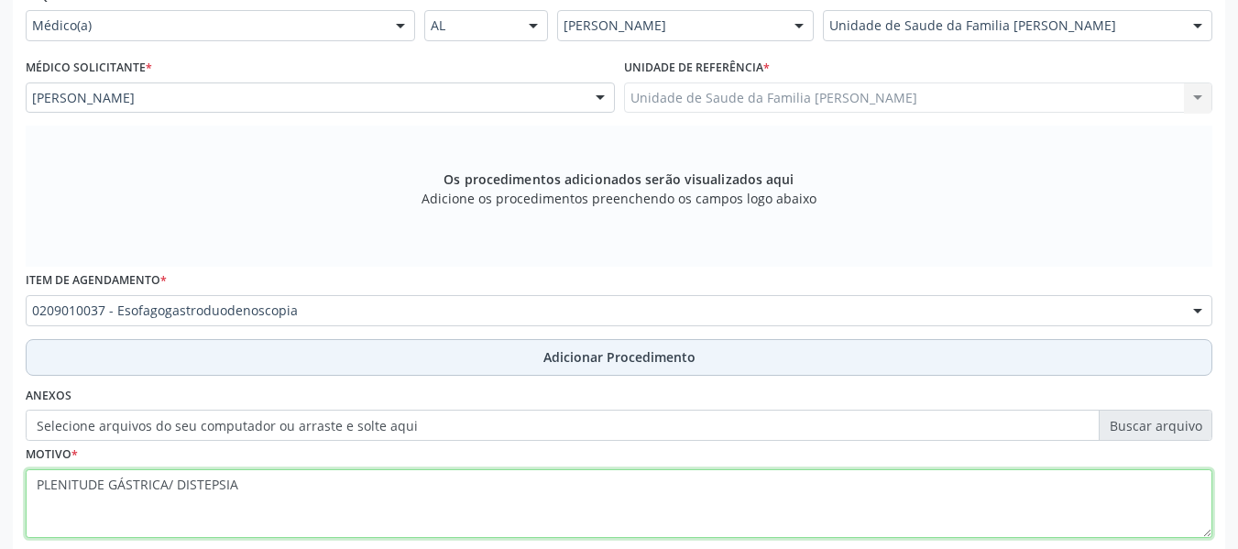
type textarea "PLENITUDE GÁSTRICA/ DISTEPSIA"
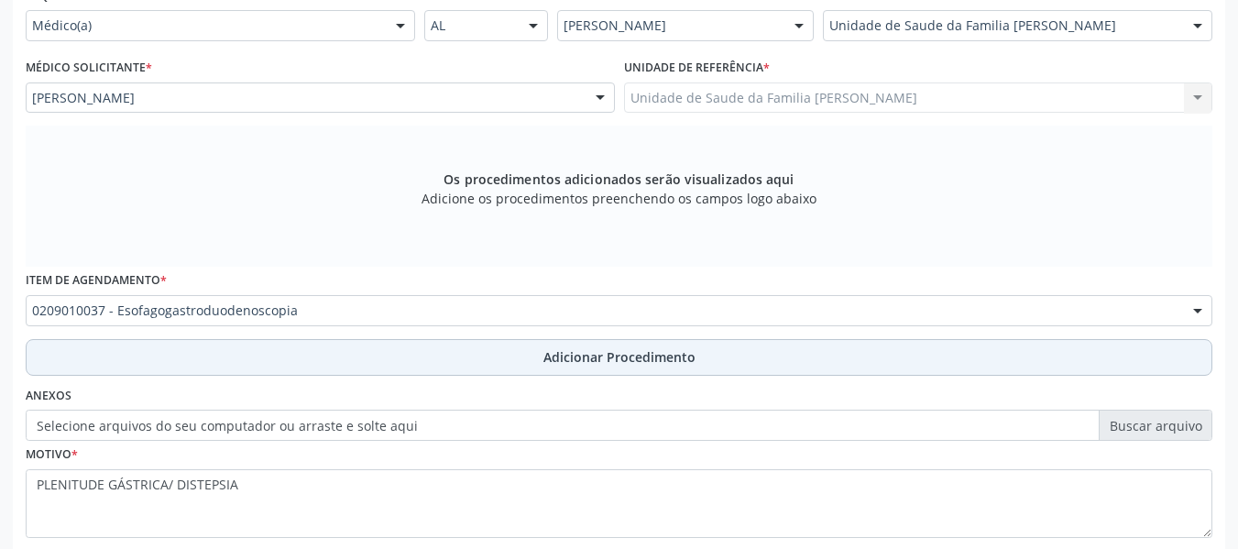
click at [666, 358] on span "Adicionar Procedimento" at bounding box center [620, 356] width 152 height 19
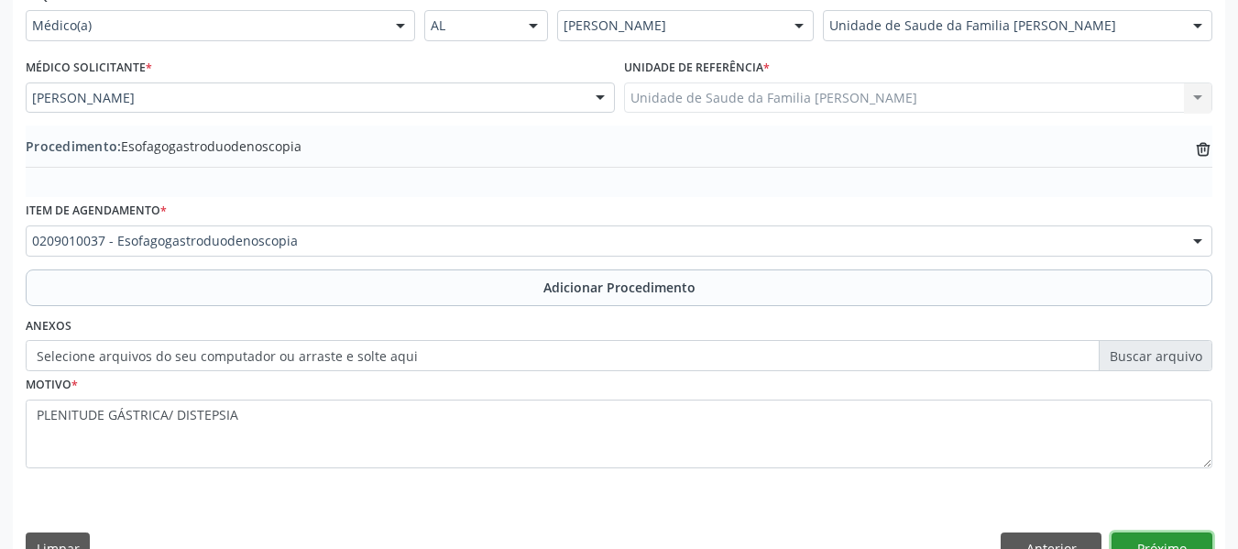
click at [1152, 536] on button "Próximo" at bounding box center [1162, 548] width 101 height 31
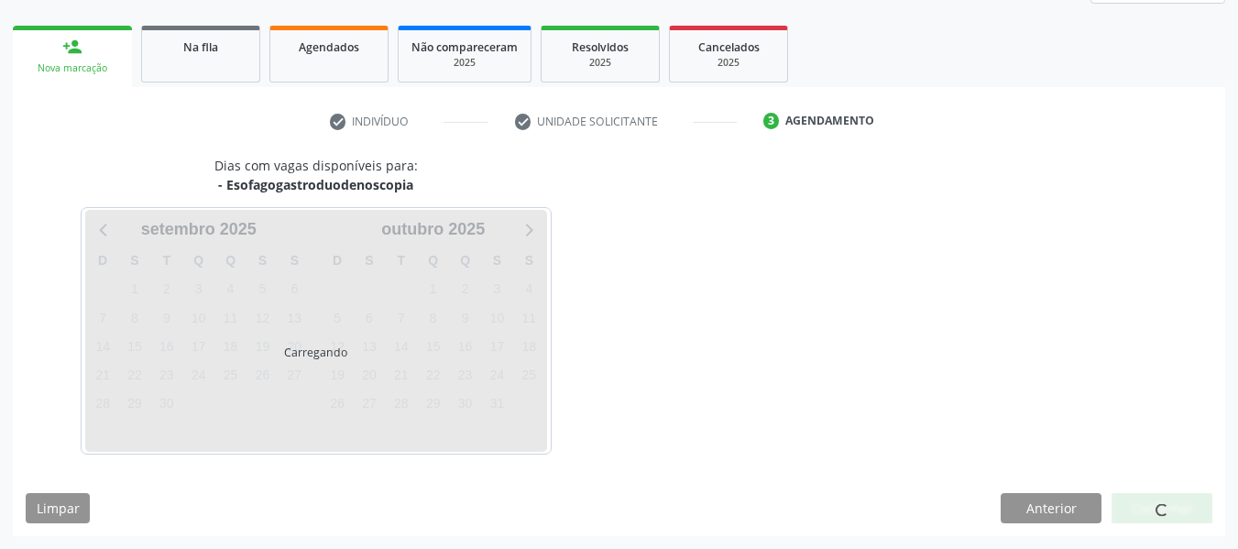
scroll to position [328, 0]
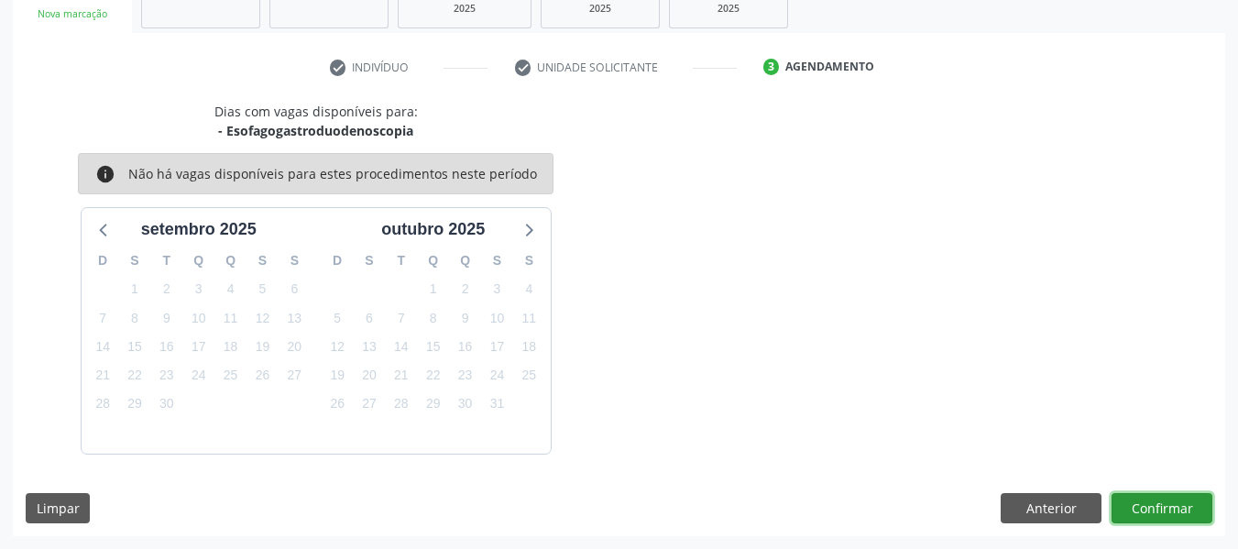
click at [1190, 501] on button "Confirmar" at bounding box center [1162, 508] width 101 height 31
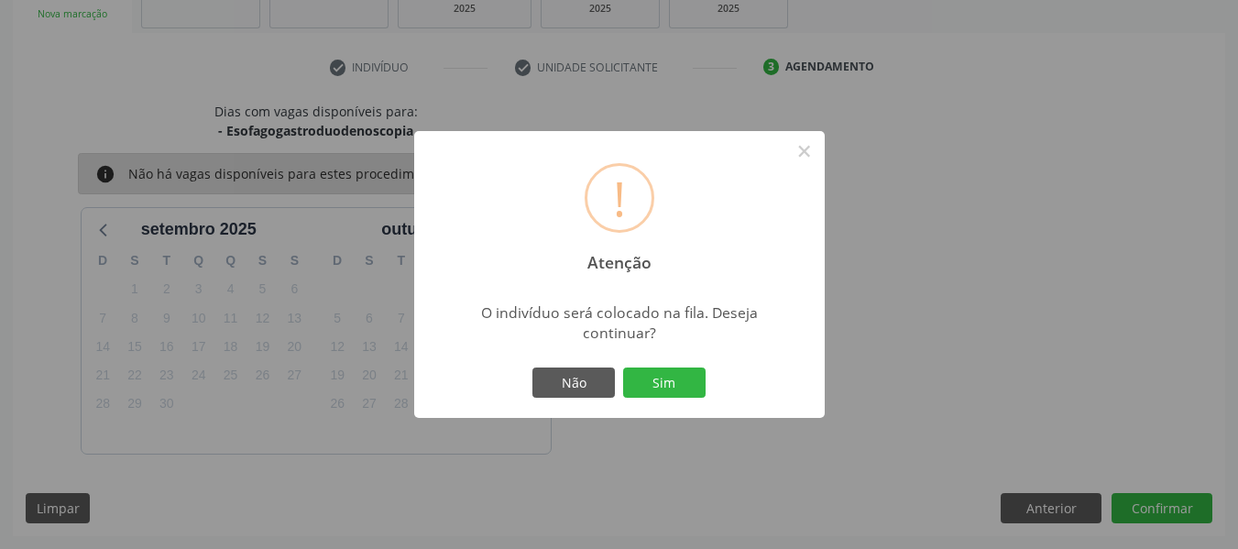
click at [1159, 506] on div "! Atenção × O indivíduo será colocado na fila. Deseja continuar? Não Sim" at bounding box center [619, 274] width 1238 height 549
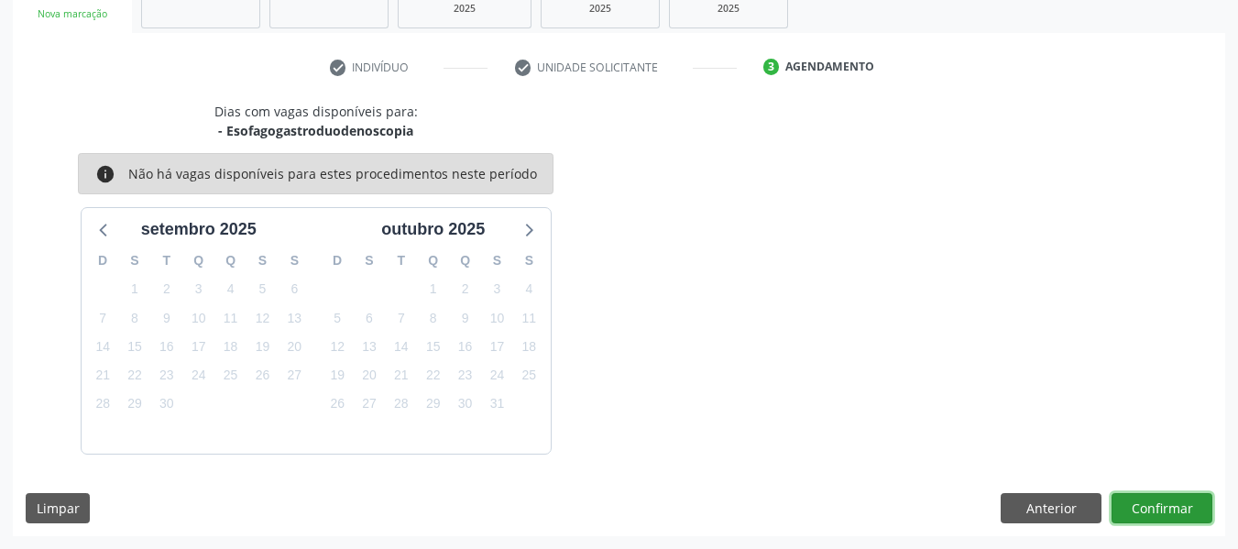
click at [1159, 506] on button "Confirmar" at bounding box center [1162, 508] width 101 height 31
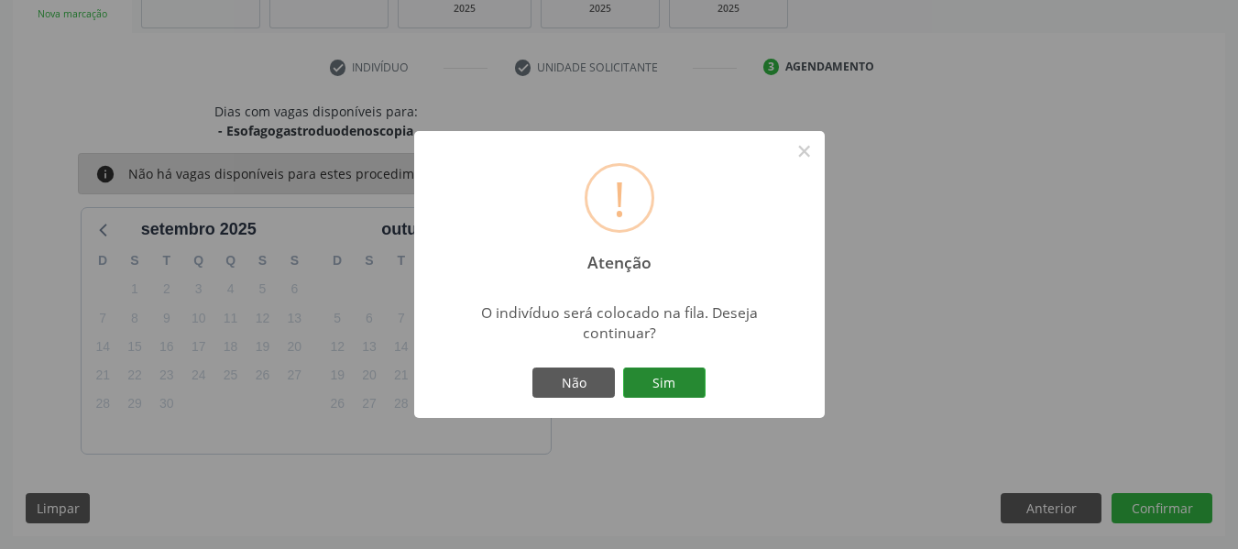
click at [659, 370] on button "Sim" at bounding box center [664, 383] width 82 height 31
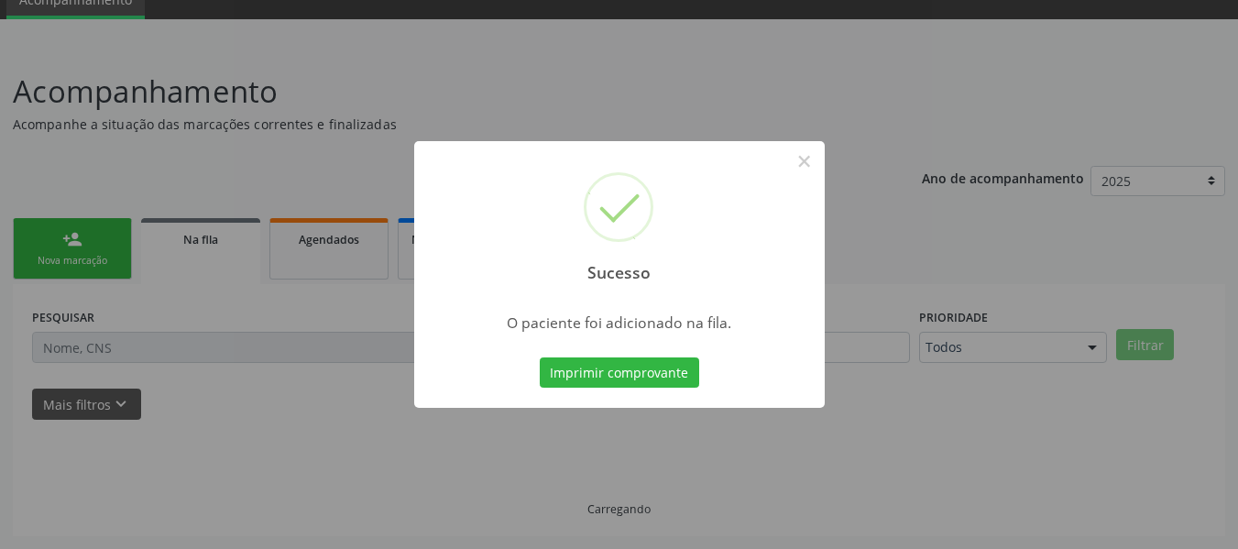
scroll to position [82, 0]
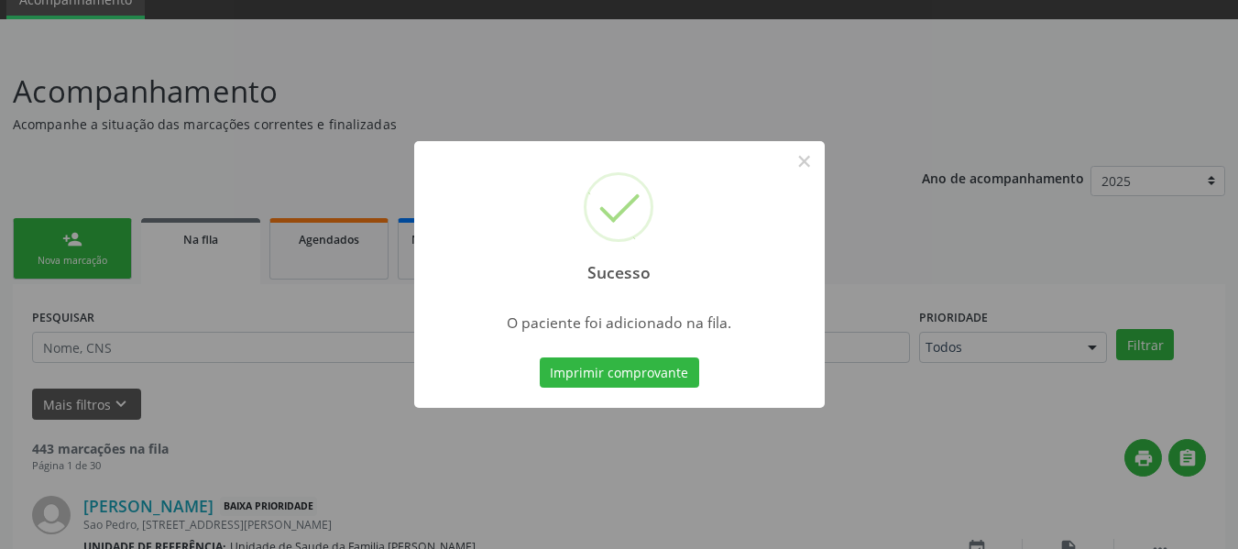
click at [43, 246] on div "Sucesso × O paciente foi adicionado na fila. Imprimir comprovante Cancel" at bounding box center [619, 274] width 1238 height 549
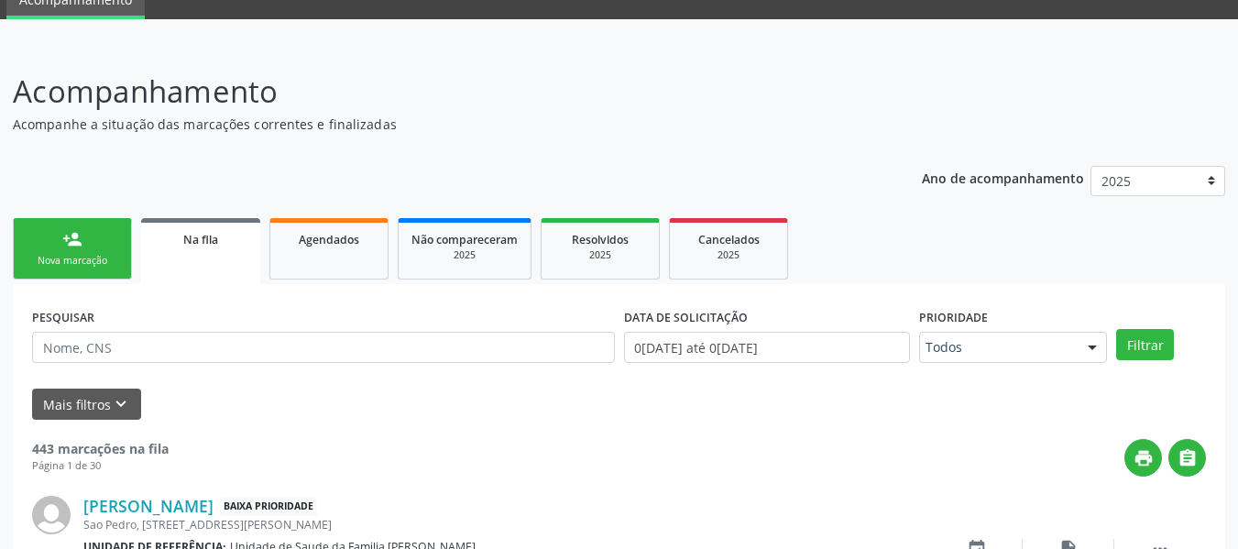
click at [43, 246] on link "person_add Nova marcação" at bounding box center [72, 248] width 119 height 61
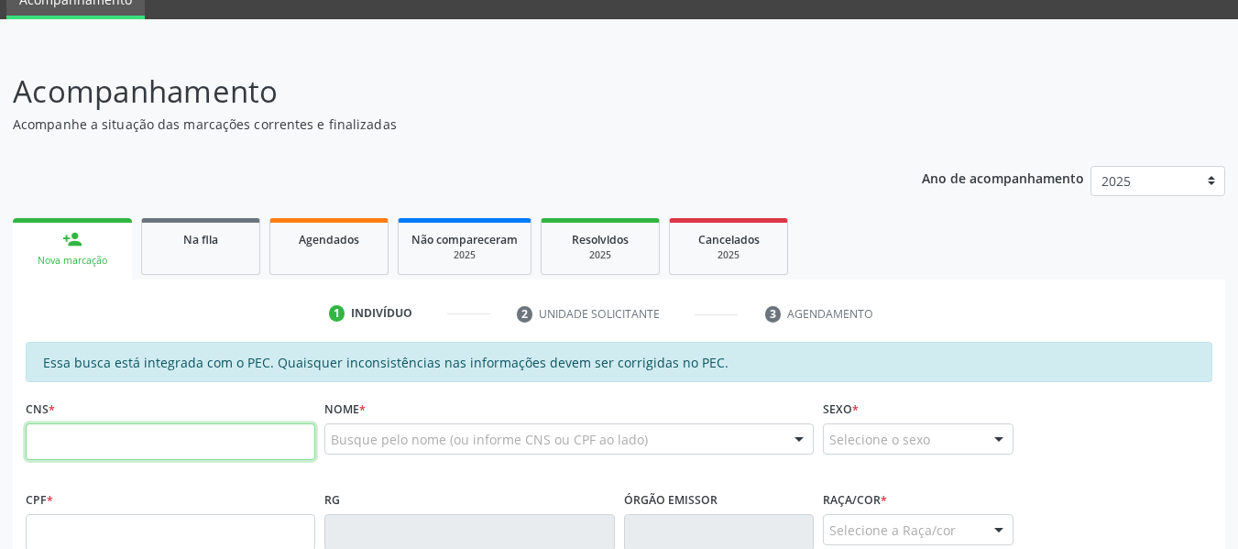
click at [88, 447] on input "text" at bounding box center [171, 441] width 290 height 37
type input "704 0063 8557 5761"
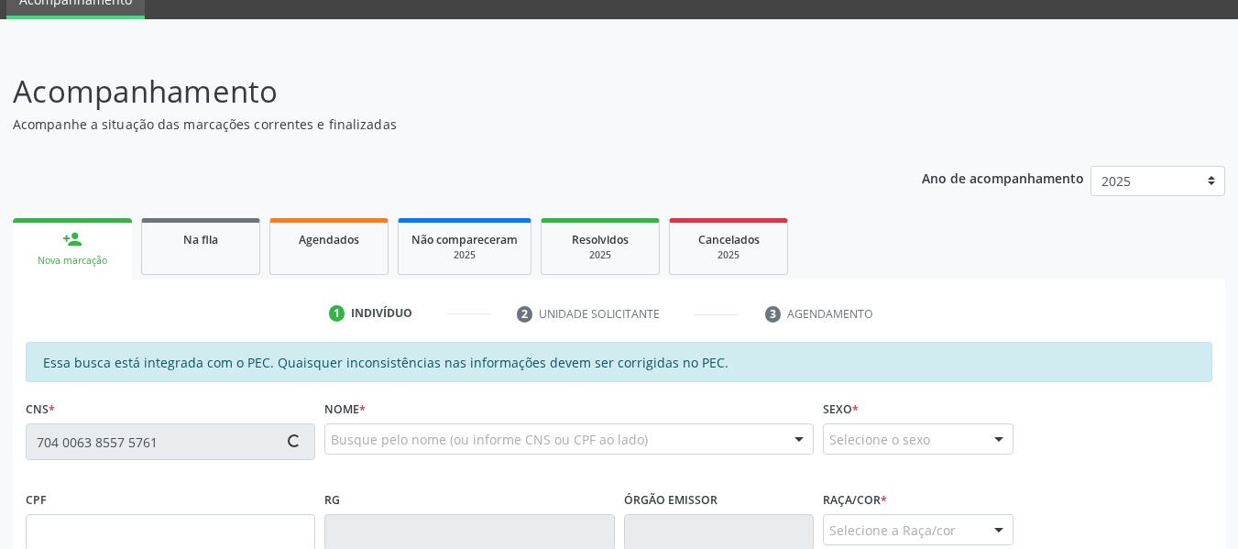
type input "662.653.804-78"
type input "[DATE]"
type input "[PERSON_NAME]"
type input "[PHONE_NUMBER]"
type input "S/N"
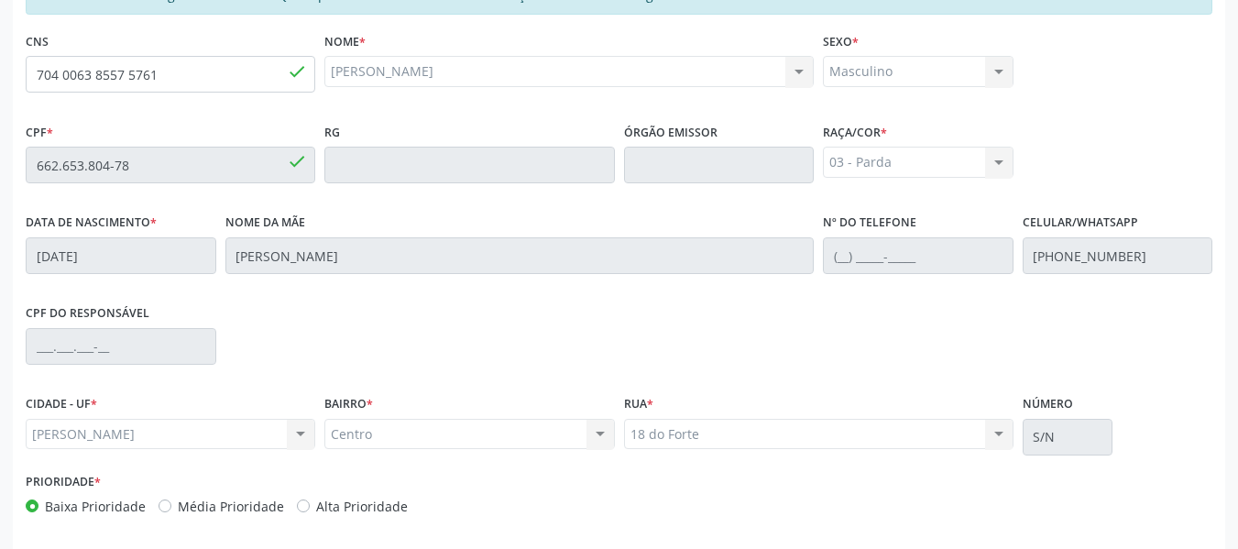
scroll to position [523, 0]
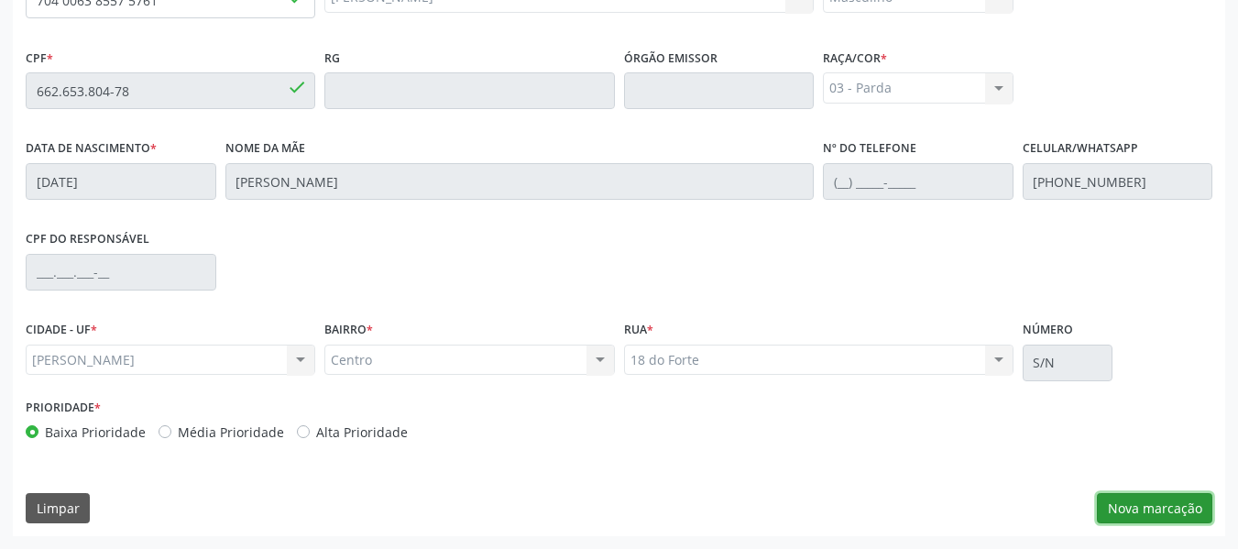
click at [1155, 514] on button "Nova marcação" at bounding box center [1154, 508] width 115 height 31
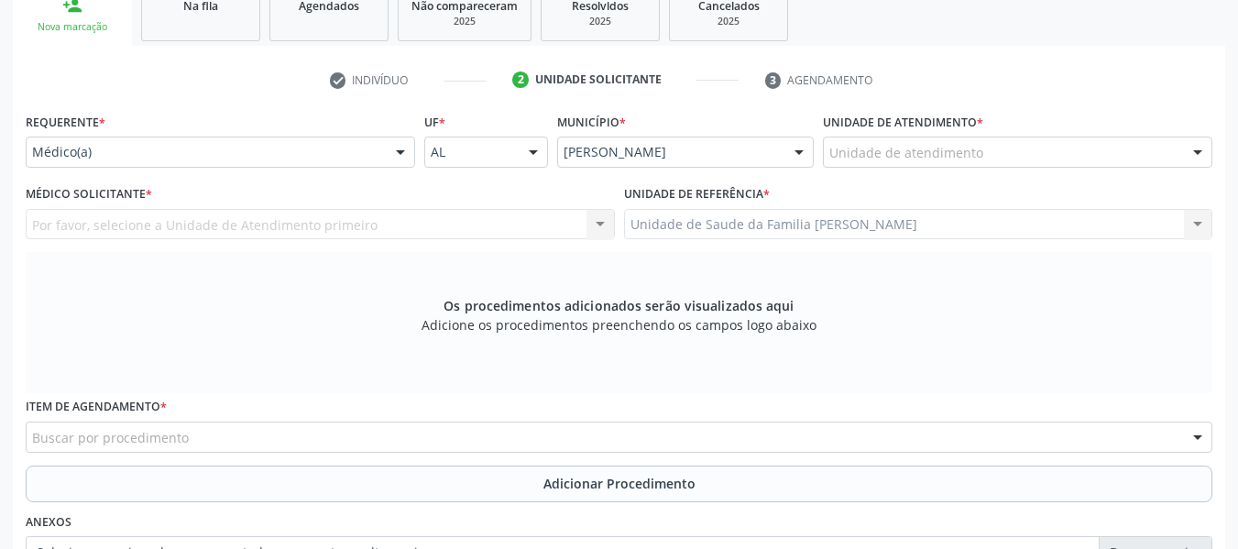
scroll to position [242, 0]
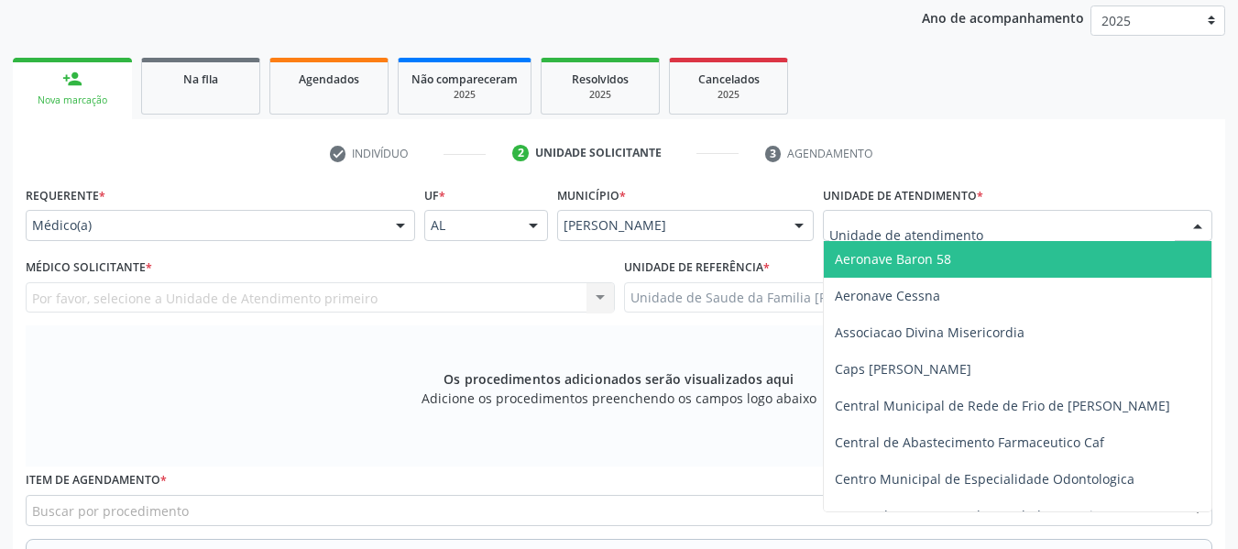
click at [1194, 227] on div at bounding box center [1197, 226] width 27 height 31
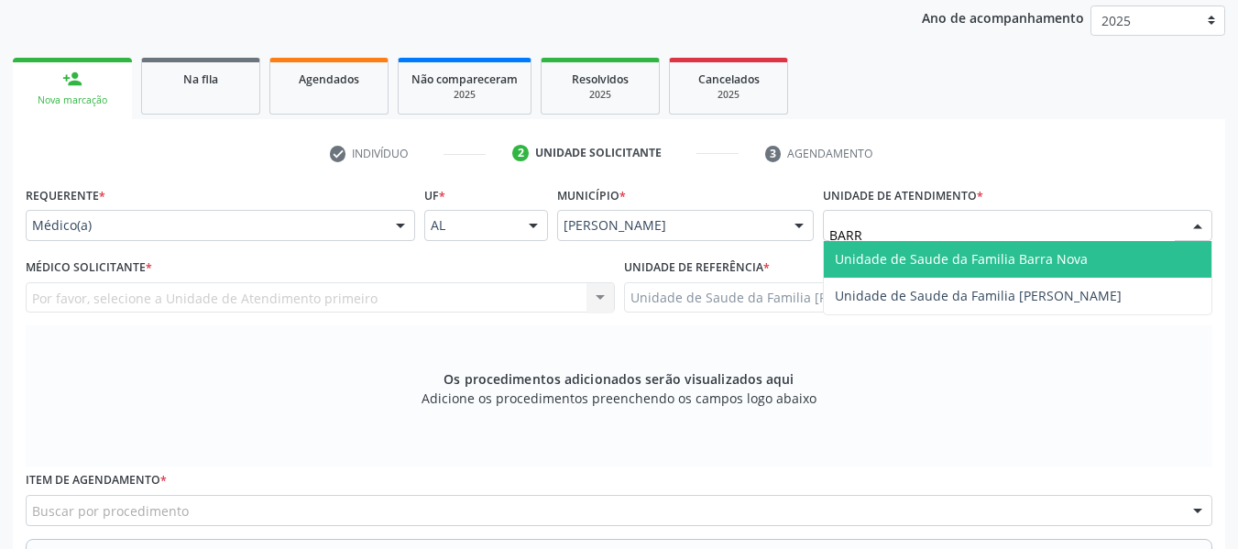
type input "BARRO"
click at [1022, 254] on span "Unidade de Saude da Familia [PERSON_NAME]" at bounding box center [978, 258] width 287 height 17
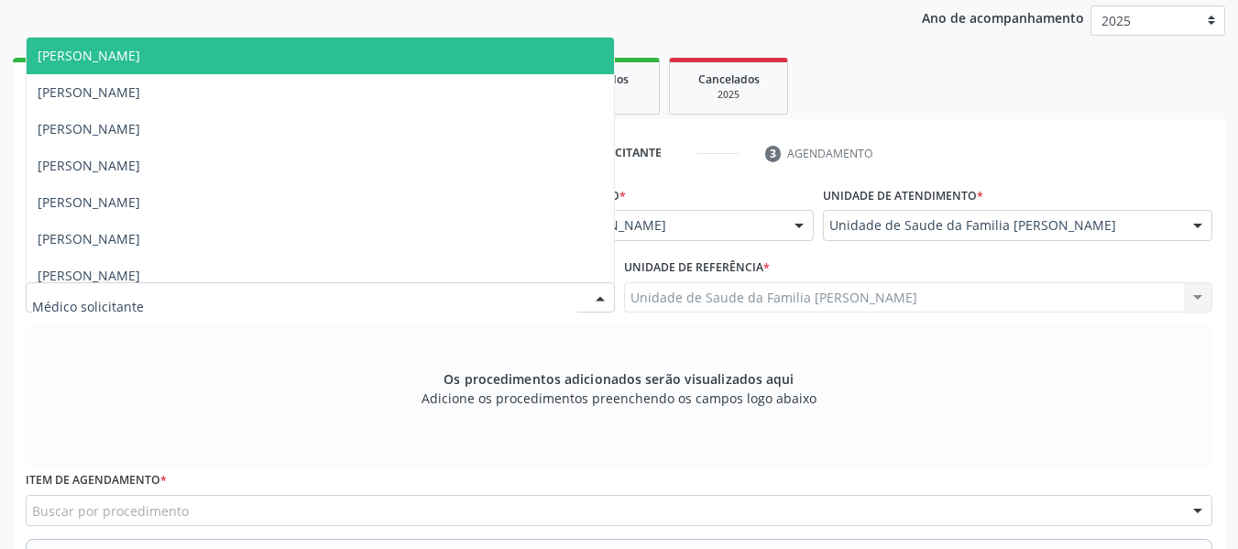
click at [599, 298] on div at bounding box center [600, 298] width 27 height 31
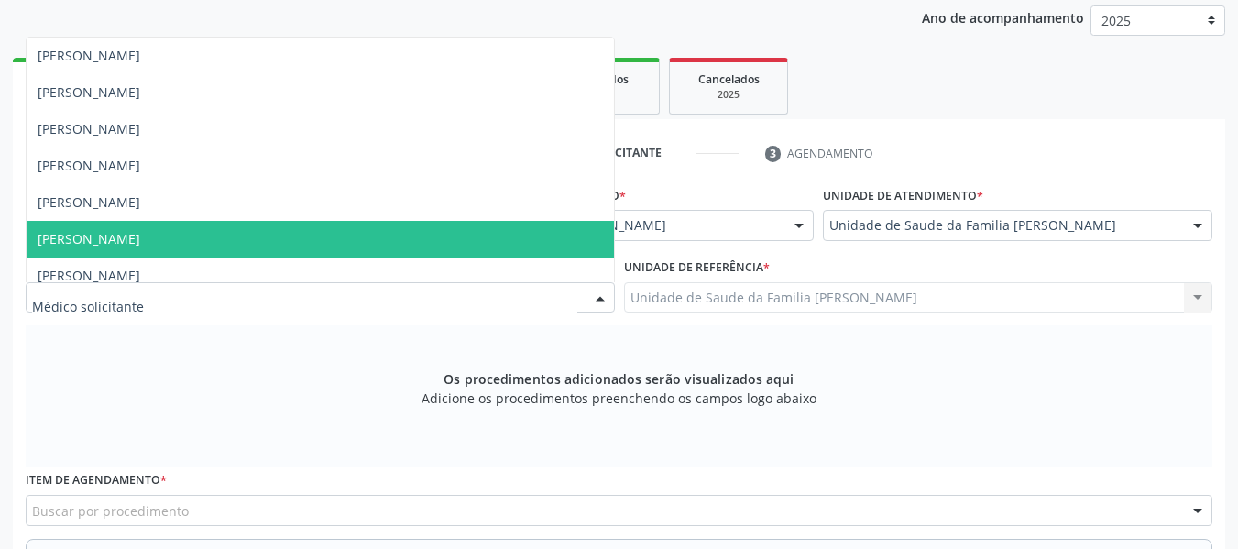
click at [209, 237] on span "[PERSON_NAME]" at bounding box center [321, 239] width 588 height 37
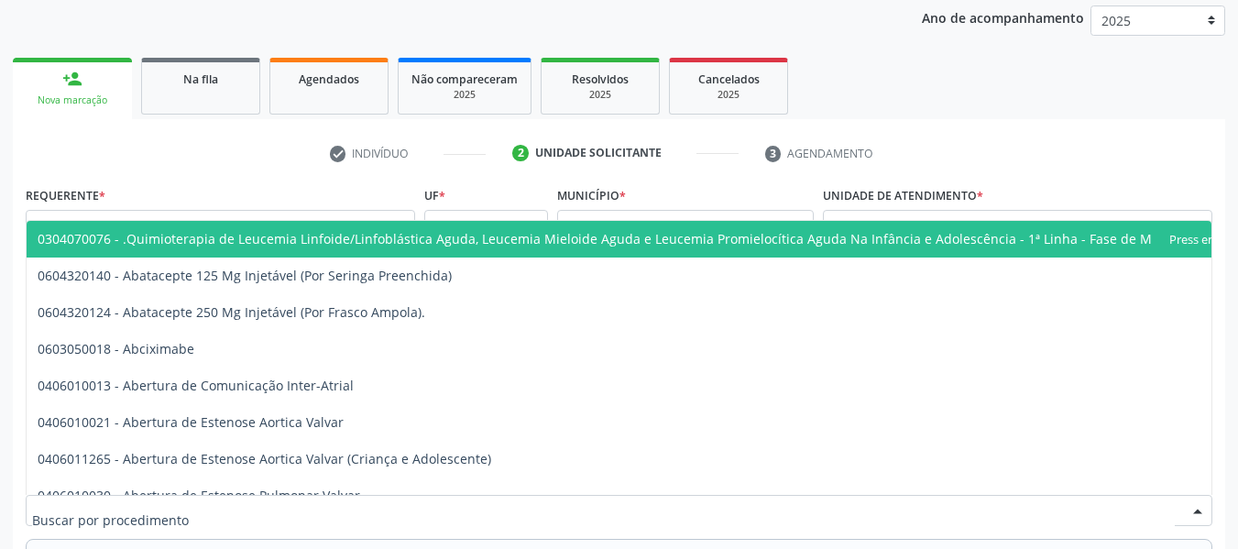
click at [243, 507] on div at bounding box center [619, 510] width 1187 height 31
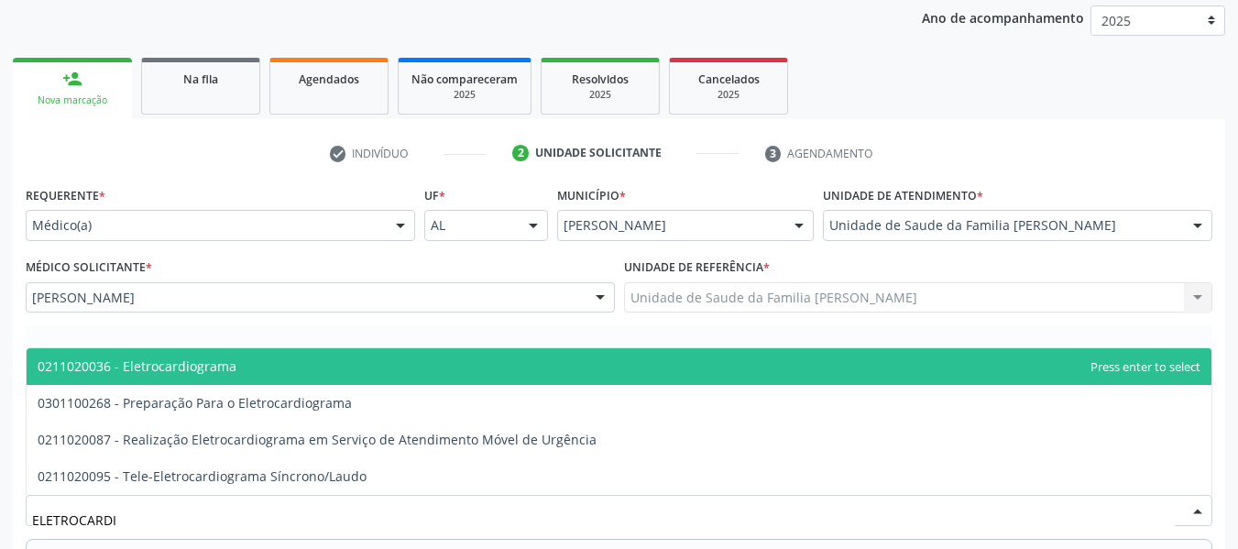
type input "ELETROCARDIO"
click at [233, 362] on span "0211020036 - Eletrocardiograma" at bounding box center [619, 366] width 1185 height 37
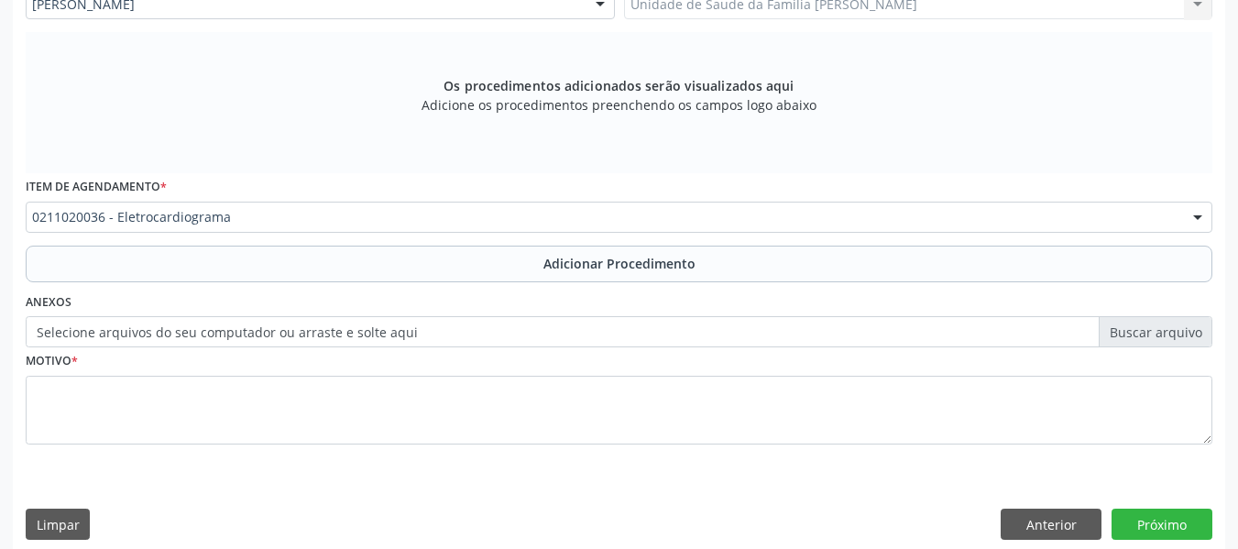
scroll to position [552, 0]
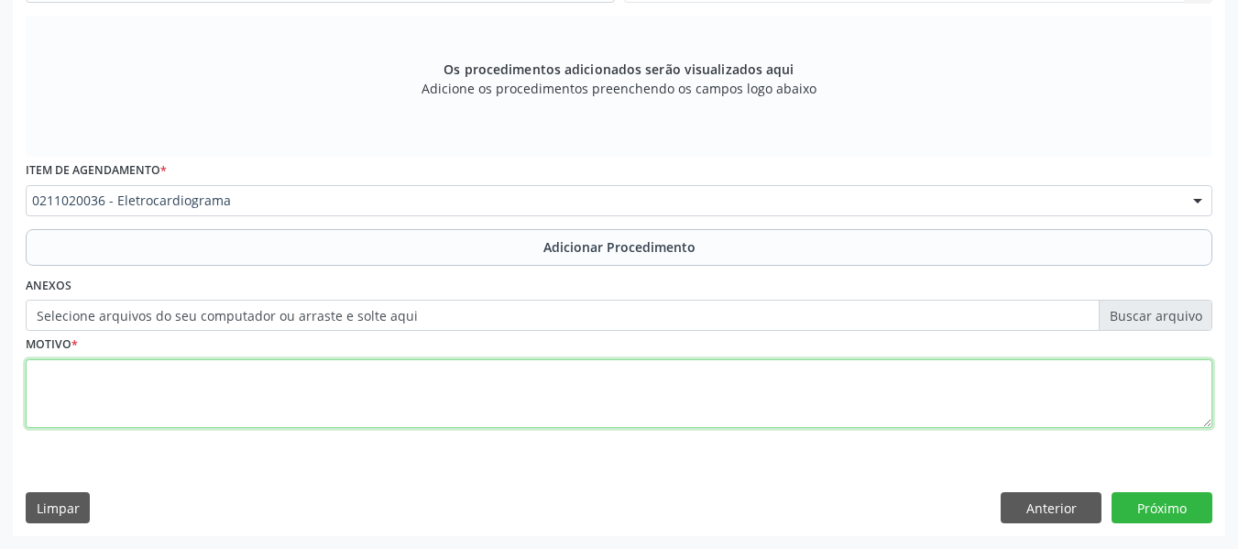
click at [58, 393] on textarea at bounding box center [619, 394] width 1187 height 70
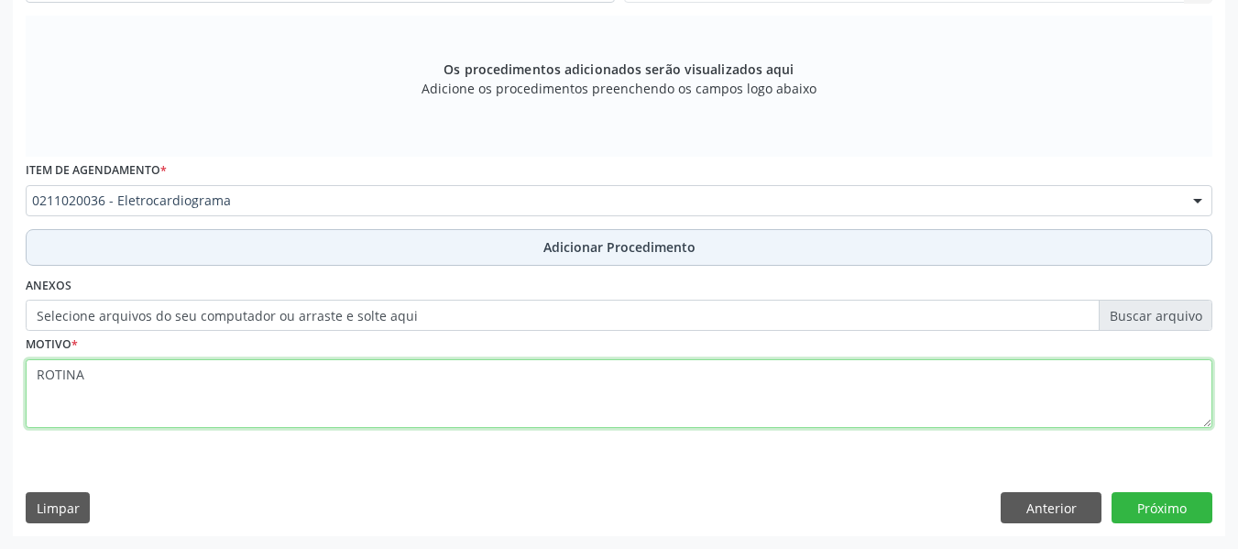
type textarea "ROTINA"
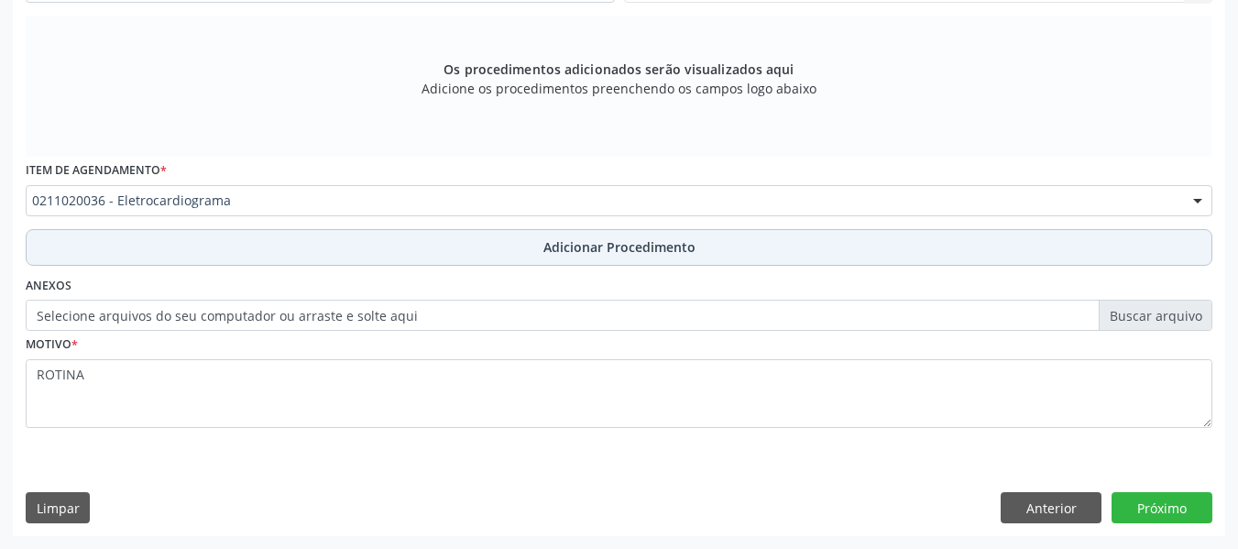
click at [622, 250] on span "Adicionar Procedimento" at bounding box center [620, 246] width 152 height 19
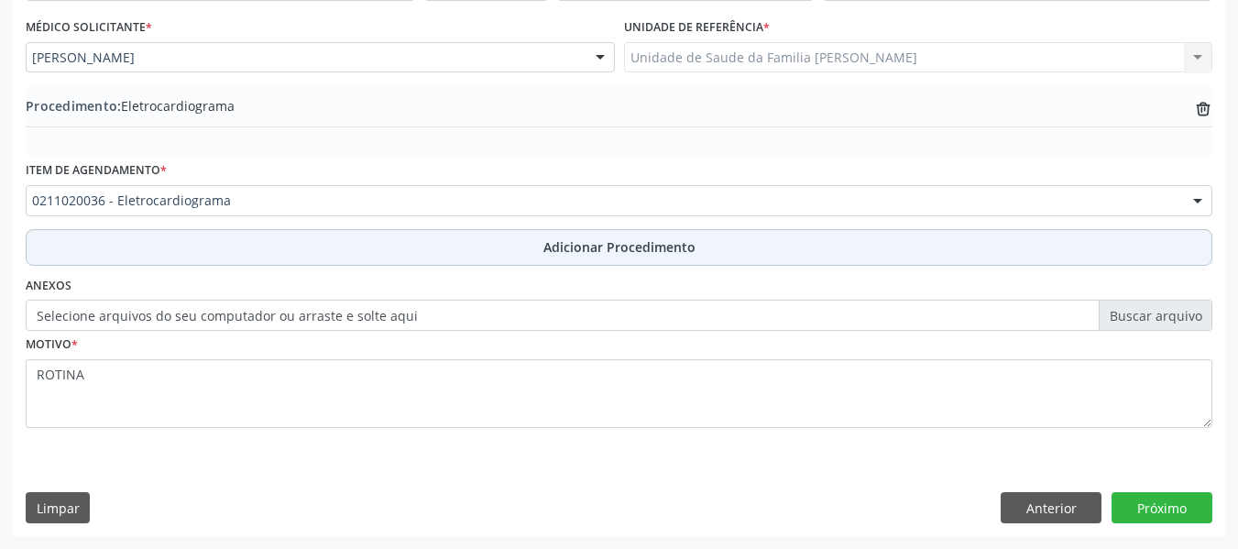
scroll to position [482, 0]
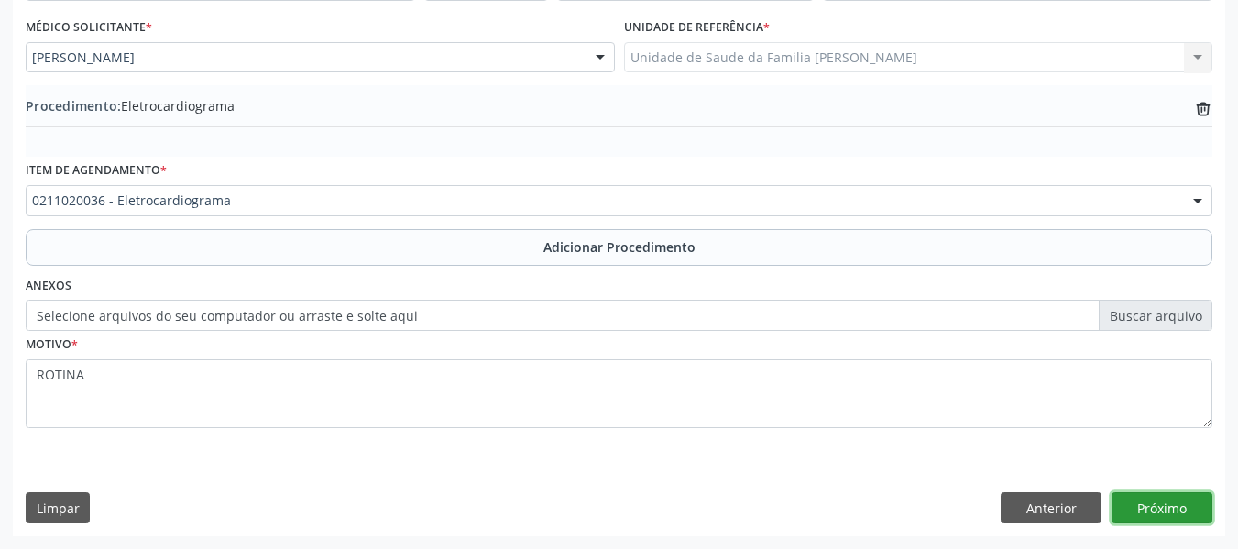
click at [1152, 503] on button "Próximo" at bounding box center [1162, 507] width 101 height 31
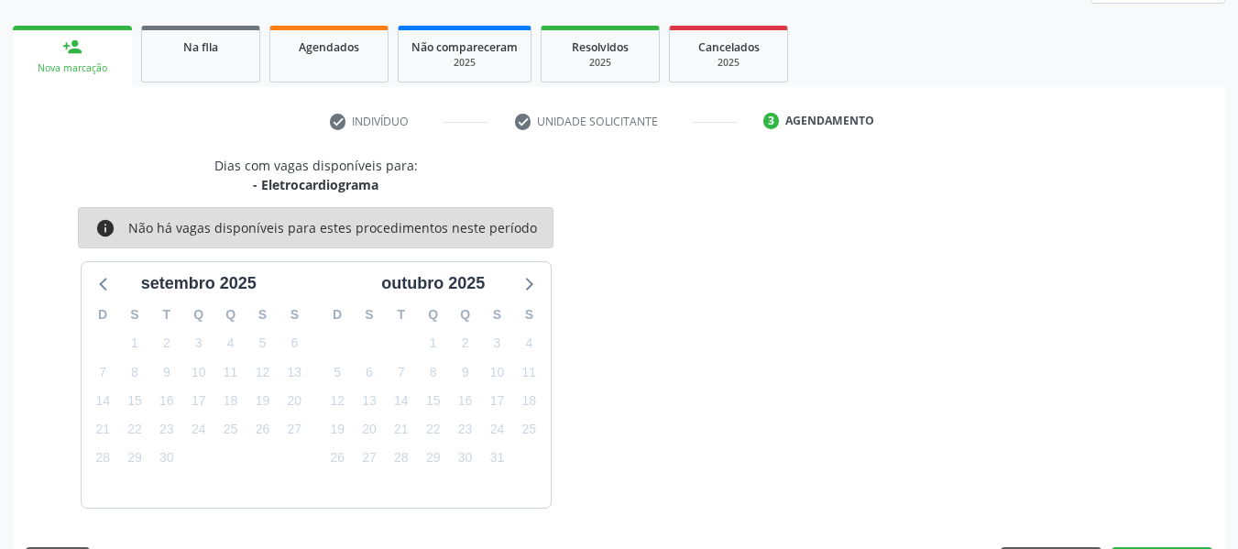
scroll to position [328, 0]
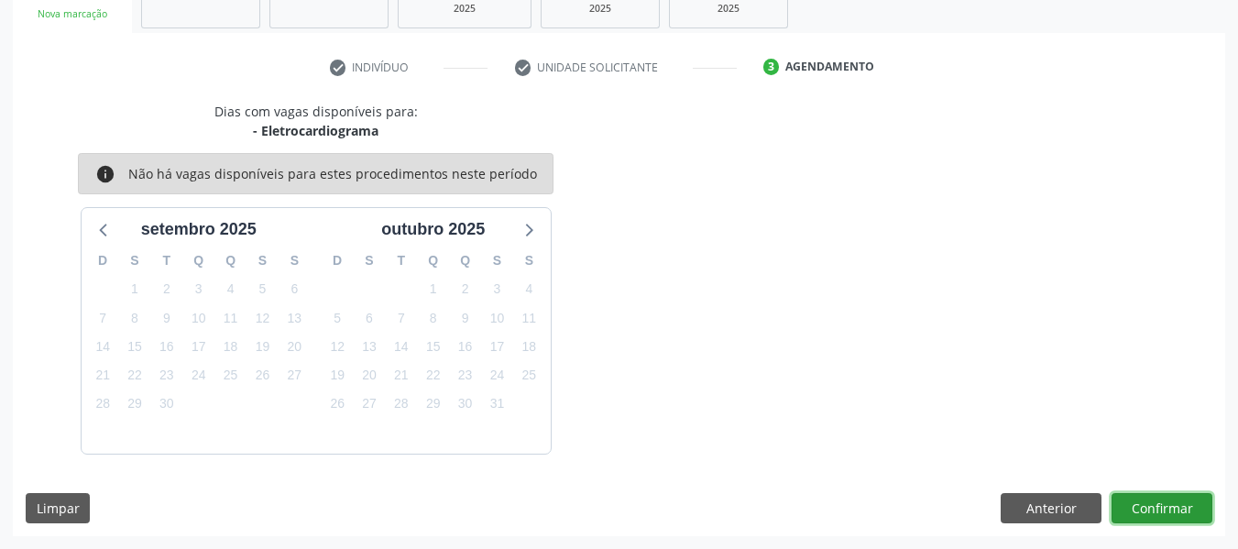
click at [1157, 508] on button "Confirmar" at bounding box center [1162, 508] width 101 height 31
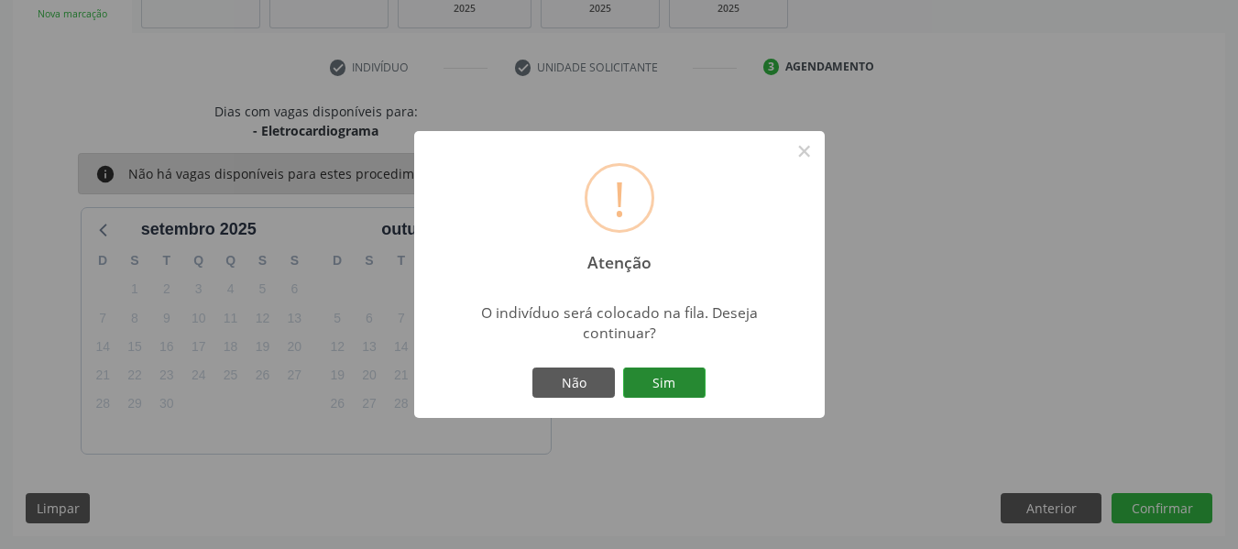
click at [681, 394] on button "Sim" at bounding box center [664, 383] width 82 height 31
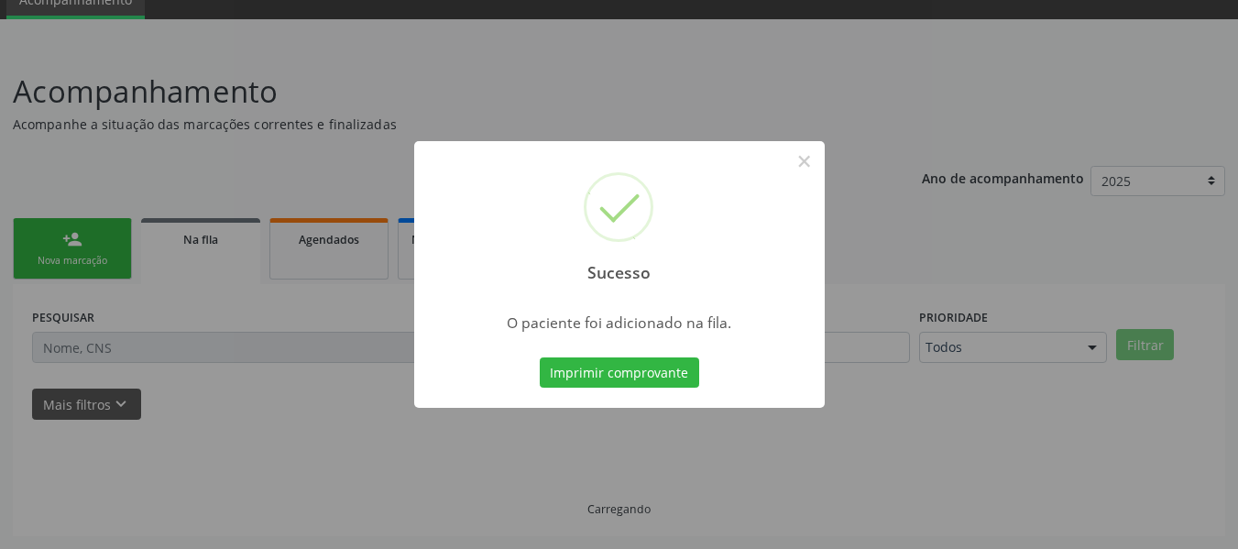
scroll to position [82, 0]
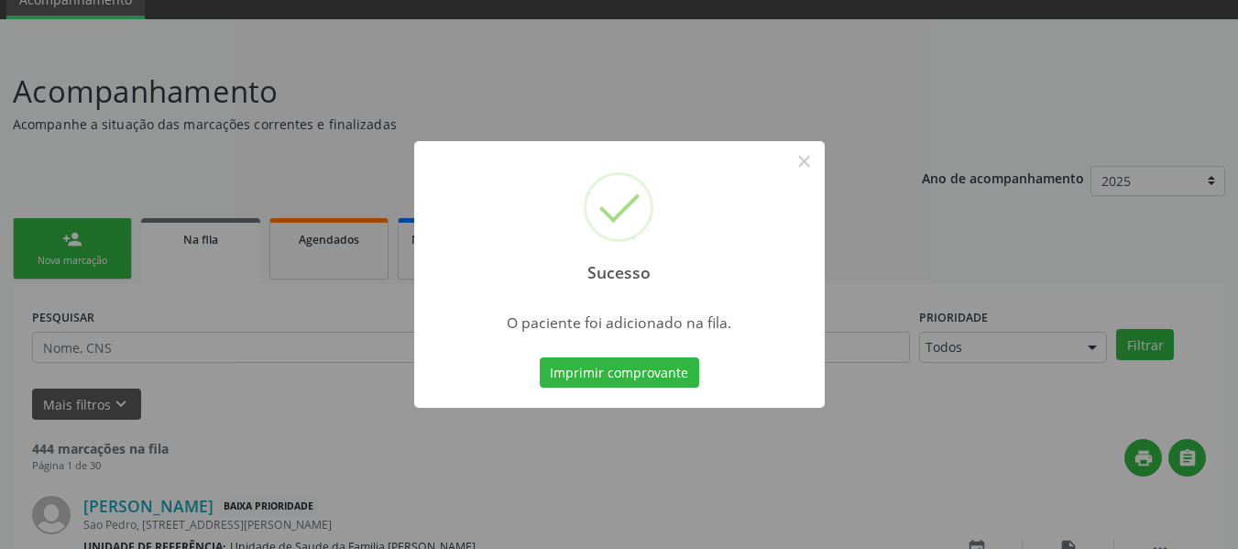
click at [61, 237] on div "Sucesso × O paciente foi adicionado na fila. Imprimir comprovante Cancel" at bounding box center [619, 274] width 1238 height 549
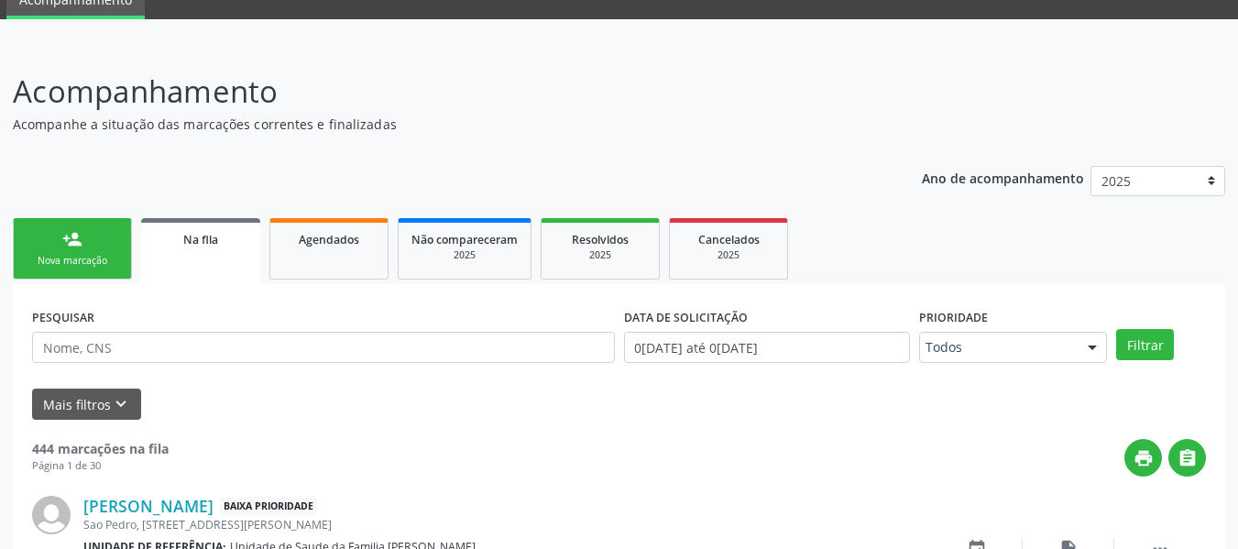
click at [61, 237] on link "person_add Nova marcação" at bounding box center [72, 248] width 119 height 61
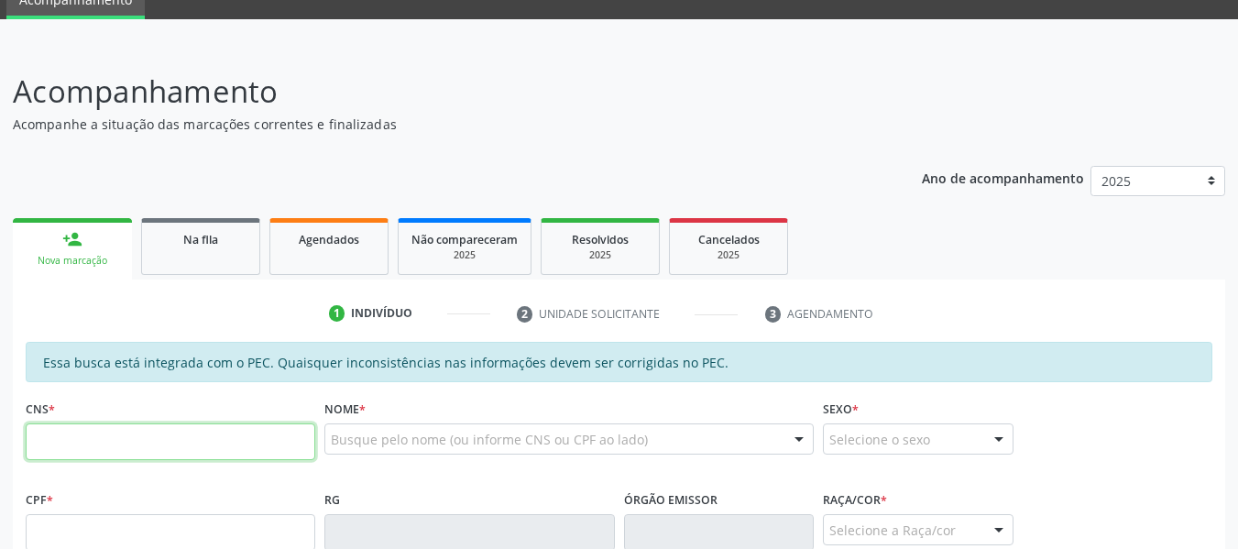
click at [126, 447] on input "text" at bounding box center [171, 441] width 290 height 37
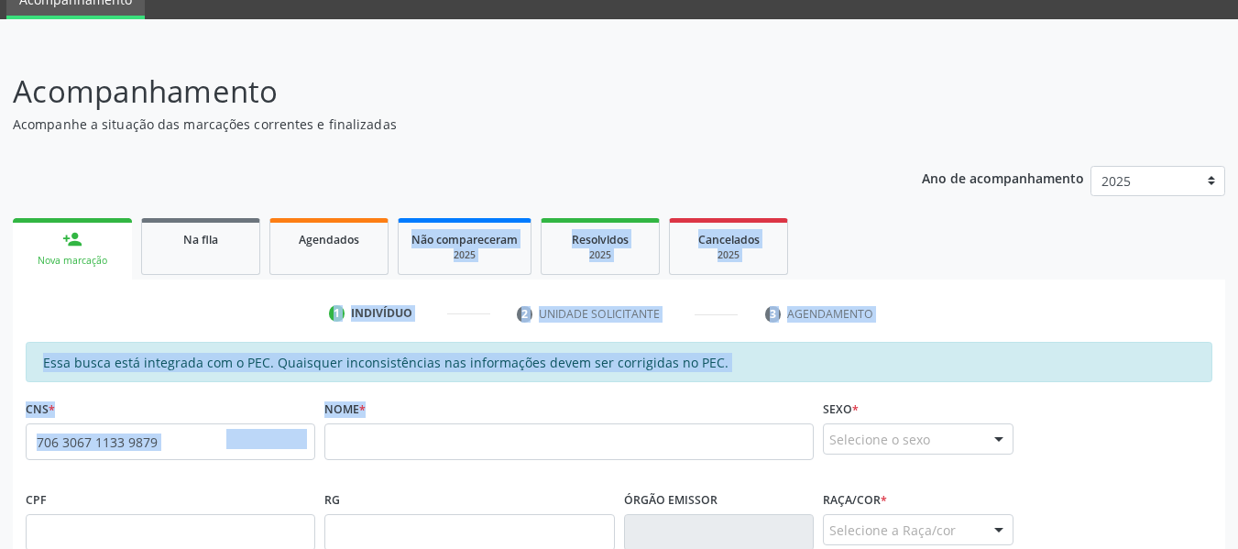
drag, startPoint x: 463, startPoint y: 474, endPoint x: 400, endPoint y: 158, distance: 322.5
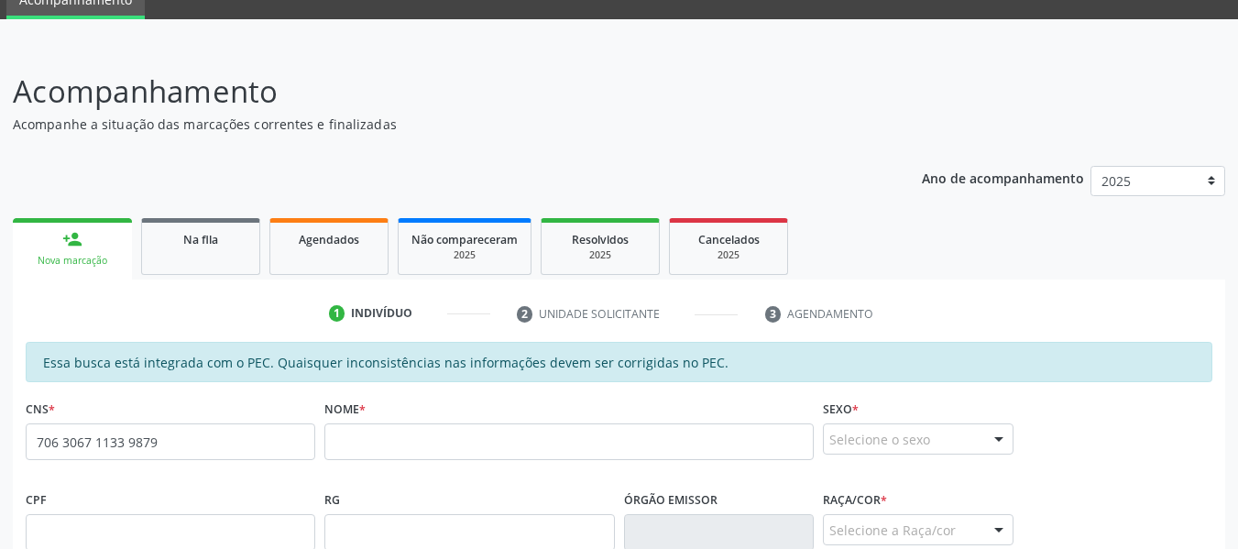
click at [605, 50] on div "Acompanhamento Acompanhe a situação das marcações correntes e finalizadas Relat…" at bounding box center [619, 518] width 1238 height 946
click at [163, 448] on input "706 3067 1133 9879" at bounding box center [171, 441] width 290 height 37
type input "7"
type input "704 5093 7862 5315"
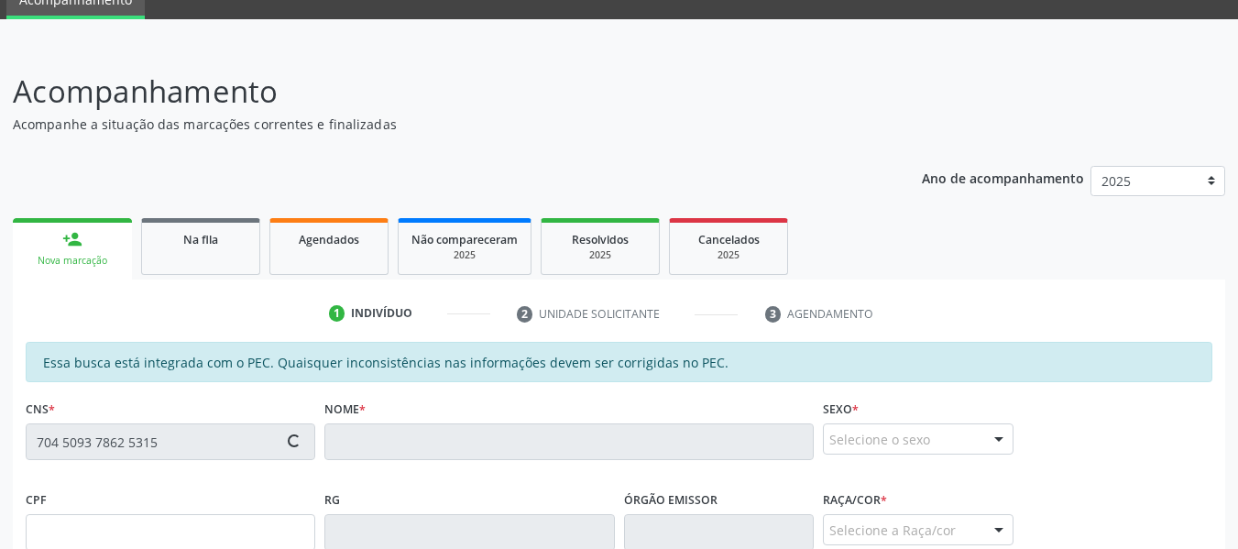
type input "094.244.374-80"
type input "[DATE]"
type input "[PERSON_NAME]"
type input "[PHONE_NUMBER]"
type input "S/N"
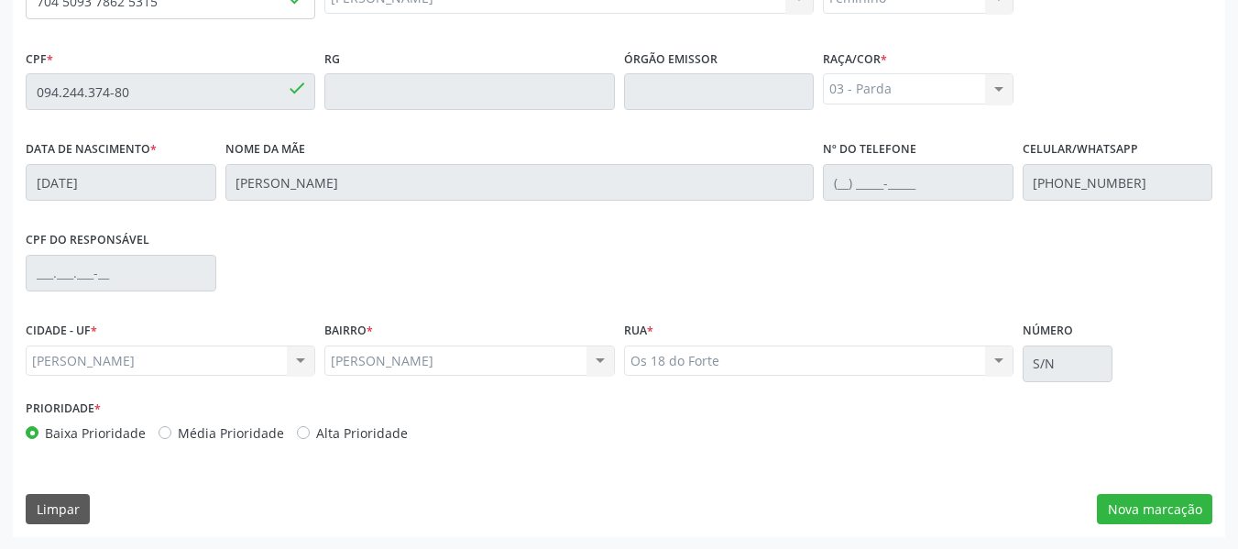
scroll to position [523, 0]
click at [1171, 501] on button "Nova marcação" at bounding box center [1154, 508] width 115 height 31
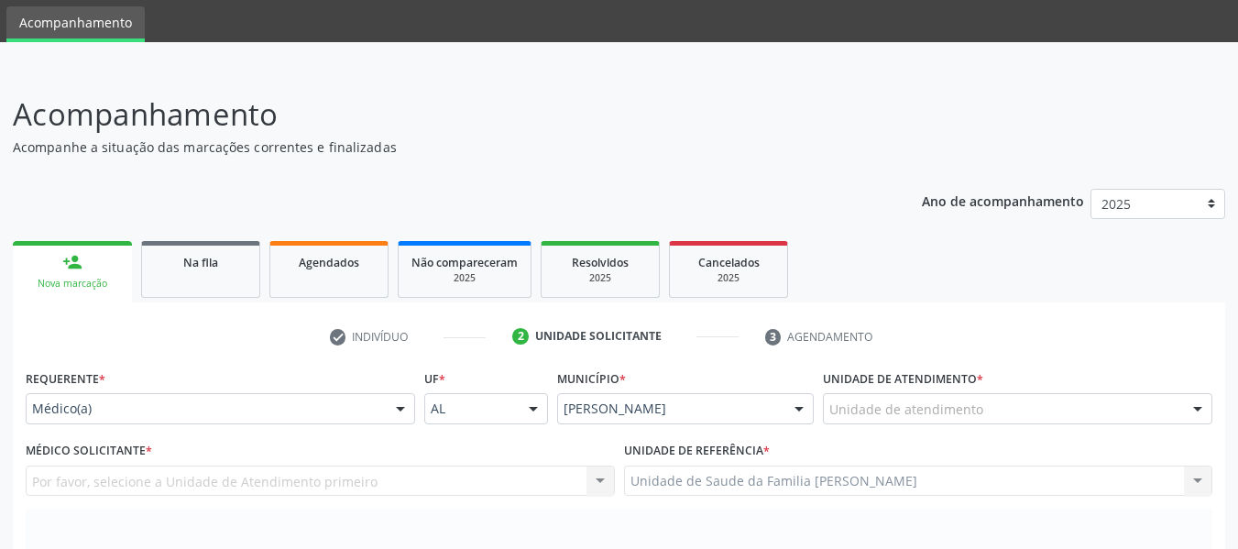
scroll to position [22, 0]
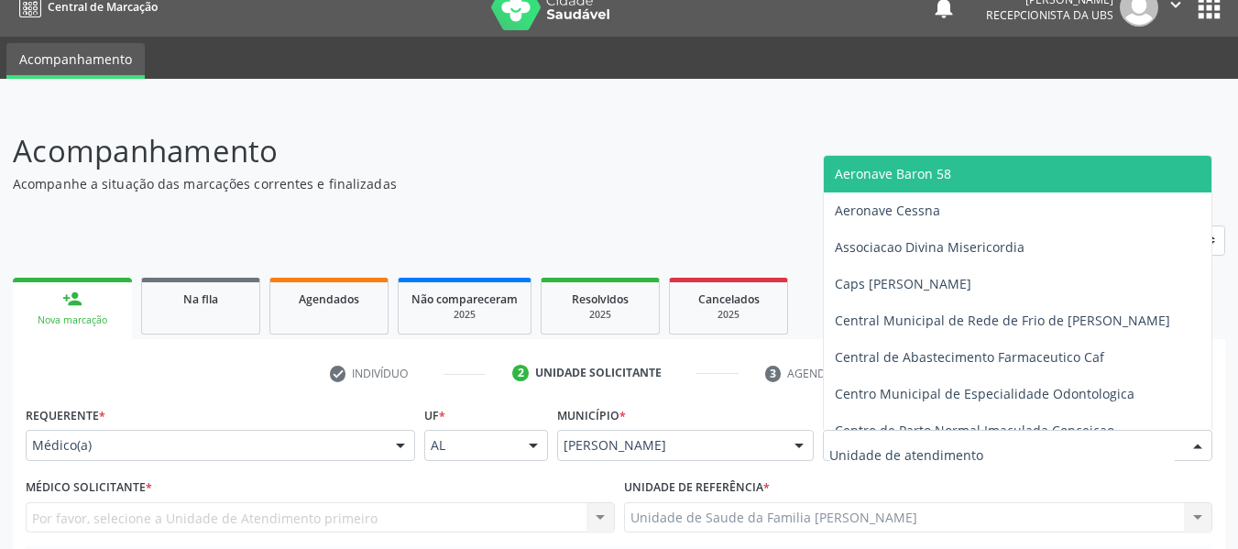
click at [1201, 444] on div at bounding box center [1197, 446] width 27 height 31
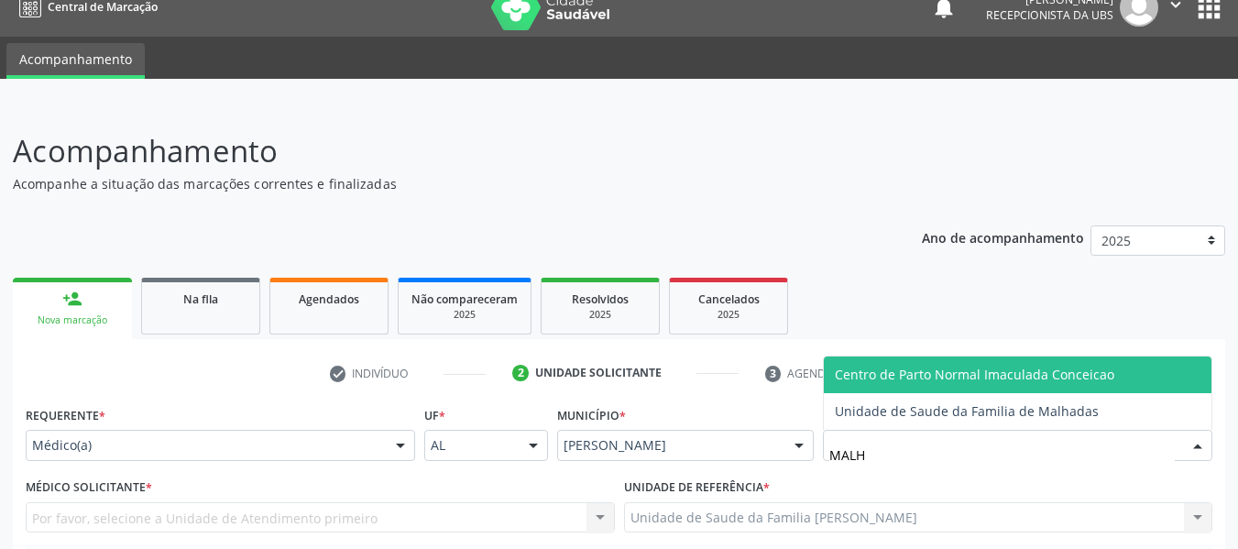
type input "MALHA"
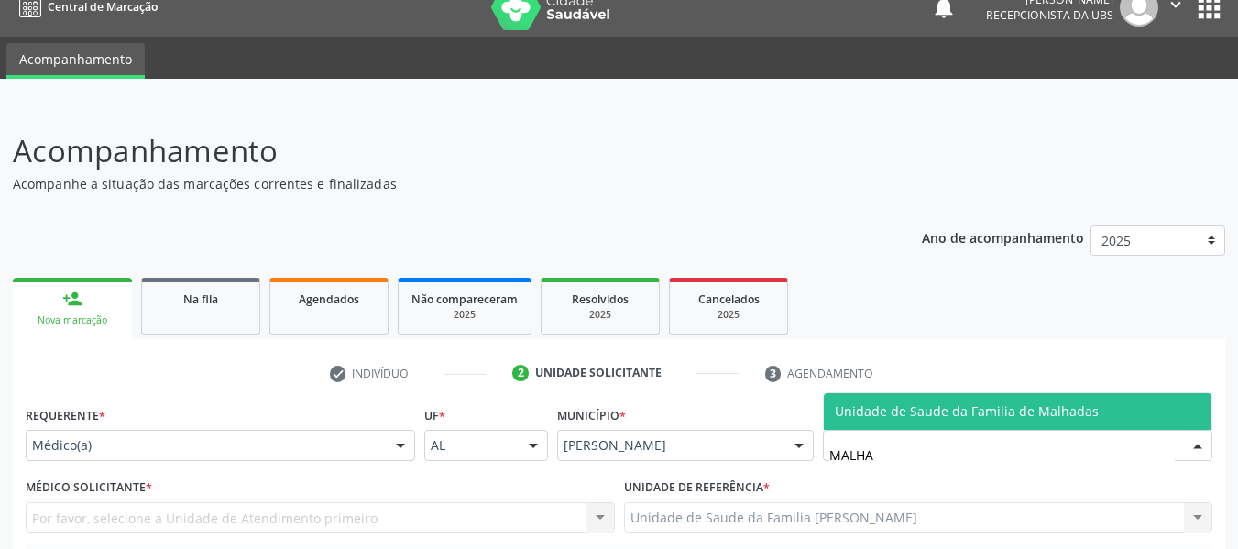
click at [1103, 400] on span "Unidade de Saude da Familia de Malhadas" at bounding box center [1018, 411] width 388 height 37
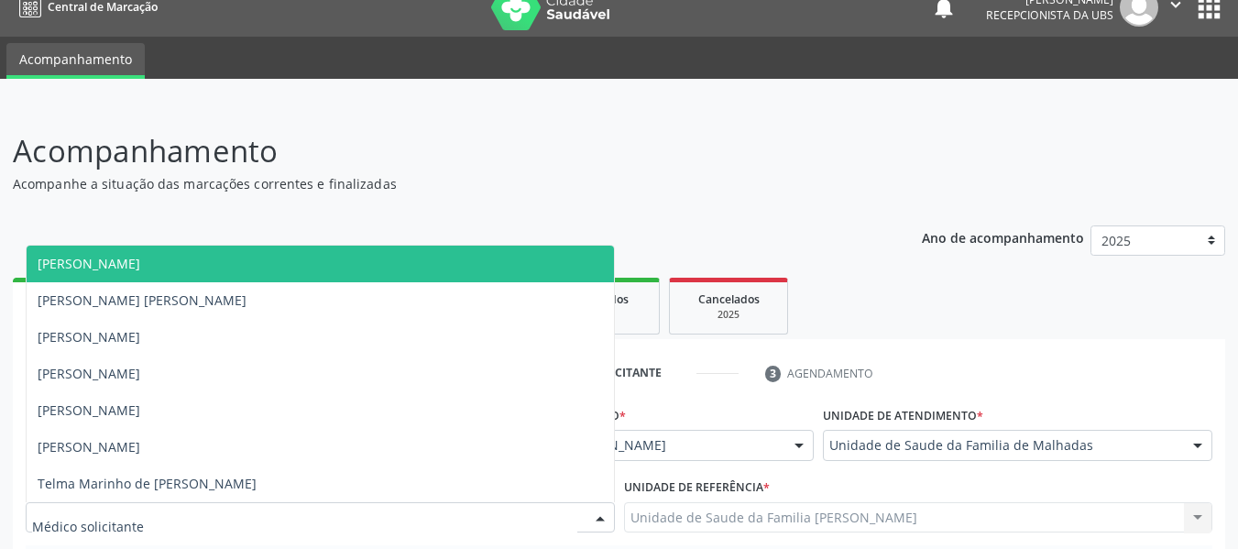
click at [599, 522] on div at bounding box center [600, 518] width 27 height 31
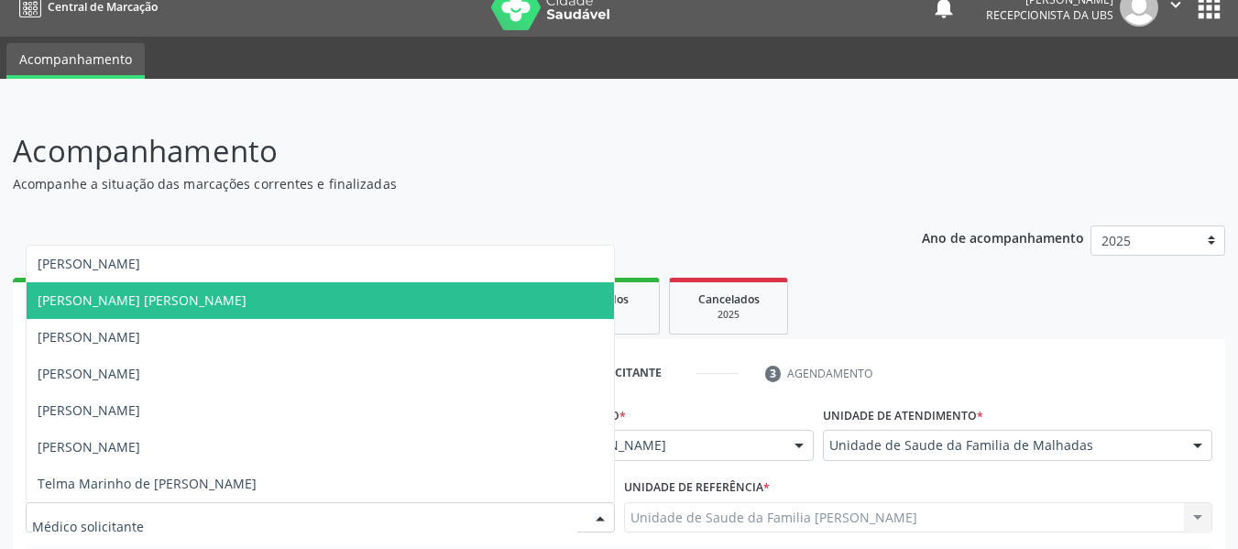
click at [115, 304] on span "[PERSON_NAME] [PERSON_NAME]" at bounding box center [142, 299] width 209 height 17
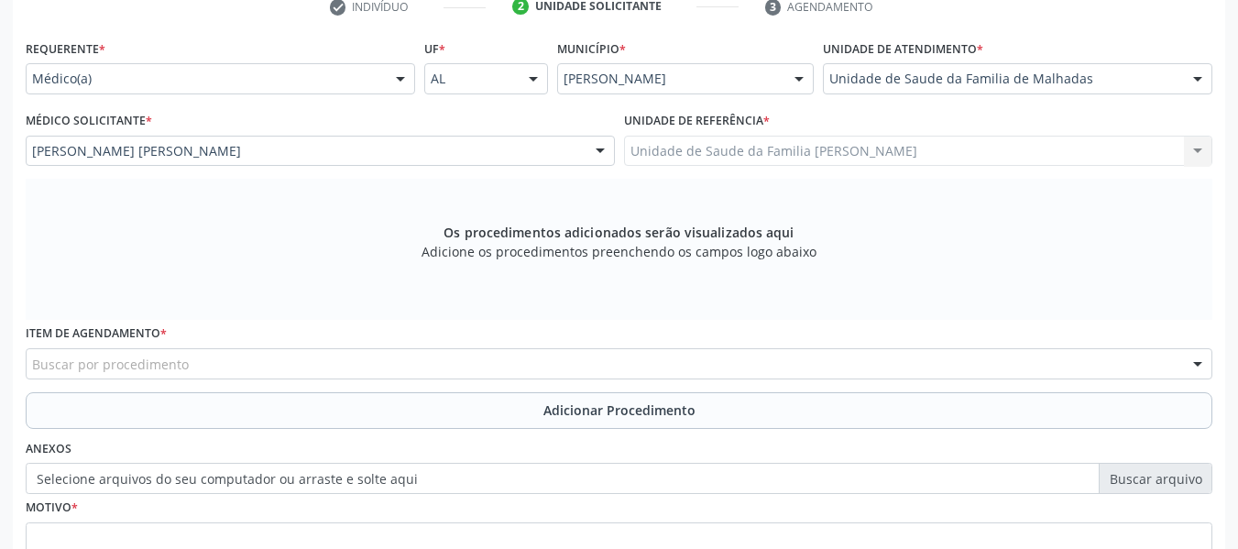
scroll to position [475, 0]
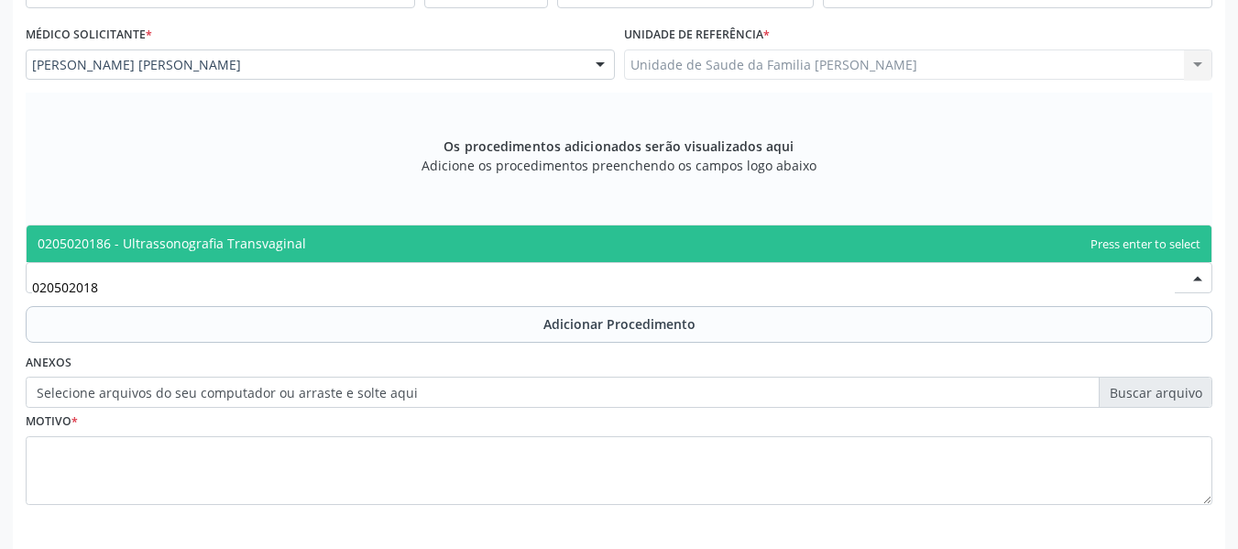
type input "0205020186"
click at [157, 240] on span "0205020186 - Ultrassonografia Transvaginal" at bounding box center [172, 243] width 269 height 17
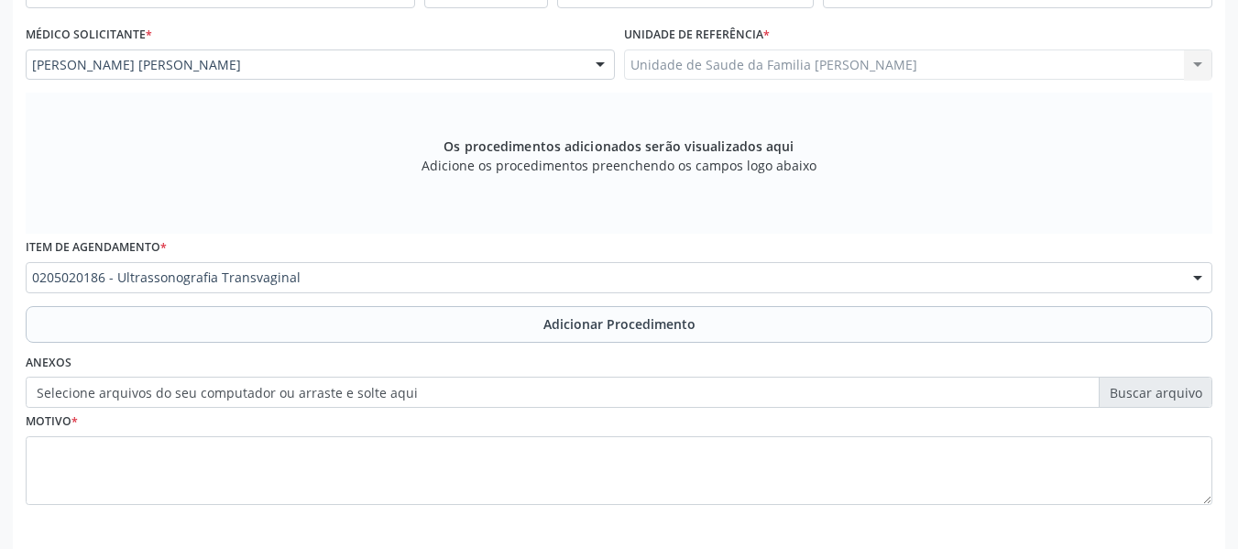
click at [157, 240] on label "Item de agendamento *" at bounding box center [96, 248] width 141 height 28
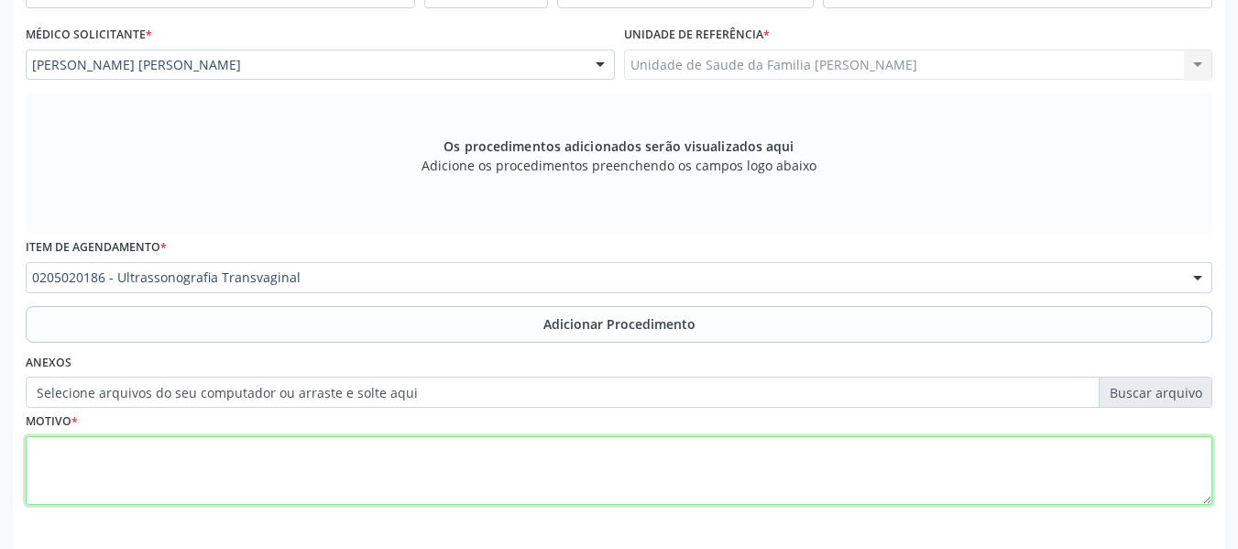
click at [92, 471] on textarea at bounding box center [619, 471] width 1187 height 70
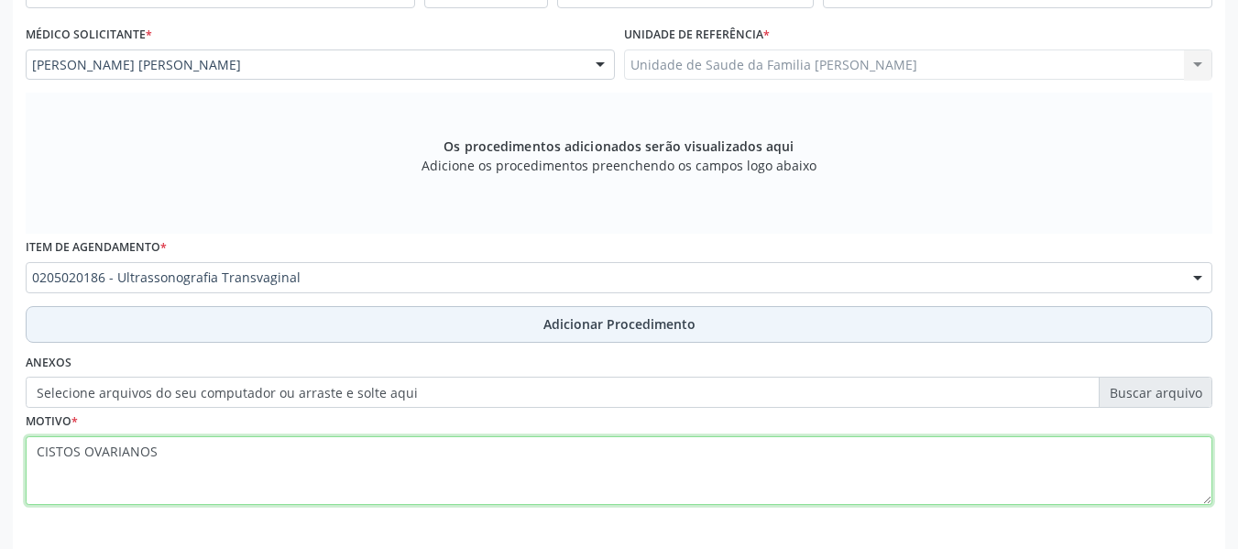
type textarea "CISTOS OVARIANOS"
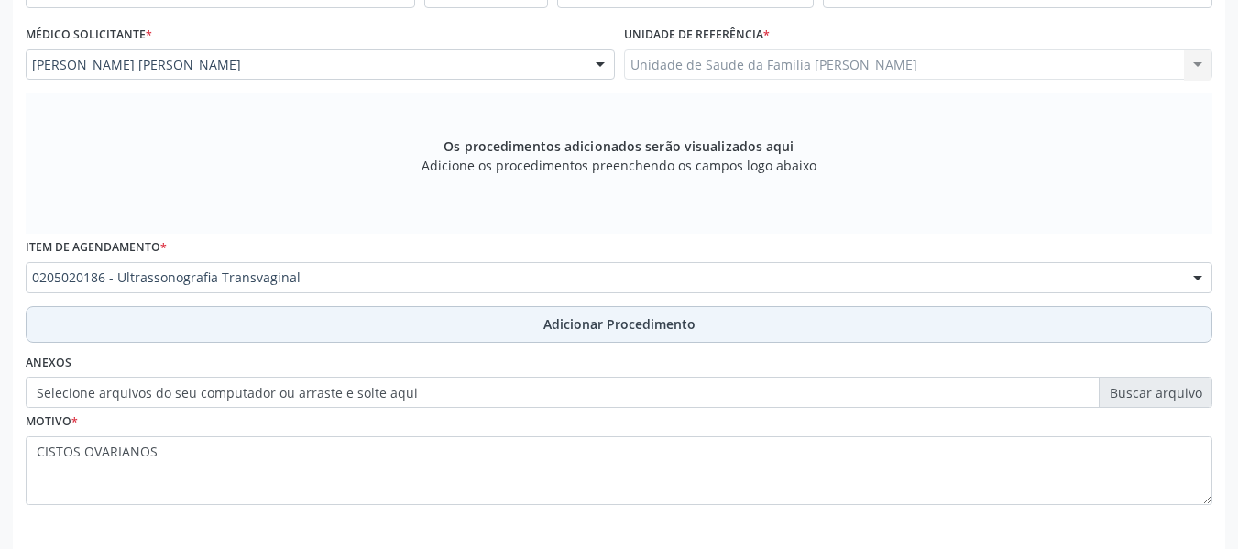
click at [631, 323] on span "Adicionar Procedimento" at bounding box center [620, 323] width 152 height 19
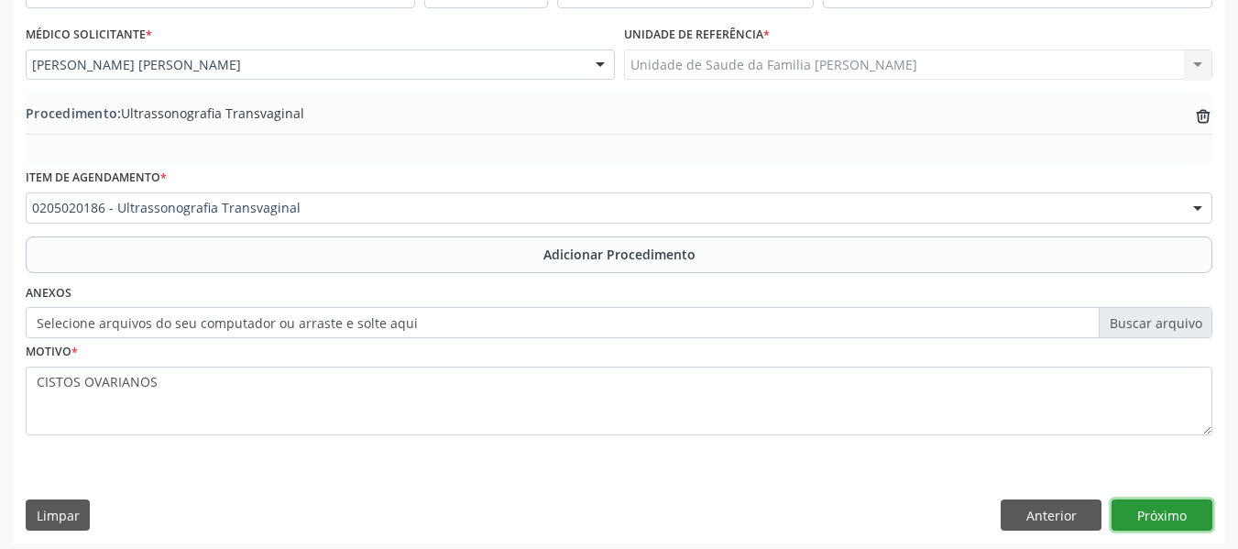
click at [1167, 516] on button "Próximo" at bounding box center [1162, 515] width 101 height 31
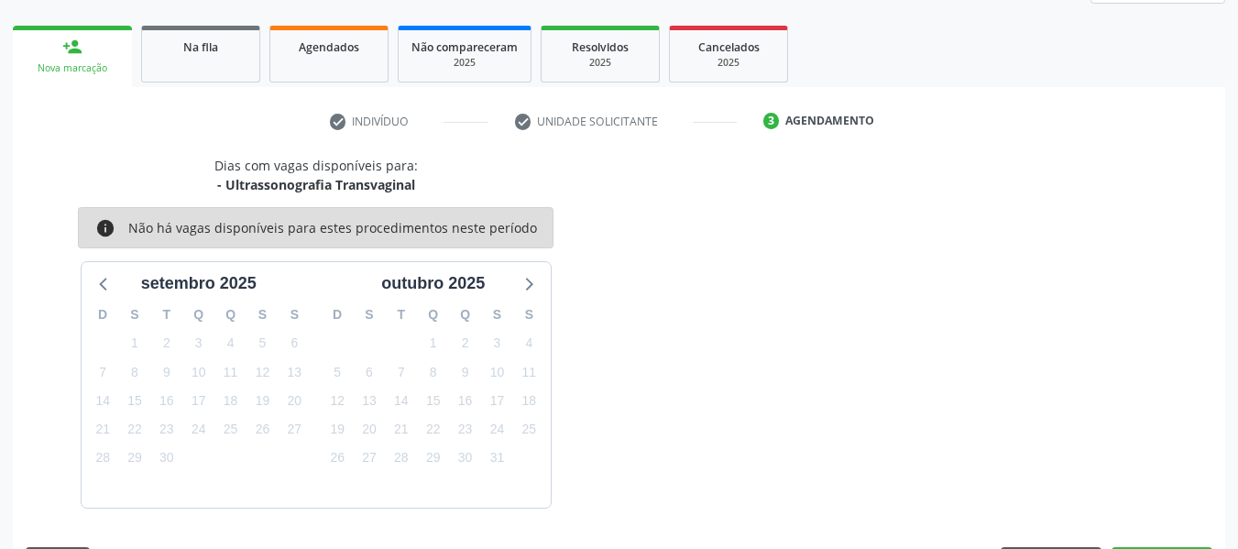
scroll to position [328, 0]
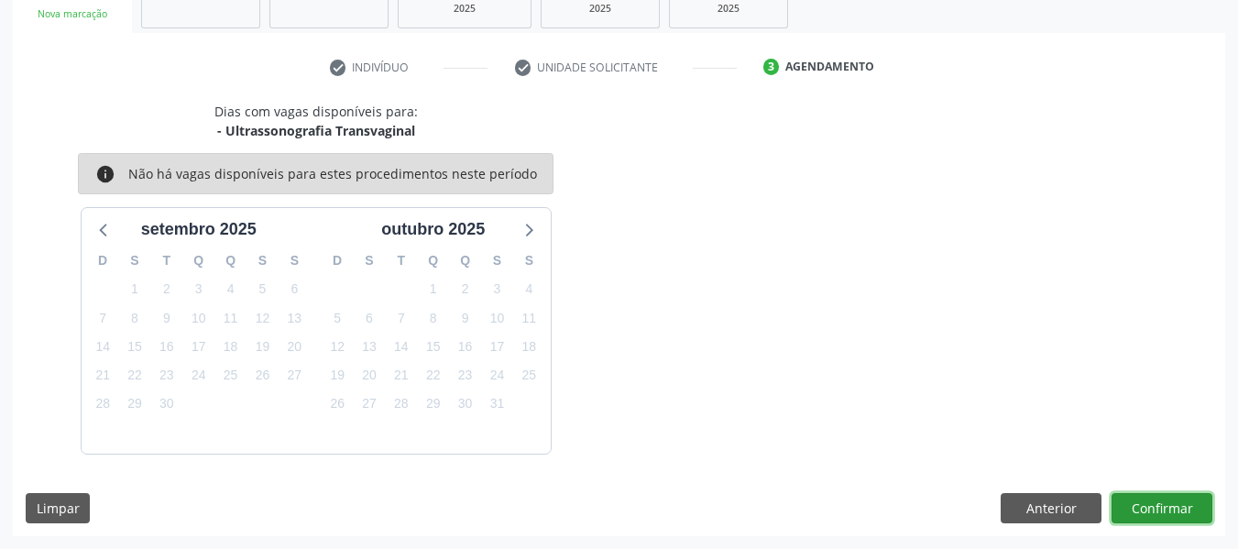
click at [1165, 510] on button "Confirmar" at bounding box center [1162, 508] width 101 height 31
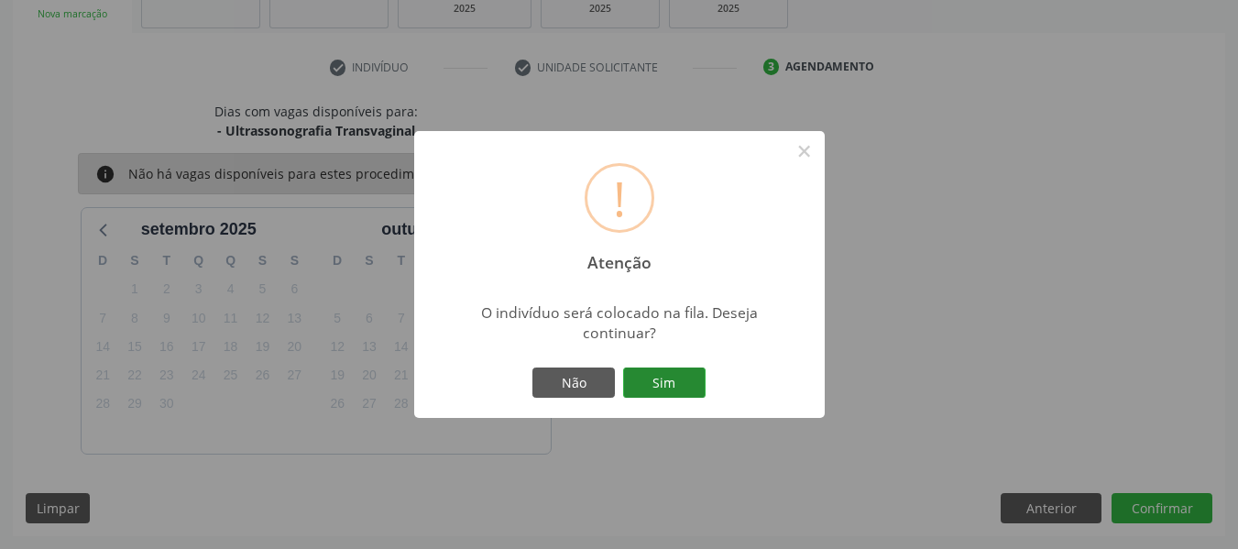
click at [679, 389] on button "Sim" at bounding box center [664, 383] width 82 height 31
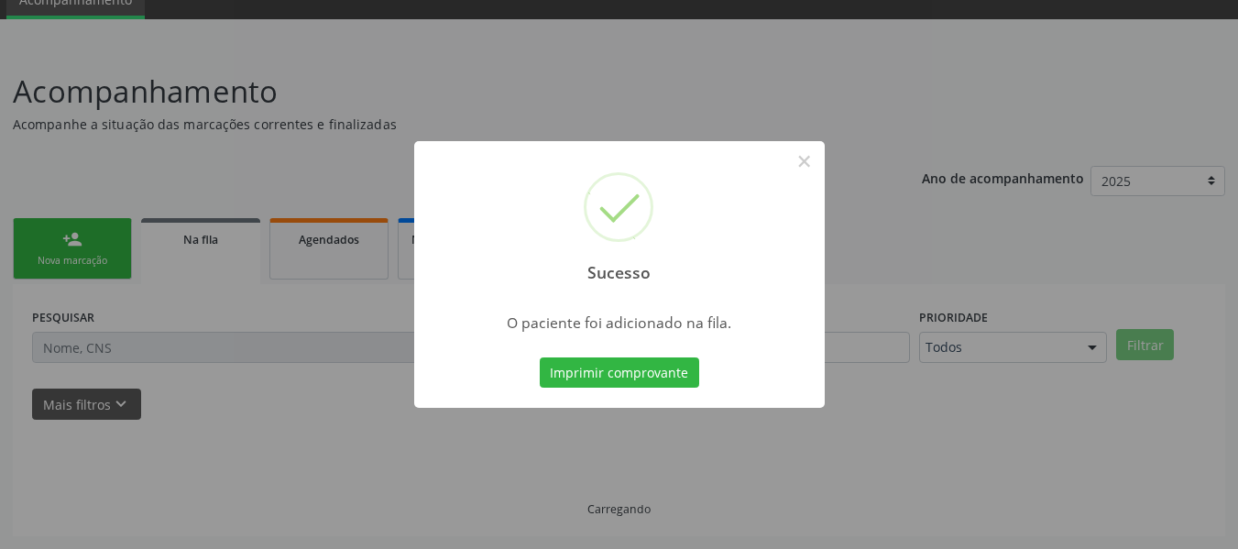
scroll to position [82, 0]
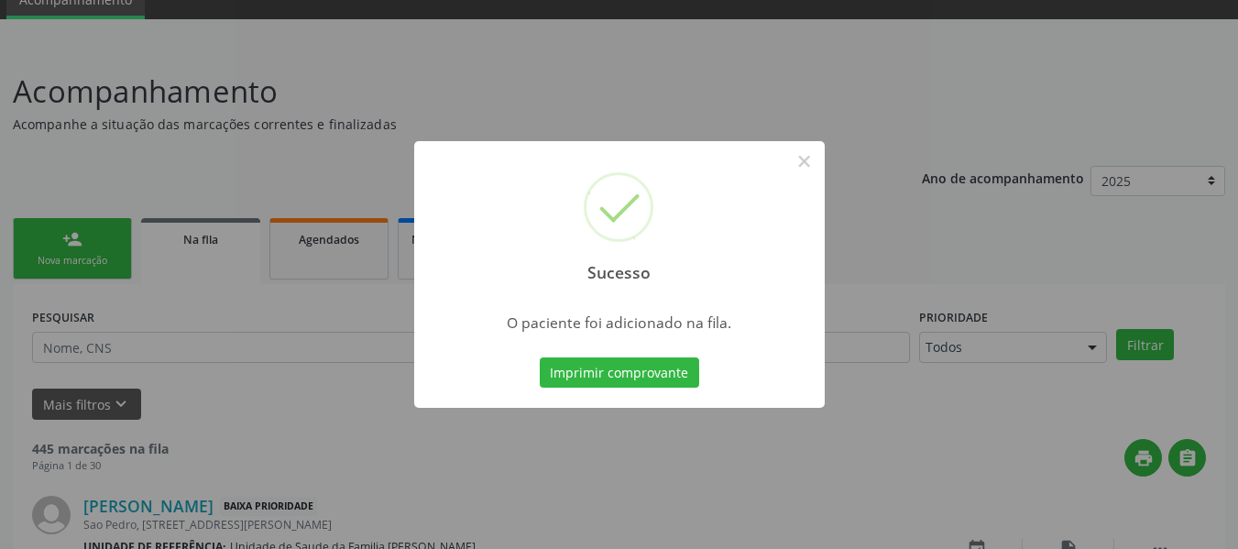
click at [69, 239] on div "Sucesso × O paciente foi adicionado na fila. Imprimir comprovante Cancel" at bounding box center [619, 274] width 1238 height 549
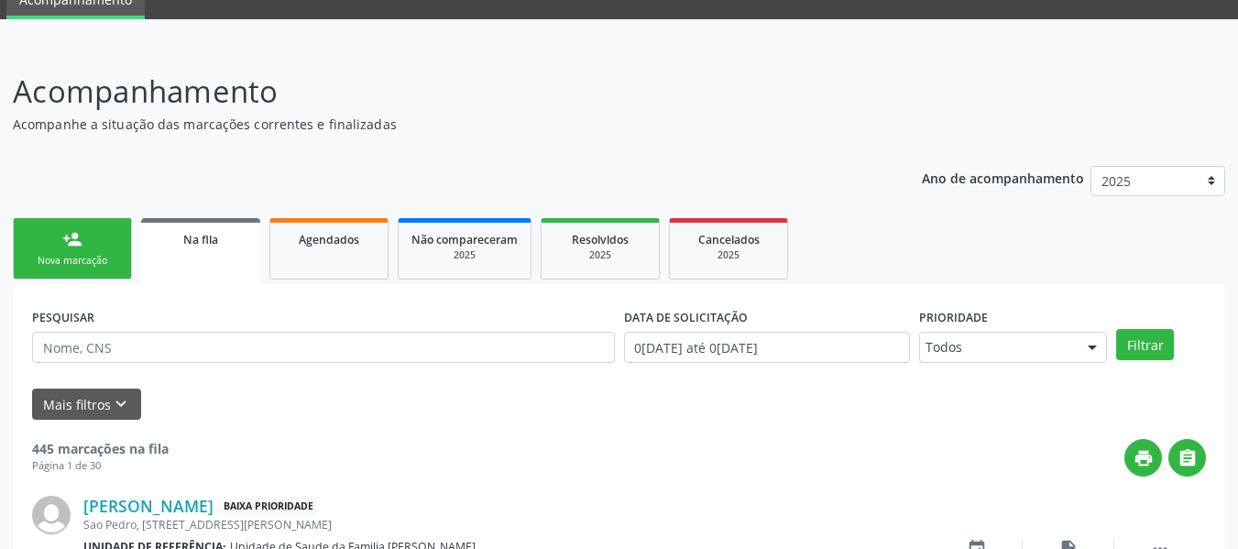
click at [69, 239] on div "person_add" at bounding box center [72, 239] width 20 height 20
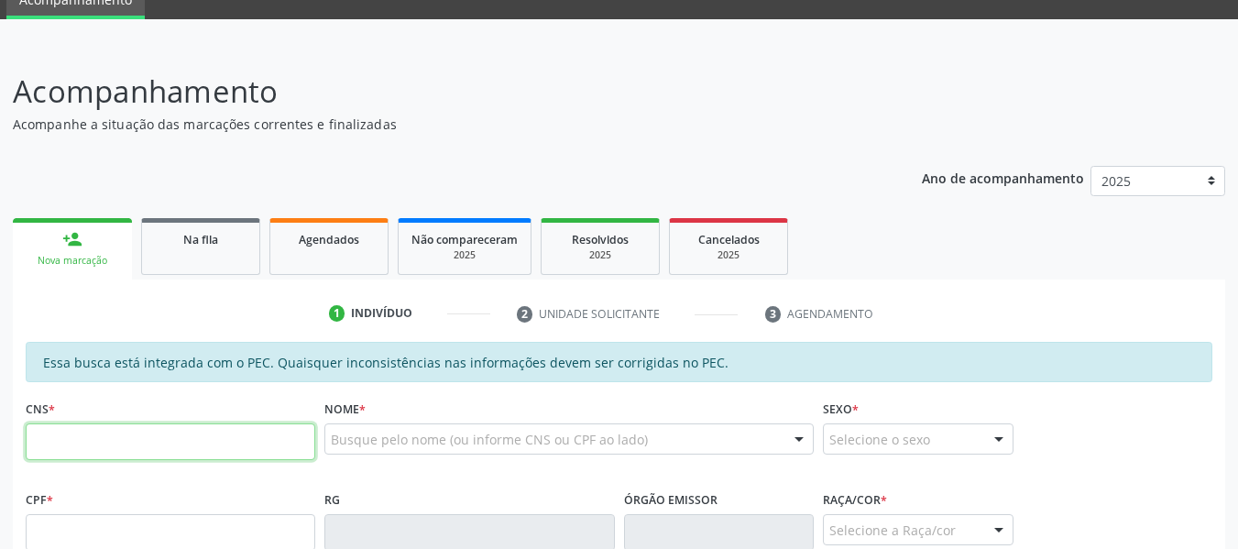
click at [203, 449] on input "text" at bounding box center [171, 441] width 290 height 37
type input "708 9047 4220 2211"
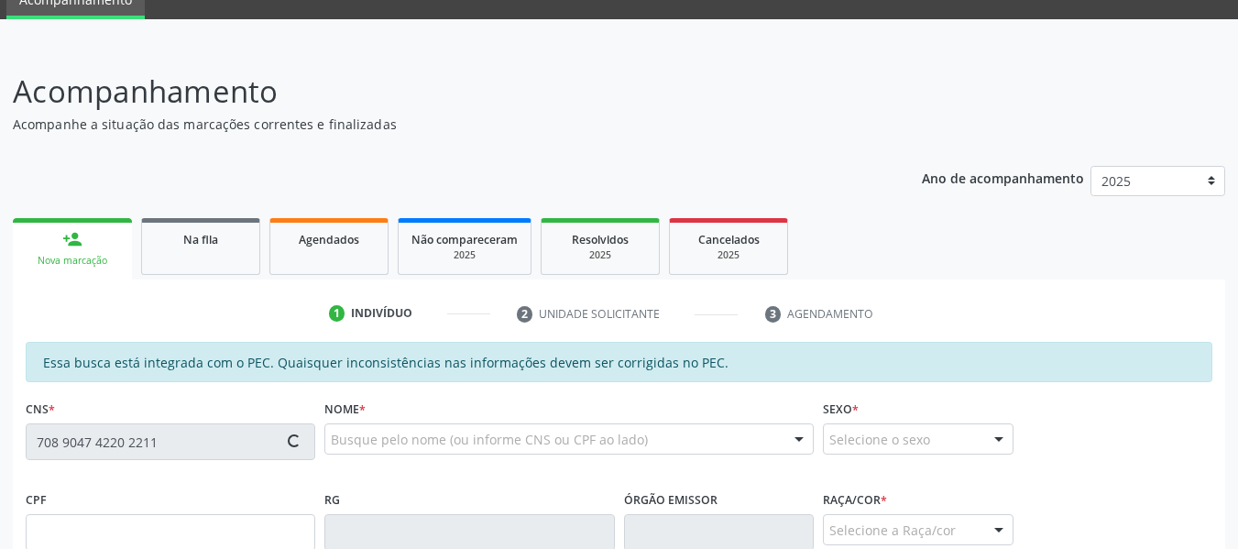
type input "183.396.064-50"
type input "3[DATE]"
type input "[PERSON_NAME]"
type input "[PHONE_NUMBER]"
type input "247"
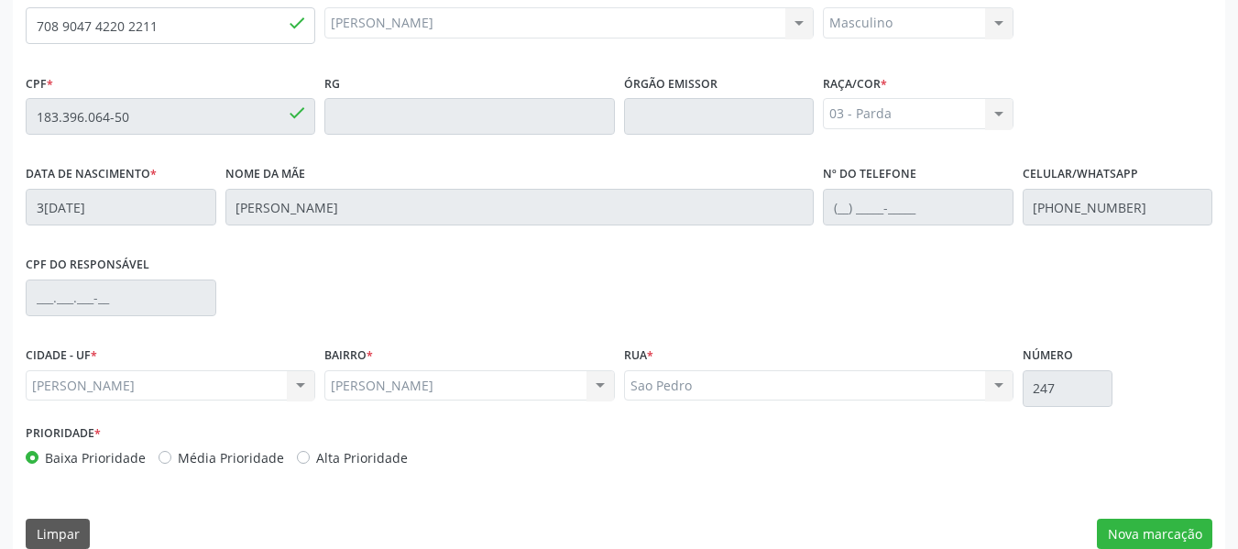
scroll to position [523, 0]
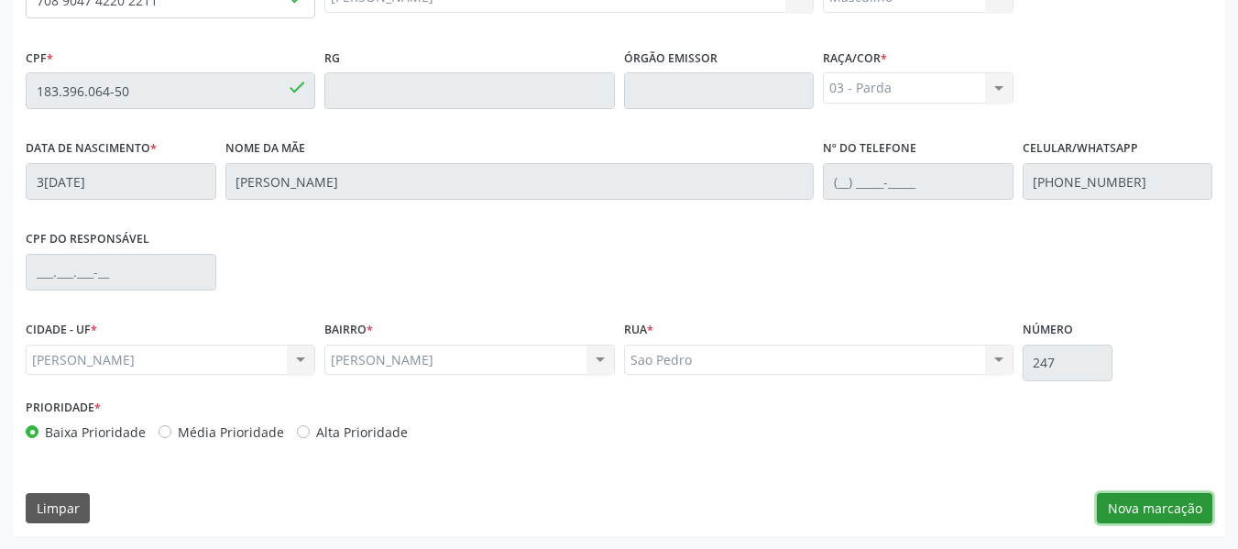
click at [1162, 512] on button "Nova marcação" at bounding box center [1154, 508] width 115 height 31
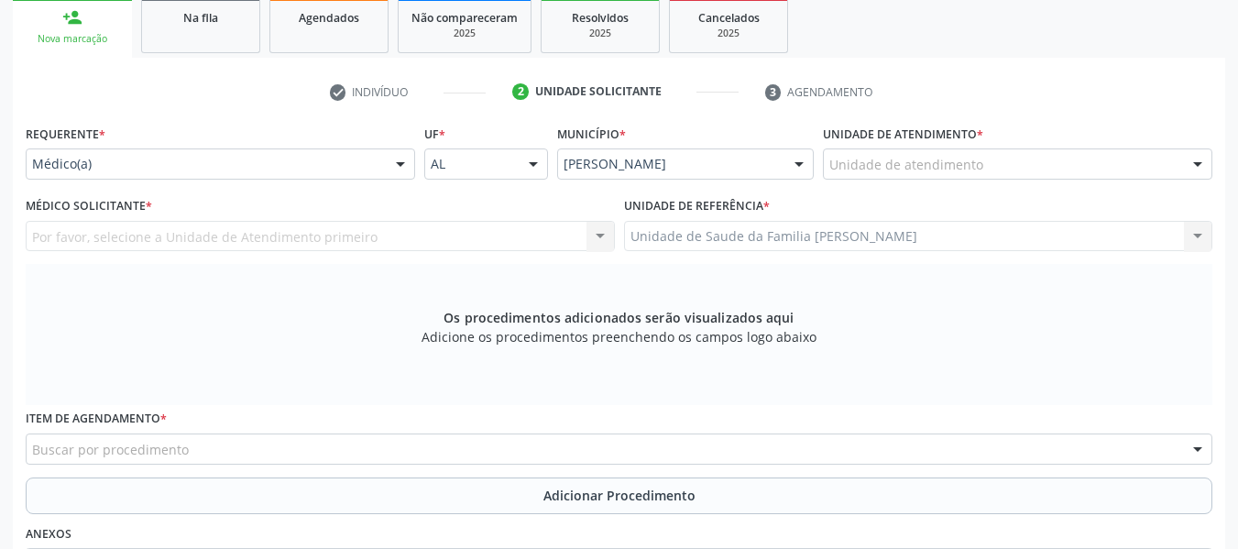
scroll to position [242, 0]
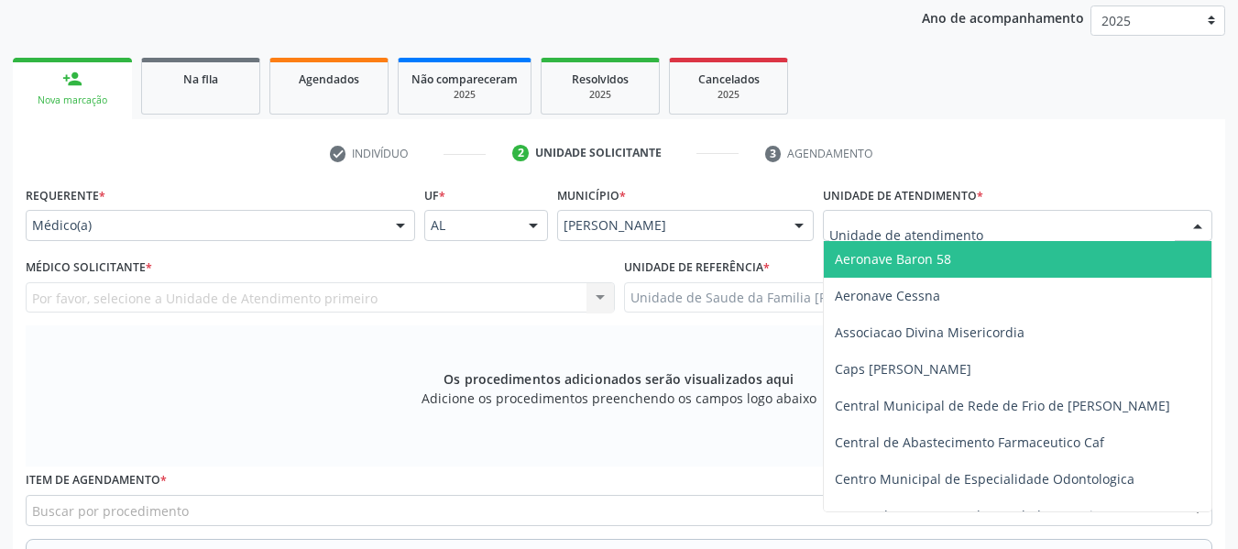
click at [1195, 223] on div at bounding box center [1197, 226] width 27 height 31
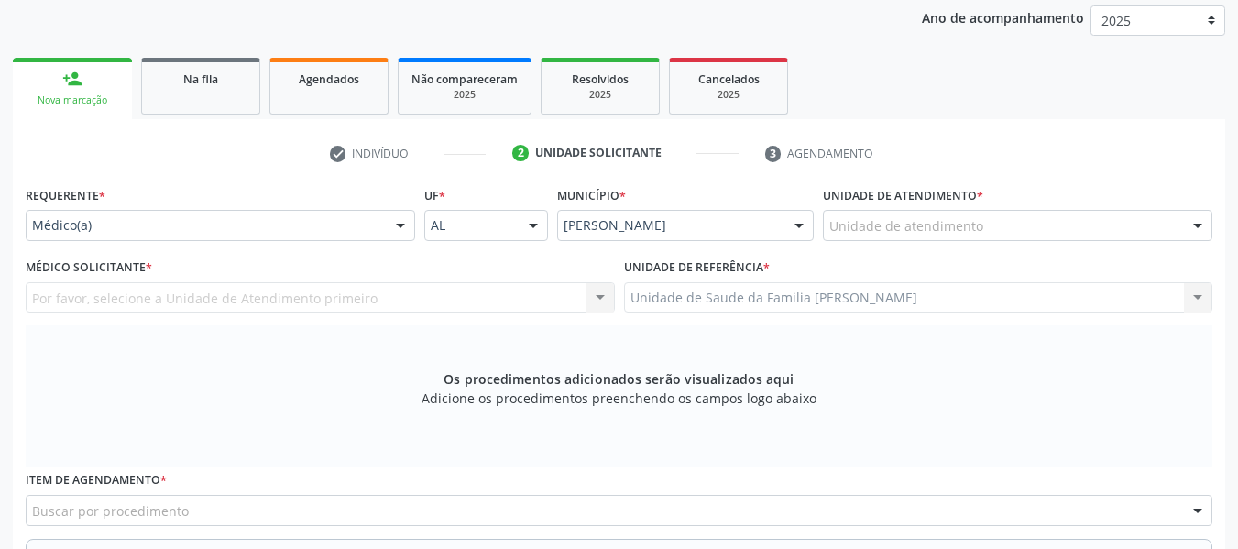
click at [1195, 223] on div at bounding box center [1197, 226] width 27 height 31
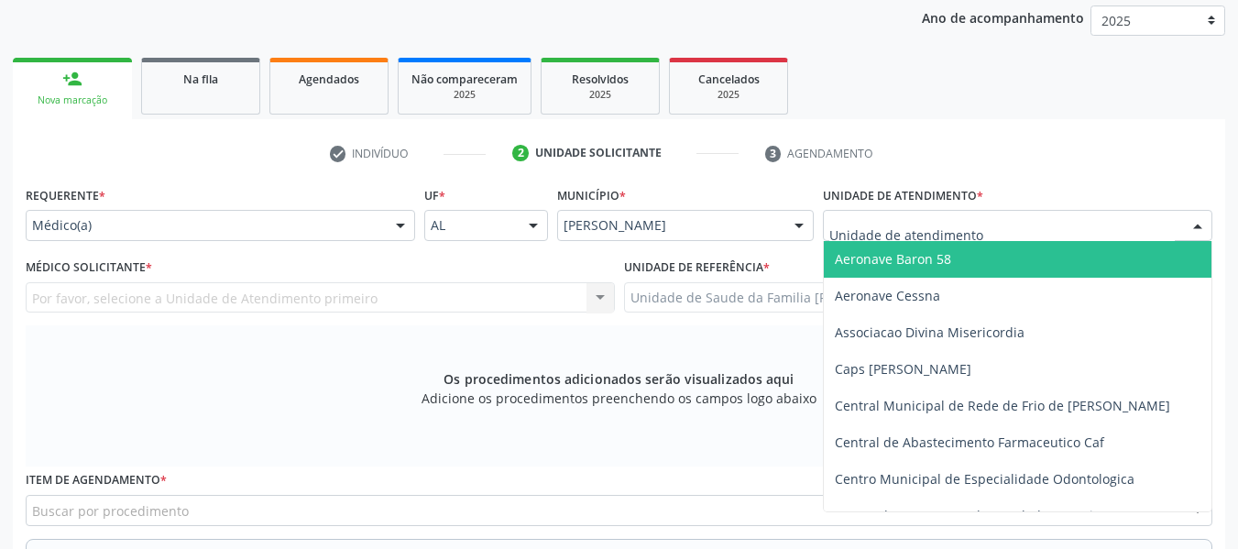
click at [1066, 225] on div at bounding box center [1018, 225] width 390 height 31
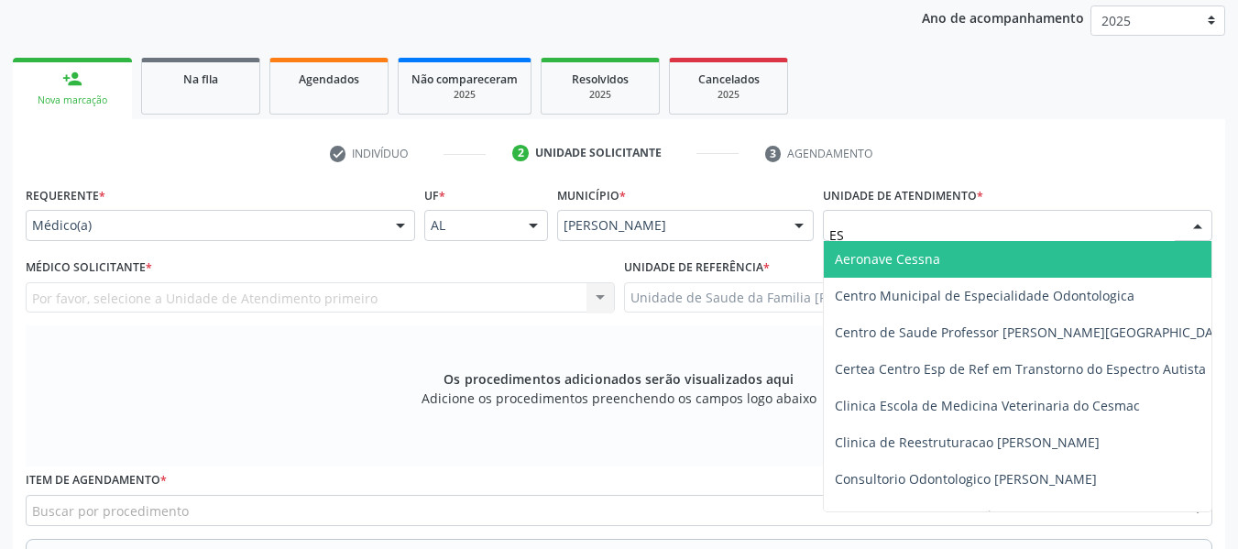
type input "EST"
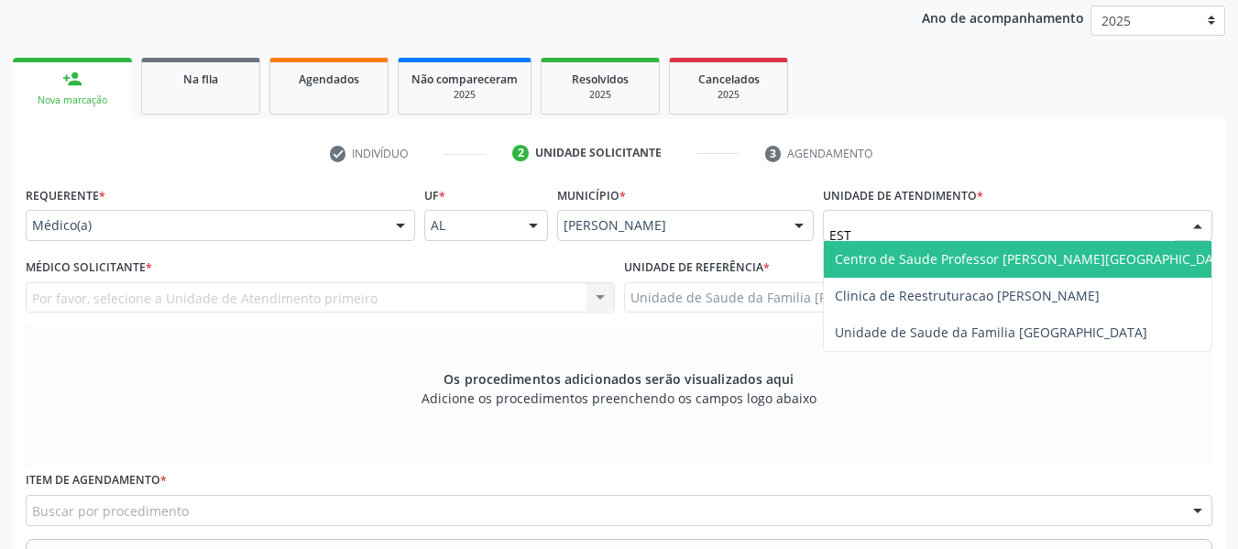
click at [944, 257] on span "Centro de Saude Professor [PERSON_NAME][GEOGRAPHIC_DATA]" at bounding box center [1034, 258] width 399 height 17
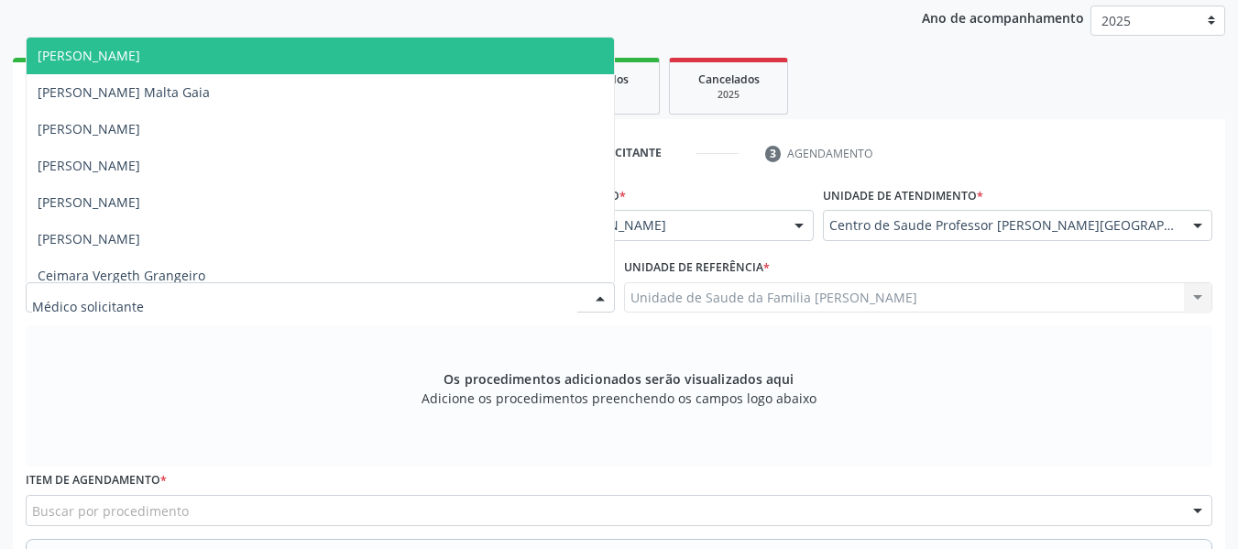
click at [600, 297] on div at bounding box center [600, 298] width 27 height 31
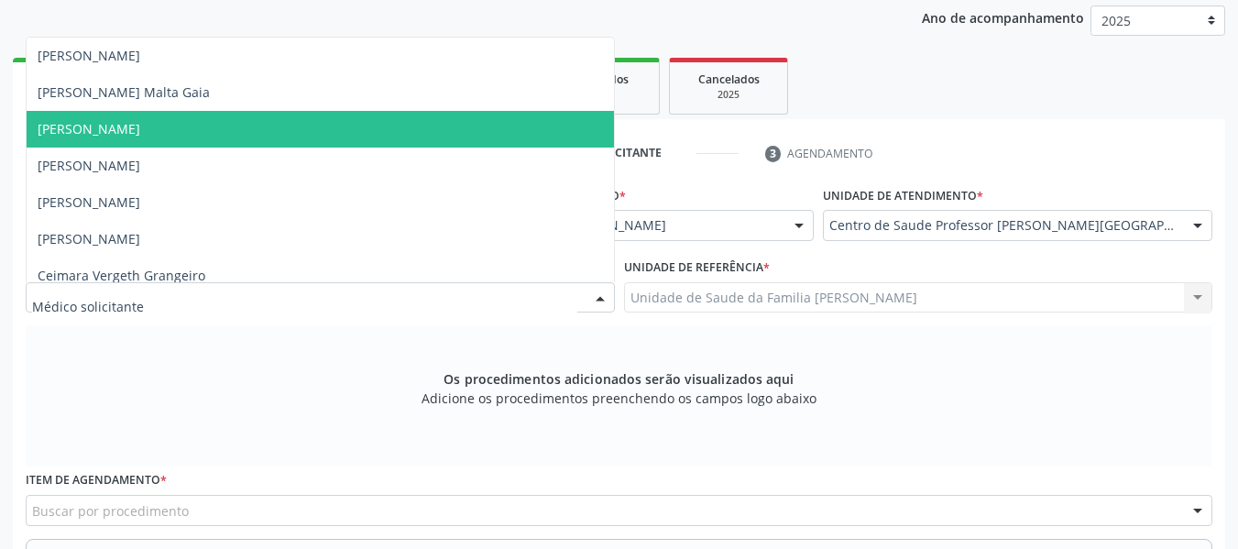
click at [189, 125] on span "[PERSON_NAME]" at bounding box center [321, 129] width 588 height 37
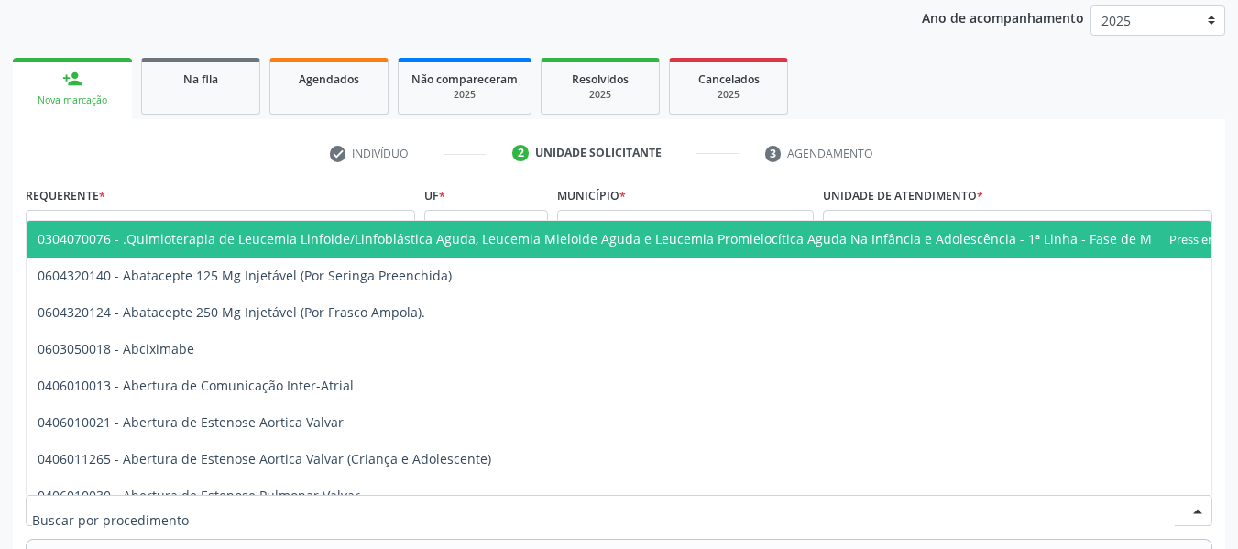
click at [214, 504] on div at bounding box center [619, 510] width 1187 height 31
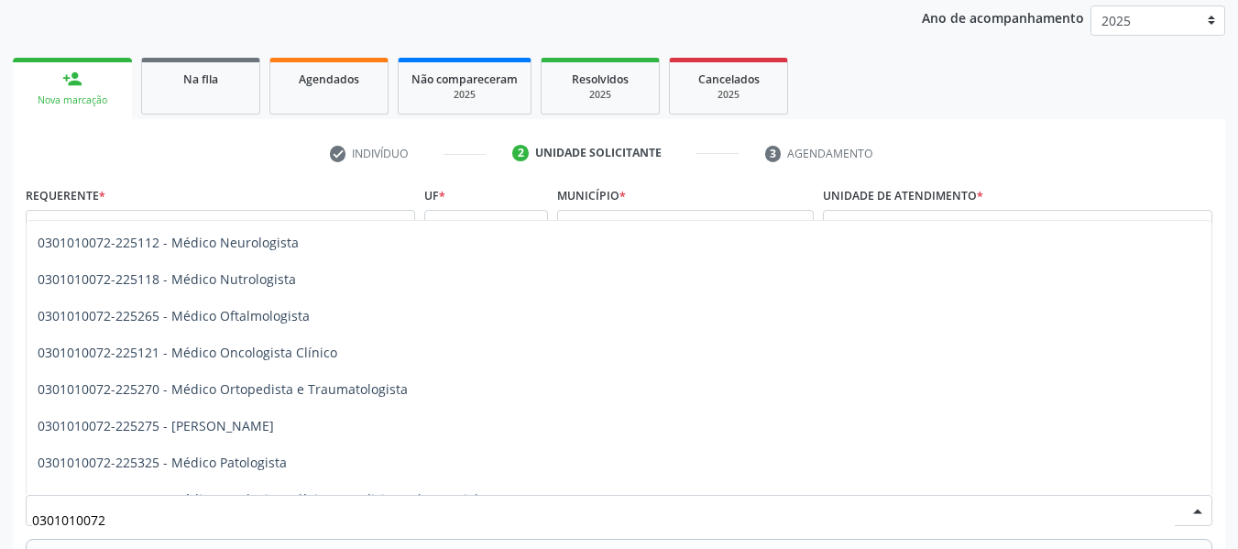
scroll to position [1498, 0]
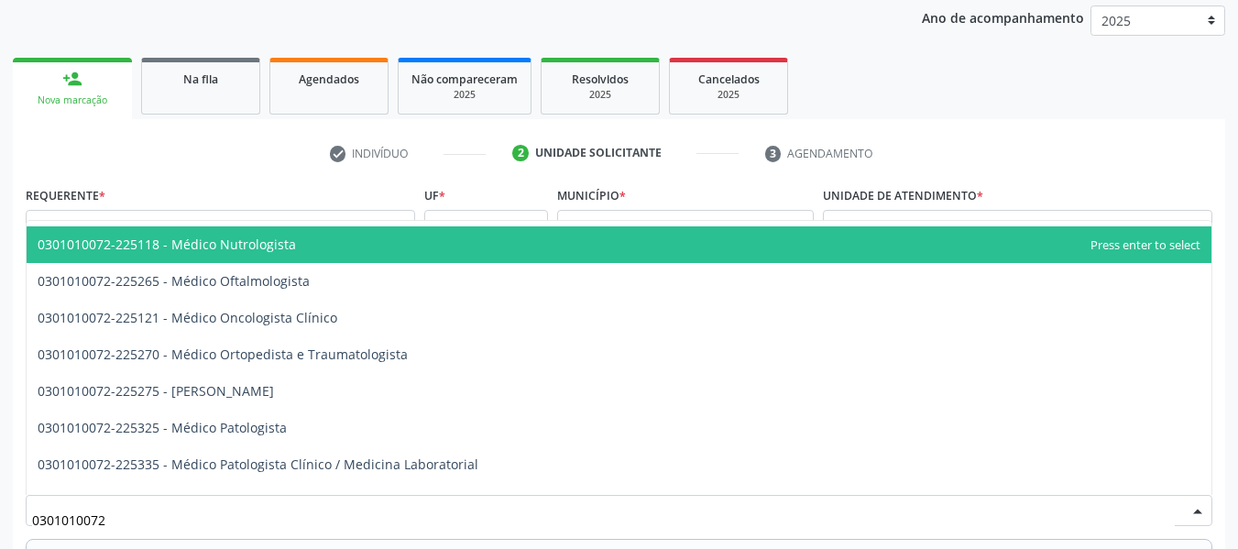
click at [282, 245] on span "0301010072-225118 - Médico Nutrologista" at bounding box center [167, 244] width 258 height 17
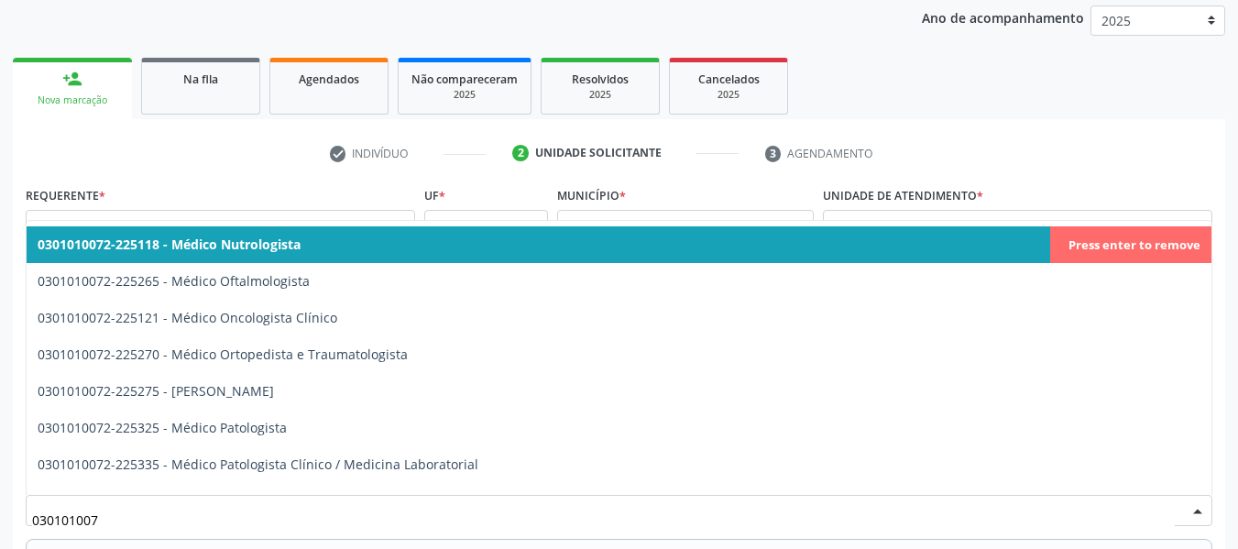
type input "0301010072"
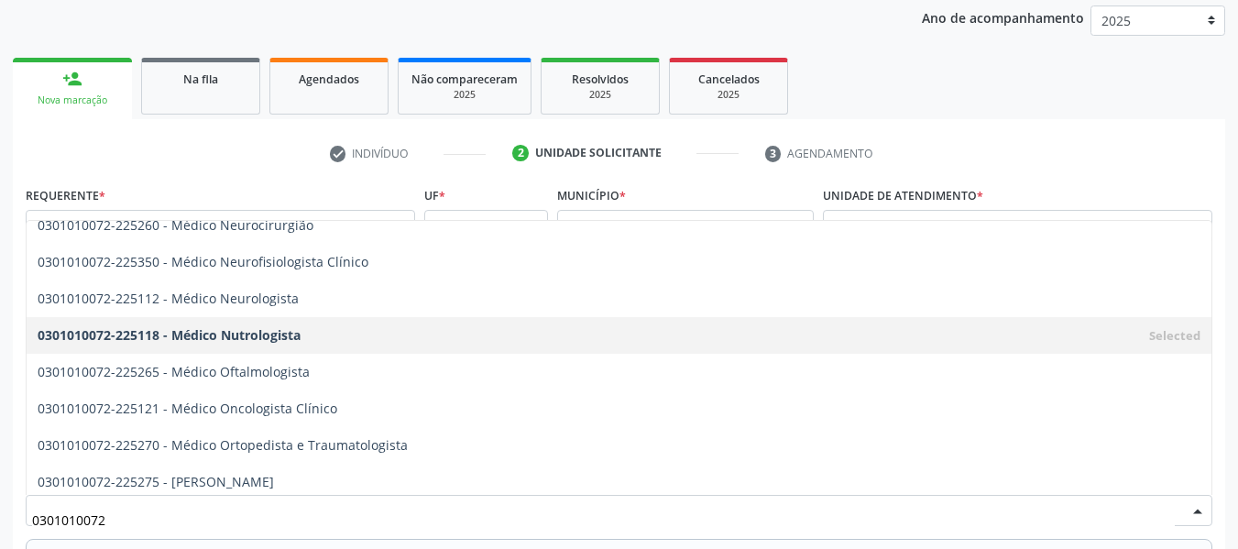
scroll to position [1400, 0]
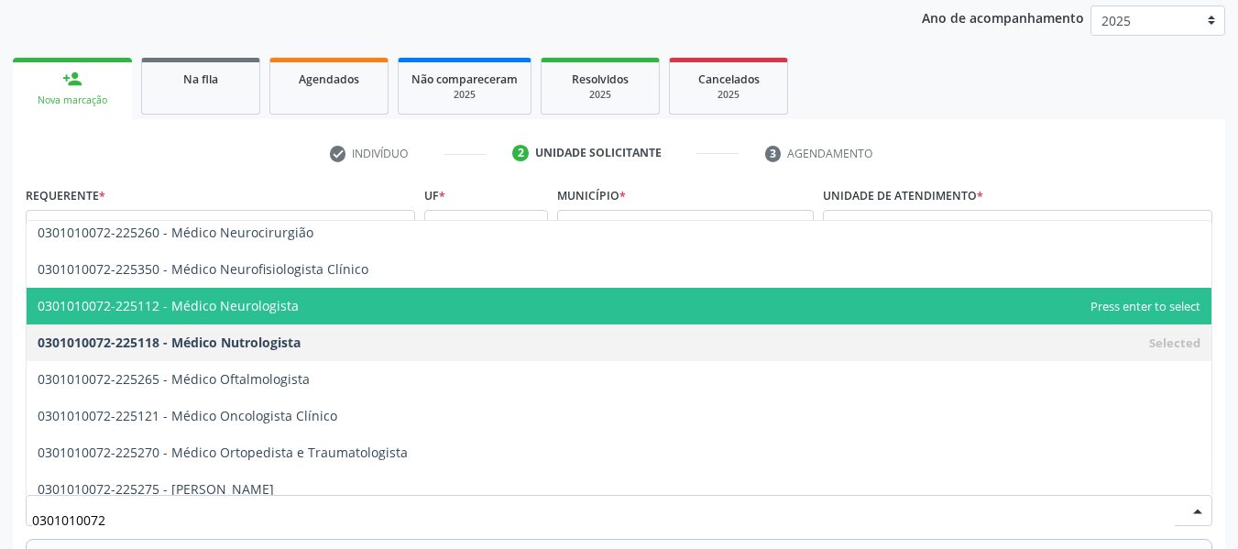
click at [292, 304] on span "0301010072-225112 - Médico Neurologista" at bounding box center [168, 305] width 261 height 17
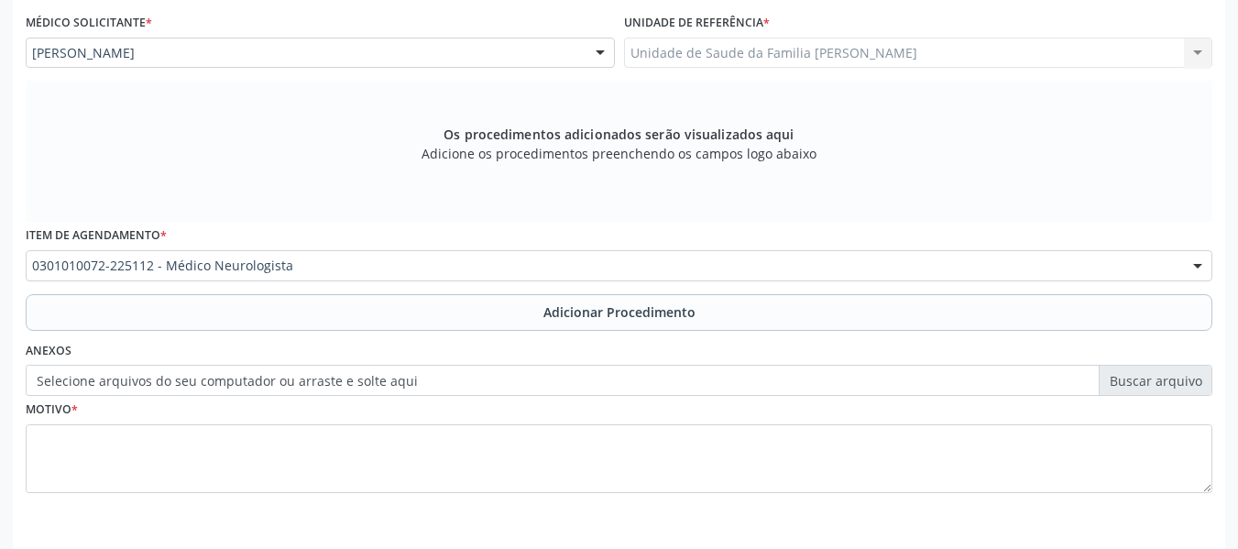
scroll to position [535, 0]
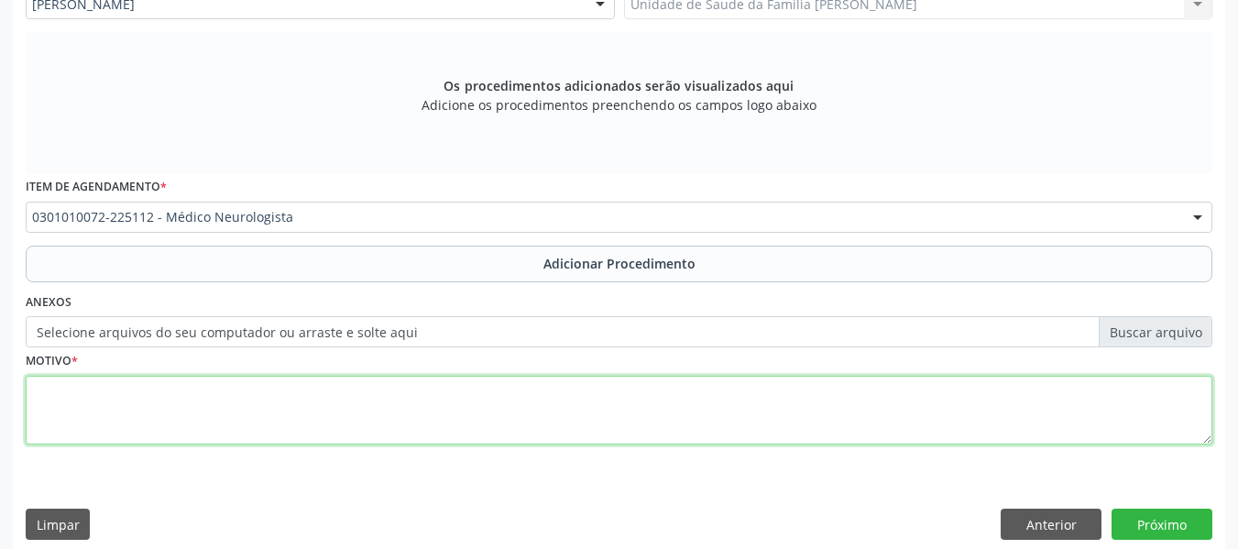
click at [177, 409] on textarea at bounding box center [619, 411] width 1187 height 70
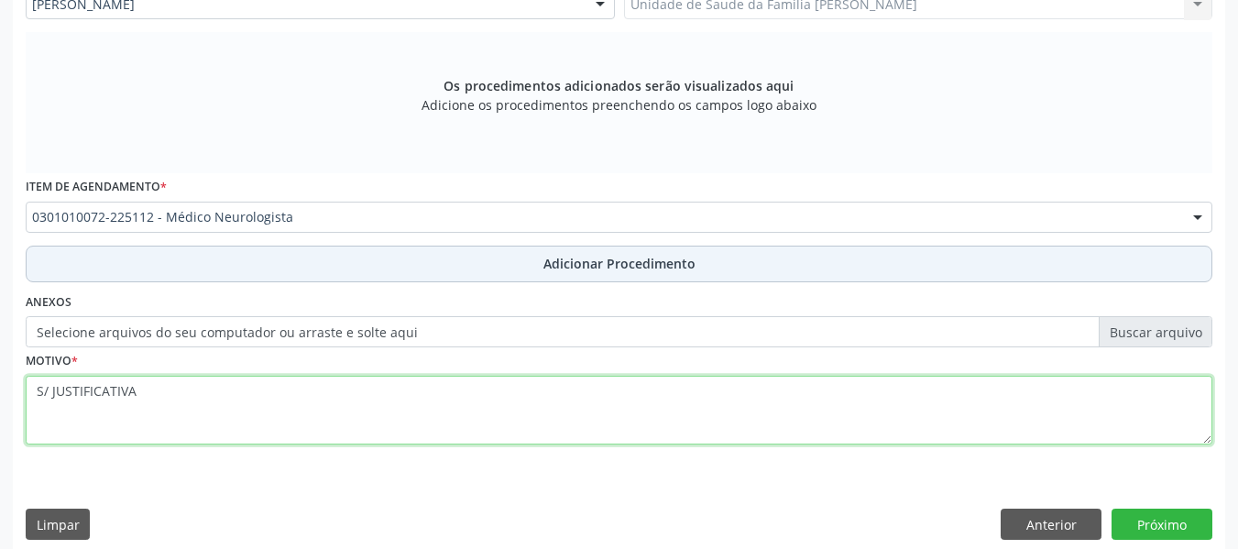
type textarea "S/ JUSTIFICATIVA"
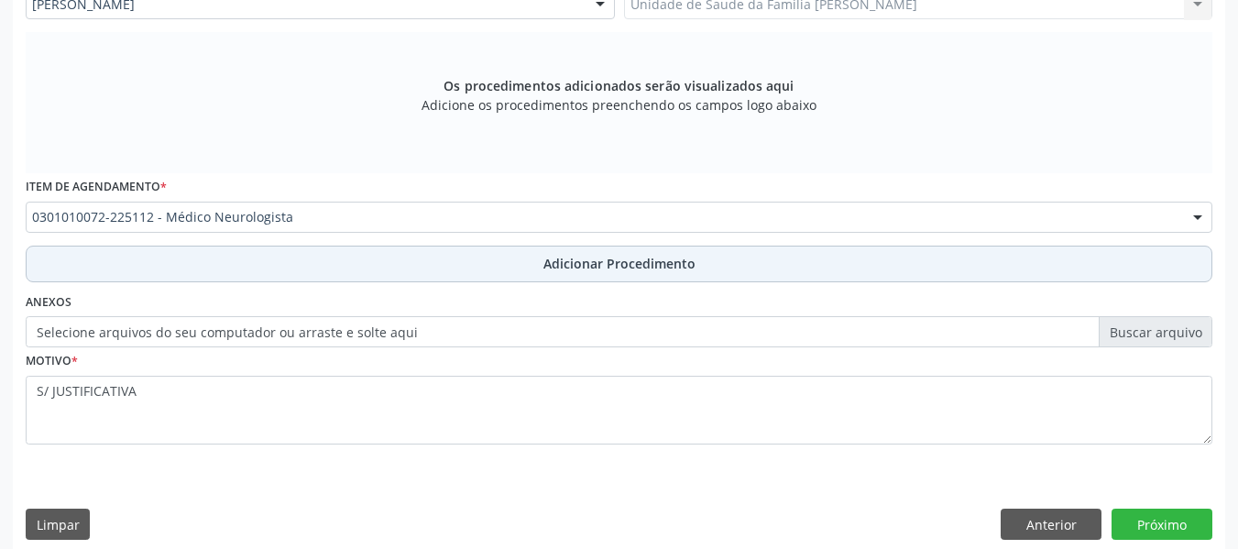
click at [646, 265] on span "Adicionar Procedimento" at bounding box center [620, 263] width 152 height 19
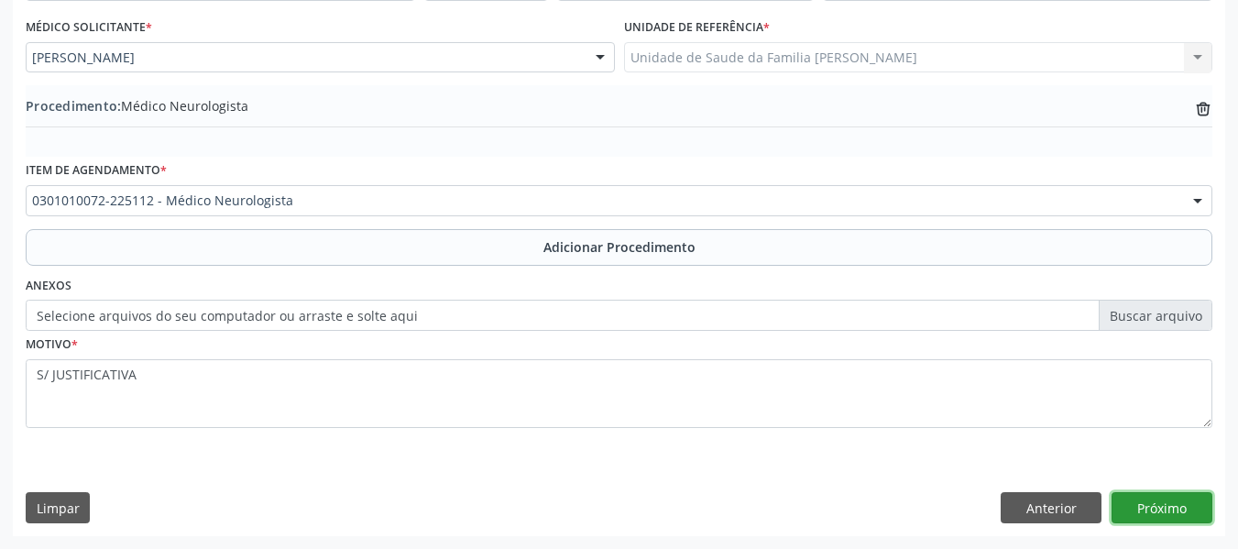
click at [1161, 500] on button "Próximo" at bounding box center [1162, 507] width 101 height 31
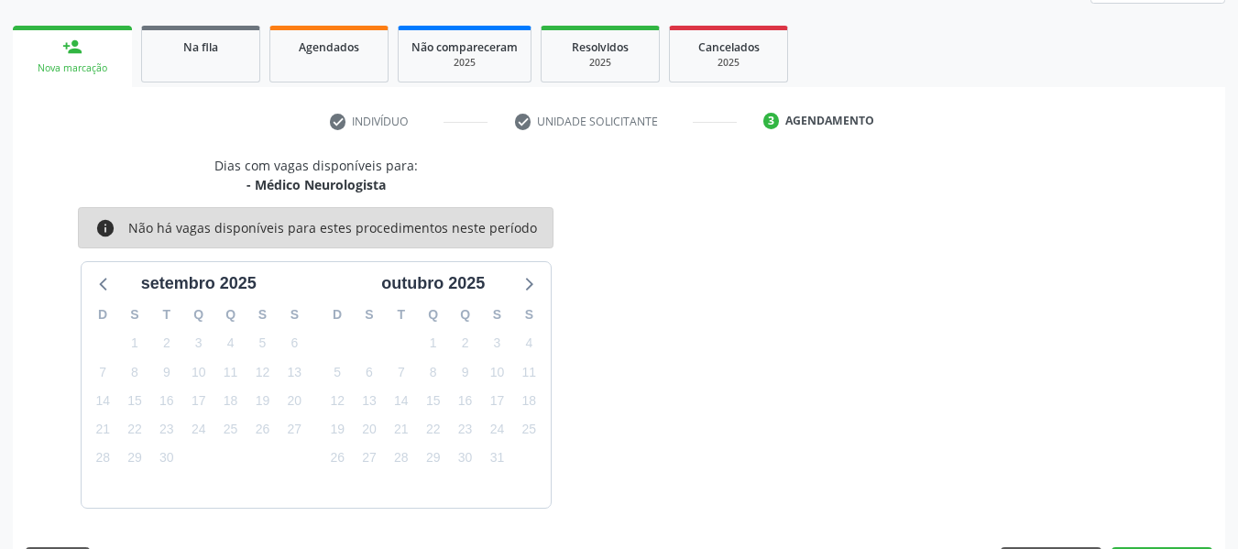
scroll to position [328, 0]
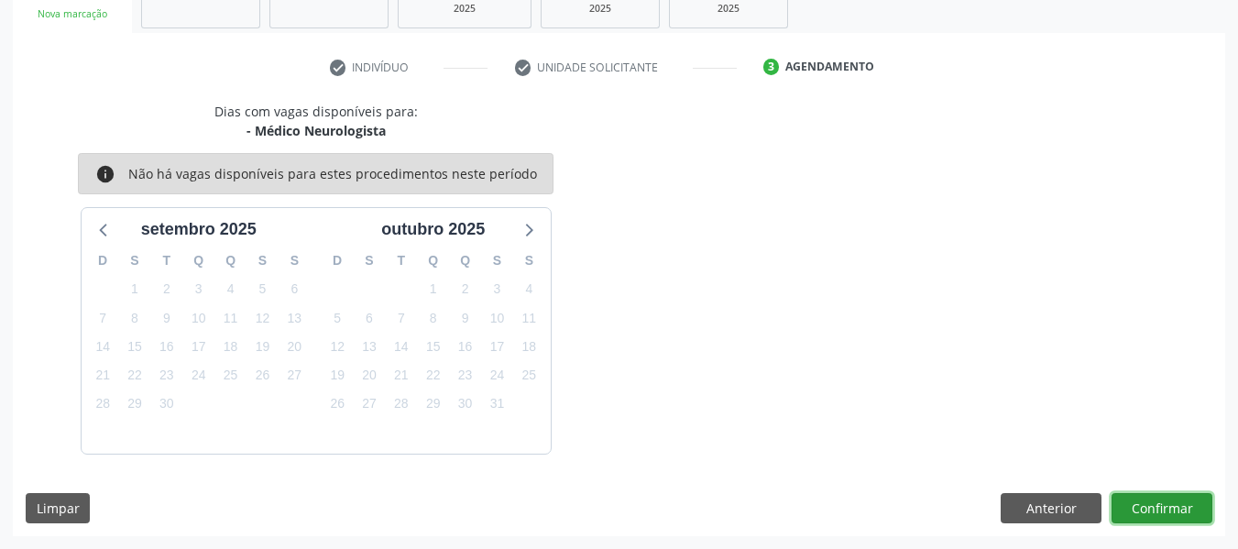
click at [1161, 500] on button "Confirmar" at bounding box center [1162, 508] width 101 height 31
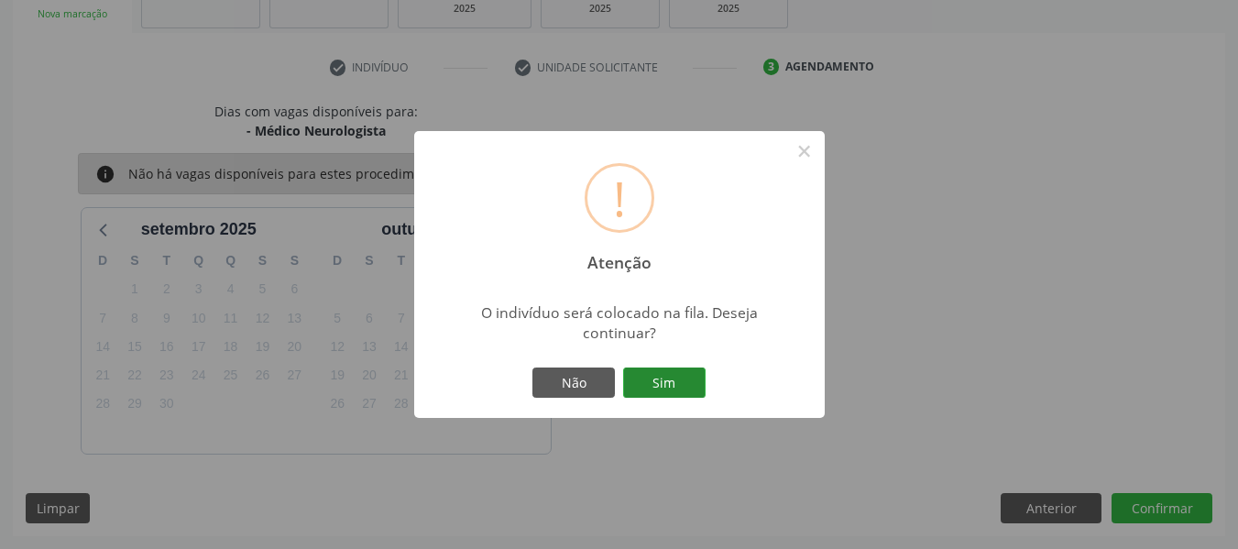
click at [675, 380] on button "Sim" at bounding box center [664, 383] width 82 height 31
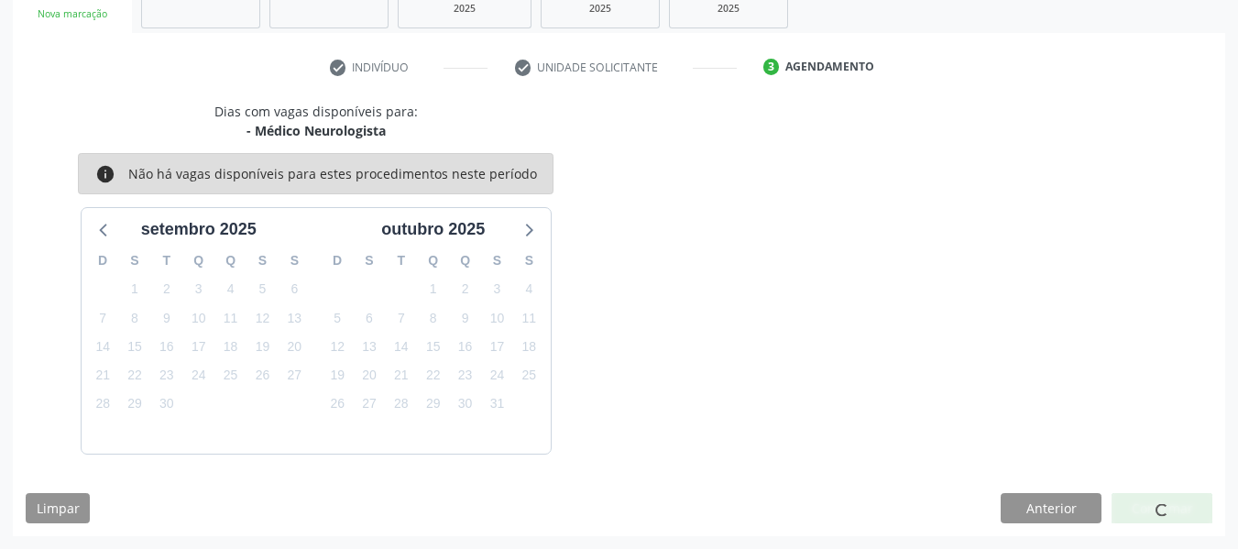
scroll to position [82, 0]
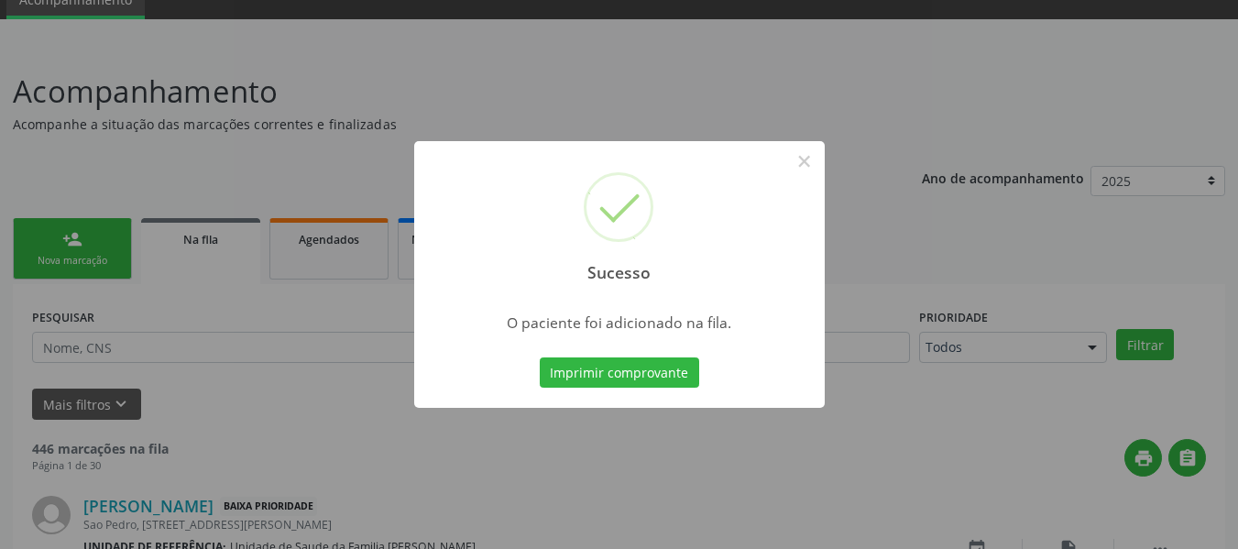
click at [675, 380] on button "Imprimir comprovante" at bounding box center [619, 372] width 159 height 31
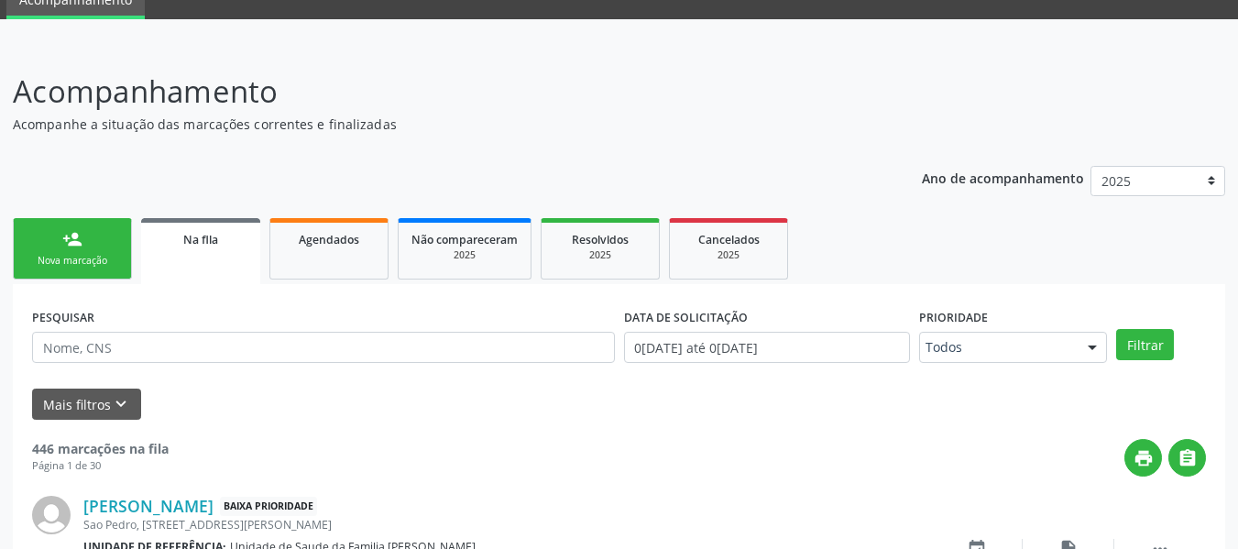
click at [64, 236] on div "person_add" at bounding box center [72, 239] width 20 height 20
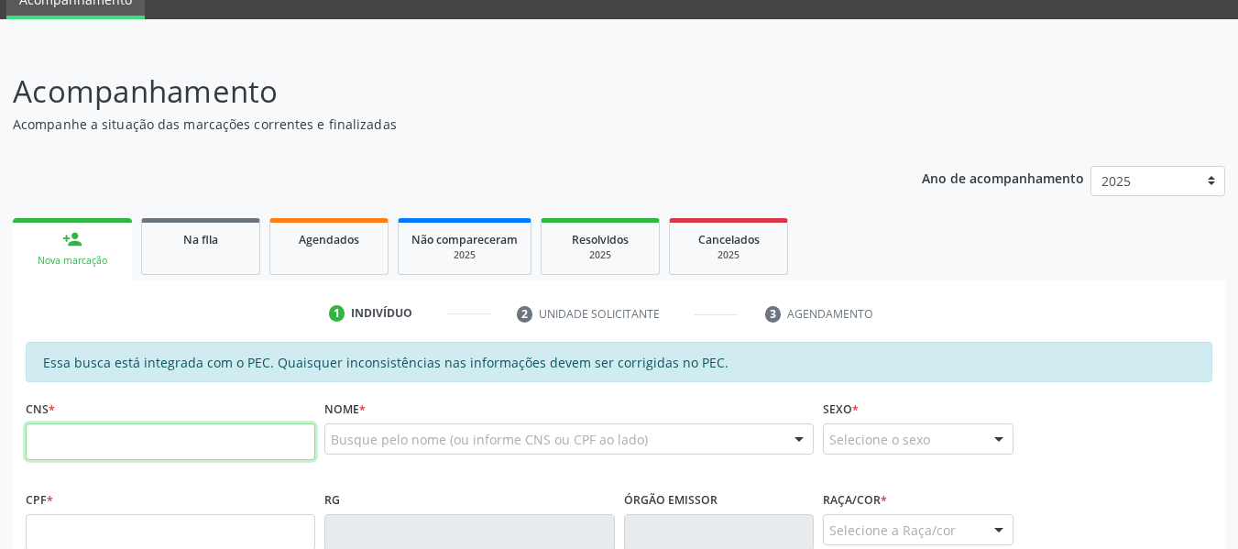
click at [45, 435] on input "text" at bounding box center [171, 441] width 290 height 37
type input "708 0053 6509 5324"
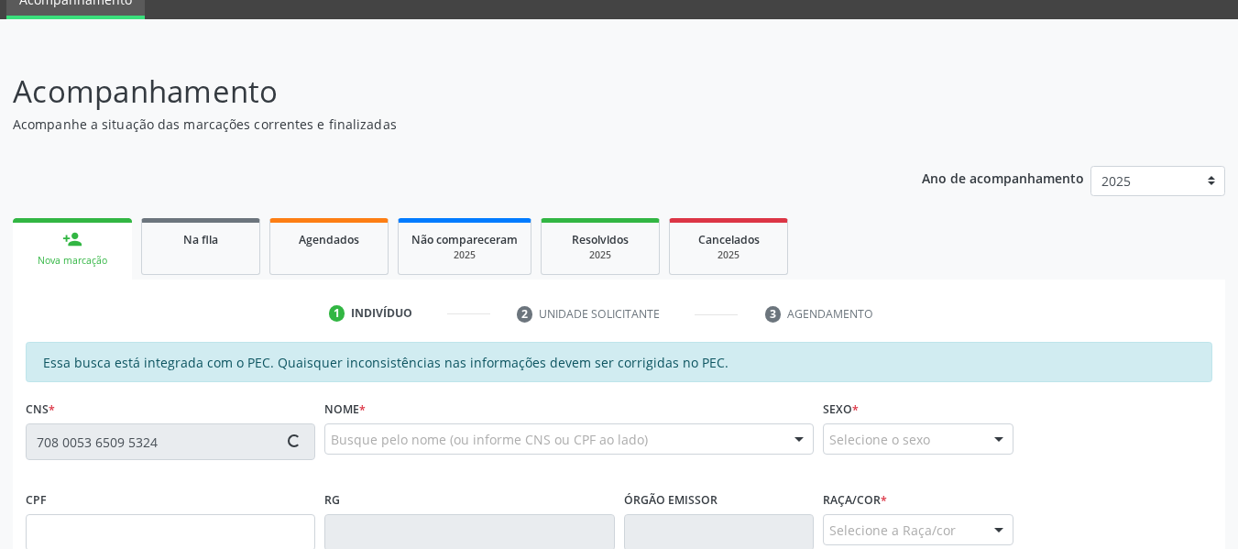
type input "131.970.384-44"
type input "[DATE]"
type input "[PERSON_NAME]"
type input "[PHONE_NUMBER]"
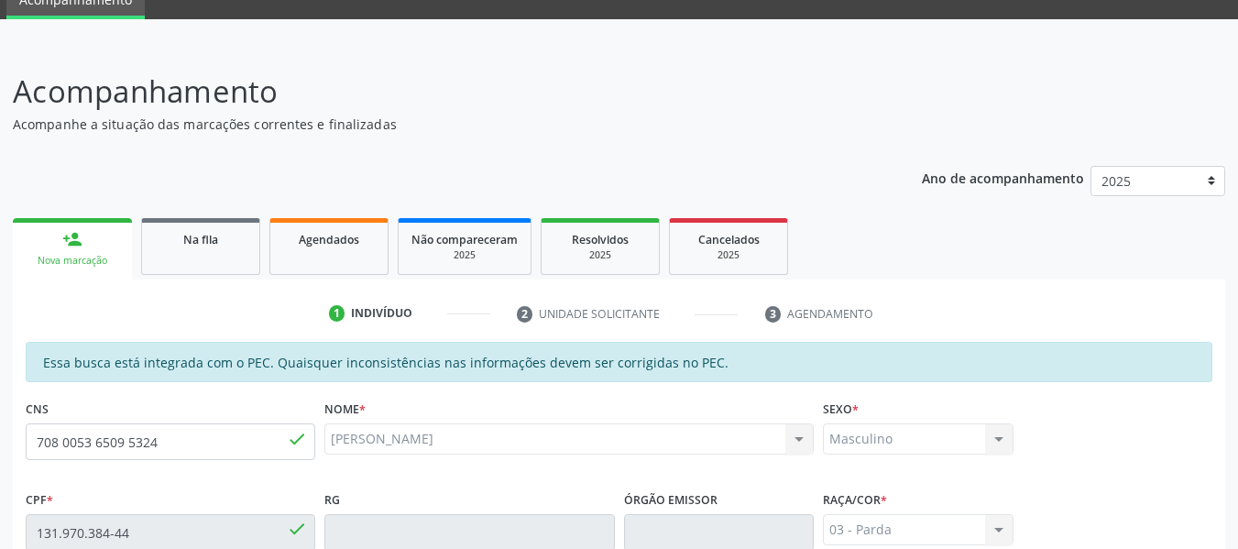
click at [467, 442] on div "[PERSON_NAME] [PERSON_NAME] CNS: 708 0053 6509 5324 CPF: 131.970.384-44 Nascime…" at bounding box center [568, 438] width 489 height 31
click at [171, 449] on input "708 0053 6509 5324" at bounding box center [171, 441] width 290 height 37
type input "7"
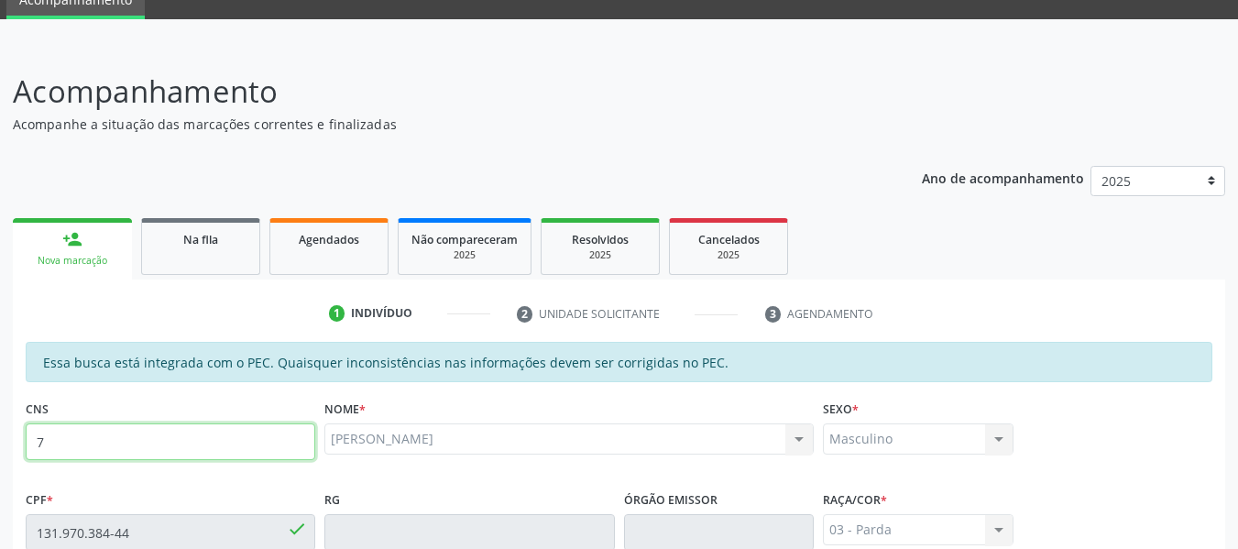
type input "7"
click at [364, 485] on div "Nome * [PERSON_NAME] [PERSON_NAME] CNS: 708 0053 6509 5324 CPF: 131.970.384-44 …" at bounding box center [569, 440] width 499 height 91
click at [207, 236] on span "Na fila" at bounding box center [200, 240] width 35 height 16
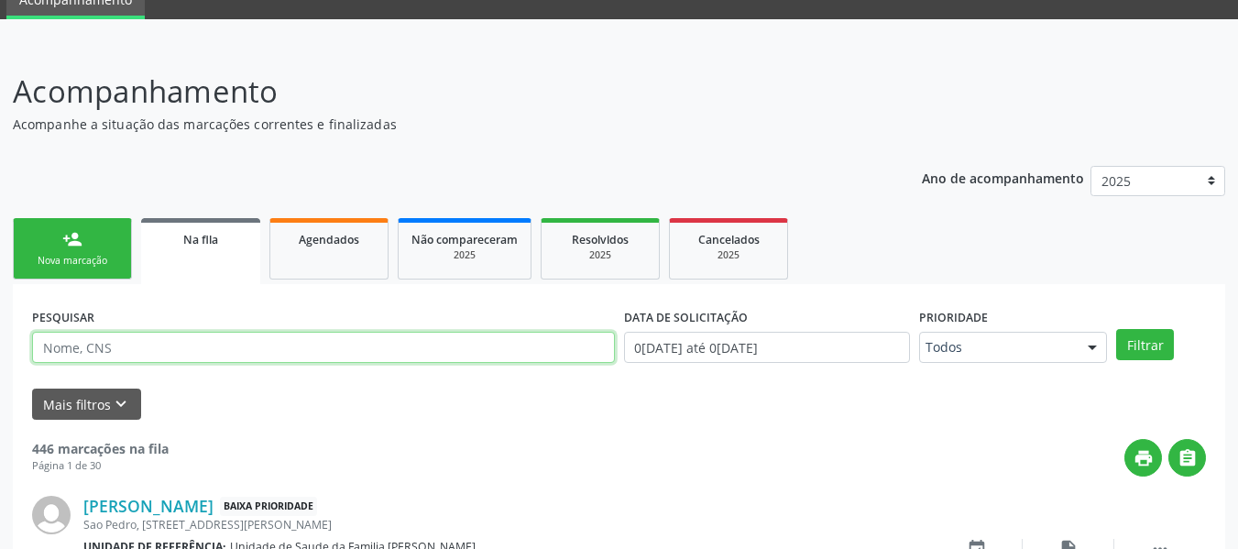
click at [144, 356] on input "text" at bounding box center [323, 347] width 583 height 31
type input "[PERSON_NAME]"
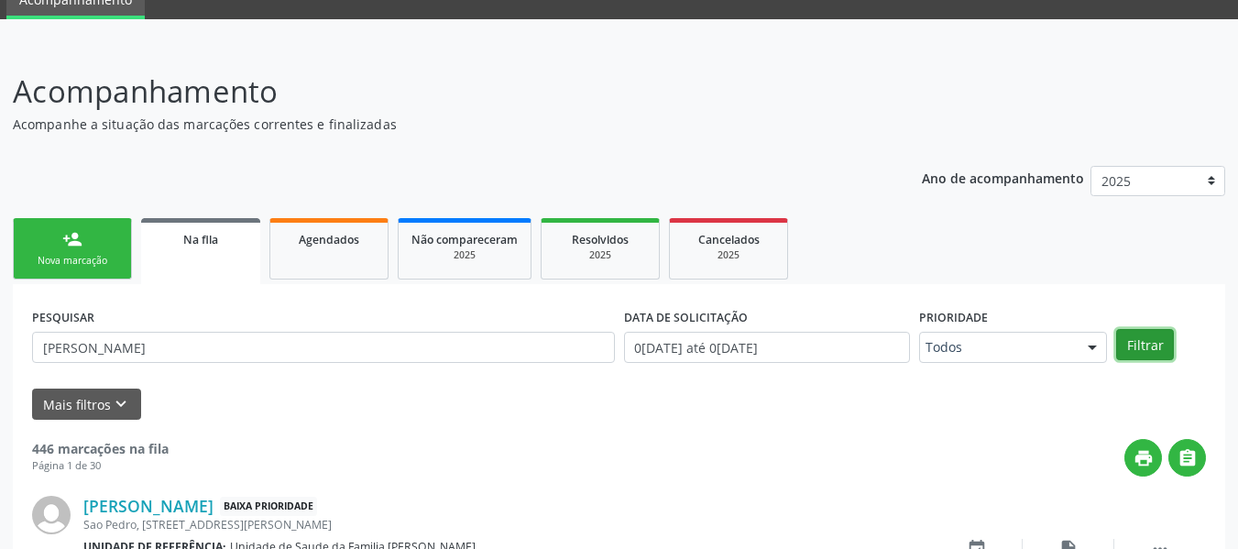
click at [1134, 344] on button "Filtrar" at bounding box center [1145, 344] width 58 height 31
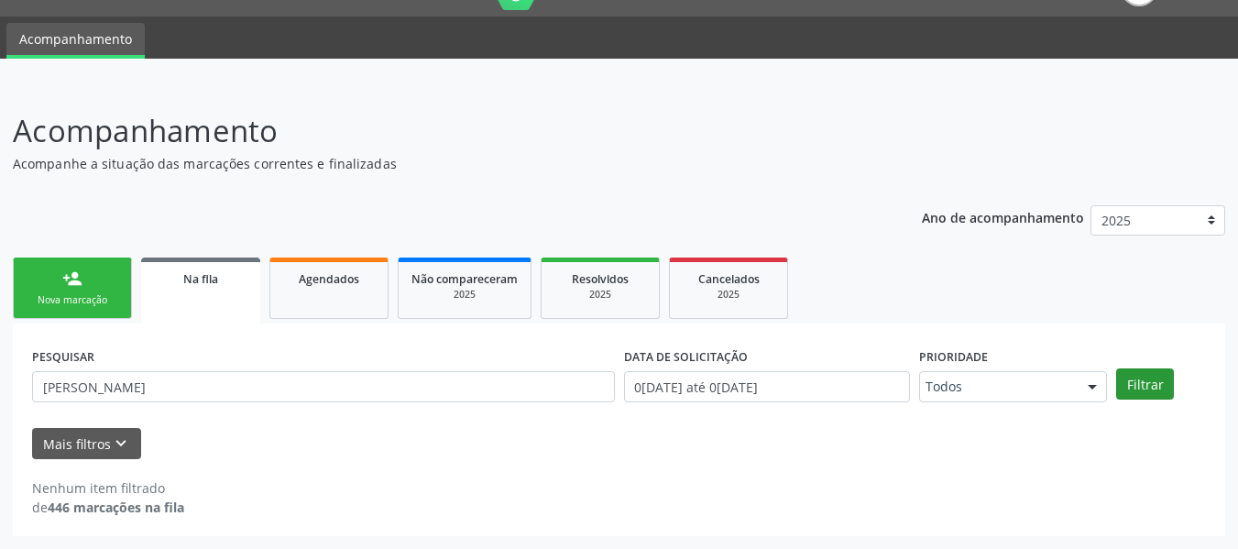
scroll to position [42, 0]
click at [71, 275] on div "person_add" at bounding box center [72, 279] width 20 height 20
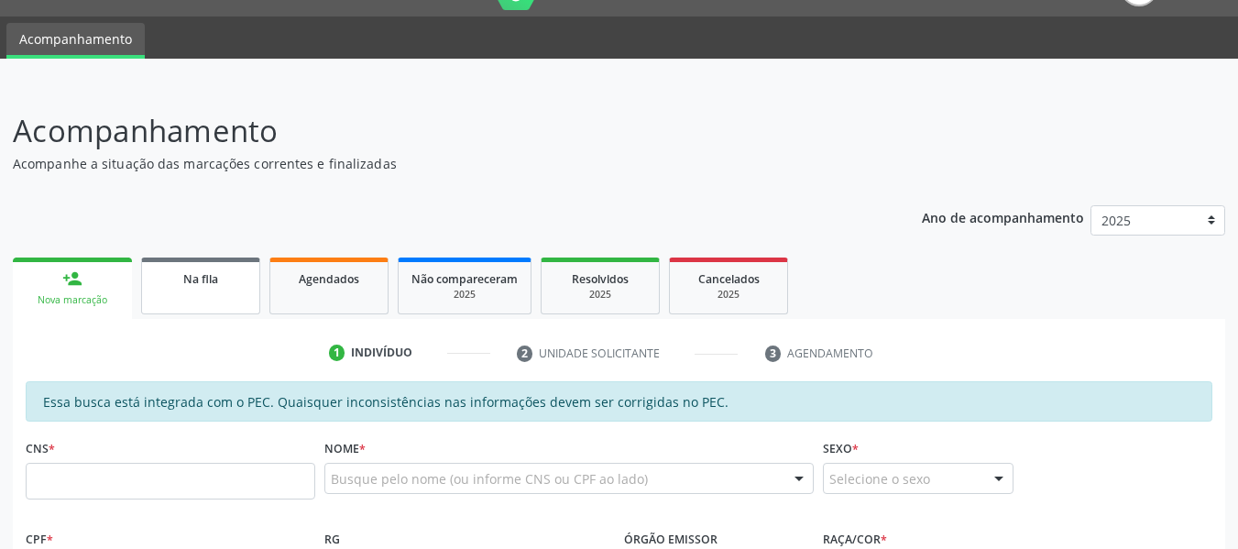
click at [211, 284] on span "Na fila" at bounding box center [200, 279] width 35 height 16
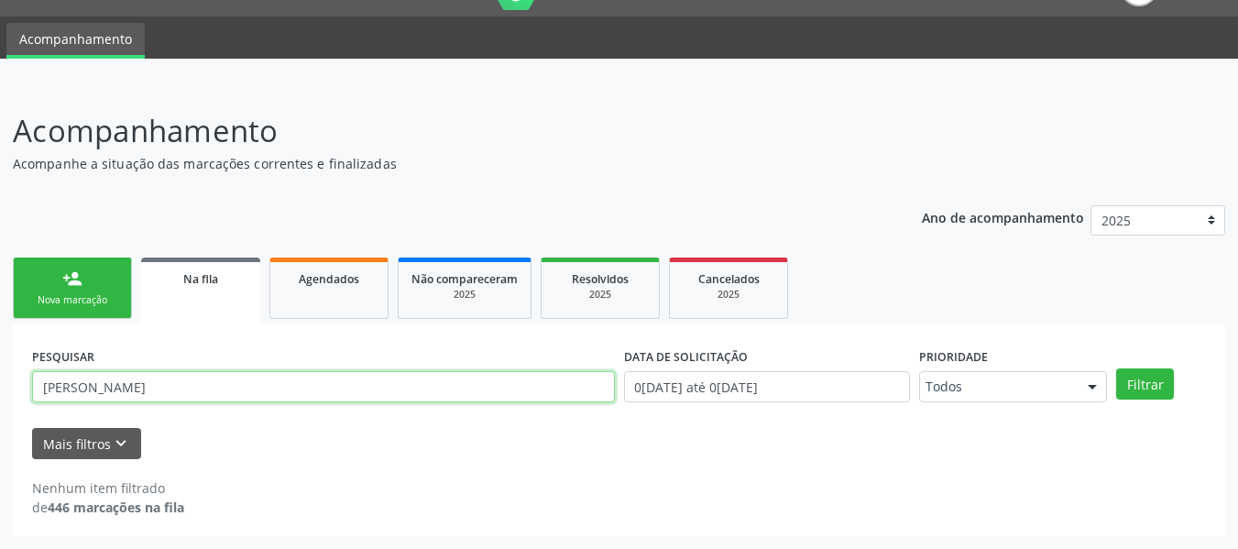
click at [206, 384] on input "[PERSON_NAME]" at bounding box center [323, 386] width 583 height 31
type input "V"
click at [119, 385] on input "[PERSON_NAME]" at bounding box center [323, 386] width 583 height 31
type input "[PERSON_NAME]"
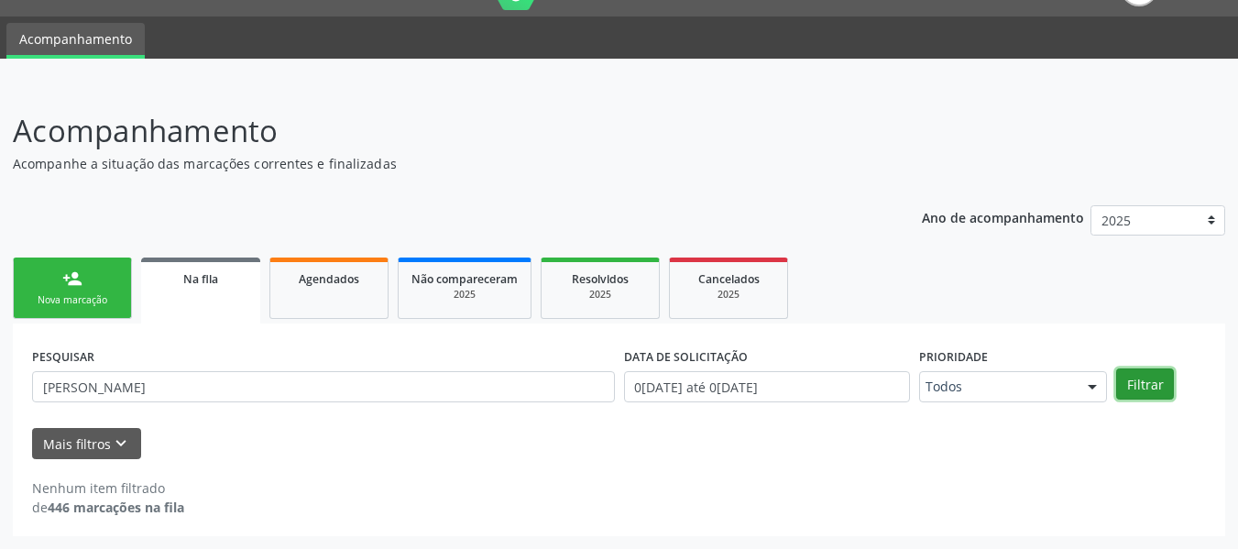
click at [1137, 387] on button "Filtrar" at bounding box center [1145, 383] width 58 height 31
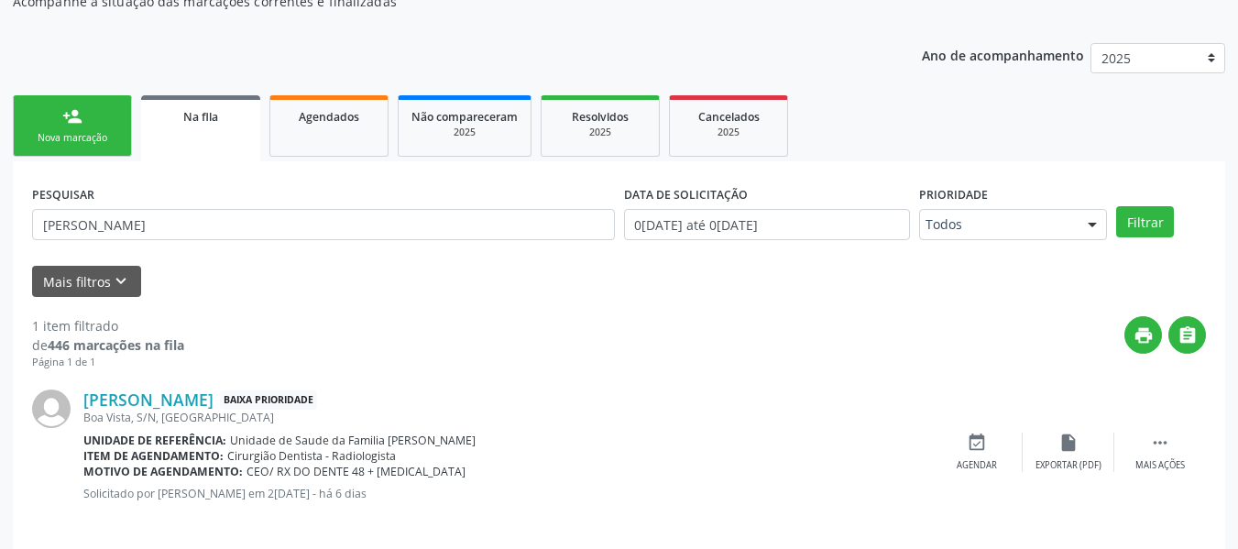
scroll to position [221, 0]
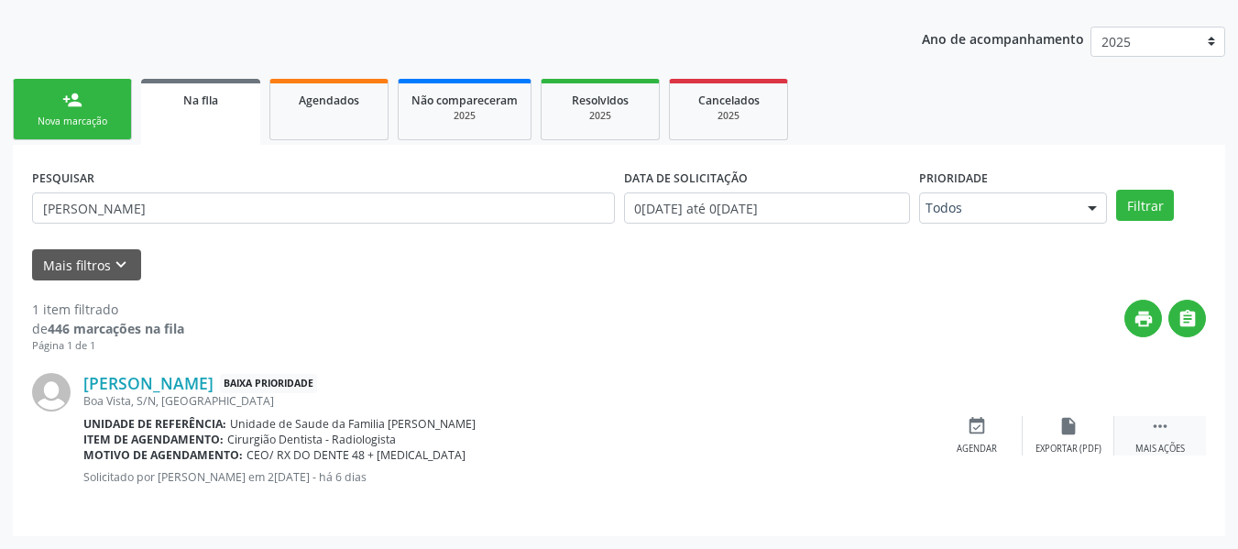
click at [1159, 426] on icon "" at bounding box center [1160, 426] width 20 height 20
click at [1066, 419] on icon "edit" at bounding box center [1069, 426] width 20 height 20
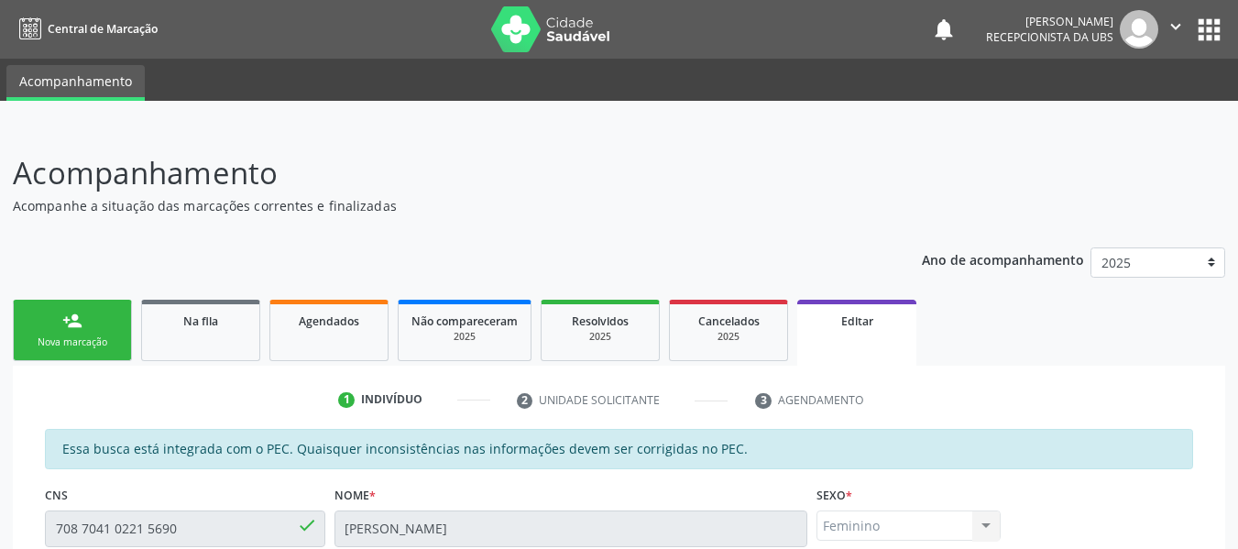
click at [81, 332] on link "person_add Nova marcação" at bounding box center [72, 330] width 119 height 61
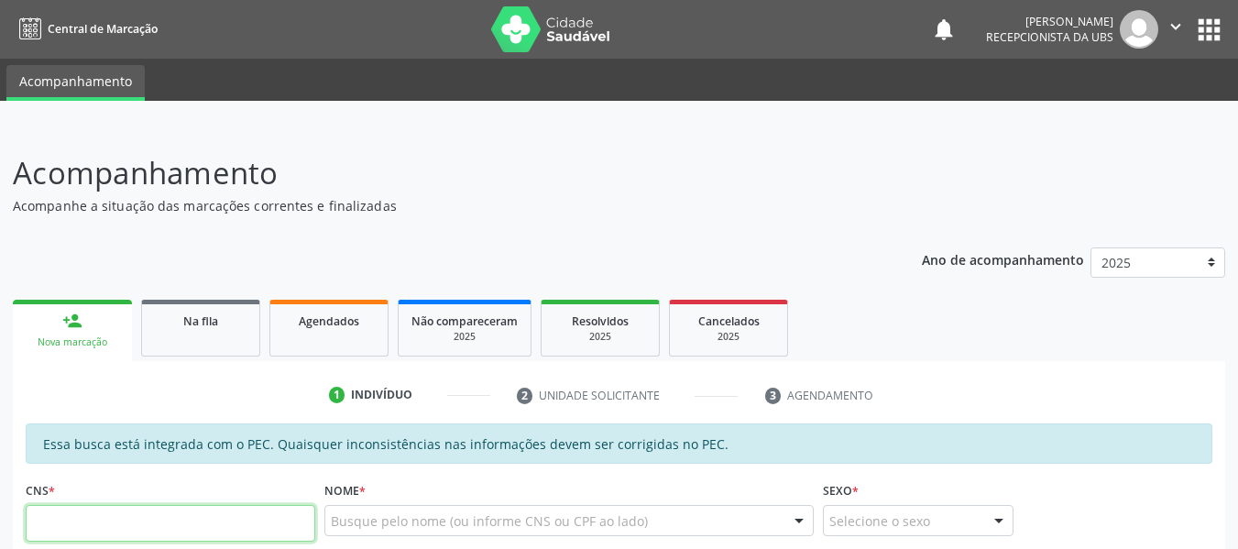
click at [255, 526] on input "text" at bounding box center [171, 523] width 290 height 37
type input "708 7041 0221 5690"
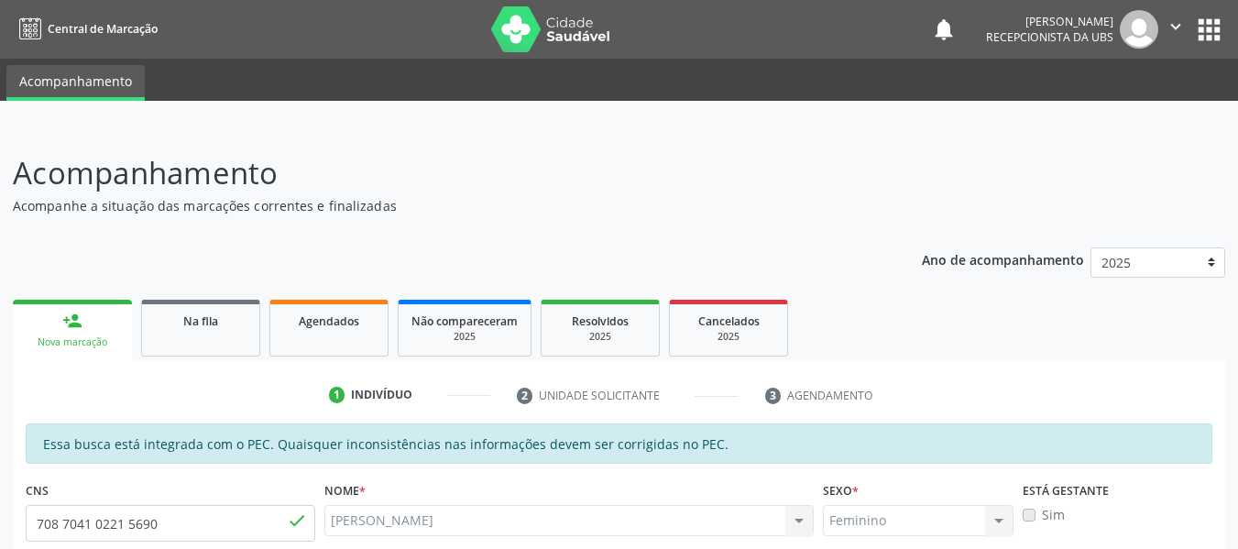
type input "061.596.921-60"
type input "2[DATE]"
type input "[PERSON_NAME]"
type input "[PHONE_NUMBER]"
type input "S/N"
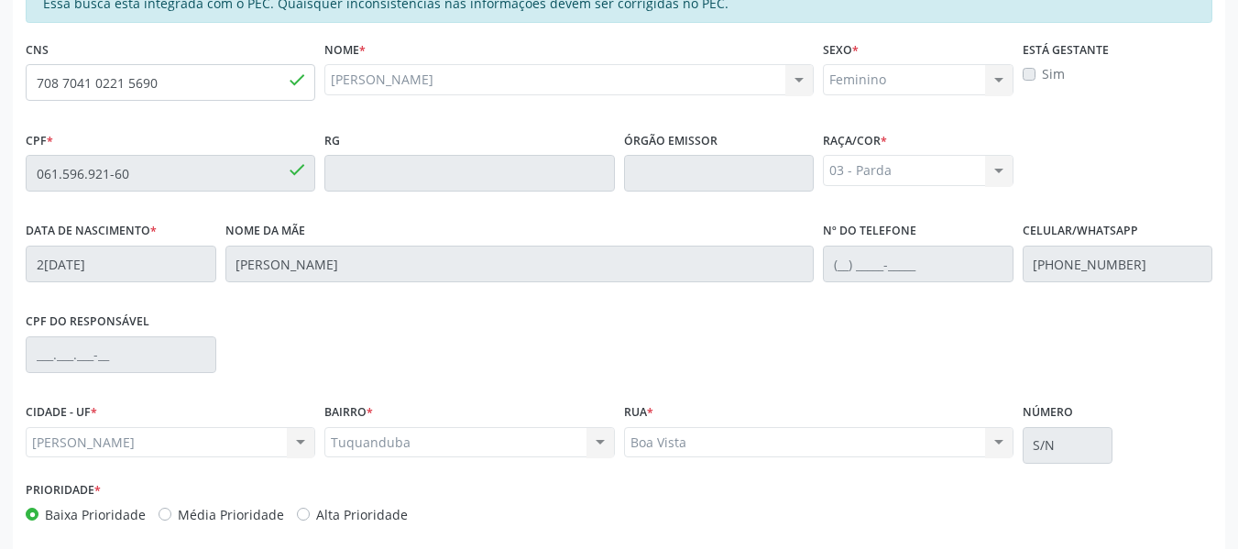
scroll to position [523, 0]
